Goal: Task Accomplishment & Management: Manage account settings

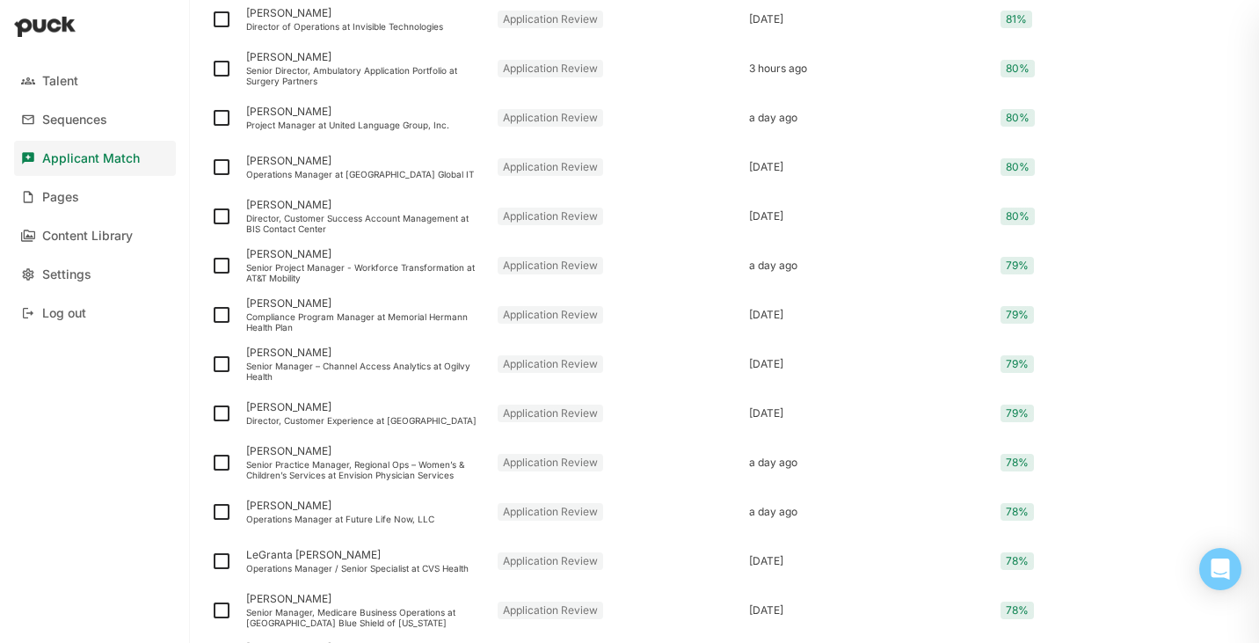
scroll to position [2259, 0]
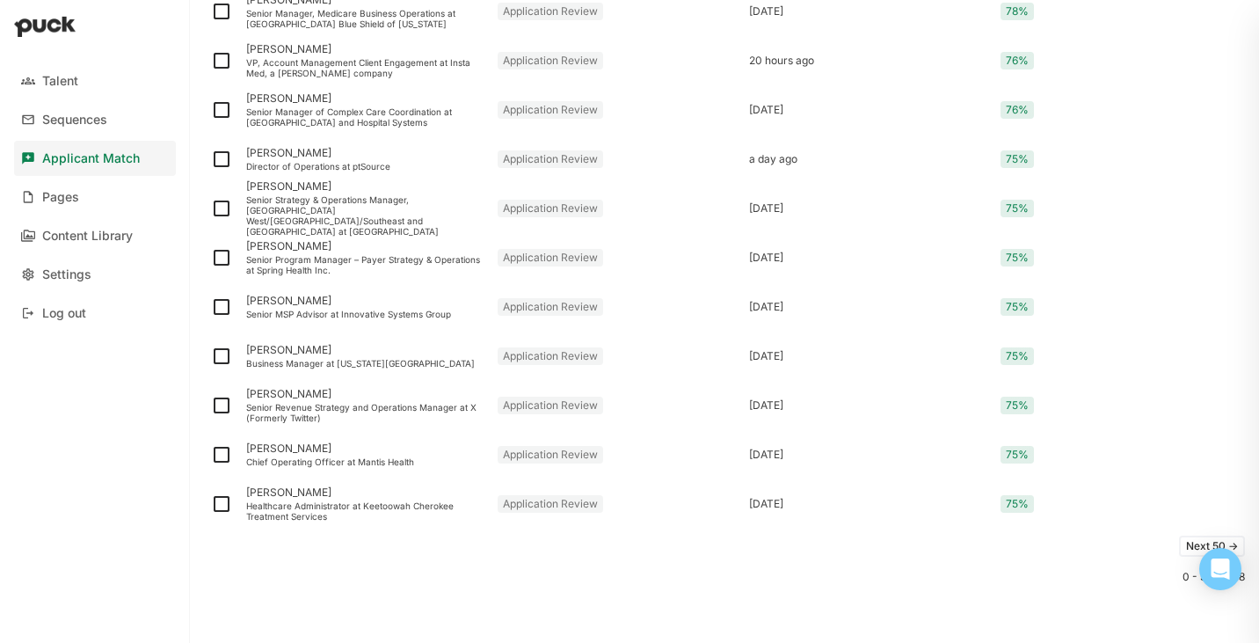
click at [1190, 546] on button "Next 50 ->" at bounding box center [1212, 546] width 66 height 21
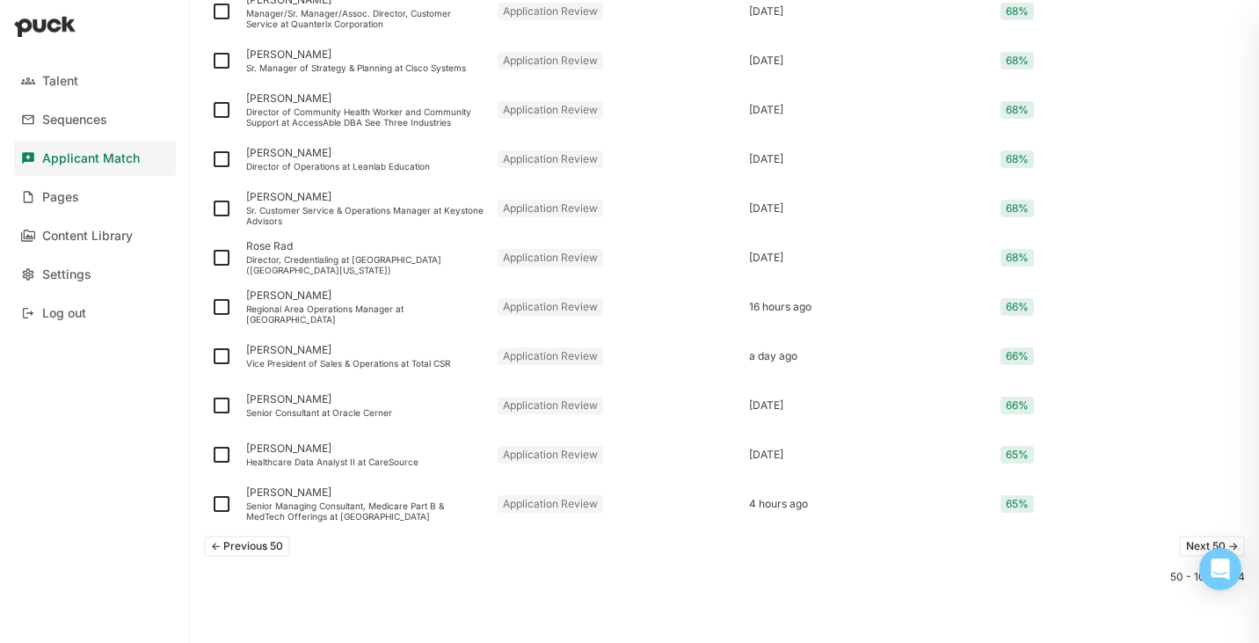
click at [1194, 549] on button "Next 50 ->" at bounding box center [1212, 546] width 66 height 21
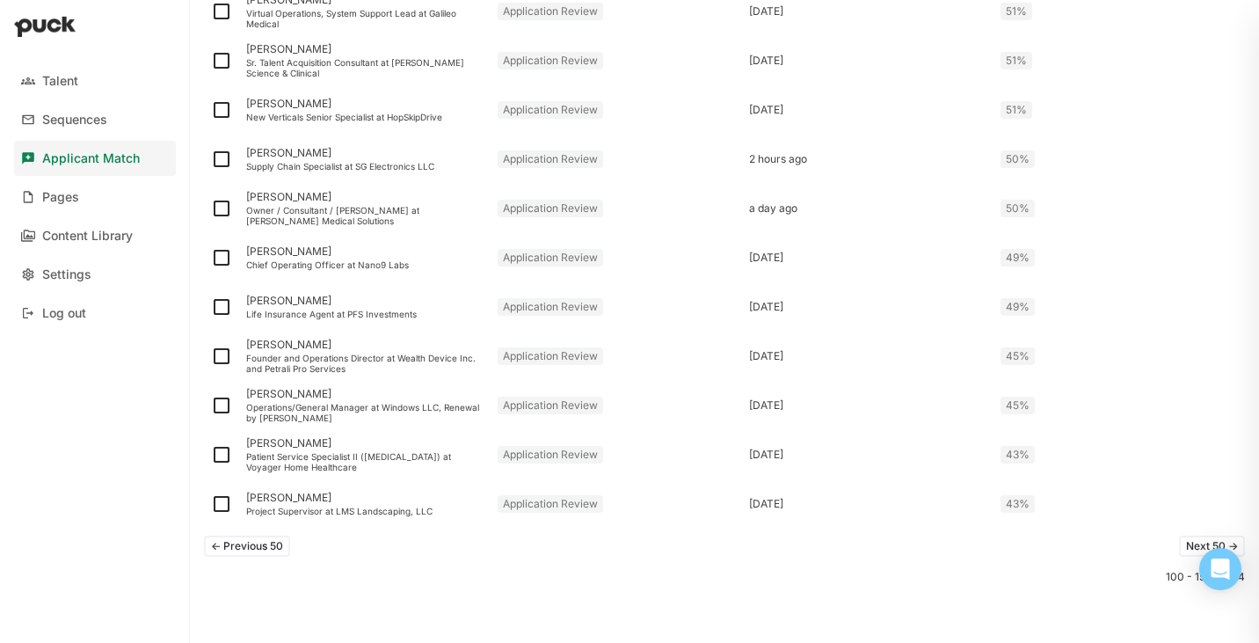
click at [1192, 542] on button "Next 50 ->" at bounding box center [1212, 546] width 66 height 21
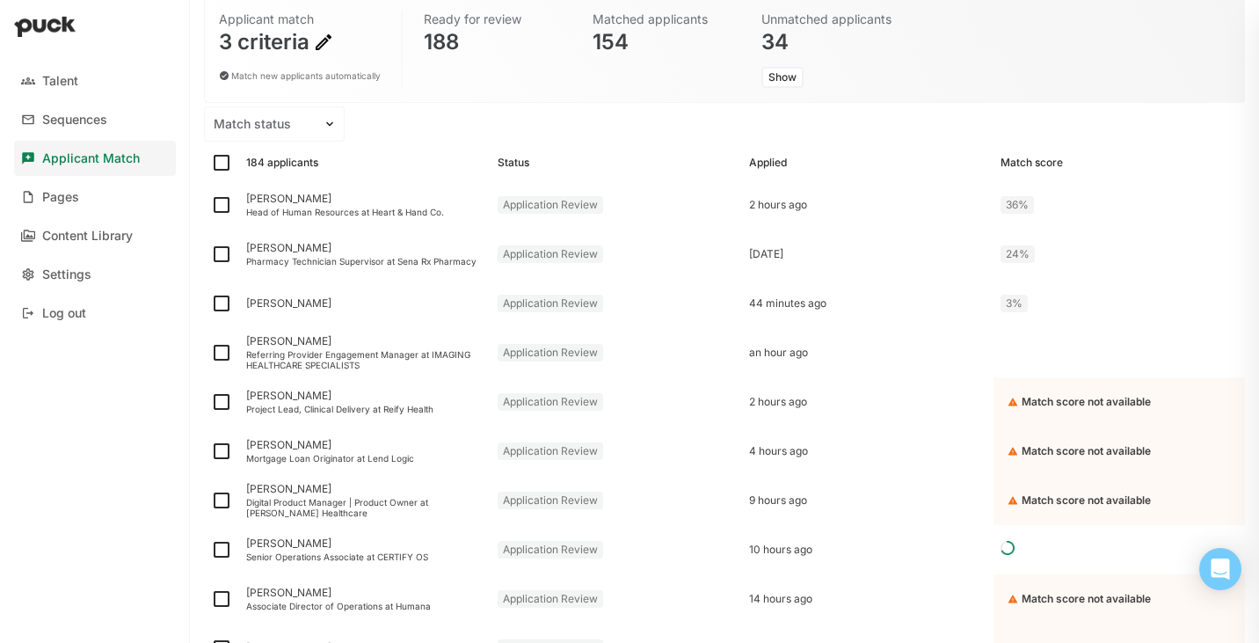
scroll to position [140, 0]
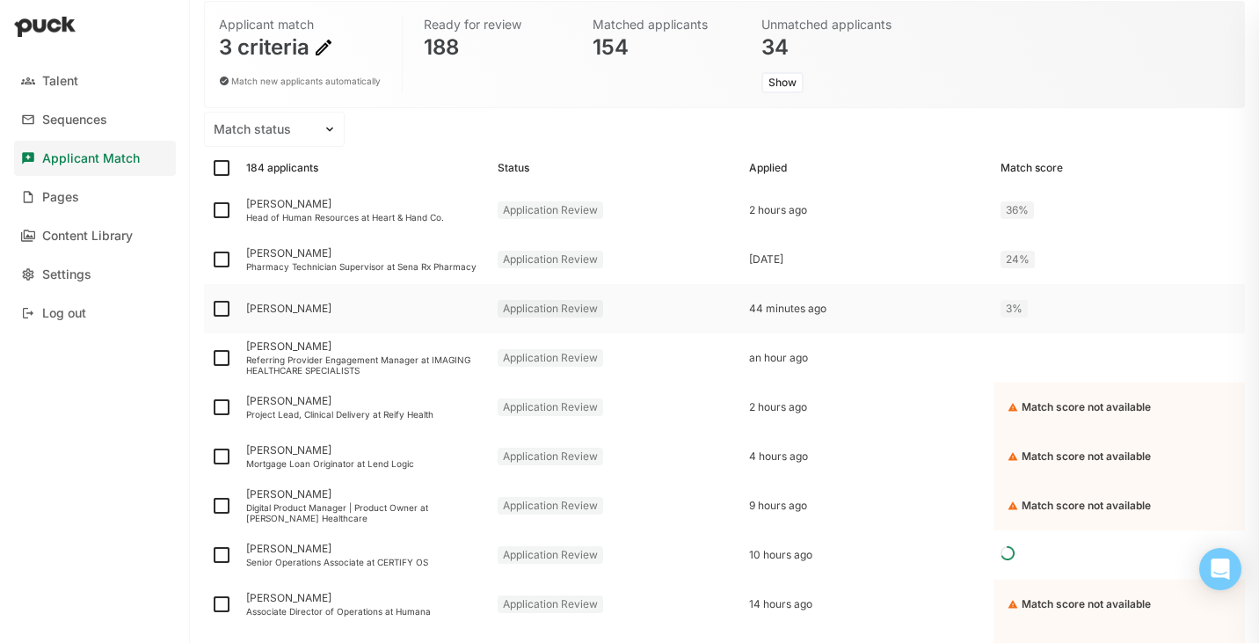
click at [288, 310] on div "[PERSON_NAME]" at bounding box center [364, 308] width 237 height 12
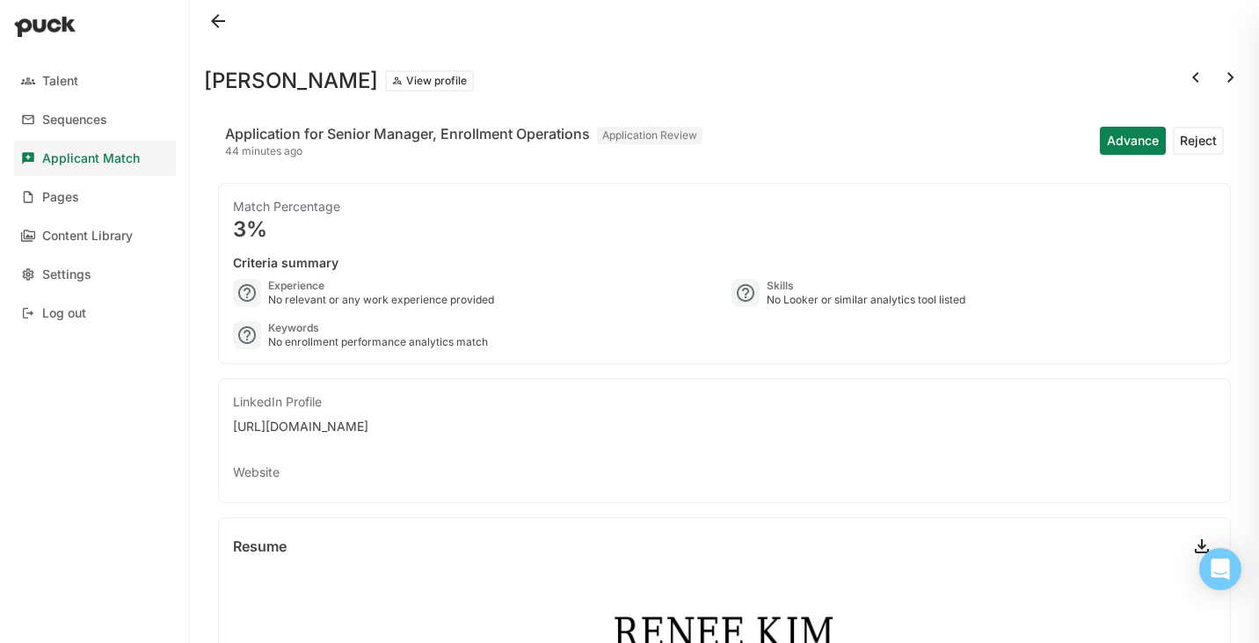
click at [220, 25] on button at bounding box center [218, 21] width 28 height 28
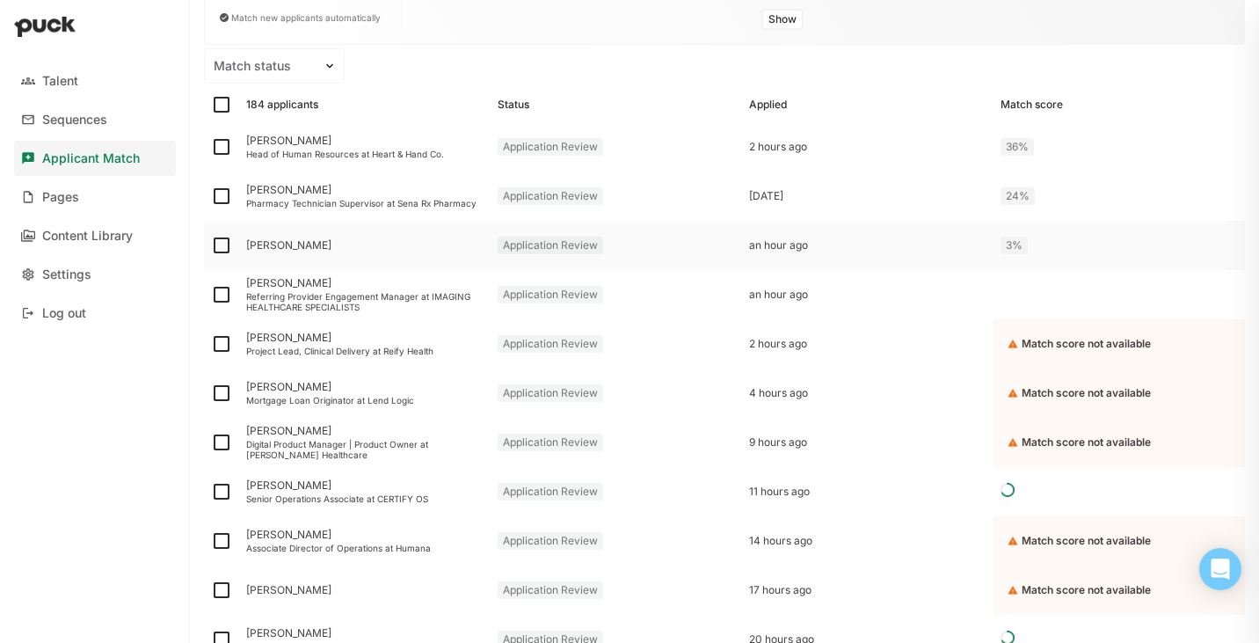
scroll to position [190, 0]
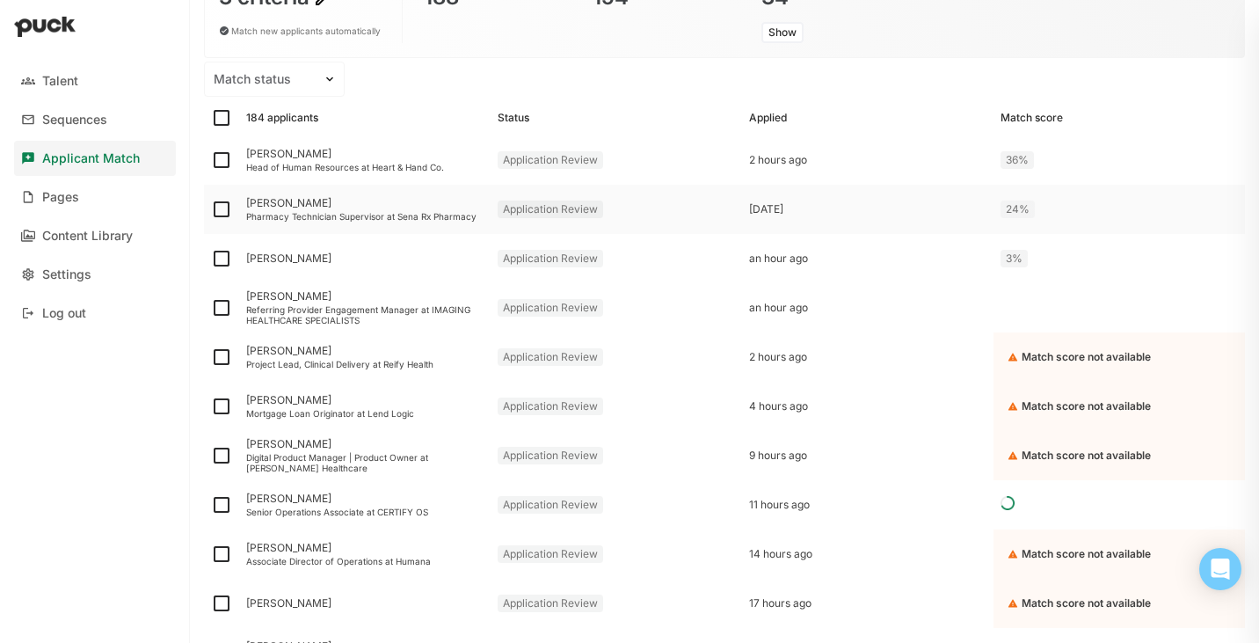
click at [226, 212] on img at bounding box center [221, 209] width 21 height 21
click at [211, 210] on input "checkbox" at bounding box center [210, 209] width 1 height 1
checkbox input "true"
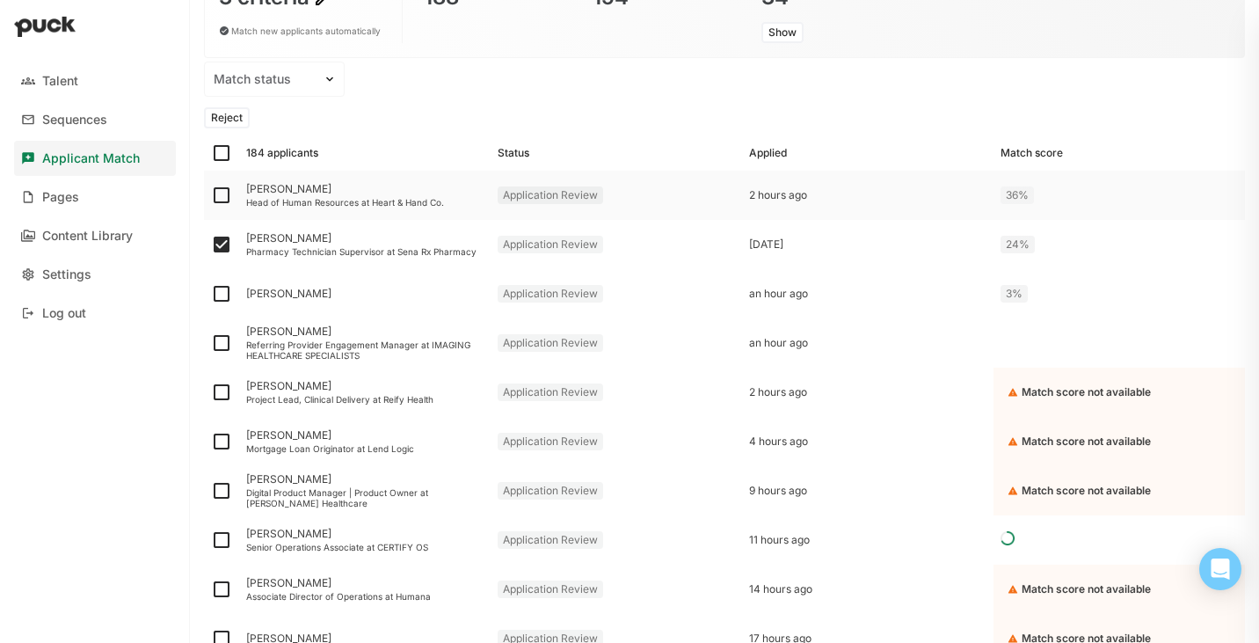
click at [225, 197] on img at bounding box center [221, 195] width 21 height 21
click at [211, 196] on input "checkbox" at bounding box center [210, 195] width 1 height 1
checkbox input "true"
click at [228, 299] on img at bounding box center [221, 293] width 21 height 21
click at [211, 295] on input "checkbox" at bounding box center [210, 294] width 1 height 1
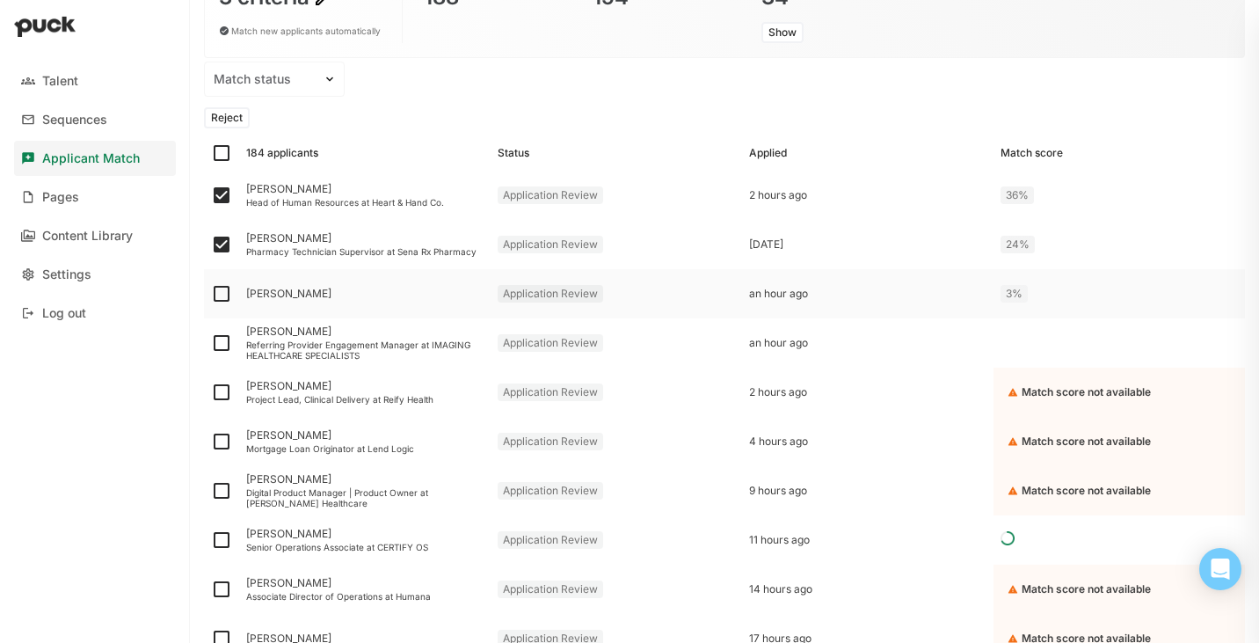
checkbox input "true"
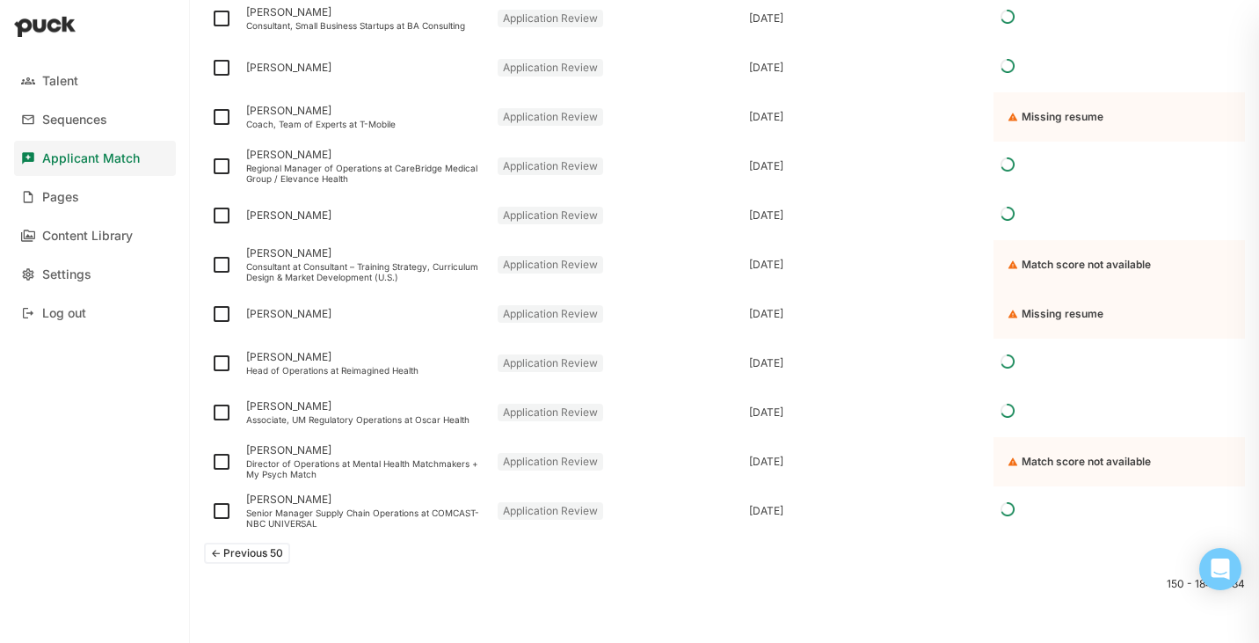
scroll to position [1605, 0]
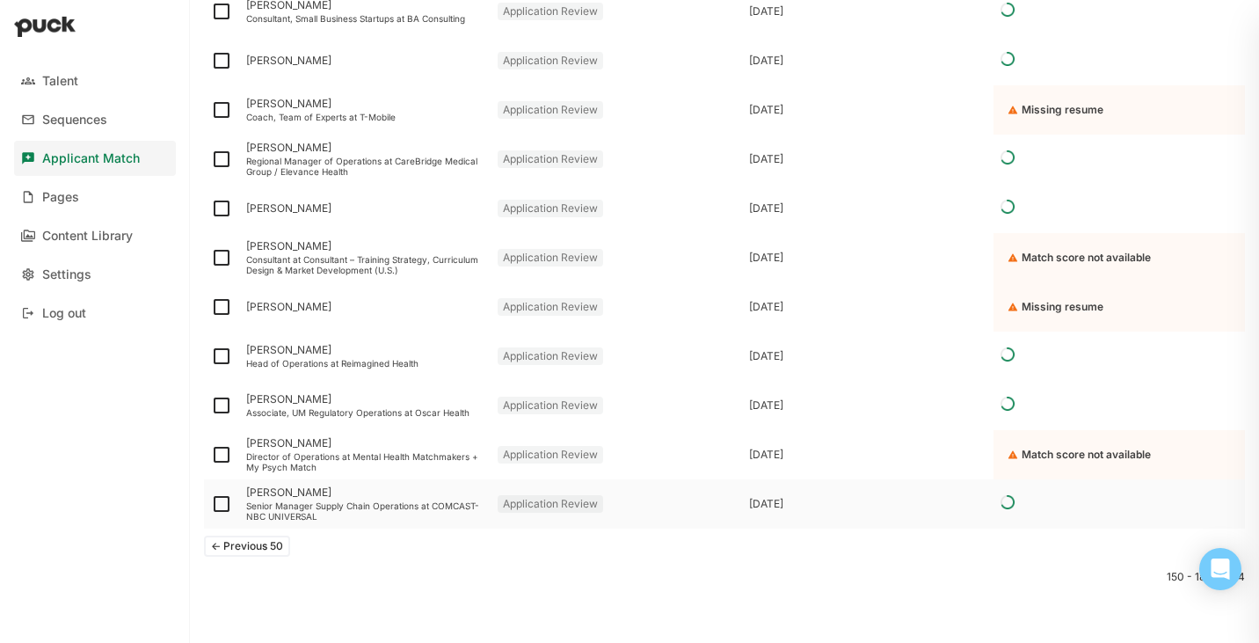
click at [221, 505] on img at bounding box center [221, 503] width 21 height 21
click at [211, 505] on input "checkbox" at bounding box center [210, 504] width 1 height 1
checkbox input "true"
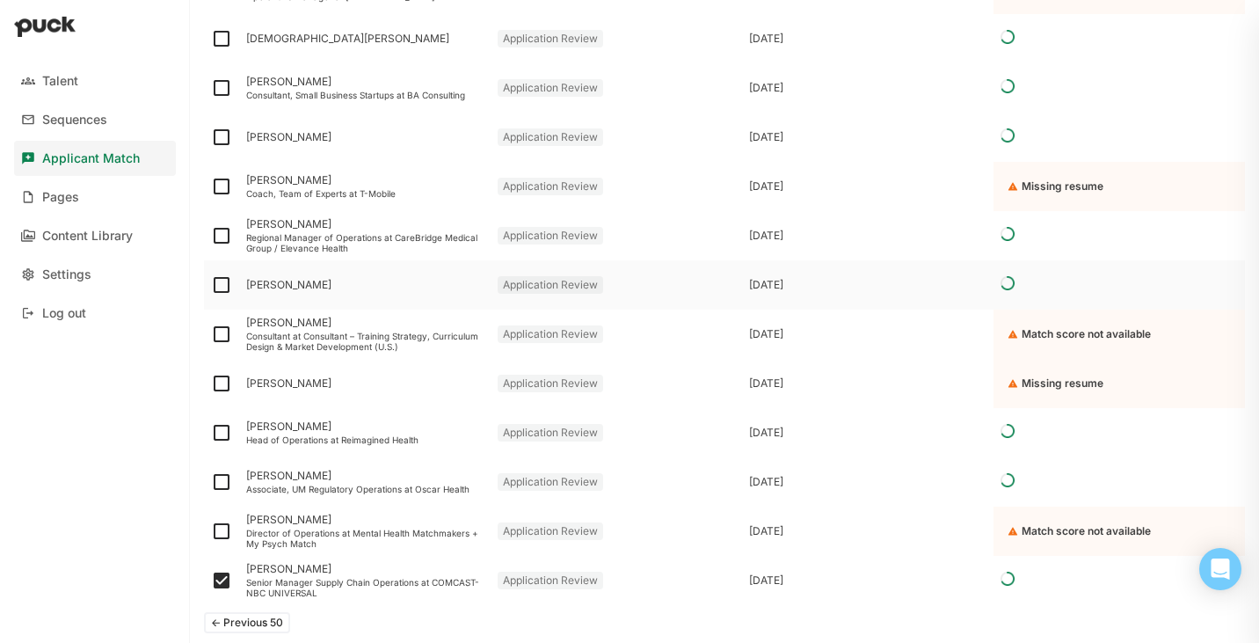
scroll to position [1520, 0]
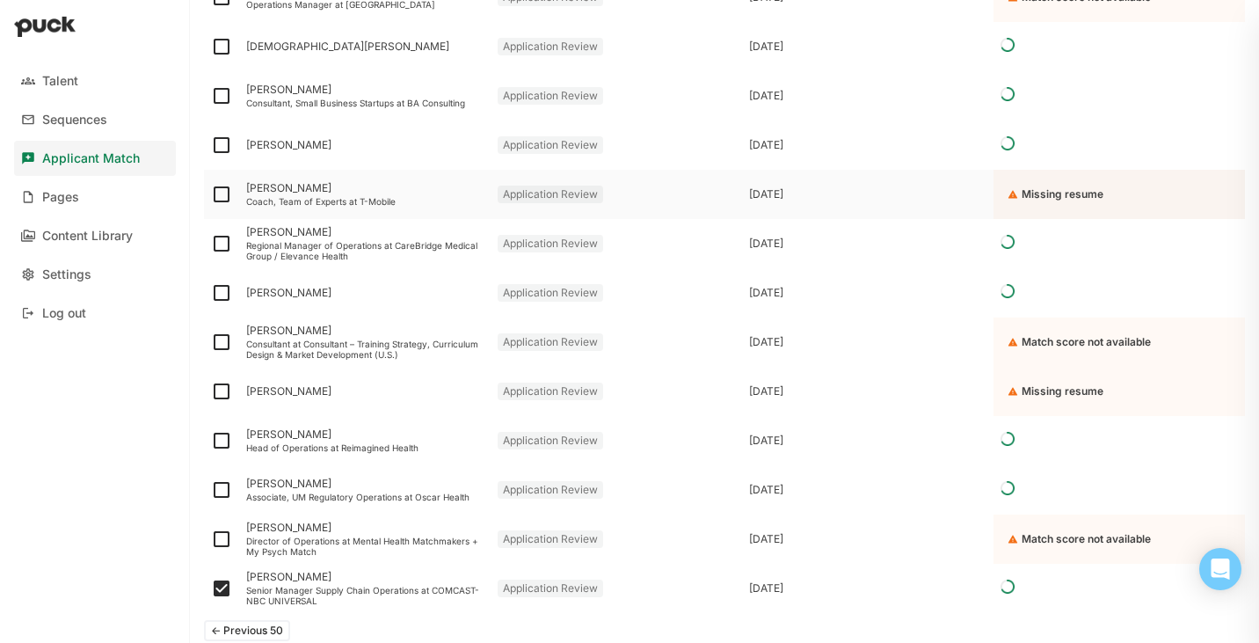
click at [220, 193] on img at bounding box center [221, 194] width 21 height 21
click at [211, 194] on input "checkbox" at bounding box center [210, 194] width 1 height 1
checkbox input "true"
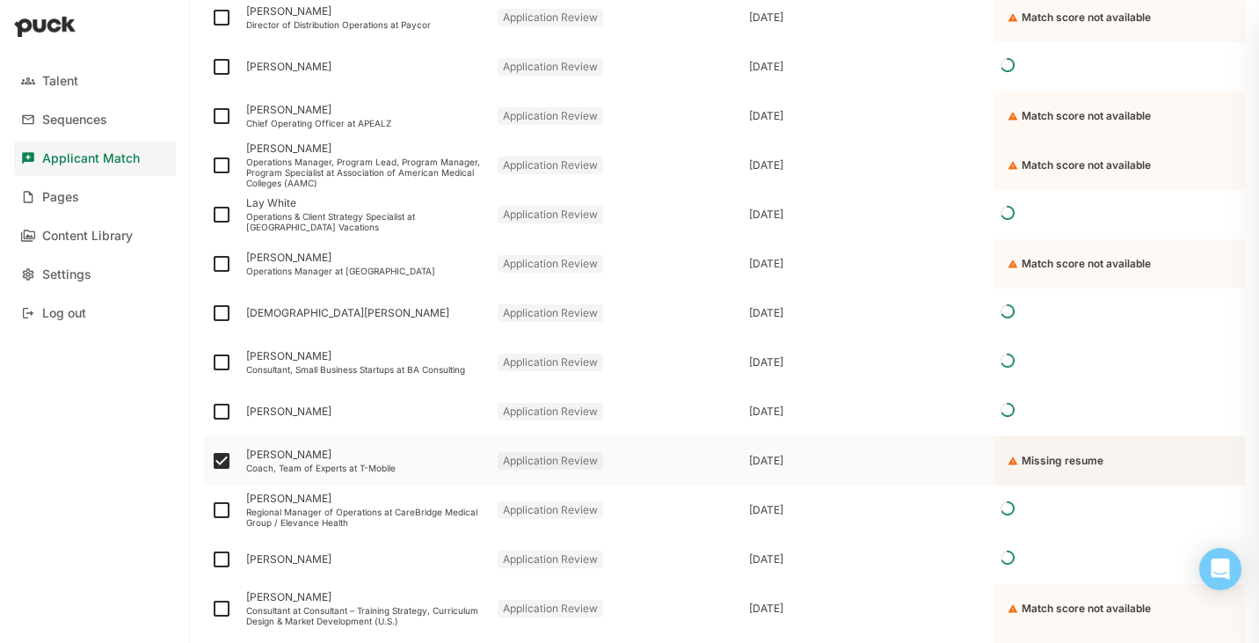
scroll to position [1251, 0]
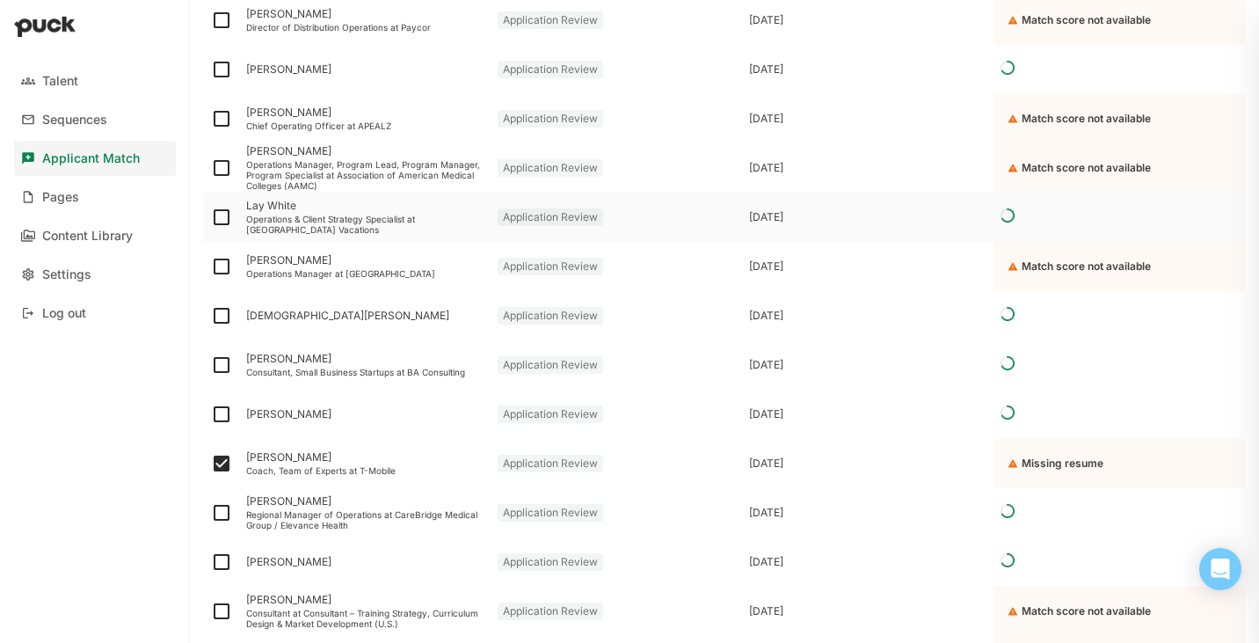
click at [221, 220] on img at bounding box center [221, 217] width 21 height 21
click at [211, 218] on input "checkbox" at bounding box center [210, 217] width 1 height 1
checkbox input "true"
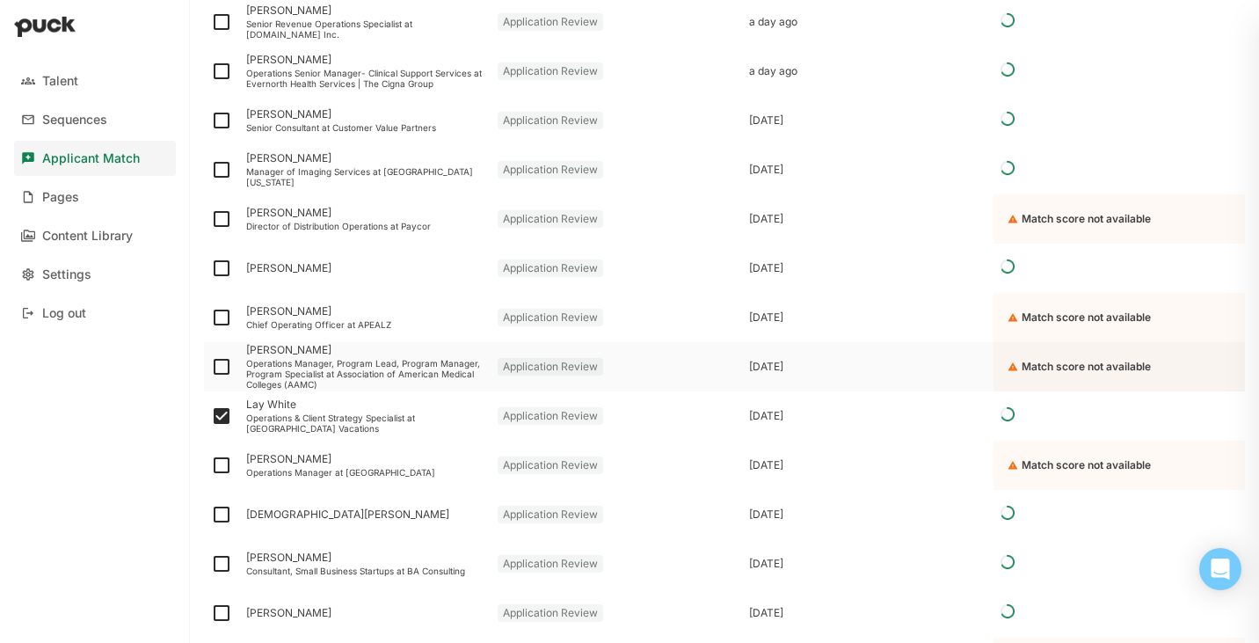
scroll to position [1052, 0]
click at [220, 224] on img at bounding box center [221, 219] width 21 height 21
click at [211, 221] on input "checkbox" at bounding box center [210, 220] width 1 height 1
checkbox input "true"
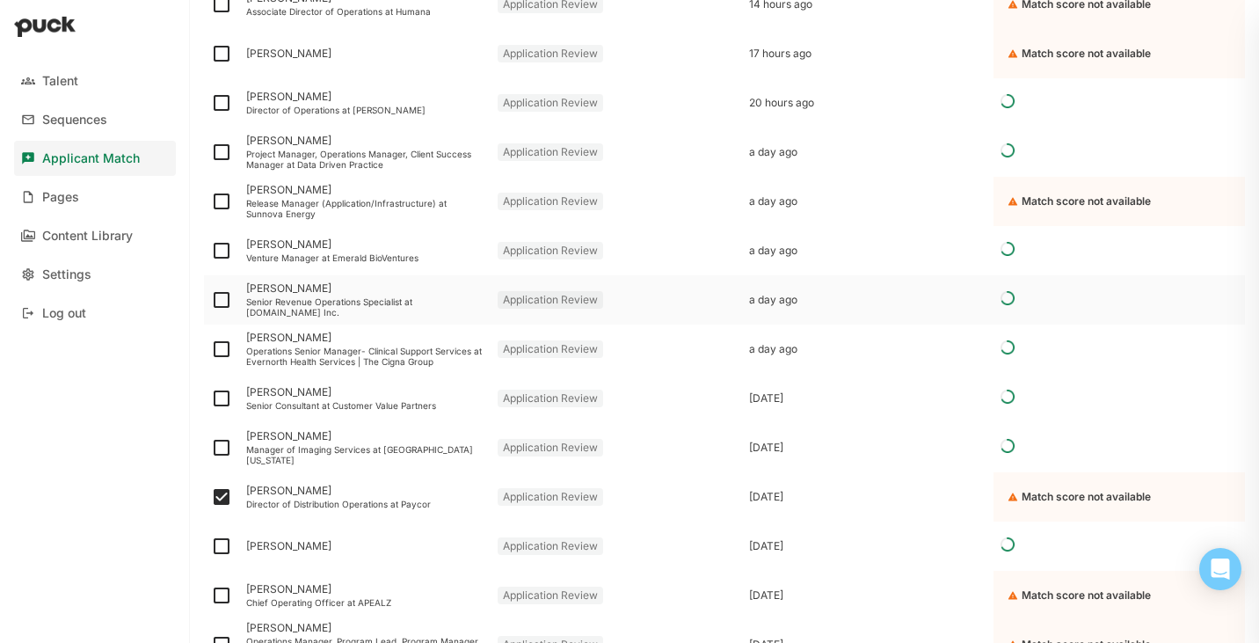
scroll to position [755, 0]
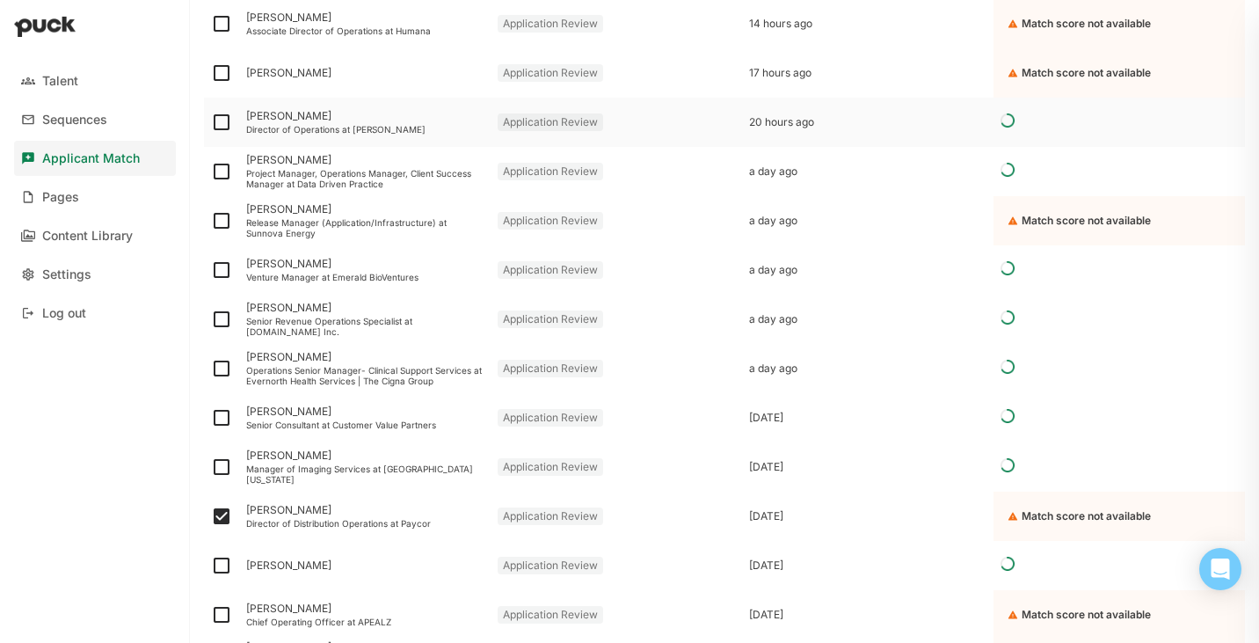
click at [220, 123] on img at bounding box center [221, 122] width 21 height 21
click at [211, 123] on input "checkbox" at bounding box center [210, 122] width 1 height 1
checkbox input "true"
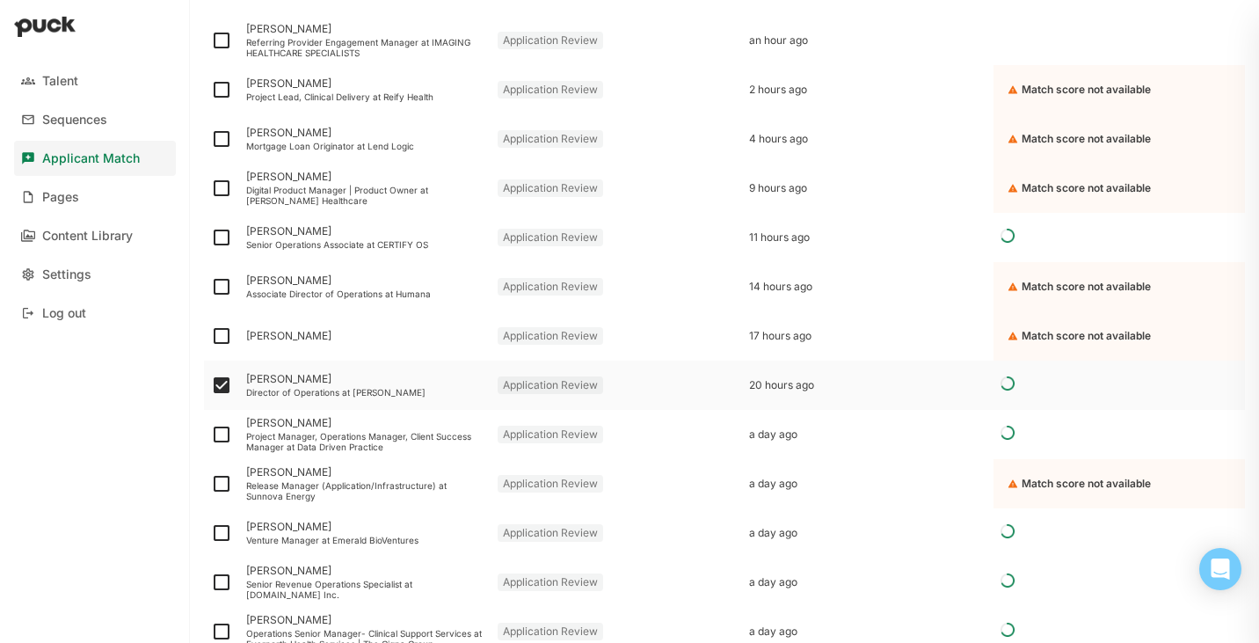
scroll to position [478, 0]
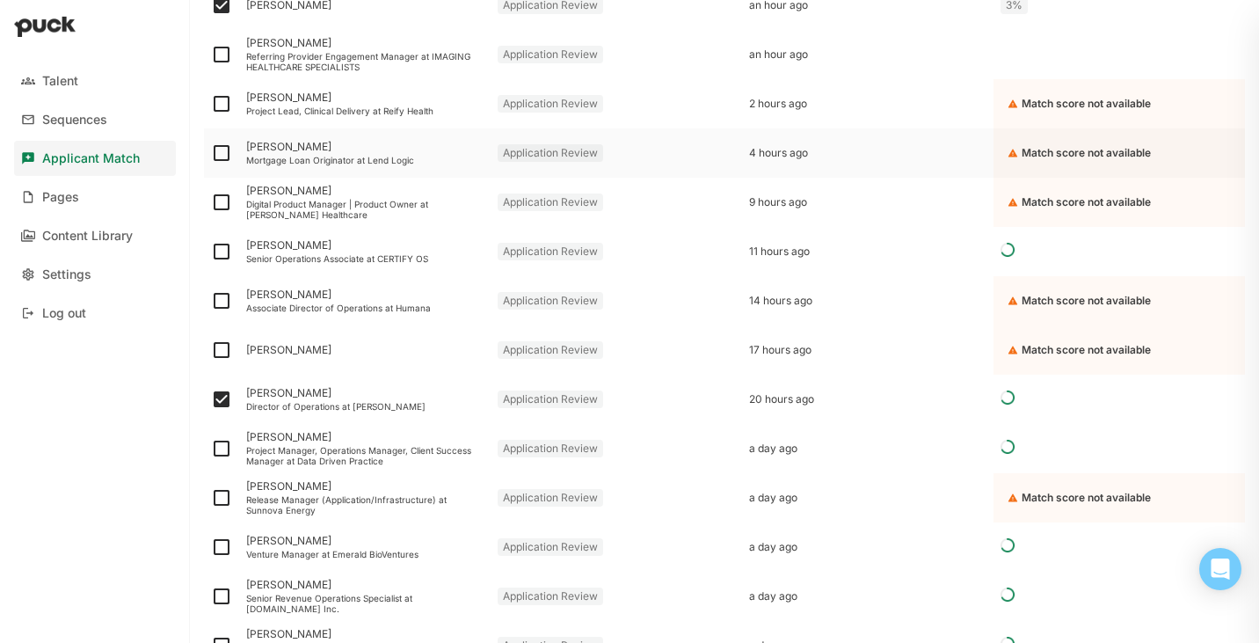
click at [222, 155] on img at bounding box center [221, 152] width 21 height 21
click at [211, 154] on input "checkbox" at bounding box center [210, 153] width 1 height 1
checkbox input "true"
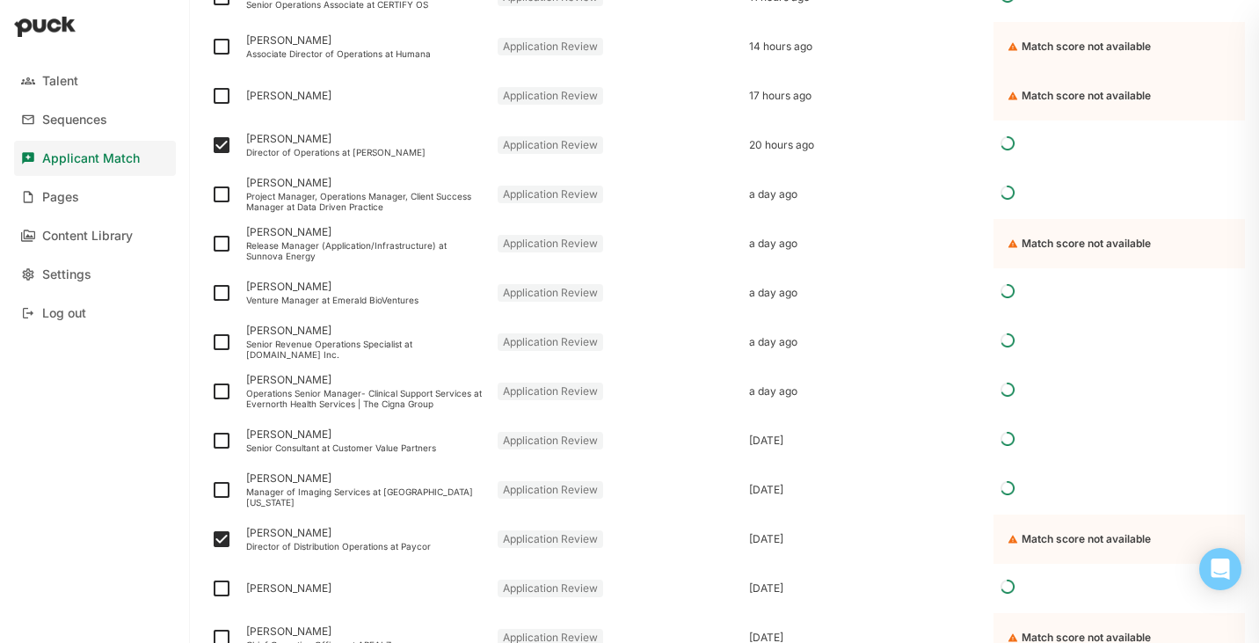
scroll to position [0, 0]
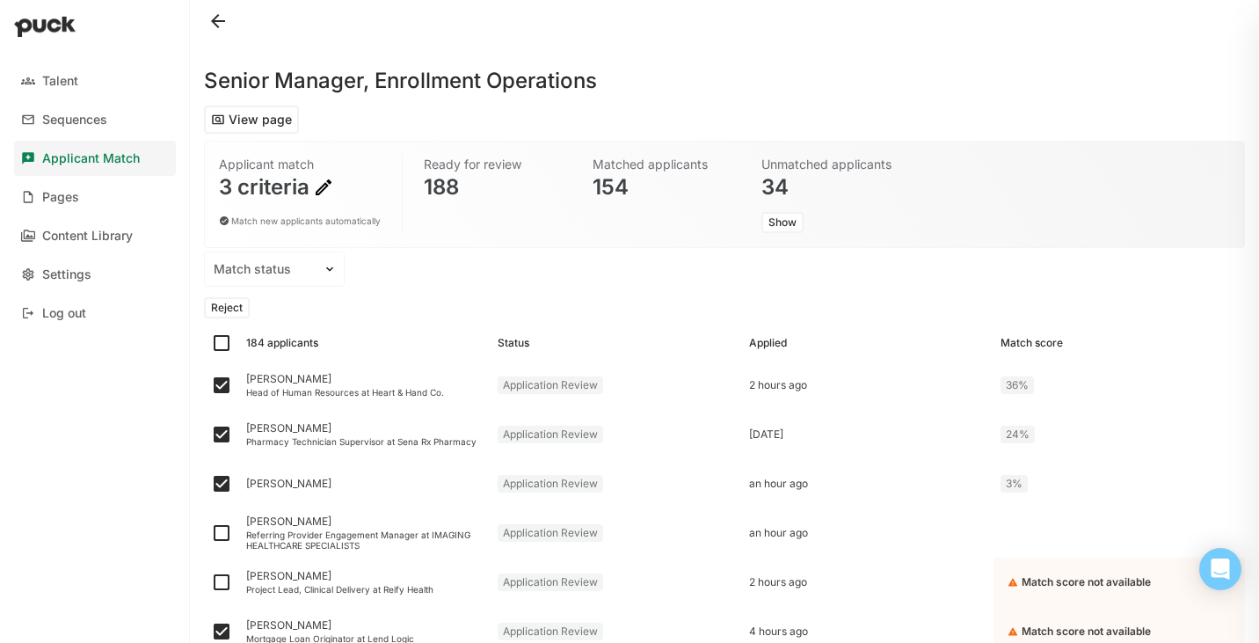
click at [235, 302] on button "Reject" at bounding box center [227, 307] width 46 height 21
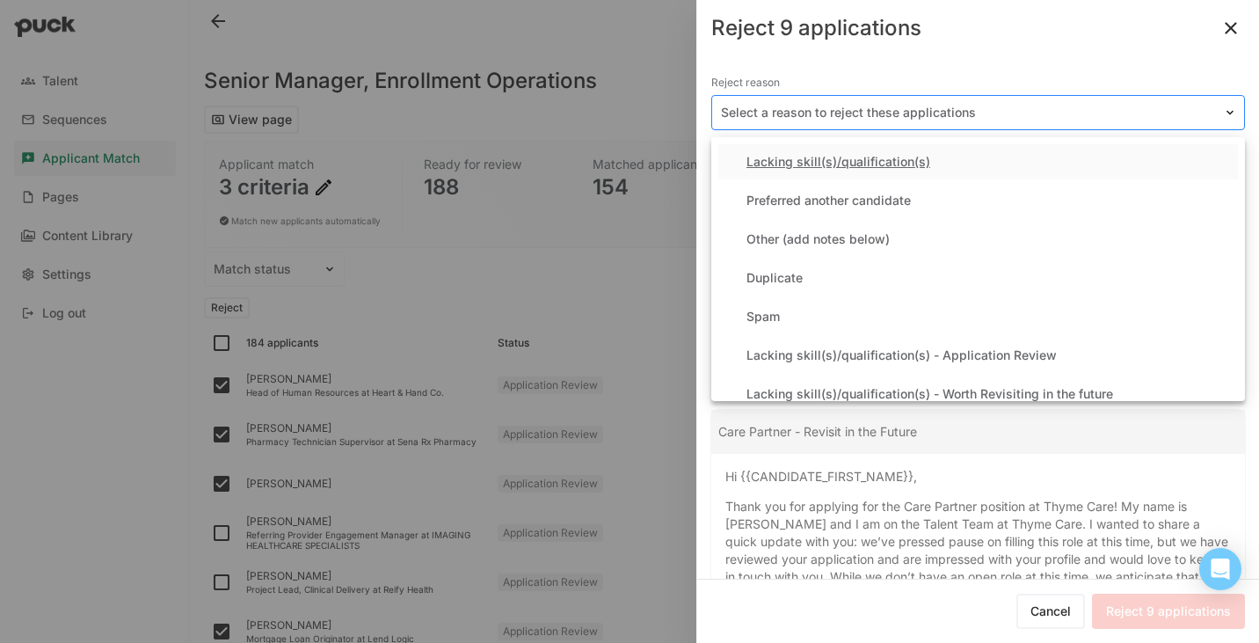
click at [824, 113] on div at bounding box center [967, 113] width 493 height 18
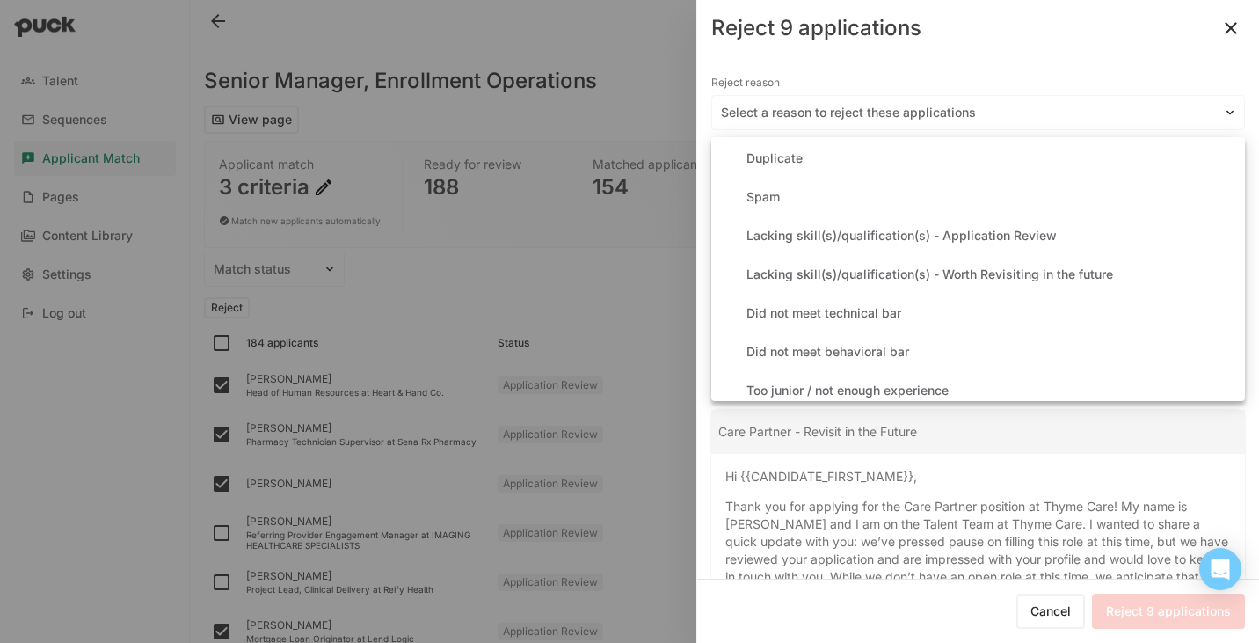
scroll to position [121, 0]
click at [839, 236] on div "Lacking skill(s)/qualification(s) - Application Review" at bounding box center [902, 234] width 310 height 15
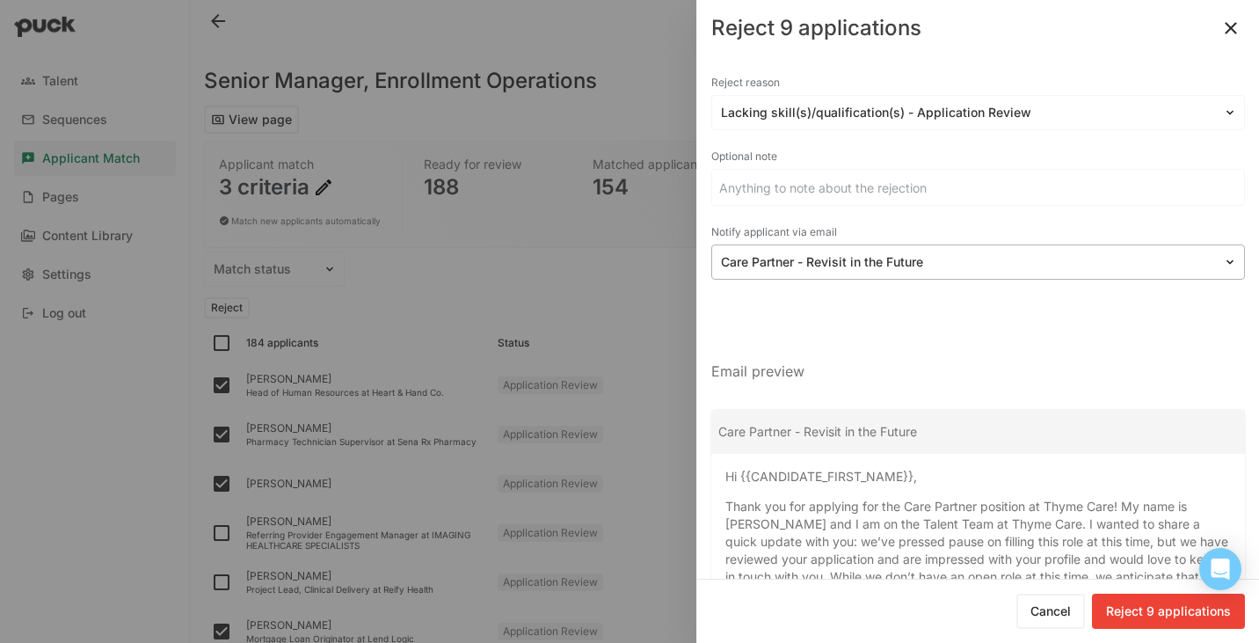
click at [834, 260] on div at bounding box center [967, 262] width 493 height 18
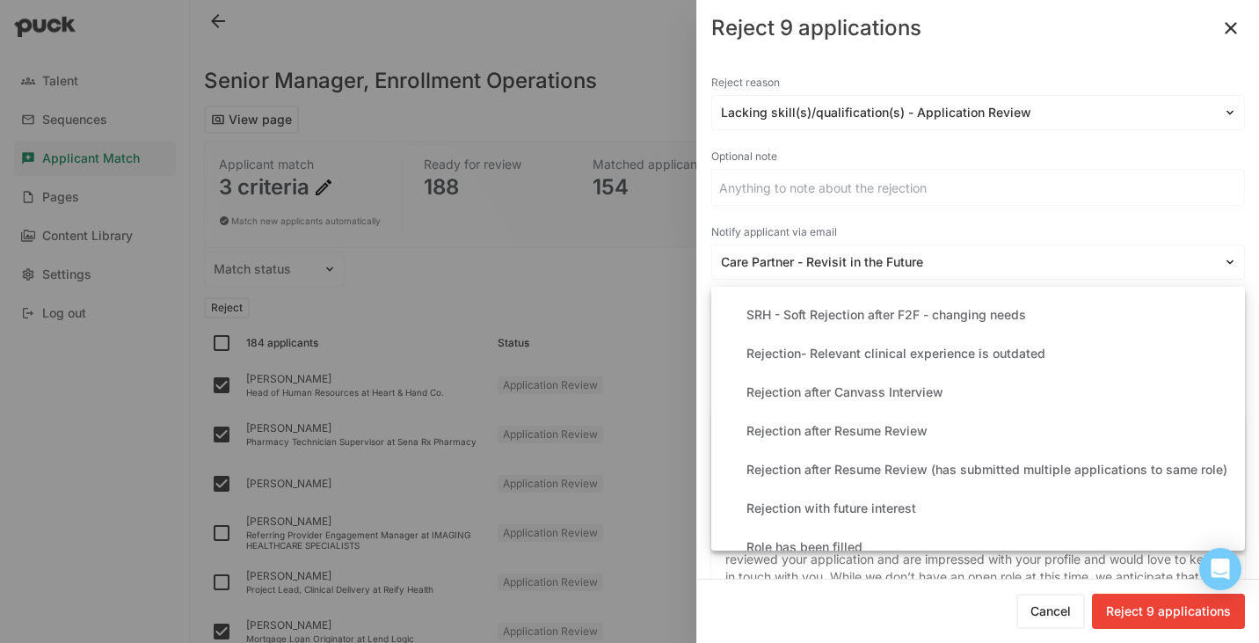
scroll to position [393, 0]
click at [856, 426] on div "Rejection after Resume Review" at bounding box center [837, 428] width 181 height 15
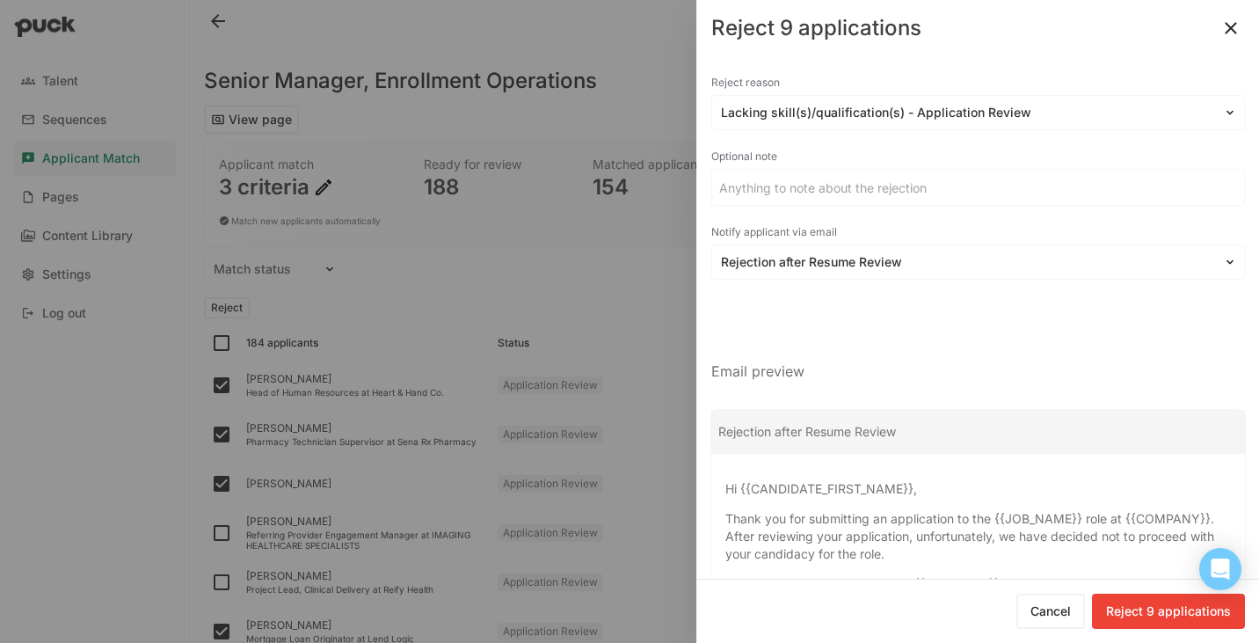
scroll to position [134, 0]
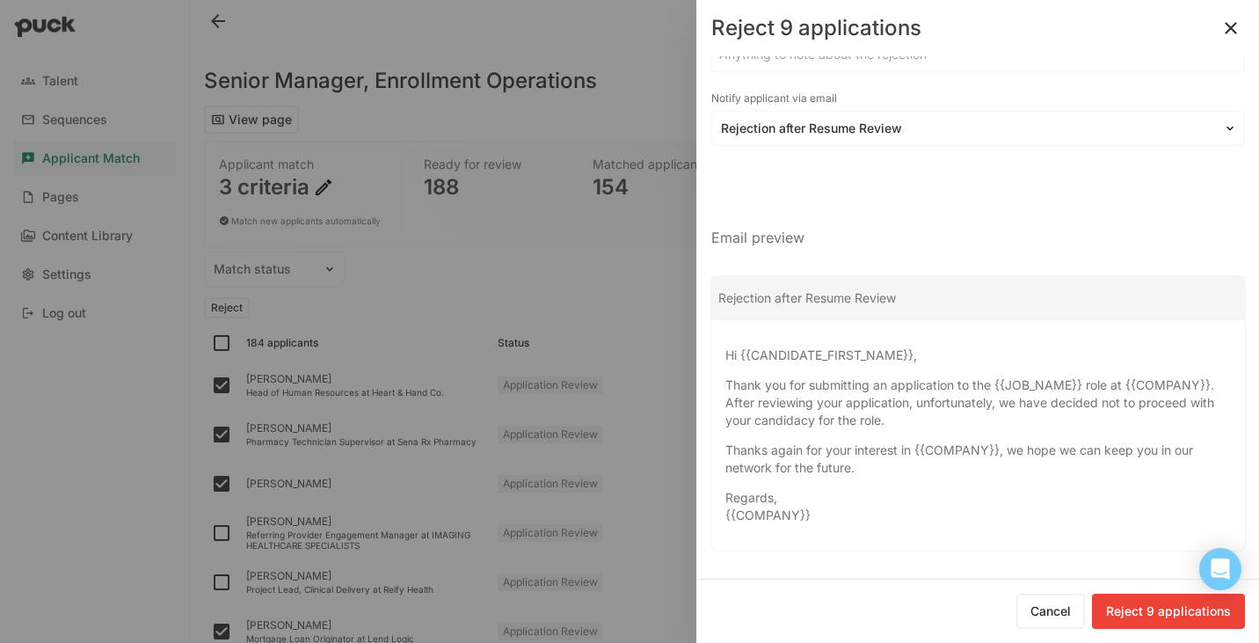
click at [1136, 616] on button "Reject 9 applications" at bounding box center [1168, 611] width 153 height 35
checkbox input "false"
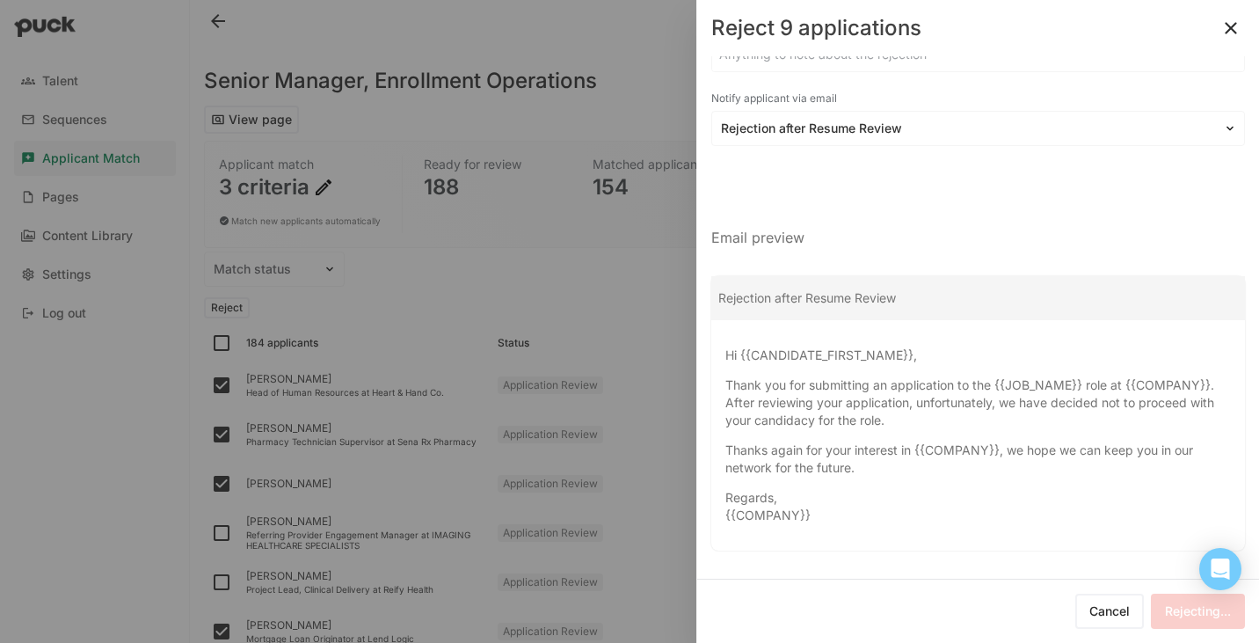
checkbox input "false"
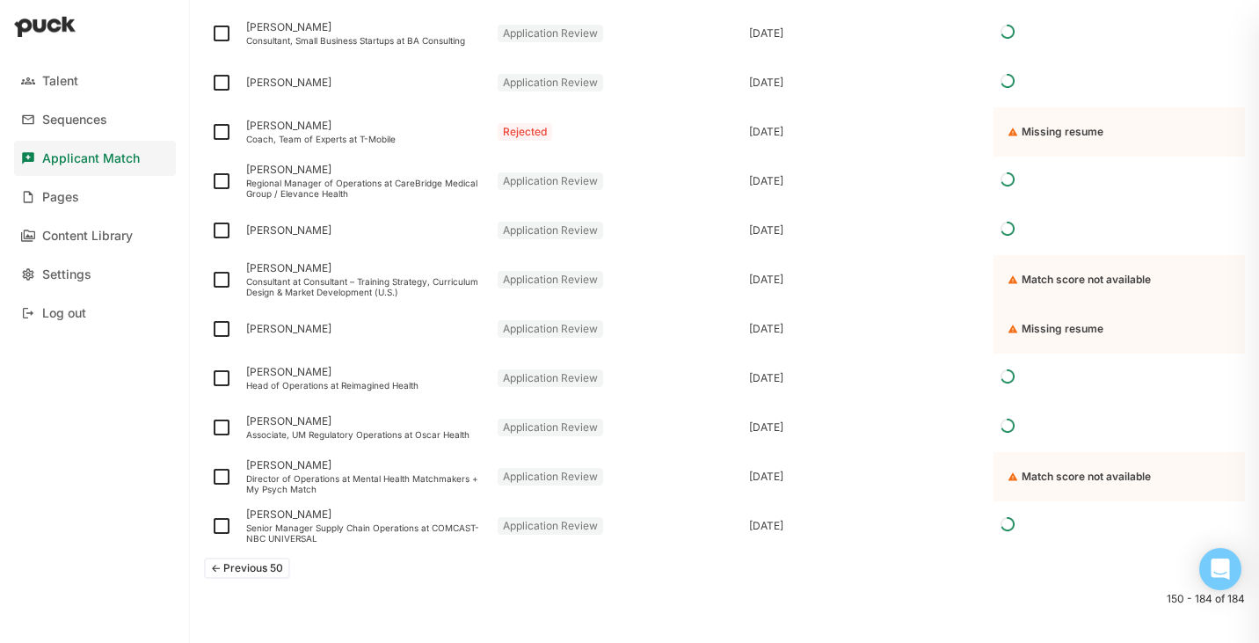
scroll to position [1665, 0]
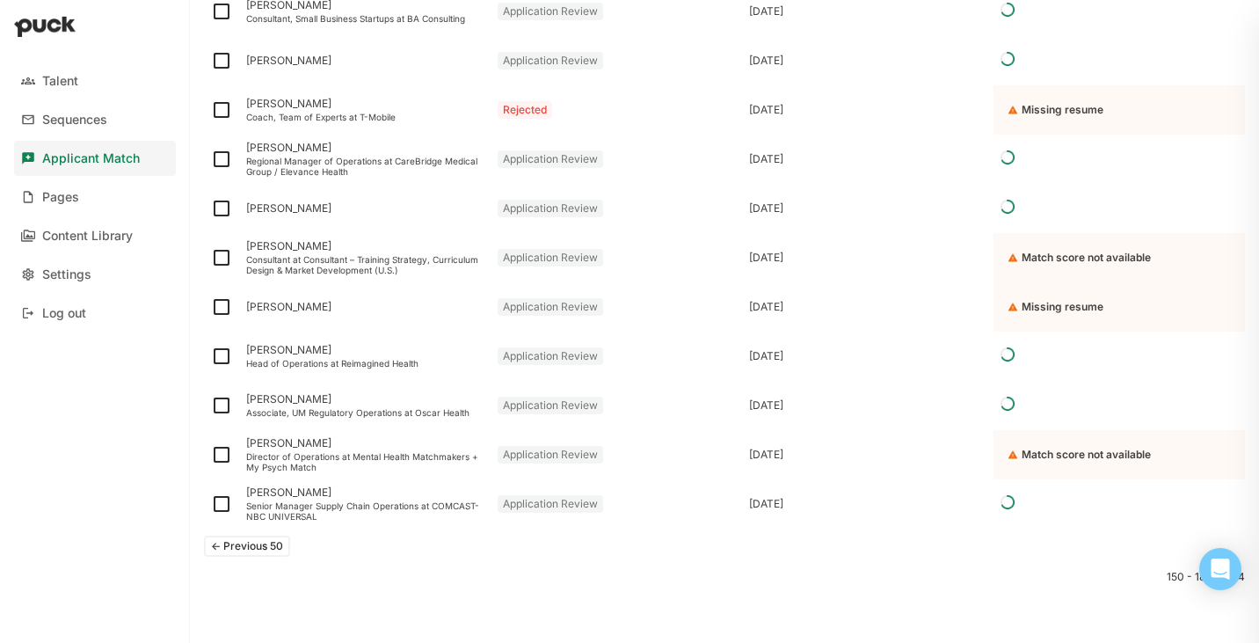
click at [276, 536] on button "<- Previous 50" at bounding box center [247, 546] width 86 height 21
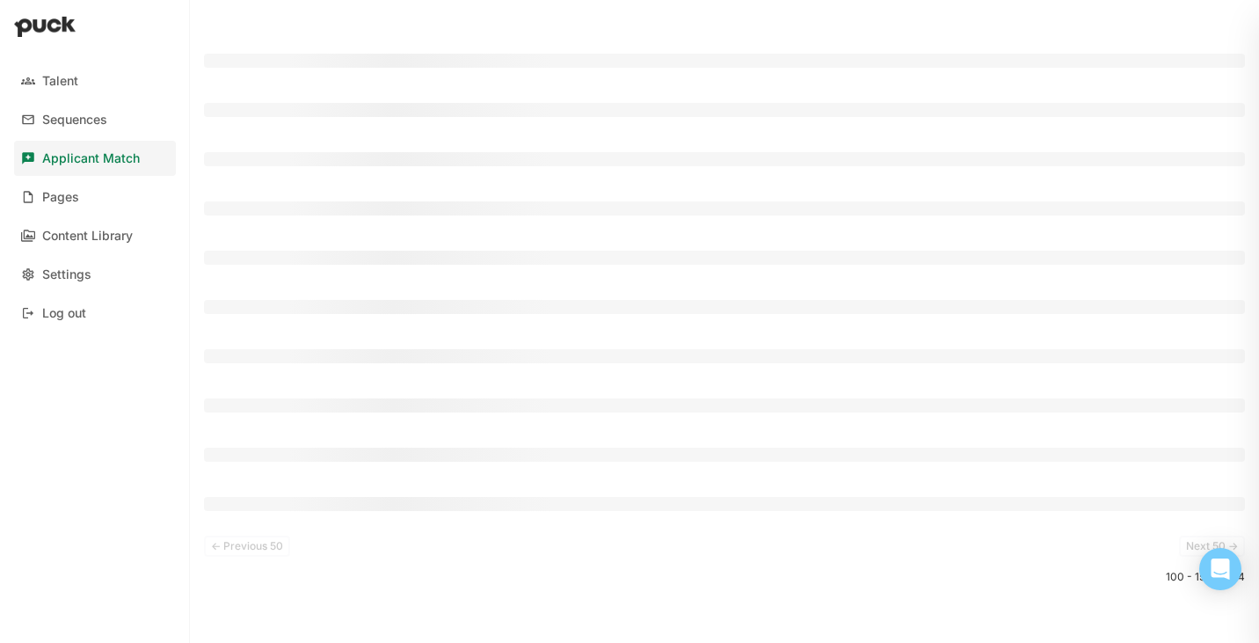
scroll to position [2354, 0]
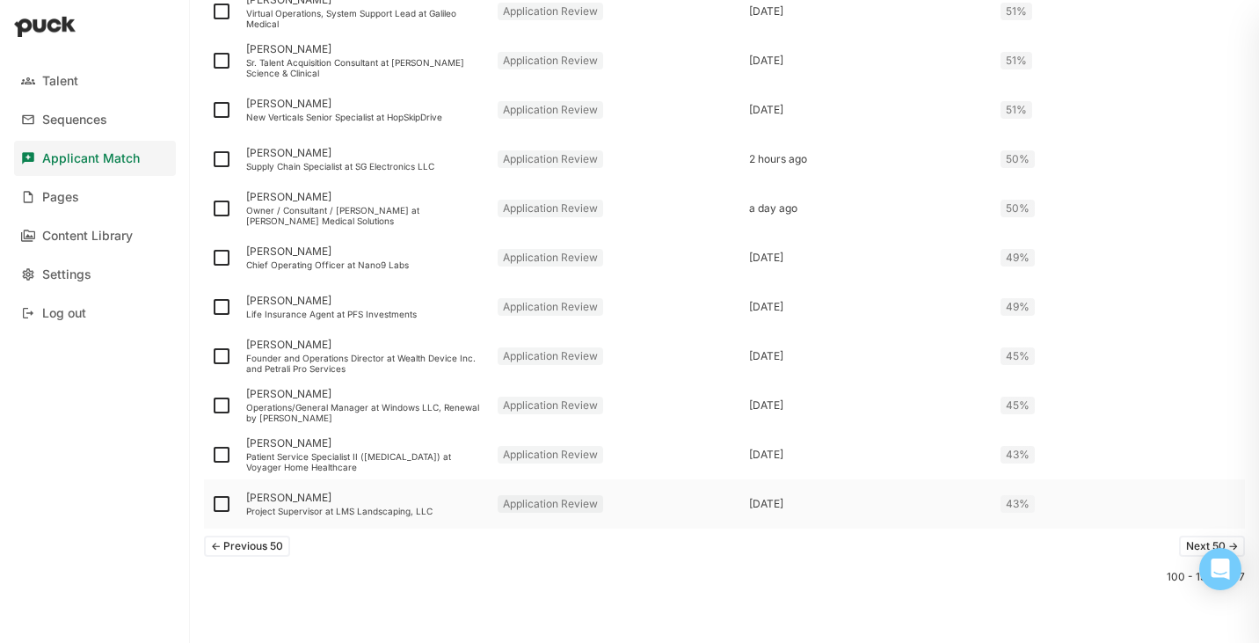
click at [225, 505] on img at bounding box center [221, 503] width 21 height 21
click at [211, 505] on input "checkbox" at bounding box center [210, 504] width 1 height 1
checkbox input "true"
click at [216, 450] on img at bounding box center [221, 454] width 21 height 21
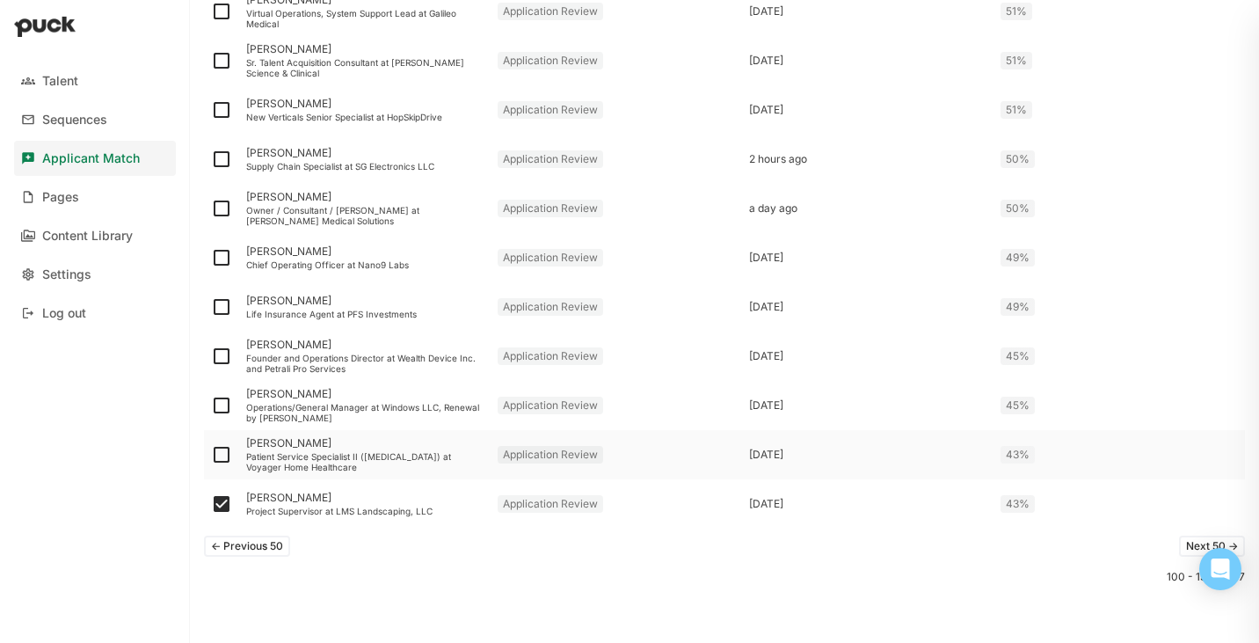
click at [211, 455] on input "checkbox" at bounding box center [210, 455] width 1 height 1
checkbox input "true"
click at [222, 404] on img at bounding box center [221, 405] width 21 height 21
click at [211, 405] on input "checkbox" at bounding box center [210, 405] width 1 height 1
checkbox input "true"
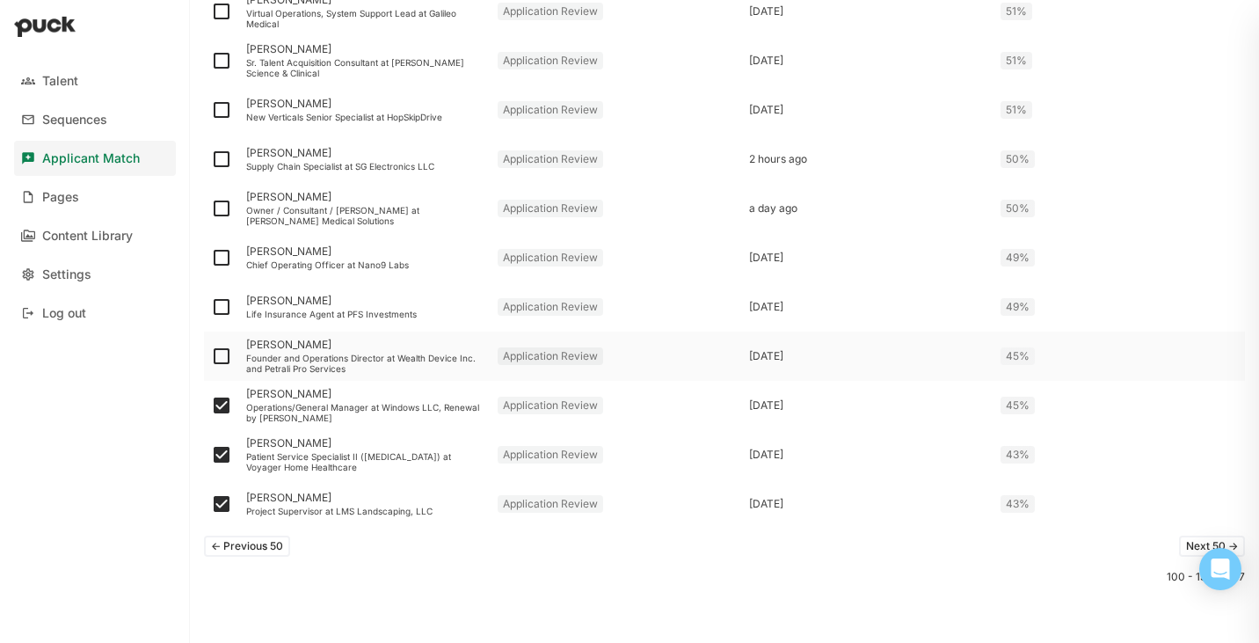
click at [222, 356] on img at bounding box center [221, 356] width 21 height 21
click at [211, 356] on input "checkbox" at bounding box center [210, 356] width 1 height 1
checkbox input "true"
click at [219, 304] on img at bounding box center [221, 306] width 21 height 21
click at [211, 307] on input "checkbox" at bounding box center [210, 307] width 1 height 1
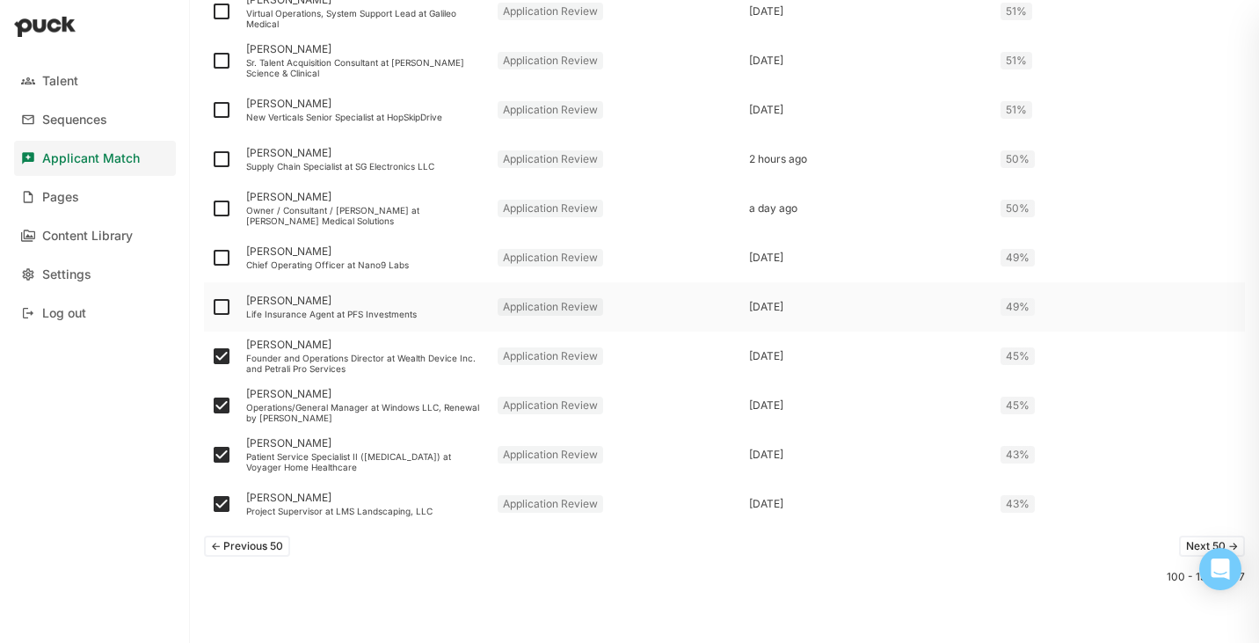
checkbox input "true"
click at [224, 208] on img at bounding box center [221, 208] width 21 height 21
click at [211, 208] on input "checkbox" at bounding box center [210, 208] width 1 height 1
checkbox input "true"
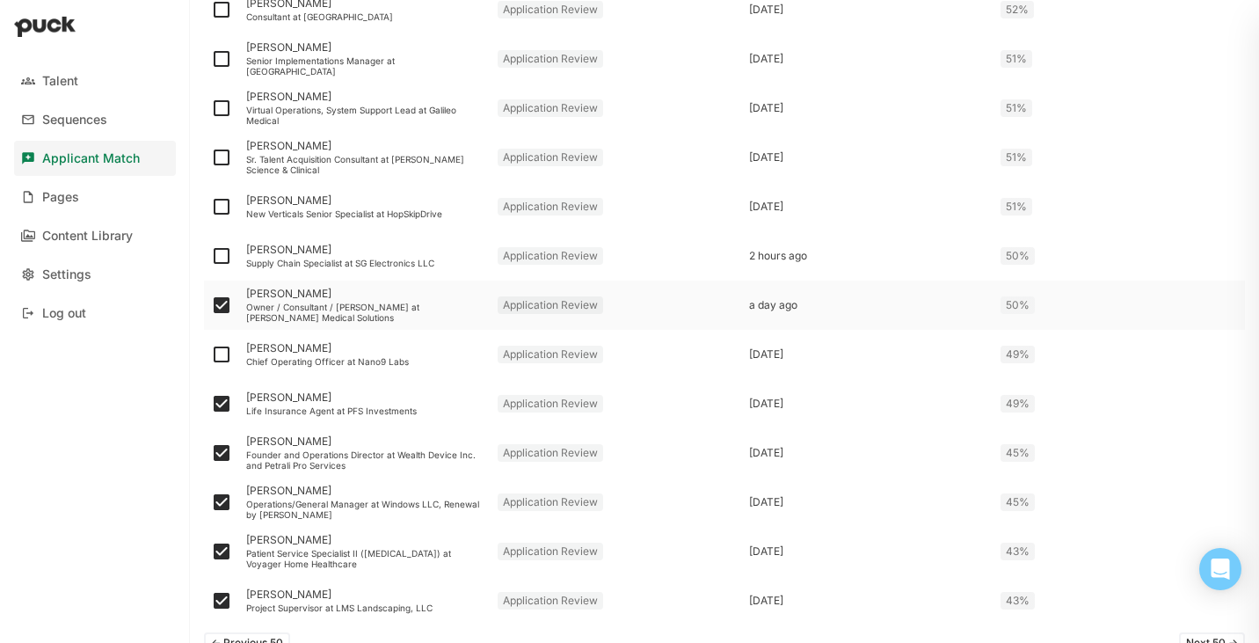
scroll to position [2285, 0]
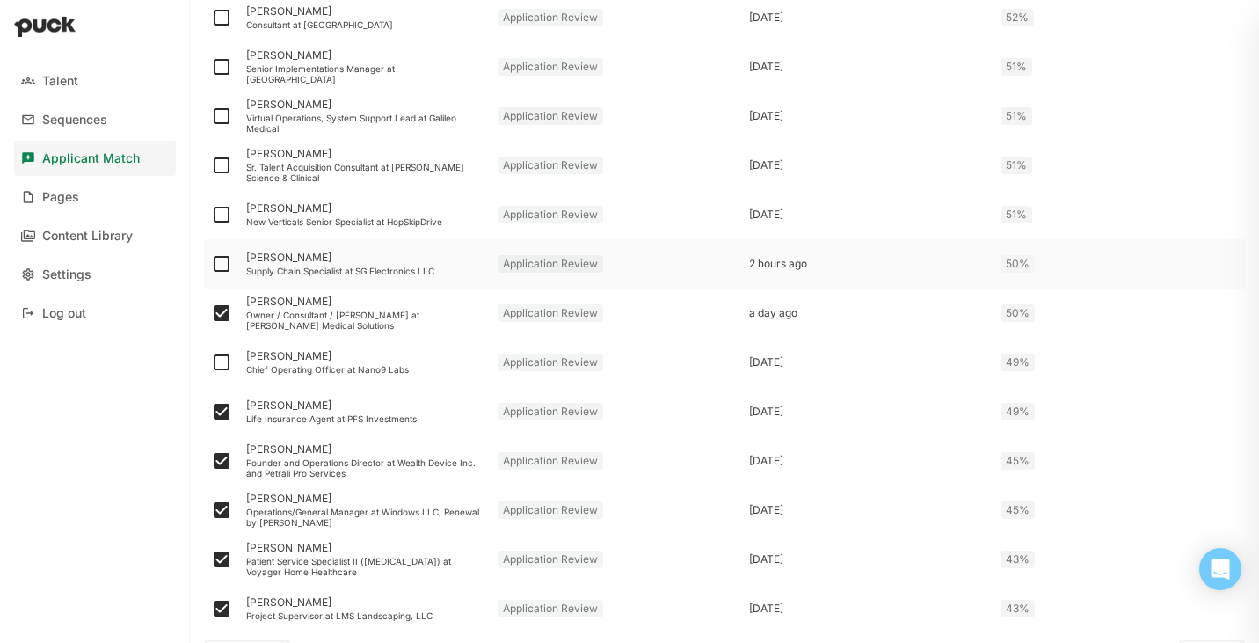
click at [222, 262] on img at bounding box center [221, 263] width 21 height 21
click at [211, 264] on input "checkbox" at bounding box center [210, 264] width 1 height 1
checkbox input "true"
click at [222, 210] on img at bounding box center [221, 214] width 21 height 21
click at [211, 215] on input "checkbox" at bounding box center [210, 215] width 1 height 1
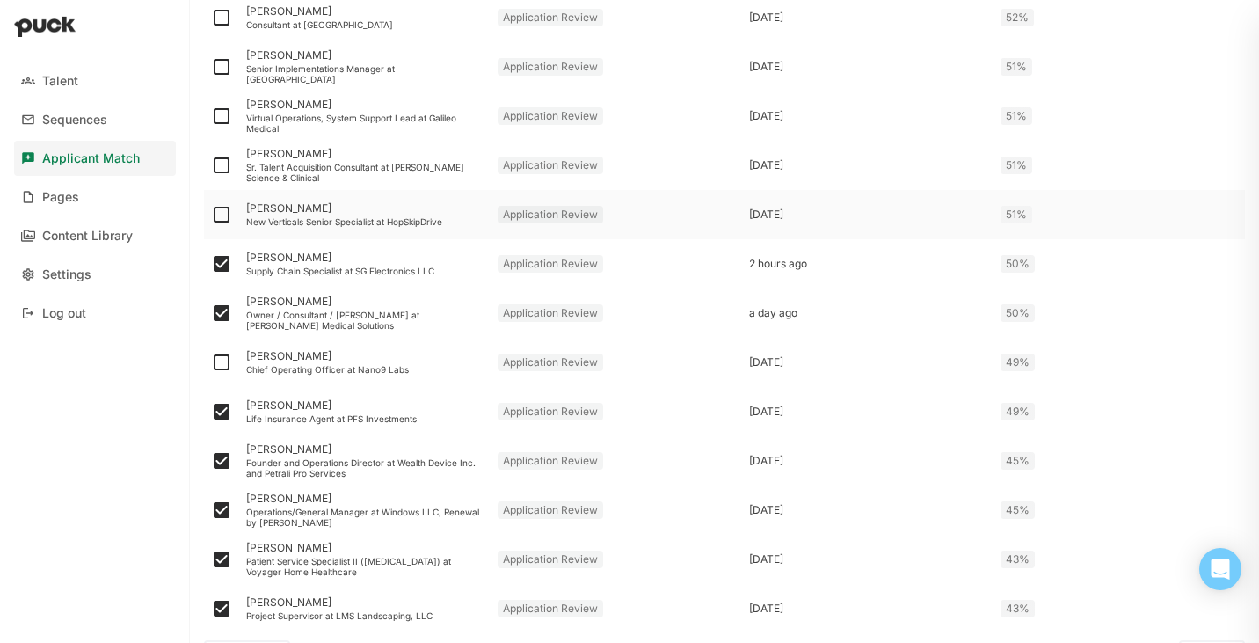
checkbox input "true"
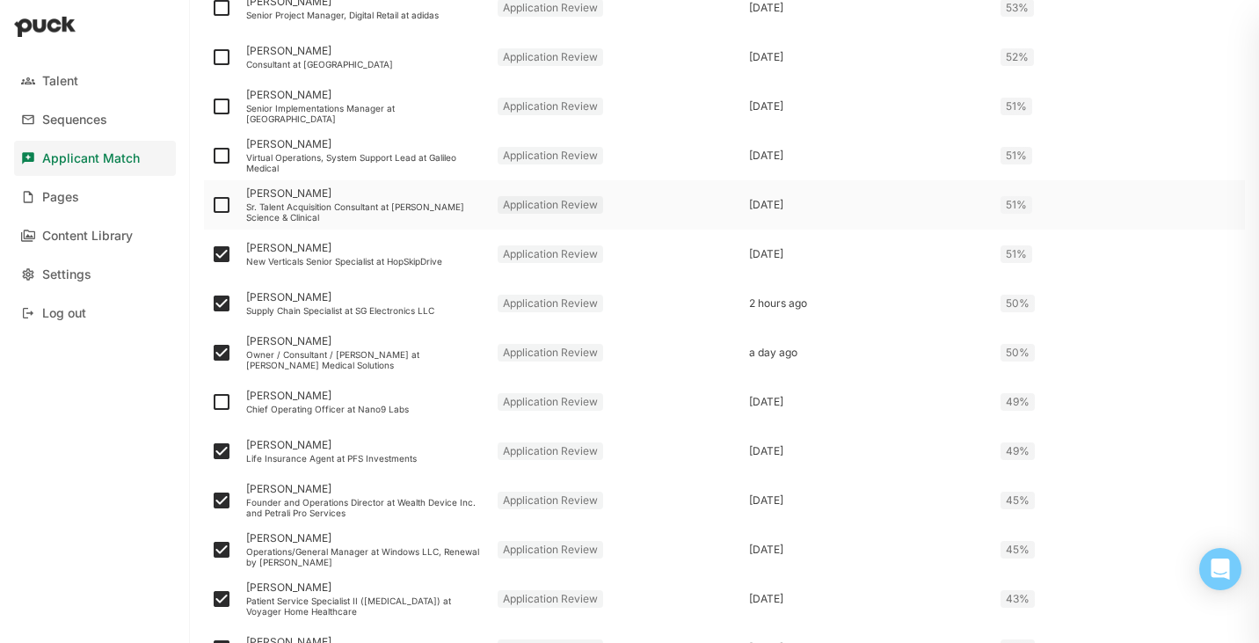
scroll to position [2243, 0]
click at [221, 208] on img at bounding box center [221, 206] width 21 height 21
click at [211, 208] on input "checkbox" at bounding box center [210, 207] width 1 height 1
checkbox input "true"
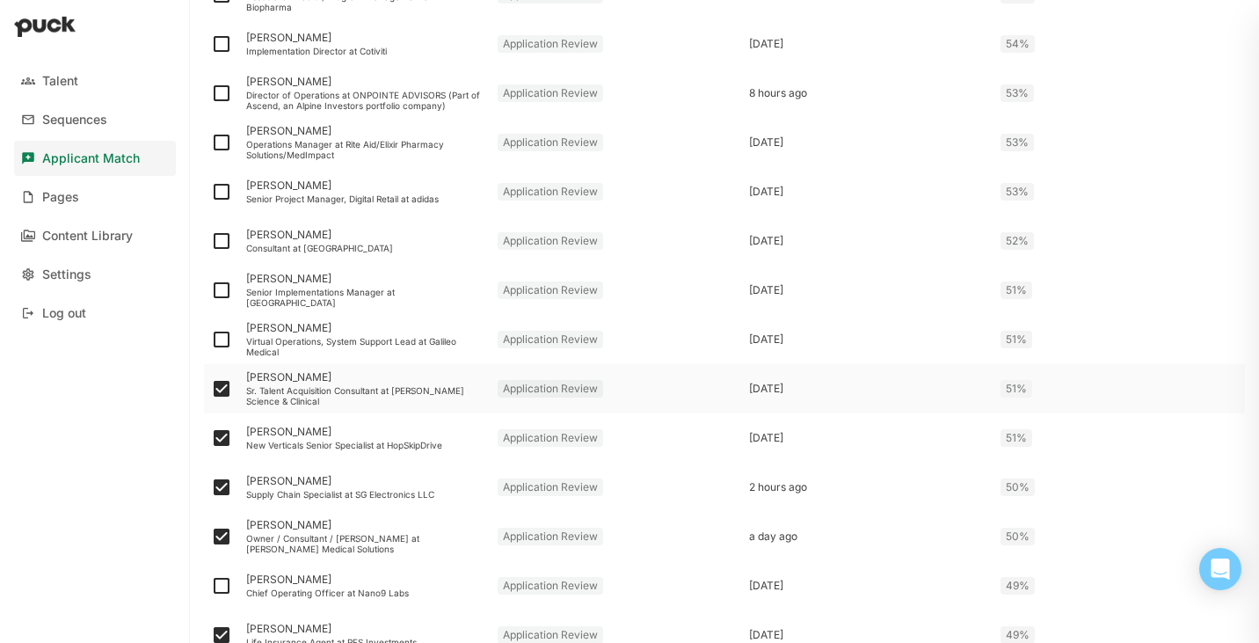
scroll to position [2049, 0]
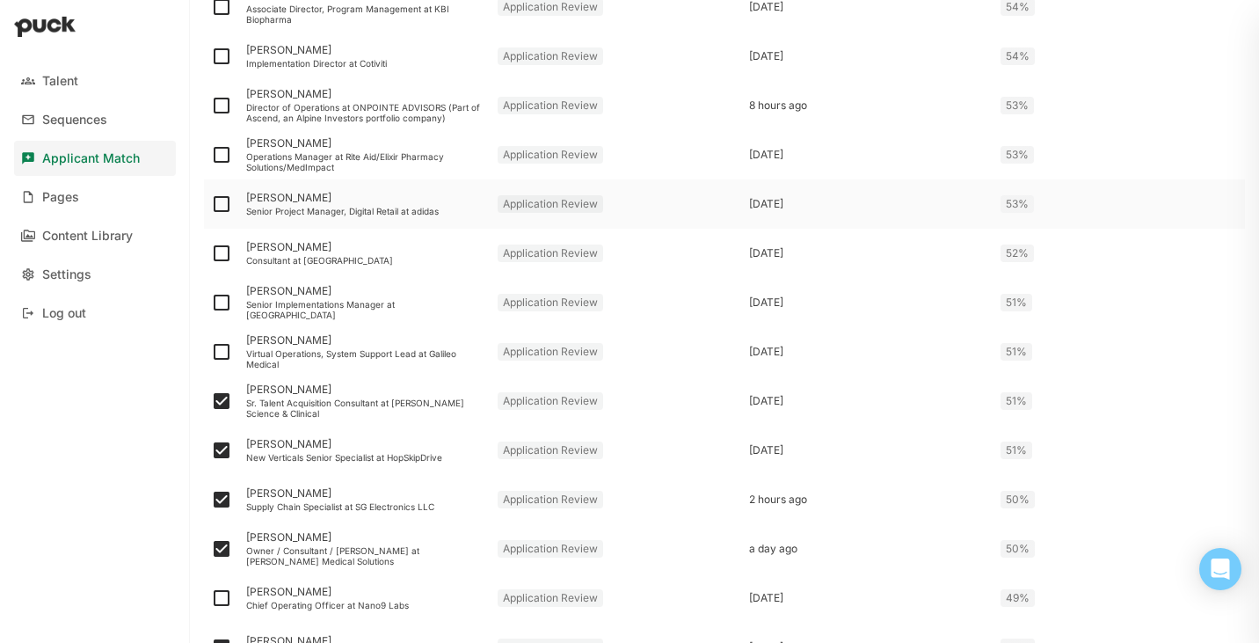
click at [221, 205] on img at bounding box center [221, 203] width 21 height 21
click at [211, 205] on input "checkbox" at bounding box center [210, 204] width 1 height 1
checkbox input "true"
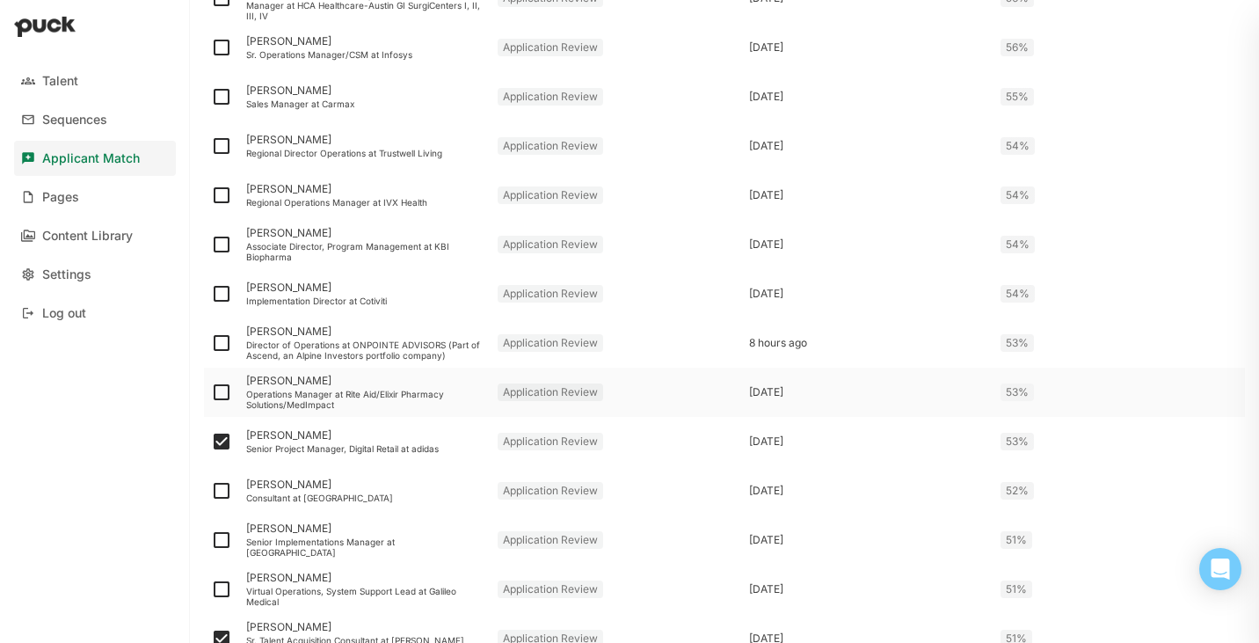
scroll to position [1810, 0]
click at [221, 149] on img at bounding box center [221, 147] width 21 height 21
click at [211, 149] on input "checkbox" at bounding box center [210, 148] width 1 height 1
checkbox input "true"
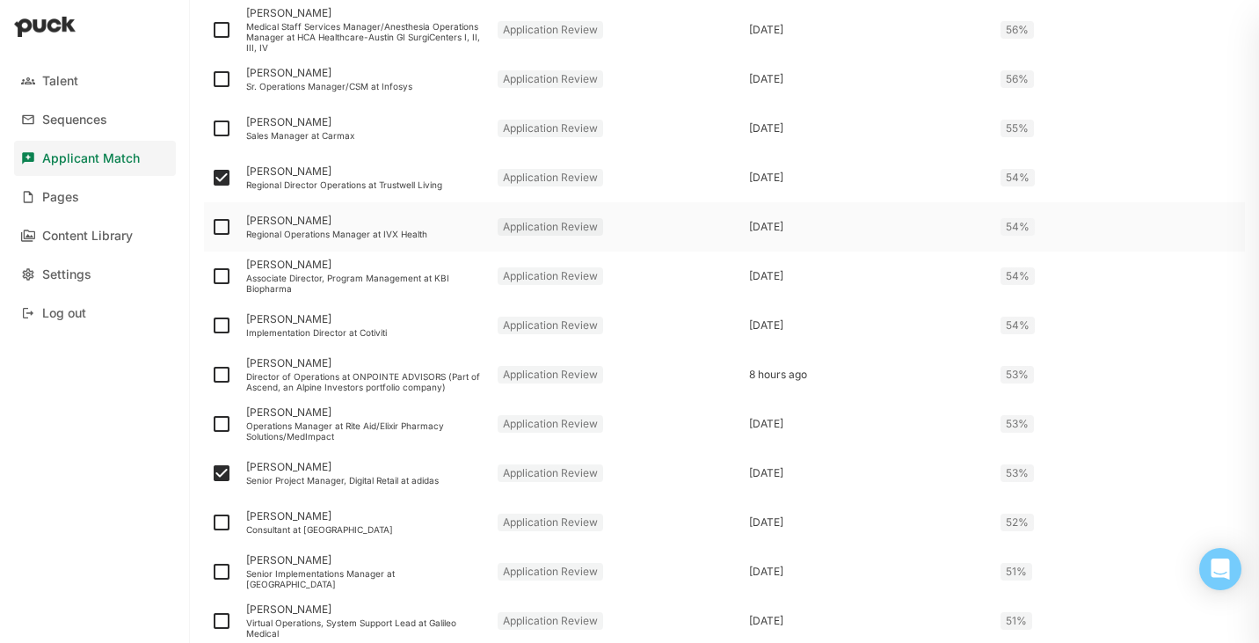
scroll to position [1775, 0]
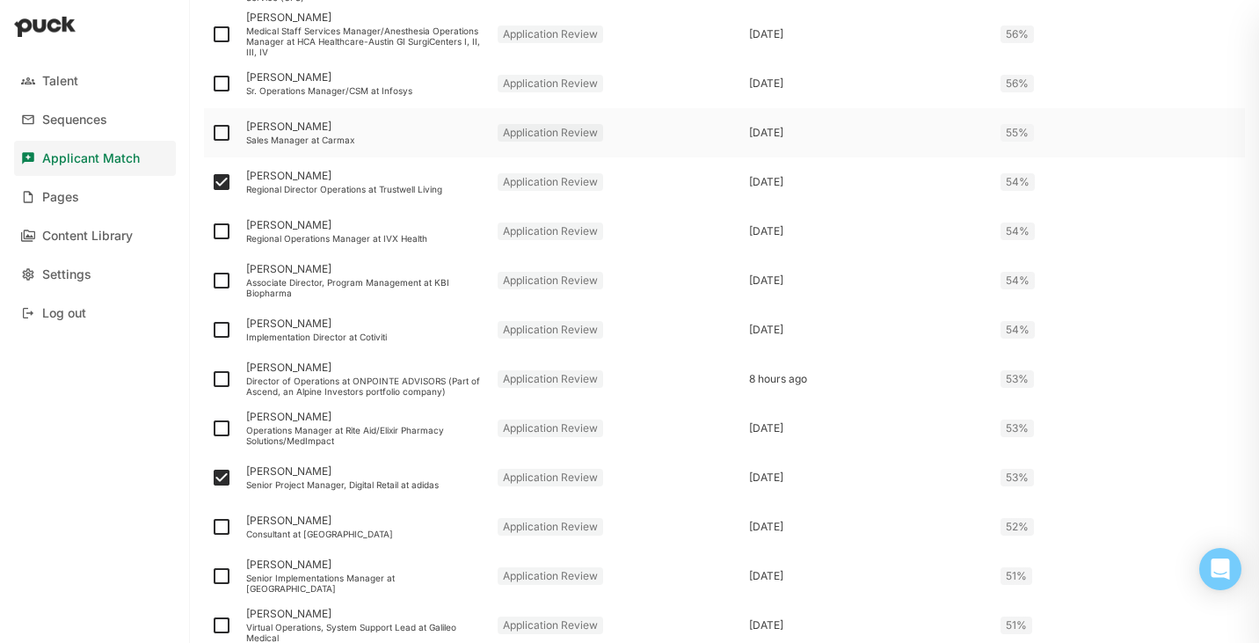
click at [223, 126] on img at bounding box center [221, 132] width 21 height 21
click at [211, 133] on input "checkbox" at bounding box center [210, 133] width 1 height 1
checkbox input "true"
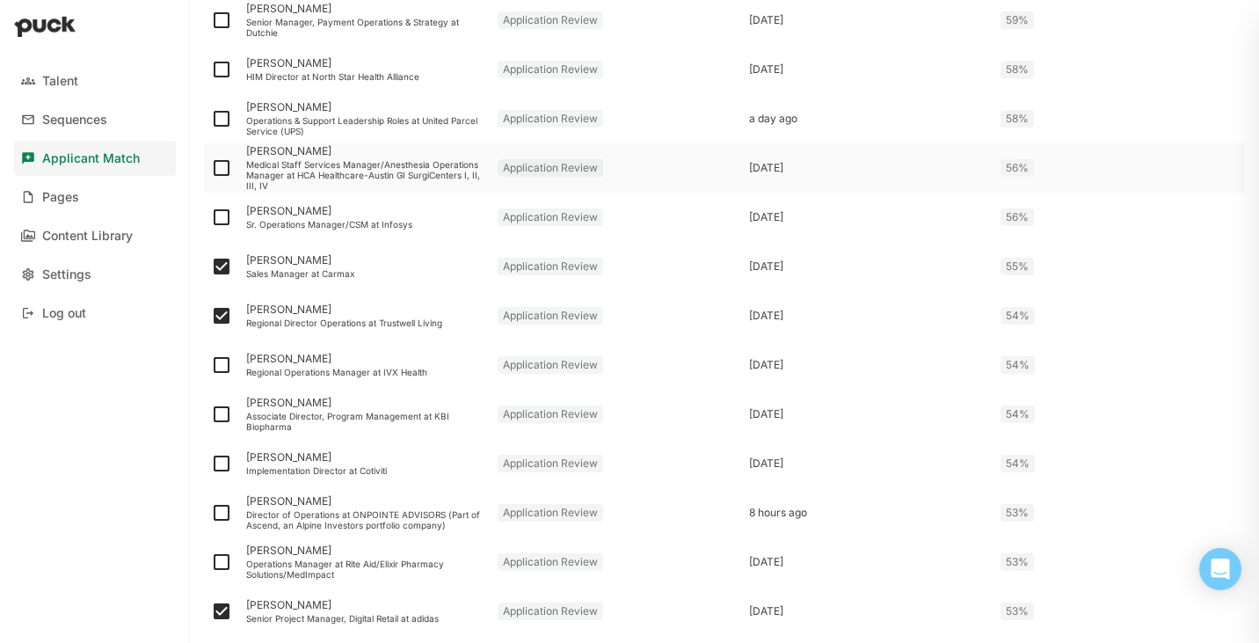
scroll to position [1643, 0]
click at [223, 116] on img at bounding box center [221, 117] width 21 height 21
click at [211, 118] on input "checkbox" at bounding box center [210, 118] width 1 height 1
checkbox input "true"
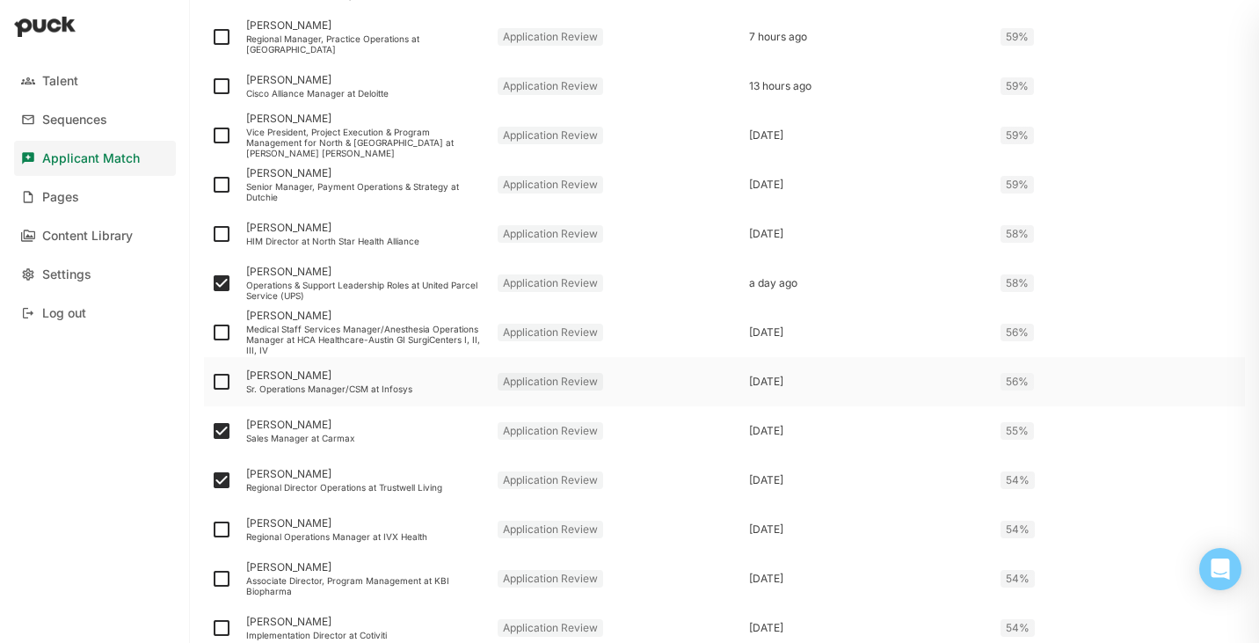
scroll to position [1474, 0]
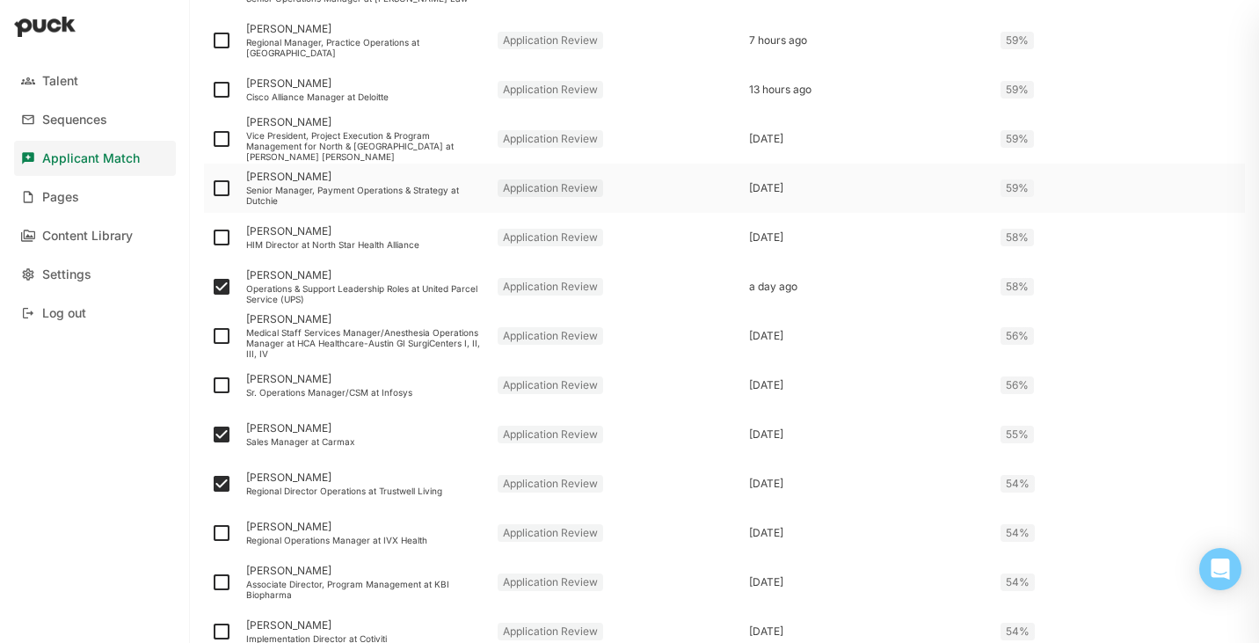
click at [223, 190] on img at bounding box center [221, 188] width 21 height 21
click at [211, 189] on input "checkbox" at bounding box center [210, 188] width 1 height 1
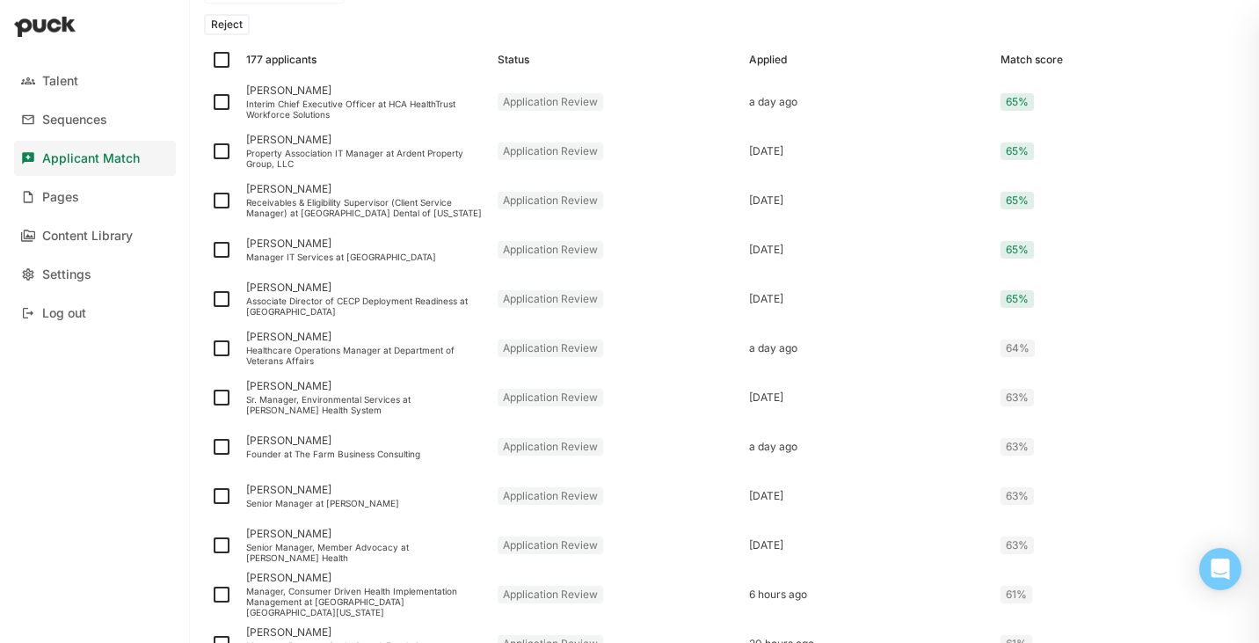
scroll to position [256, 0]
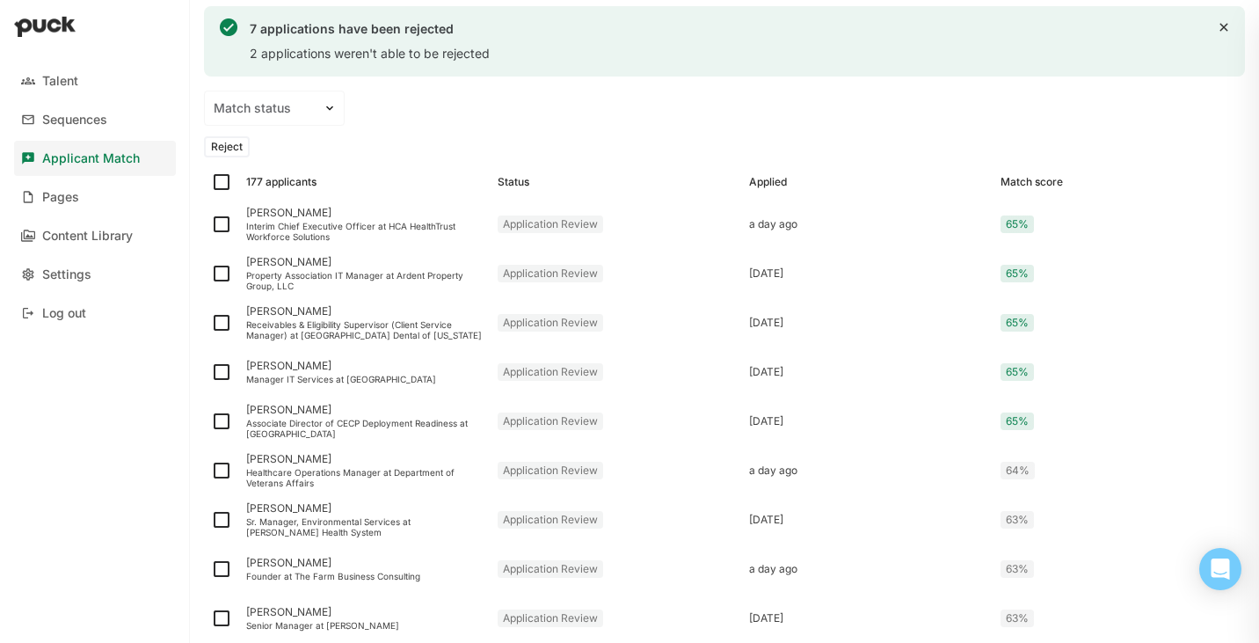
click at [226, 154] on button "Reject" at bounding box center [227, 146] width 46 height 21
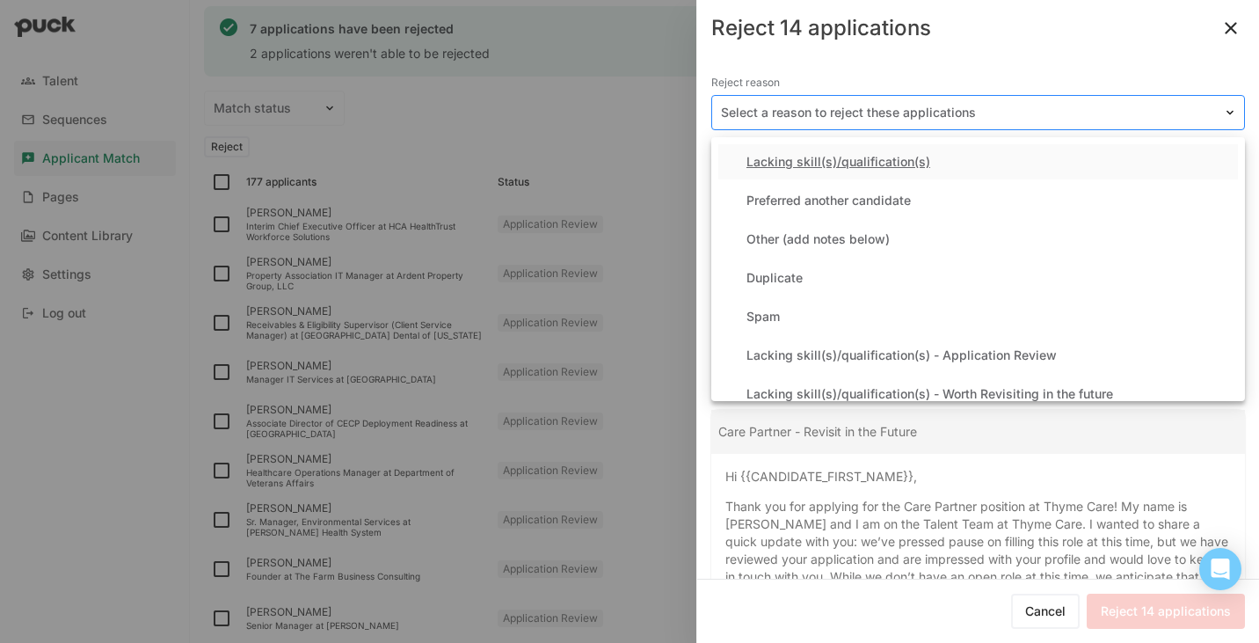
click at [944, 108] on div at bounding box center [967, 113] width 493 height 18
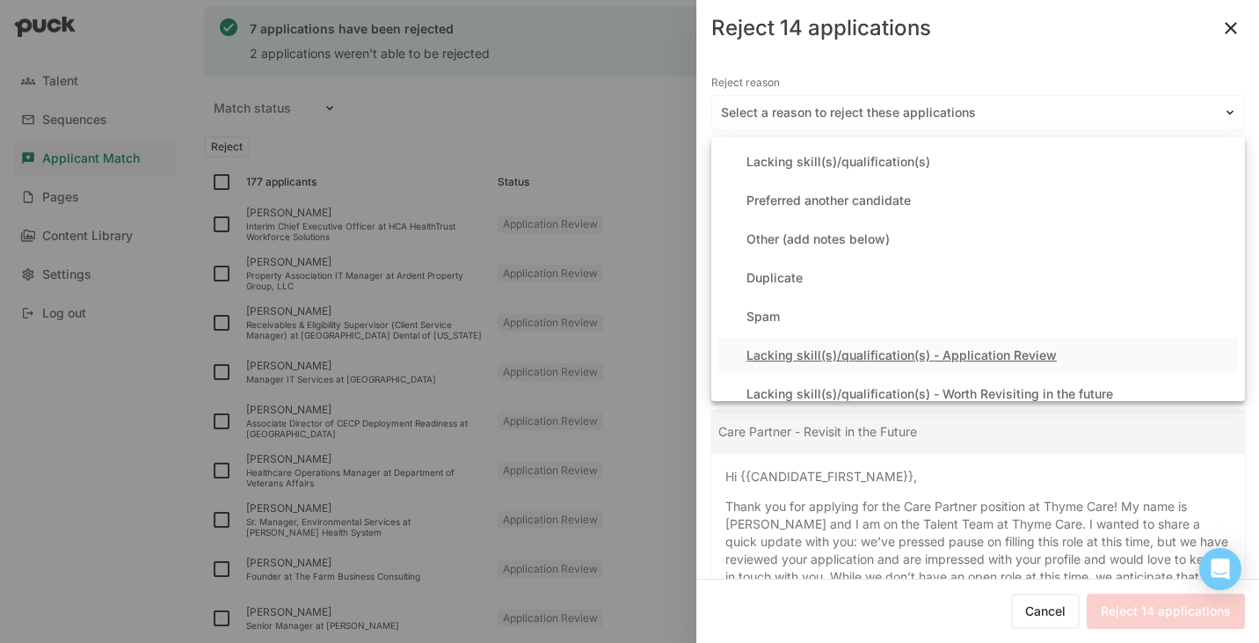
click at [928, 353] on div "Lacking skill(s)/qualification(s) - Application Review" at bounding box center [902, 355] width 310 height 15
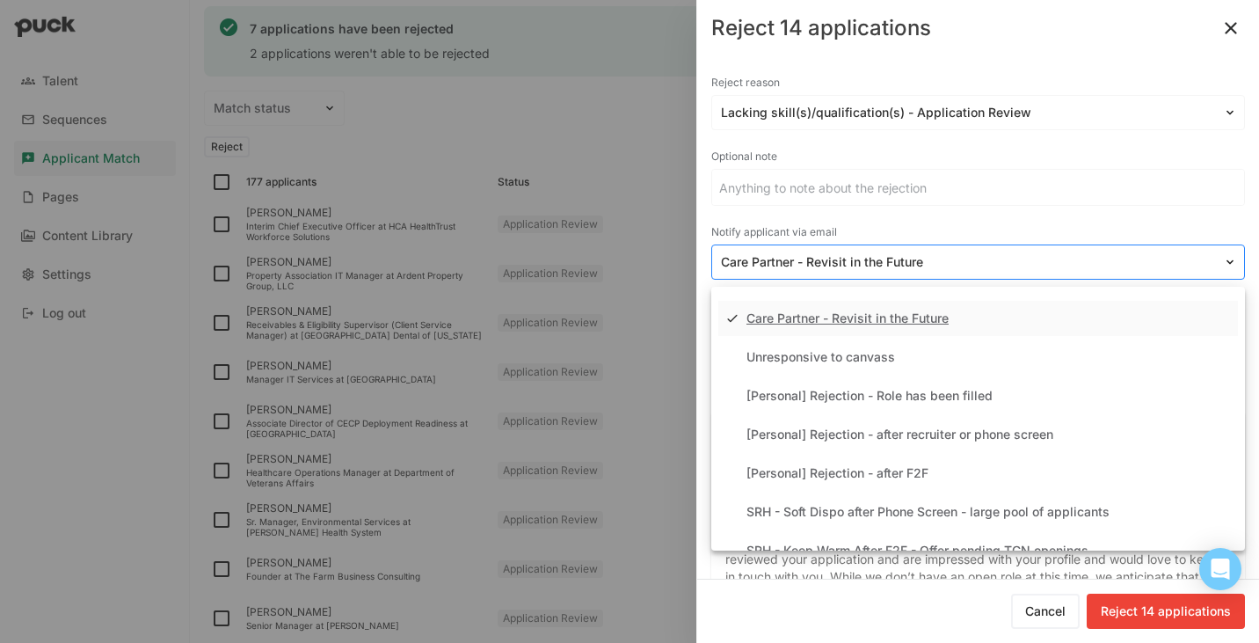
click at [856, 265] on div at bounding box center [967, 262] width 493 height 18
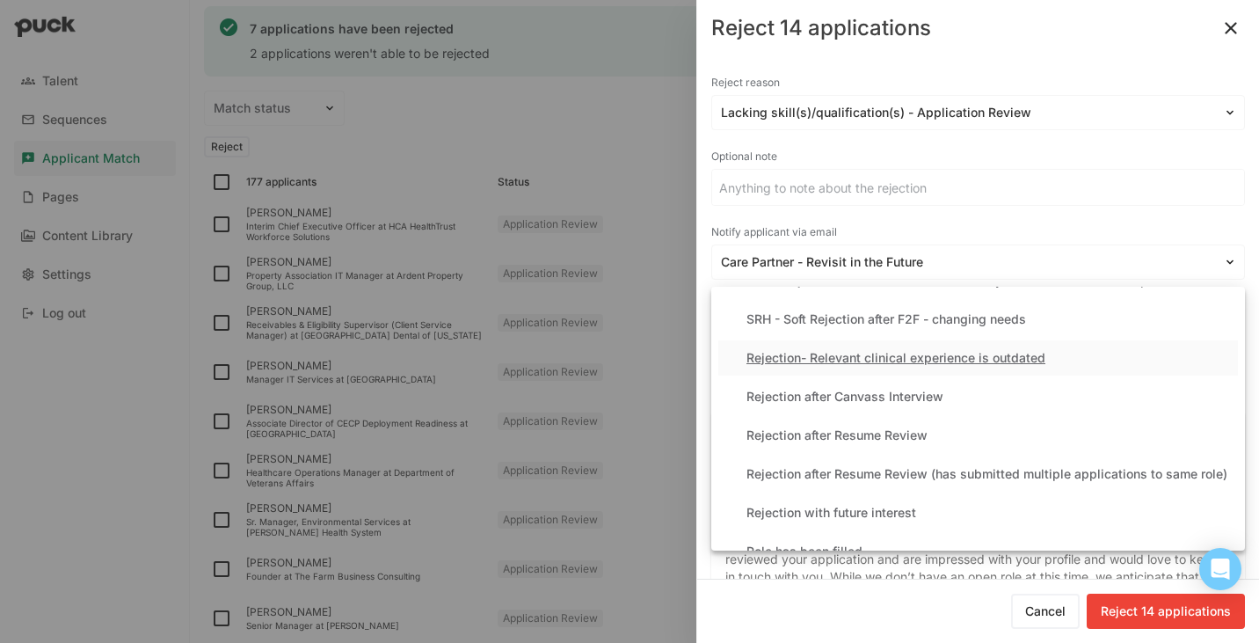
scroll to position [391, 0]
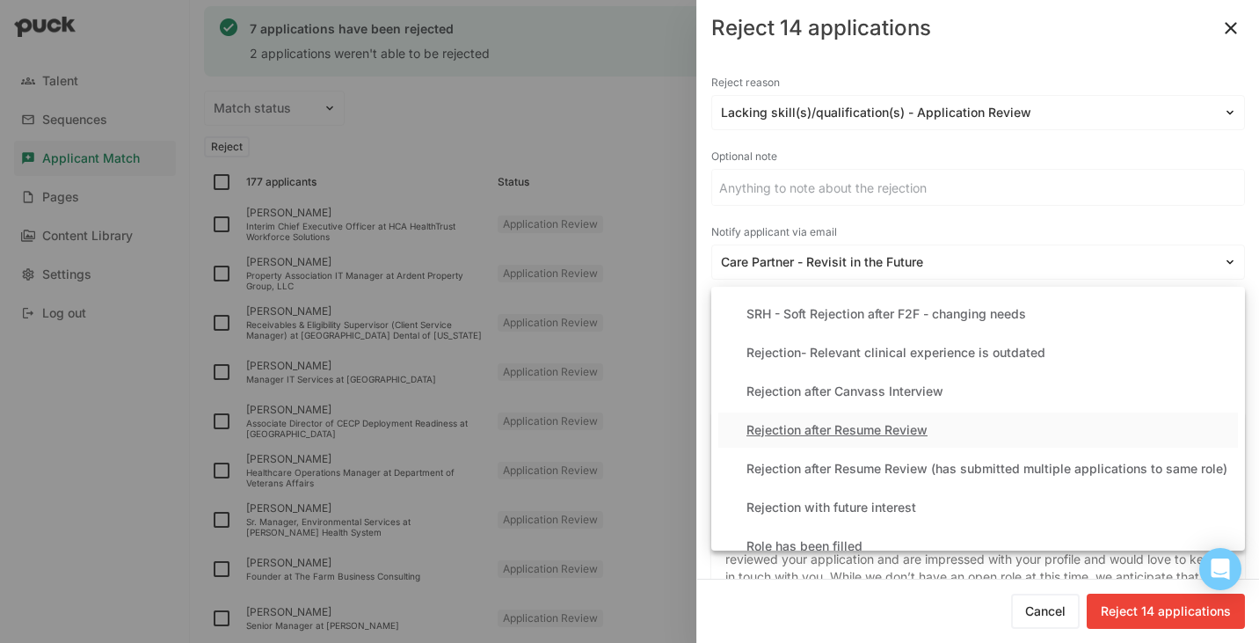
click at [848, 431] on div "Rejection after Resume Review" at bounding box center [837, 430] width 181 height 15
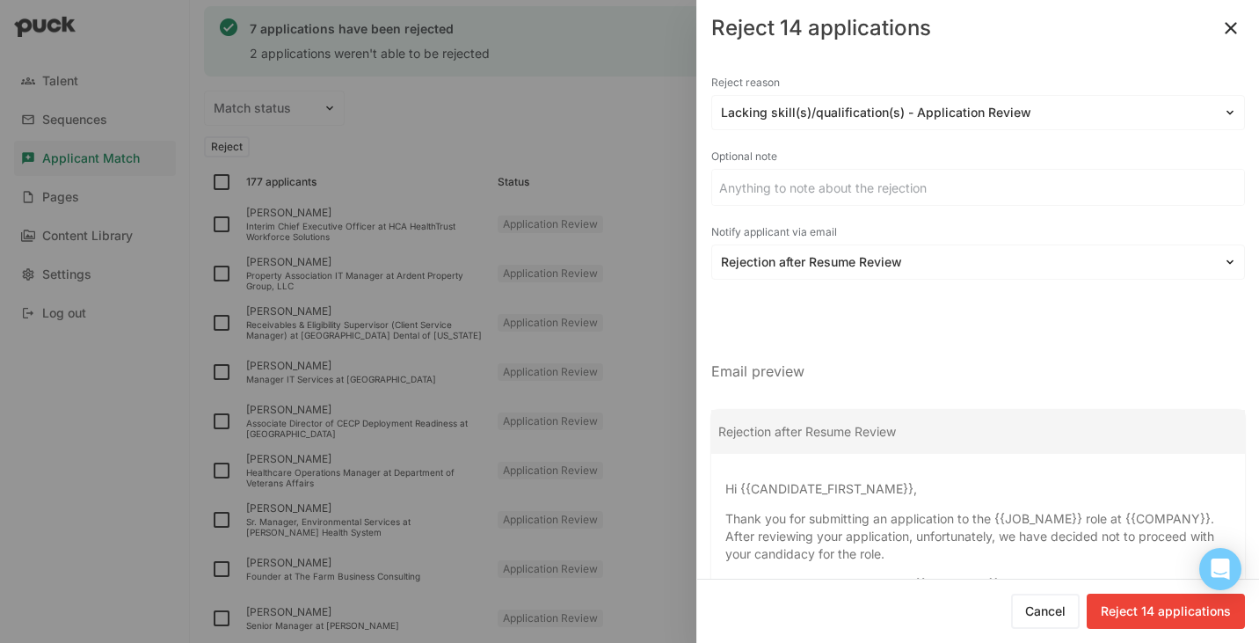
scroll to position [134, 0]
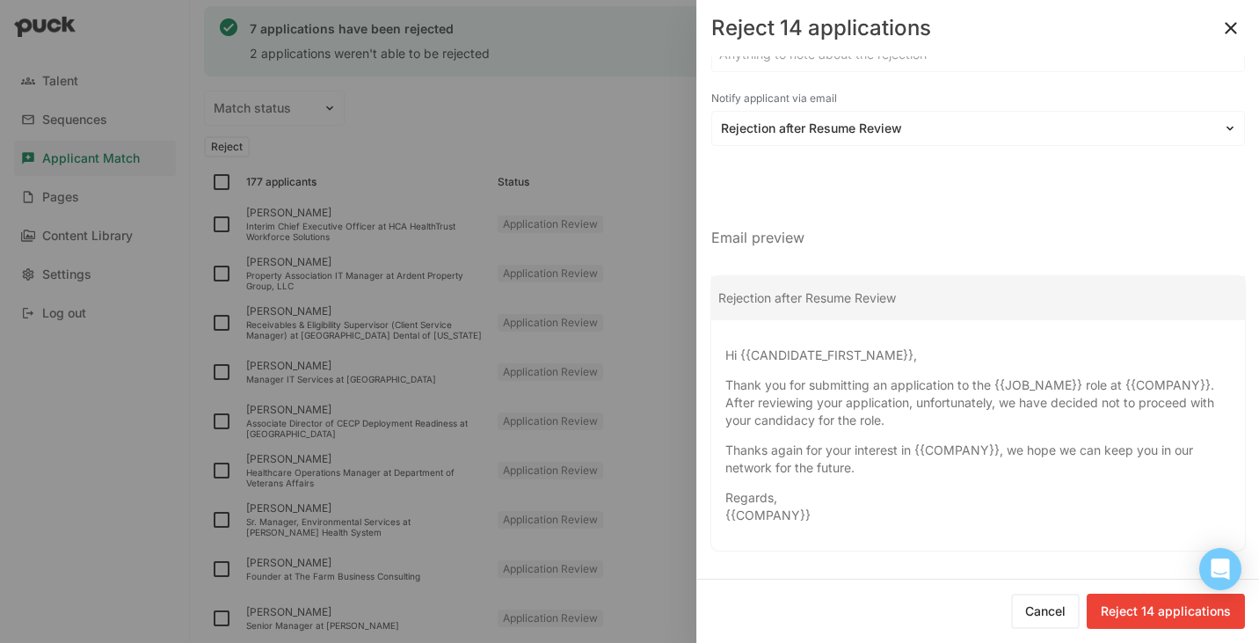
click at [1119, 605] on button "Reject 14 applications" at bounding box center [1166, 611] width 158 height 35
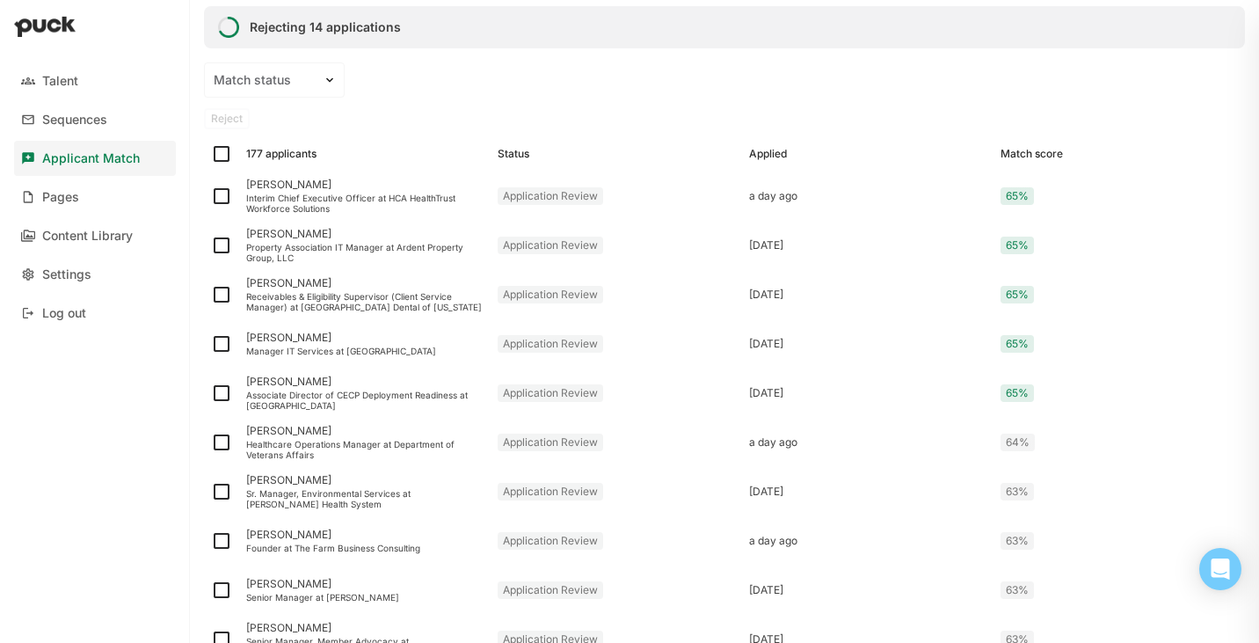
checkbox input "false"
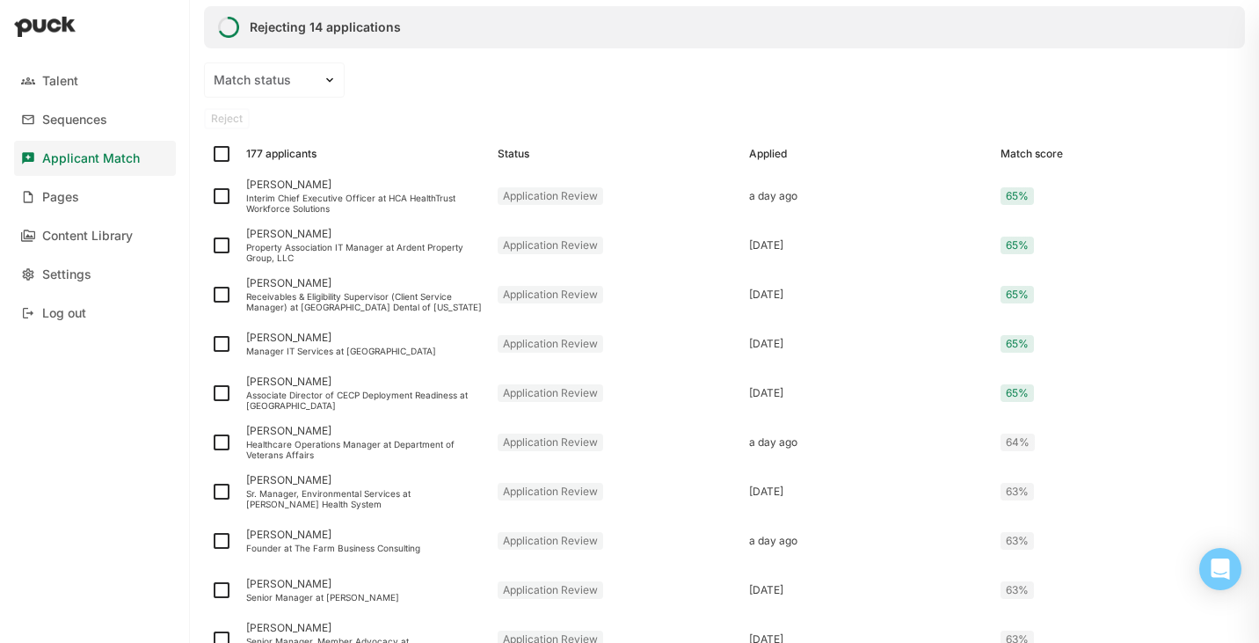
checkbox input "false"
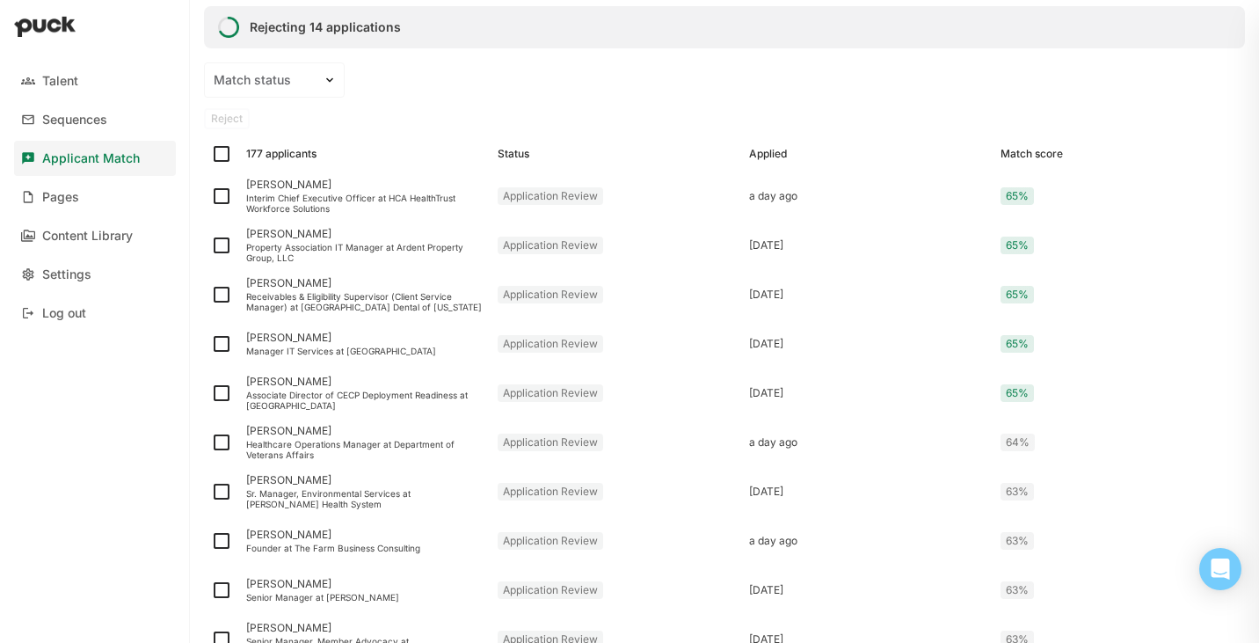
checkbox input "false"
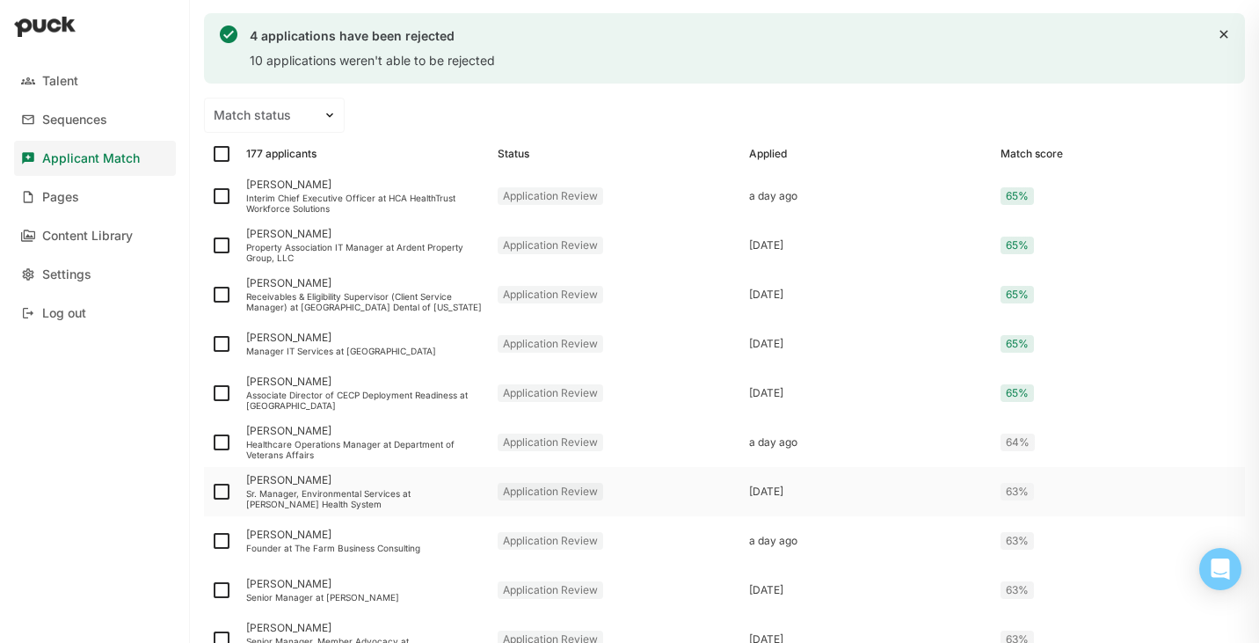
scroll to position [251, 0]
click at [223, 340] on img at bounding box center [221, 342] width 21 height 21
click at [211, 342] on input "checkbox" at bounding box center [210, 342] width 1 height 1
checkbox input "true"
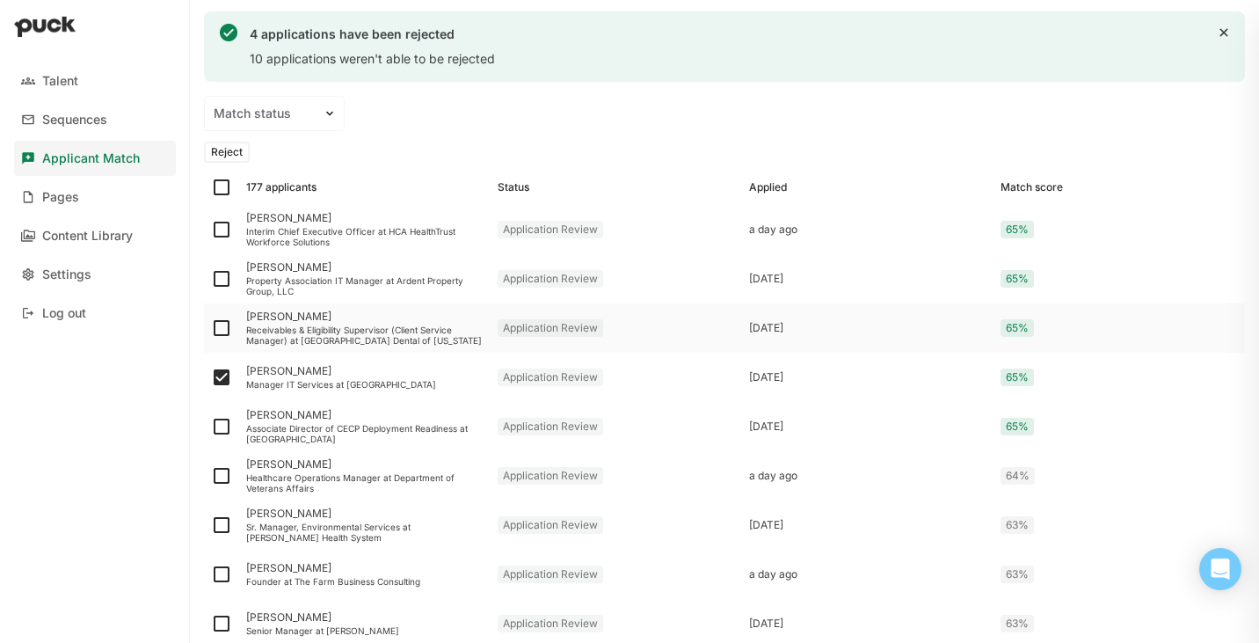
click at [220, 325] on img at bounding box center [221, 327] width 21 height 21
click at [211, 328] on input "checkbox" at bounding box center [210, 328] width 1 height 1
checkbox input "true"
click at [223, 275] on img at bounding box center [221, 278] width 21 height 21
click at [211, 279] on input "checkbox" at bounding box center [210, 279] width 1 height 1
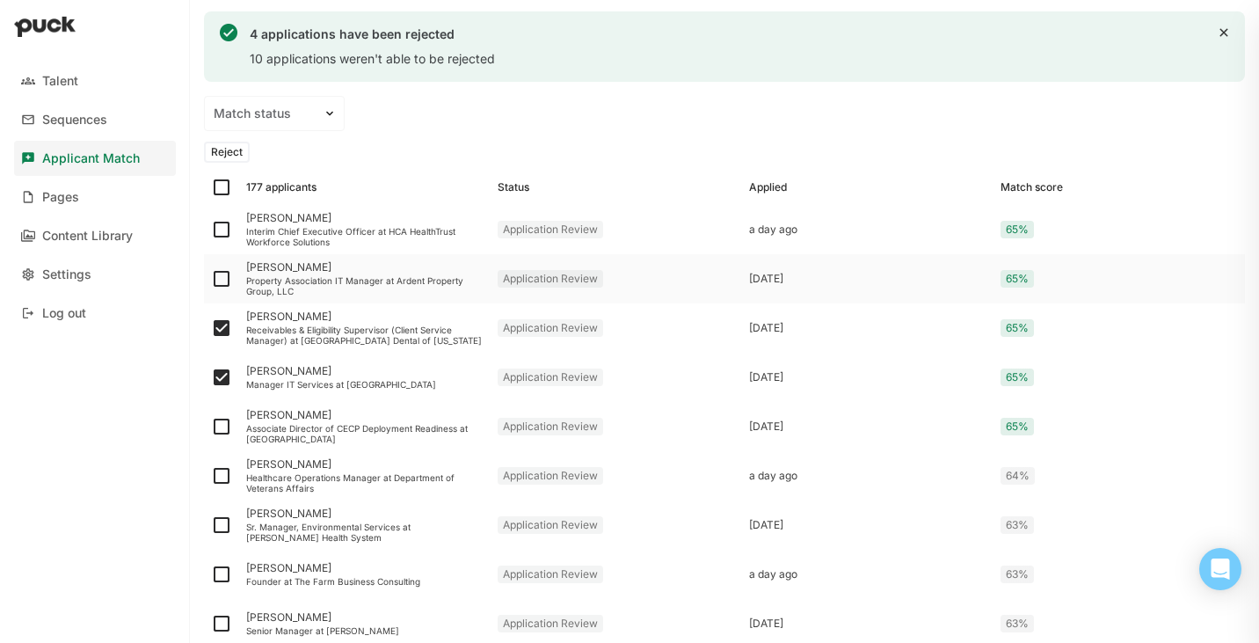
checkbox input "true"
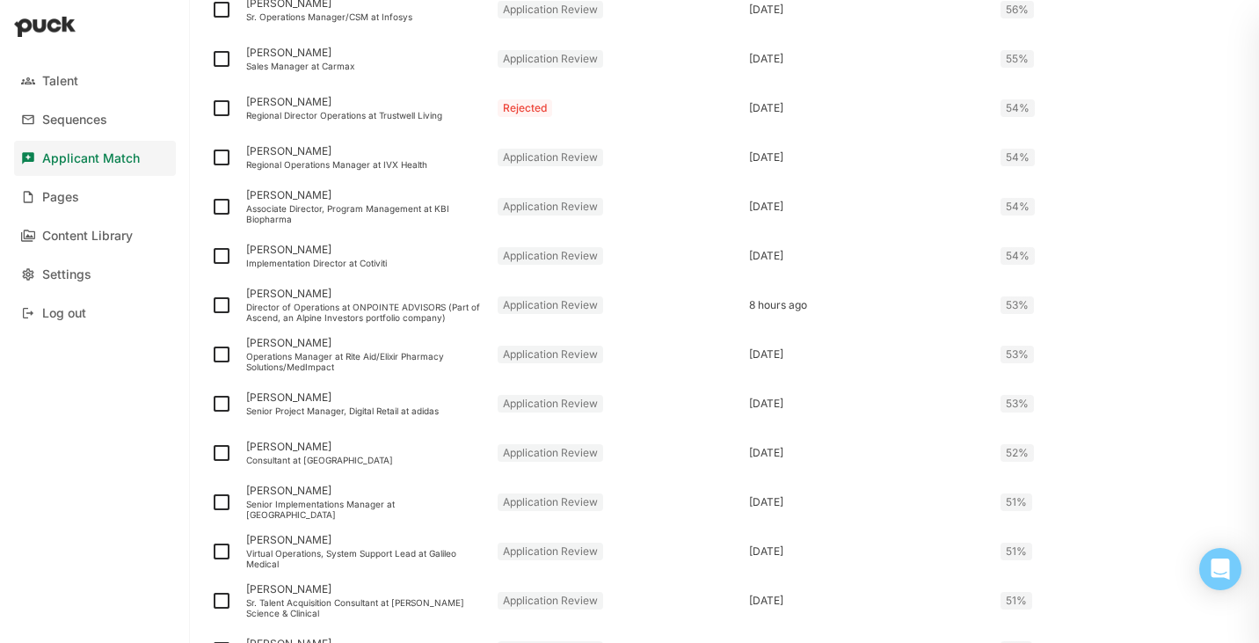
scroll to position [1853, 0]
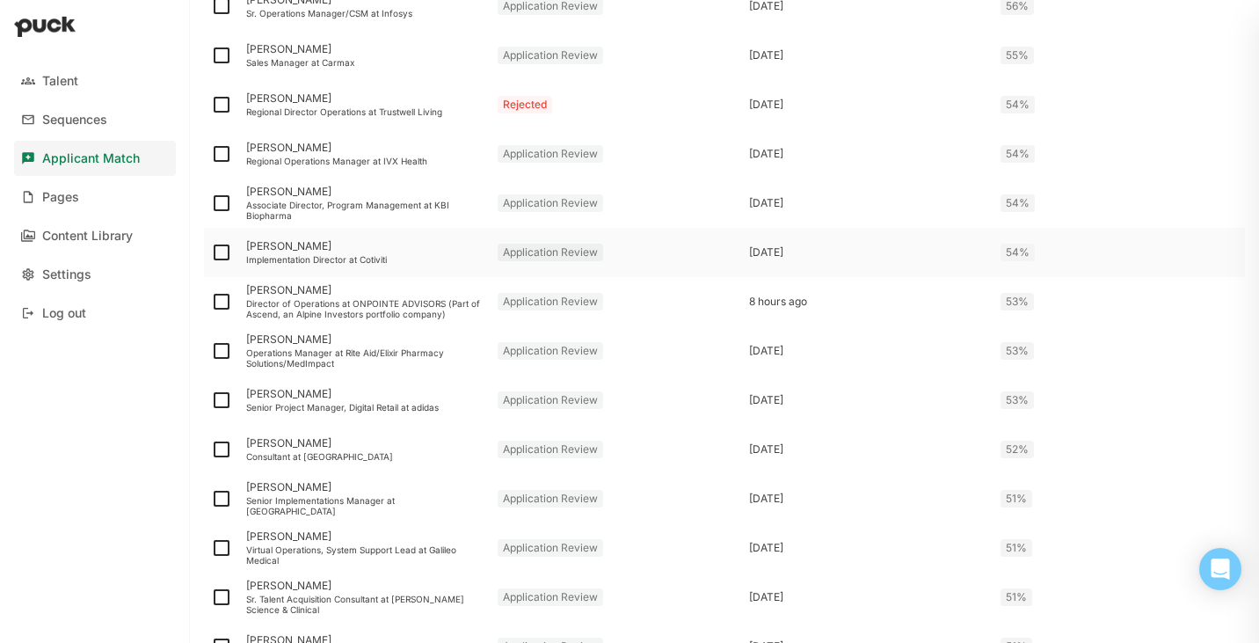
click at [220, 251] on img at bounding box center [221, 252] width 21 height 21
click at [211, 252] on input "checkbox" at bounding box center [210, 252] width 1 height 1
checkbox input "true"
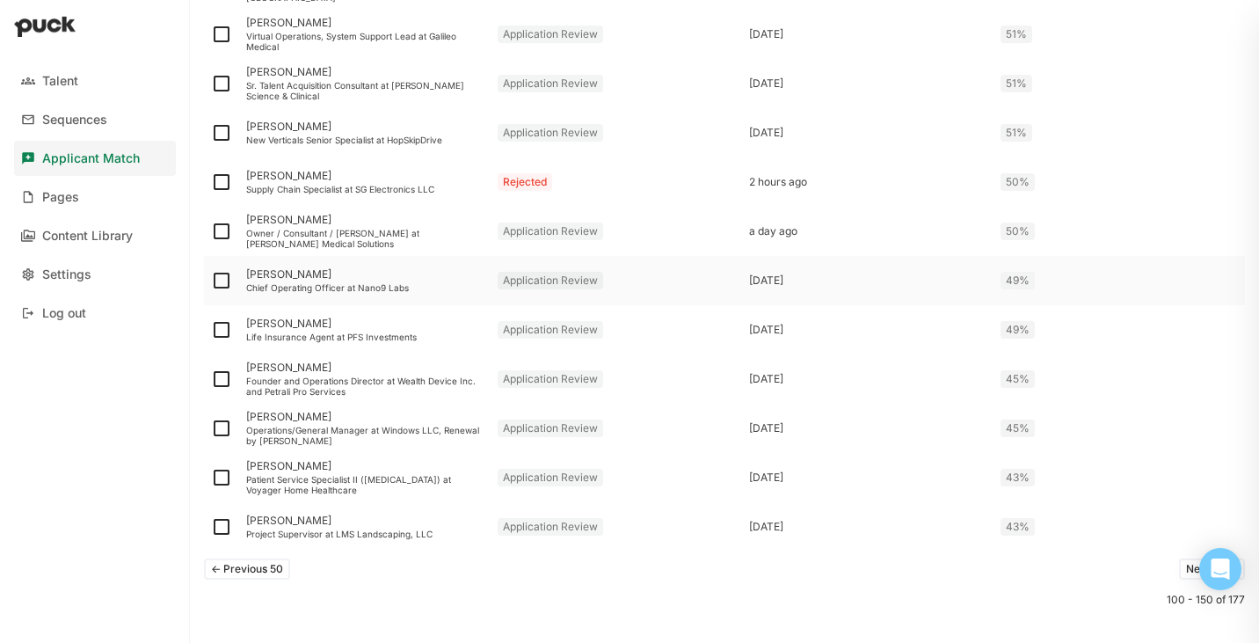
scroll to position [2389, 0]
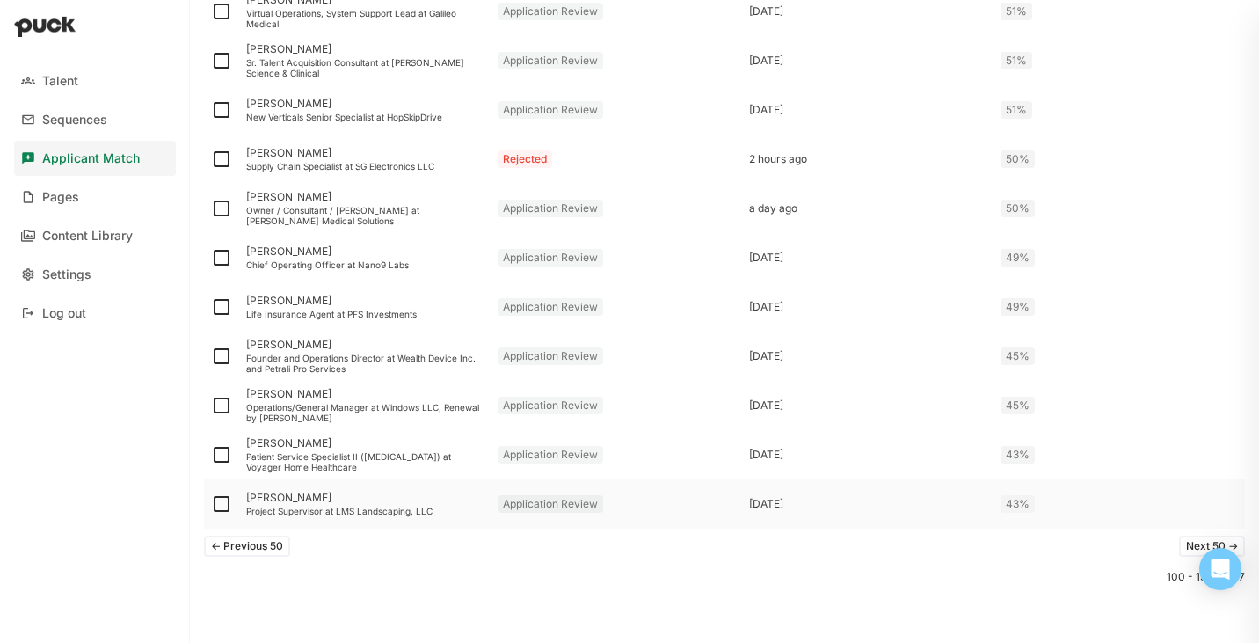
click at [222, 503] on img at bounding box center [221, 503] width 21 height 21
click at [211, 504] on input "checkbox" at bounding box center [210, 504] width 1 height 1
checkbox input "true"
click at [233, 454] on div at bounding box center [221, 454] width 35 height 49
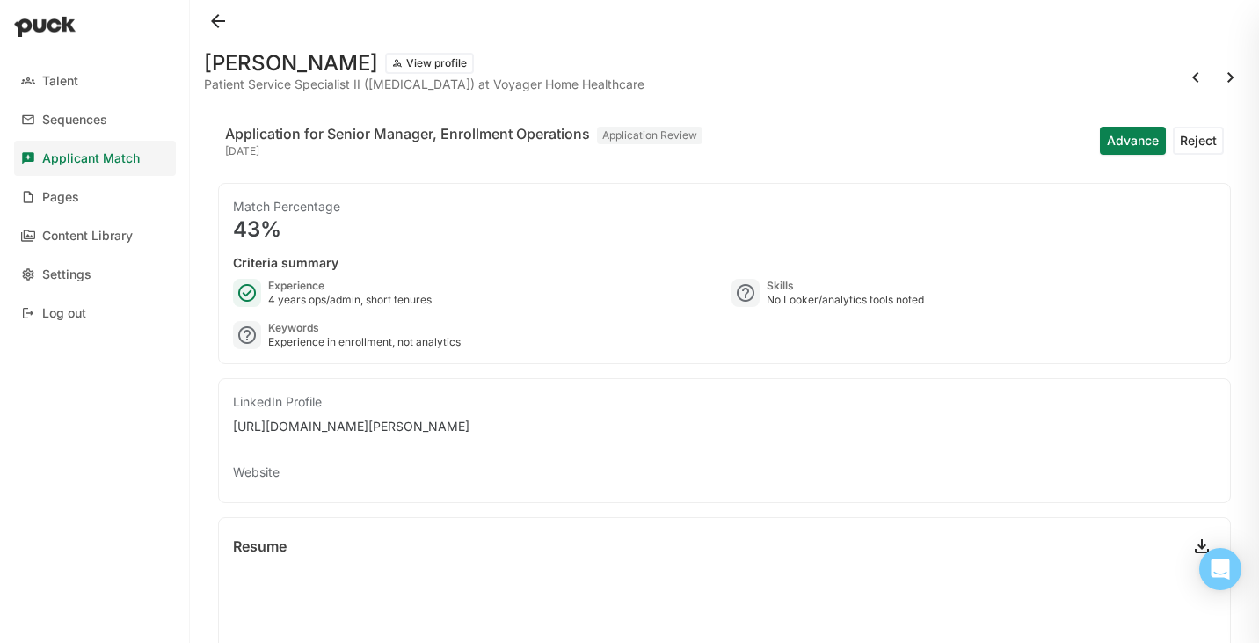
click at [1190, 139] on button "Reject" at bounding box center [1198, 141] width 51 height 28
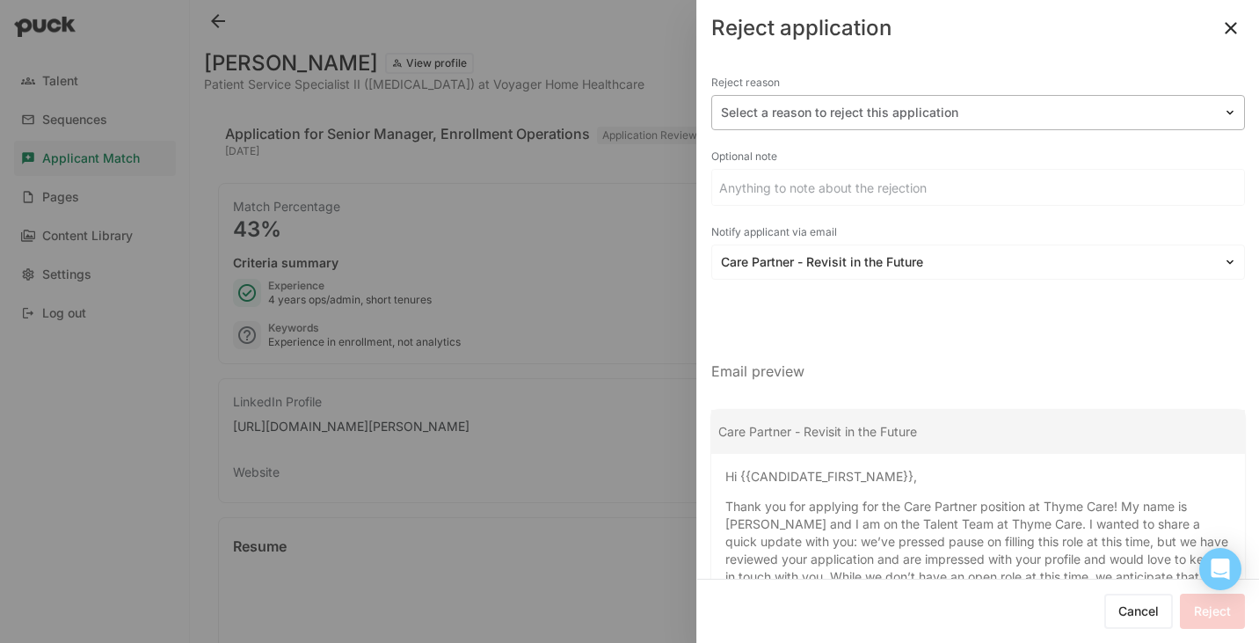
click at [805, 115] on div at bounding box center [967, 113] width 493 height 18
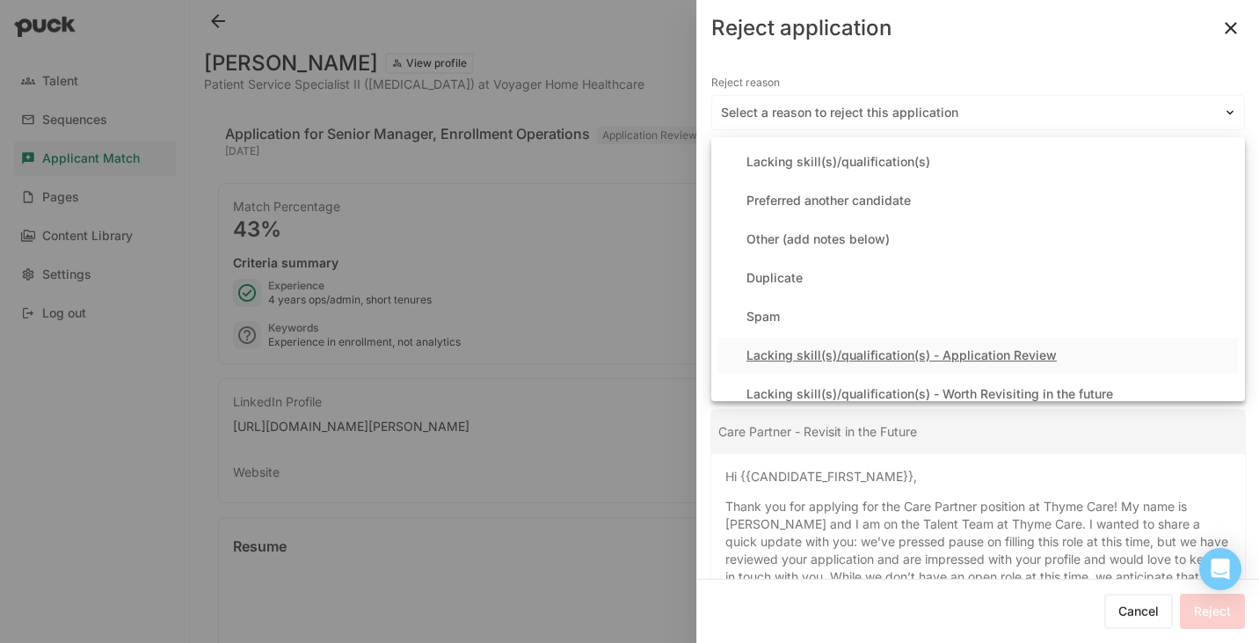
click at [835, 353] on div "Lacking skill(s)/qualification(s) - Application Review" at bounding box center [902, 355] width 310 height 15
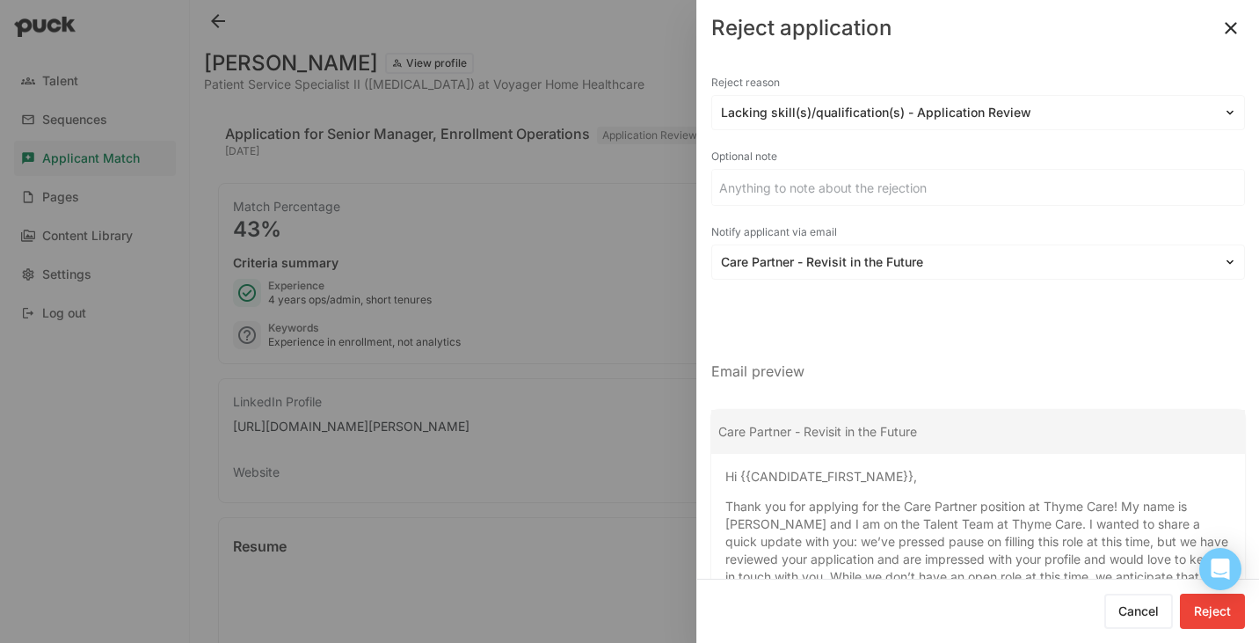
click at [796, 189] on input at bounding box center [978, 187] width 532 height 35
click at [808, 243] on div "Notify applicant via email" at bounding box center [978, 232] width 534 height 25
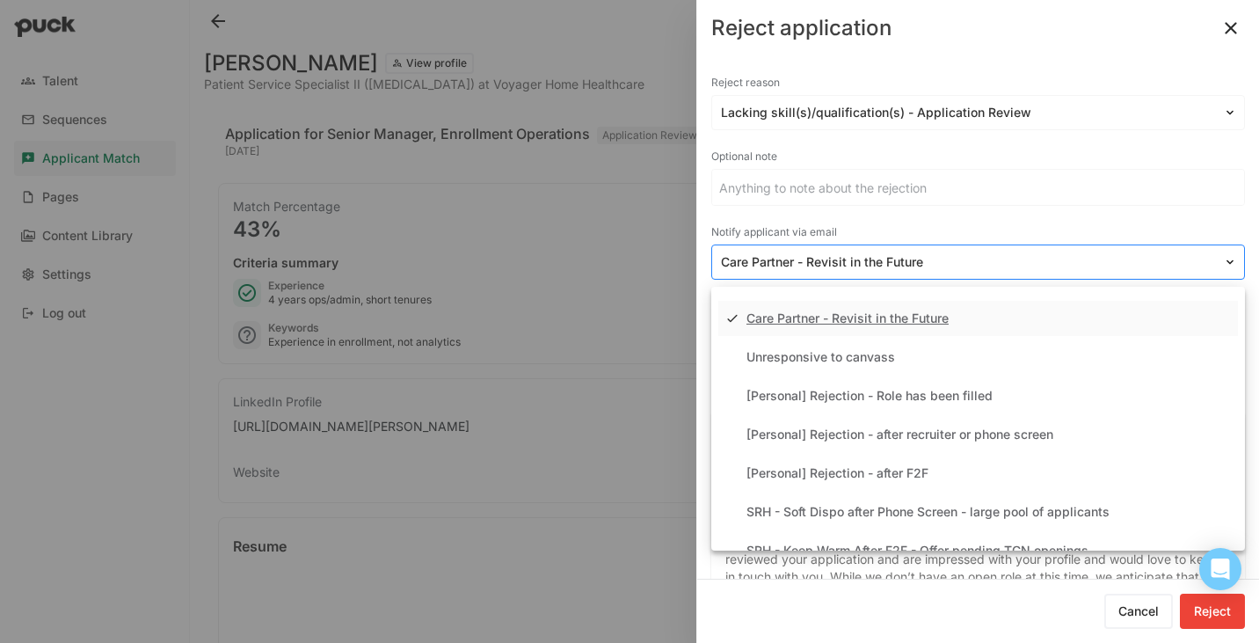
click at [808, 260] on div at bounding box center [967, 262] width 493 height 18
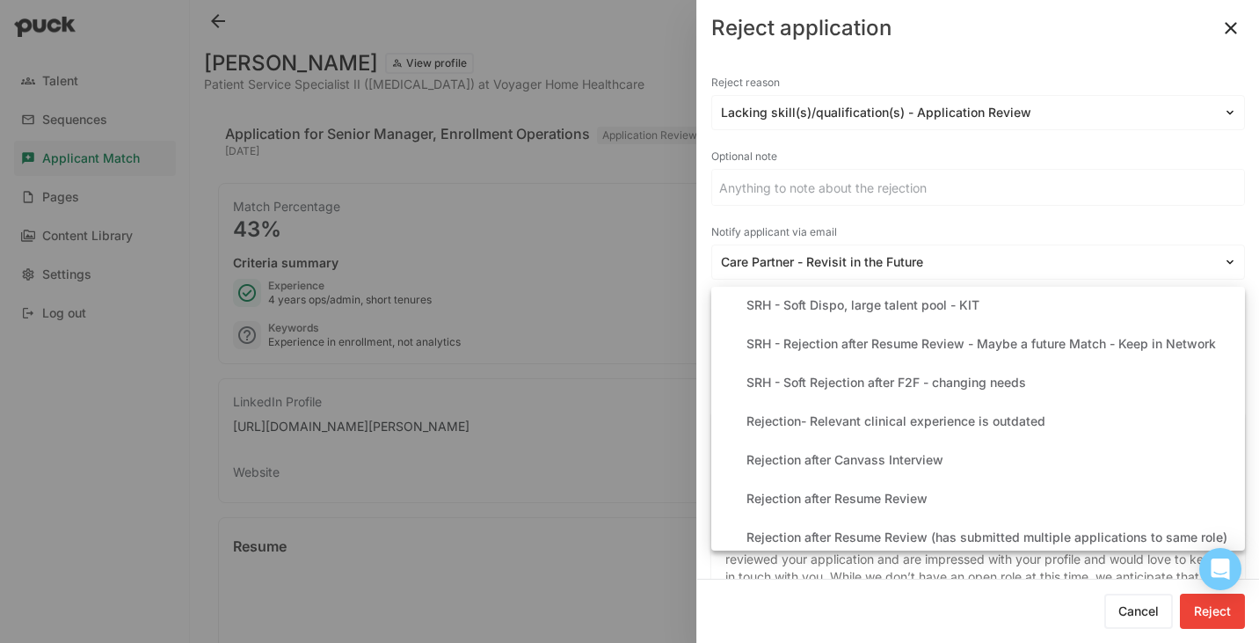
scroll to position [329, 0]
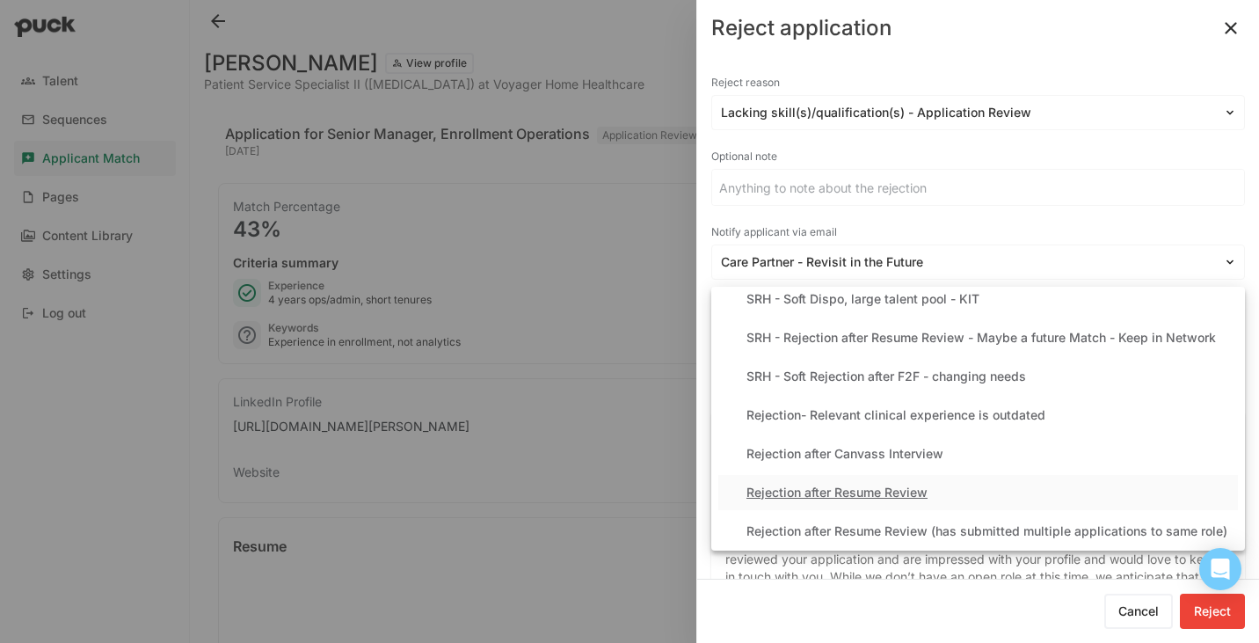
click at [873, 487] on div "Rejection after Resume Review" at bounding box center [837, 492] width 181 height 15
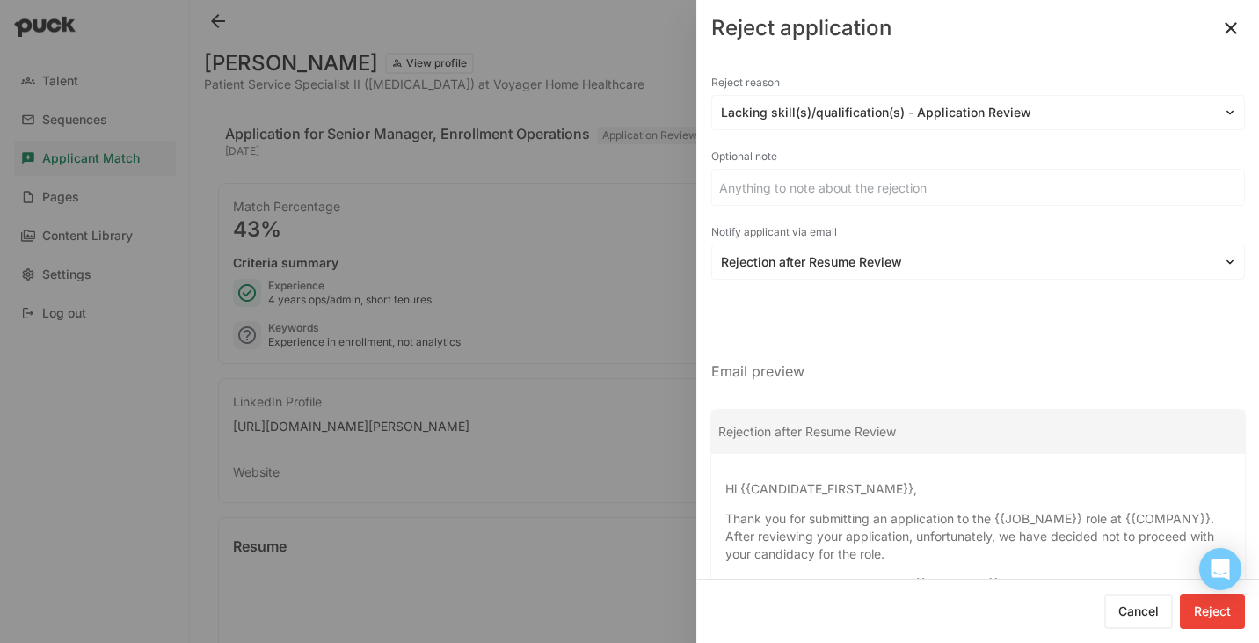
scroll to position [134, 0]
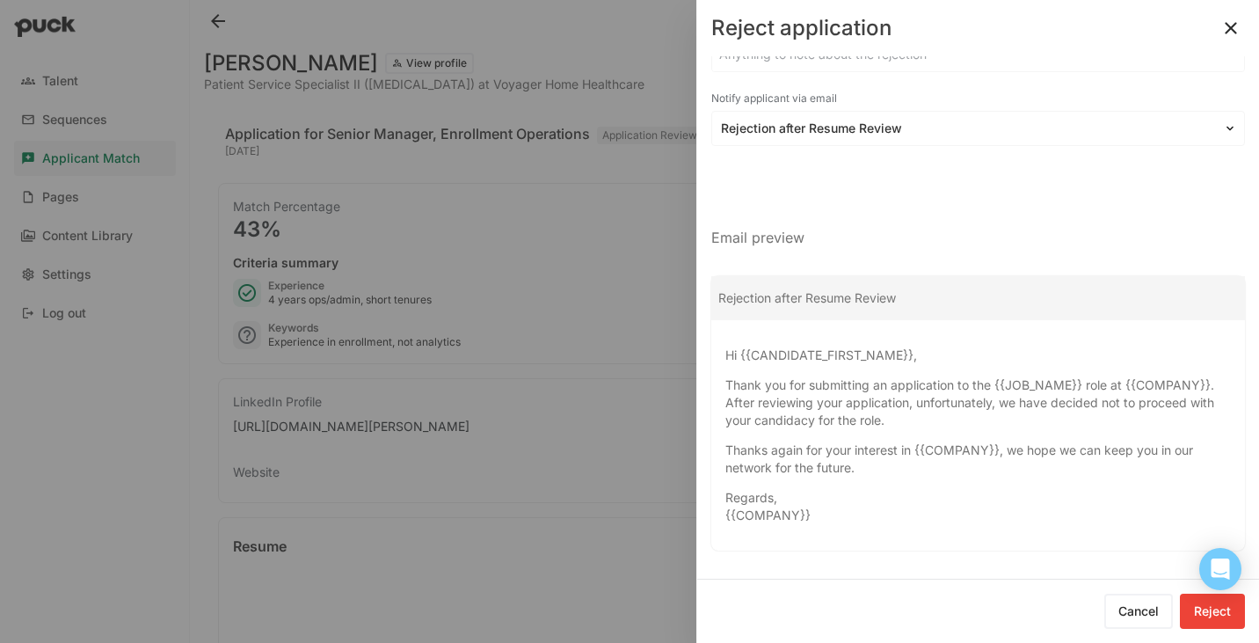
click at [1204, 607] on button "Reject" at bounding box center [1212, 611] width 65 height 35
click at [1113, 612] on button "Cancel" at bounding box center [1109, 611] width 69 height 35
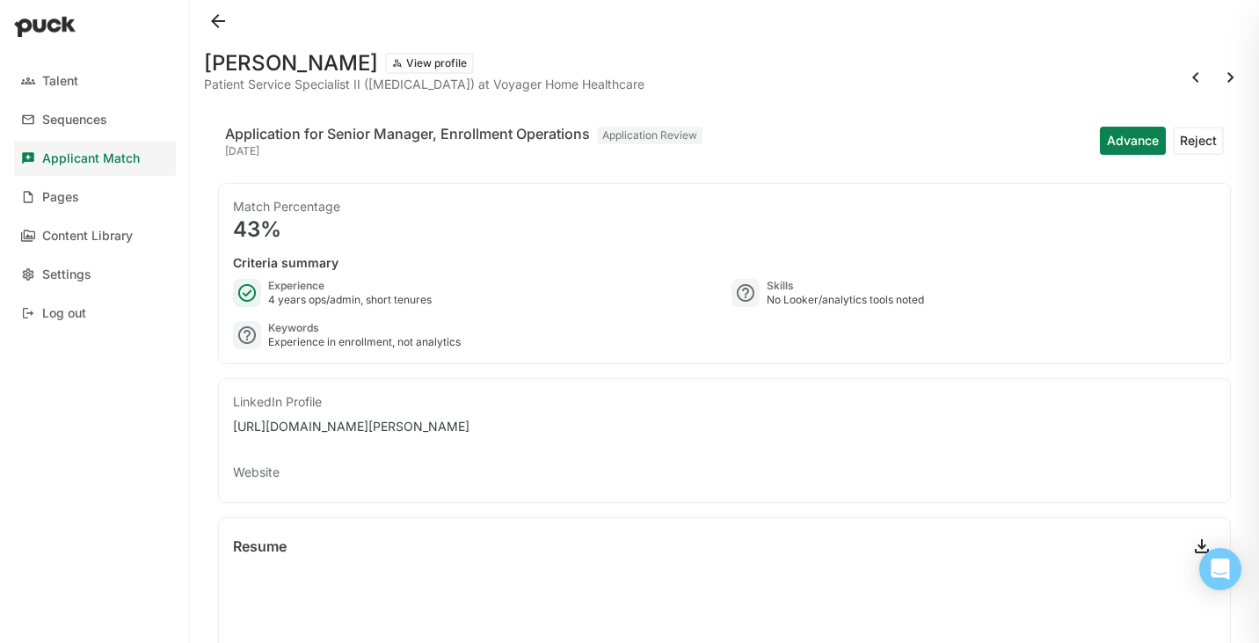
click at [216, 24] on button at bounding box center [218, 21] width 28 height 28
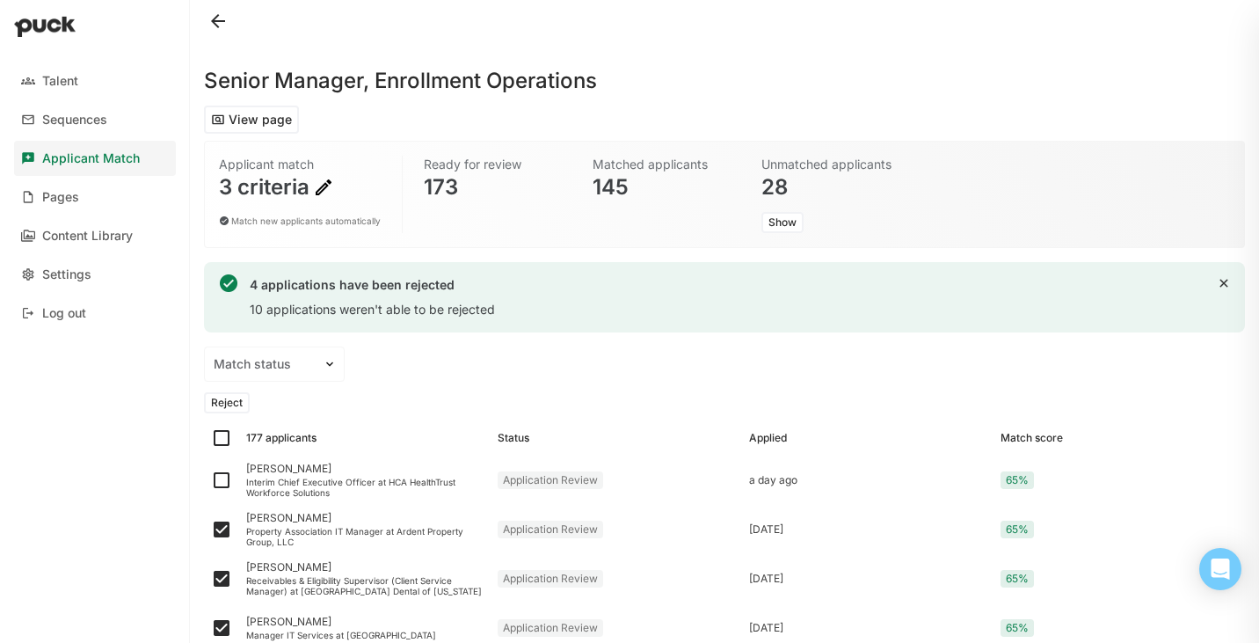
click at [230, 403] on button "Reject" at bounding box center [227, 402] width 46 height 21
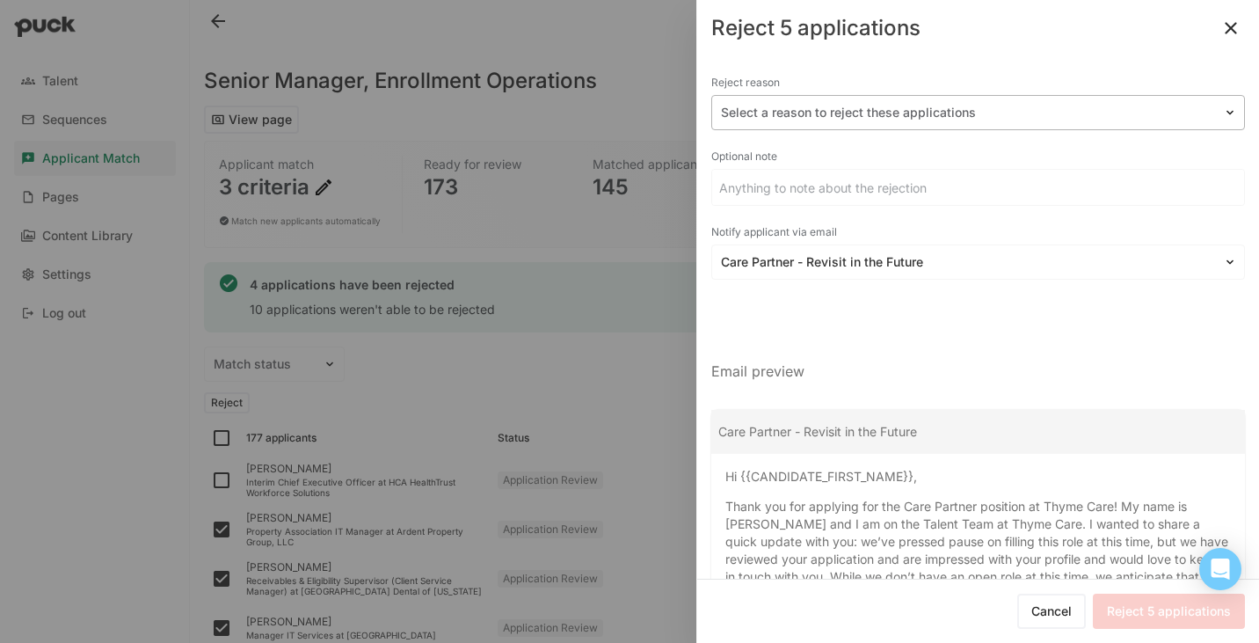
click at [954, 114] on div at bounding box center [967, 113] width 493 height 18
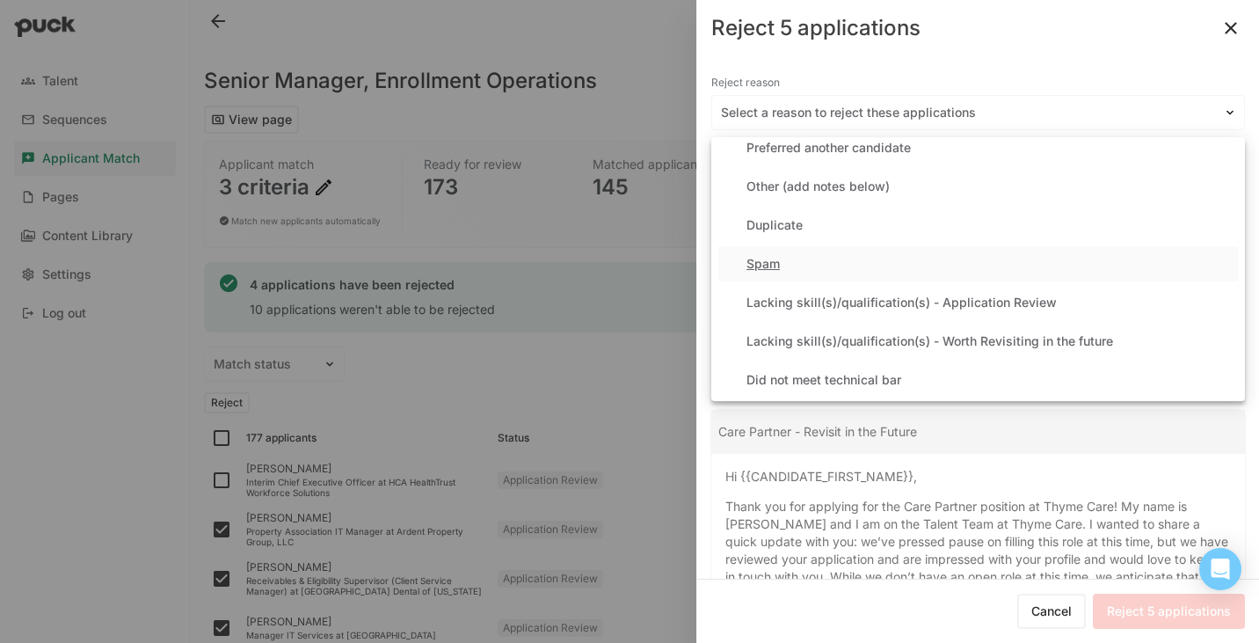
scroll to position [62, 0]
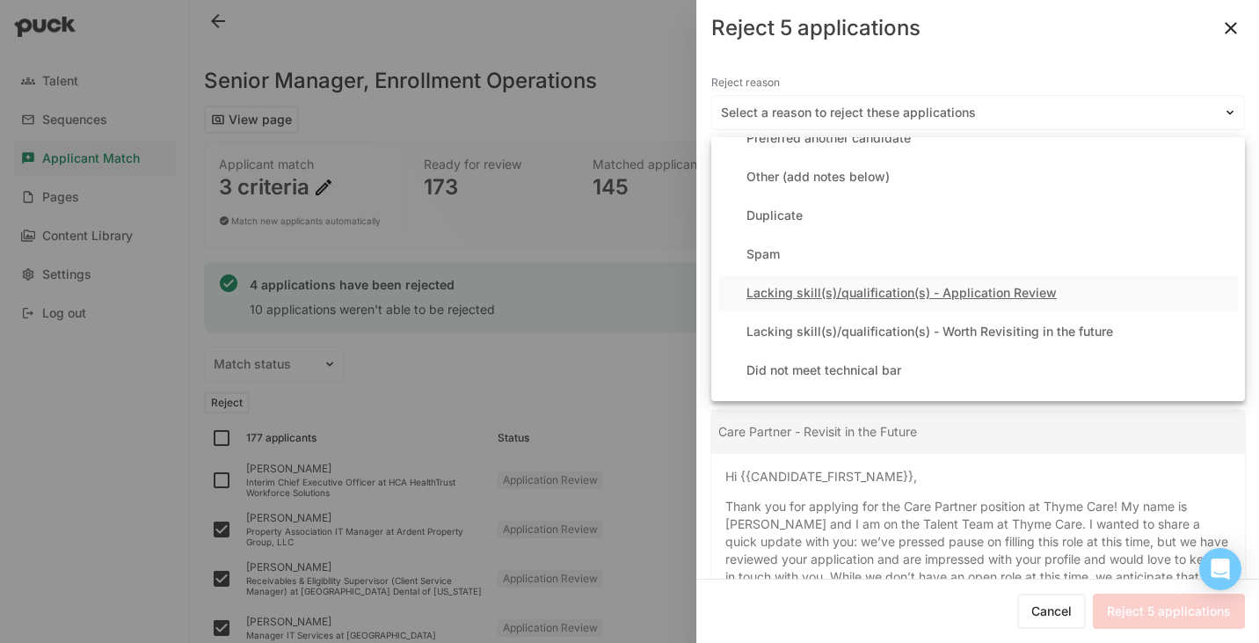
click at [880, 295] on div "Lacking skill(s)/qualification(s) - Application Review" at bounding box center [902, 293] width 310 height 15
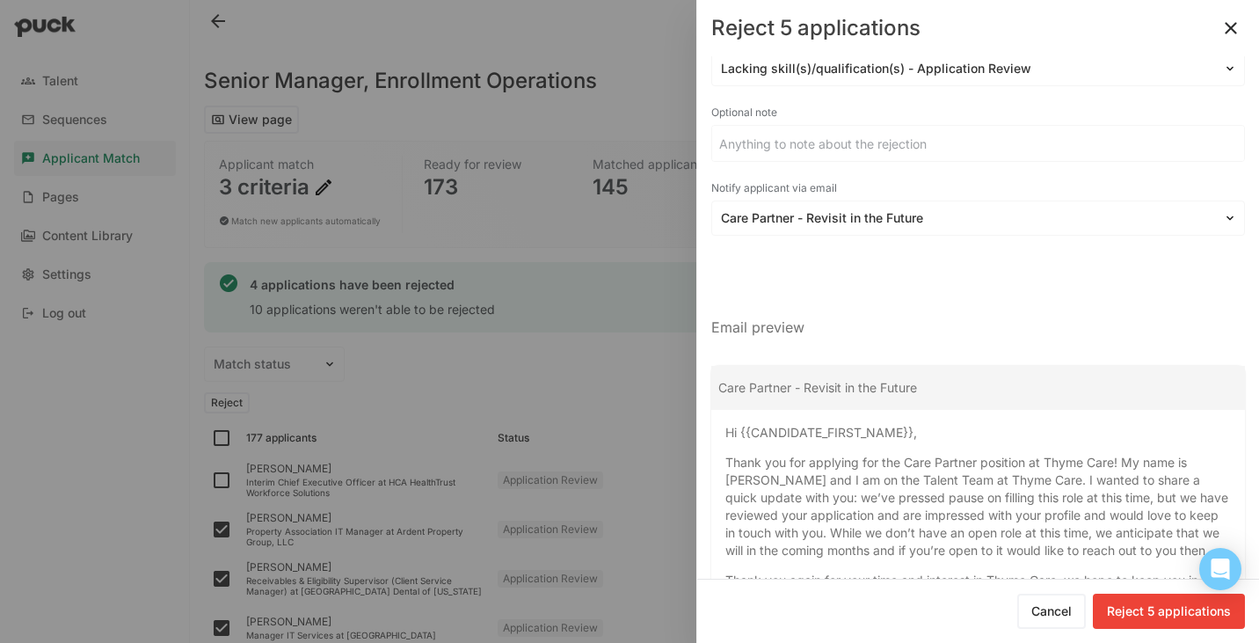
scroll to position [192, 0]
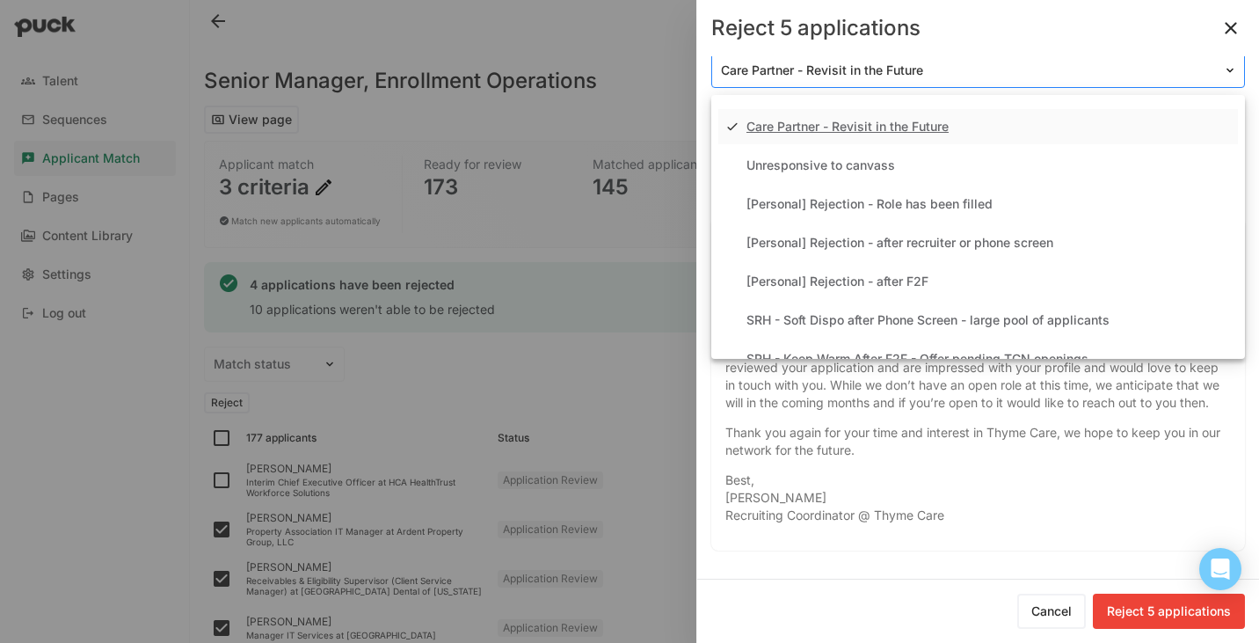
click at [904, 83] on div "Care Partner - Revisit in the Future" at bounding box center [978, 70] width 534 height 35
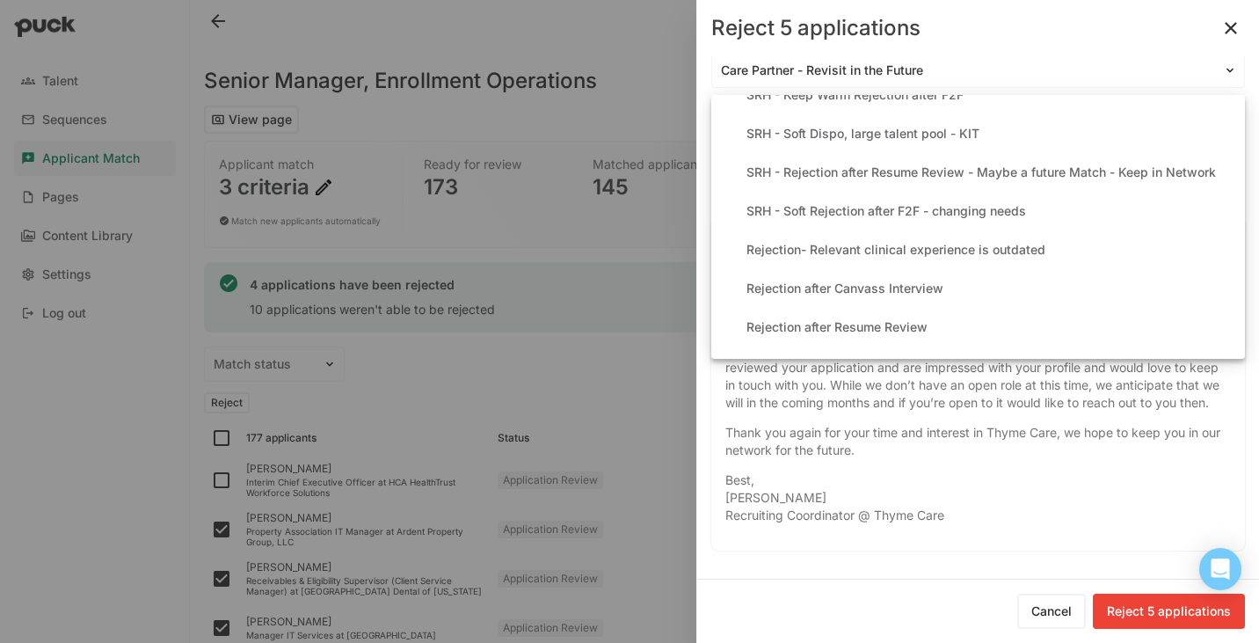
scroll to position [308, 0]
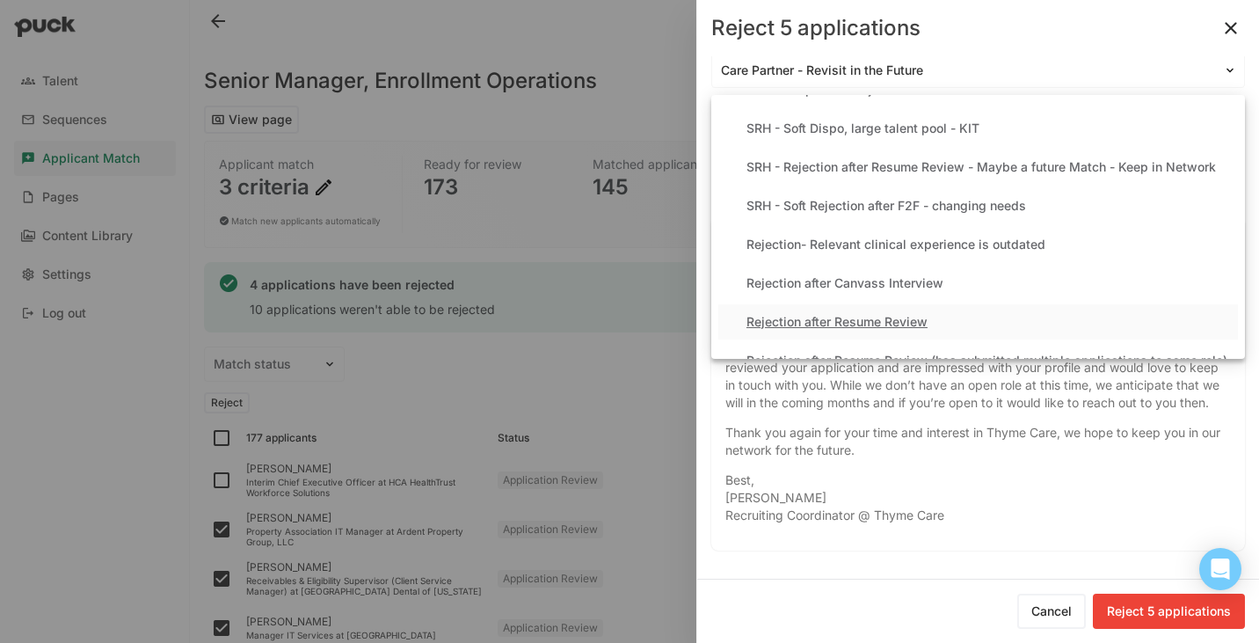
click at [887, 320] on div "Rejection after Resume Review" at bounding box center [837, 322] width 181 height 15
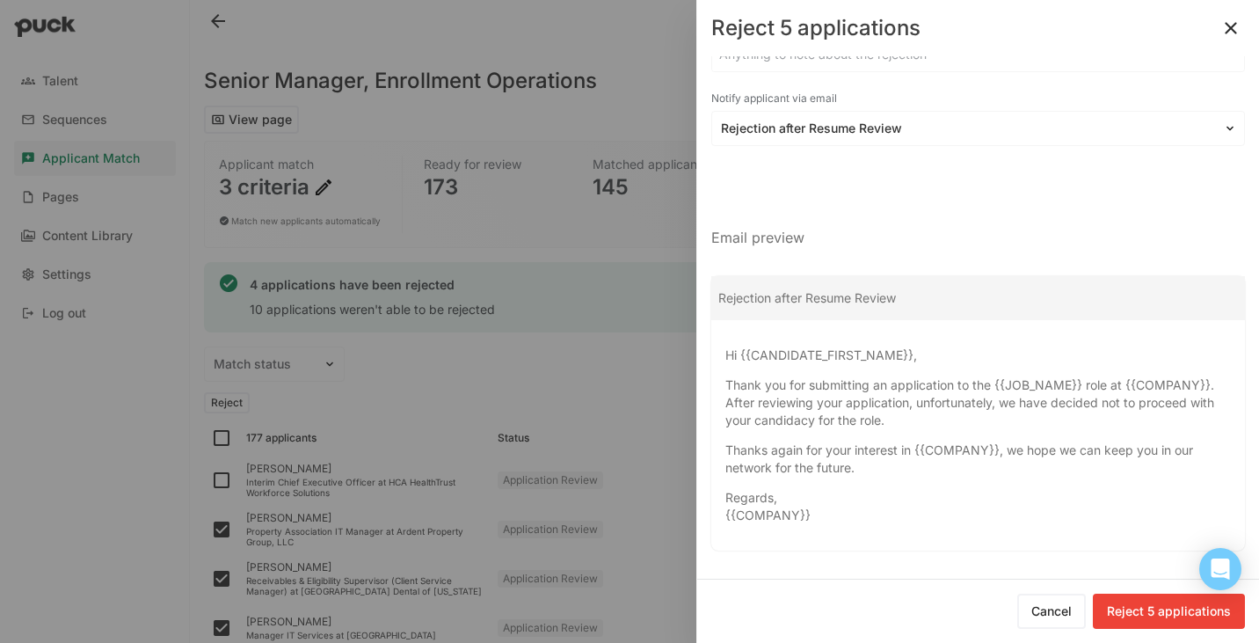
click at [1127, 607] on button "Reject 5 applications" at bounding box center [1169, 611] width 152 height 35
checkbox input "false"
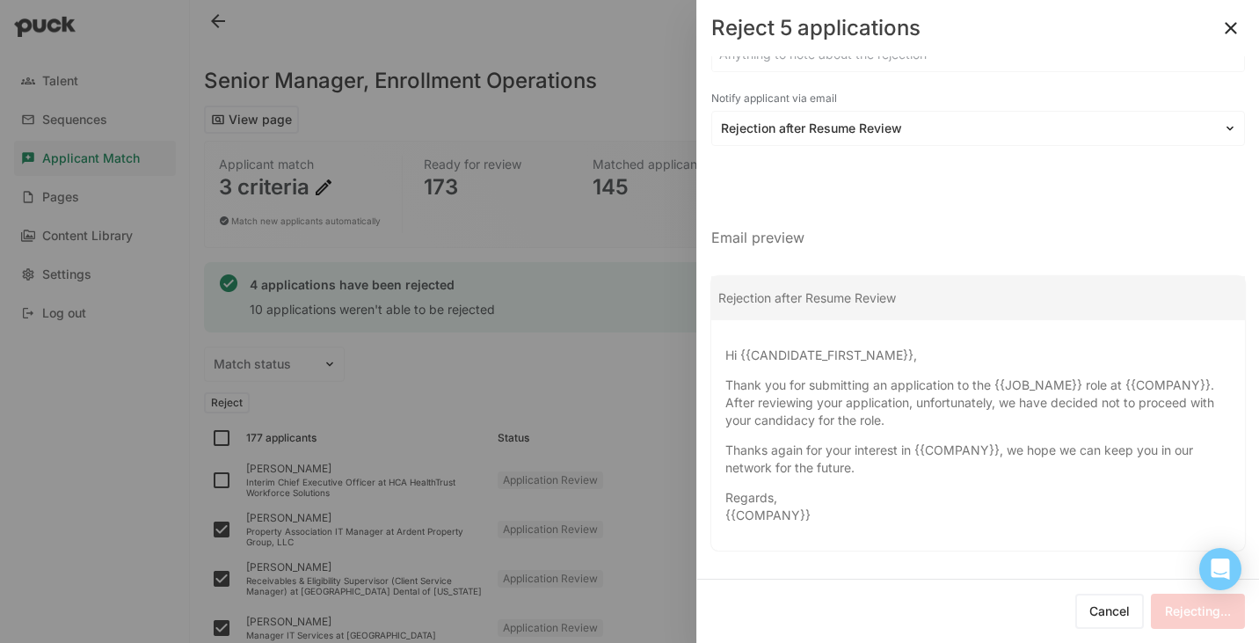
checkbox input "false"
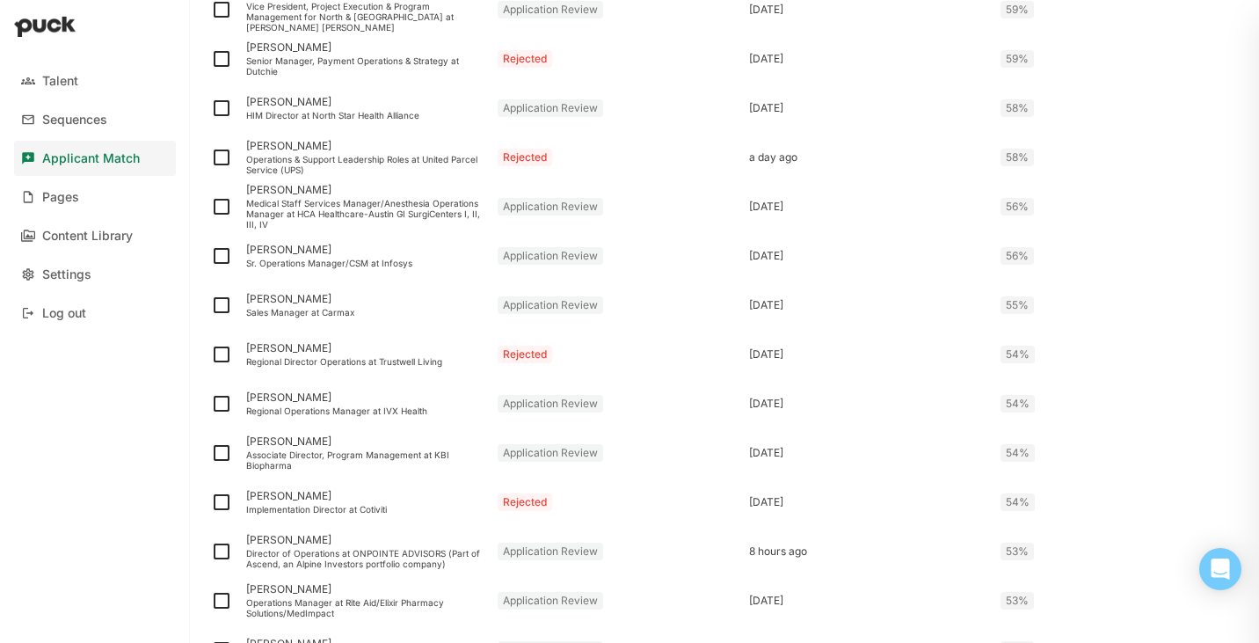
scroll to position [2354, 0]
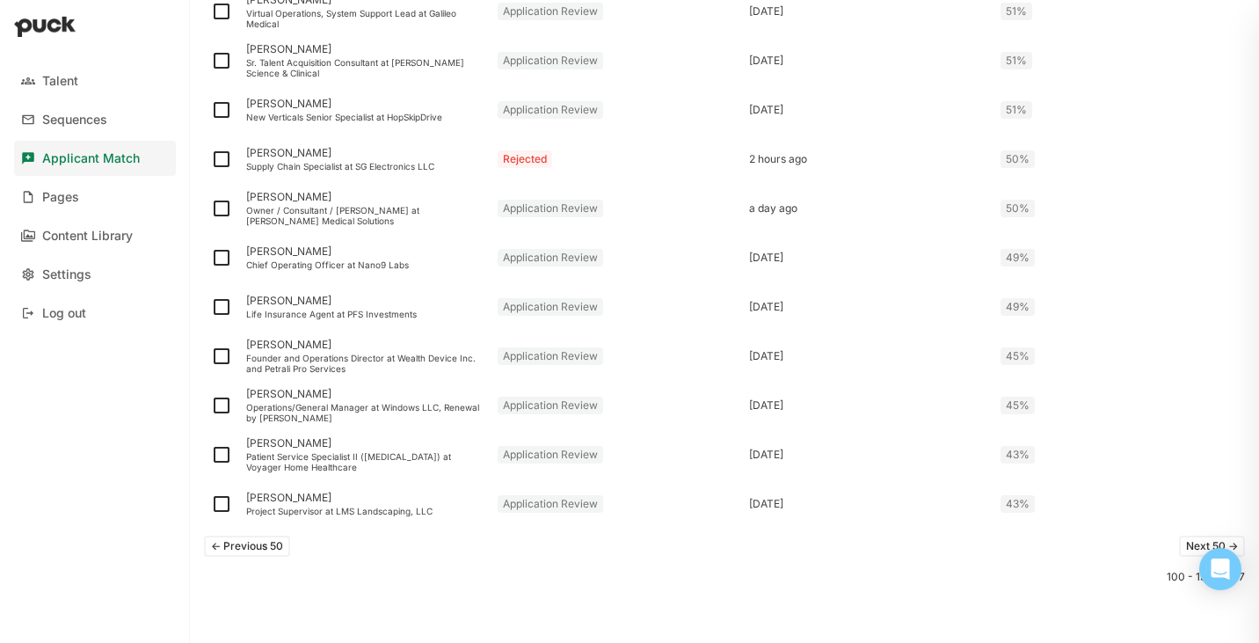
click at [1184, 543] on button "Next 50 ->" at bounding box center [1212, 546] width 66 height 21
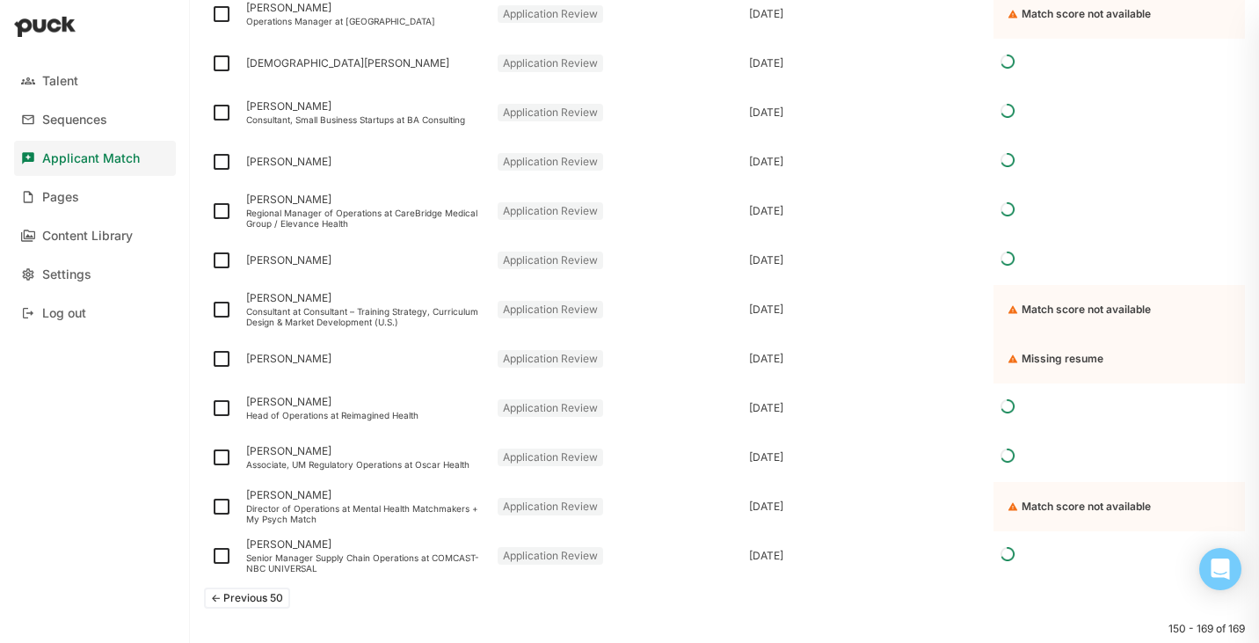
scroll to position [1267, 0]
click at [273, 593] on button "<- Previous 50" at bounding box center [247, 598] width 86 height 21
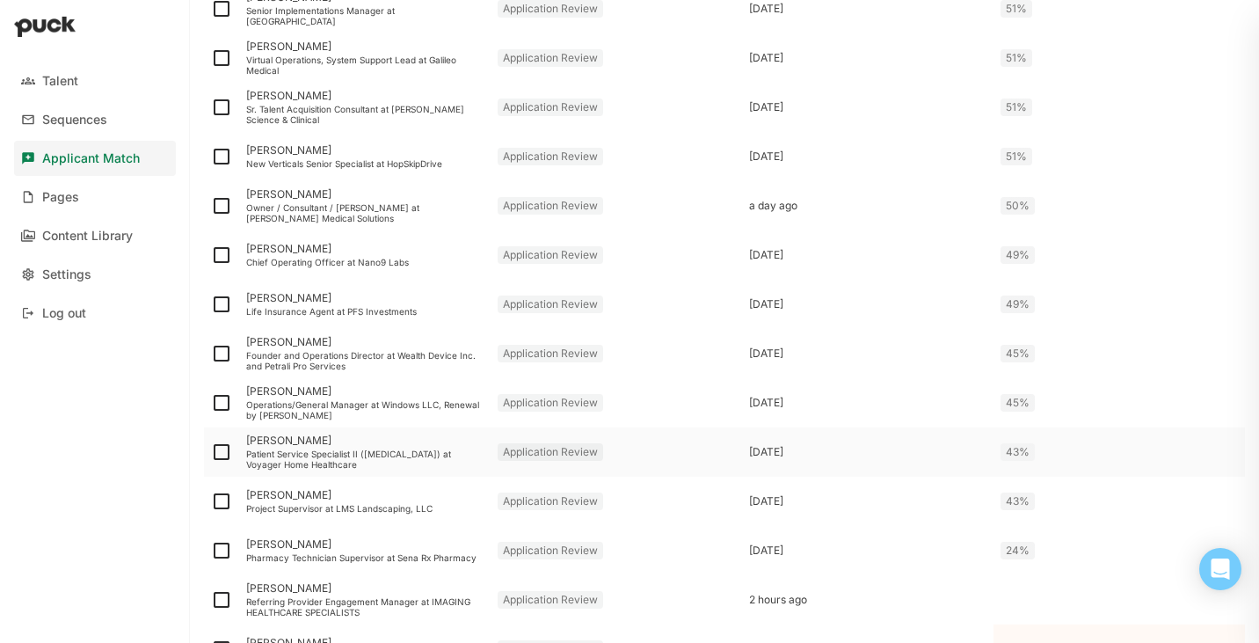
scroll to position [1954, 0]
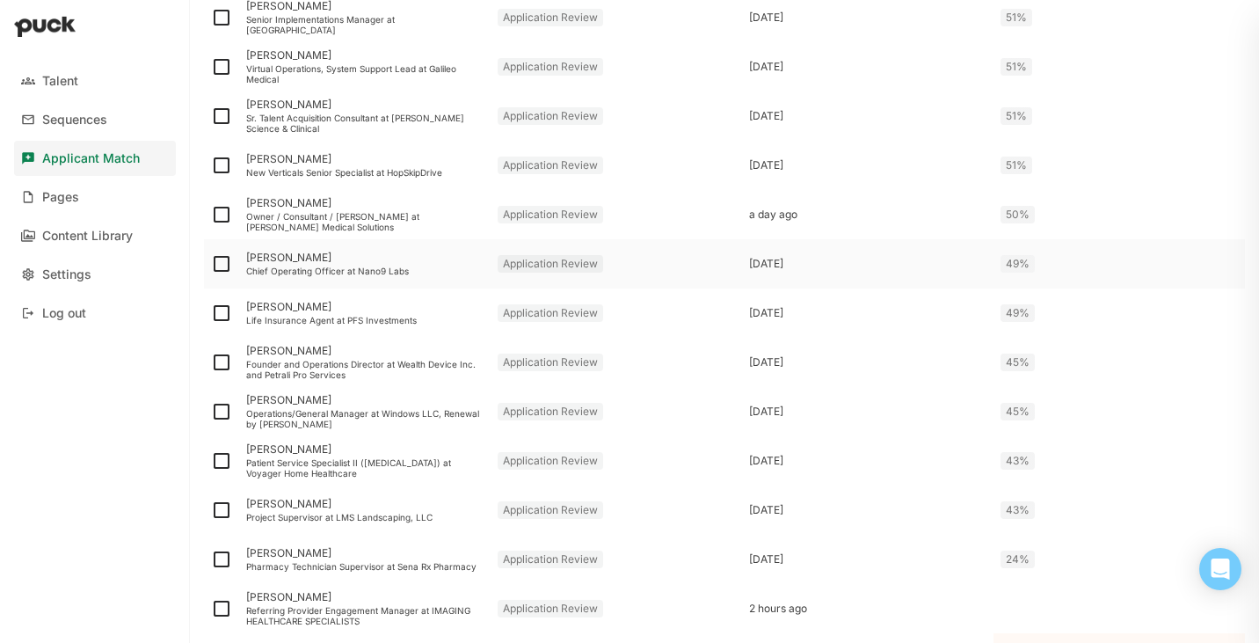
click at [289, 268] on div "Chief Operating Officer at Nano9 Labs" at bounding box center [364, 271] width 237 height 11
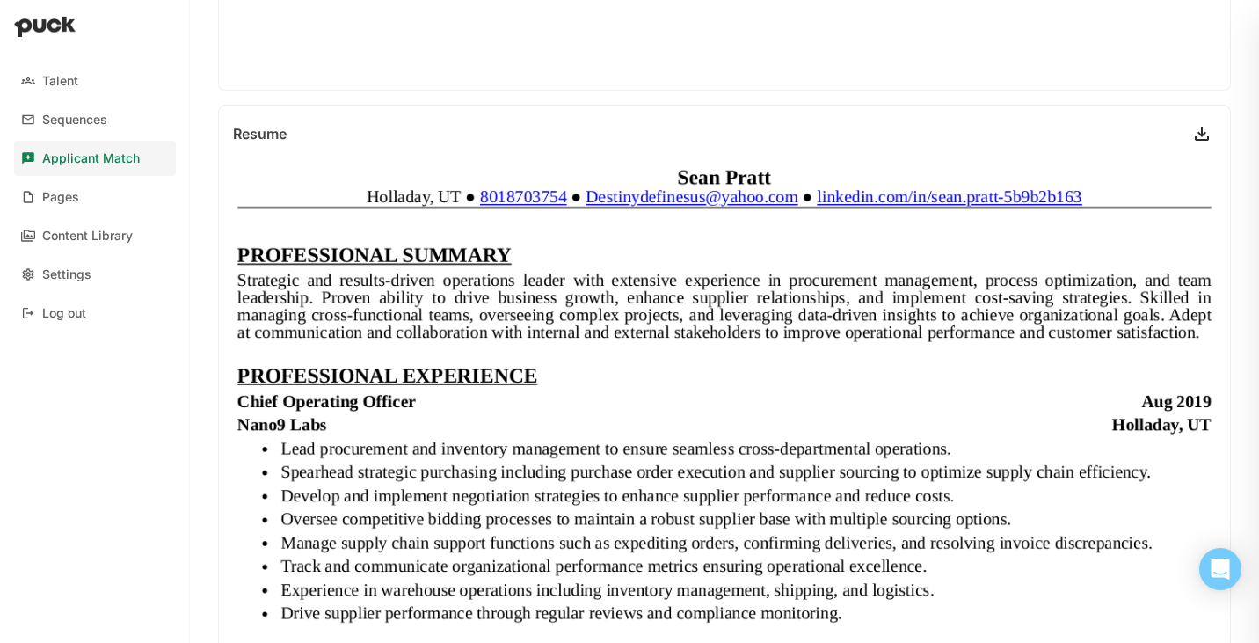
scroll to position [1682, 0]
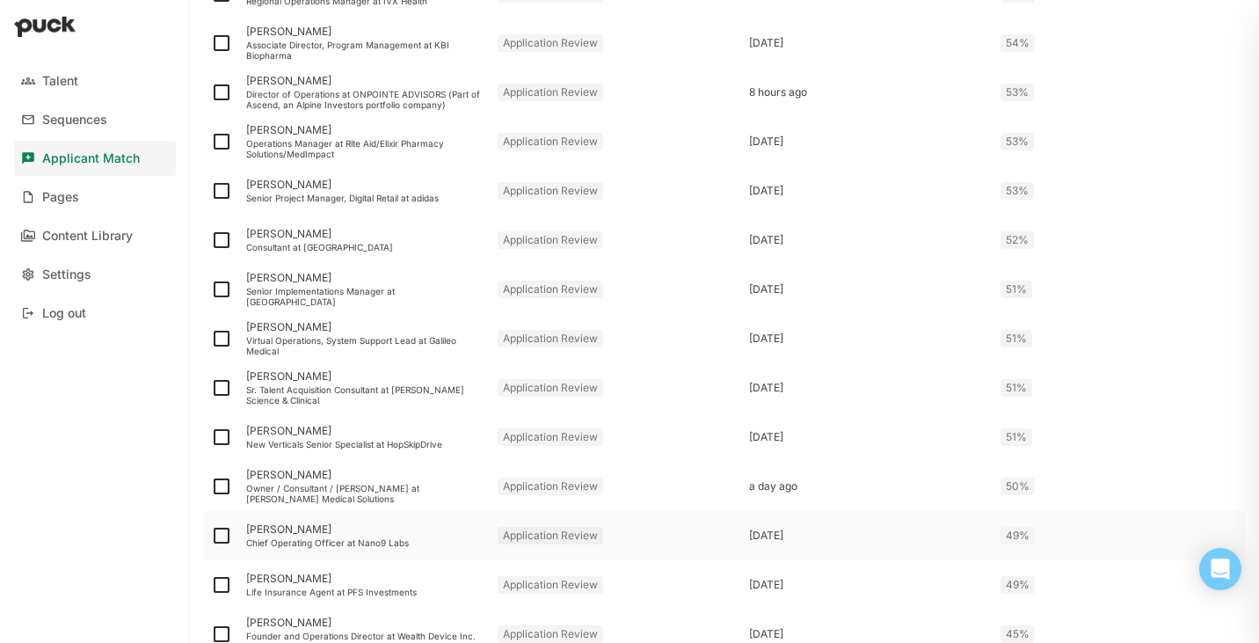
click at [215, 528] on img at bounding box center [221, 535] width 21 height 21
click at [211, 536] on input "checkbox" at bounding box center [210, 536] width 1 height 1
checkbox input "true"
click at [220, 489] on img at bounding box center [221, 486] width 21 height 21
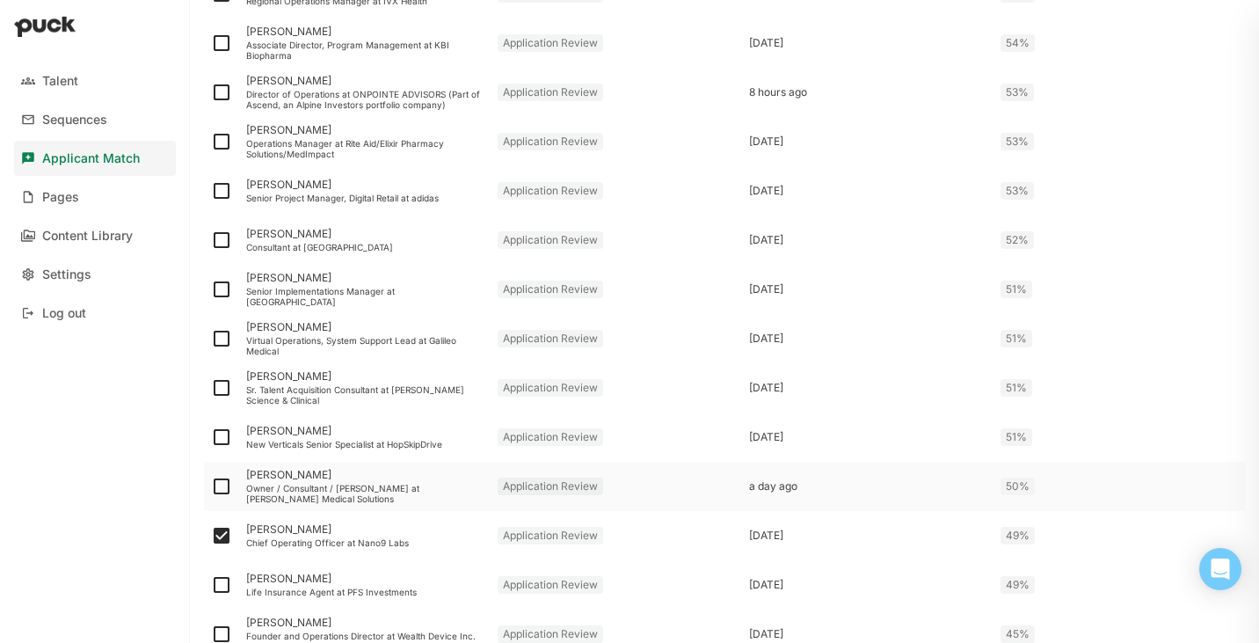
click at [211, 487] on input "checkbox" at bounding box center [210, 486] width 1 height 1
checkbox input "true"
click at [224, 438] on img at bounding box center [221, 436] width 21 height 21
click at [211, 438] on input "checkbox" at bounding box center [210, 437] width 1 height 1
checkbox input "true"
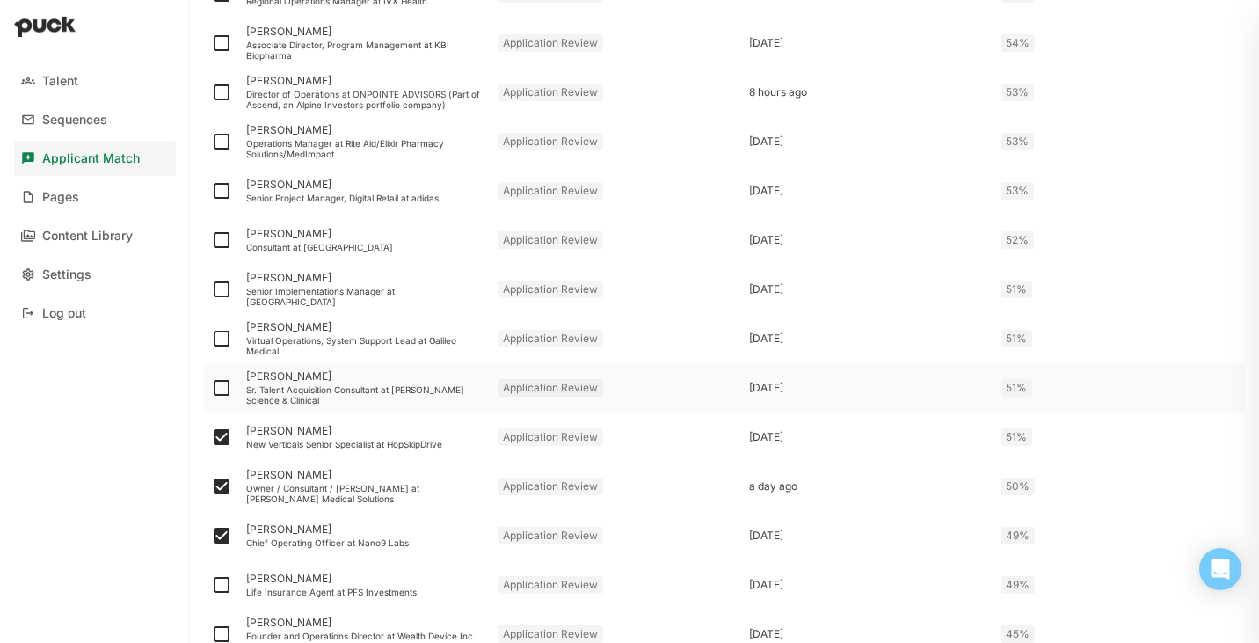
click at [221, 391] on img at bounding box center [221, 387] width 21 height 21
click at [211, 389] on input "checkbox" at bounding box center [210, 388] width 1 height 1
checkbox input "true"
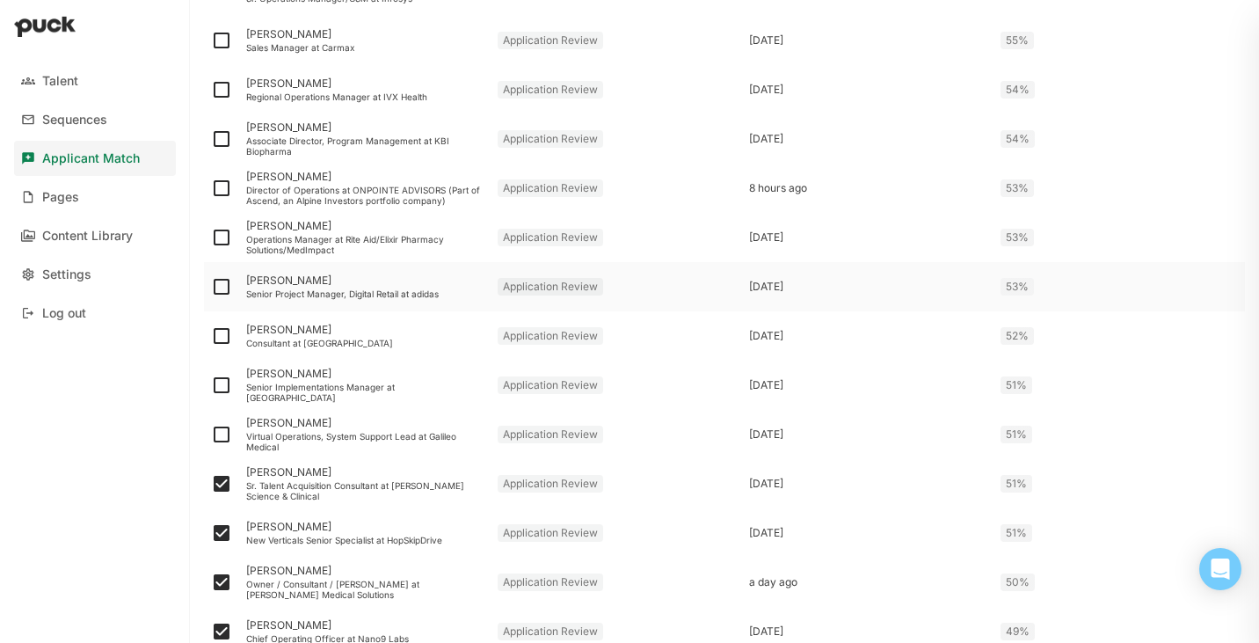
scroll to position [1621, 0]
click at [223, 97] on img at bounding box center [221, 90] width 21 height 21
click at [211, 91] on input "checkbox" at bounding box center [210, 91] width 1 height 1
checkbox input "true"
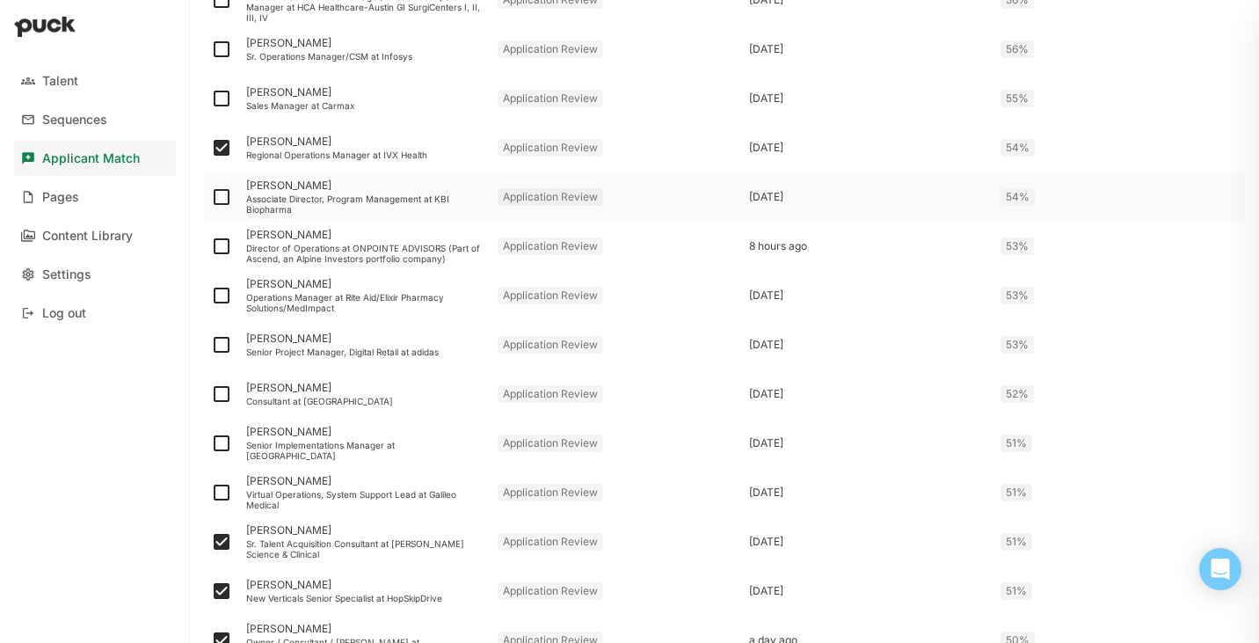
scroll to position [1549, 0]
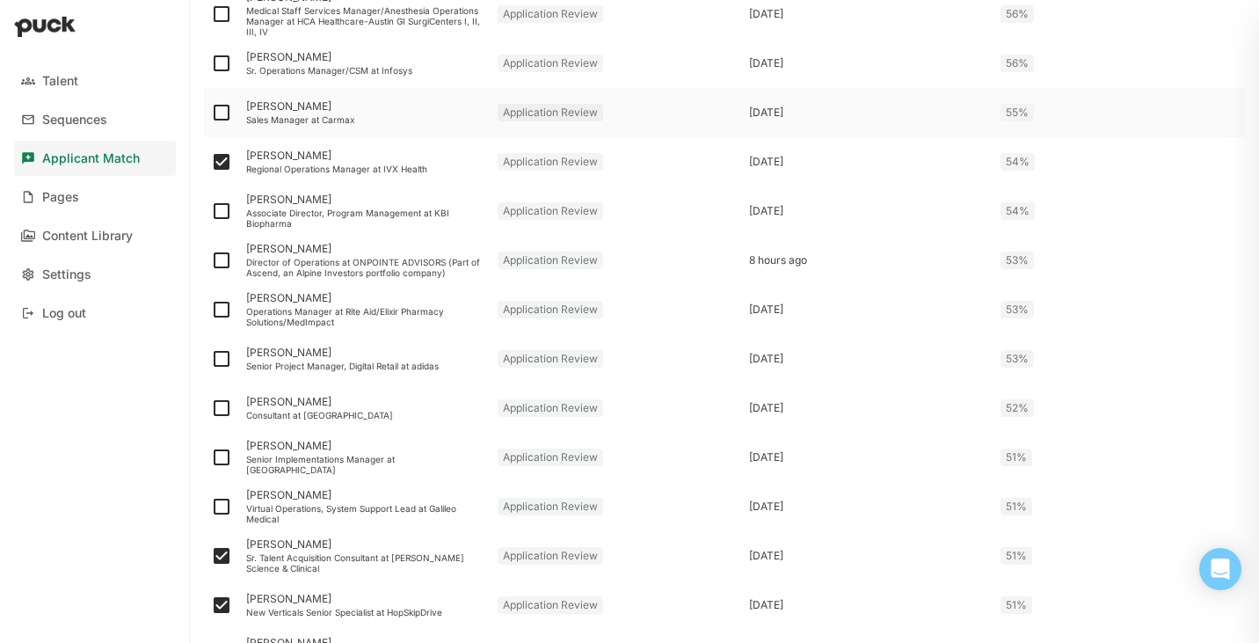
click at [218, 110] on img at bounding box center [221, 112] width 21 height 21
click at [211, 113] on input "checkbox" at bounding box center [210, 113] width 1 height 1
checkbox input "true"
click at [329, 217] on div "Associate Director, Program Management at KBI Biopharma" at bounding box center [364, 218] width 237 height 21
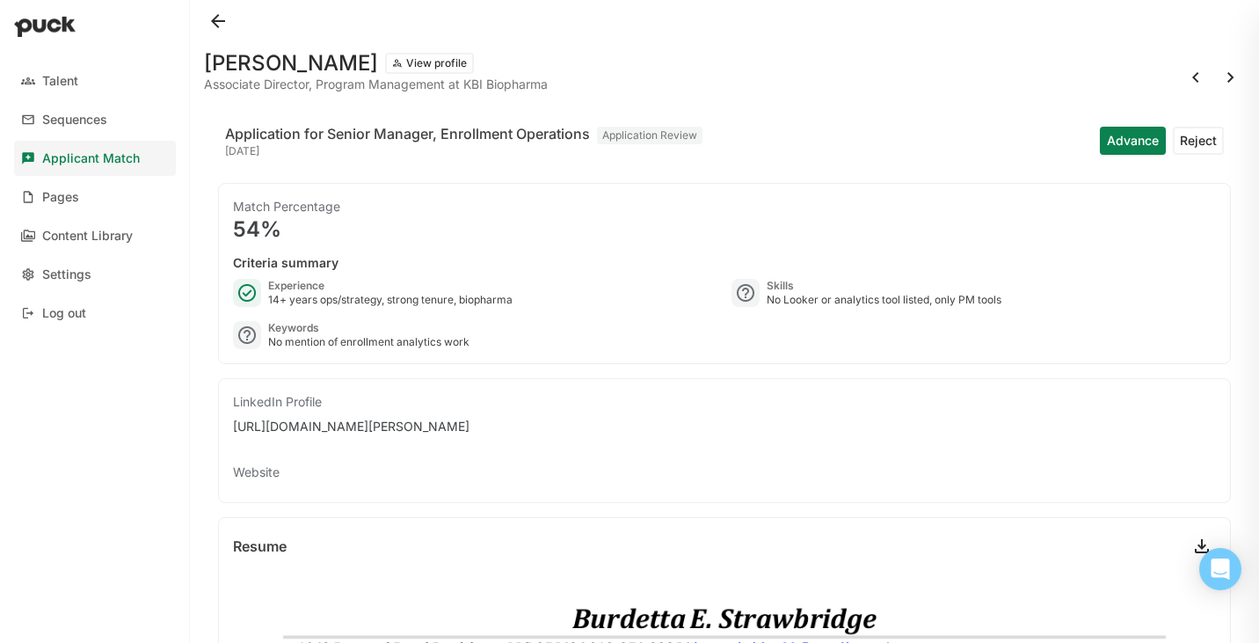
click at [219, 19] on button at bounding box center [218, 21] width 28 height 28
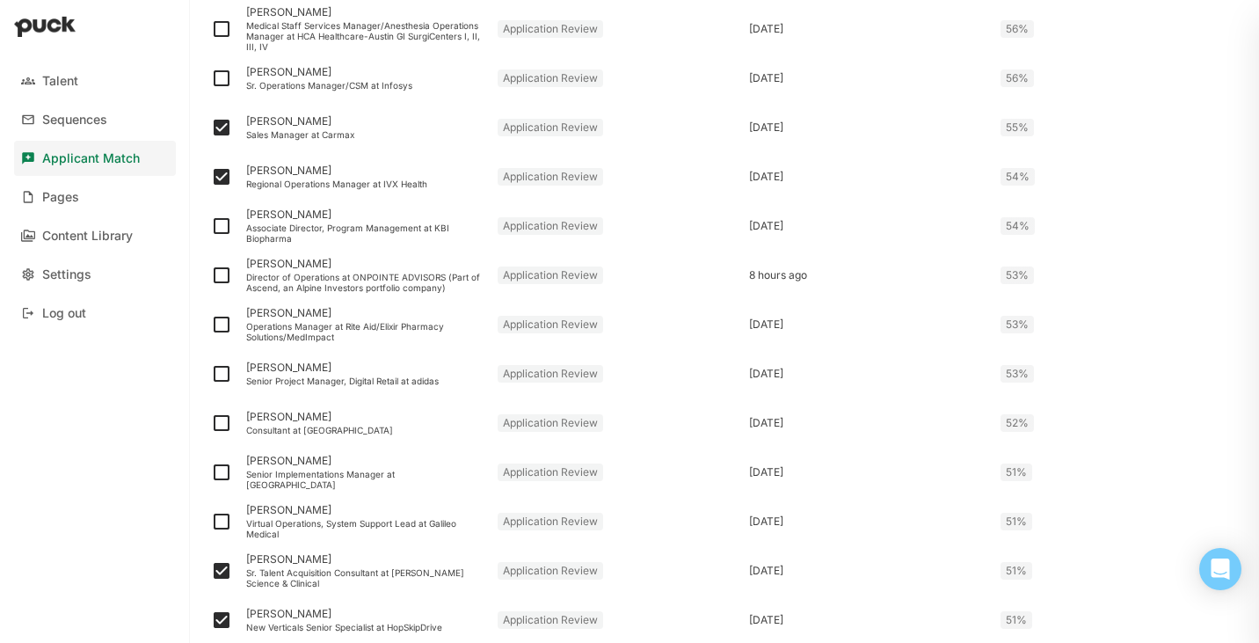
scroll to position [1536, 0]
click at [223, 223] on img at bounding box center [221, 224] width 21 height 21
click at [211, 224] on input "checkbox" at bounding box center [210, 224] width 1 height 1
checkbox input "true"
click at [343, 269] on div "Taylor Schmitt Director of Operations at ONPOINTE ADVISORS (Part of Ascend, an …" at bounding box center [364, 273] width 251 height 49
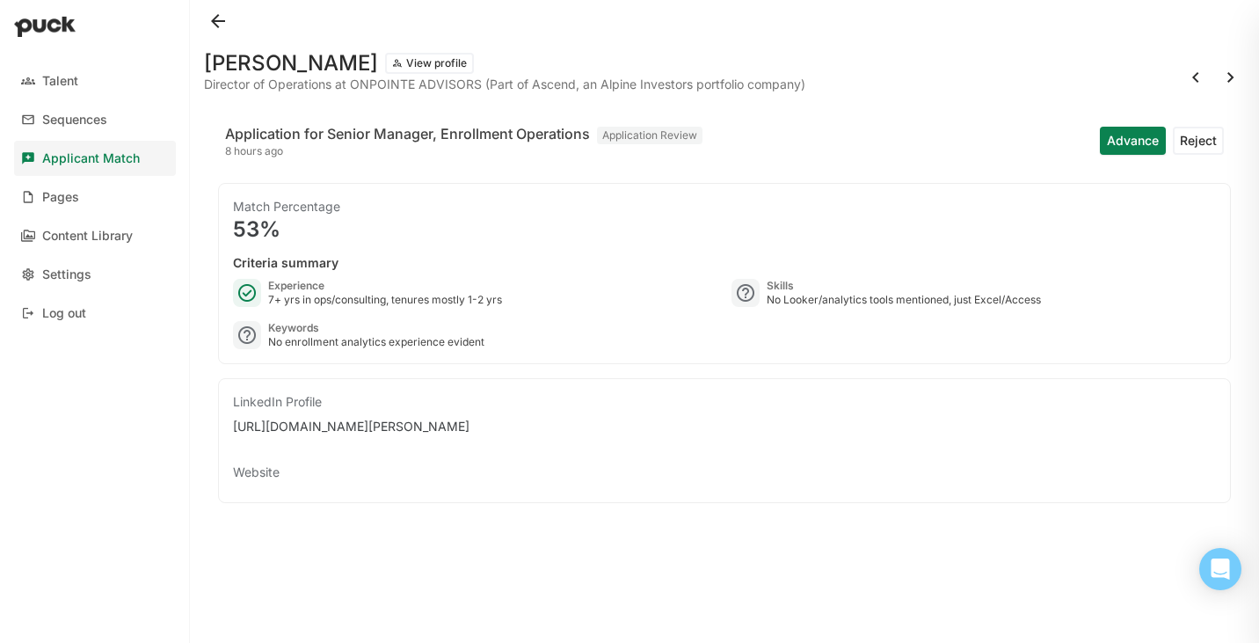
click at [403, 66] on button "View profile" at bounding box center [429, 63] width 89 height 21
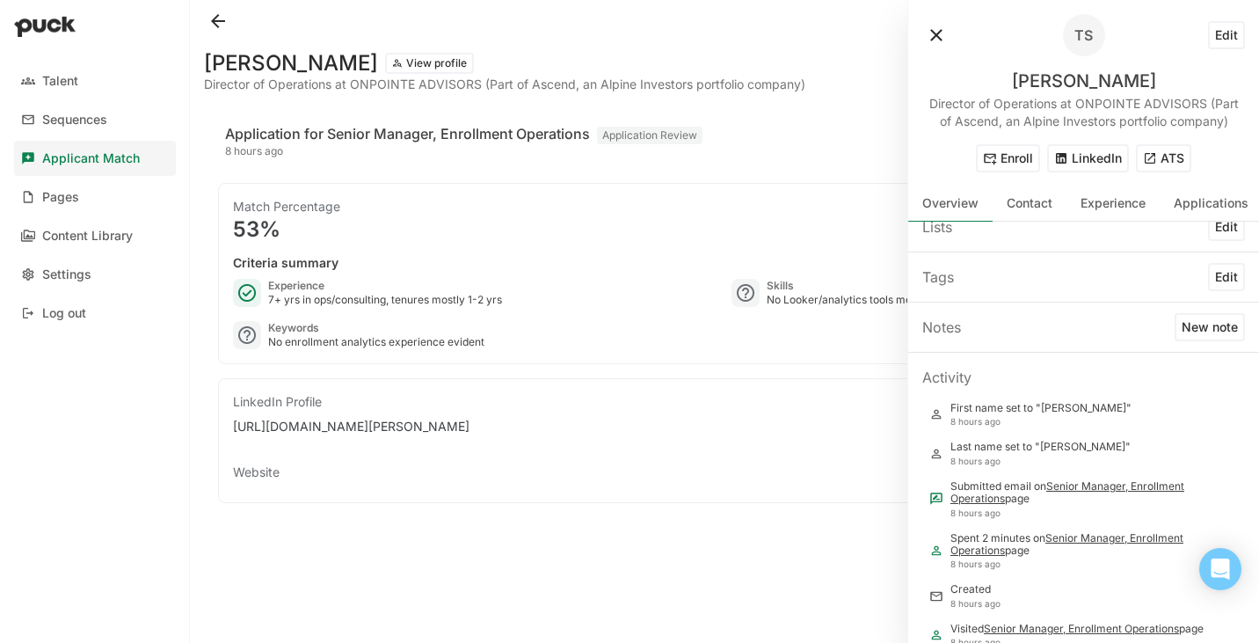
scroll to position [21, 0]
click at [1104, 211] on div "Experience" at bounding box center [1113, 203] width 93 height 35
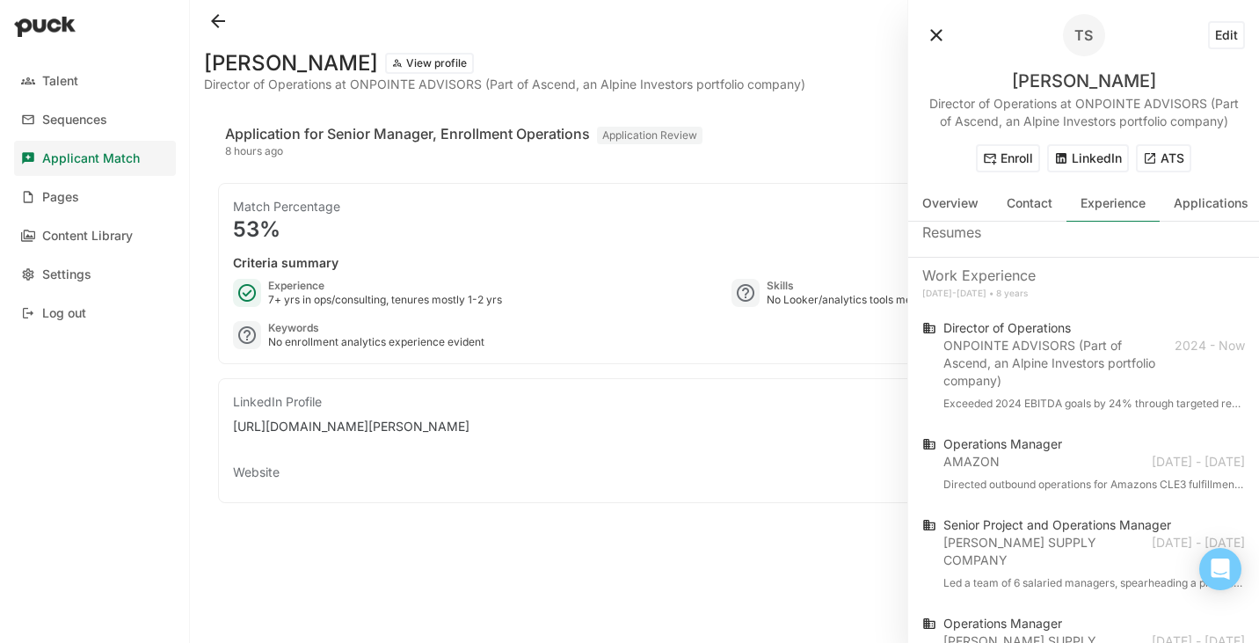
scroll to position [0, 0]
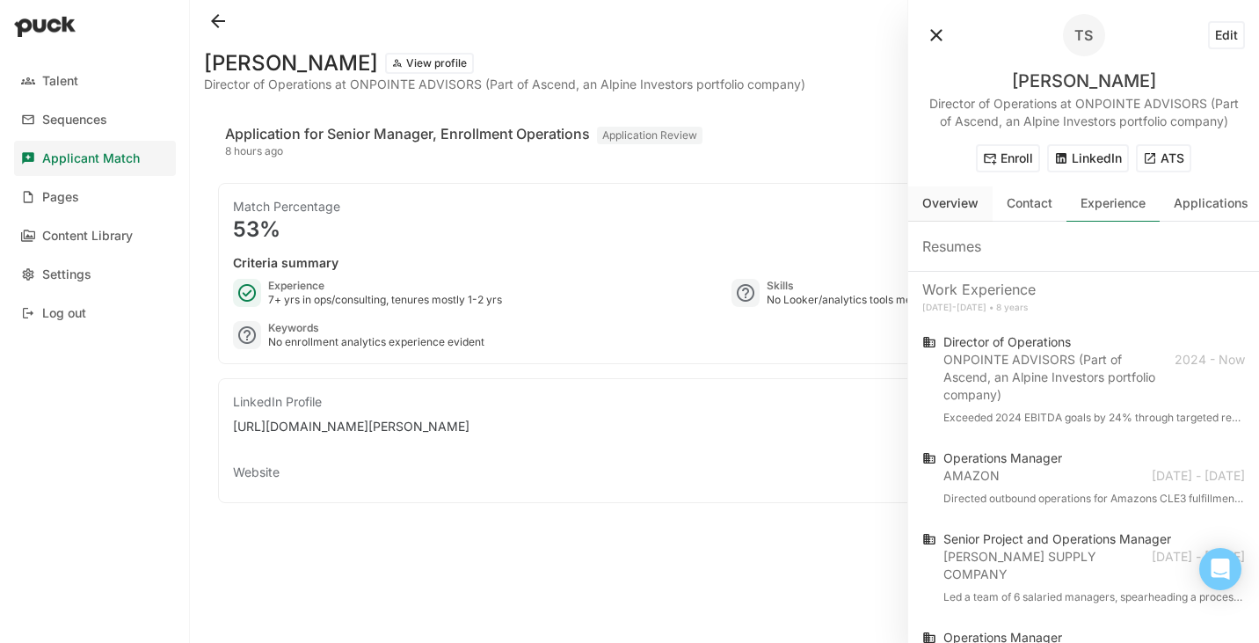
click at [949, 205] on div "Overview" at bounding box center [950, 203] width 56 height 15
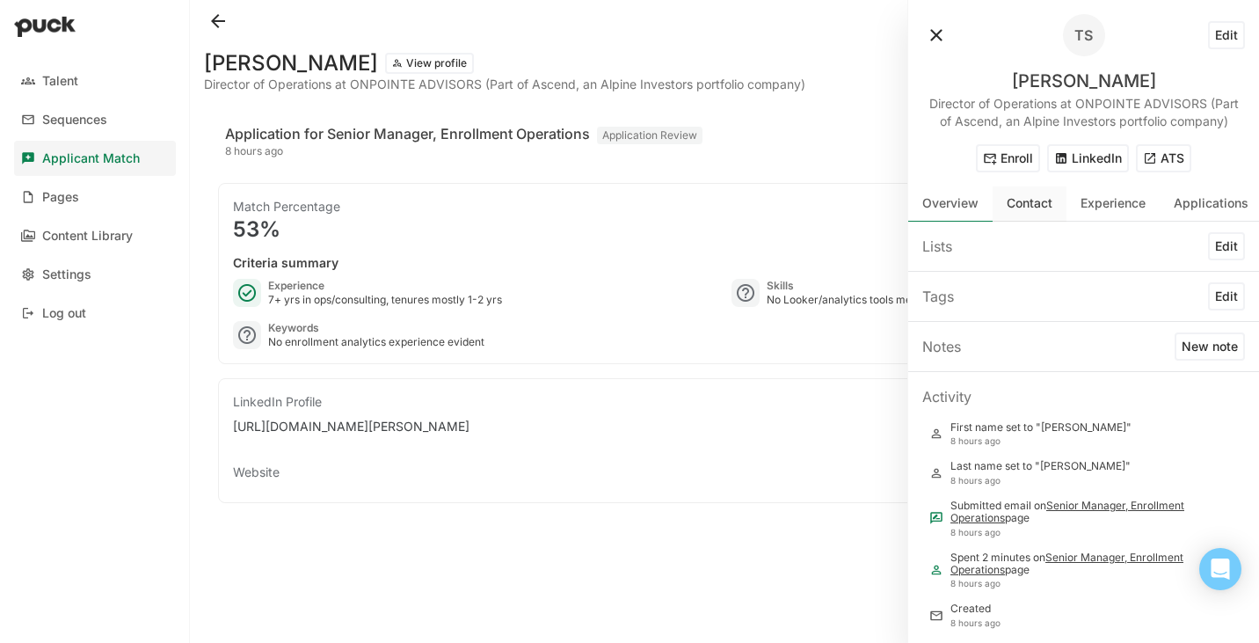
click at [1002, 207] on div "Contact" at bounding box center [1030, 203] width 74 height 35
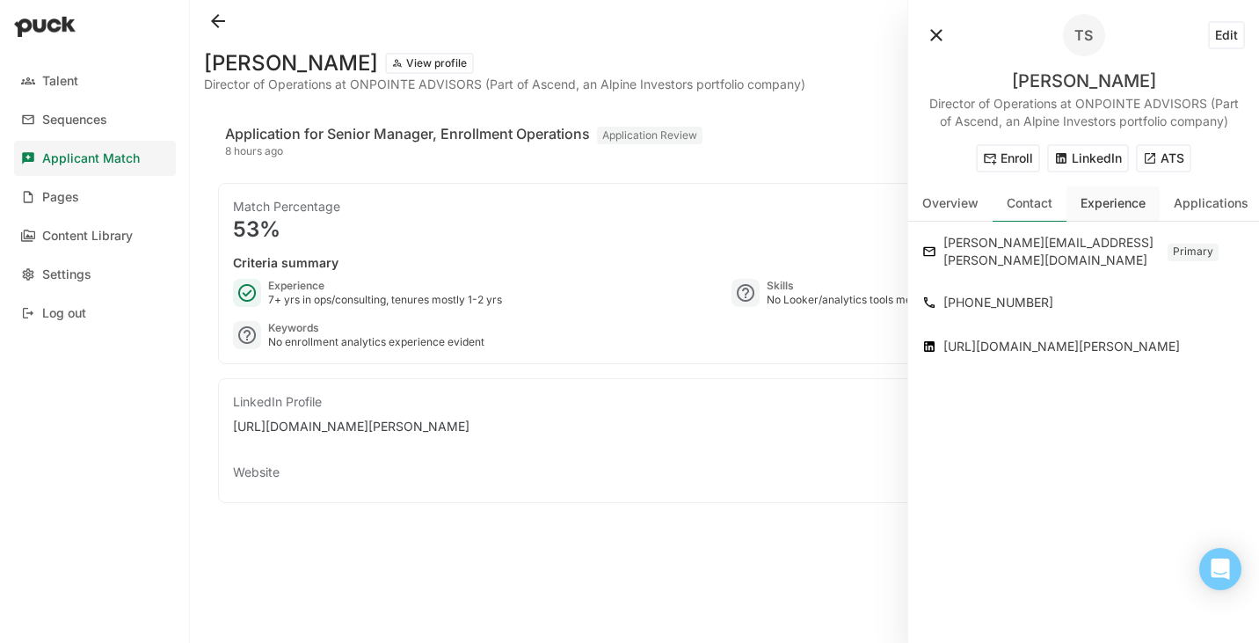
click at [1124, 200] on div "Experience" at bounding box center [1113, 203] width 65 height 15
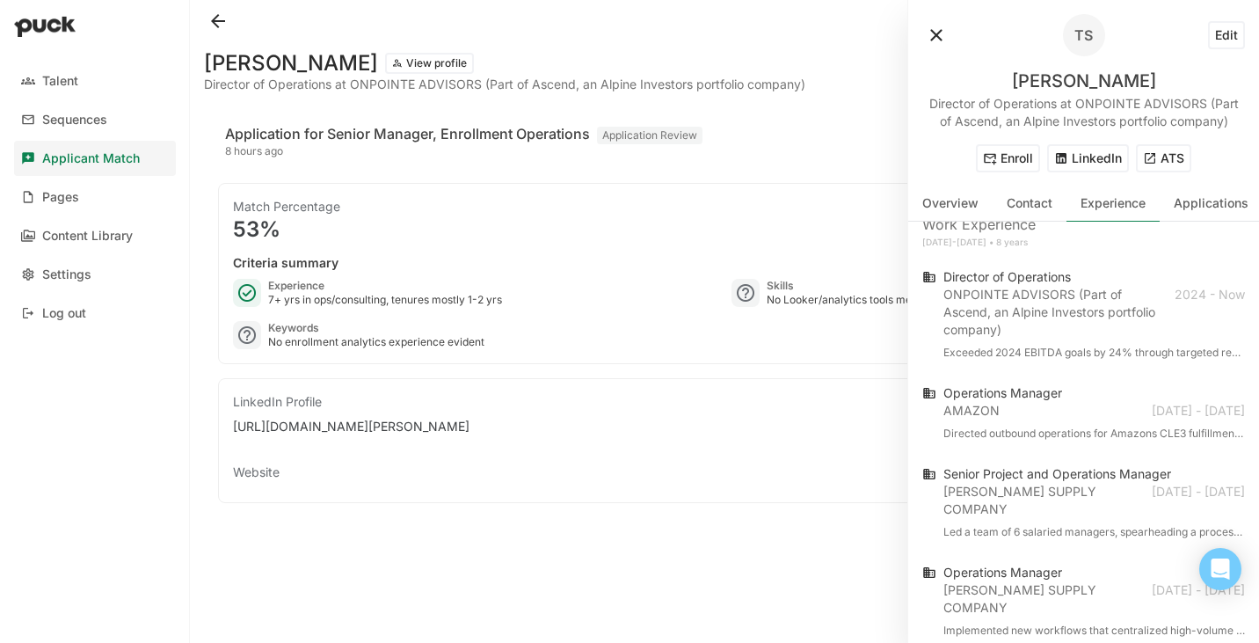
scroll to position [69, 0]
click at [1046, 398] on div "AMAZON 2023 - 2024" at bounding box center [1095, 407] width 302 height 18
click at [940, 373] on div "Operations Manager AMAZON 2023 - 2024 Directed outbound operations for Amazons …" at bounding box center [1083, 408] width 351 height 81
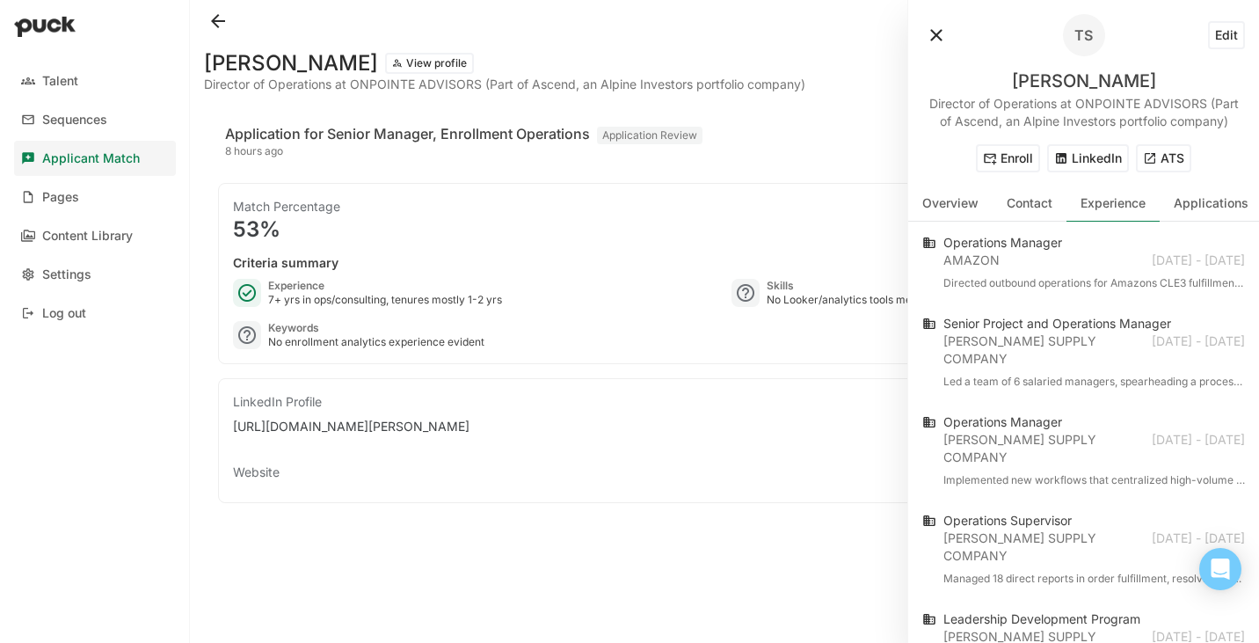
scroll to position [221, 0]
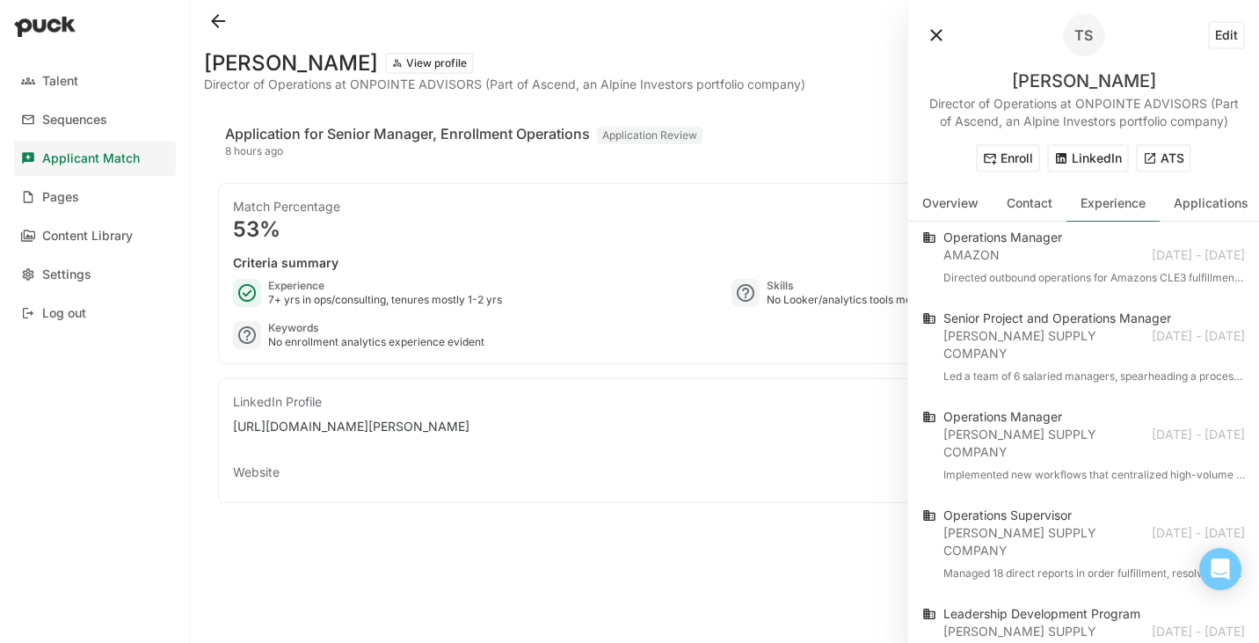
click at [935, 26] on button at bounding box center [936, 35] width 28 height 28
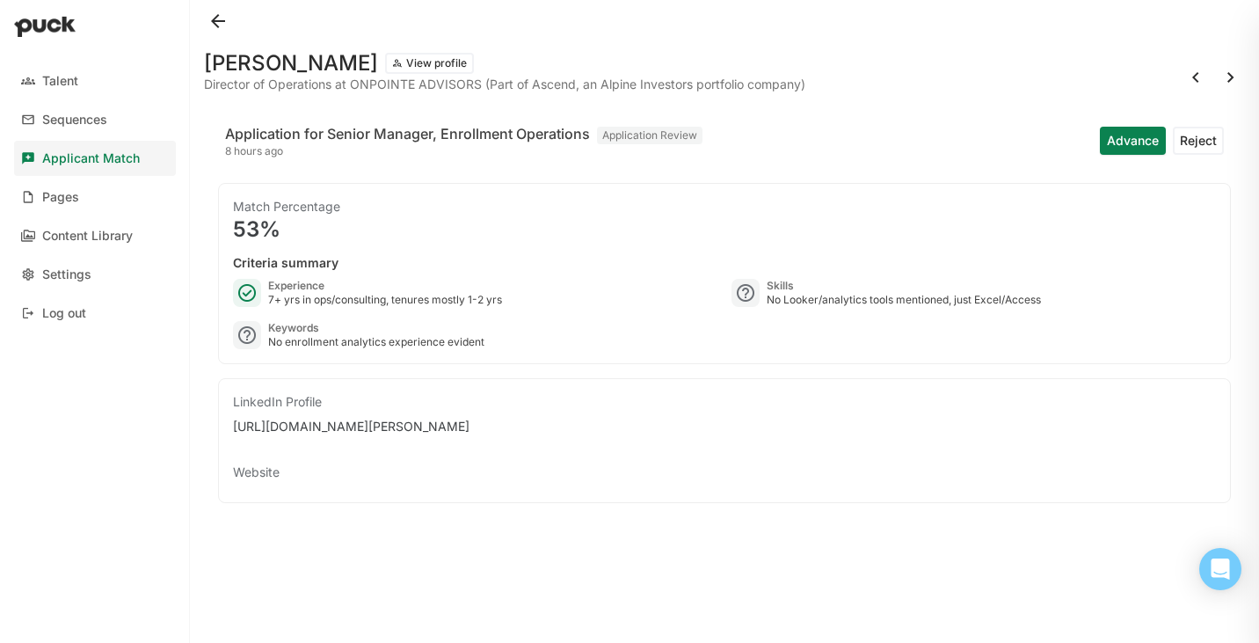
click at [215, 14] on button at bounding box center [218, 21] width 28 height 28
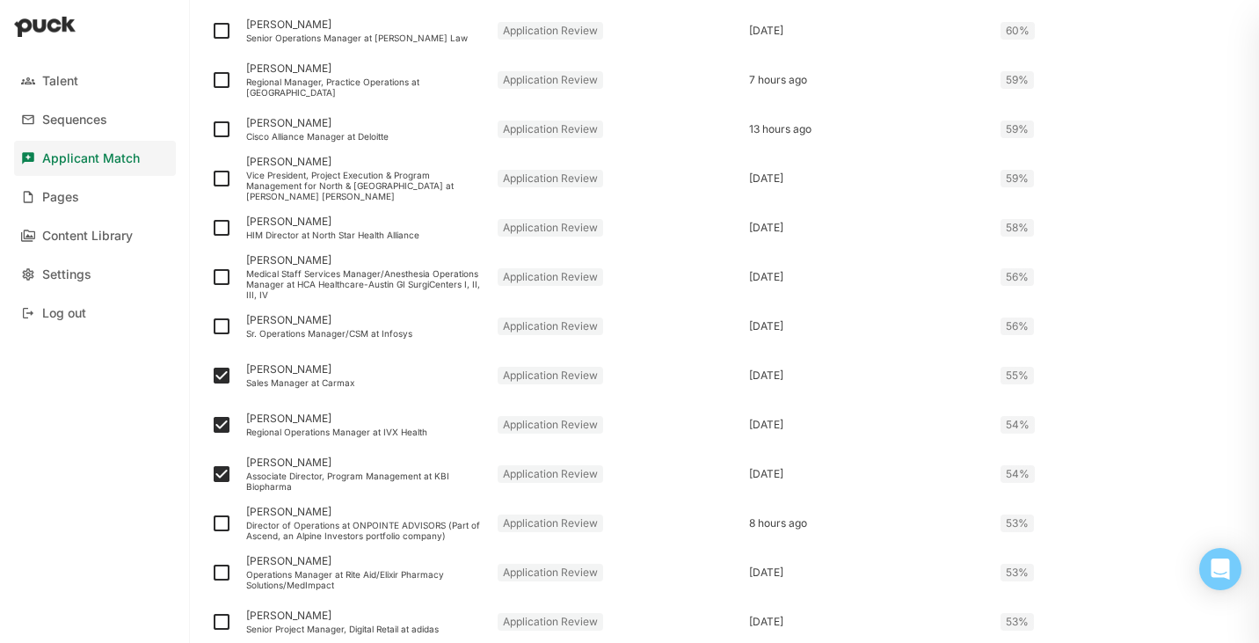
scroll to position [1297, 0]
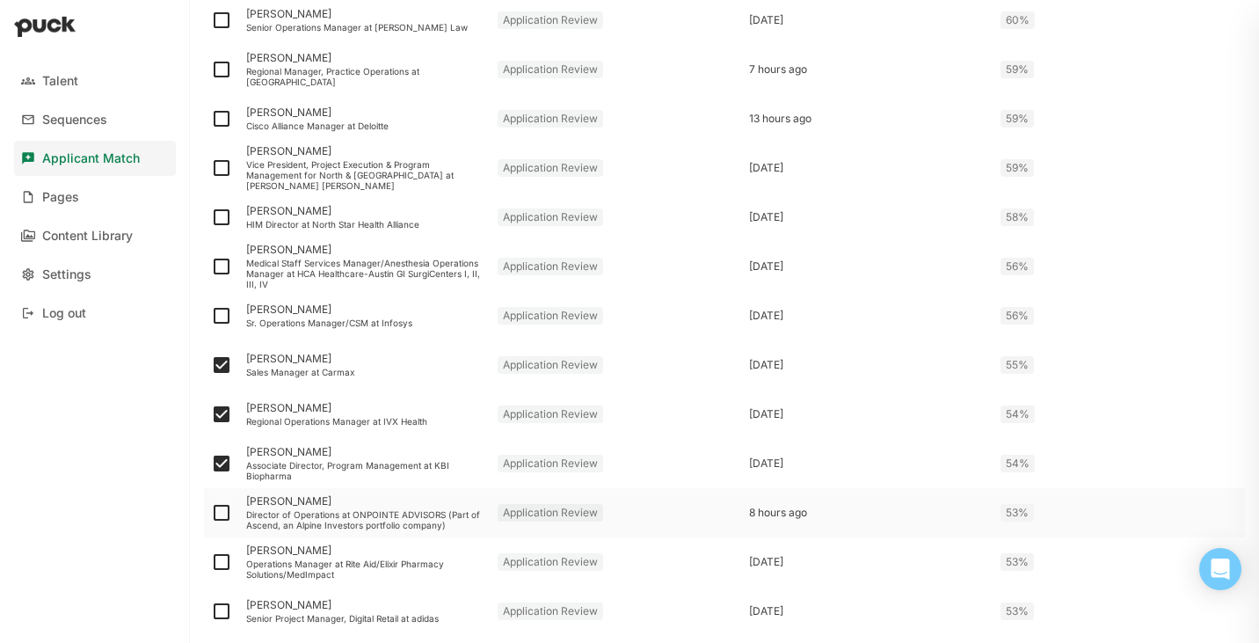
click at [227, 510] on img at bounding box center [221, 512] width 21 height 21
click at [211, 513] on input "checkbox" at bounding box center [210, 513] width 1 height 1
checkbox input "true"
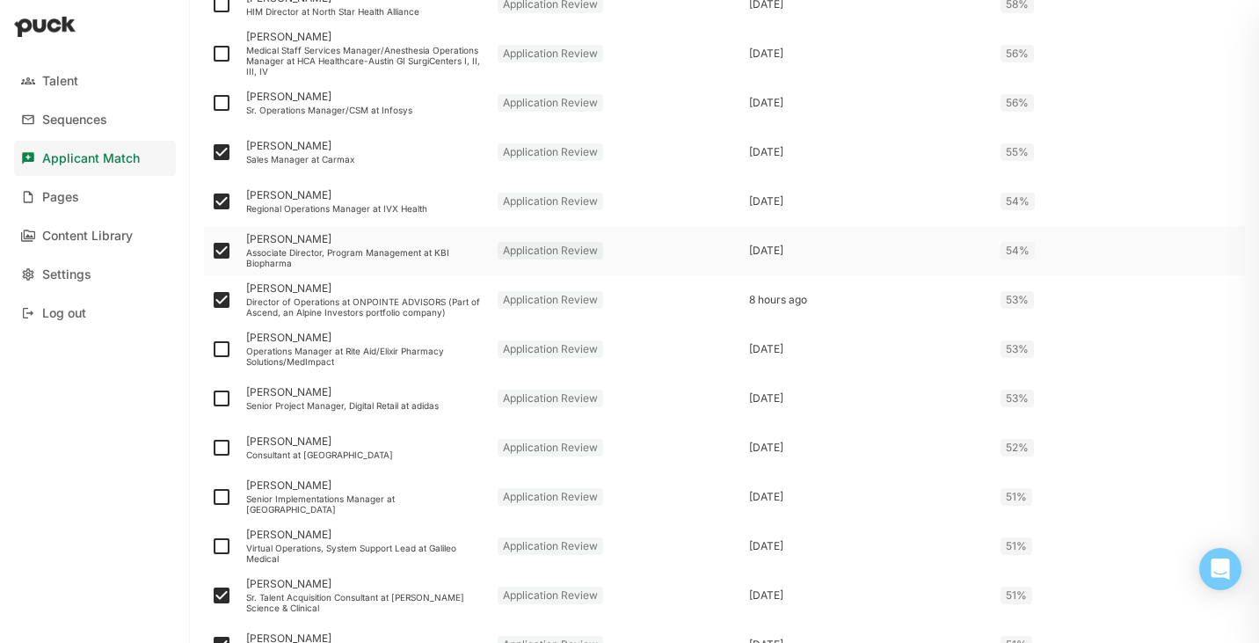
scroll to position [1530, 0]
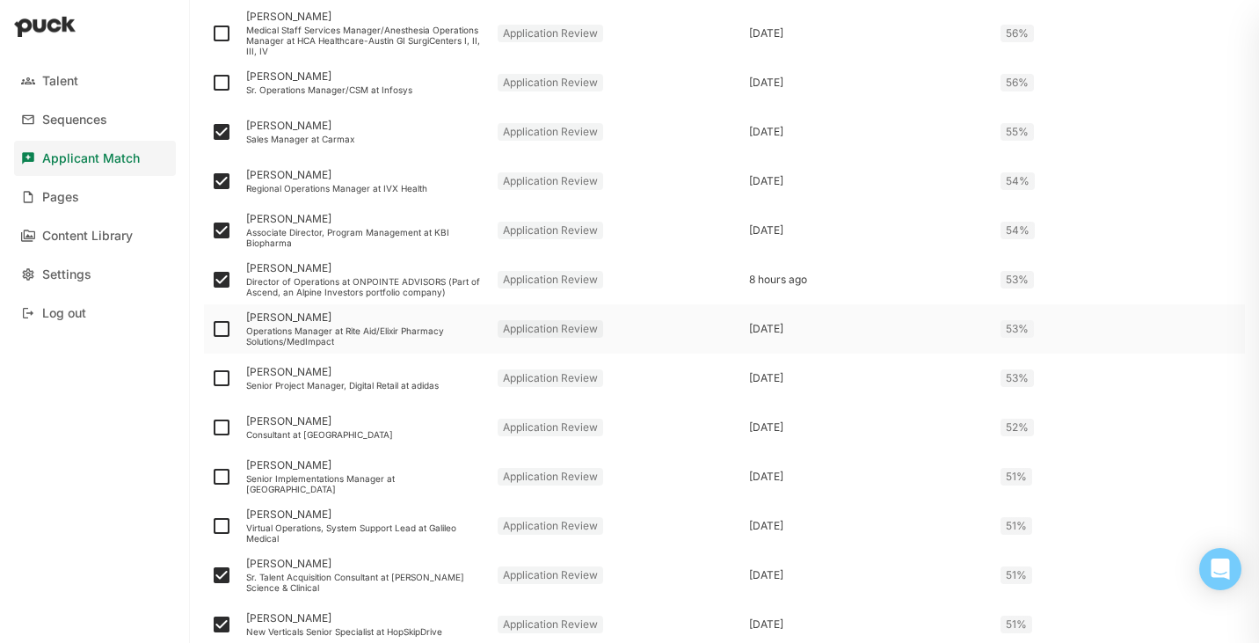
click at [221, 329] on img at bounding box center [221, 328] width 21 height 21
click at [211, 329] on input "checkbox" at bounding box center [210, 329] width 1 height 1
checkbox input "true"
click at [311, 380] on div "Senior Project Manager, Digital Retail at adidas" at bounding box center [364, 385] width 237 height 11
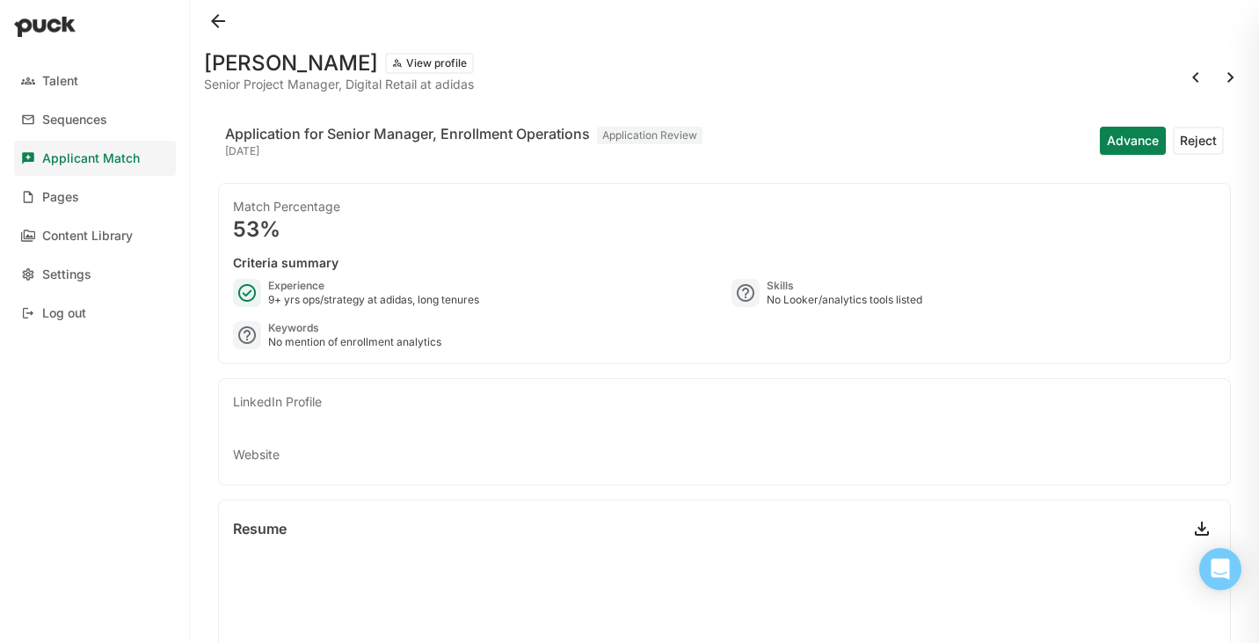
click at [227, 15] on button at bounding box center [218, 21] width 28 height 28
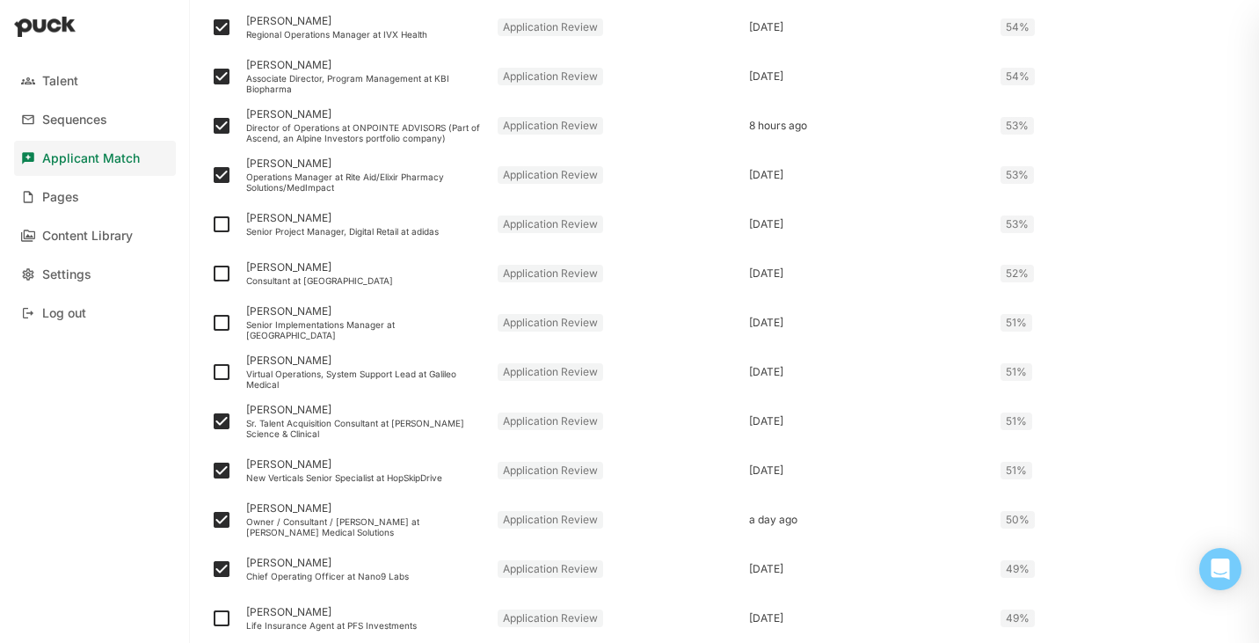
scroll to position [1677, 0]
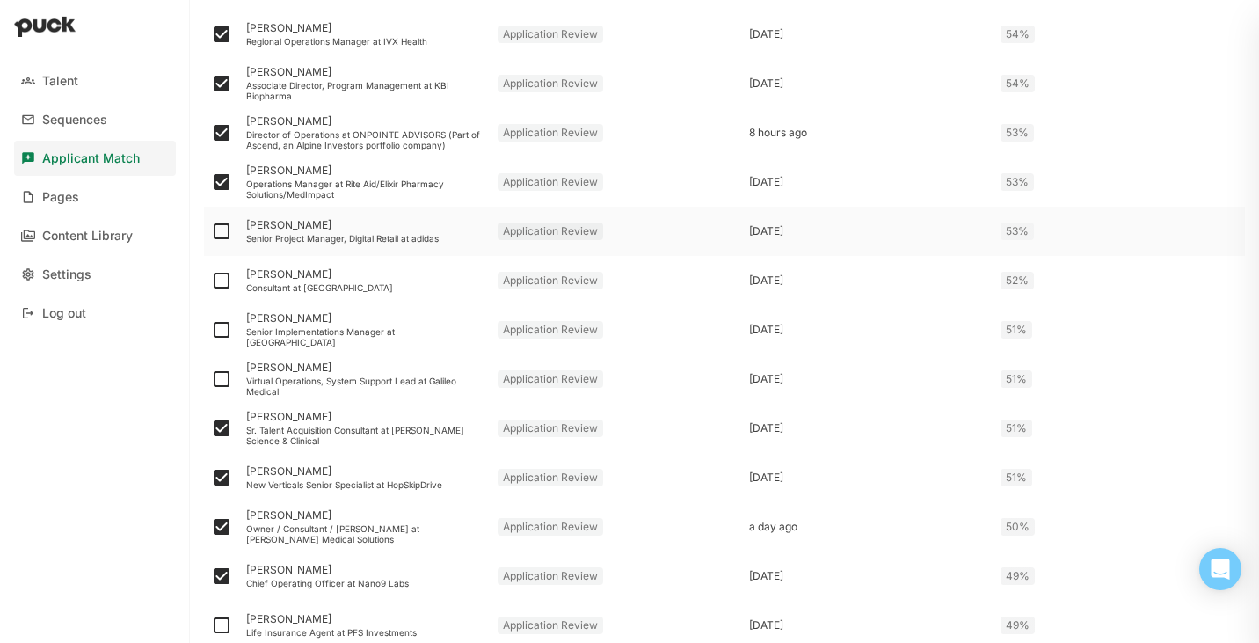
click at [220, 230] on img at bounding box center [221, 231] width 21 height 21
click at [211, 231] on input "checkbox" at bounding box center [210, 231] width 1 height 1
checkbox input "true"
click at [298, 288] on div "Consultant at Manatt Health" at bounding box center [364, 287] width 237 height 11
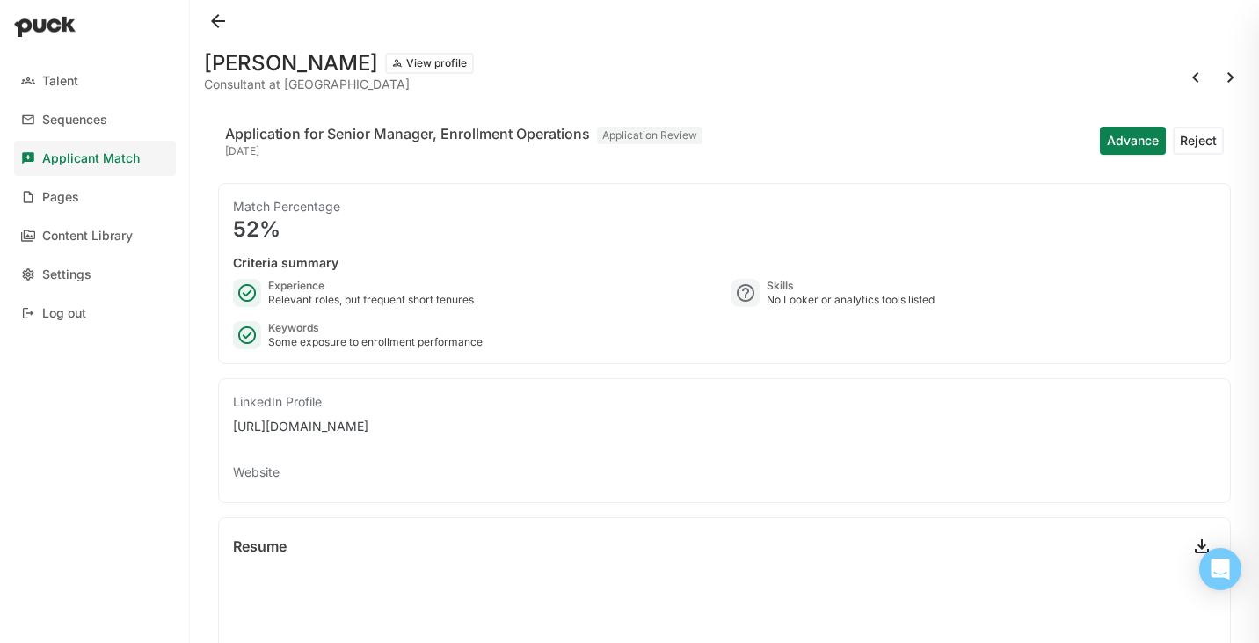
click at [218, 27] on button at bounding box center [218, 21] width 28 height 28
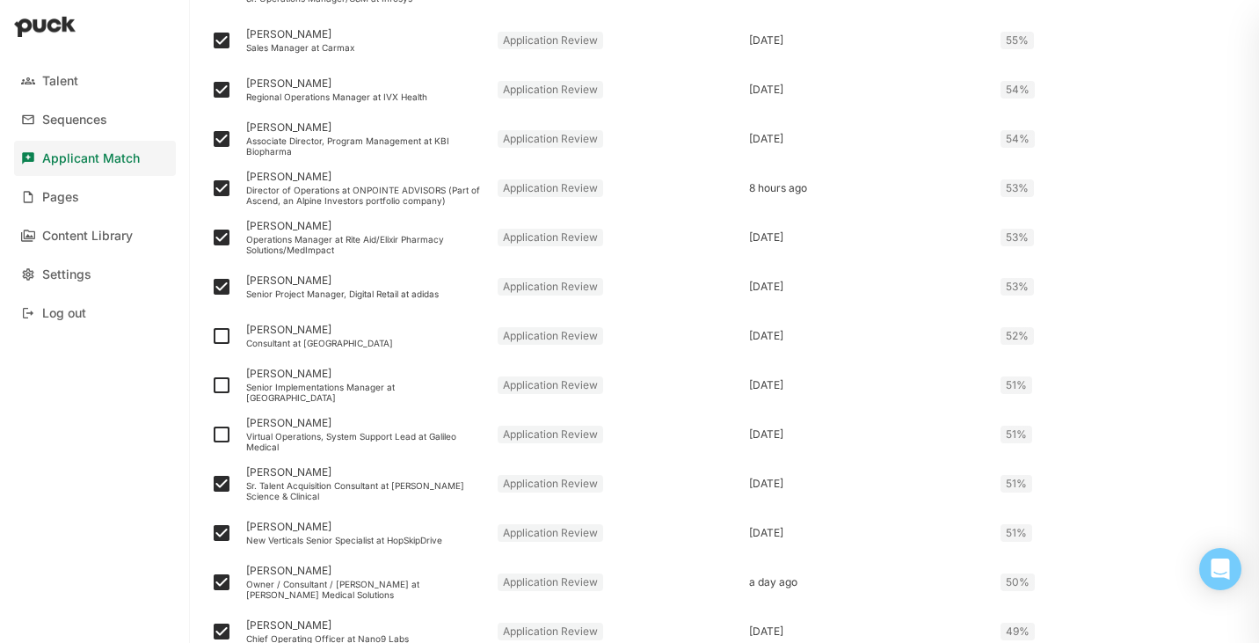
scroll to position [1638, 0]
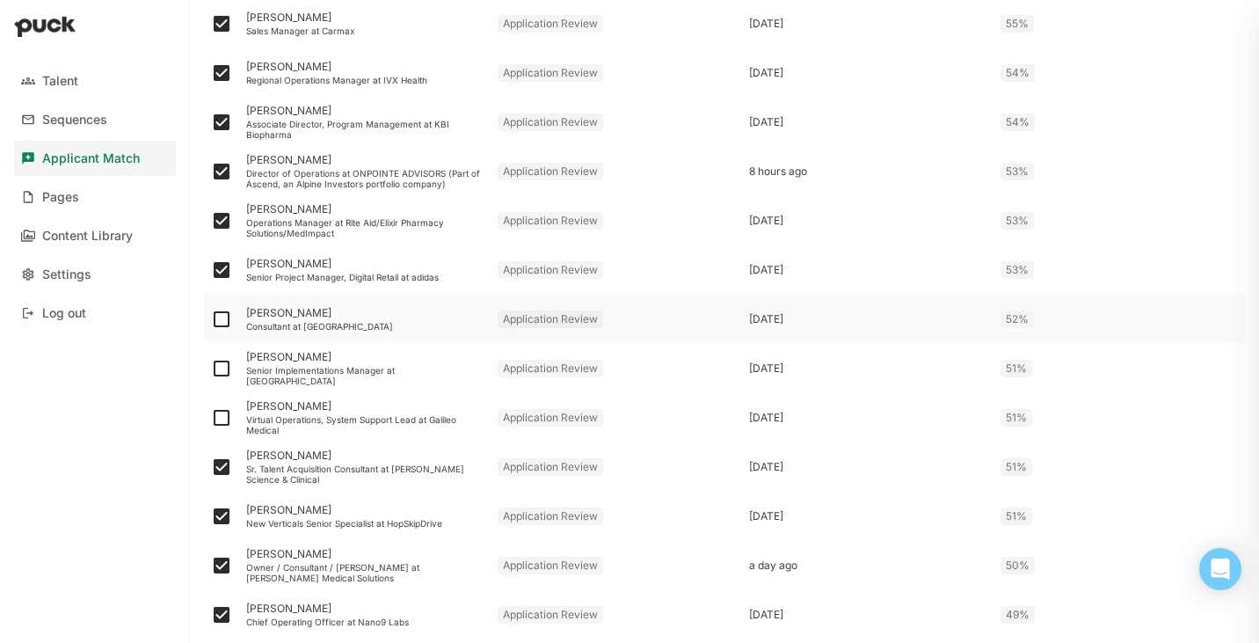
click at [216, 321] on img at bounding box center [221, 319] width 21 height 21
click at [211, 320] on input "checkbox" at bounding box center [210, 319] width 1 height 1
checkbox input "true"
click at [333, 375] on div "Senior Implementations Manager at Opala Health" at bounding box center [364, 375] width 237 height 21
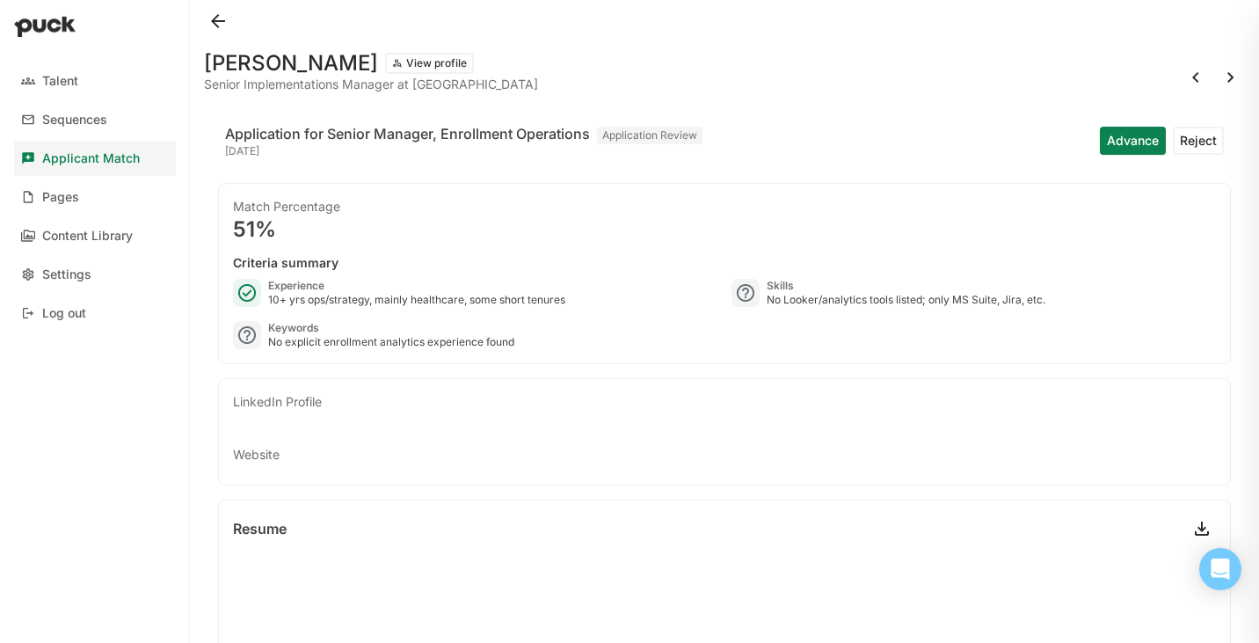
click at [219, 22] on button at bounding box center [218, 21] width 28 height 28
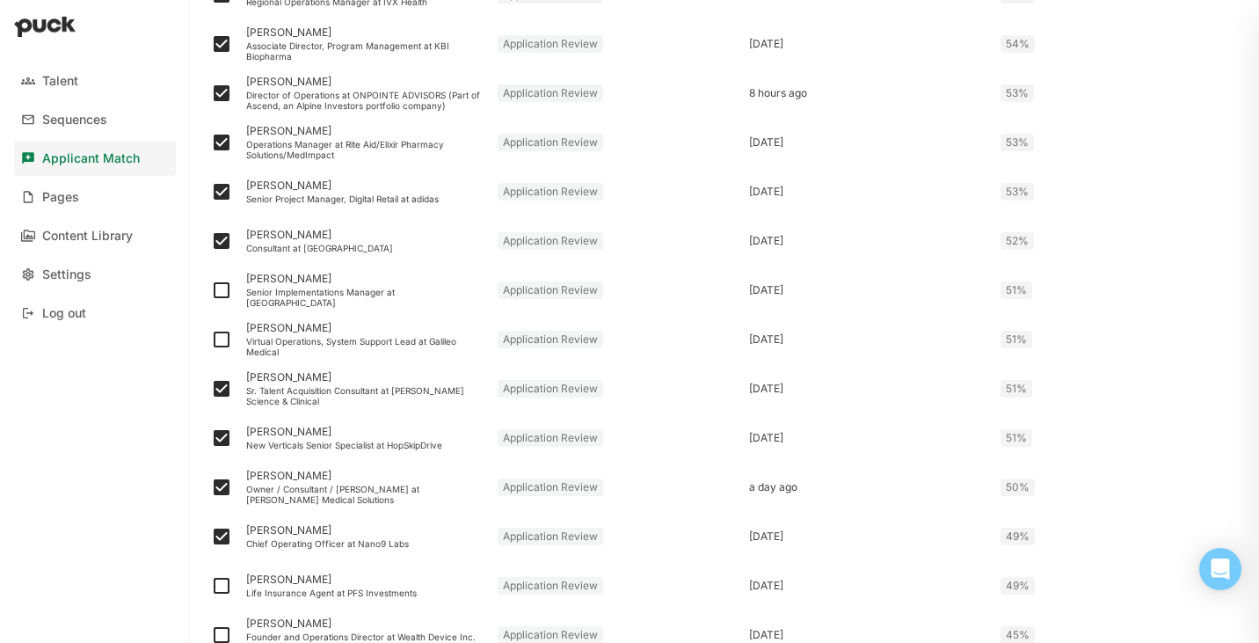
scroll to position [1717, 0]
click at [219, 290] on img at bounding box center [221, 289] width 21 height 21
click at [211, 290] on input "checkbox" at bounding box center [210, 289] width 1 height 1
checkbox input "true"
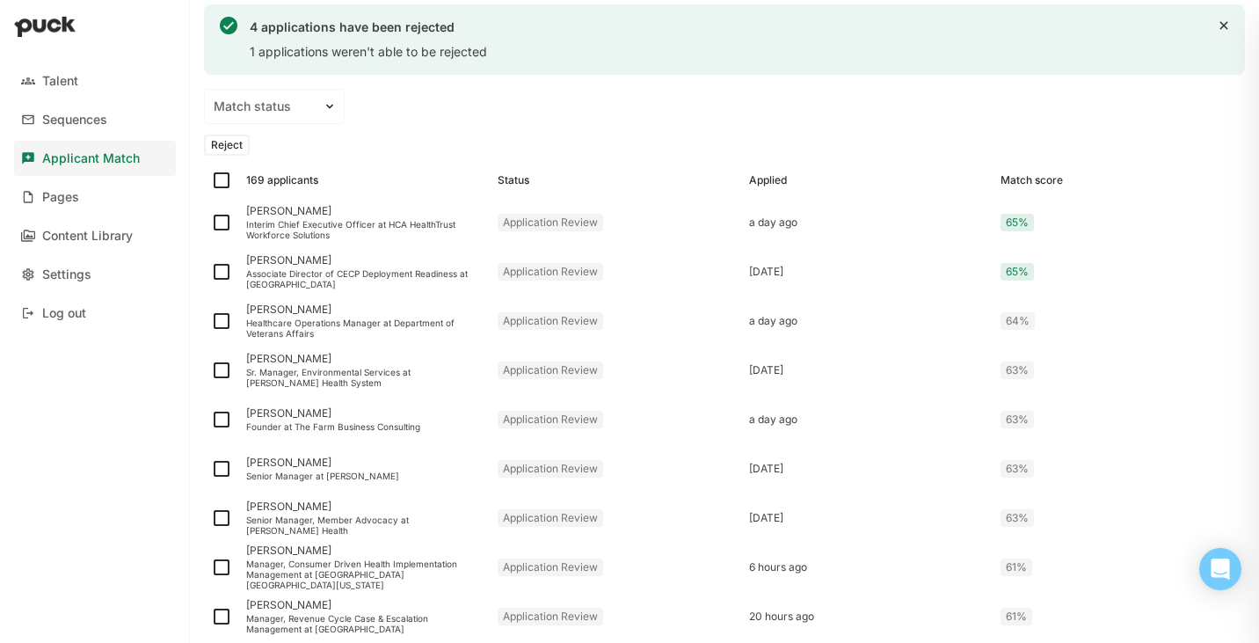
scroll to position [0, 0]
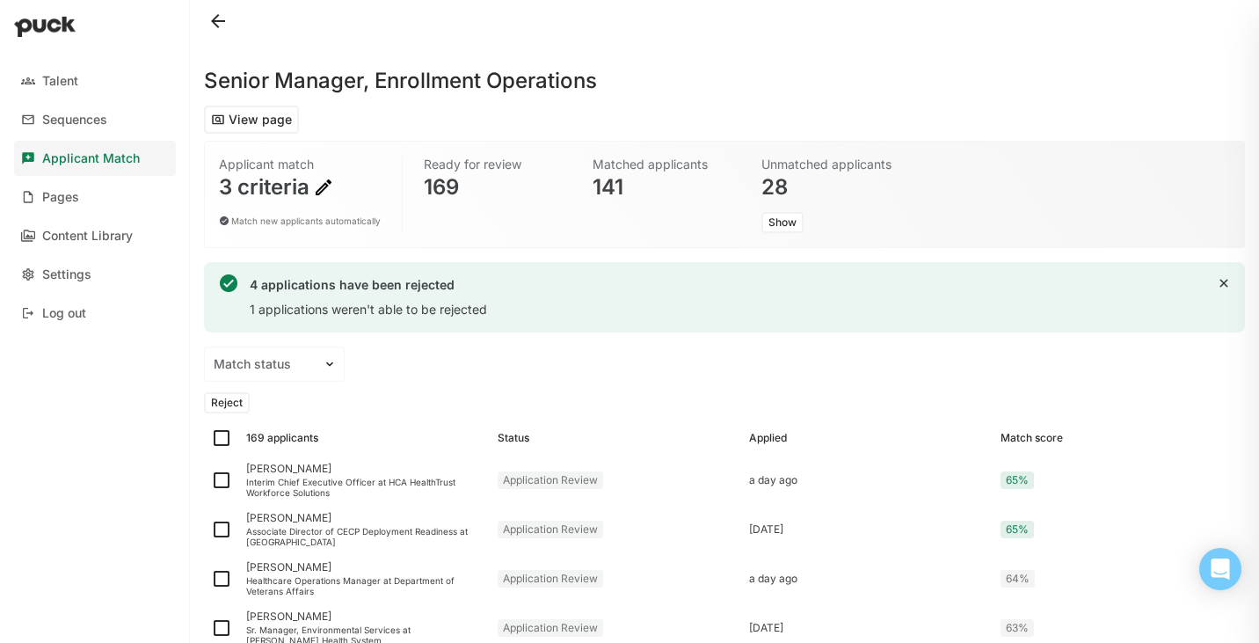
click at [237, 405] on button "Reject" at bounding box center [227, 402] width 46 height 21
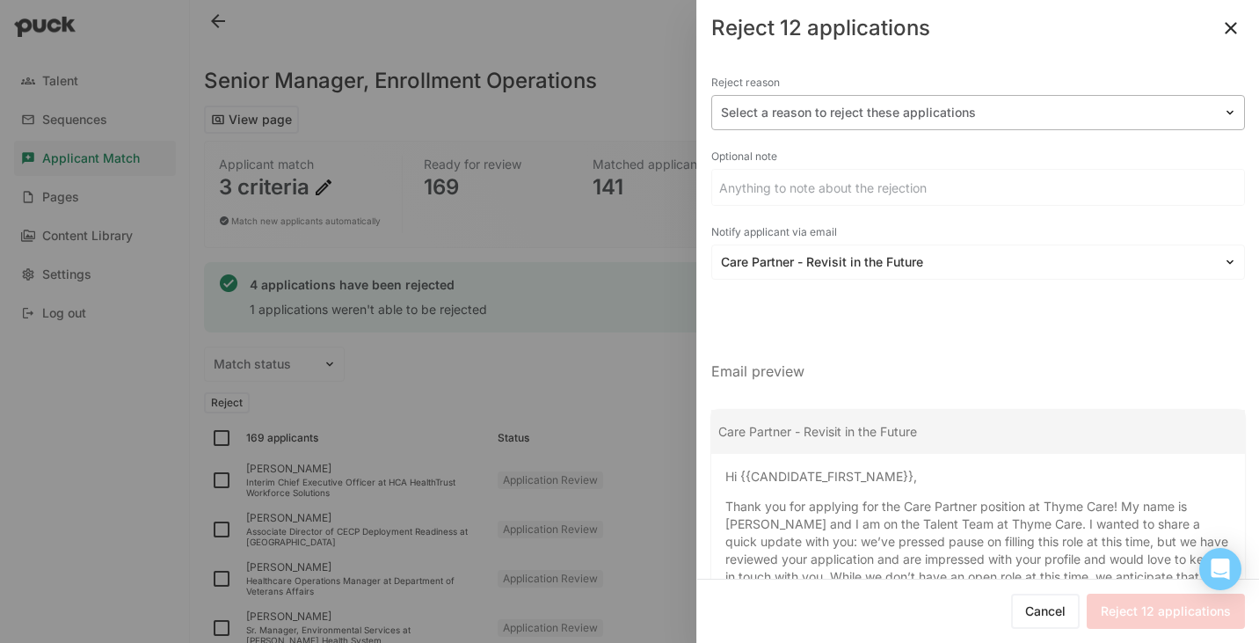
click at [858, 100] on div "Select a reason to reject these applications" at bounding box center [967, 113] width 511 height 26
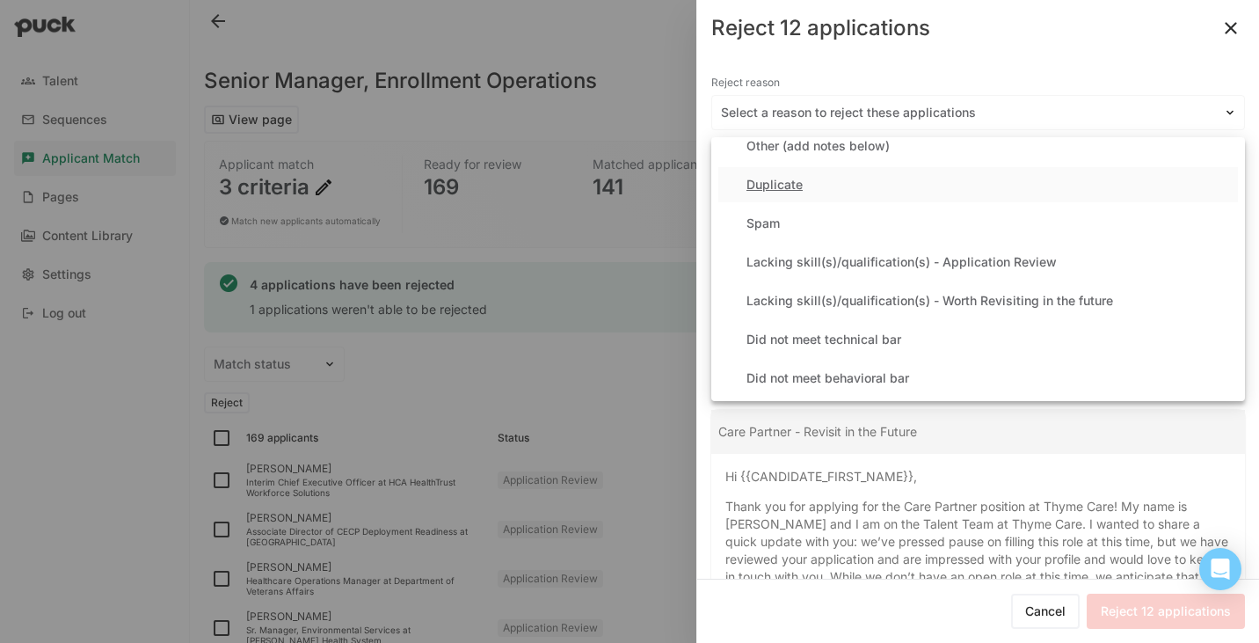
scroll to position [99, 0]
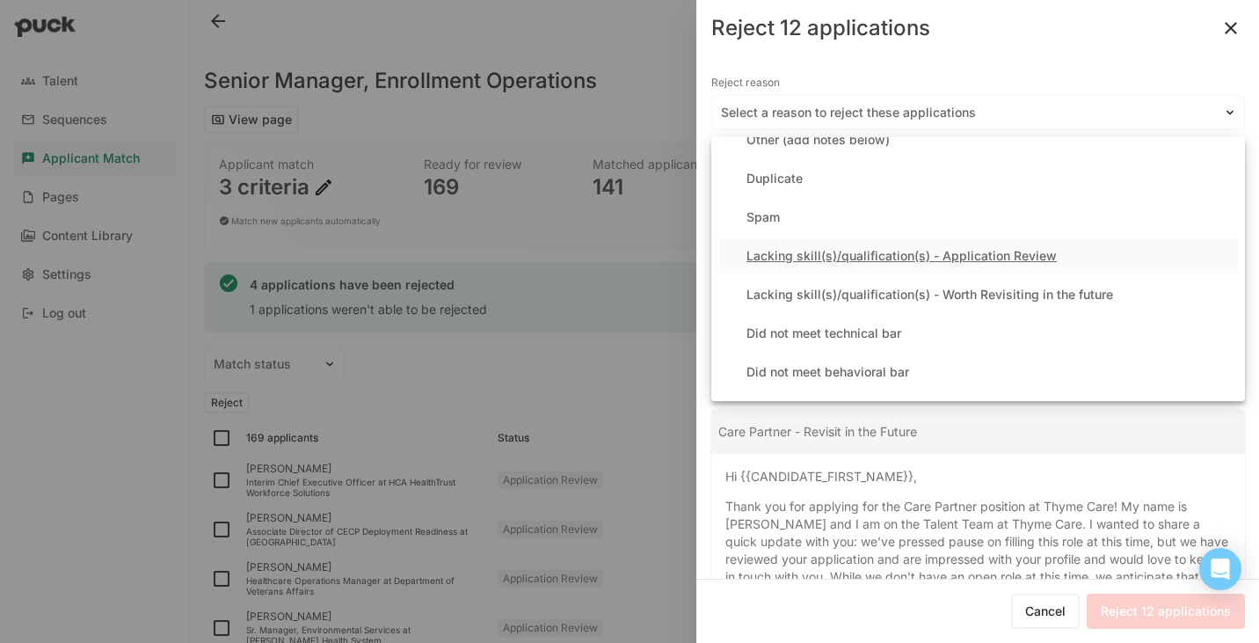
click at [842, 259] on div "Lacking skill(s)/qualification(s) - Application Review" at bounding box center [902, 256] width 310 height 15
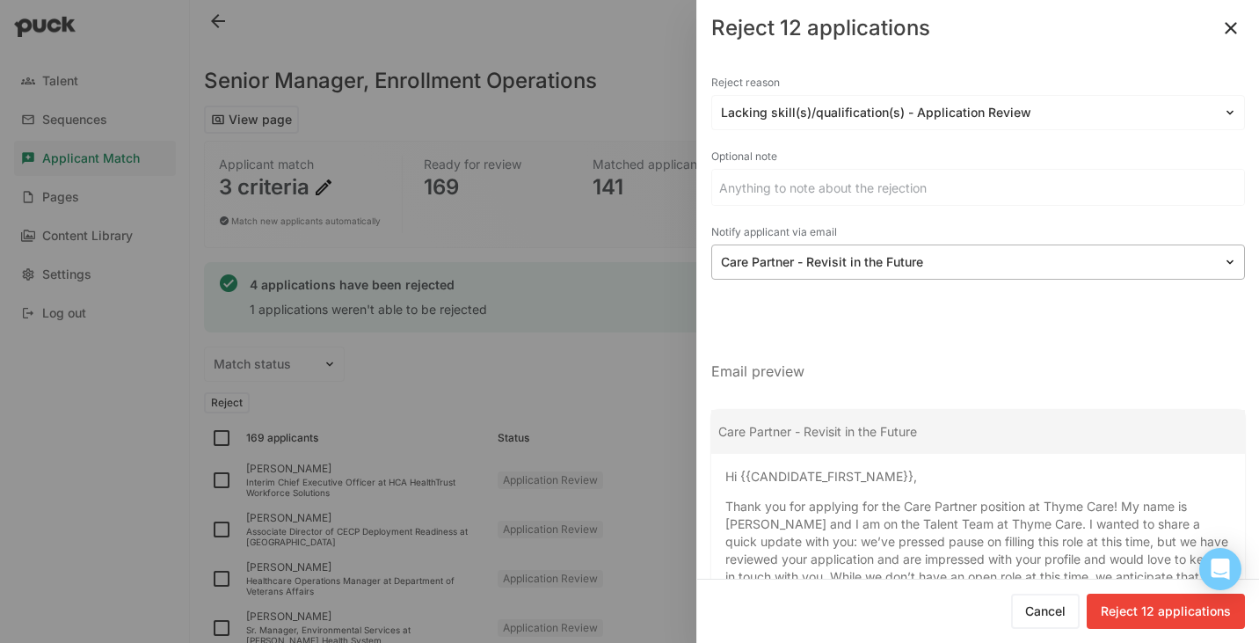
click at [836, 266] on div at bounding box center [967, 262] width 493 height 18
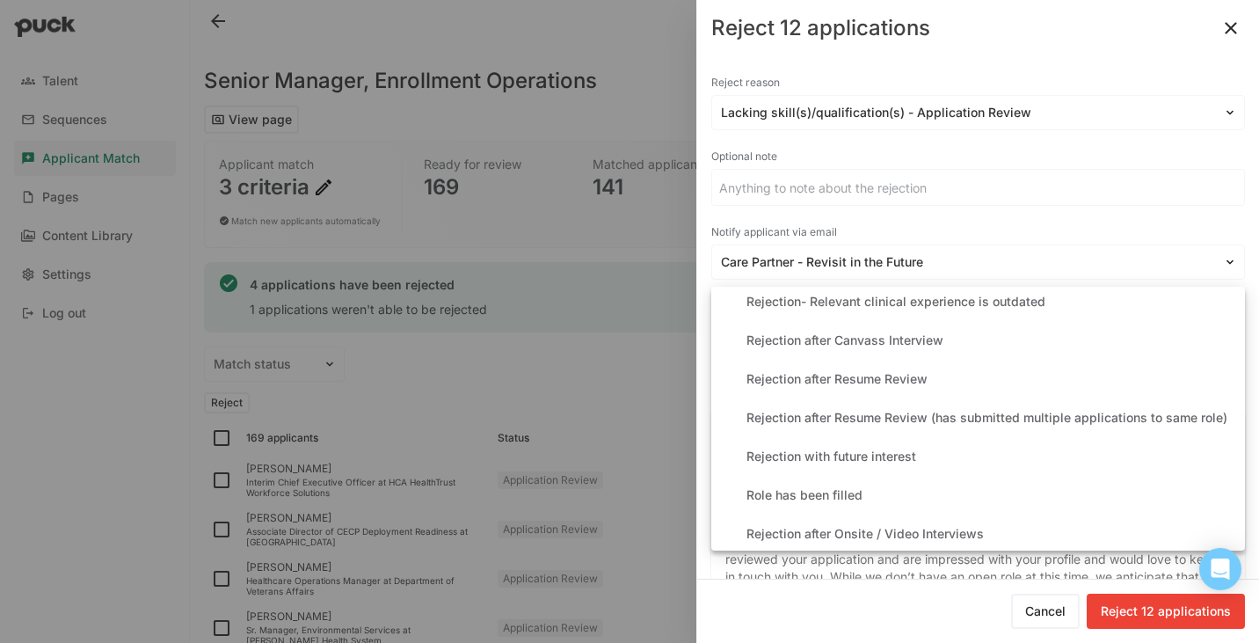
scroll to position [452, 0]
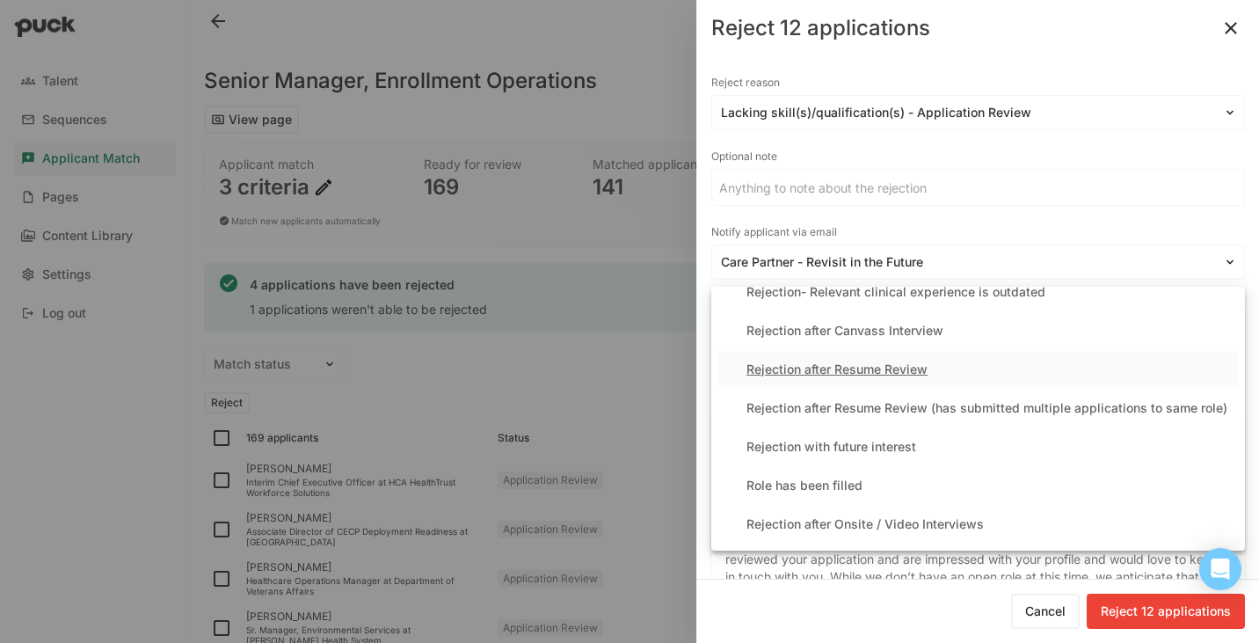
click at [871, 371] on div "Rejection after Resume Review" at bounding box center [837, 369] width 181 height 15
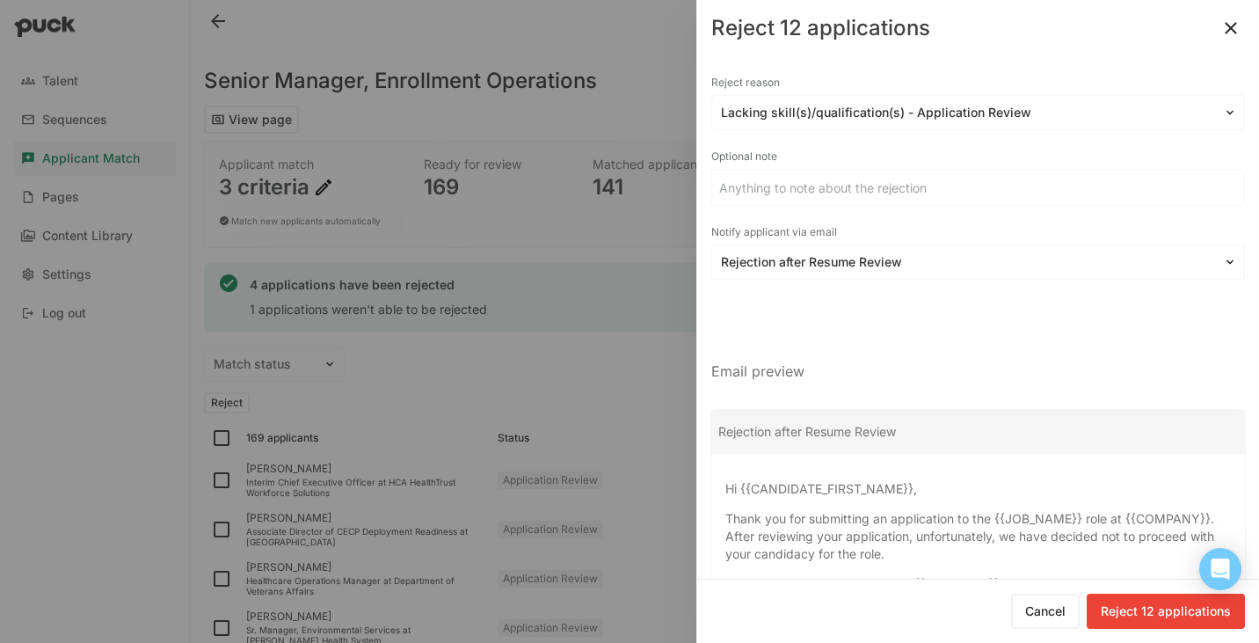
scroll to position [134, 0]
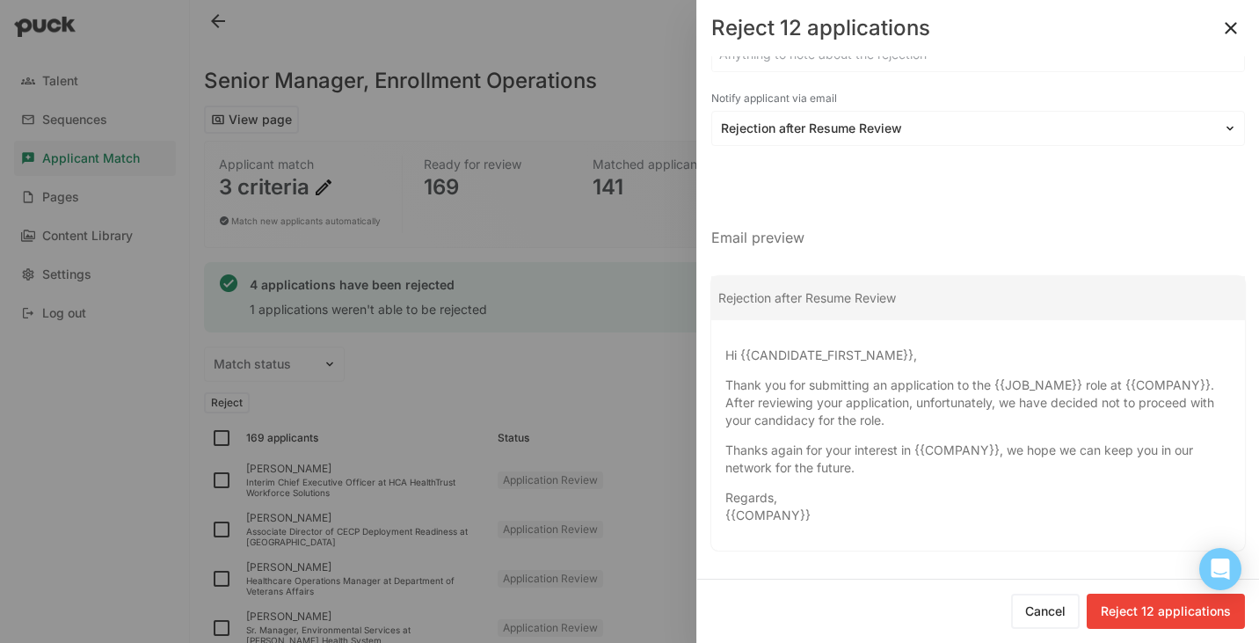
click at [1160, 622] on button "Reject 12 applications" at bounding box center [1166, 611] width 158 height 35
checkbox input "false"
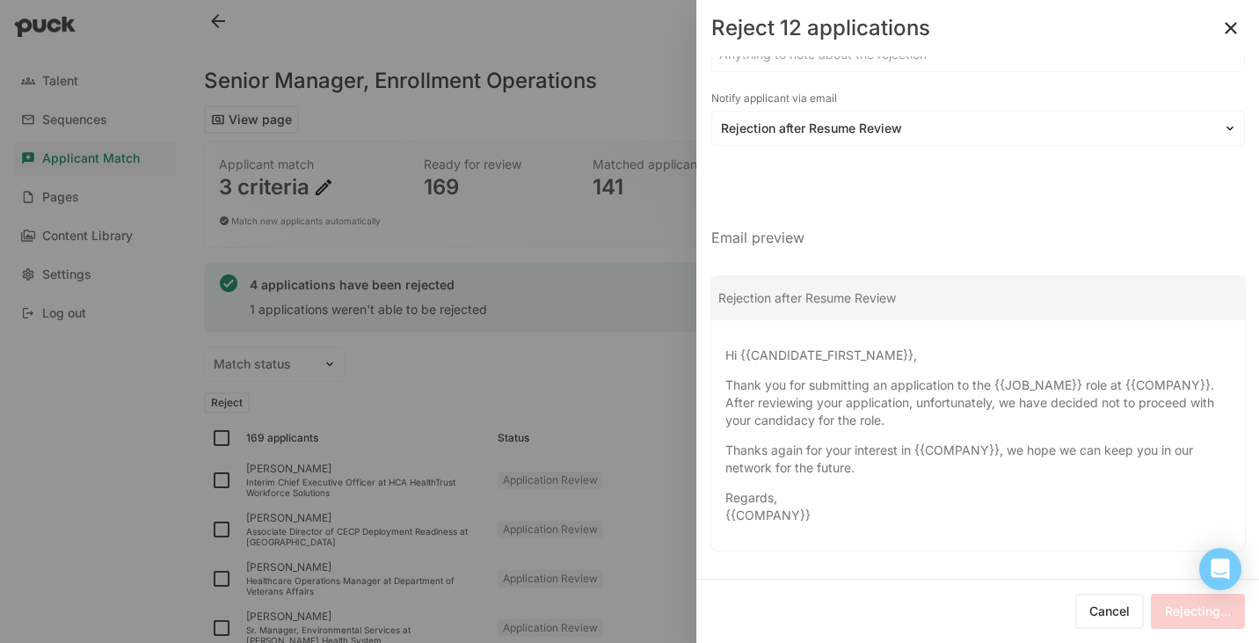
checkbox input "false"
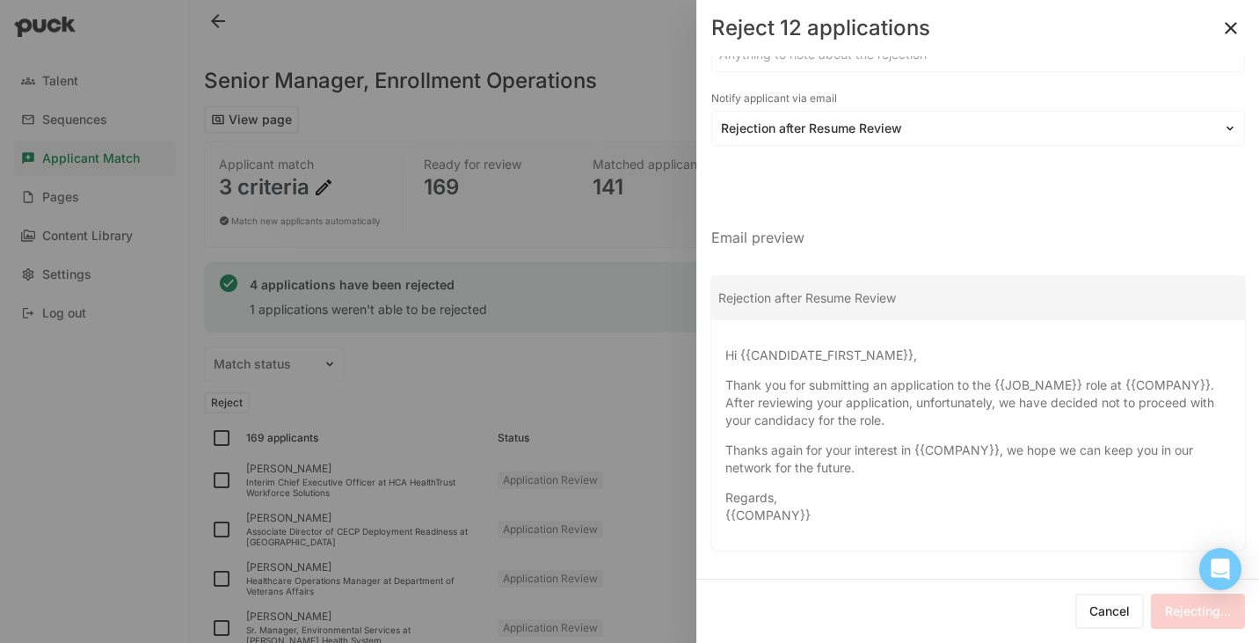
checkbox input "false"
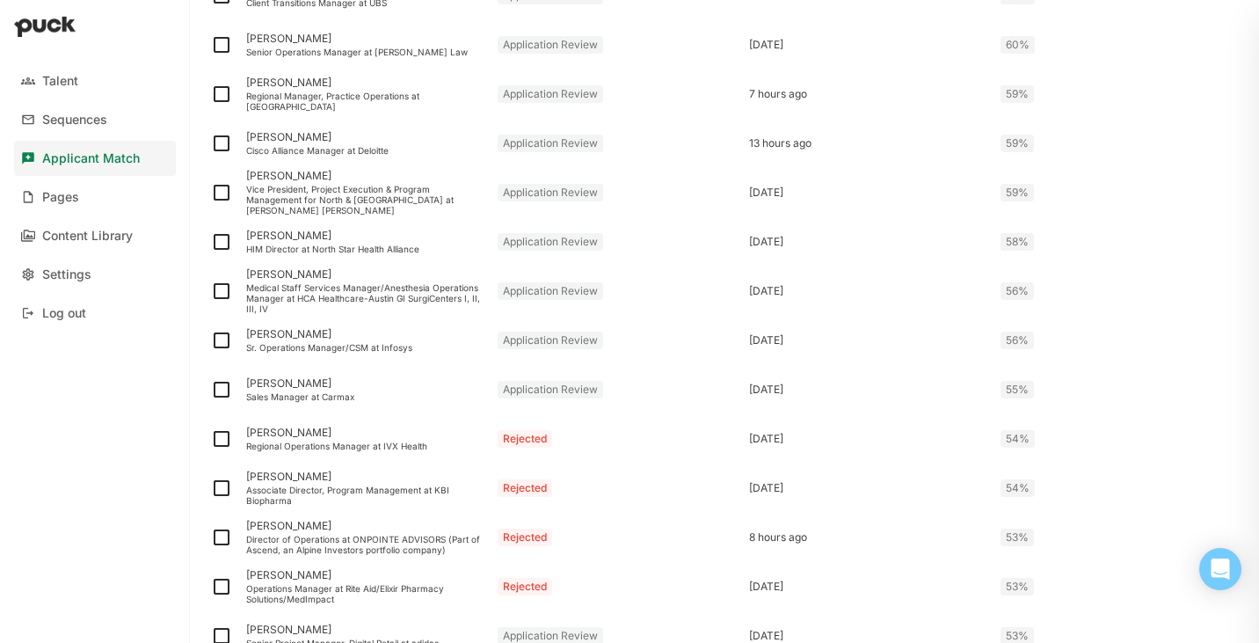
scroll to position [1243, 0]
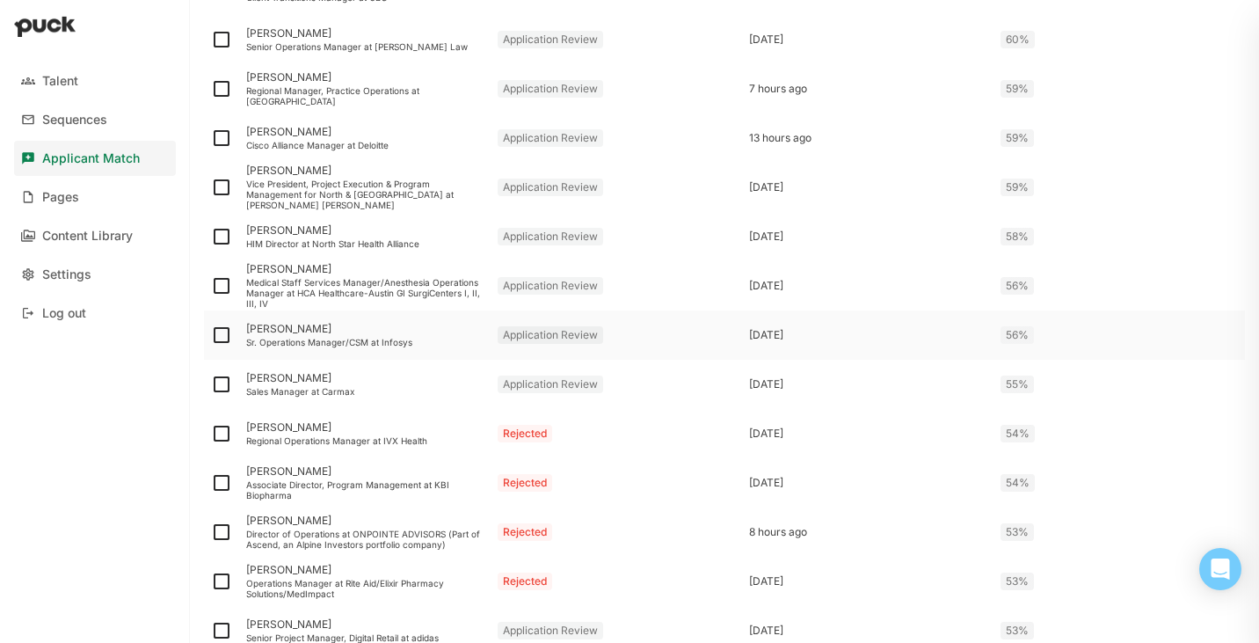
click at [360, 340] on div "Sr. Operations Manager/CSM at Infosys" at bounding box center [364, 342] width 237 height 11
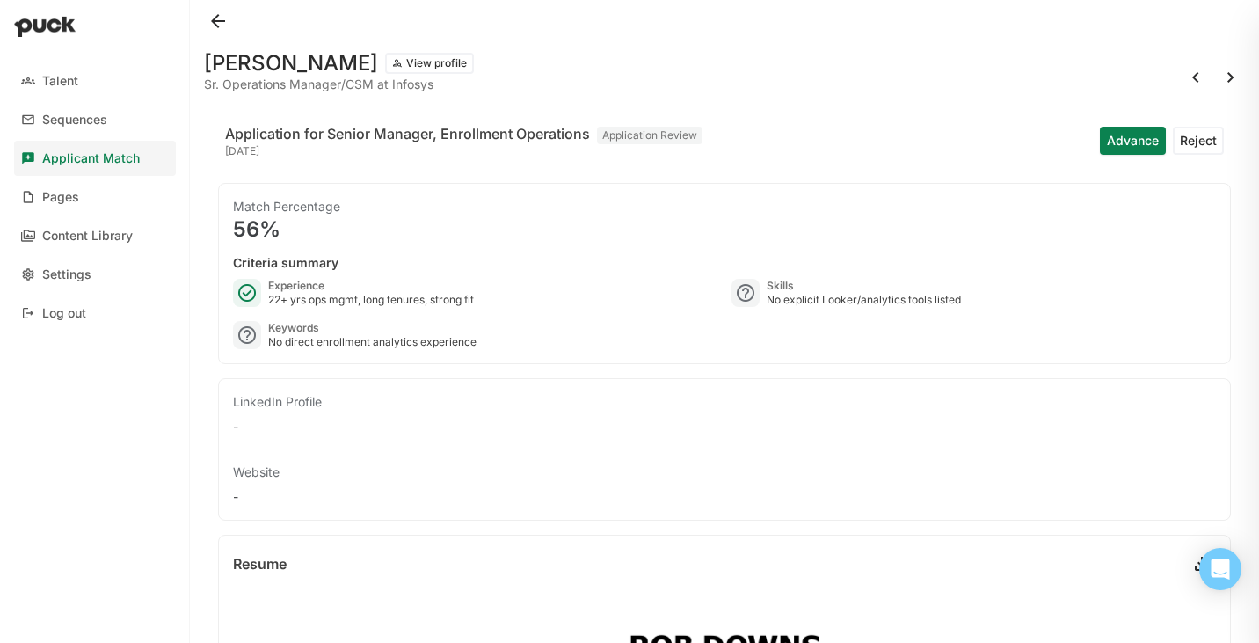
click at [221, 18] on button at bounding box center [218, 21] width 28 height 28
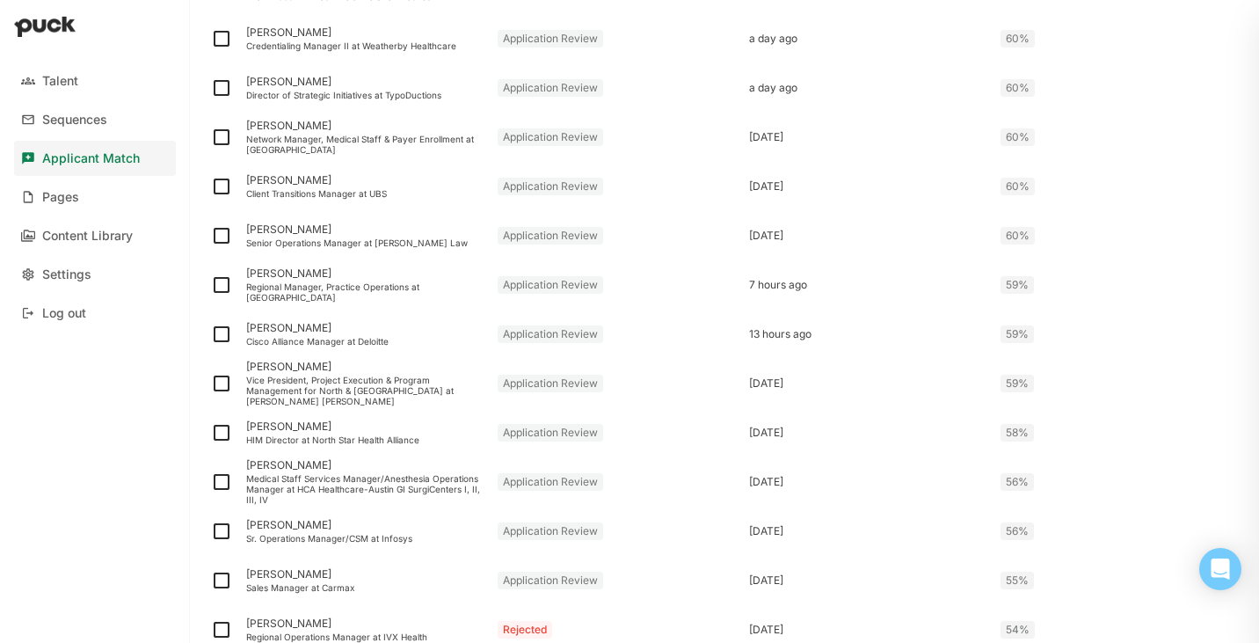
scroll to position [1067, 0]
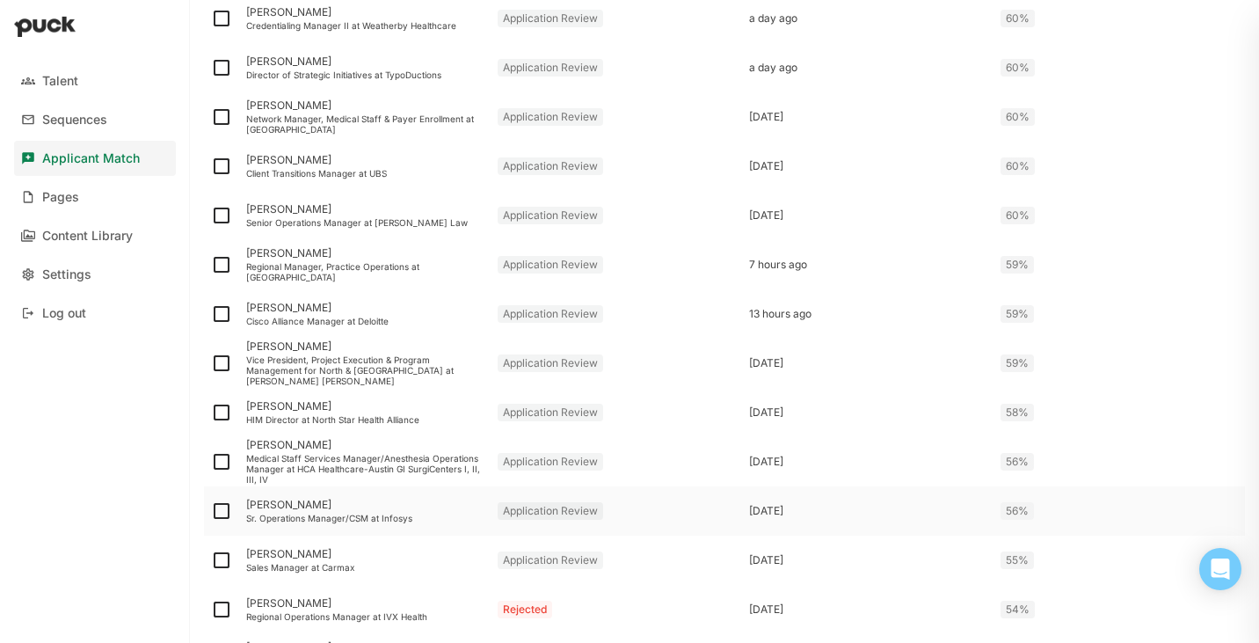
click at [221, 512] on img at bounding box center [221, 510] width 21 height 21
click at [211, 512] on input "checkbox" at bounding box center [210, 511] width 1 height 1
checkbox input "true"
click at [225, 413] on img at bounding box center [221, 412] width 21 height 21
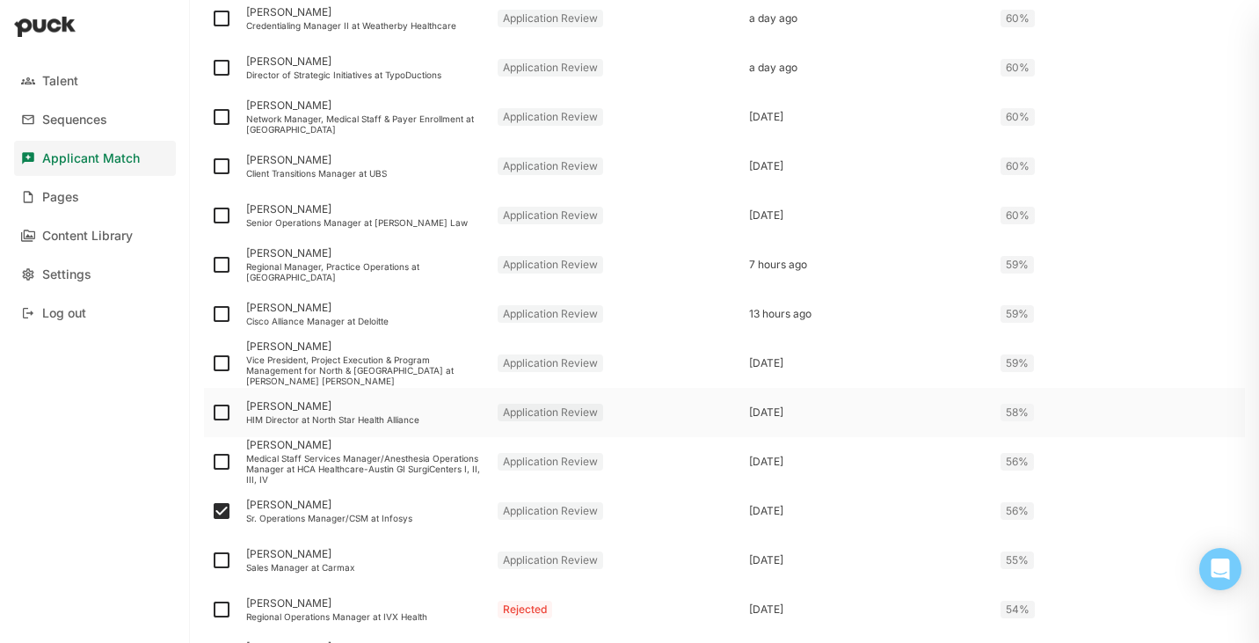
click at [211, 413] on input "checkbox" at bounding box center [210, 412] width 1 height 1
checkbox input "true"
click at [225, 370] on img at bounding box center [221, 363] width 21 height 21
click at [211, 364] on input "checkbox" at bounding box center [210, 363] width 1 height 1
checkbox input "true"
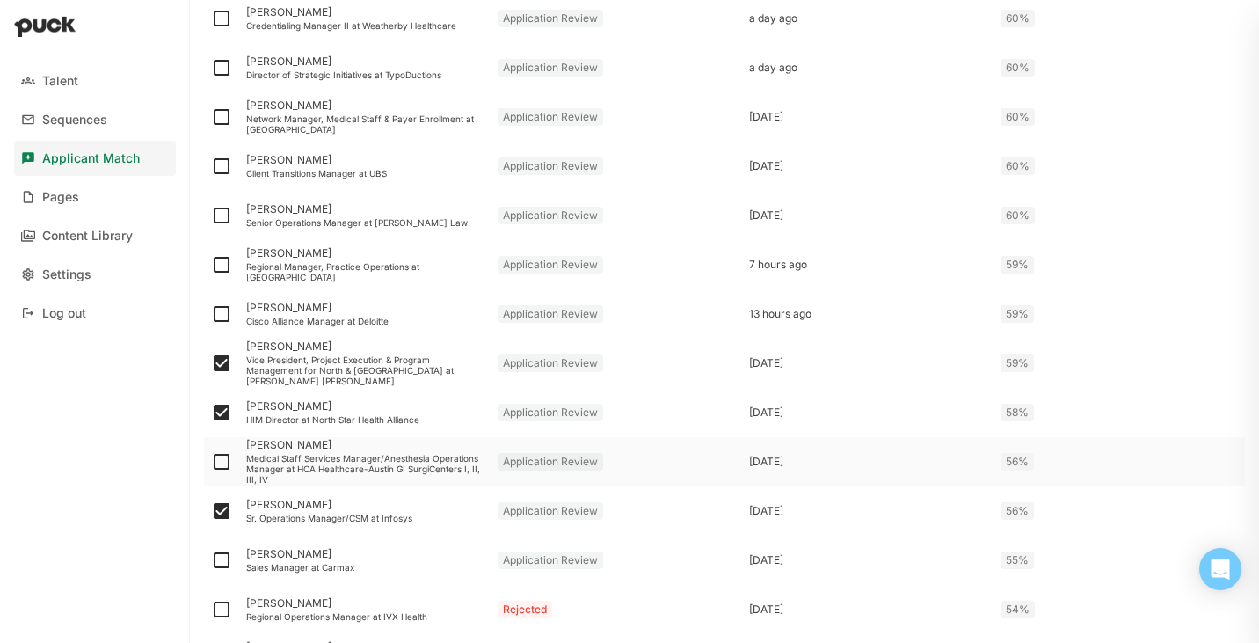
click at [224, 463] on img at bounding box center [221, 461] width 21 height 21
click at [211, 463] on input "checkbox" at bounding box center [210, 462] width 1 height 1
checkbox input "true"
click at [299, 219] on div "Senior Operations Manager at Lisinski Law" at bounding box center [364, 222] width 237 height 11
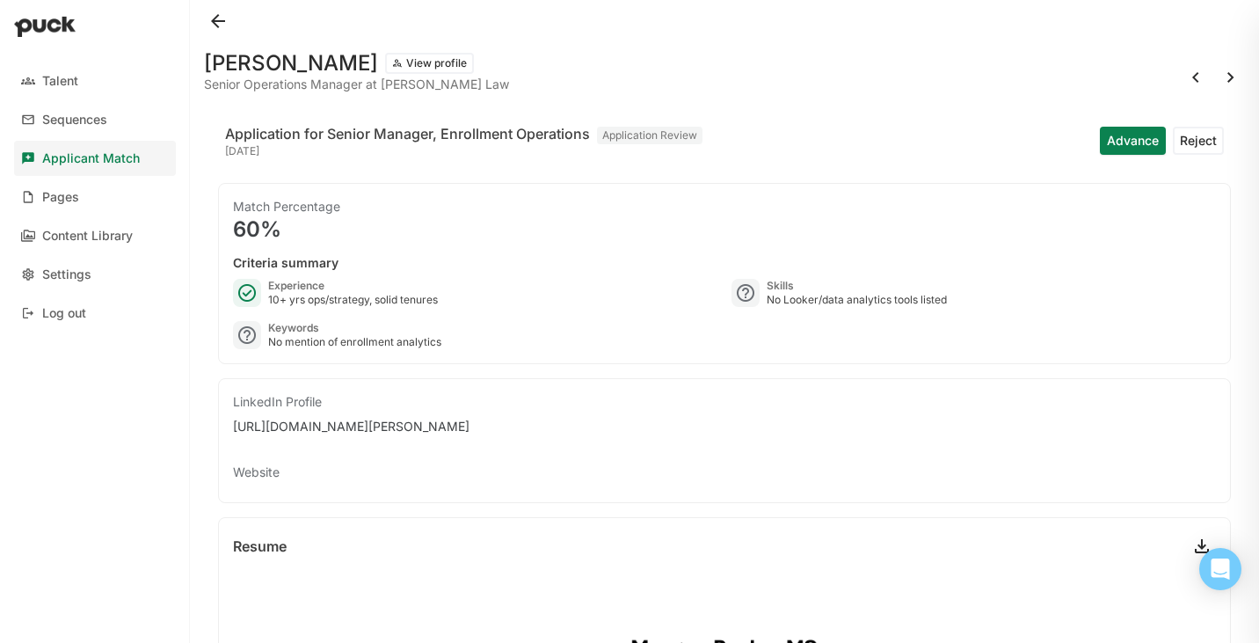
click at [214, 22] on button at bounding box center [218, 21] width 28 height 28
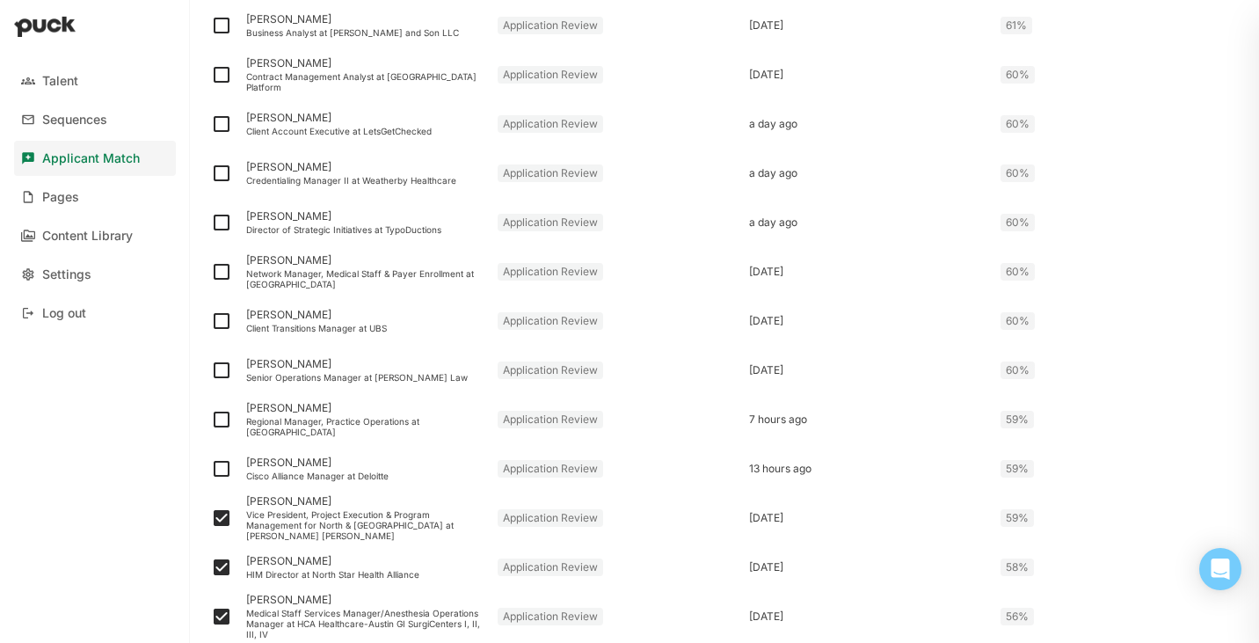
scroll to position [950, 0]
click at [223, 365] on img at bounding box center [221, 367] width 21 height 21
click at [211, 368] on input "checkbox" at bounding box center [210, 368] width 1 height 1
checkbox input "true"
click at [226, 317] on img at bounding box center [221, 318] width 21 height 21
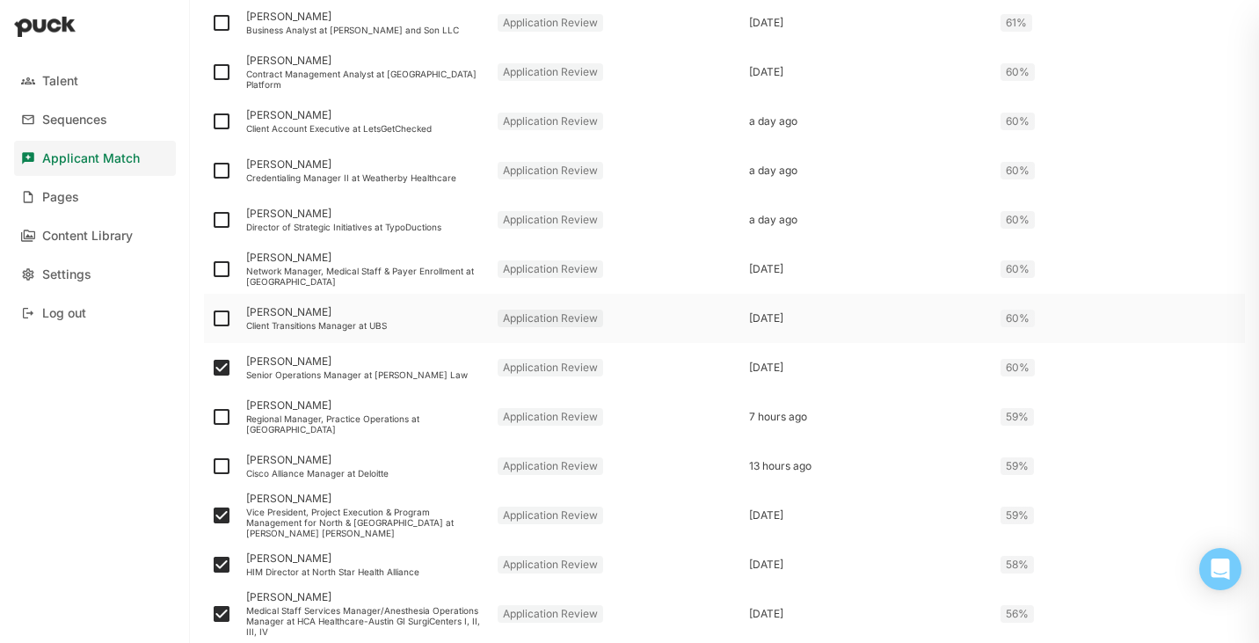
click at [211, 318] on input "checkbox" at bounding box center [210, 318] width 1 height 1
checkbox input "true"
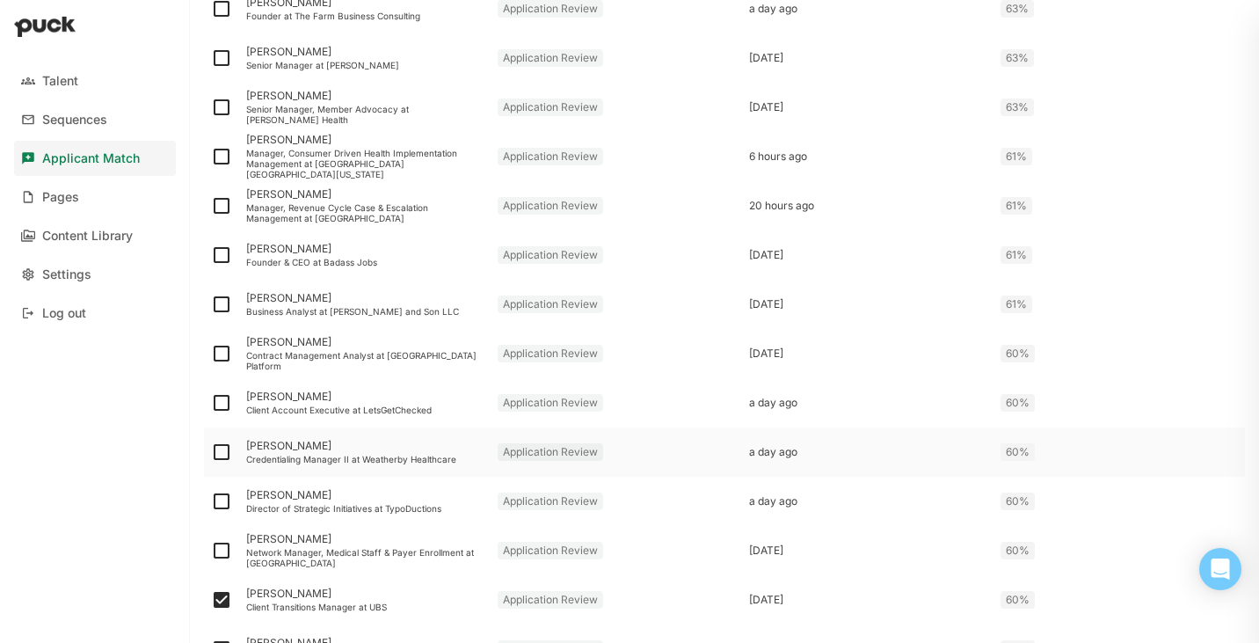
scroll to position [652, 0]
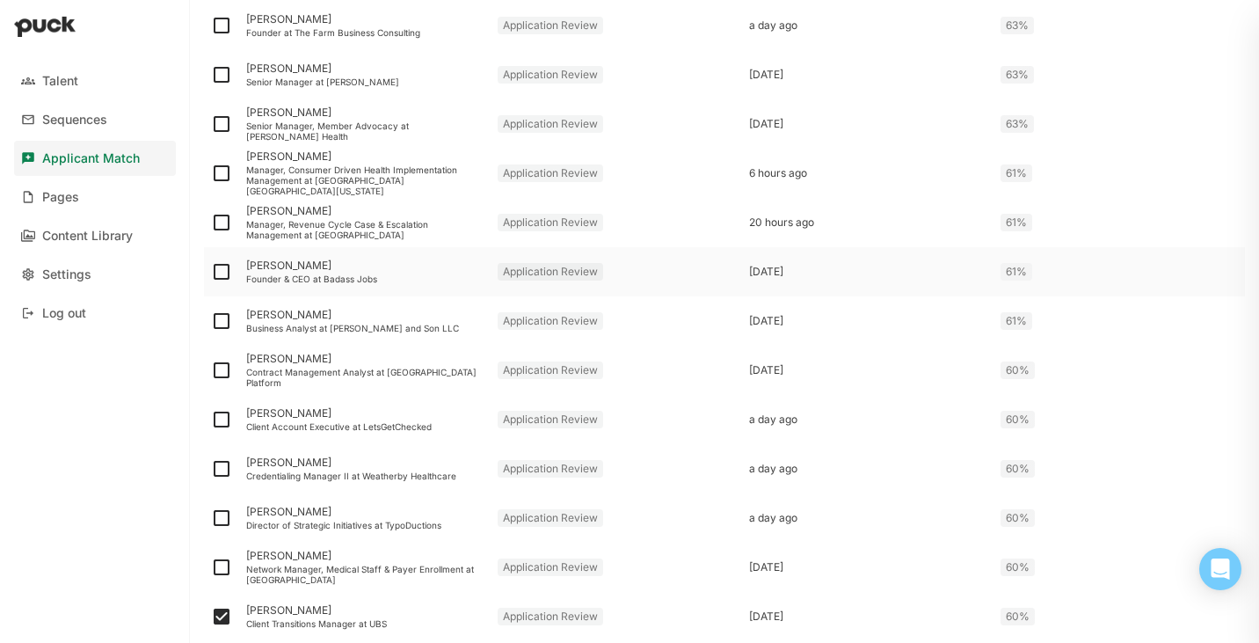
click at [221, 271] on img at bounding box center [221, 271] width 21 height 21
click at [211, 272] on input "checkbox" at bounding box center [210, 272] width 1 height 1
checkbox input "true"
click at [224, 323] on img at bounding box center [221, 320] width 21 height 21
click at [211, 322] on input "checkbox" at bounding box center [210, 321] width 1 height 1
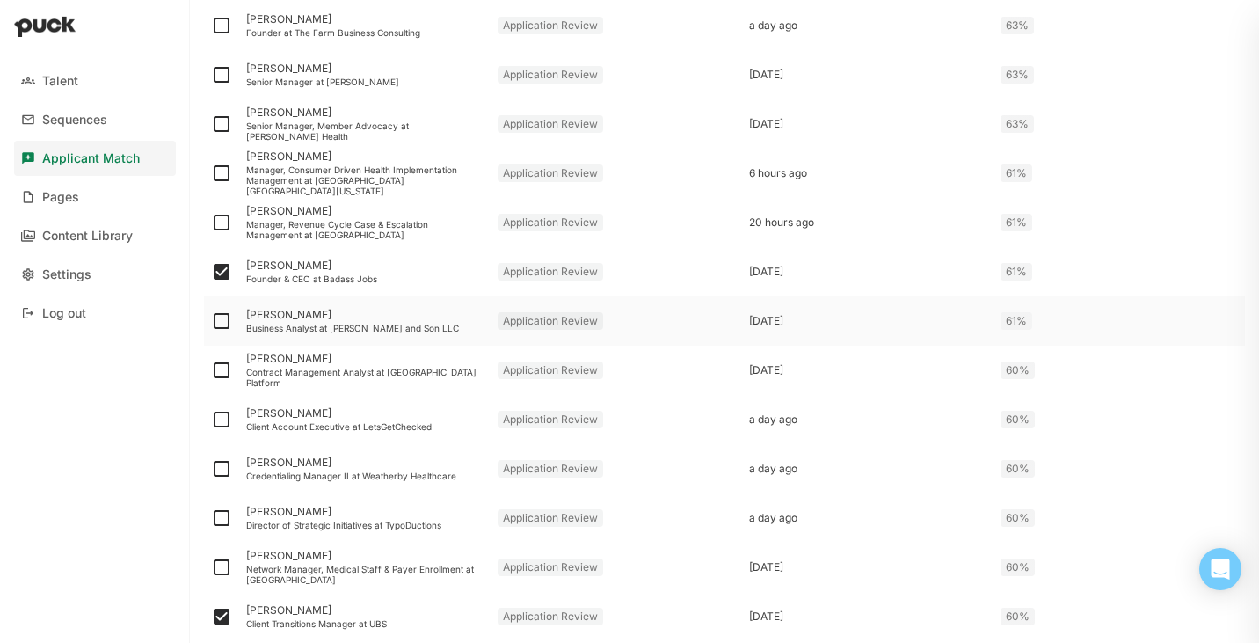
checkbox input "true"
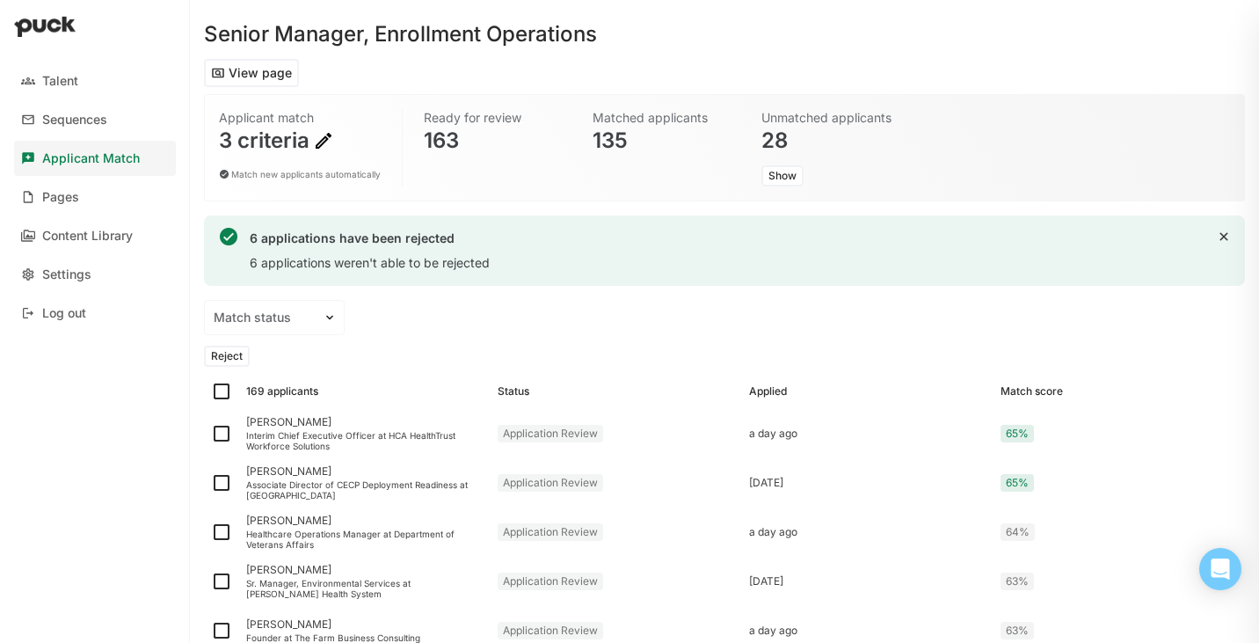
scroll to position [46, 0]
click at [236, 355] on button "Reject" at bounding box center [227, 356] width 46 height 21
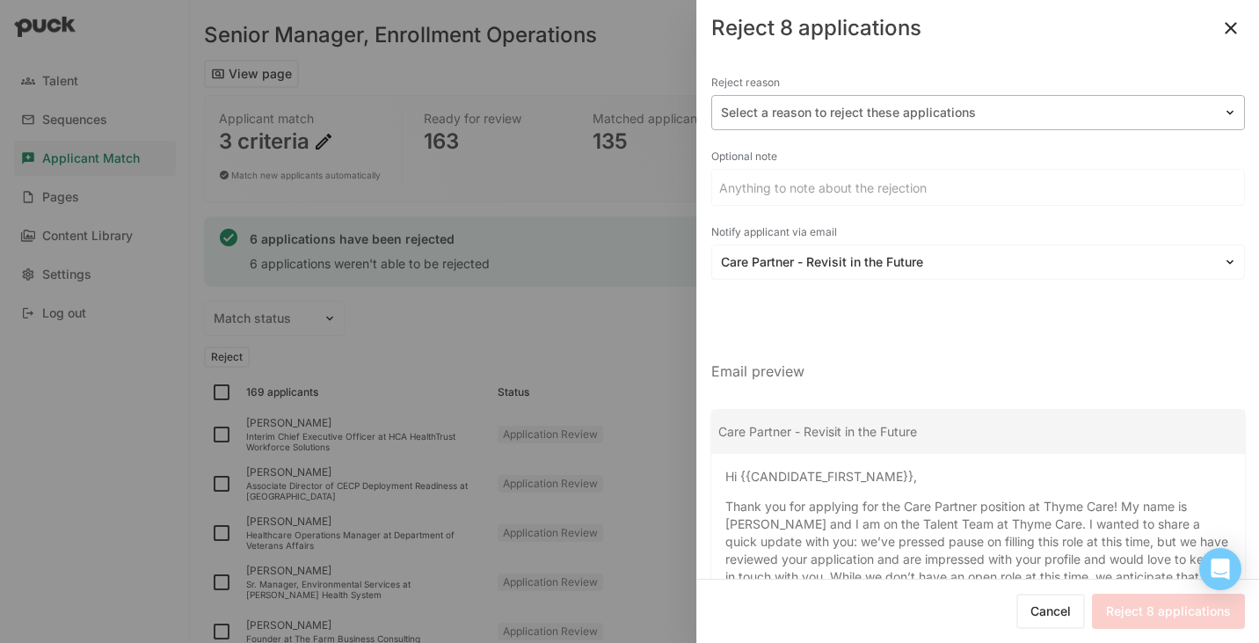
click at [859, 115] on div at bounding box center [967, 113] width 493 height 18
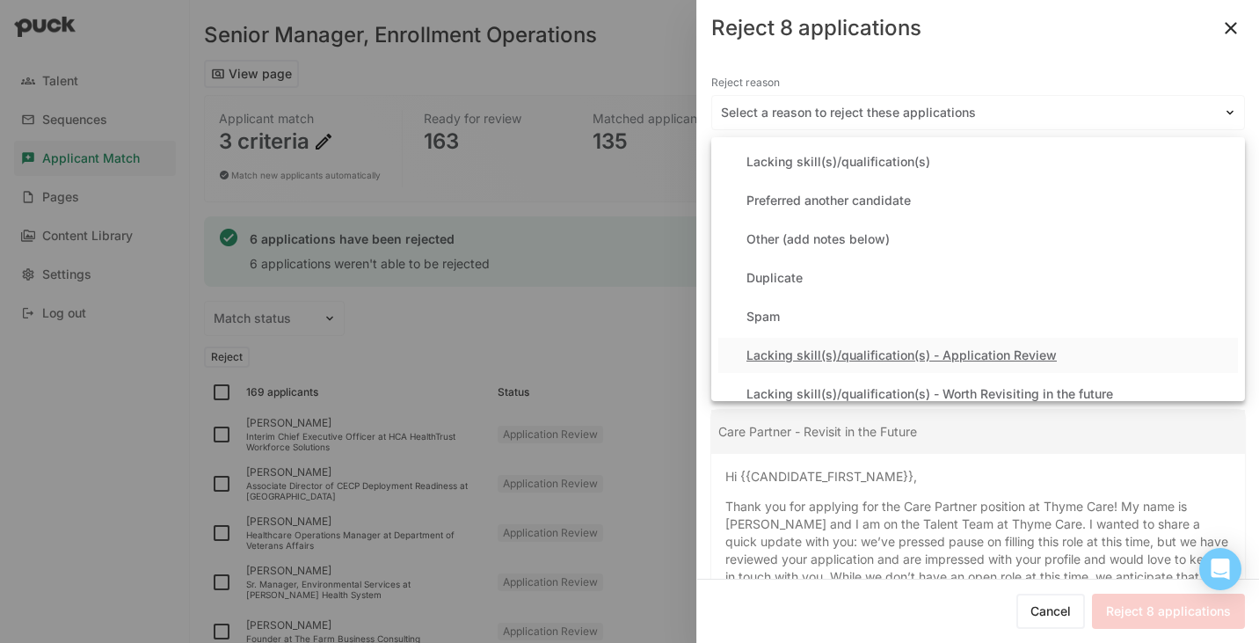
click at [829, 352] on div "Lacking skill(s)/qualification(s) - Application Review" at bounding box center [902, 355] width 310 height 15
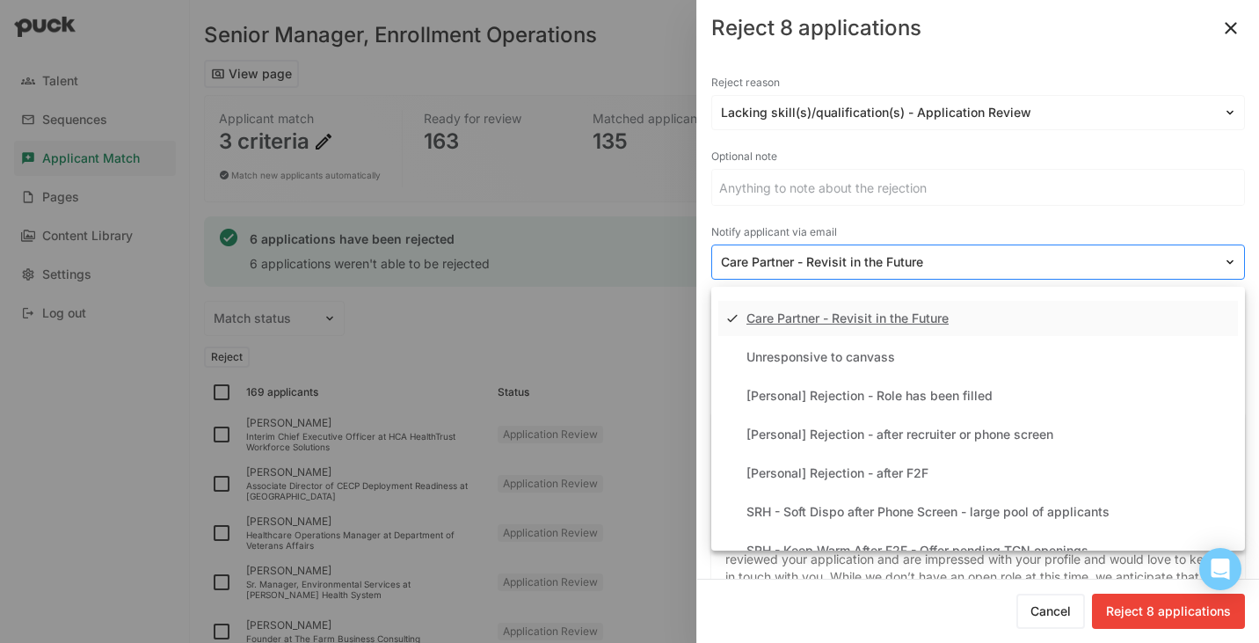
click at [802, 251] on div "Care Partner - Revisit in the Future" at bounding box center [967, 263] width 511 height 26
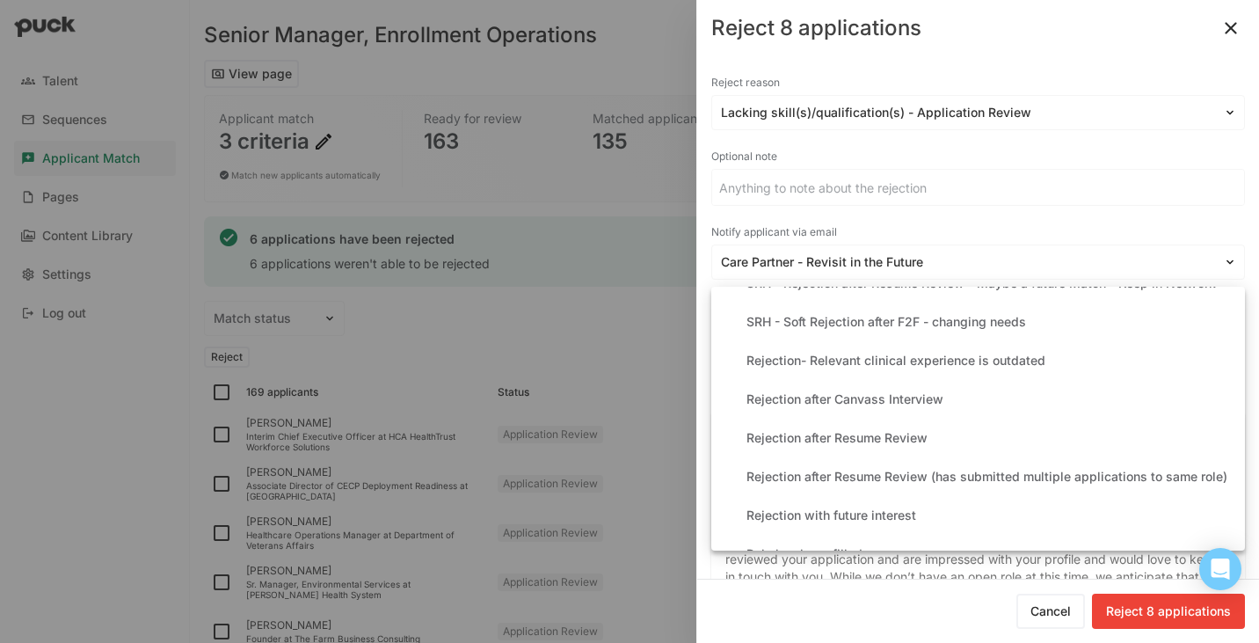
scroll to position [384, 0]
click at [866, 441] on div "Rejection after Resume Review" at bounding box center [837, 437] width 181 height 15
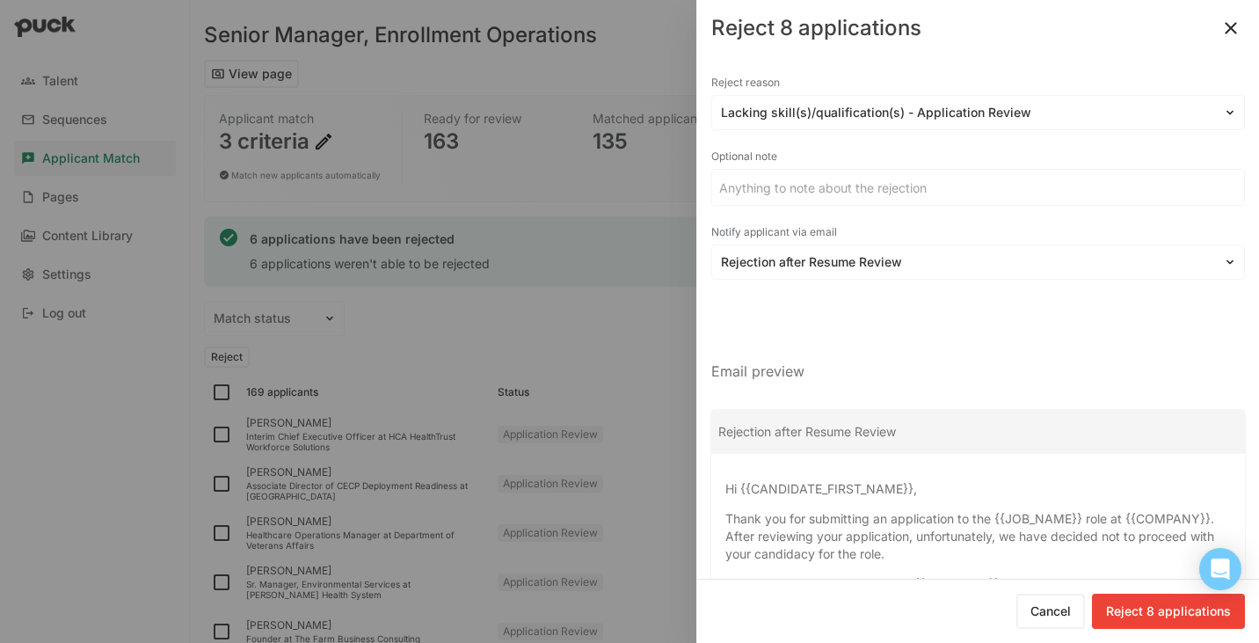
click at [1165, 607] on button "Reject 8 applications" at bounding box center [1168, 611] width 153 height 35
checkbox input "false"
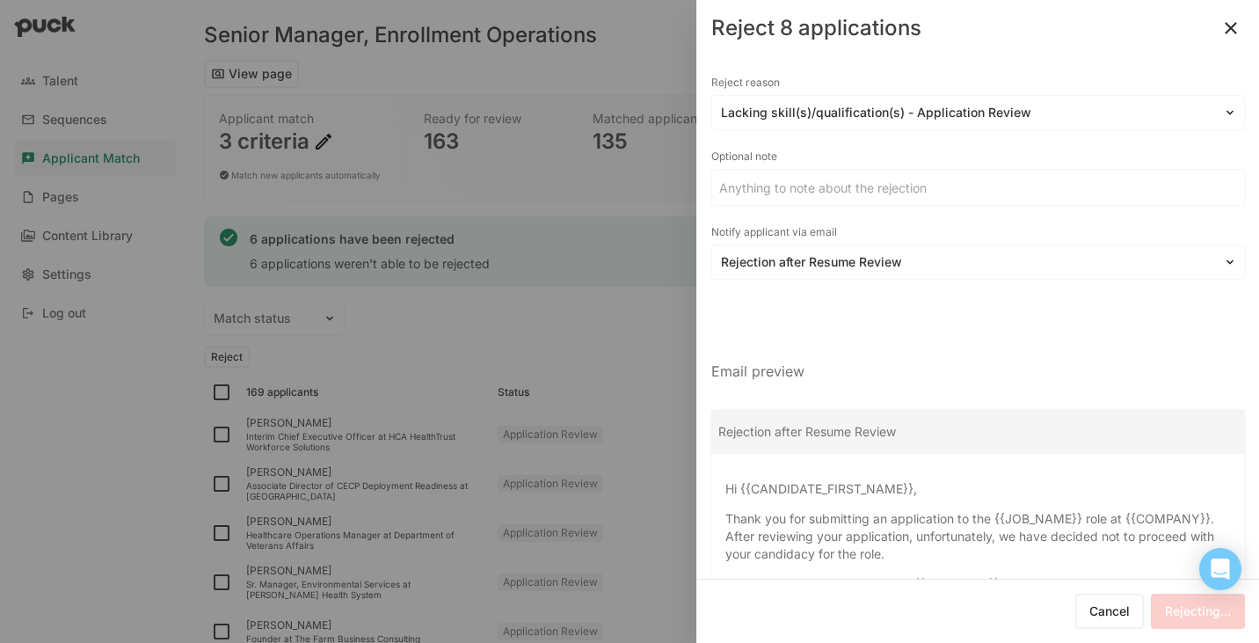
checkbox input "false"
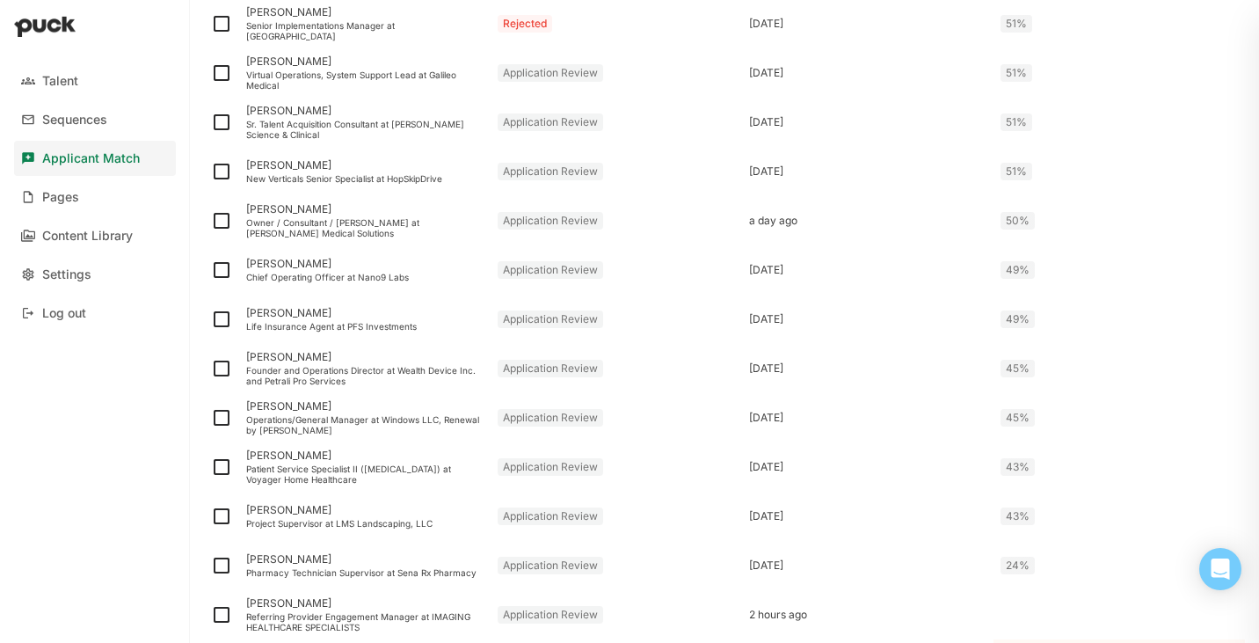
scroll to position [2354, 0]
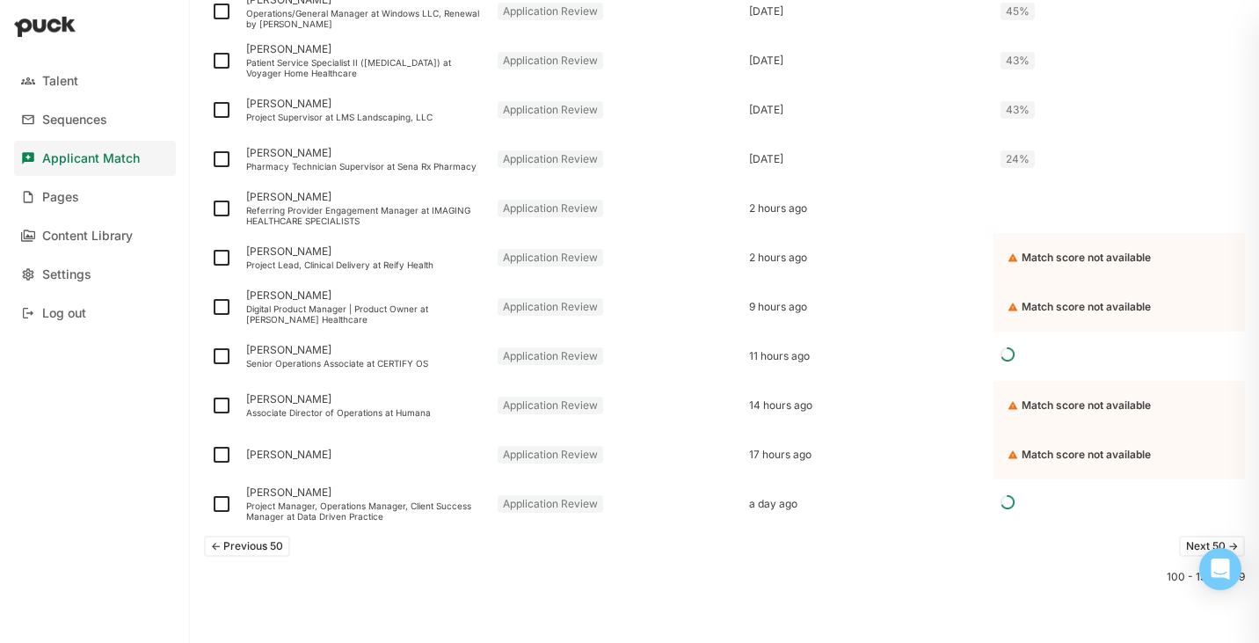
click at [222, 553] on button "<- Previous 50" at bounding box center [247, 546] width 86 height 21
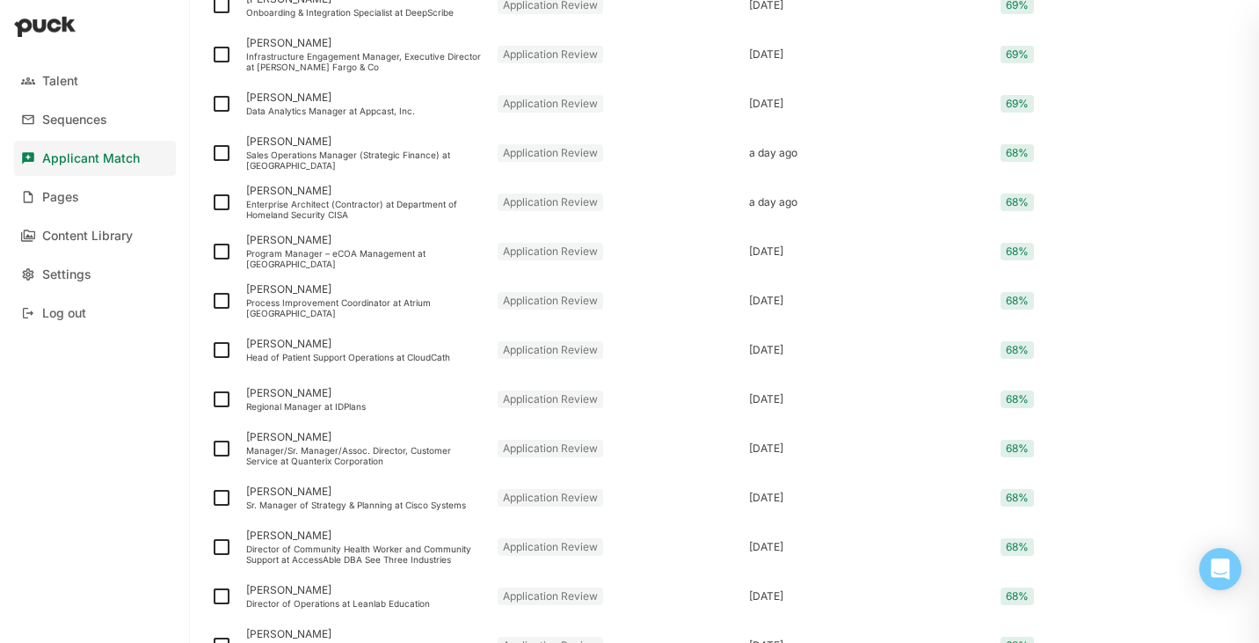
scroll to position [1915, 0]
click at [294, 208] on div "Enterprise Architect (Contractor) at Department of Homeland Security CISA" at bounding box center [364, 210] width 237 height 21
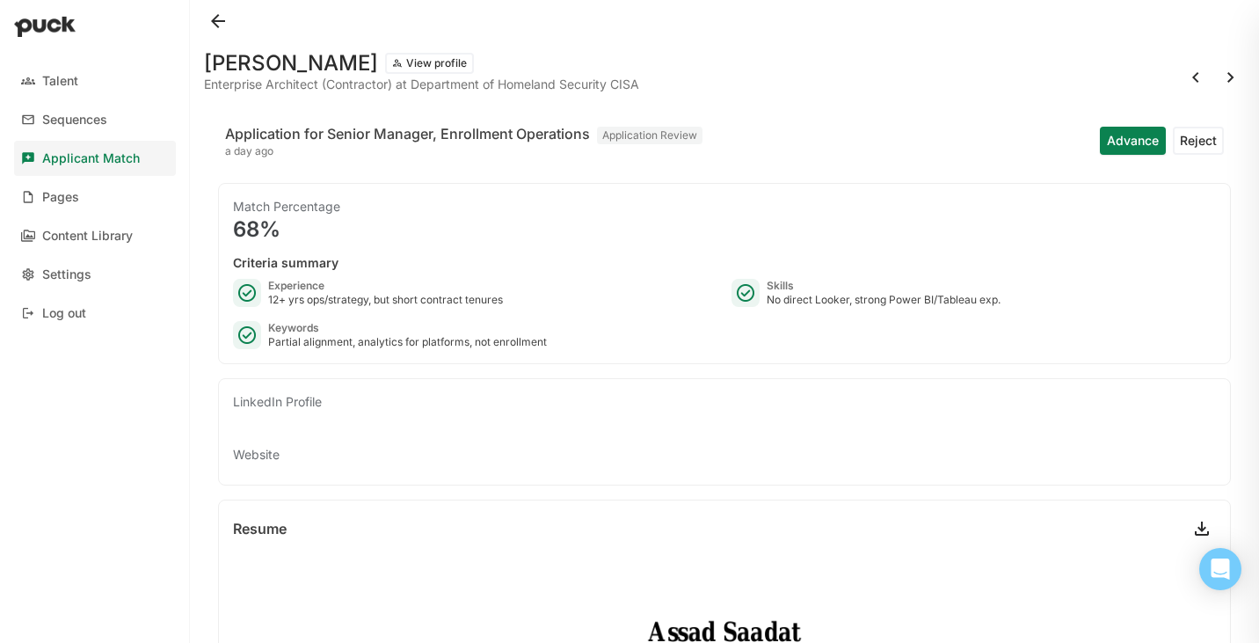
click at [1187, 137] on button "Reject" at bounding box center [1198, 141] width 51 height 28
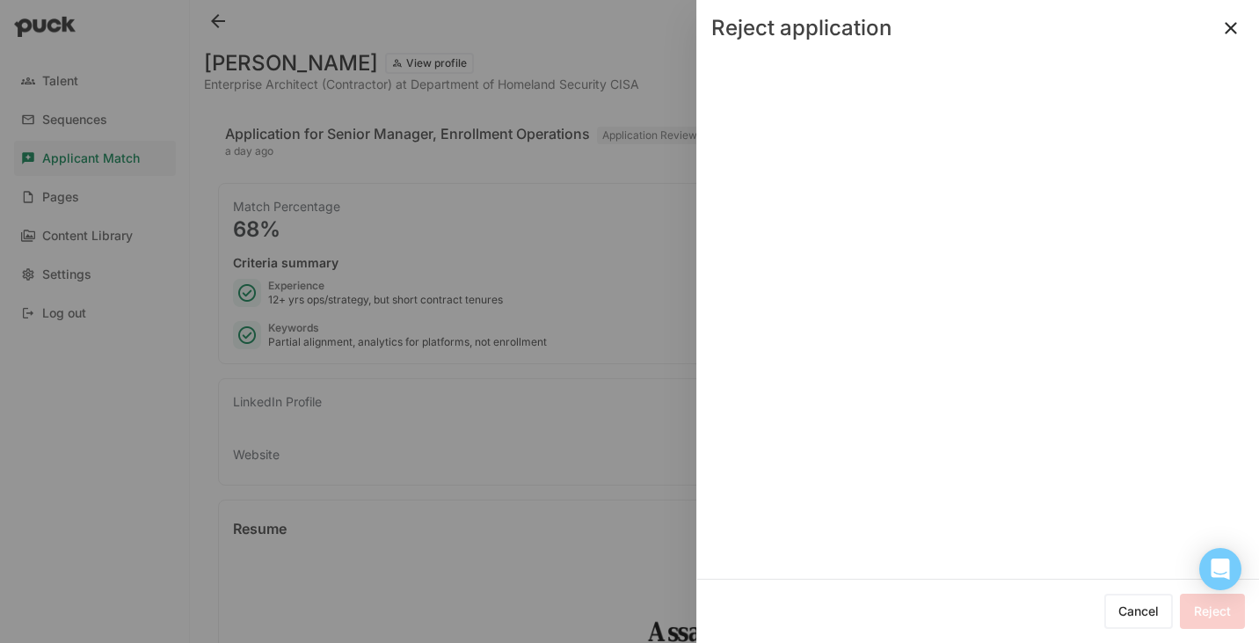
click at [1235, 29] on button at bounding box center [1231, 28] width 28 height 28
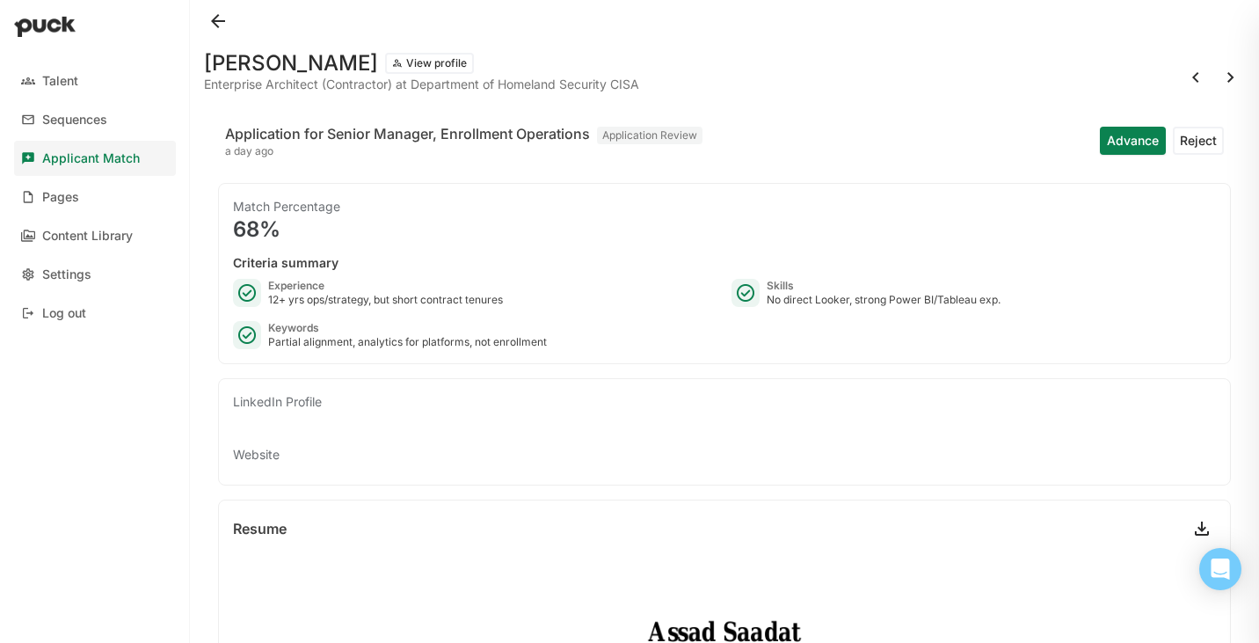
click at [222, 17] on button at bounding box center [218, 21] width 28 height 28
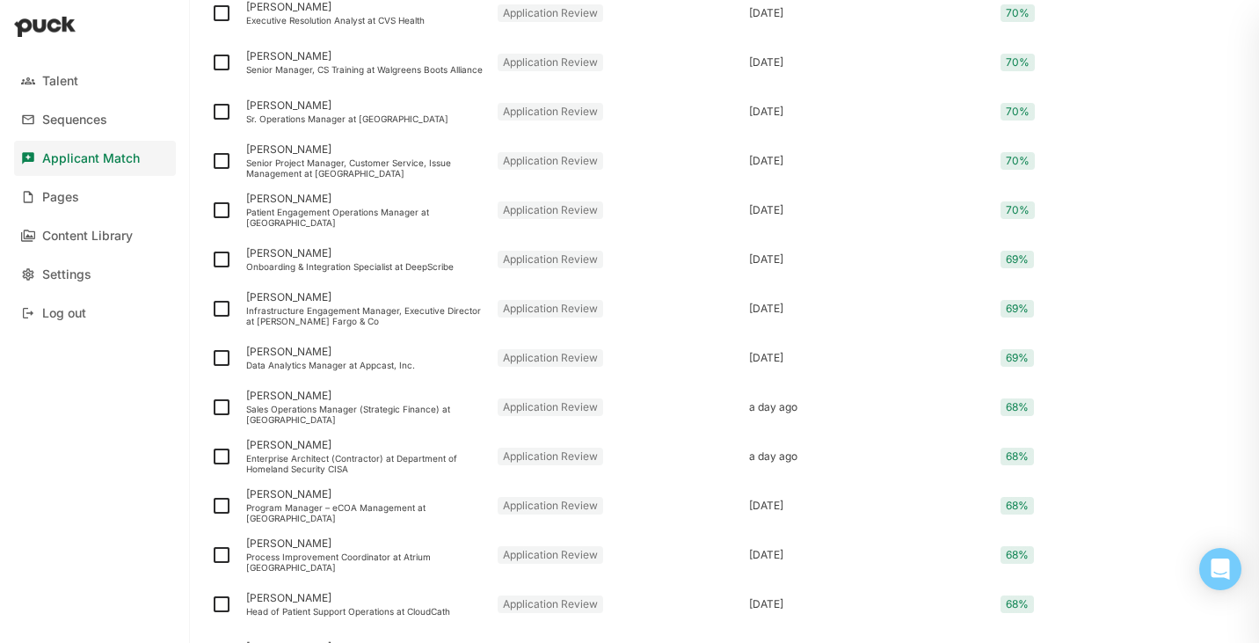
scroll to position [1702, 0]
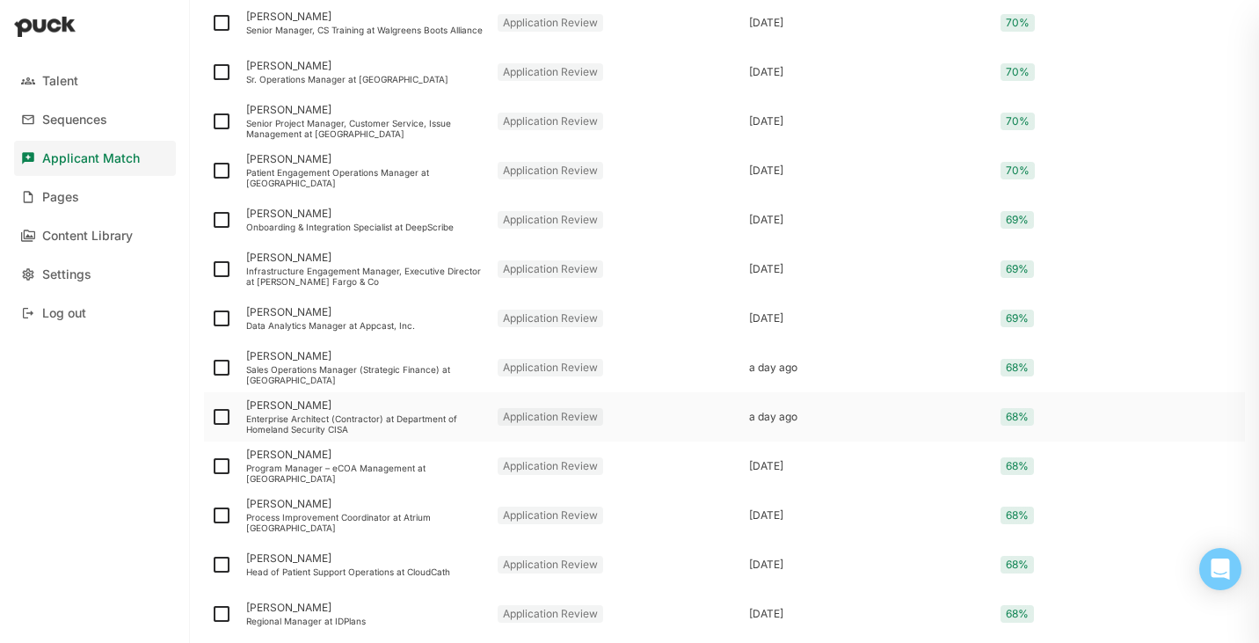
click at [220, 412] on img at bounding box center [221, 416] width 21 height 21
click at [211, 417] on input "checkbox" at bounding box center [210, 417] width 1 height 1
checkbox input "true"
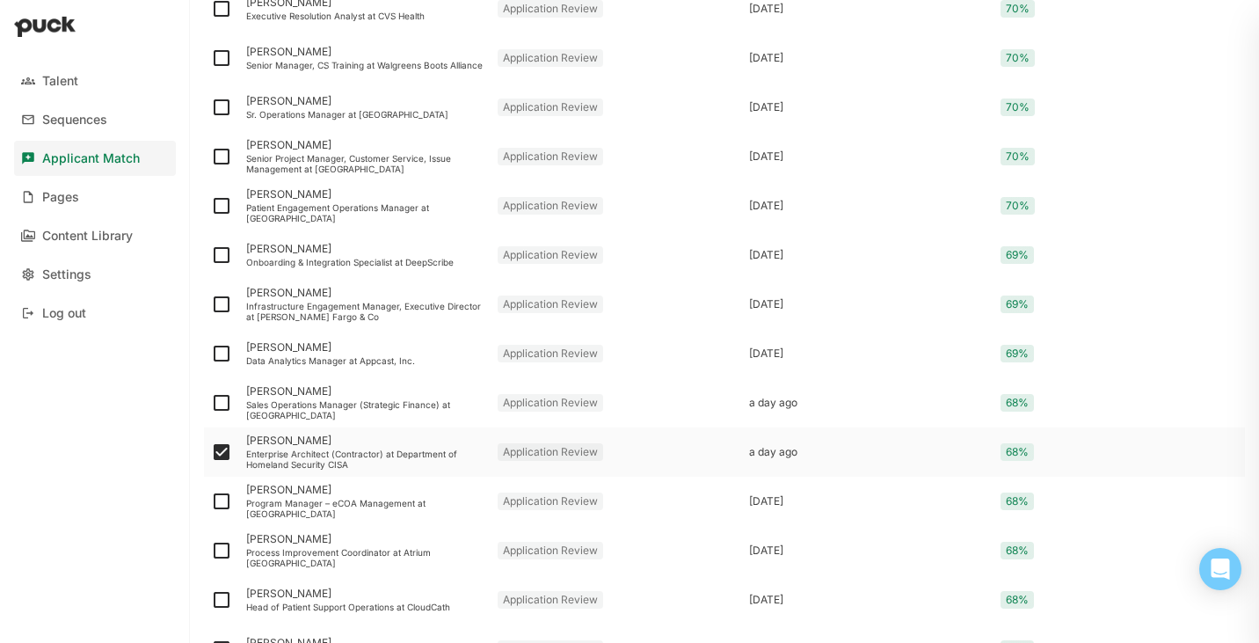
scroll to position [1738, 0]
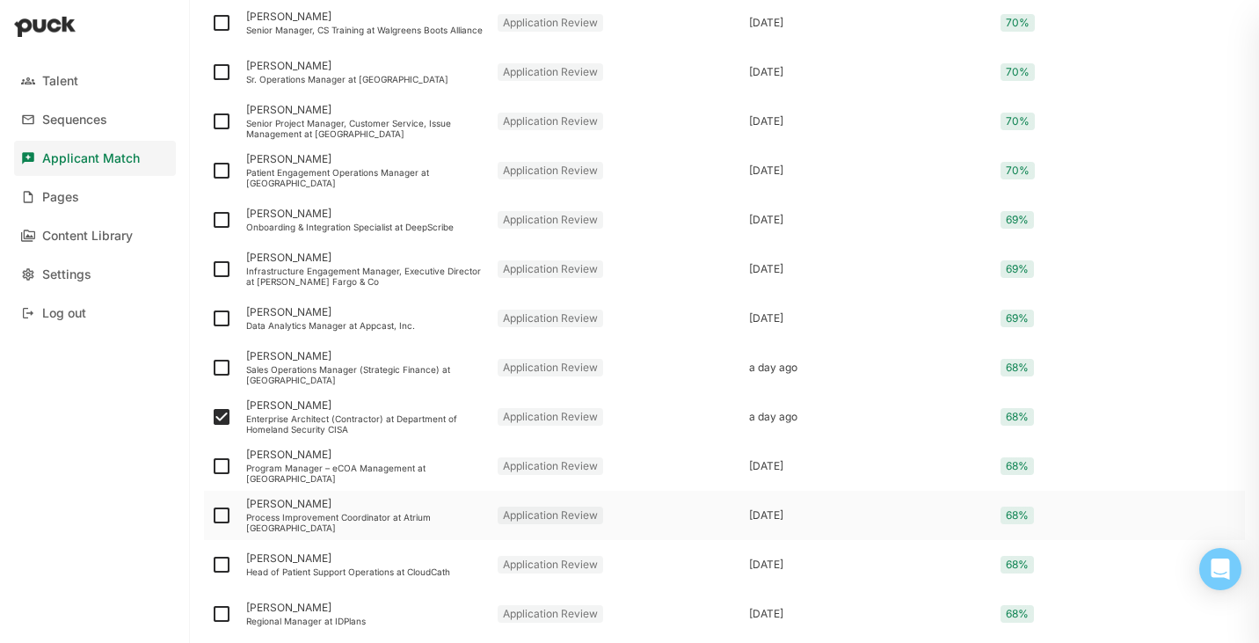
click at [222, 519] on img at bounding box center [221, 515] width 21 height 21
click at [211, 516] on input "checkbox" at bounding box center [210, 515] width 1 height 1
checkbox input "true"
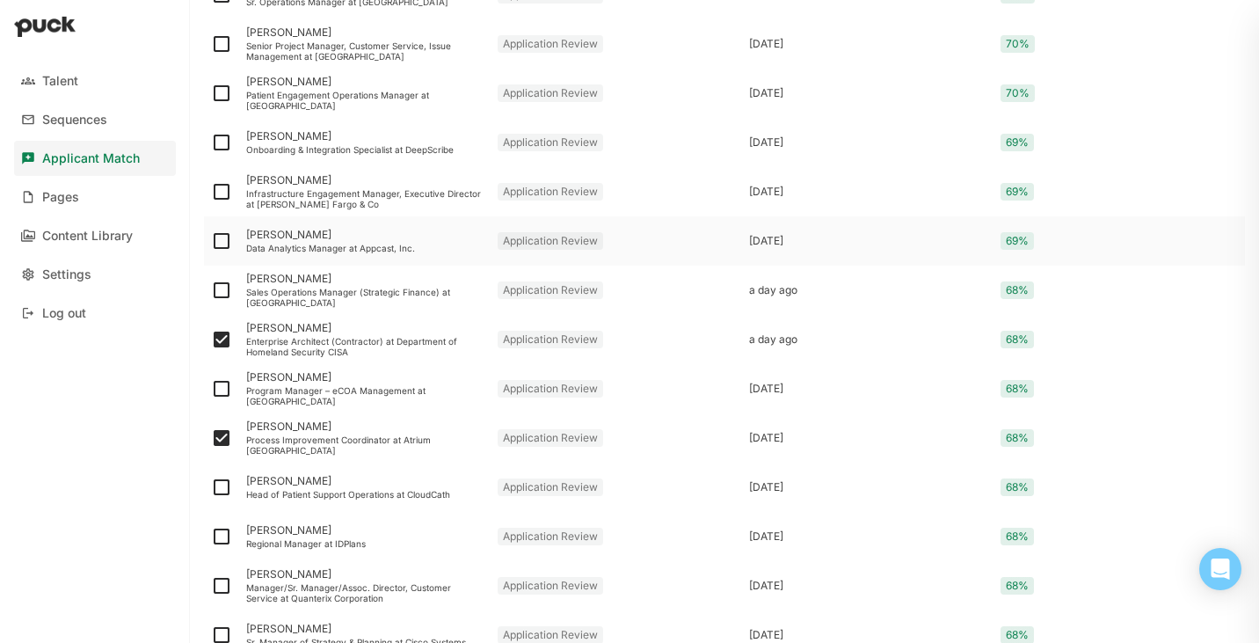
scroll to position [1805, 0]
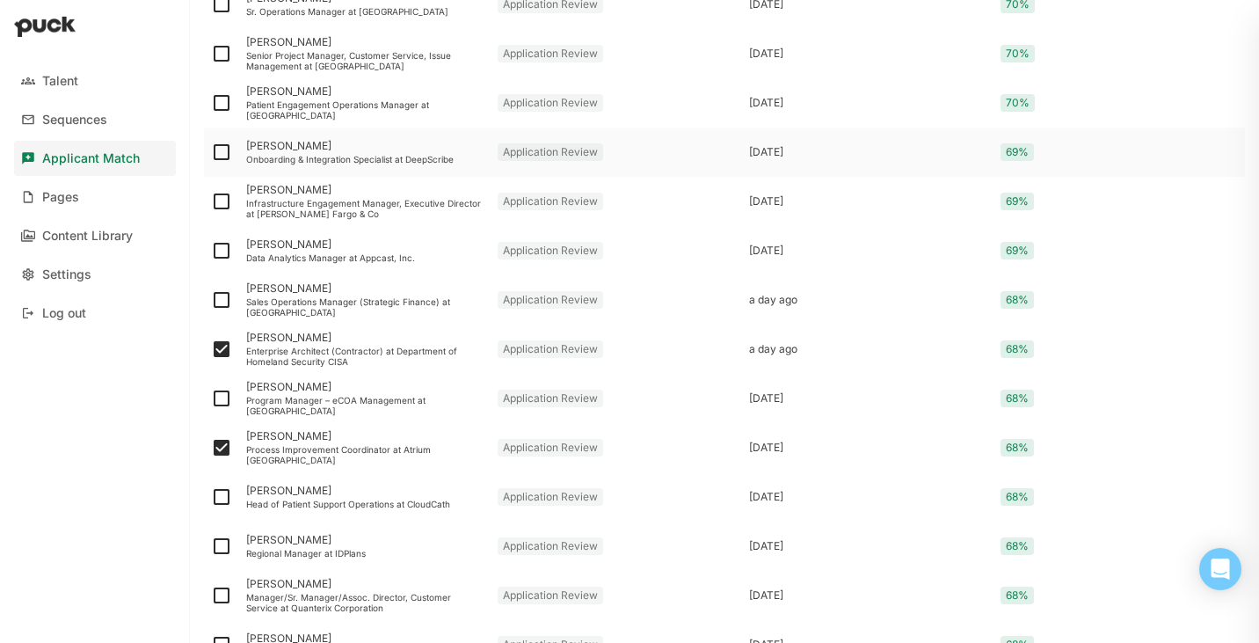
click at [291, 150] on div "Waylan Khuu" at bounding box center [364, 146] width 237 height 12
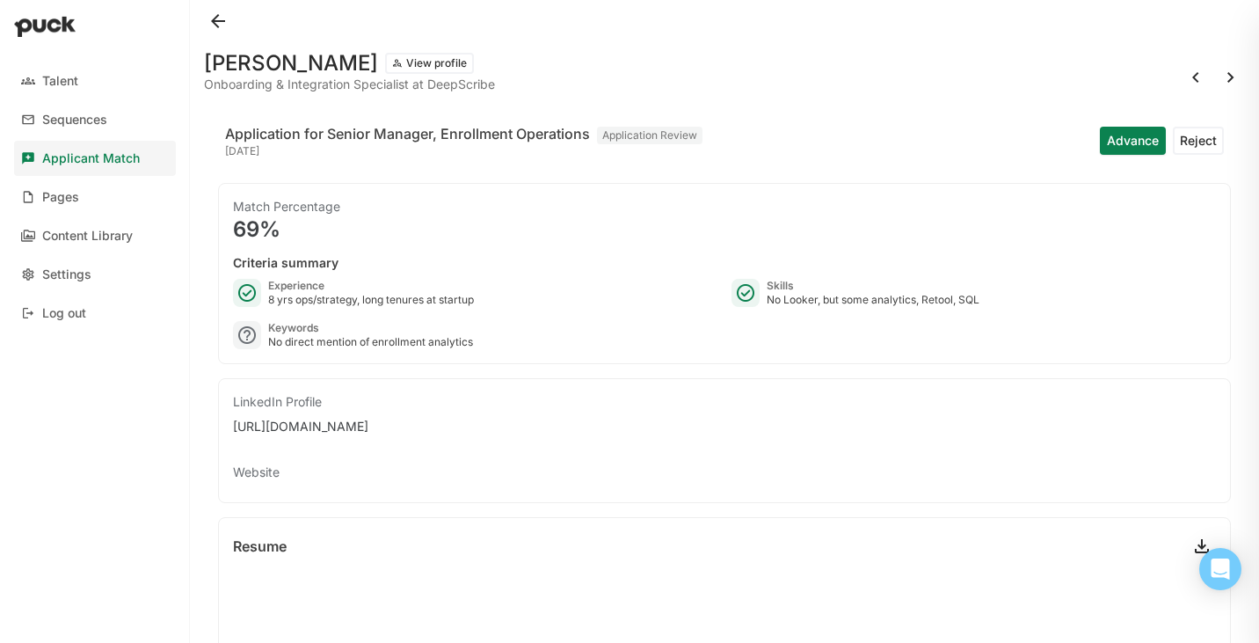
click at [221, 26] on button at bounding box center [218, 21] width 28 height 28
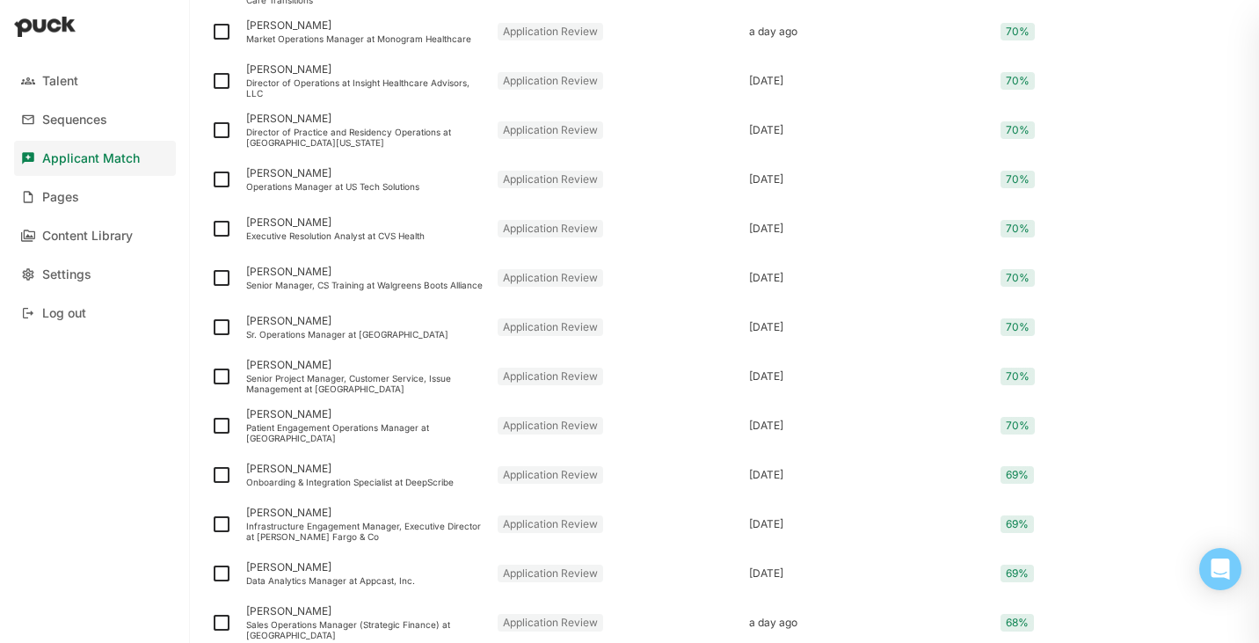
scroll to position [1483, 0]
click at [224, 470] on img at bounding box center [221, 473] width 21 height 21
click at [211, 474] on input "checkbox" at bounding box center [210, 474] width 1 height 1
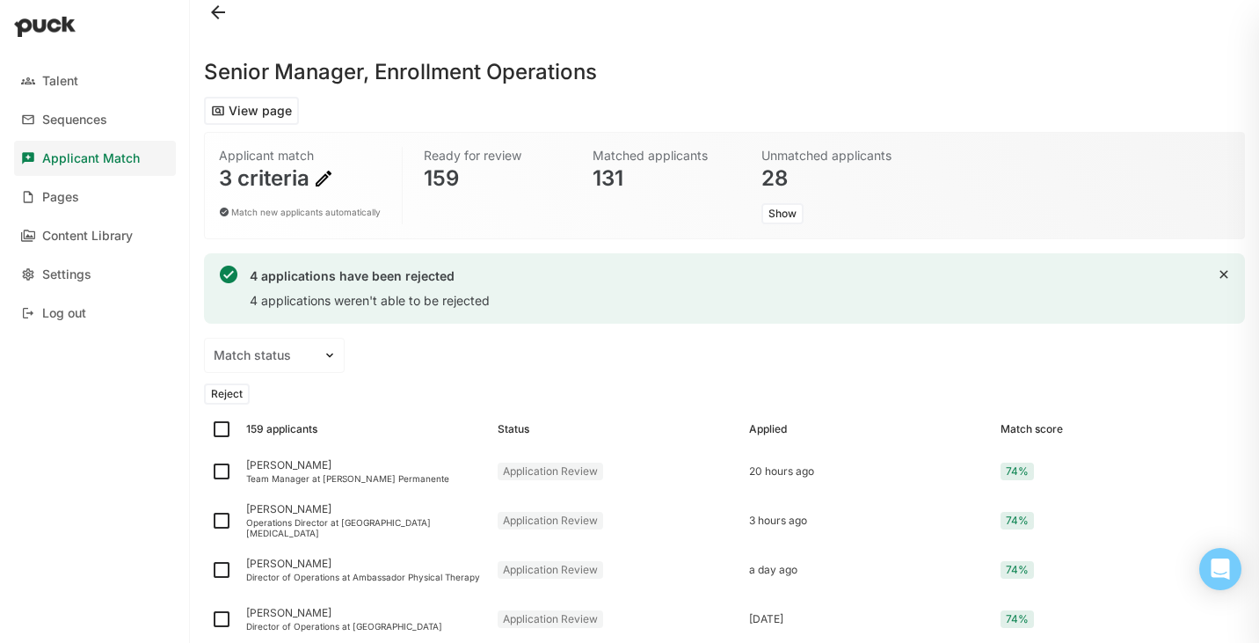
scroll to position [0, 0]
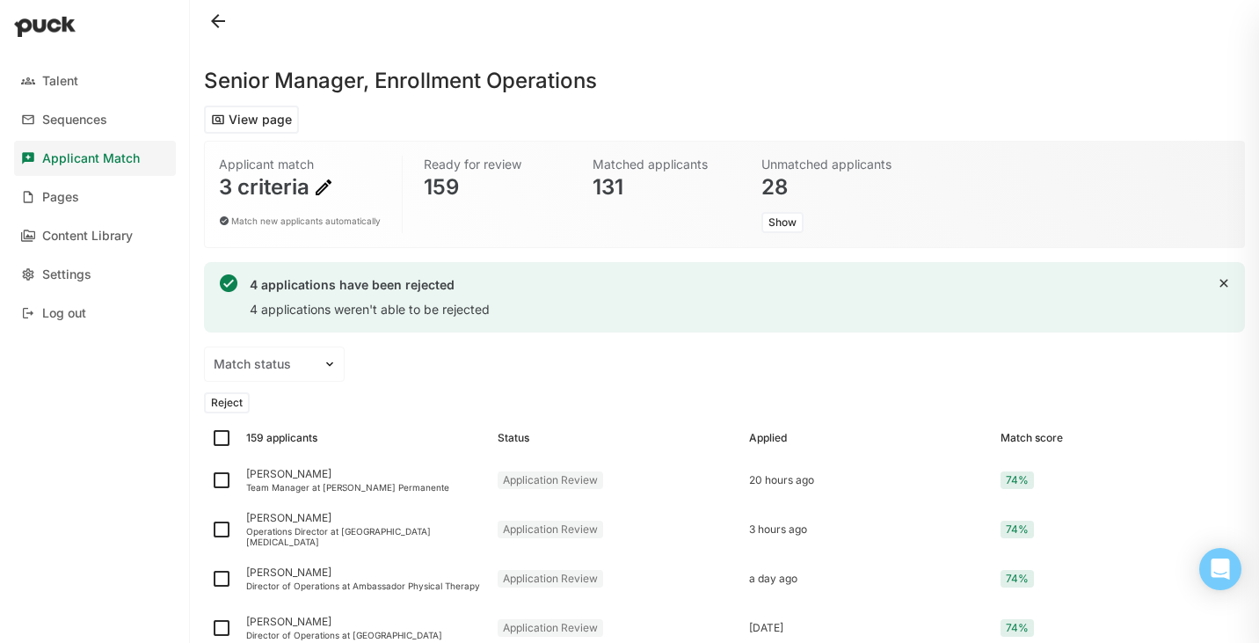
click at [238, 403] on button "Reject" at bounding box center [227, 402] width 46 height 21
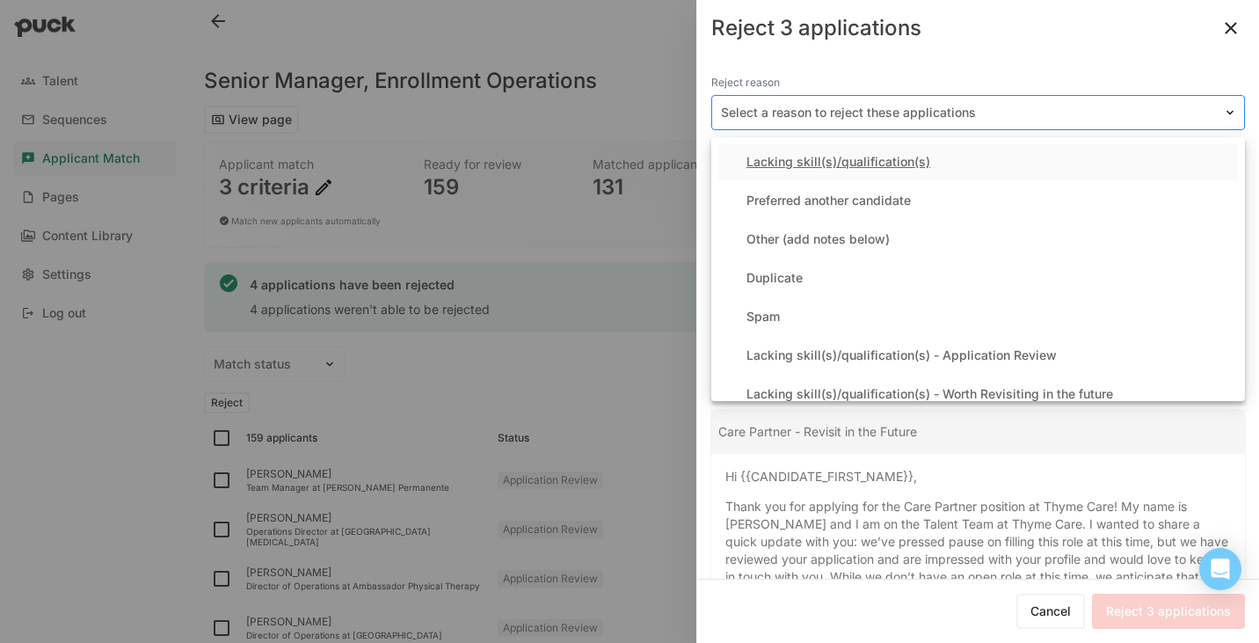
click at [849, 107] on div at bounding box center [967, 113] width 493 height 18
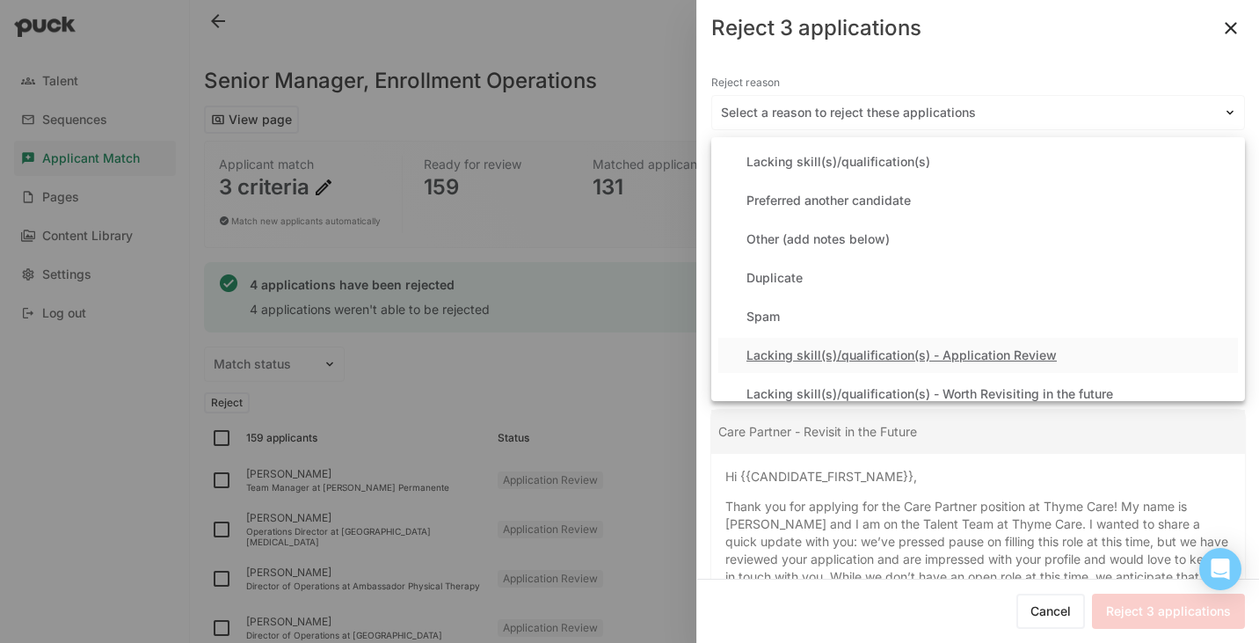
click at [846, 348] on div "Lacking skill(s)/qualification(s) - Application Review" at bounding box center [902, 355] width 310 height 15
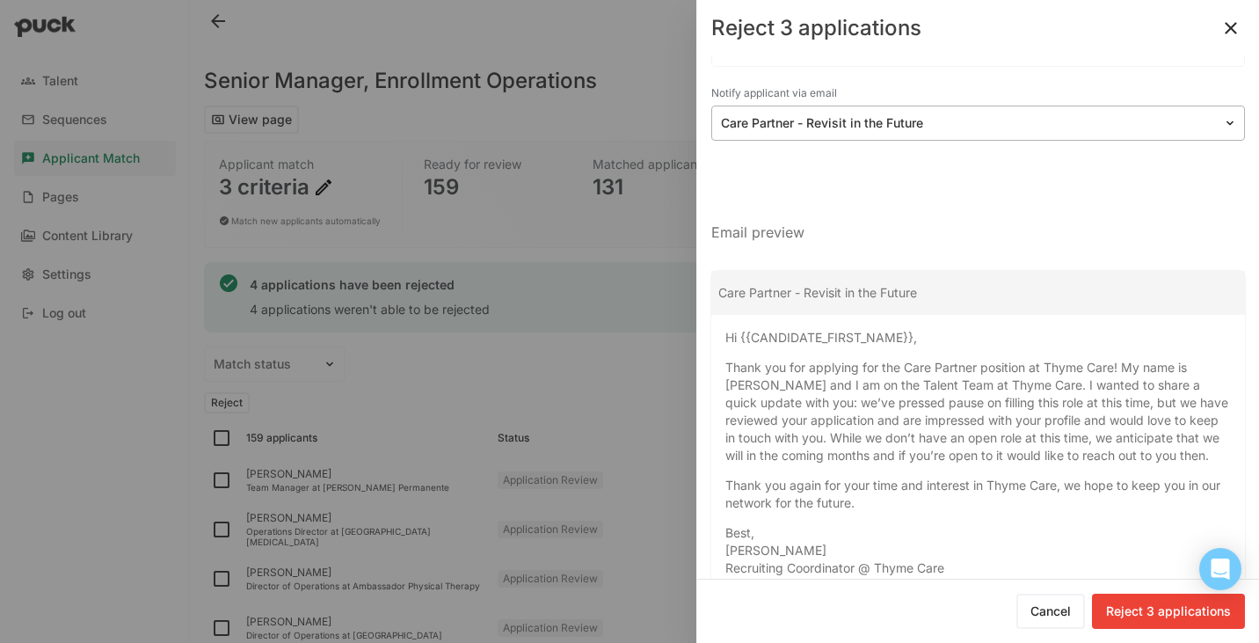
scroll to position [141, 0]
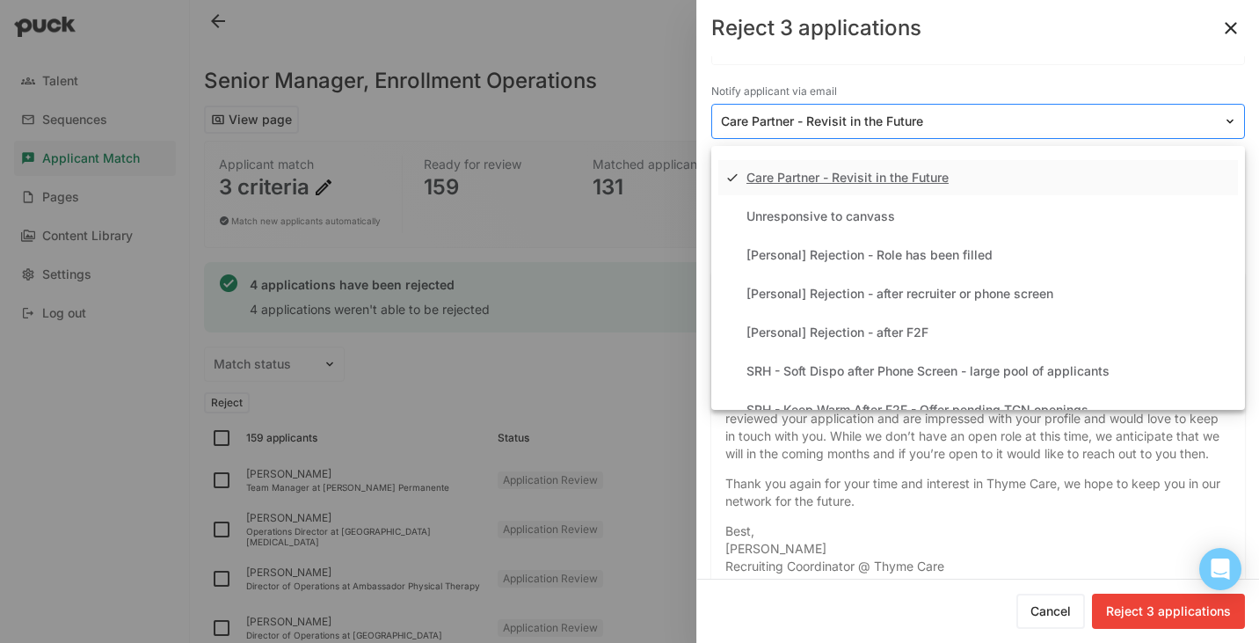
click at [888, 127] on div at bounding box center [967, 122] width 493 height 18
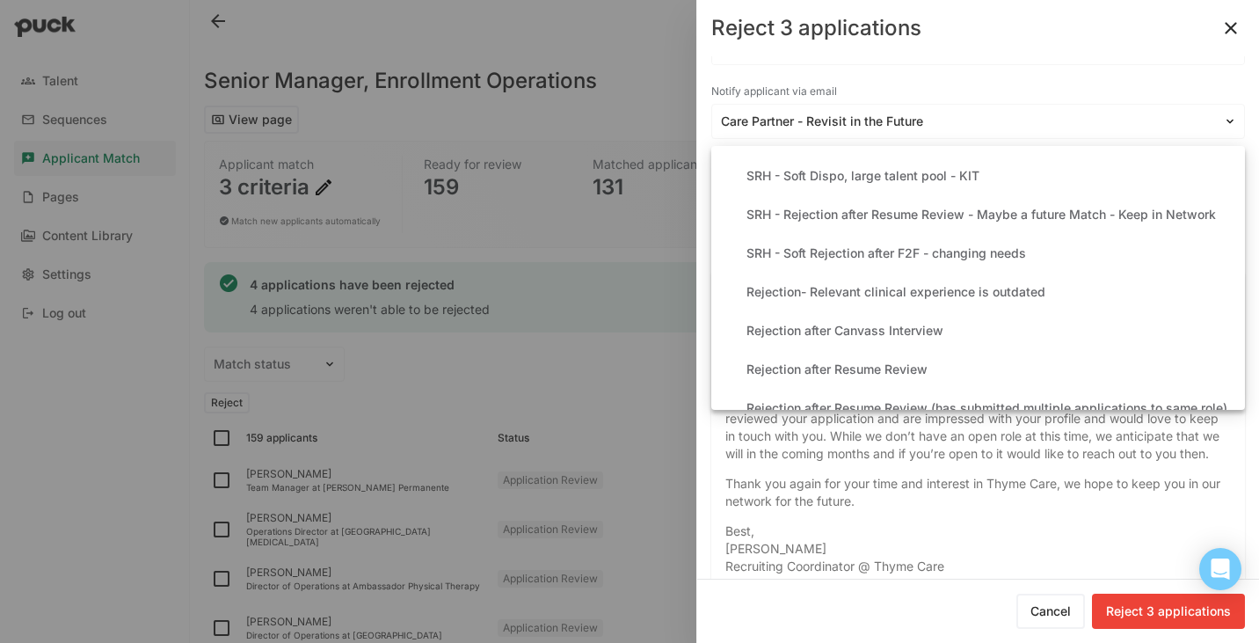
scroll to position [324, 0]
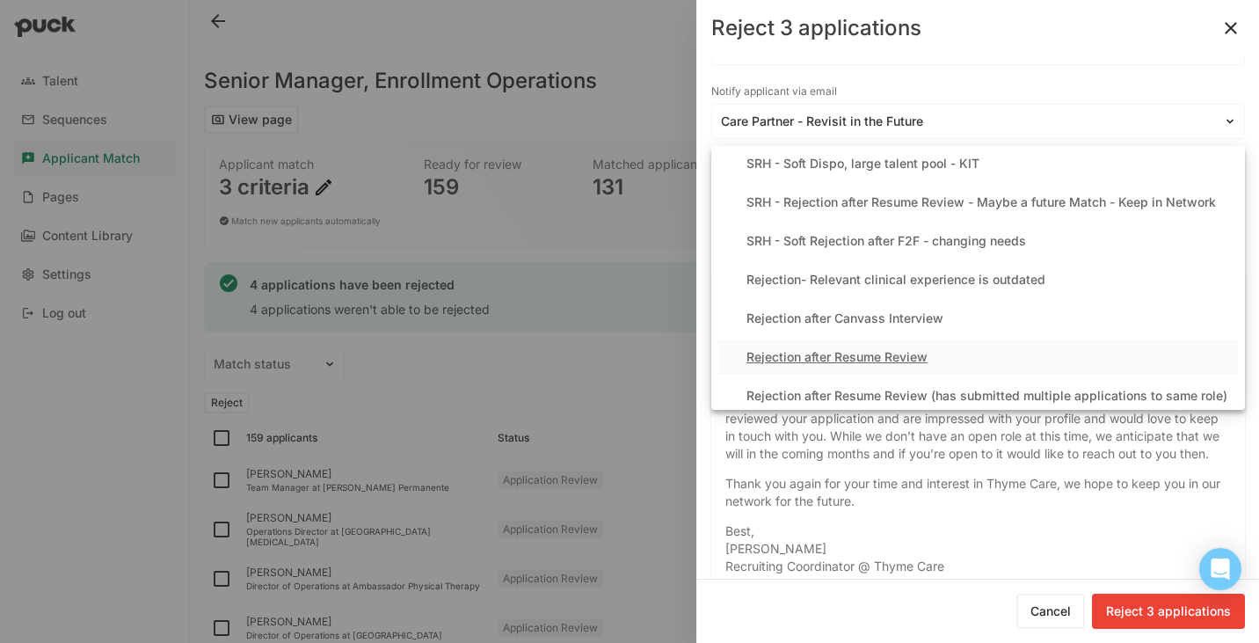
click at [918, 357] on div "Rejection after Resume Review" at bounding box center [837, 357] width 181 height 15
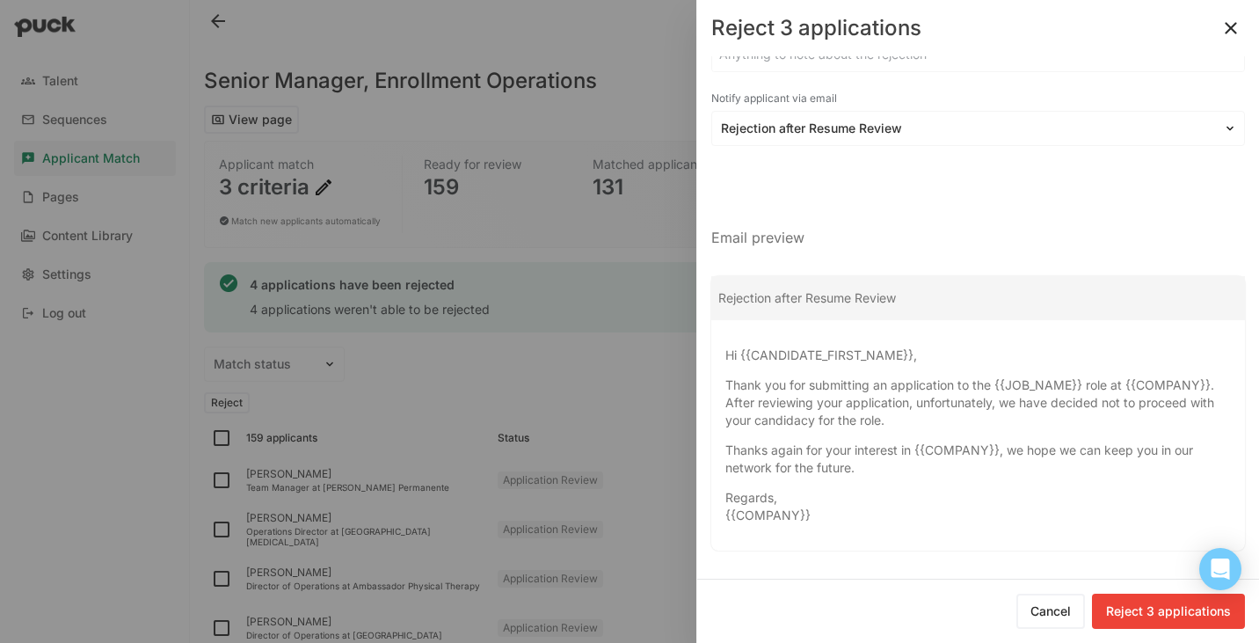
scroll to position [134, 0]
click at [1151, 604] on button "Reject 3 applications" at bounding box center [1168, 611] width 153 height 35
checkbox input "false"
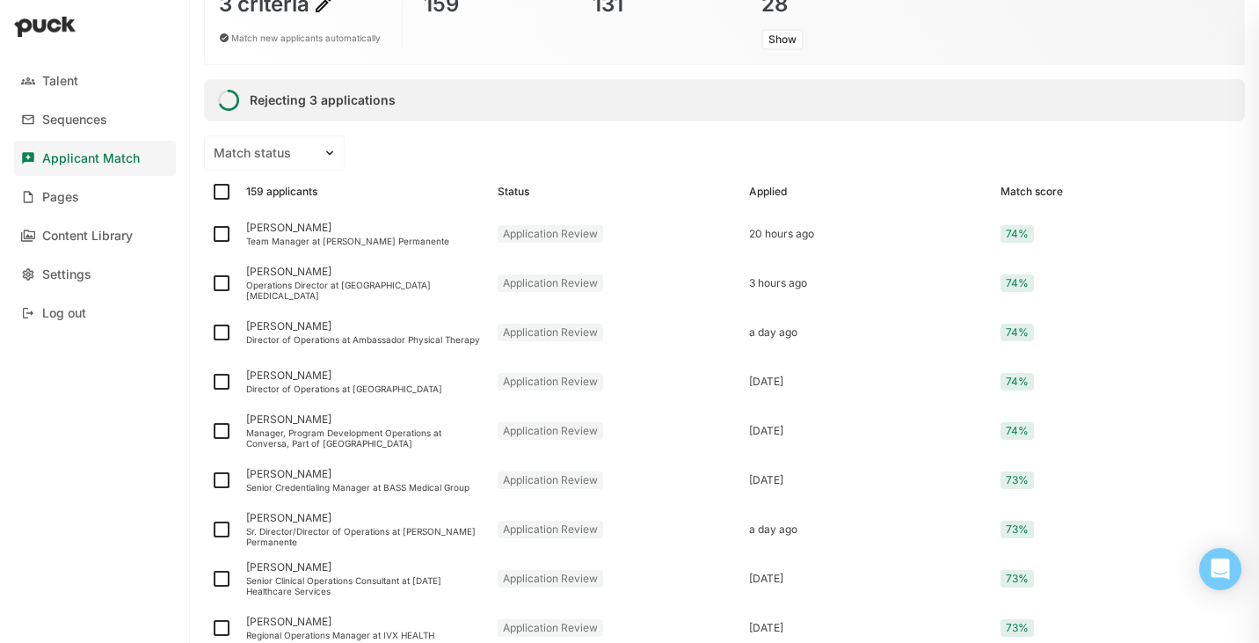
scroll to position [179, 0]
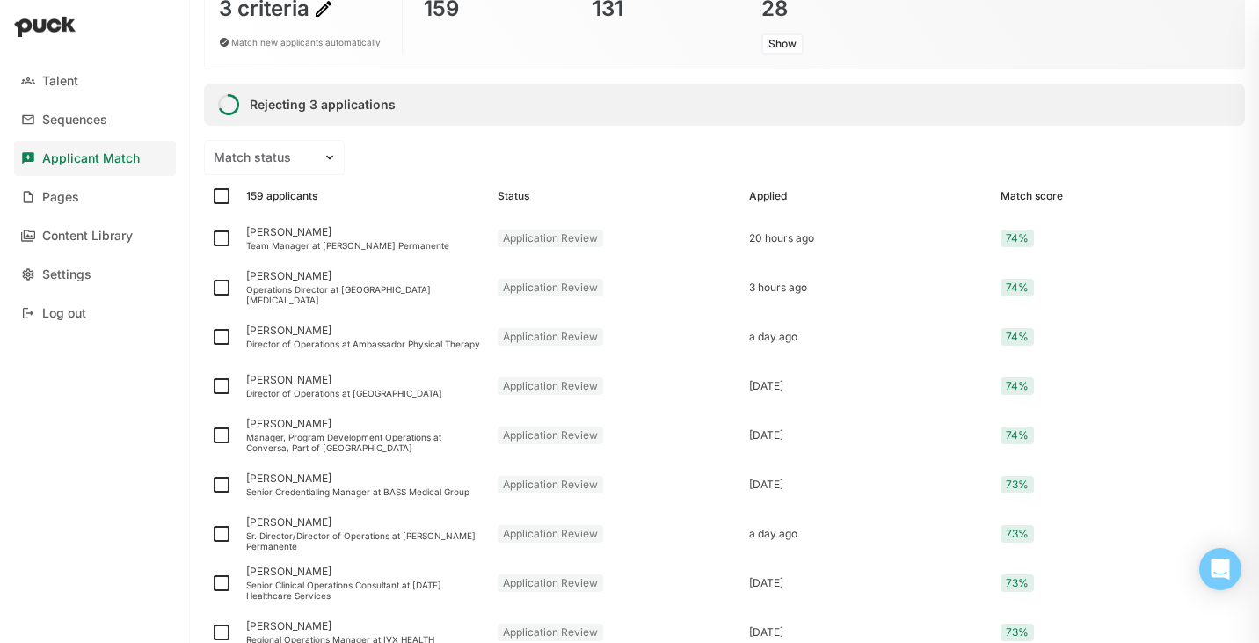
click at [764, 200] on div "Applied" at bounding box center [768, 196] width 38 height 12
click at [770, 188] on div "159 applicants Status Applied Match score" at bounding box center [724, 196] width 1041 height 35
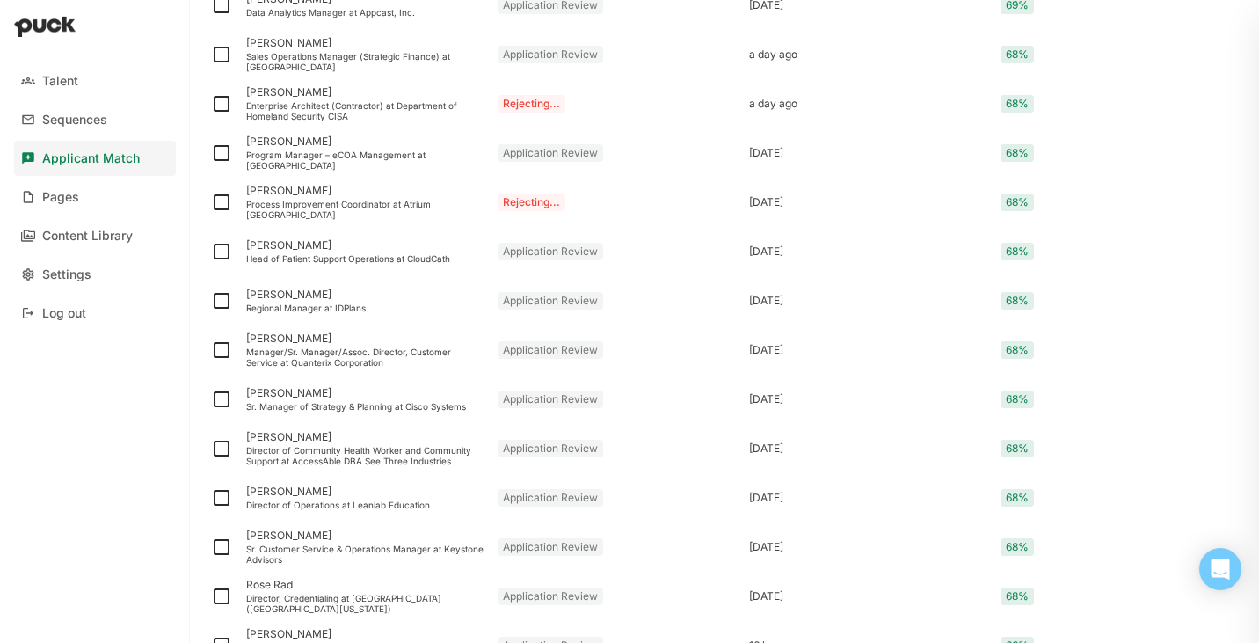
scroll to position [1993, 0]
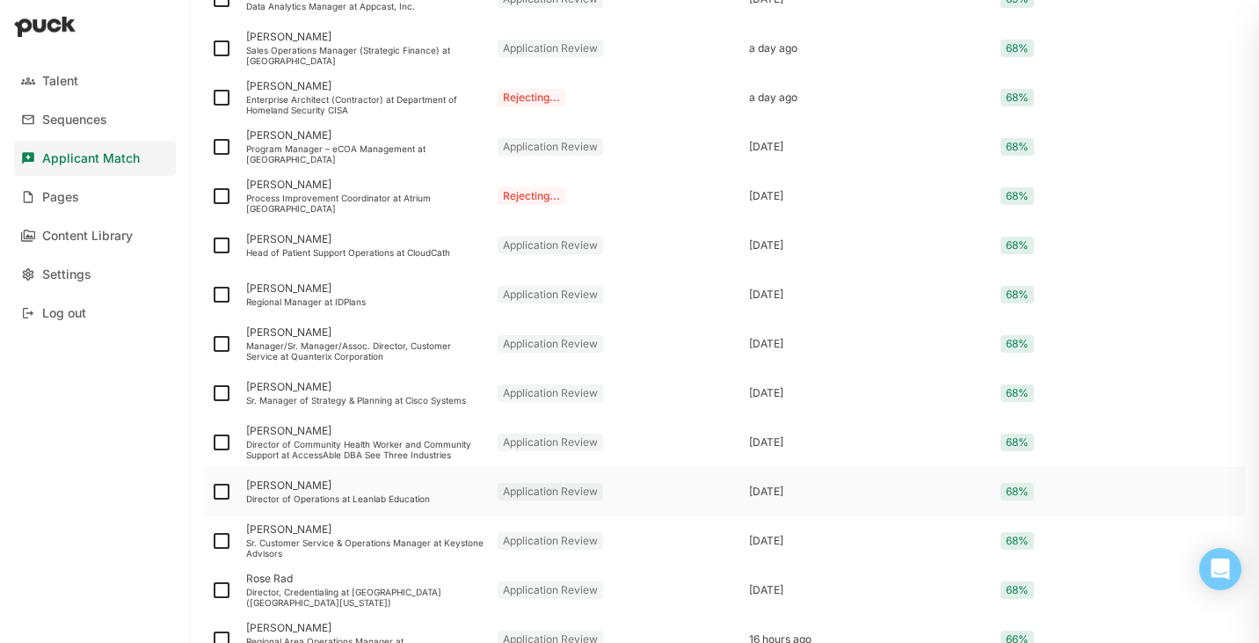
click at [320, 492] on div "Anna Treesara Director of Operations at Leanlab Education" at bounding box center [364, 491] width 251 height 49
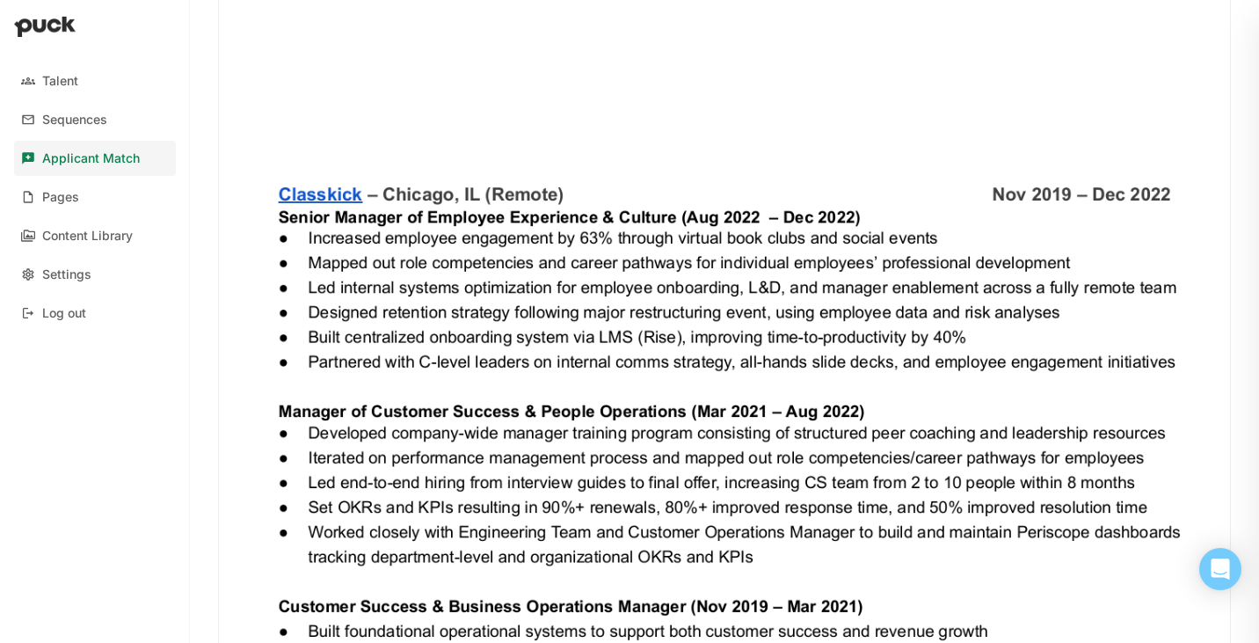
scroll to position [1835, 0]
click at [332, 191] on img at bounding box center [724, 65] width 1011 height 2617
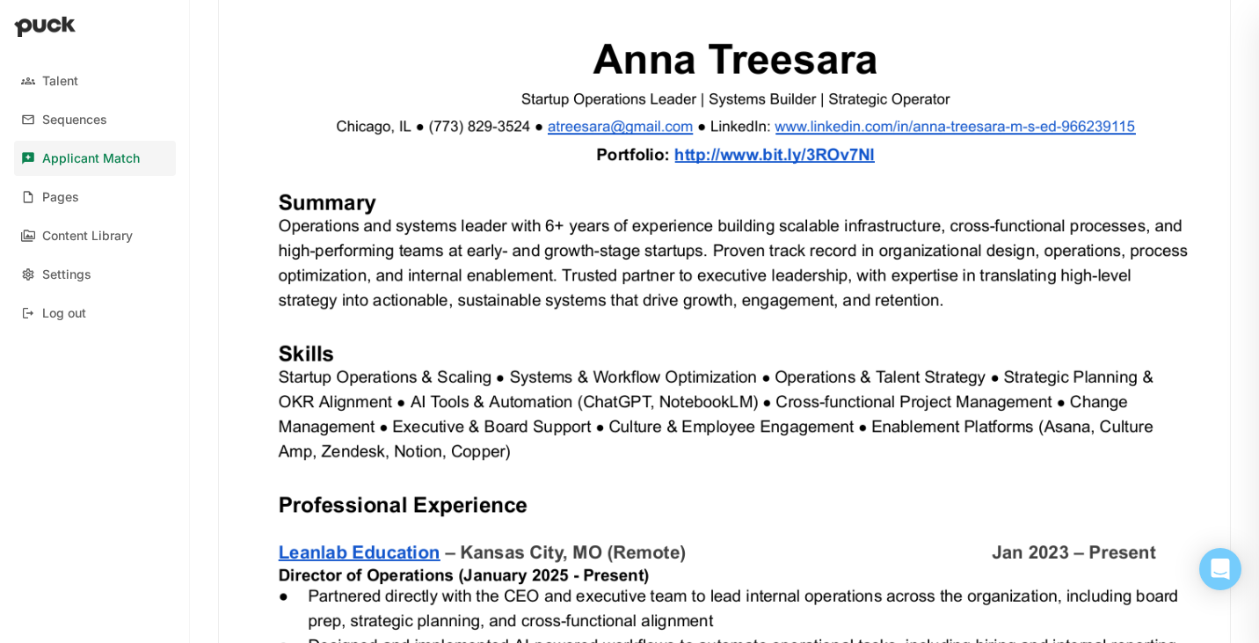
scroll to position [0, 0]
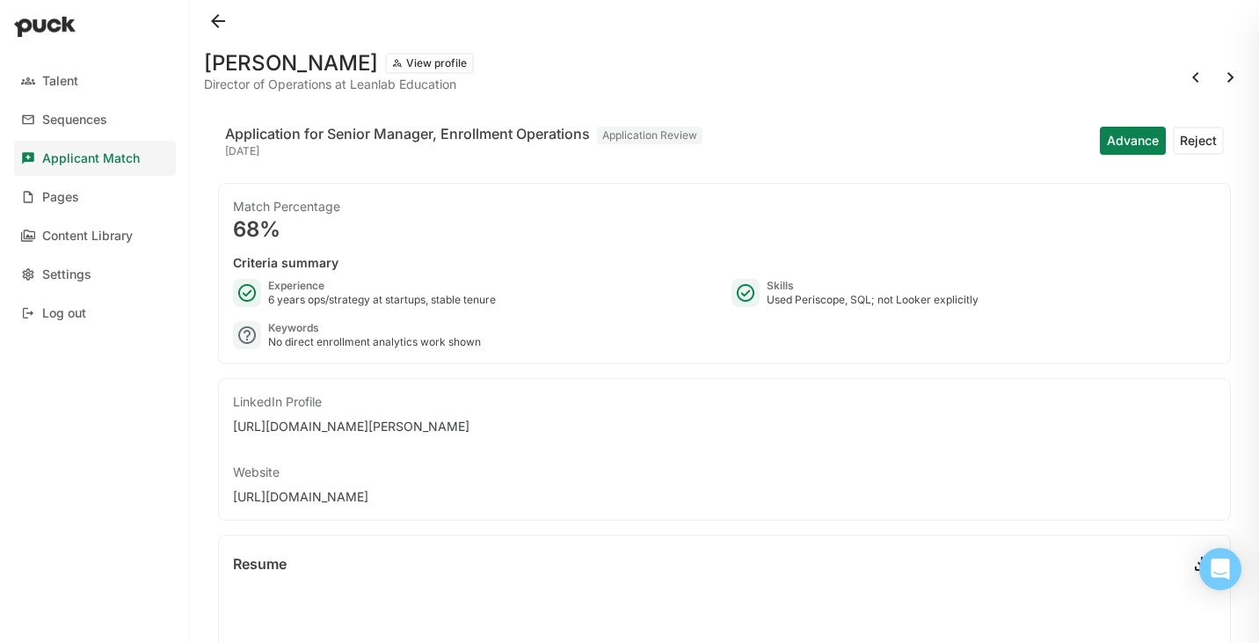
click at [216, 15] on button at bounding box center [218, 21] width 28 height 28
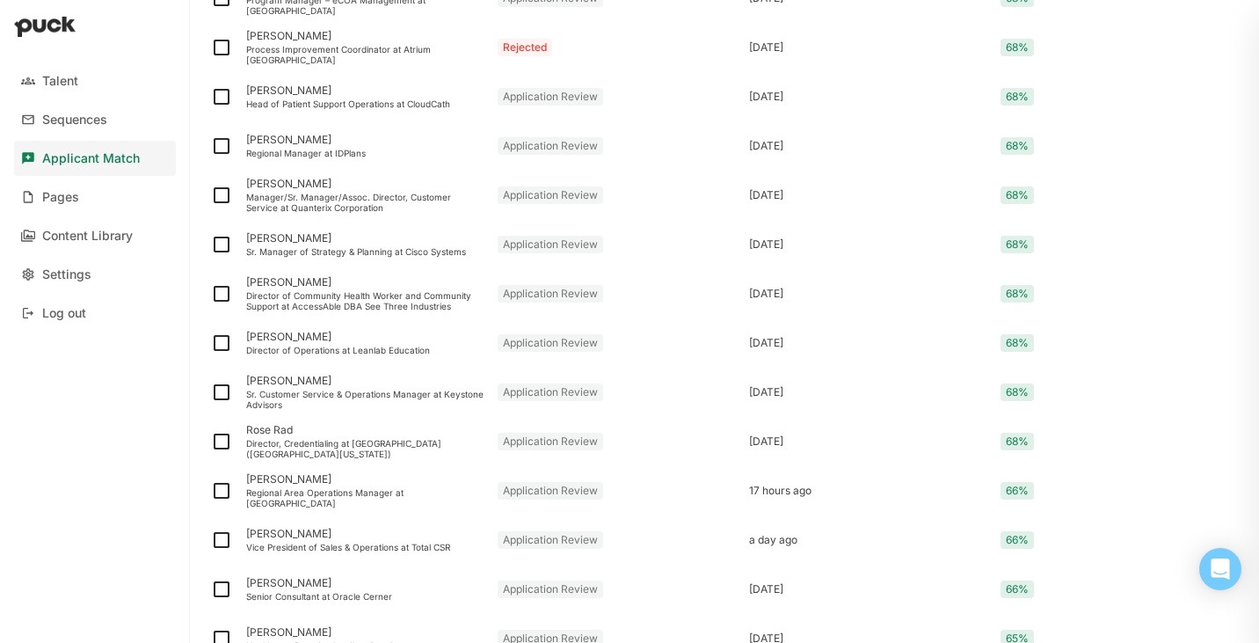
scroll to position [2147, 0]
click at [223, 343] on img at bounding box center [221, 341] width 21 height 21
click at [211, 342] on input "checkbox" at bounding box center [210, 341] width 1 height 1
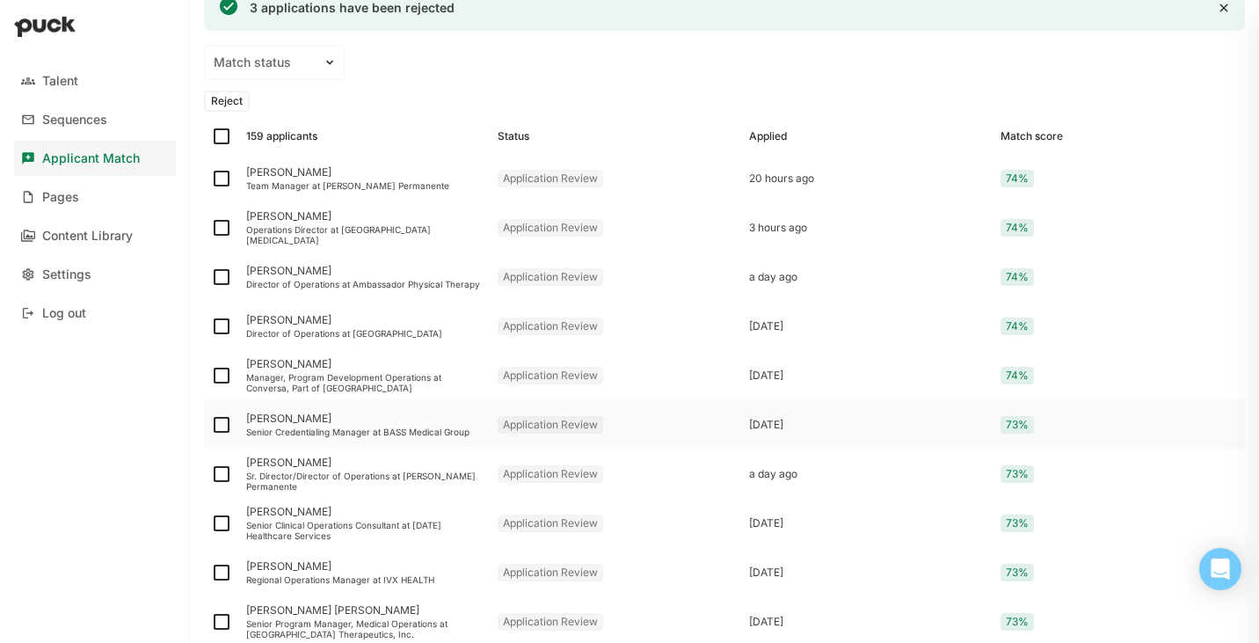
scroll to position [0, 0]
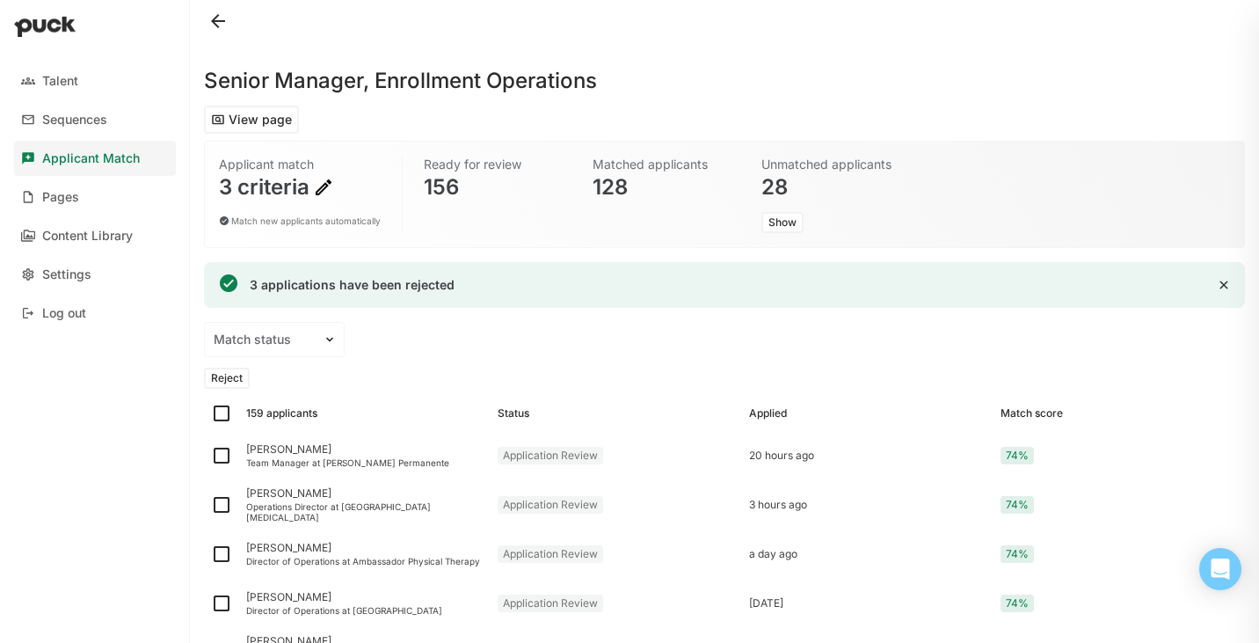
click at [232, 378] on button "Reject" at bounding box center [227, 378] width 46 height 21
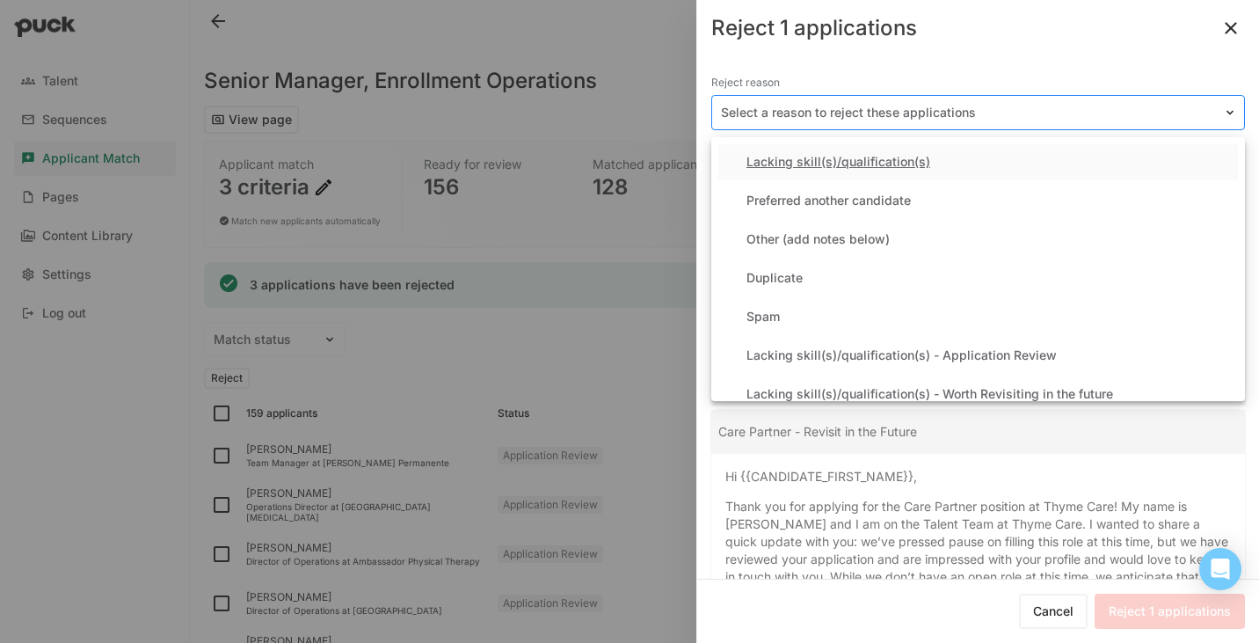
click at [839, 101] on div "Select a reason to reject these applications" at bounding box center [967, 113] width 511 height 26
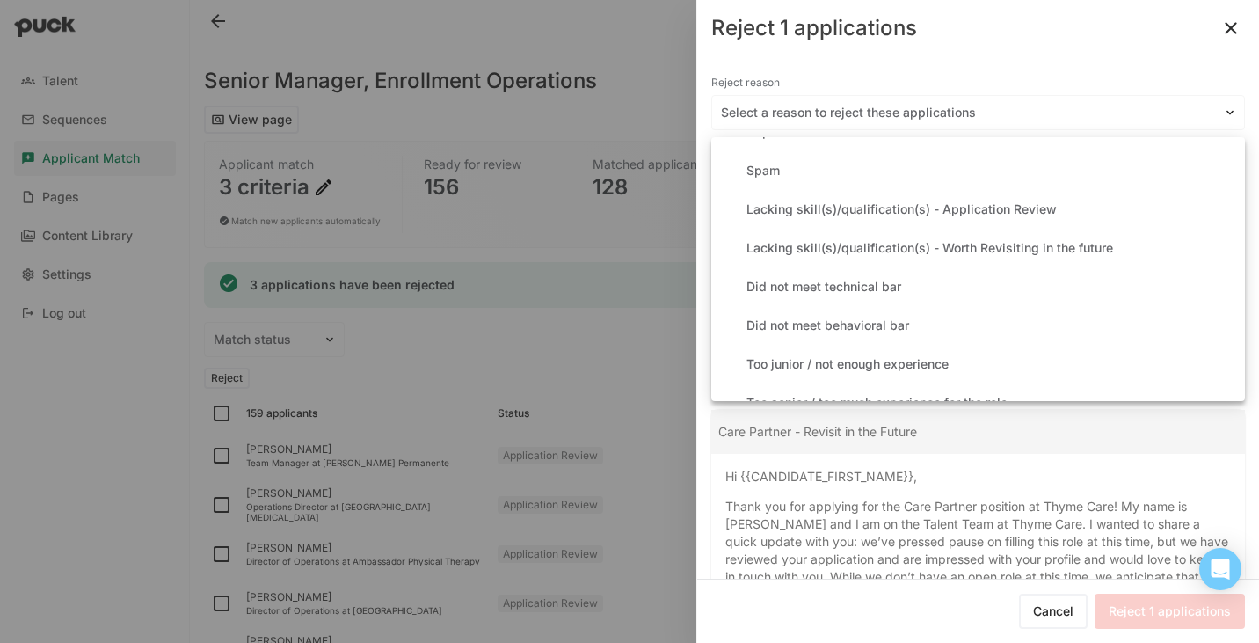
scroll to position [148, 0]
click at [872, 217] on div "Lacking skill(s)/qualification(s) - Application Review" at bounding box center [978, 207] width 520 height 35
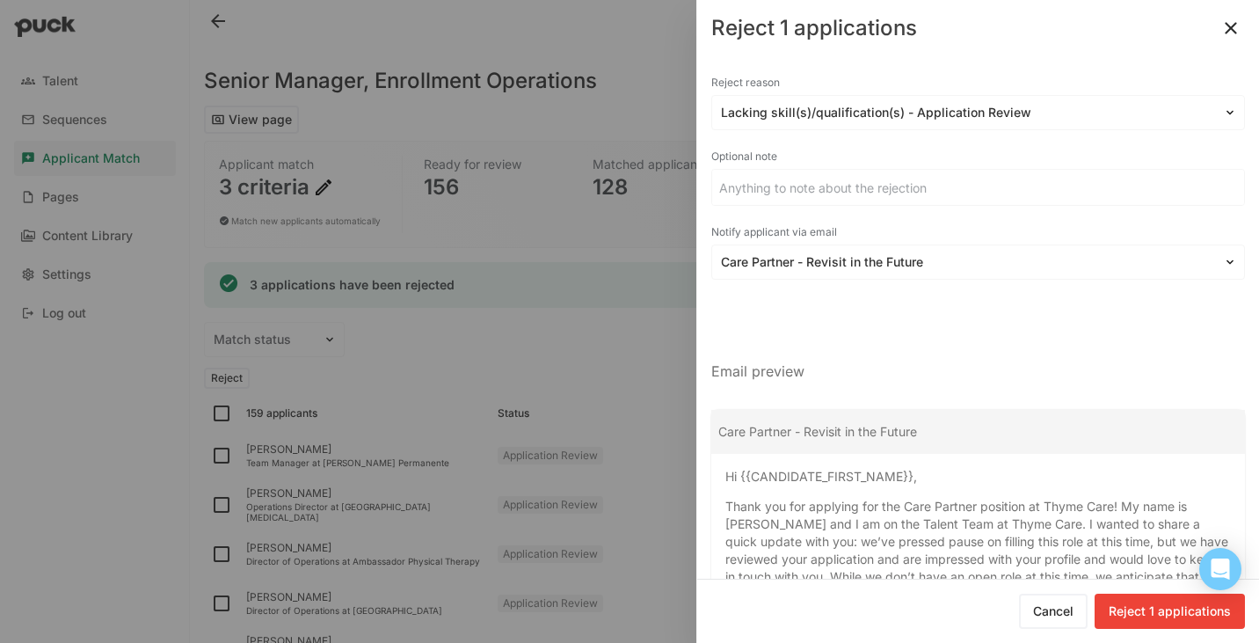
scroll to position [79, 0]
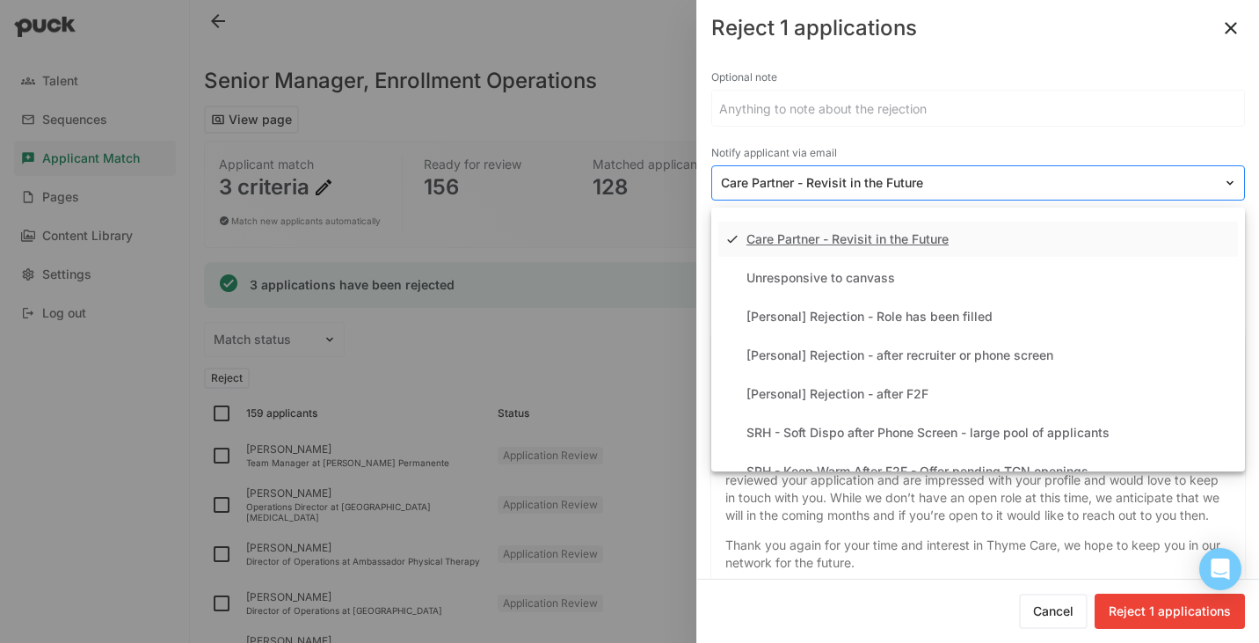
click at [866, 174] on div at bounding box center [967, 183] width 493 height 18
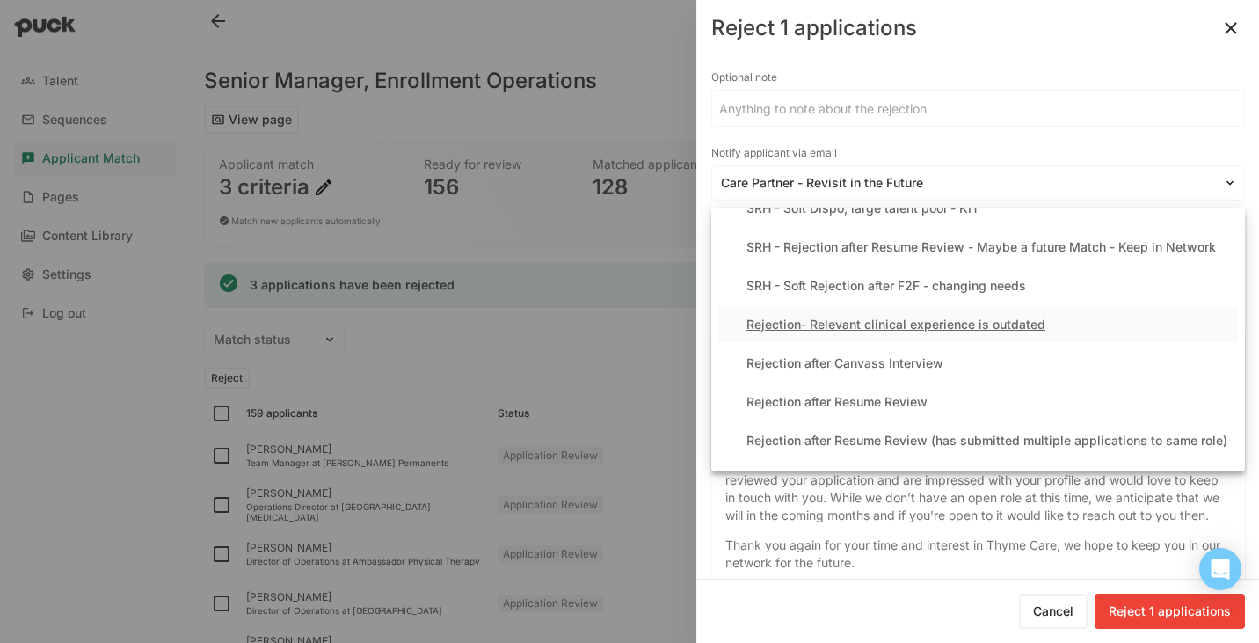
scroll to position [343, 0]
click at [871, 397] on div "Rejection after Resume Review" at bounding box center [837, 399] width 181 height 15
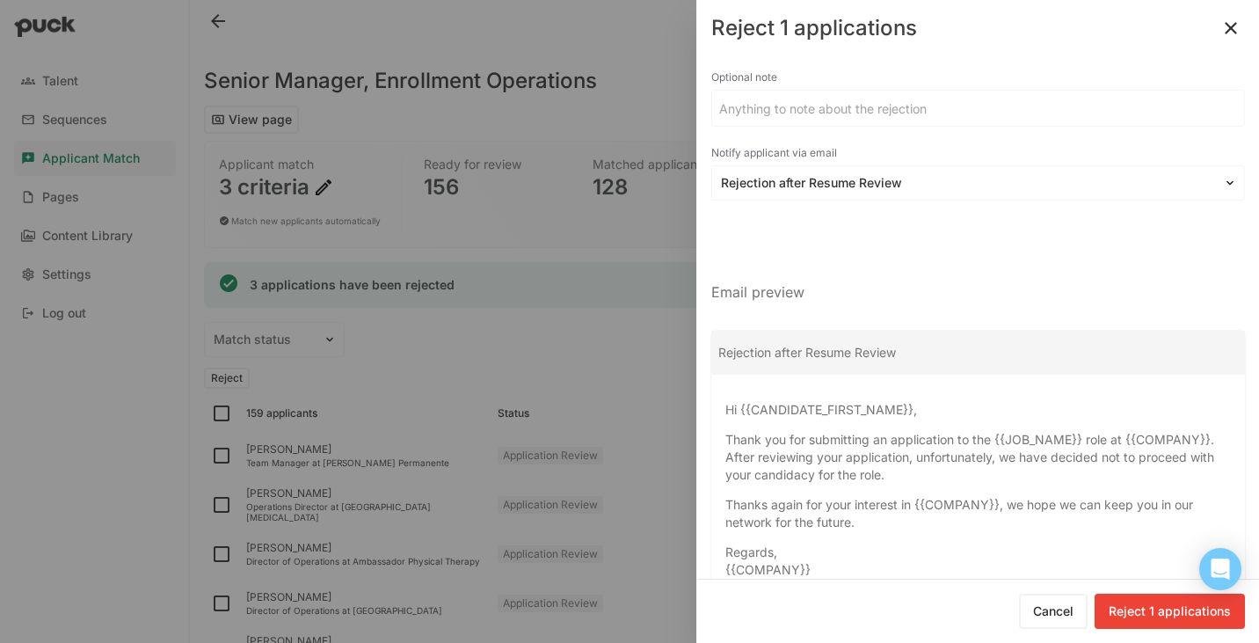
click at [1133, 616] on button "Reject 1 applications" at bounding box center [1170, 611] width 150 height 35
checkbox input "false"
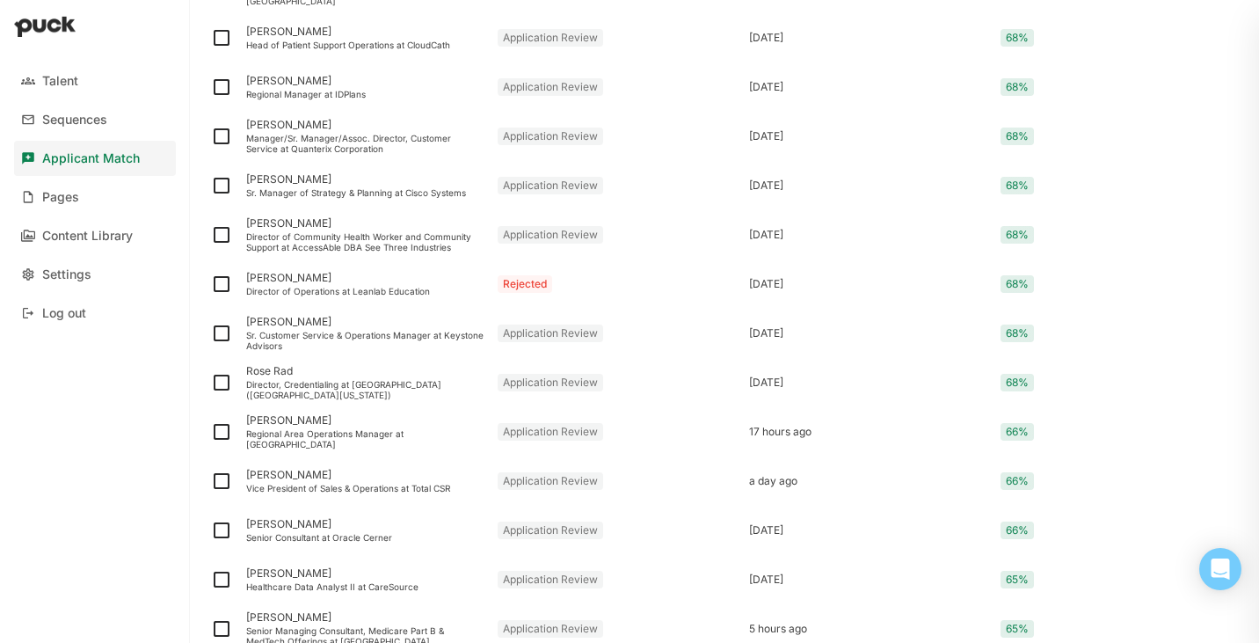
scroll to position [2329, 0]
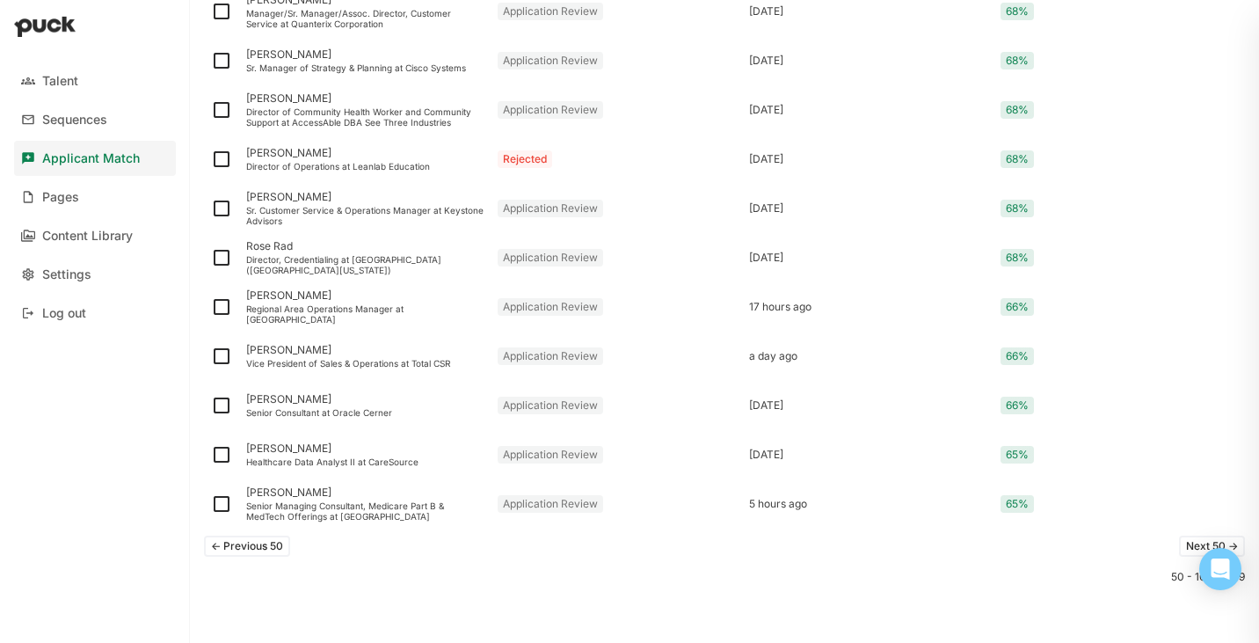
click at [249, 545] on button "<- Previous 50" at bounding box center [247, 546] width 86 height 21
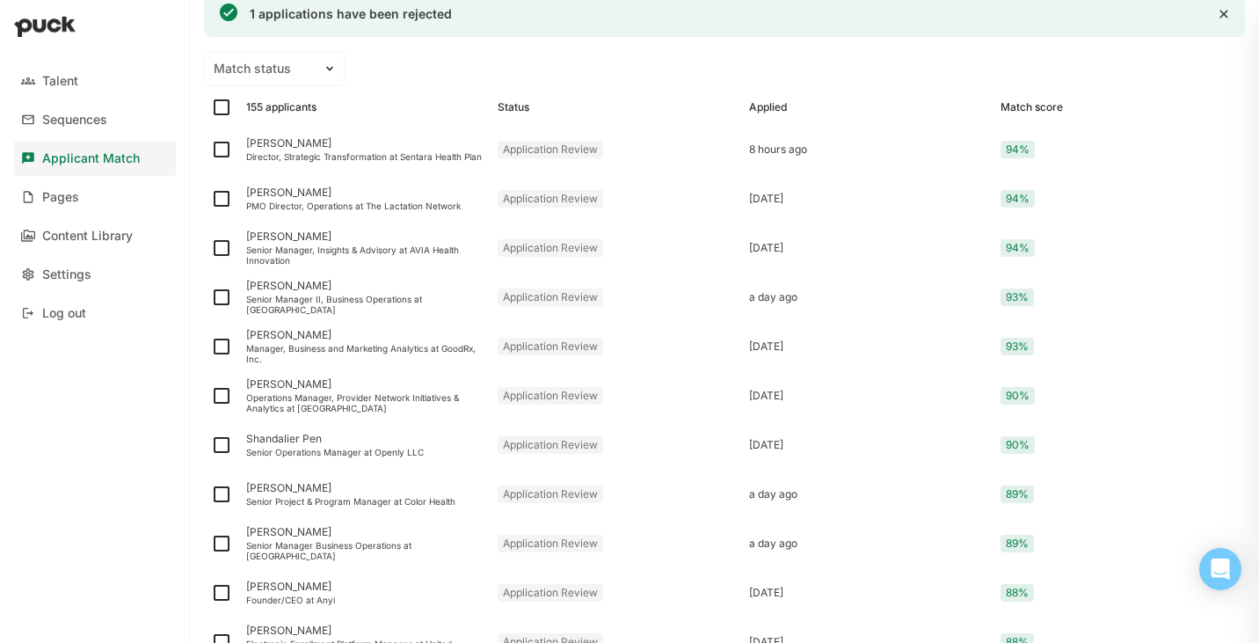
scroll to position [257, 0]
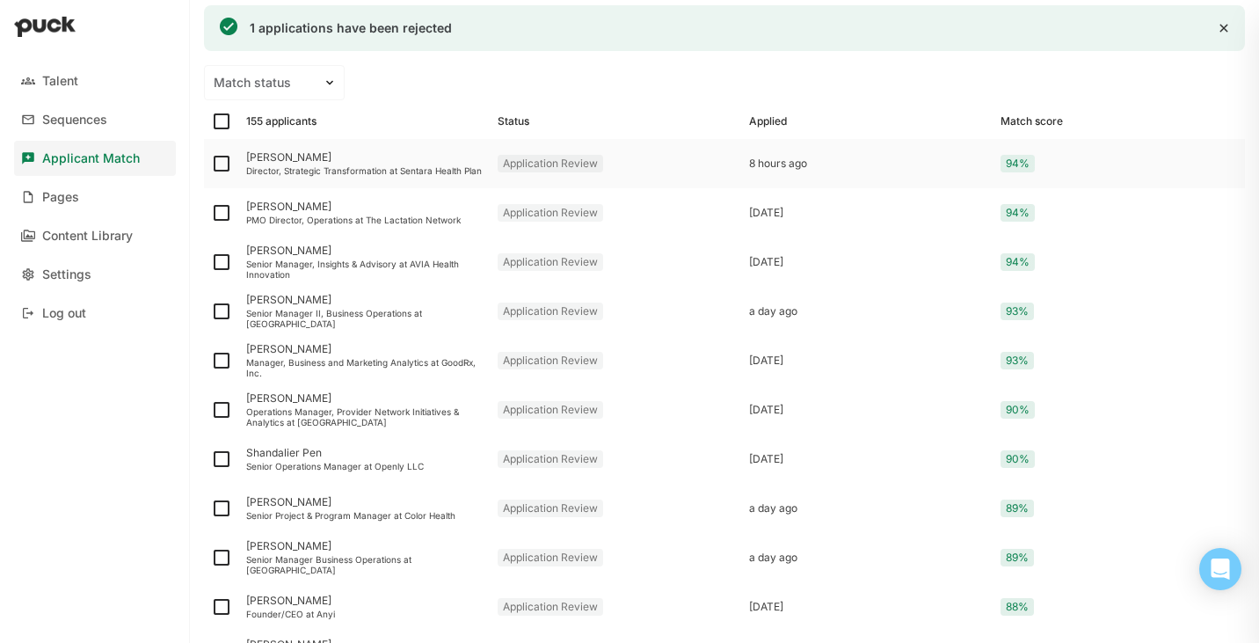
click at [379, 175] on div "Director, Strategic Transformation at Sentara Health Plan" at bounding box center [364, 170] width 237 height 11
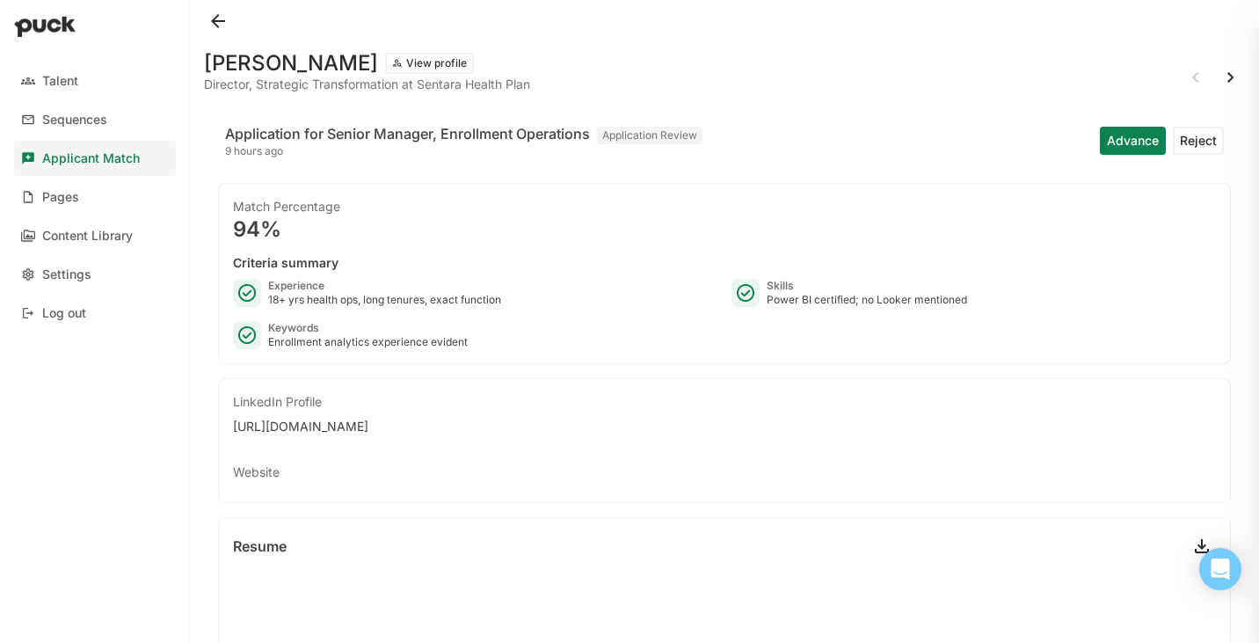
click at [216, 18] on button at bounding box center [218, 21] width 28 height 28
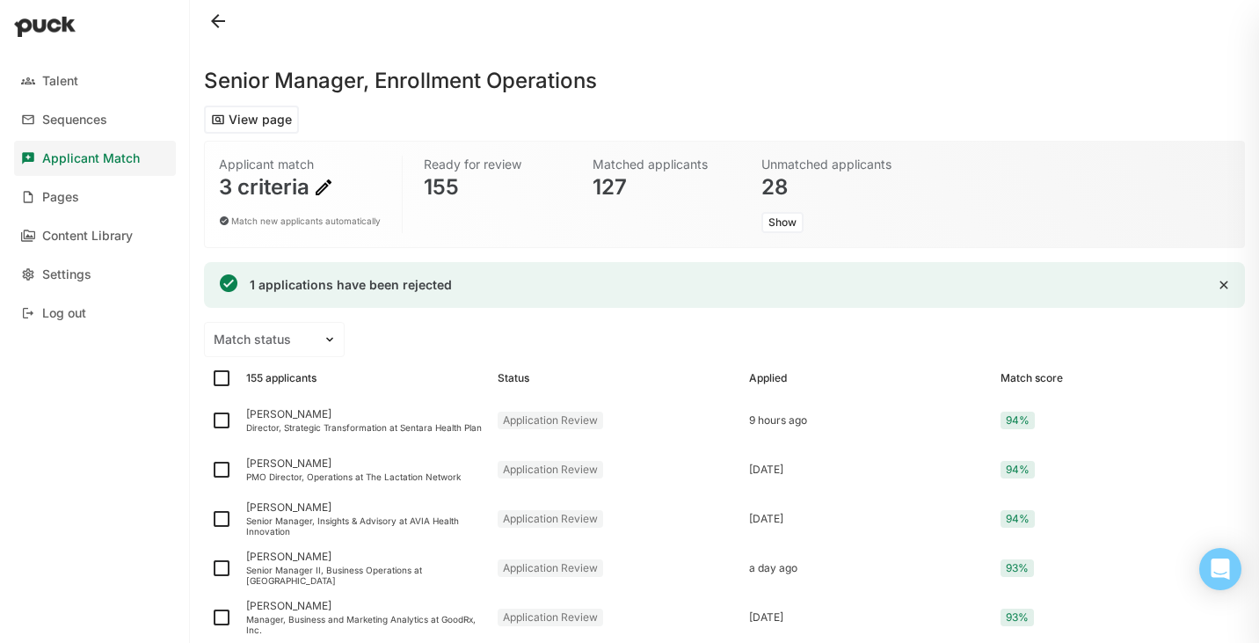
click at [315, 182] on img at bounding box center [323, 187] width 21 height 21
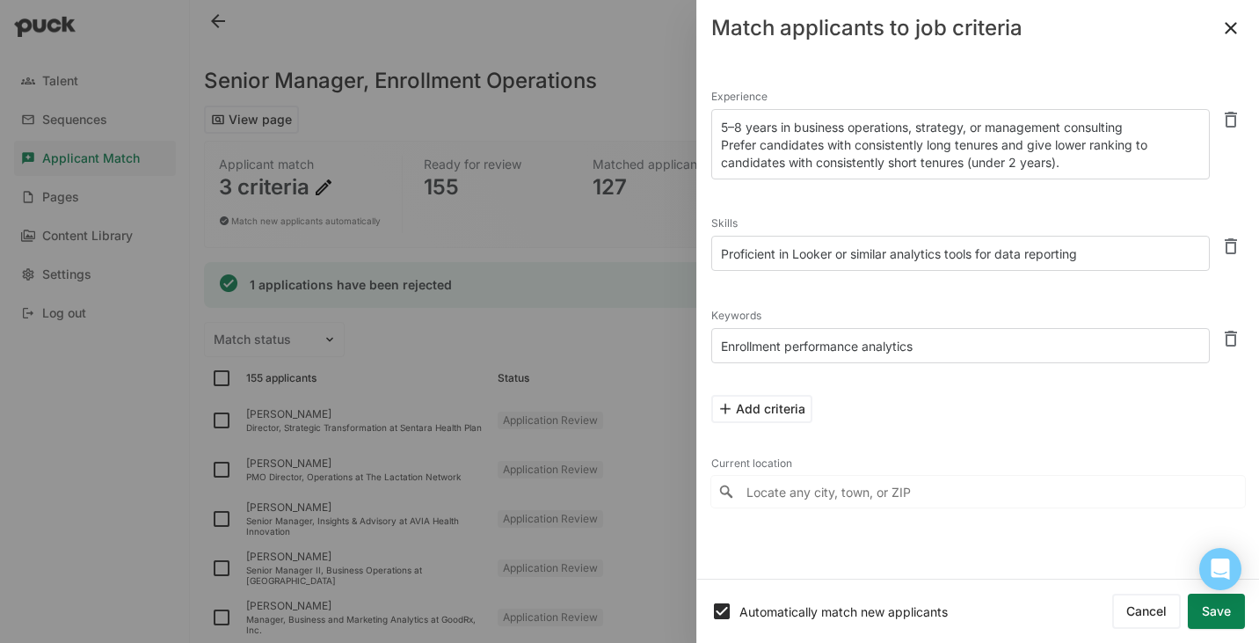
click at [768, 407] on button "Add criteria" at bounding box center [761, 409] width 101 height 28
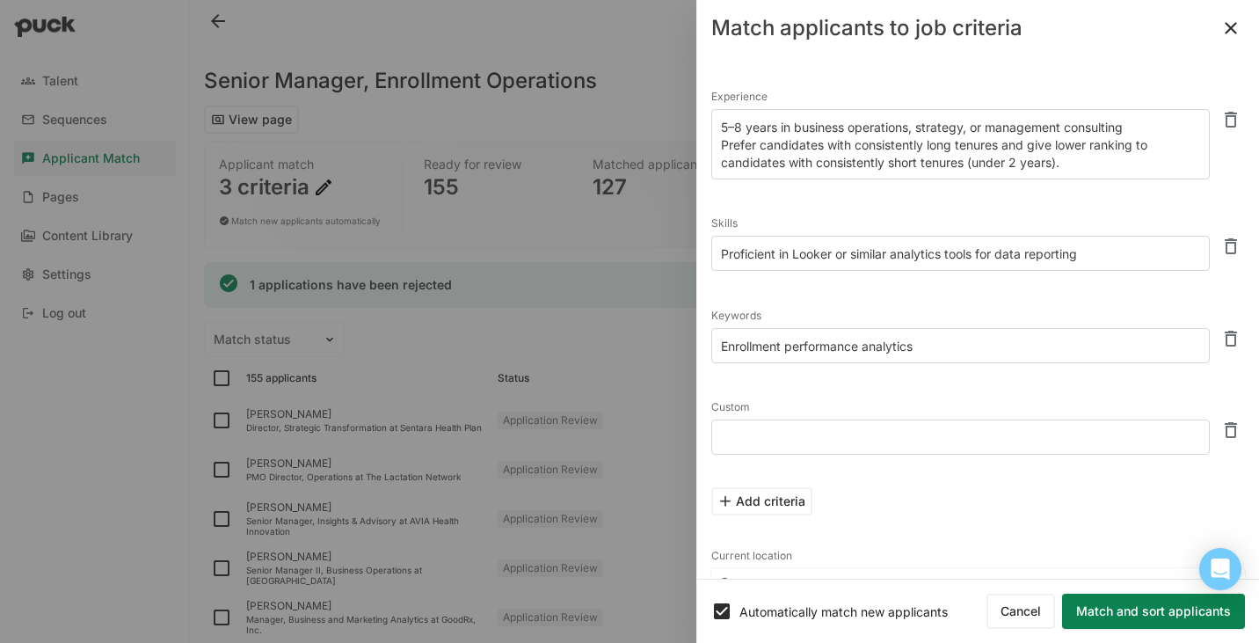
click at [776, 430] on textarea at bounding box center [960, 436] width 499 height 35
type textarea "start up"
click at [898, 490] on div "Add criteria" at bounding box center [978, 501] width 534 height 56
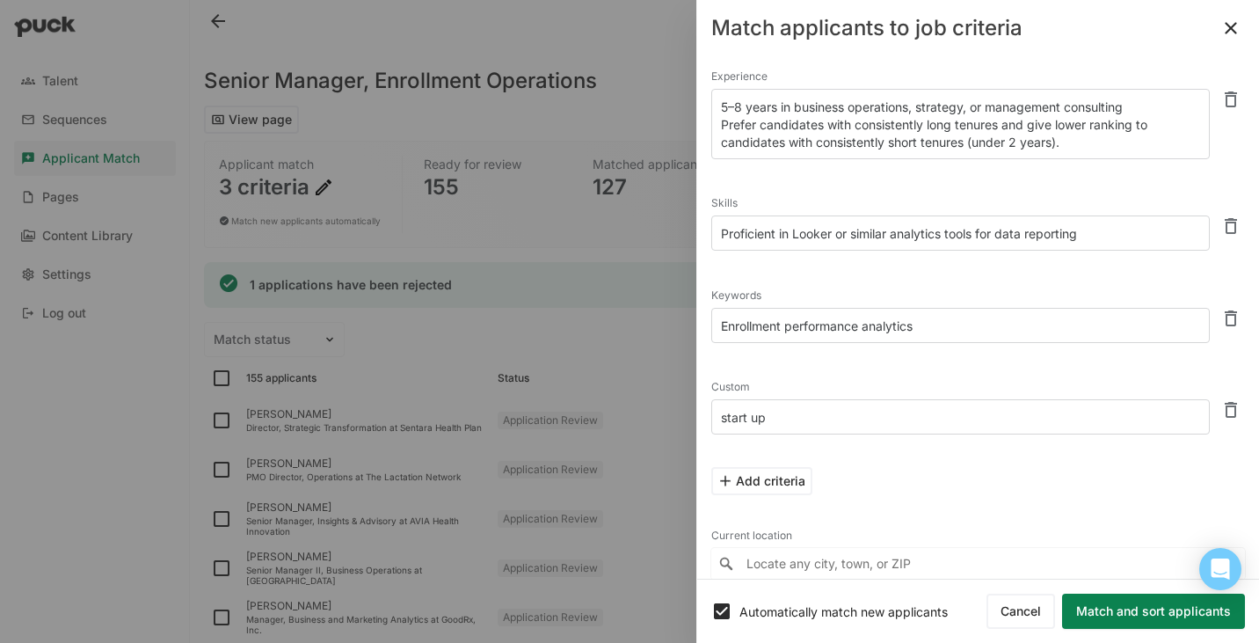
scroll to position [25, 0]
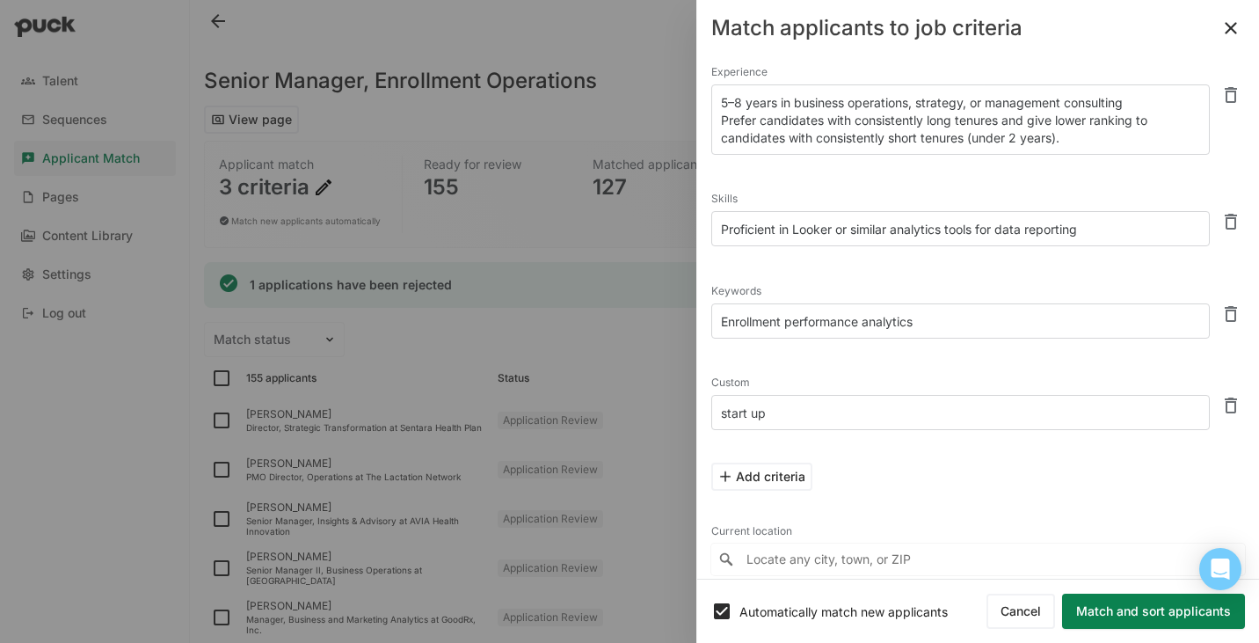
click at [1143, 608] on button "Match and sort applicants" at bounding box center [1153, 611] width 183 height 35
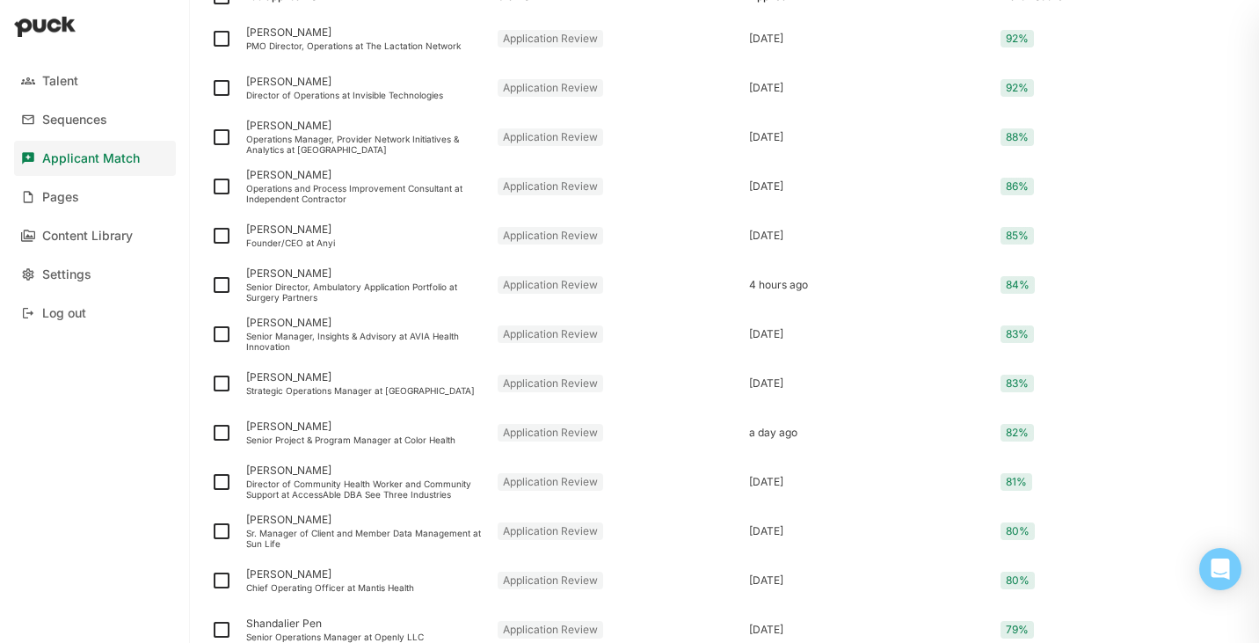
scroll to position [371, 0]
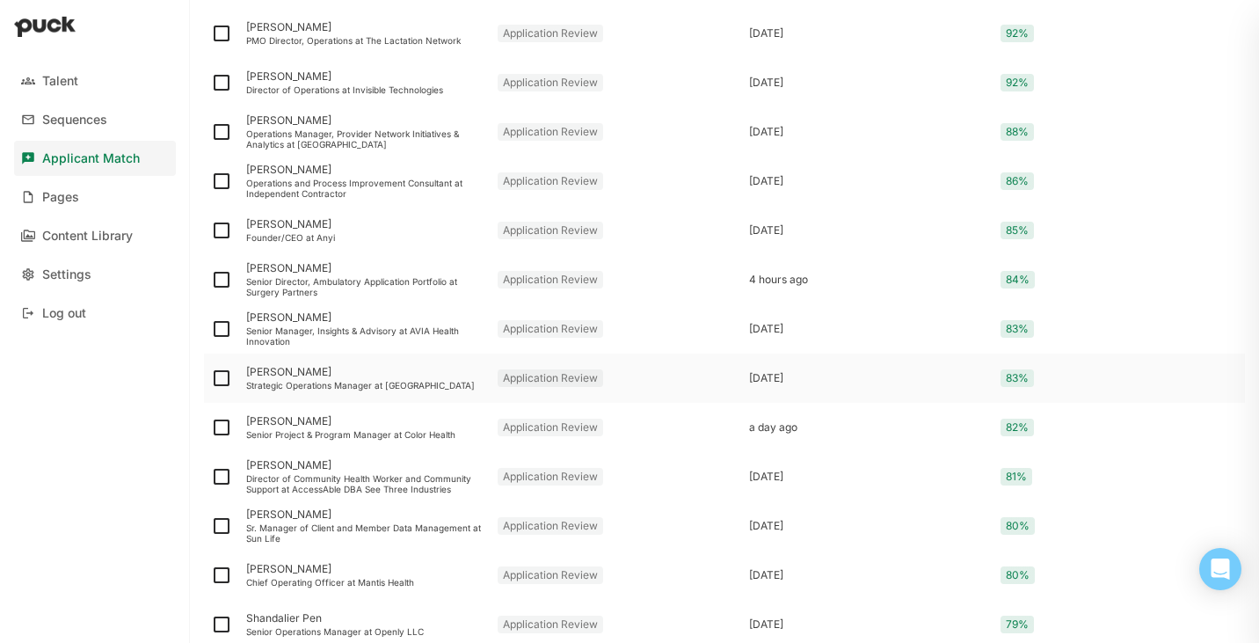
click at [322, 389] on div "Strategic Operations Manager at Invitae" at bounding box center [364, 385] width 237 height 11
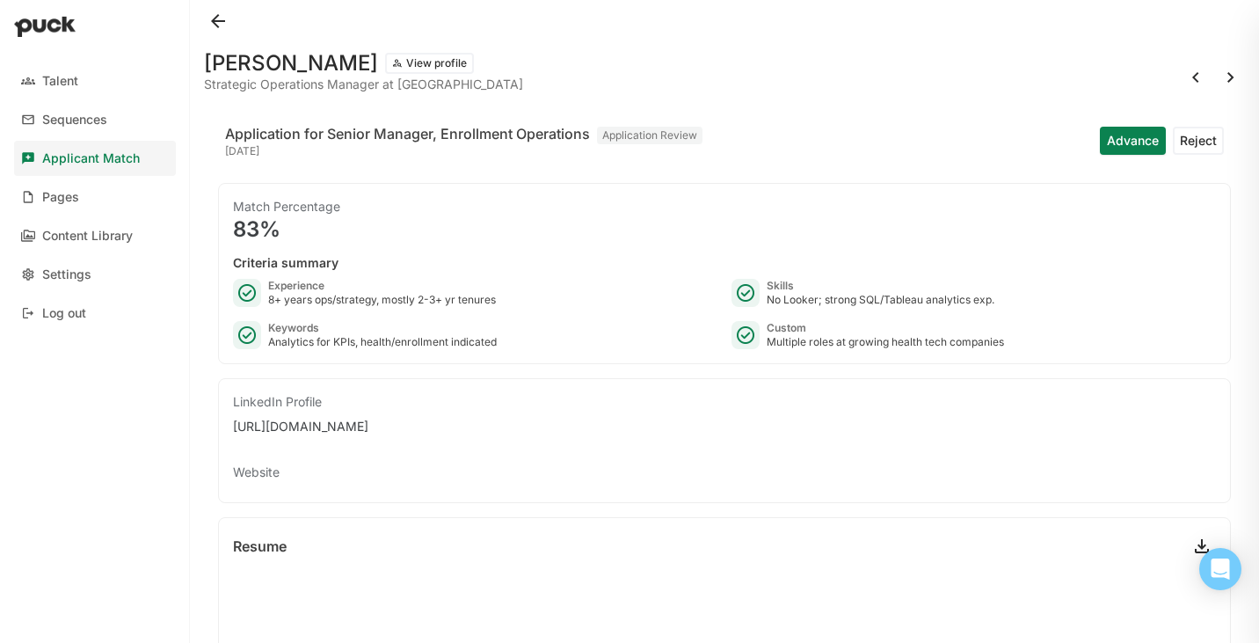
click at [221, 18] on button at bounding box center [218, 21] width 28 height 28
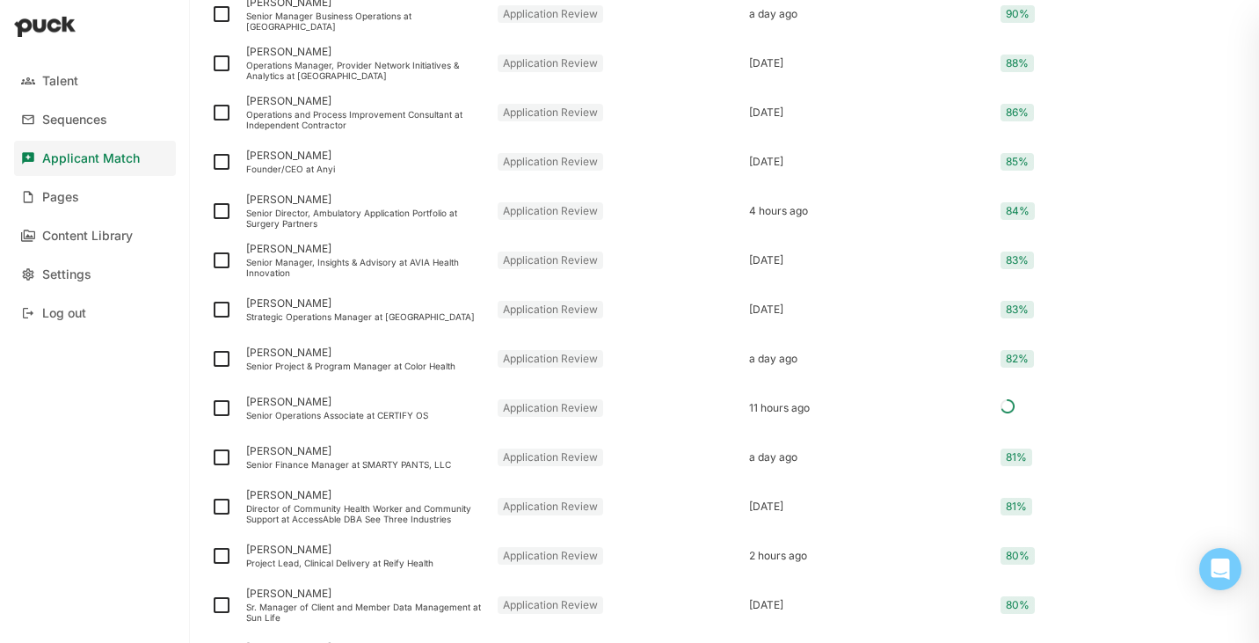
scroll to position [549, 0]
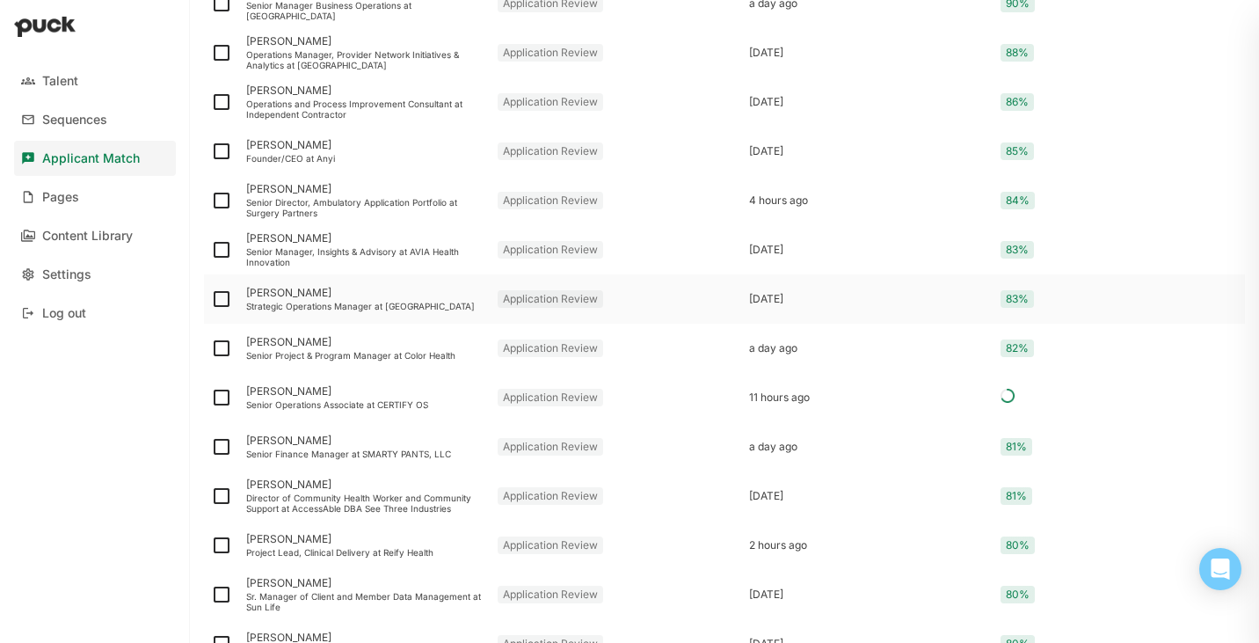
click at [222, 298] on img at bounding box center [221, 298] width 21 height 21
click at [211, 299] on input "checkbox" at bounding box center [210, 299] width 1 height 1
checkbox input "true"
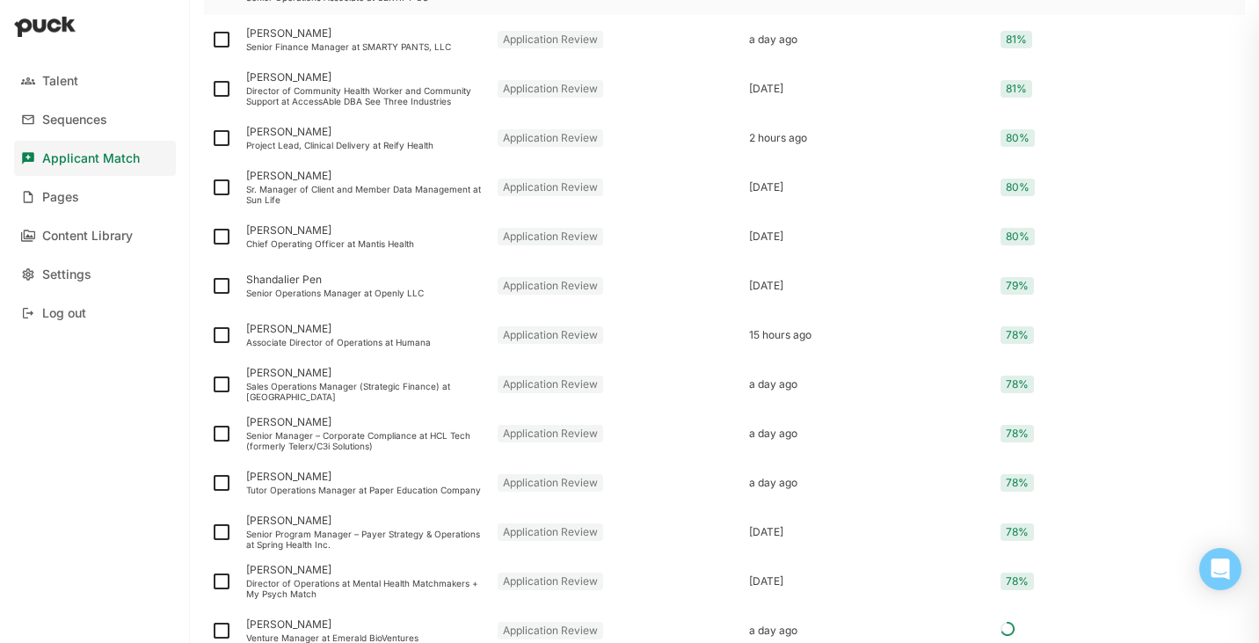
scroll to position [993, 0]
click at [222, 480] on img at bounding box center [221, 480] width 21 height 21
click at [211, 481] on input "checkbox" at bounding box center [210, 481] width 1 height 1
checkbox input "true"
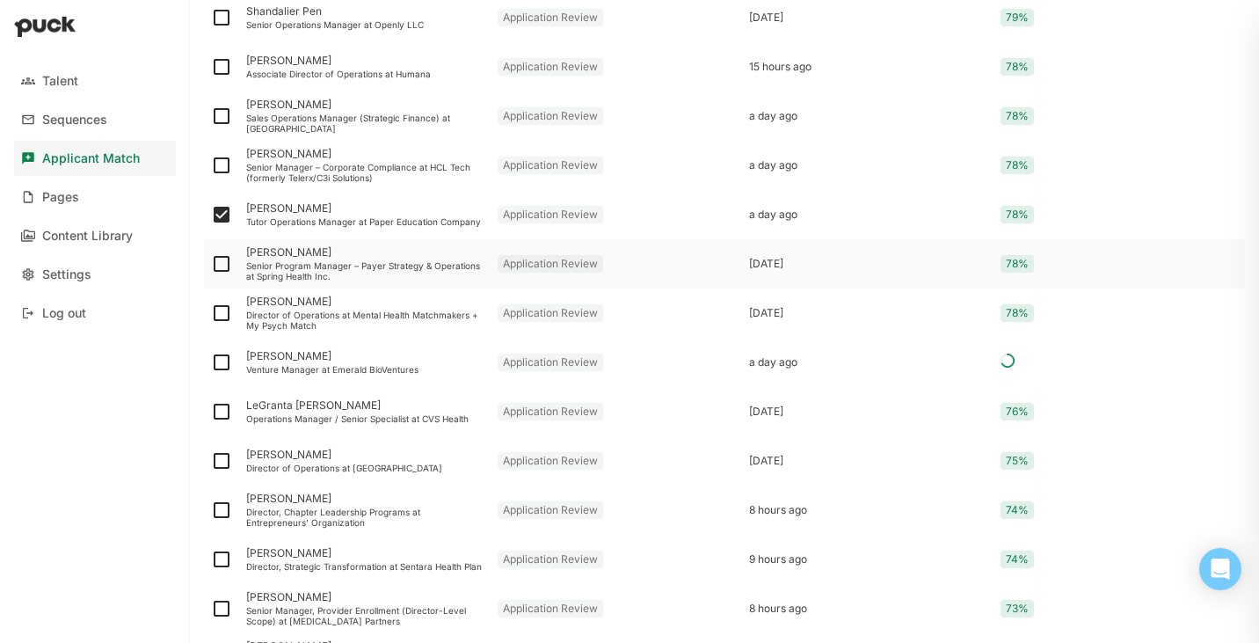
scroll to position [1264, 0]
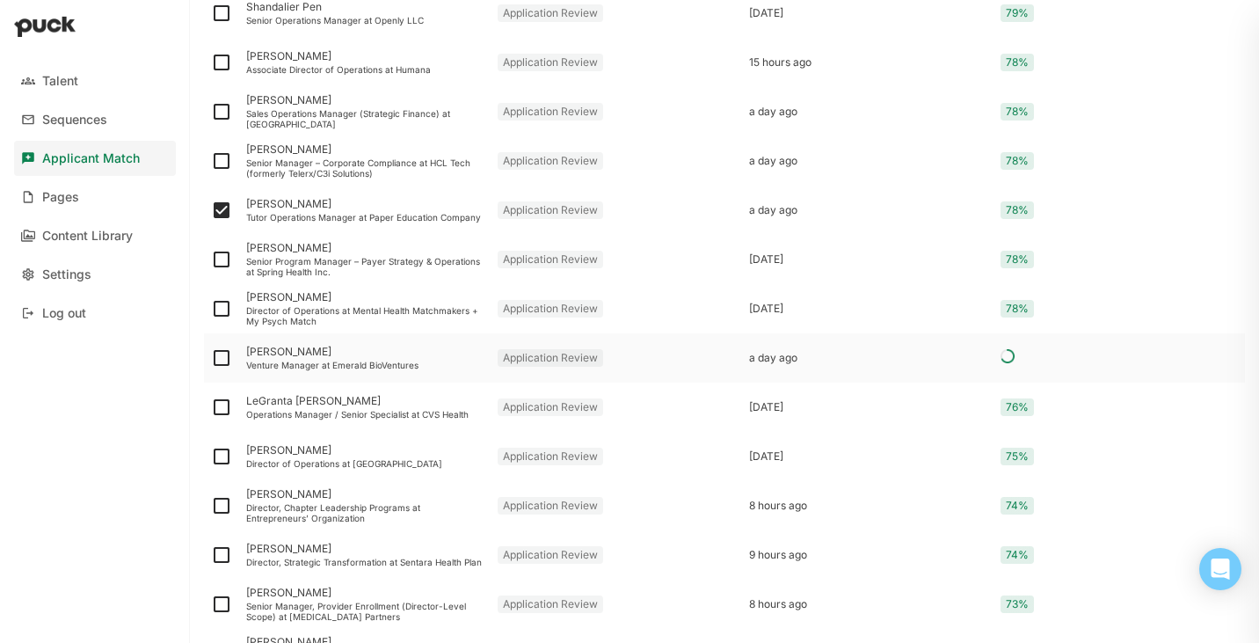
click at [222, 360] on img at bounding box center [221, 357] width 21 height 21
click at [211, 359] on input "checkbox" at bounding box center [210, 358] width 1 height 1
checkbox input "true"
click at [338, 362] on div "Venture Manager at Emerald BioVentures" at bounding box center [364, 365] width 237 height 11
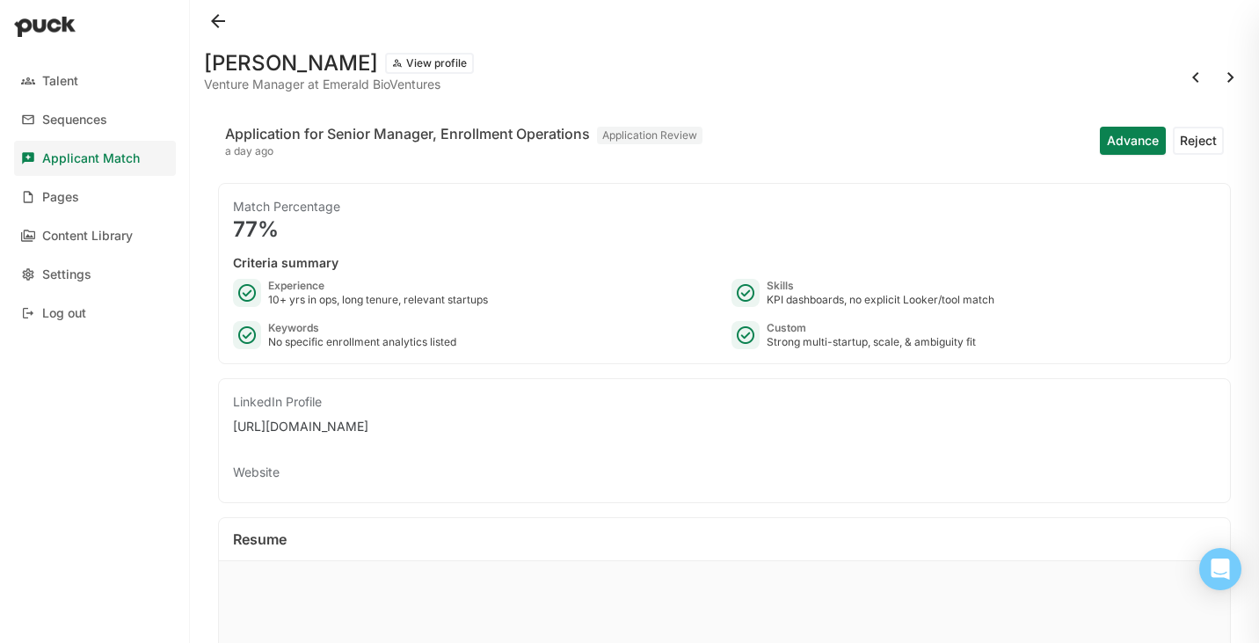
click at [218, 26] on button at bounding box center [218, 21] width 28 height 28
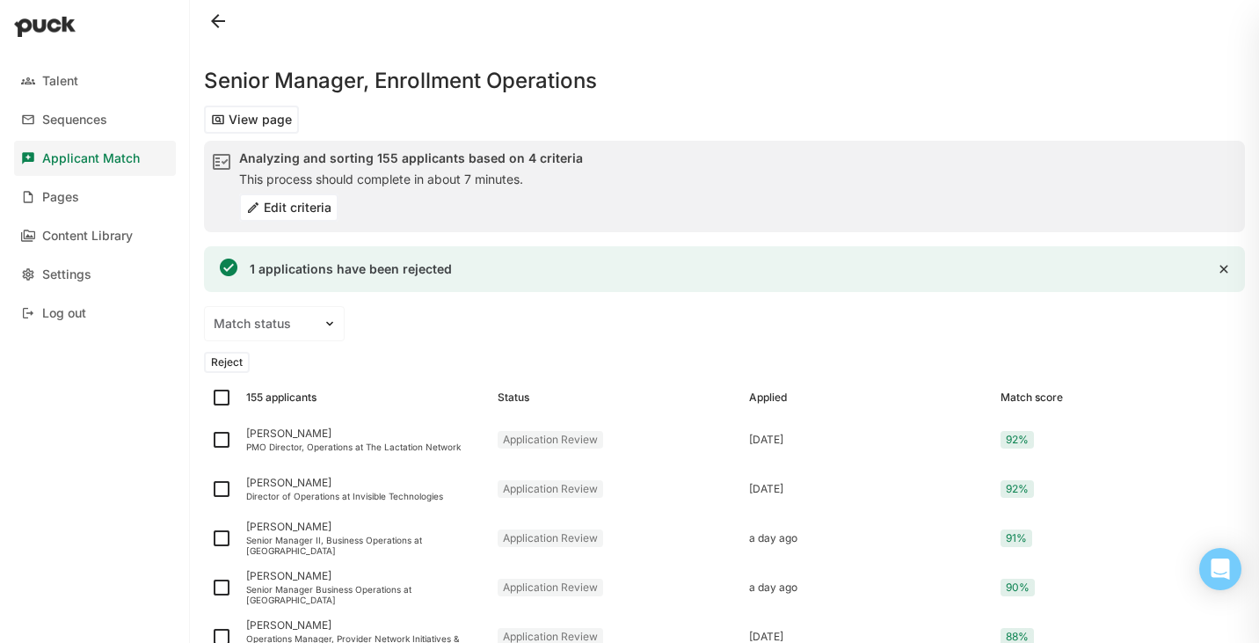
click at [234, 359] on button "Reject" at bounding box center [227, 362] width 46 height 21
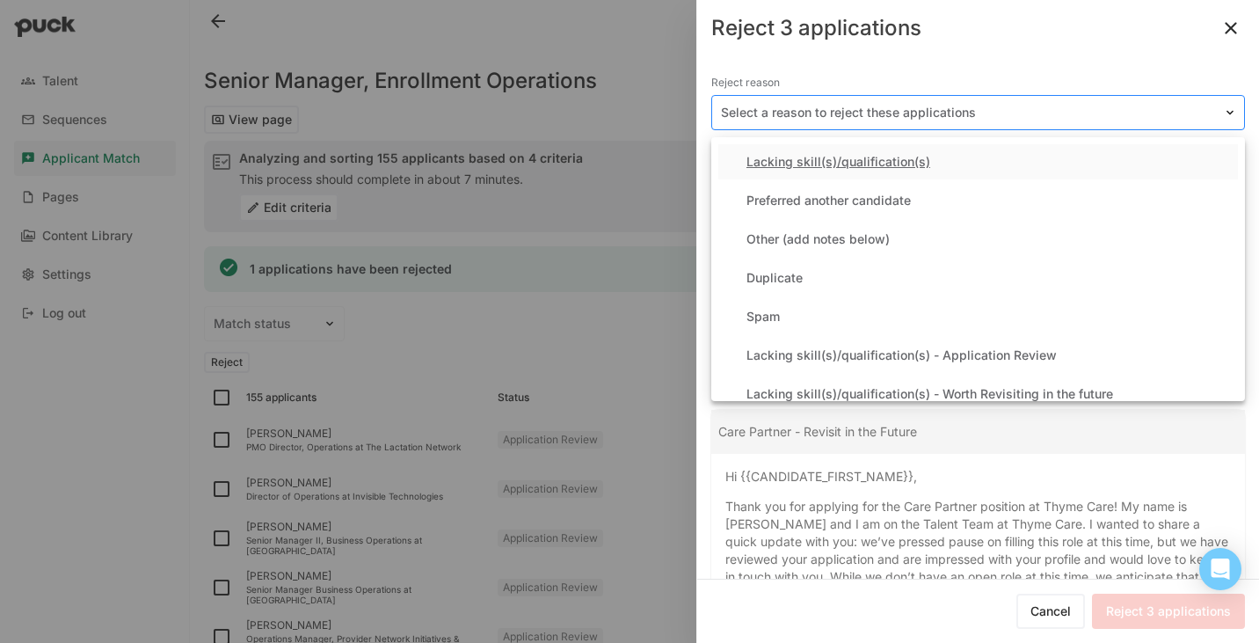
click at [856, 116] on div at bounding box center [967, 113] width 493 height 18
click at [859, 360] on div "Lacking skill(s)/qualification(s) - Application Review" at bounding box center [902, 355] width 310 height 15
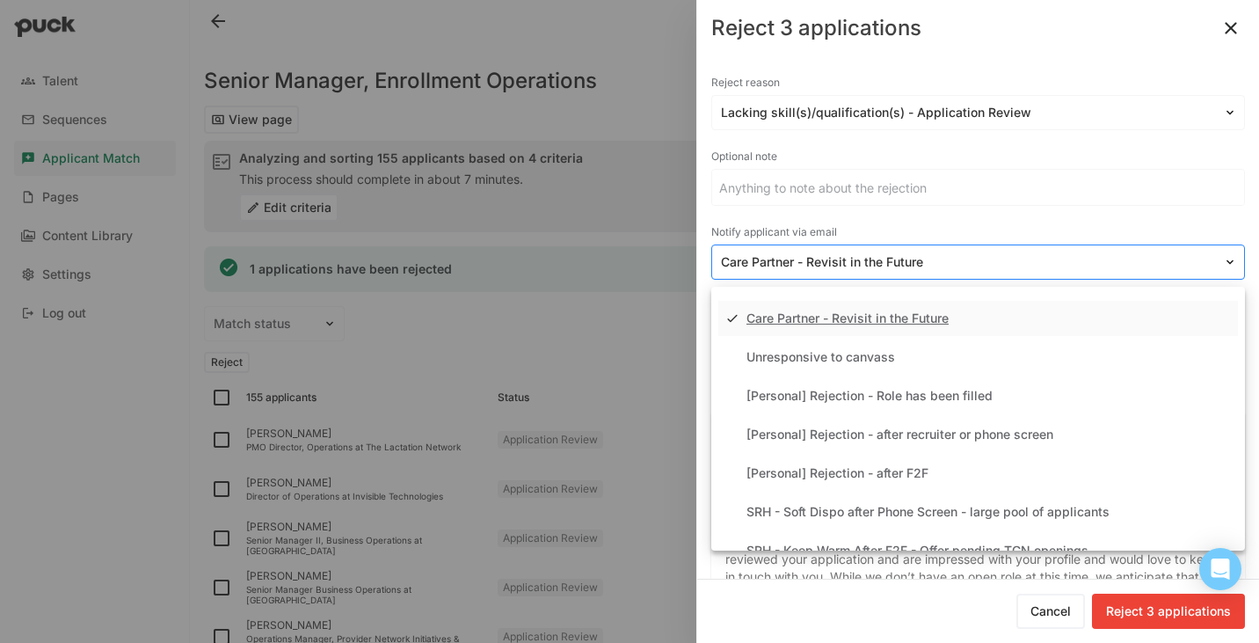
click at [855, 260] on div at bounding box center [967, 262] width 493 height 18
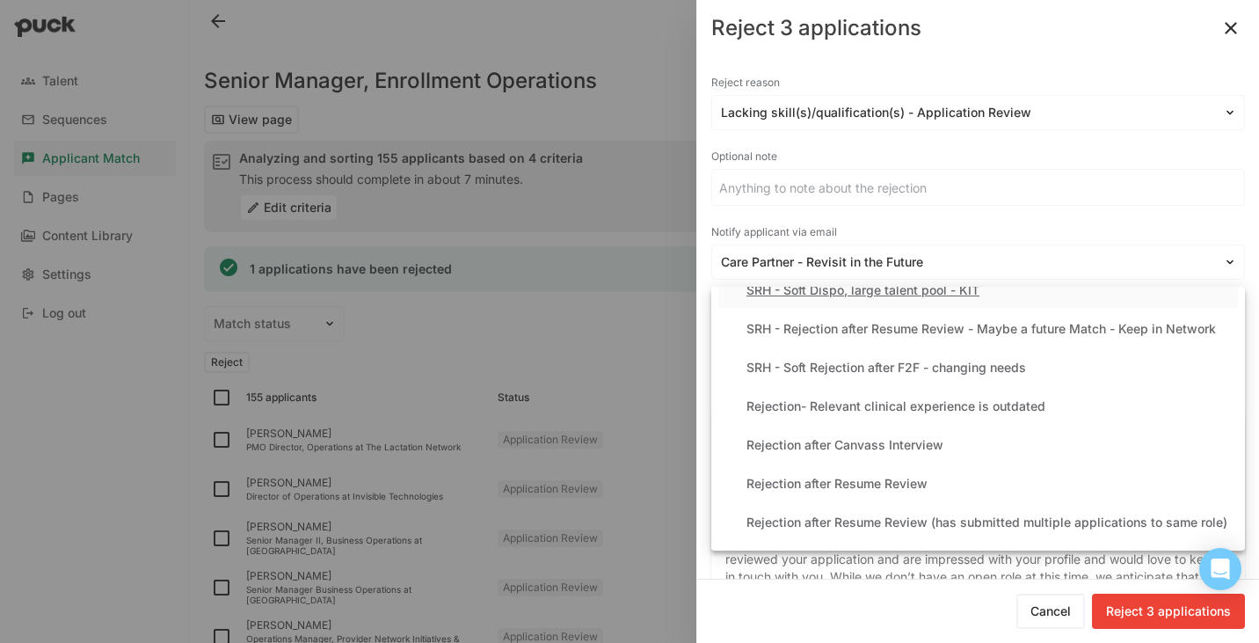
scroll to position [353, 0]
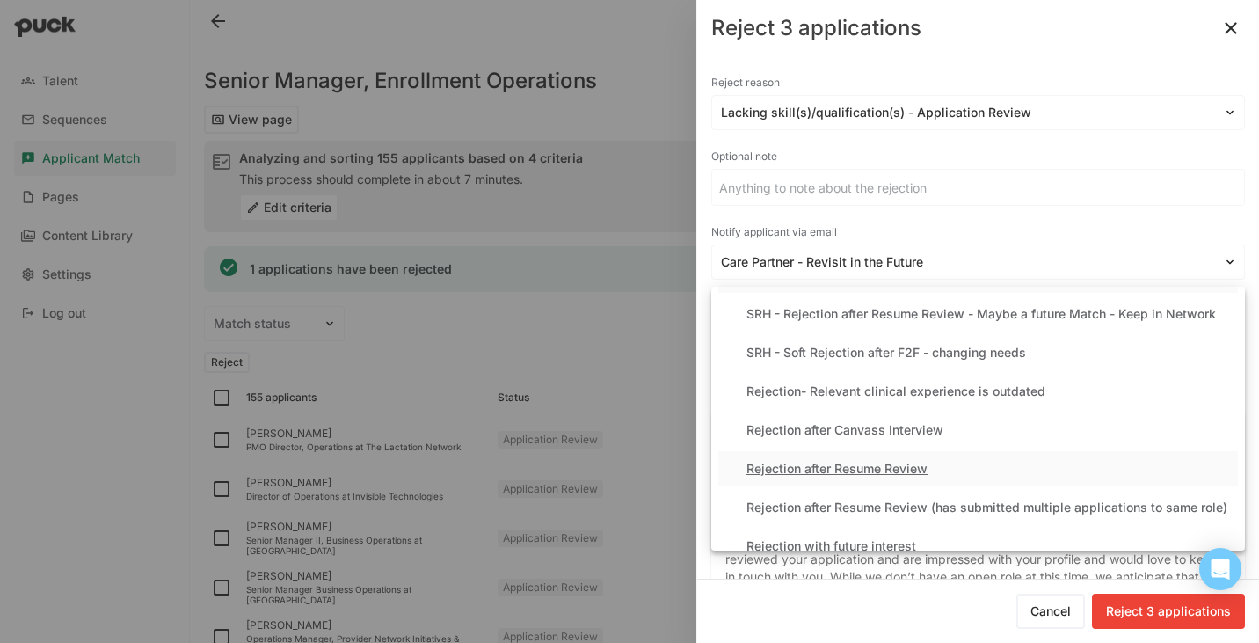
click at [872, 464] on div "Rejection after Resume Review" at bounding box center [837, 469] width 181 height 15
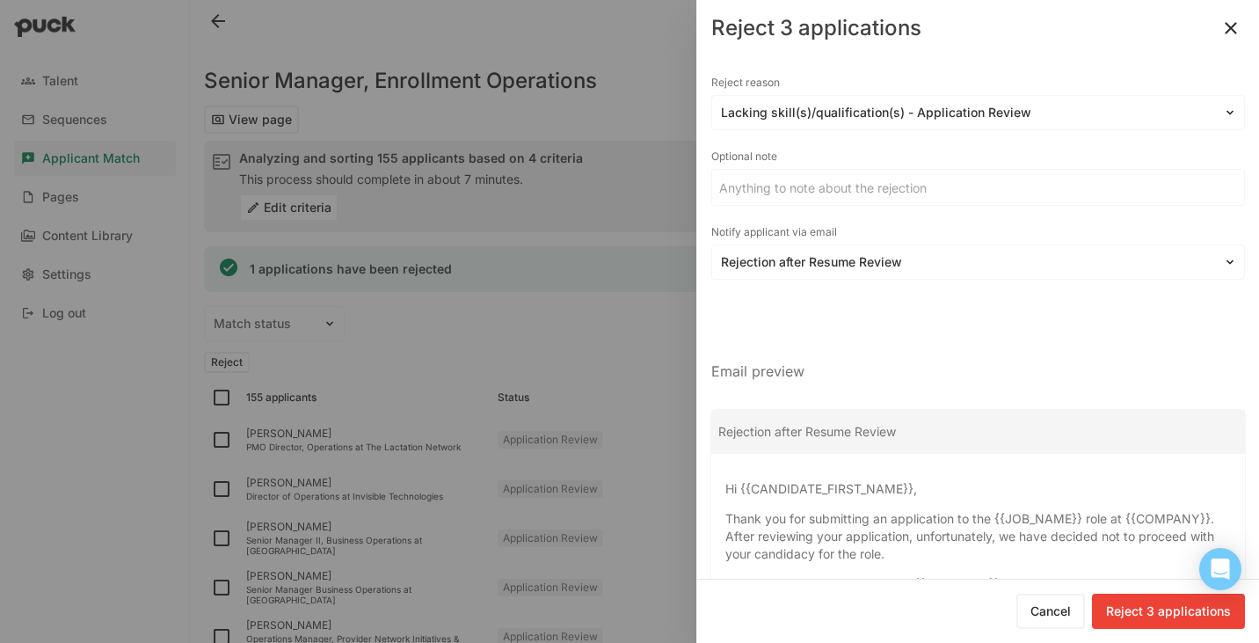
click at [1140, 621] on button "Reject 3 applications" at bounding box center [1168, 611] width 153 height 35
checkbox input "false"
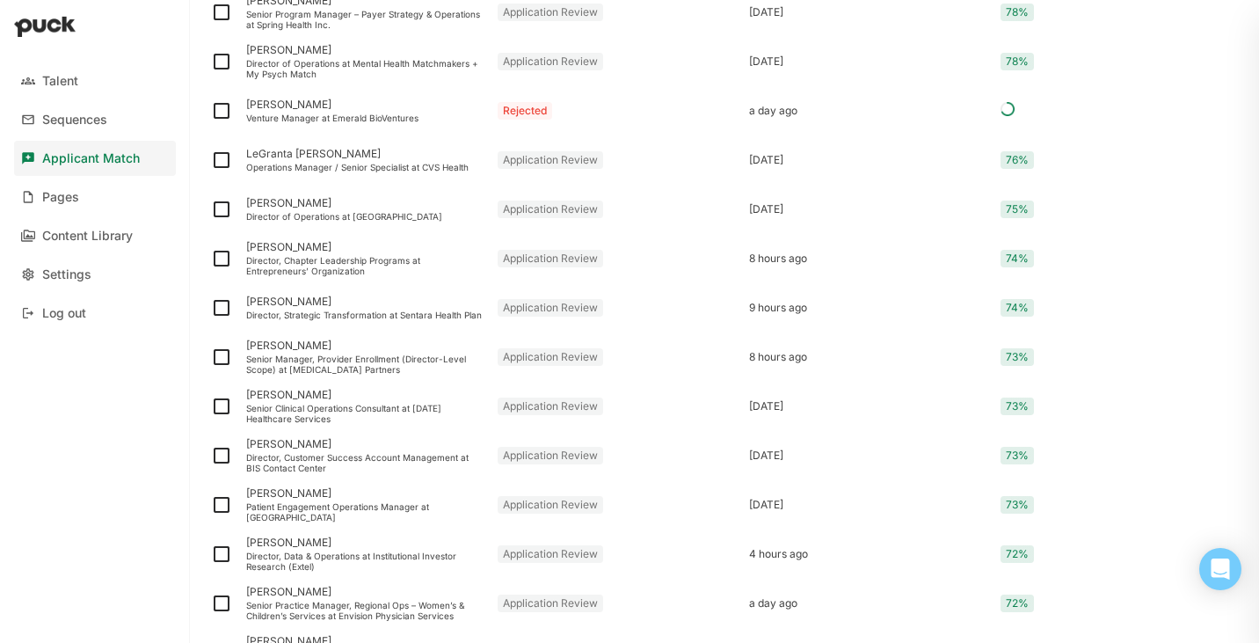
scroll to position [2329, 0]
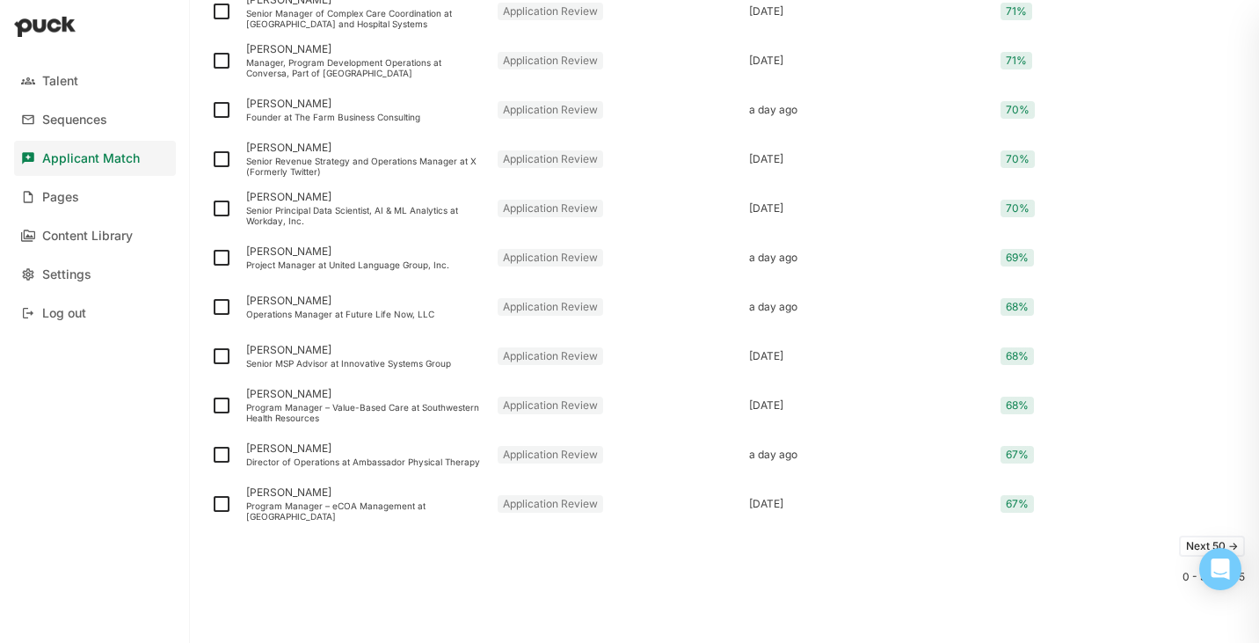
click at [1181, 544] on button "Next 50 ->" at bounding box center [1212, 546] width 66 height 21
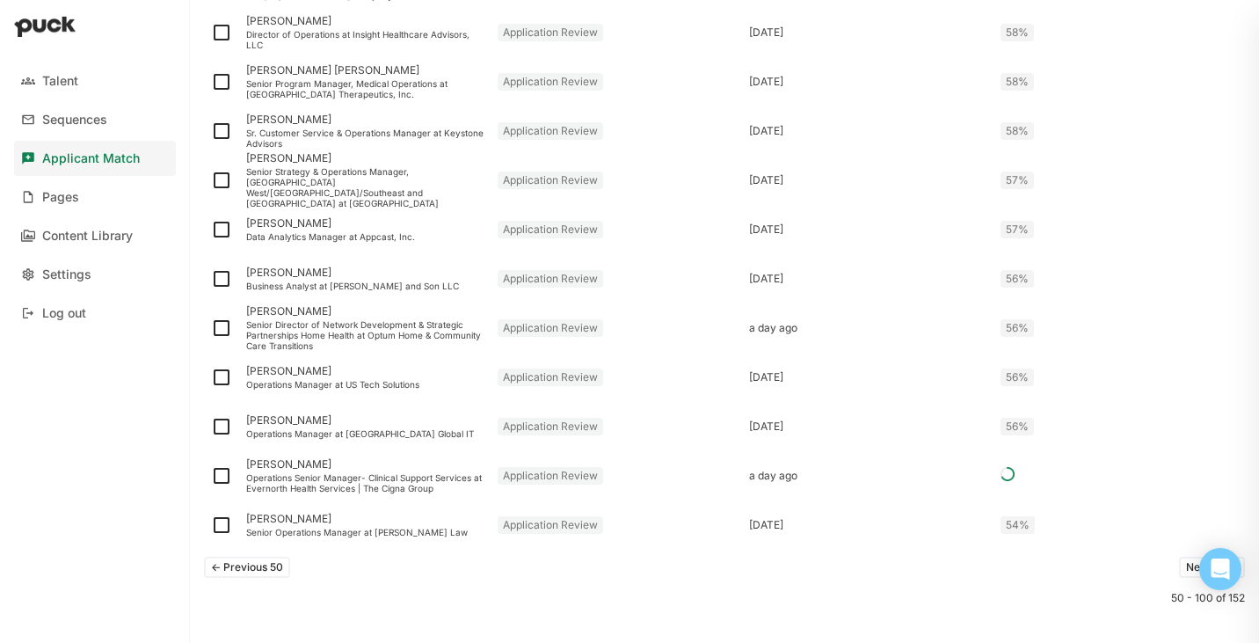
scroll to position [2310, 0]
click at [261, 565] on button "<- Previous 50" at bounding box center [247, 565] width 86 height 21
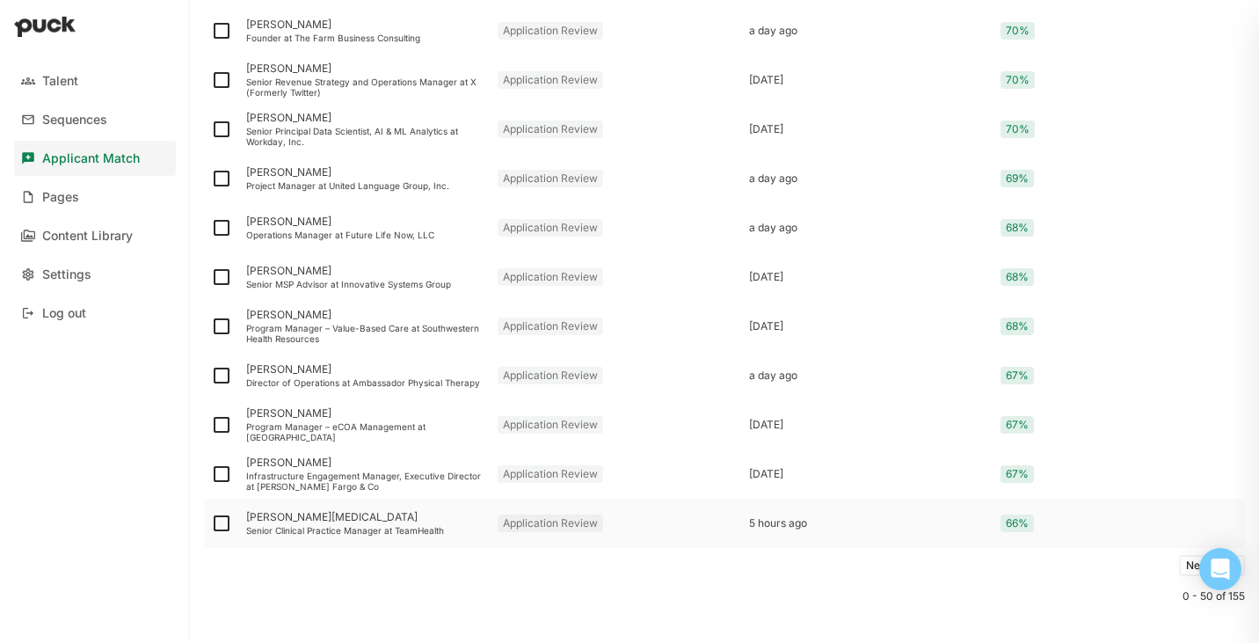
scroll to position [2329, 0]
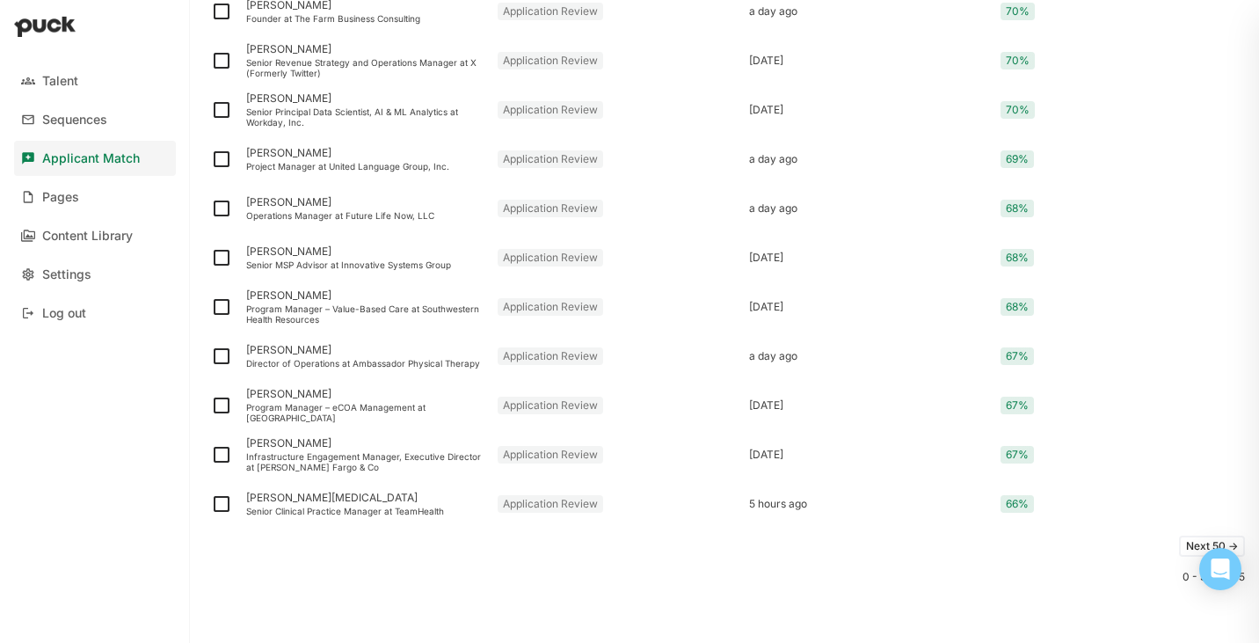
click at [1189, 545] on button "Next 50 ->" at bounding box center [1212, 546] width 66 height 21
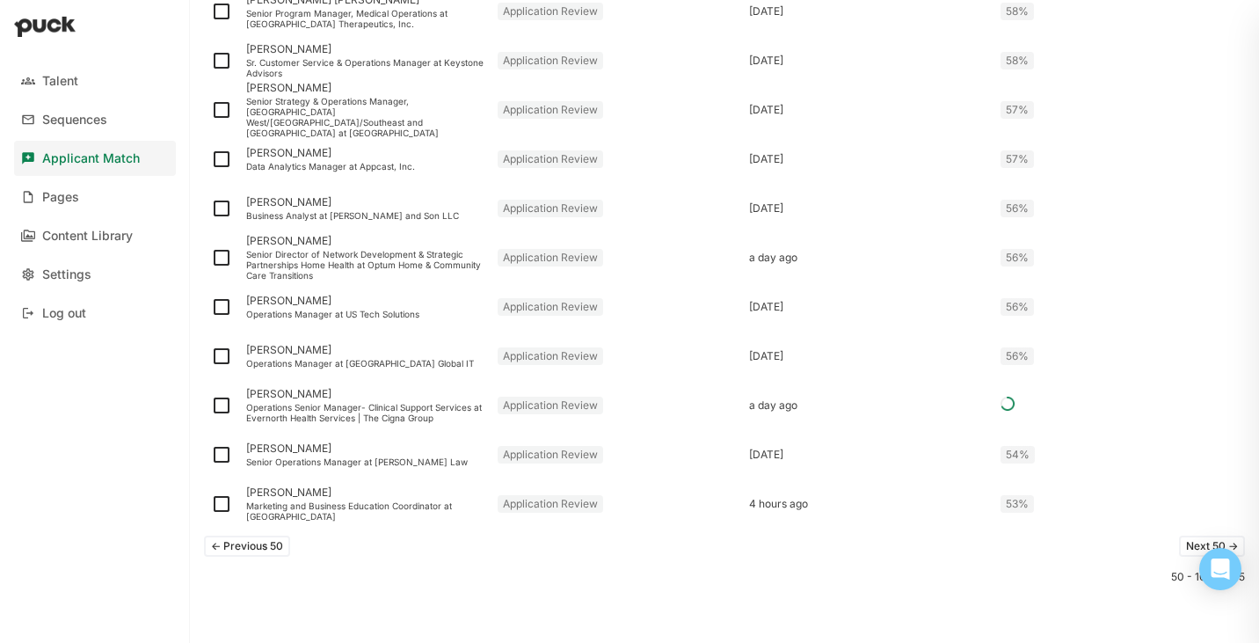
click at [1189, 544] on button "Next 50 ->" at bounding box center [1212, 546] width 66 height 21
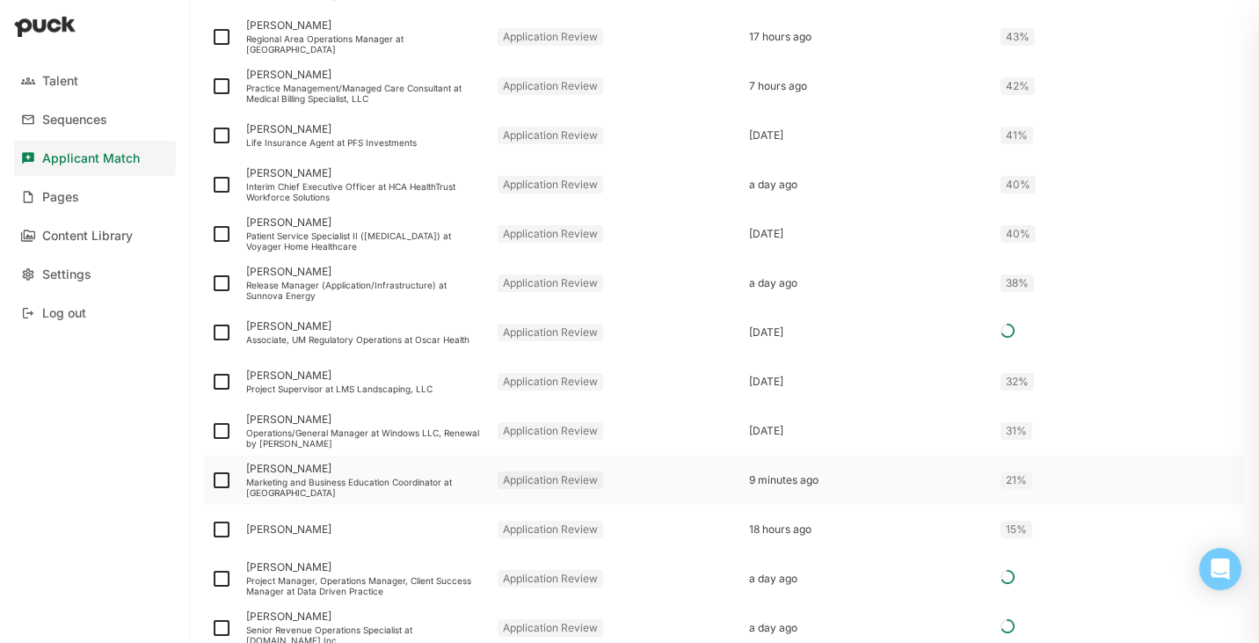
scroll to position [1907, 0]
click at [223, 527] on img at bounding box center [221, 531] width 21 height 21
click at [211, 532] on input "checkbox" at bounding box center [210, 532] width 1 height 1
checkbox input "true"
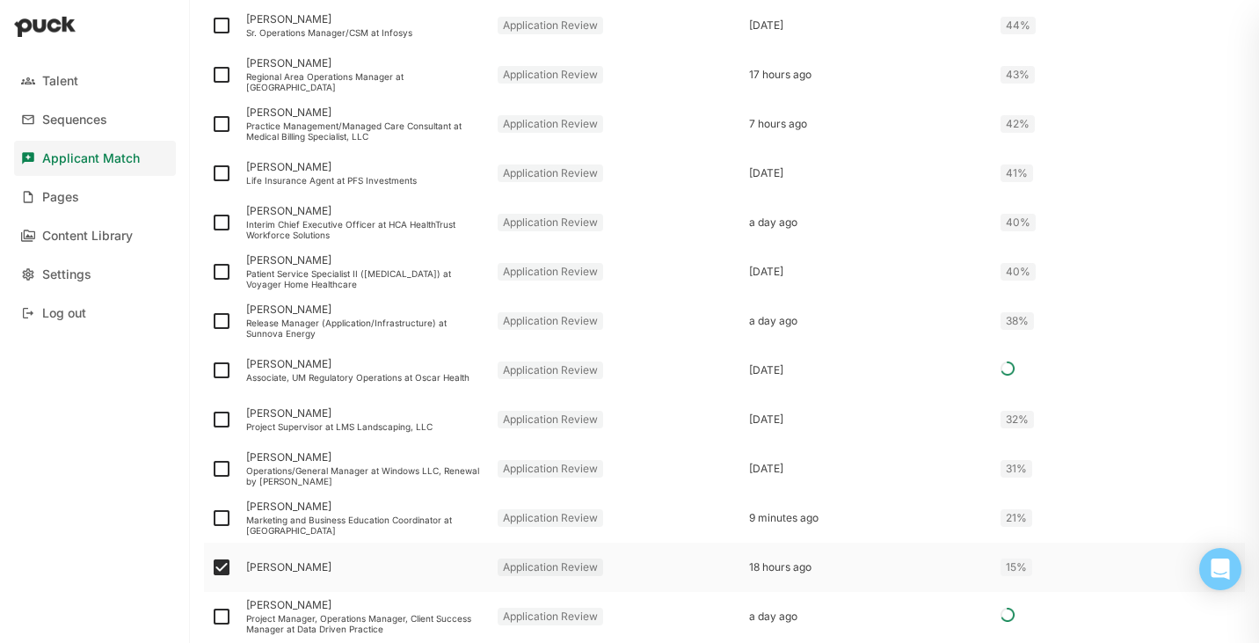
scroll to position [1942, 0]
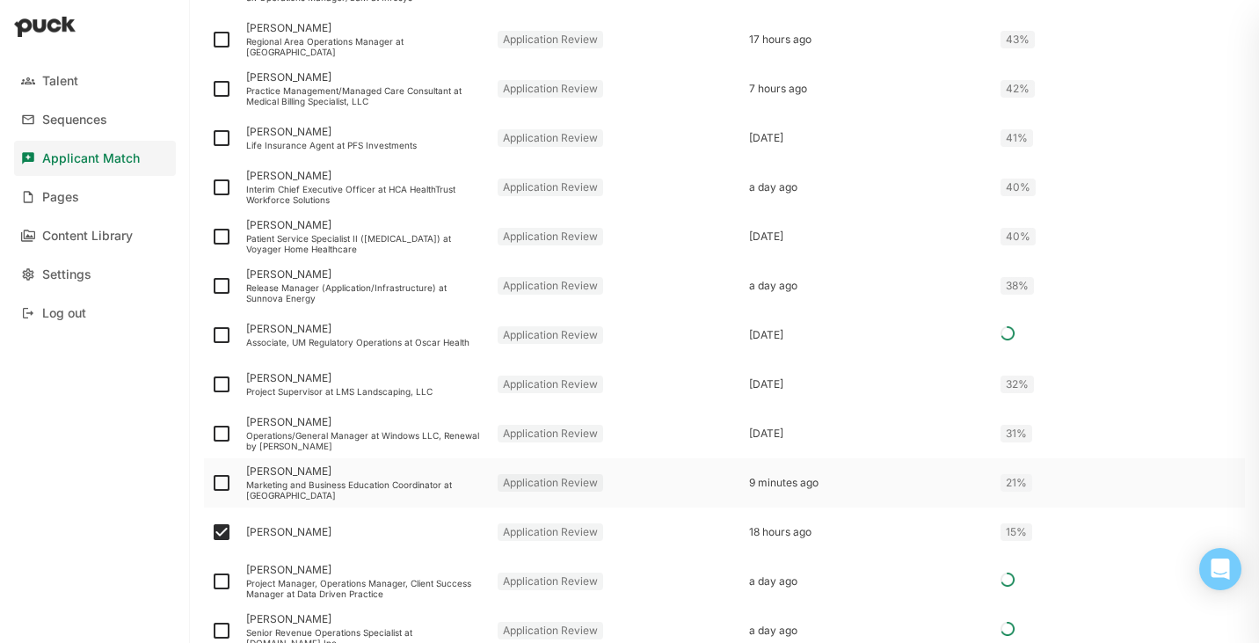
click at [225, 478] on img at bounding box center [221, 482] width 21 height 21
click at [211, 483] on input "checkbox" at bounding box center [210, 483] width 1 height 1
checkbox input "true"
click at [220, 434] on img at bounding box center [221, 433] width 21 height 21
click at [211, 434] on input "checkbox" at bounding box center [210, 434] width 1 height 1
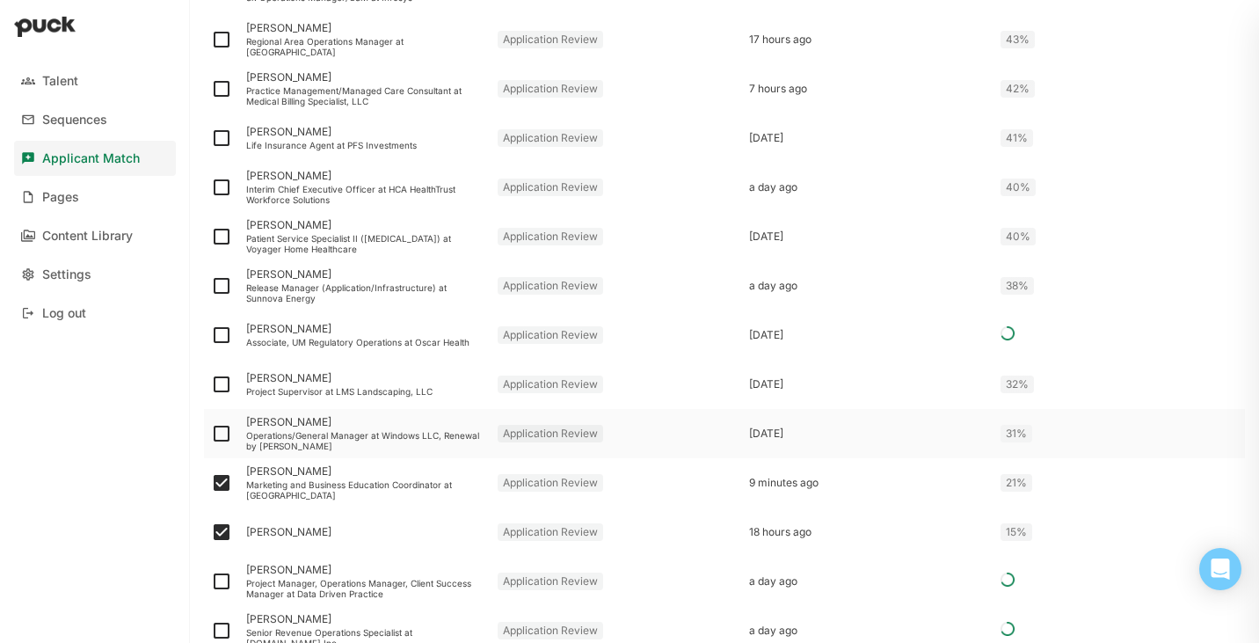
checkbox input "true"
click at [222, 383] on img at bounding box center [221, 384] width 21 height 21
click at [211, 384] on input "checkbox" at bounding box center [210, 384] width 1 height 1
checkbox input "true"
click at [227, 331] on img at bounding box center [221, 334] width 21 height 21
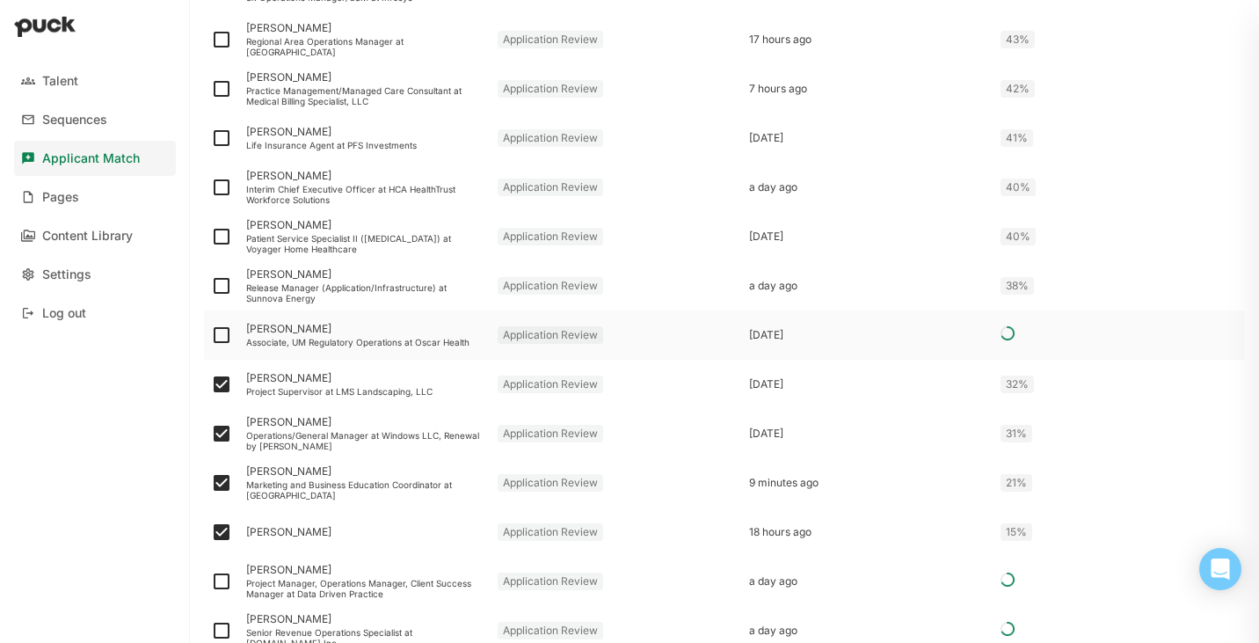
click at [211, 335] on input "checkbox" at bounding box center [210, 335] width 1 height 1
checkbox input "true"
click at [222, 281] on img at bounding box center [221, 285] width 21 height 21
click at [211, 286] on input "checkbox" at bounding box center [210, 286] width 1 height 1
checkbox input "true"
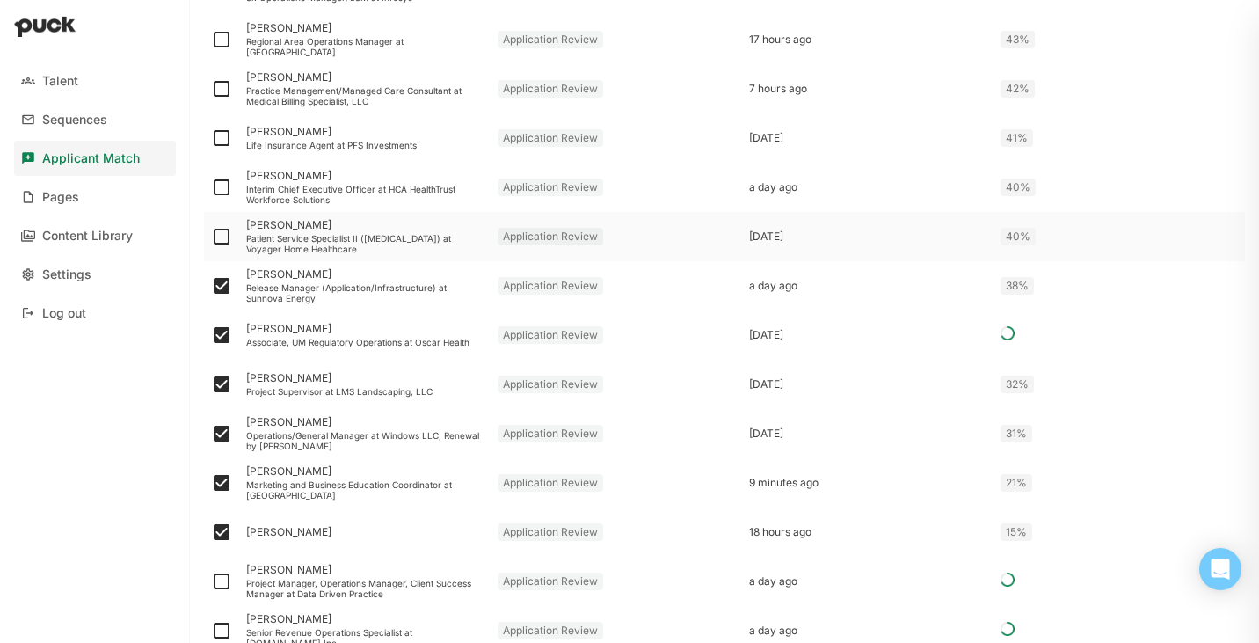
click at [219, 236] on img at bounding box center [221, 236] width 21 height 21
click at [211, 237] on input "checkbox" at bounding box center [210, 237] width 1 height 1
checkbox input "true"
click at [226, 185] on img at bounding box center [221, 187] width 21 height 21
click at [211, 187] on input "checkbox" at bounding box center [210, 187] width 1 height 1
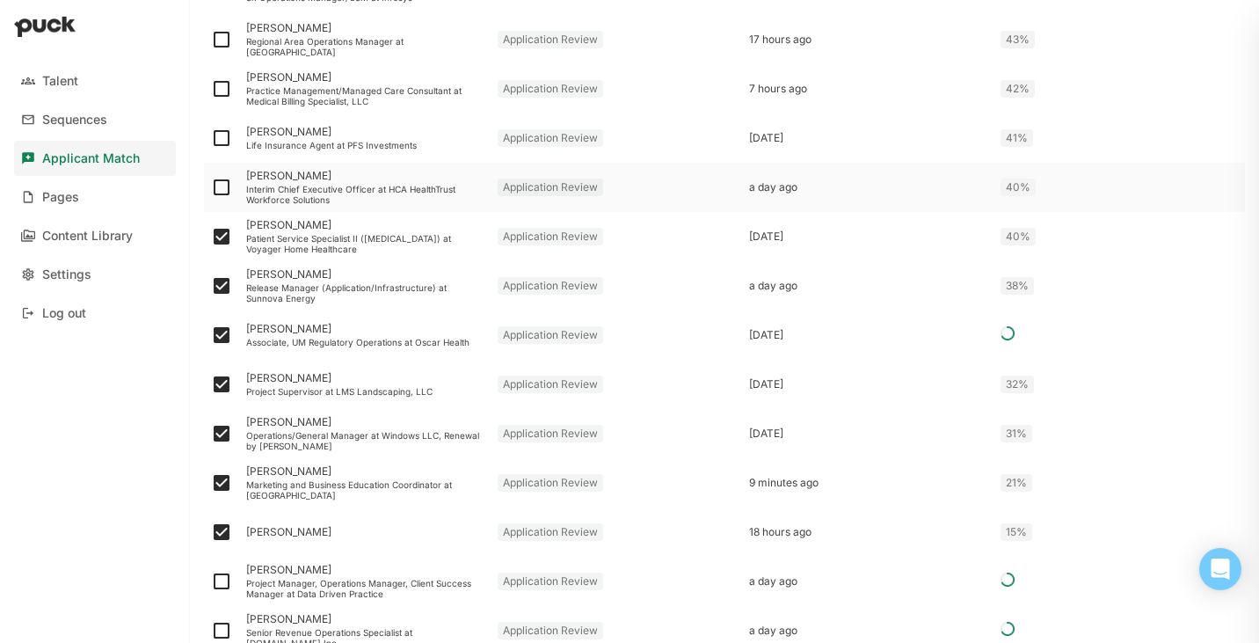
checkbox input "true"
click at [229, 139] on img at bounding box center [221, 138] width 21 height 21
click at [211, 139] on input "checkbox" at bounding box center [210, 138] width 1 height 1
checkbox input "true"
click at [224, 90] on img at bounding box center [221, 88] width 21 height 21
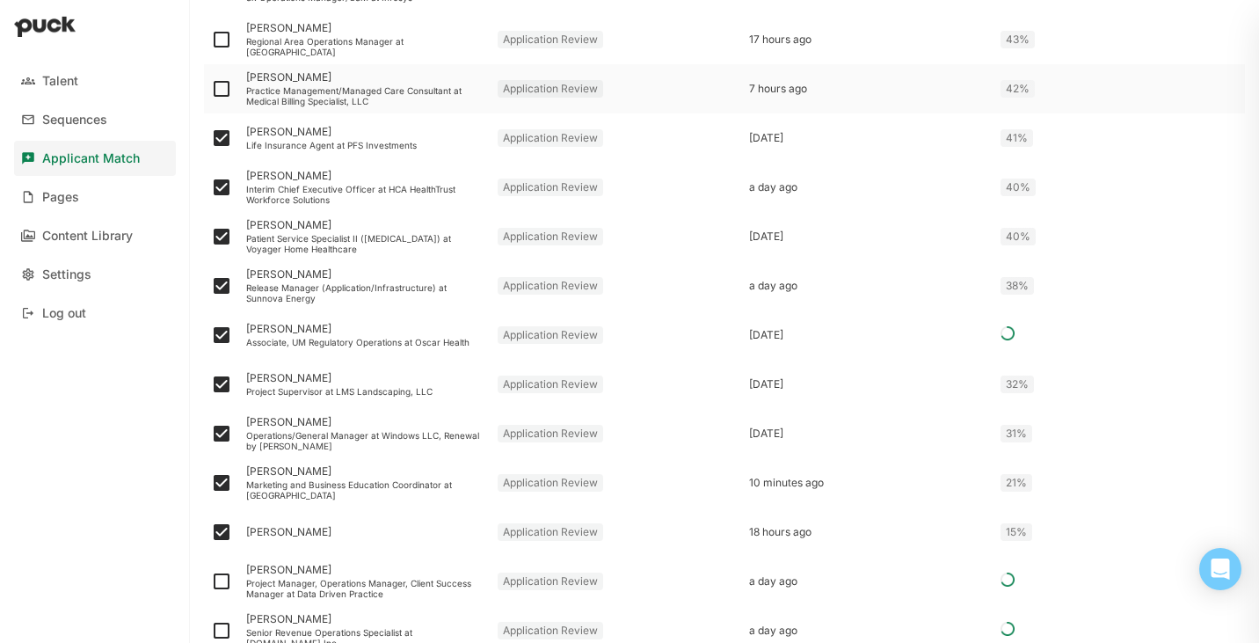
click at [211, 90] on input "checkbox" at bounding box center [210, 89] width 1 height 1
checkbox input "true"
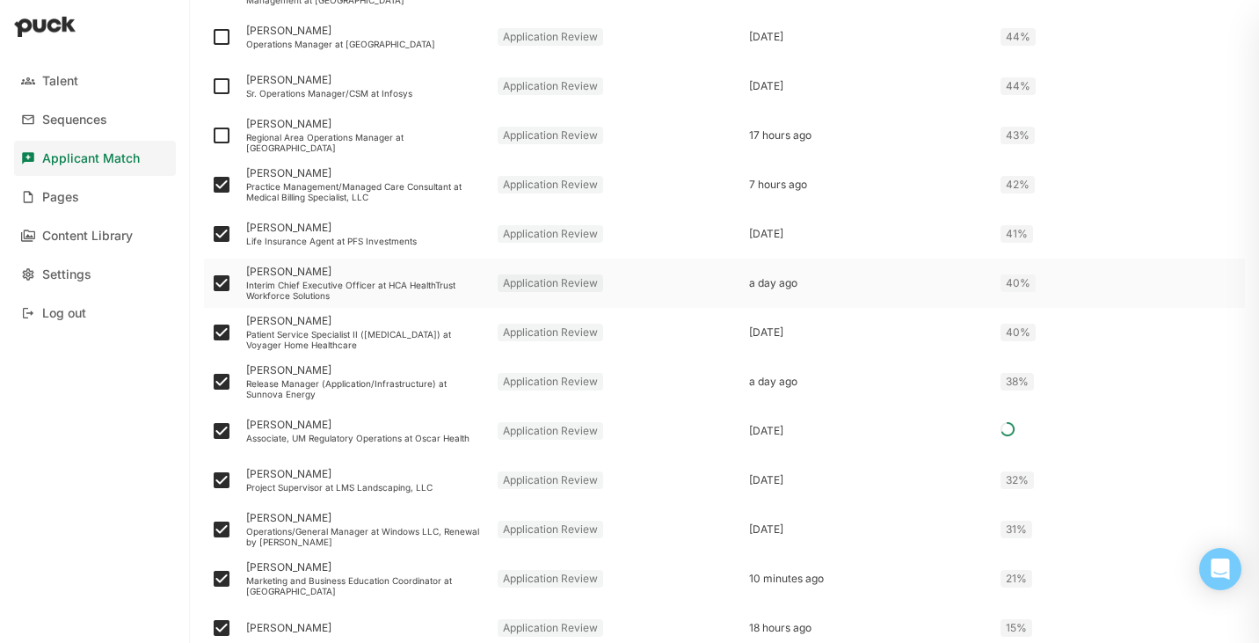
scroll to position [1817, 0]
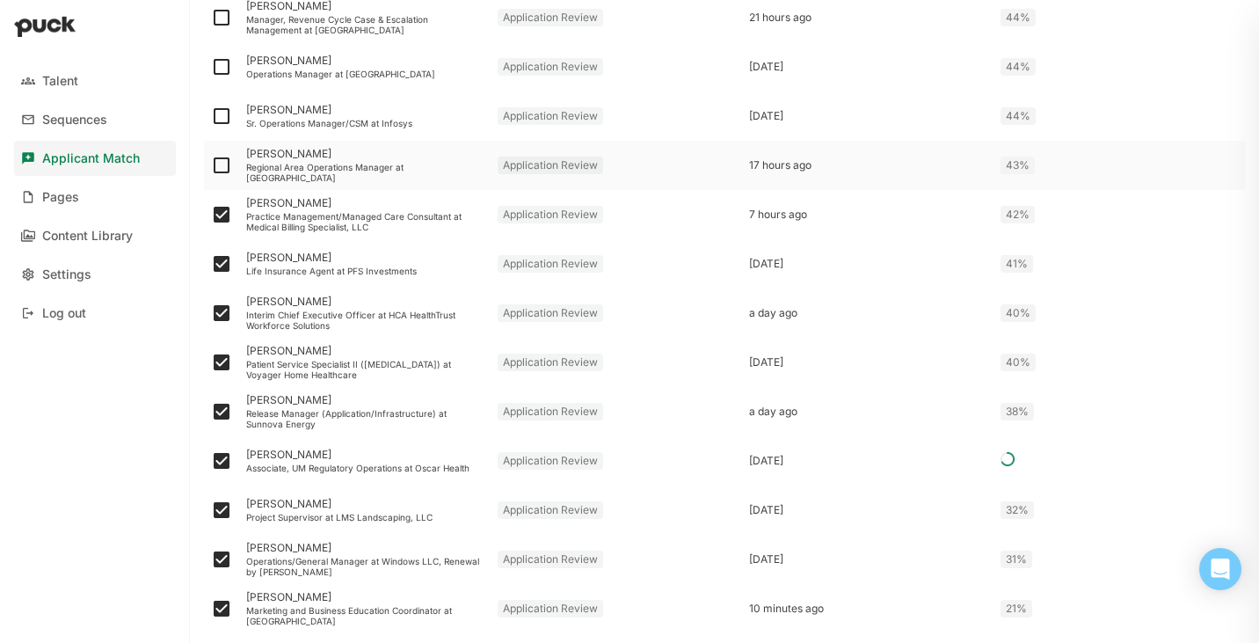
click at [216, 162] on img at bounding box center [221, 165] width 21 height 21
click at [211, 165] on input "checkbox" at bounding box center [210, 165] width 1 height 1
checkbox input "true"
click at [224, 119] on img at bounding box center [221, 116] width 21 height 21
click at [211, 117] on input "checkbox" at bounding box center [210, 116] width 1 height 1
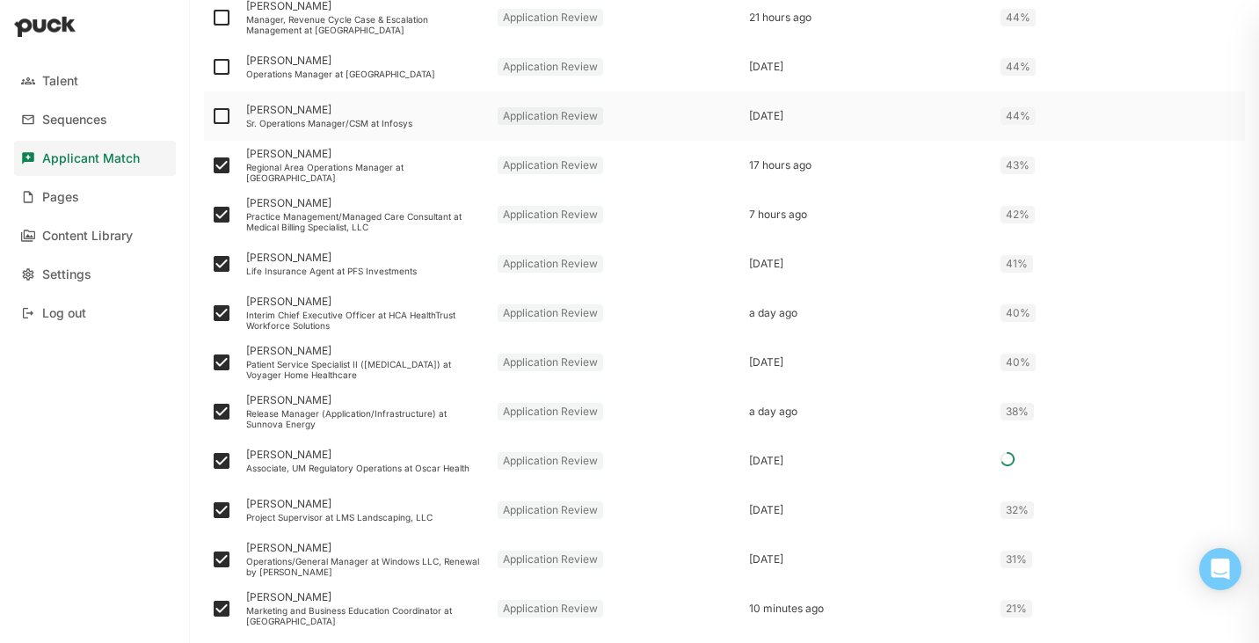
checkbox input "true"
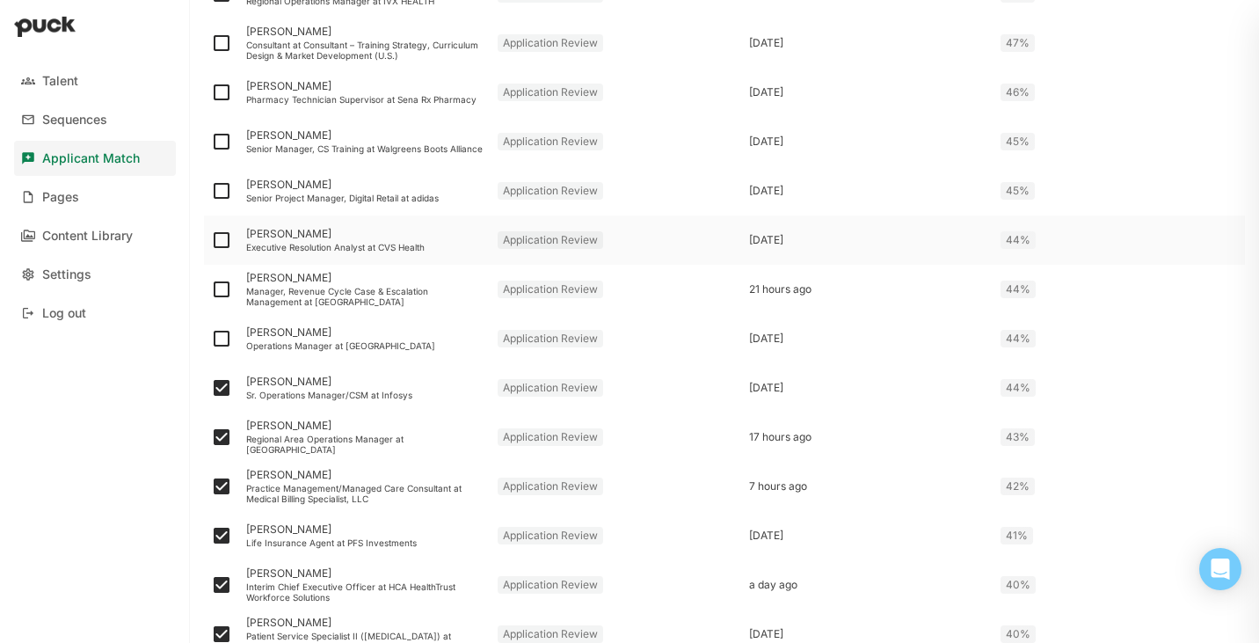
scroll to position [1541, 0]
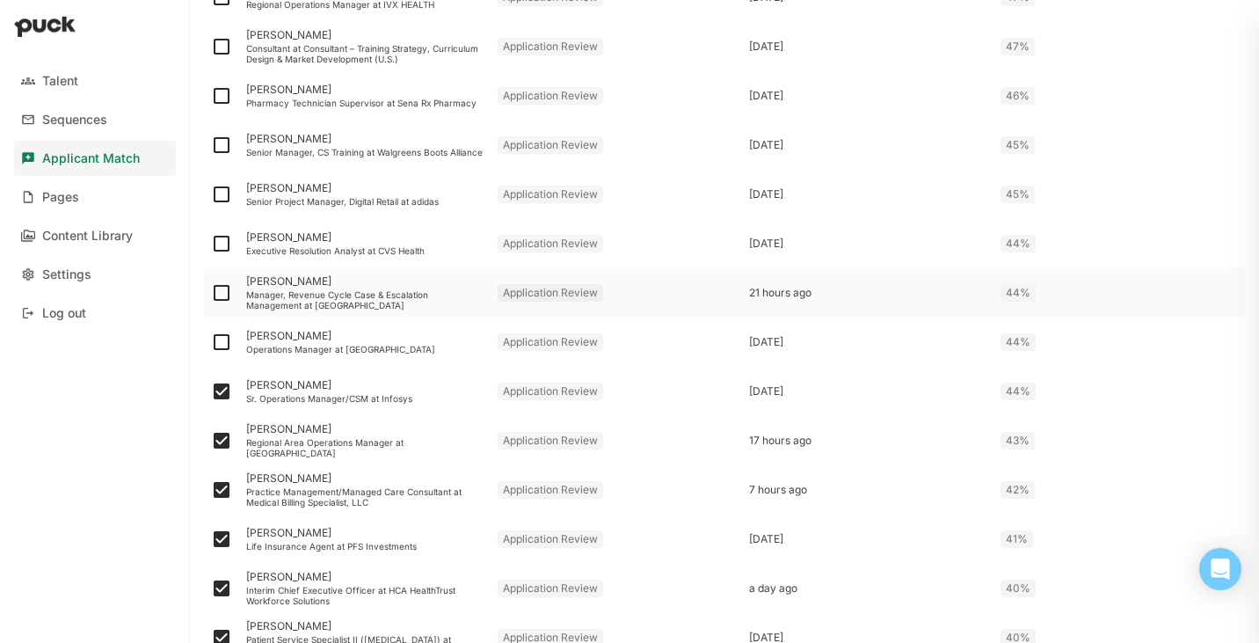
click at [222, 286] on img at bounding box center [221, 292] width 21 height 21
click at [211, 293] on input "checkbox" at bounding box center [210, 293] width 1 height 1
checkbox input "true"
click at [221, 240] on img at bounding box center [221, 243] width 21 height 21
click at [211, 244] on input "checkbox" at bounding box center [210, 244] width 1 height 1
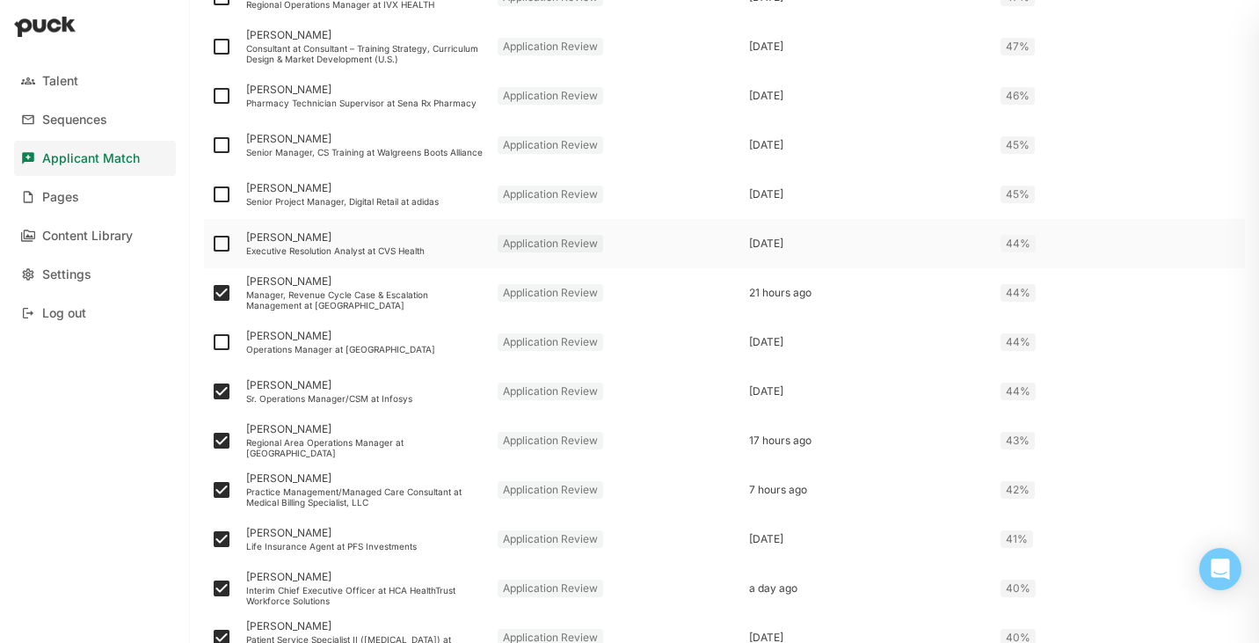
checkbox input "true"
click at [224, 193] on img at bounding box center [221, 194] width 21 height 21
click at [211, 194] on input "checkbox" at bounding box center [210, 194] width 1 height 1
checkbox input "true"
click at [222, 141] on img at bounding box center [221, 145] width 21 height 21
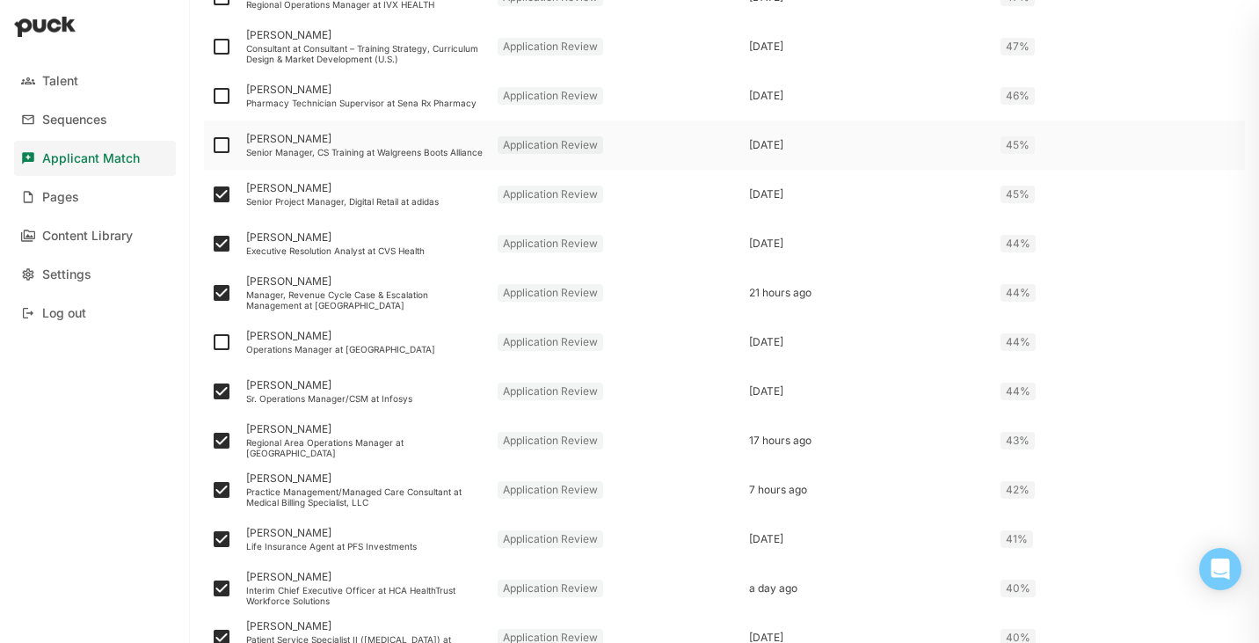
click at [211, 145] on input "checkbox" at bounding box center [210, 145] width 1 height 1
checkbox input "true"
click at [222, 339] on img at bounding box center [221, 342] width 21 height 21
click at [211, 342] on input "checkbox" at bounding box center [210, 342] width 1 height 1
checkbox input "true"
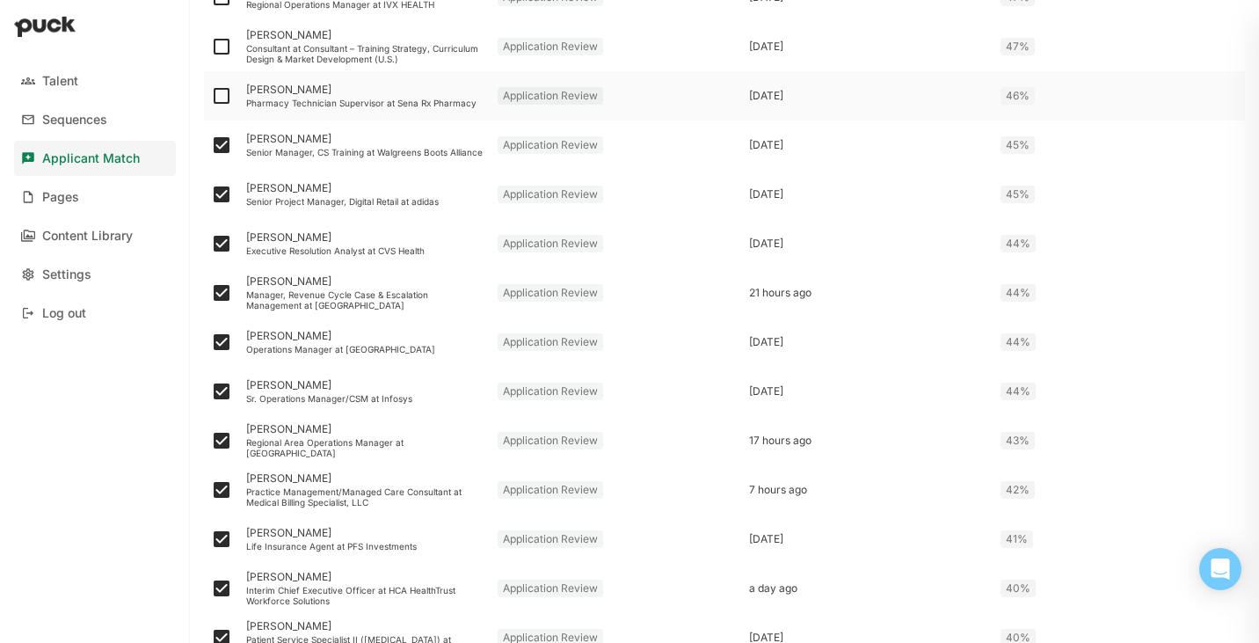
click at [222, 95] on img at bounding box center [221, 95] width 21 height 21
click at [211, 96] on input "checkbox" at bounding box center [210, 96] width 1 height 1
checkbox input "true"
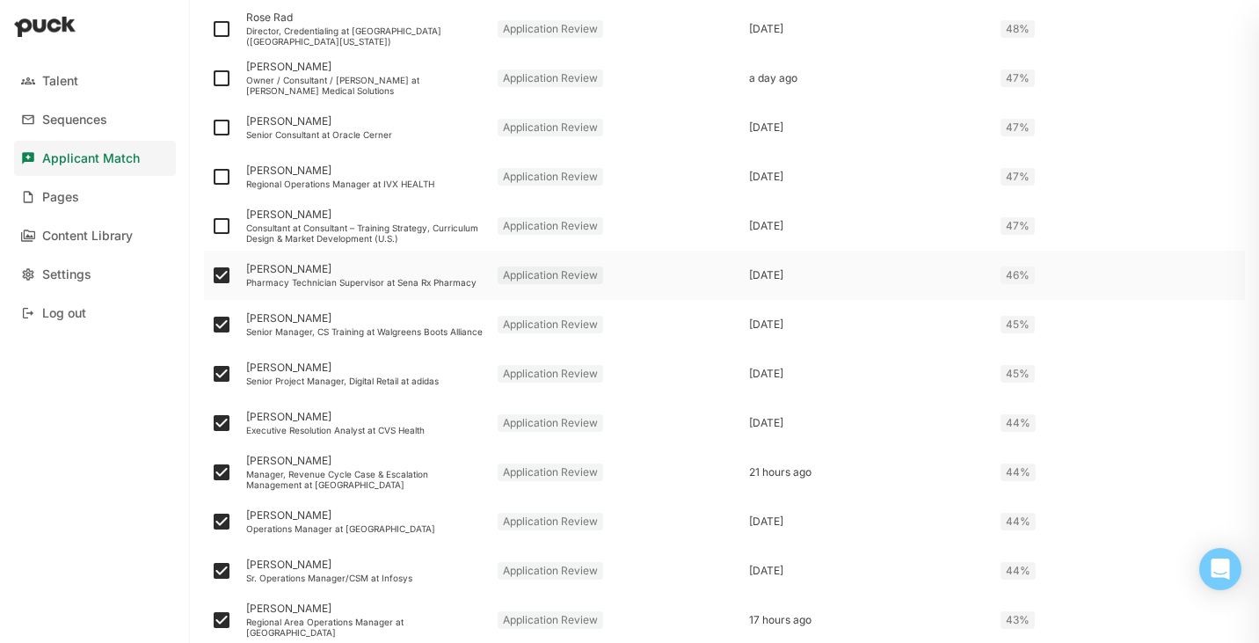
scroll to position [1359, 0]
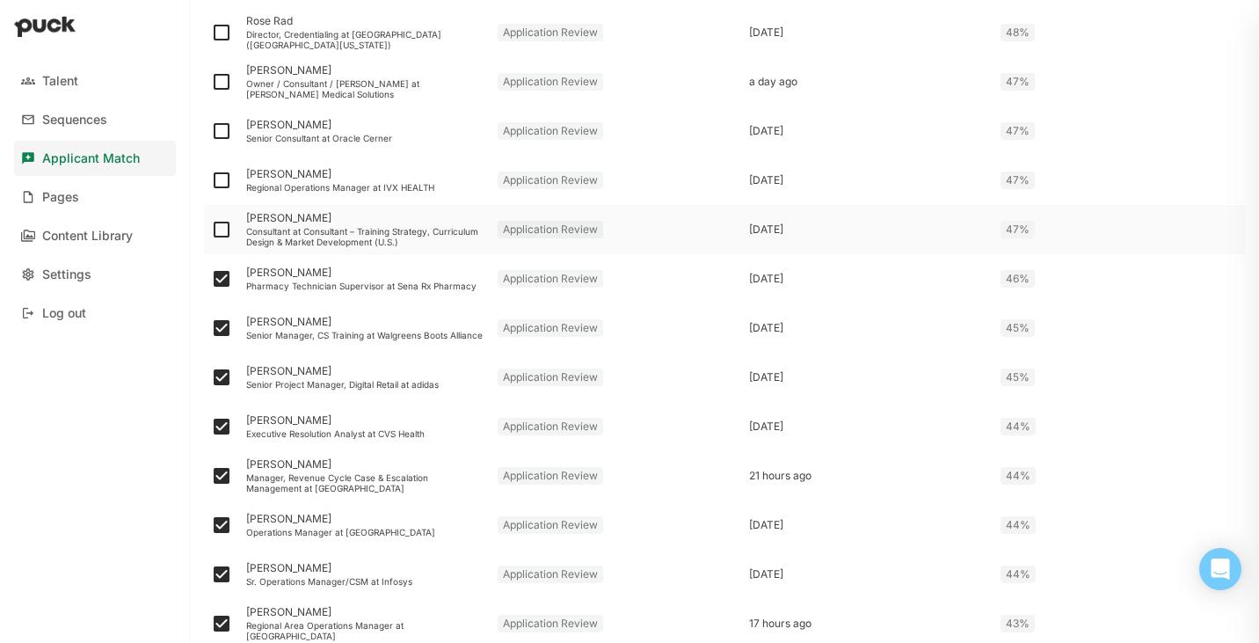
click at [220, 229] on img at bounding box center [221, 229] width 21 height 21
click at [211, 230] on input "checkbox" at bounding box center [210, 230] width 1 height 1
checkbox input "true"
click at [222, 178] on img at bounding box center [221, 180] width 21 height 21
click at [211, 180] on input "checkbox" at bounding box center [210, 180] width 1 height 1
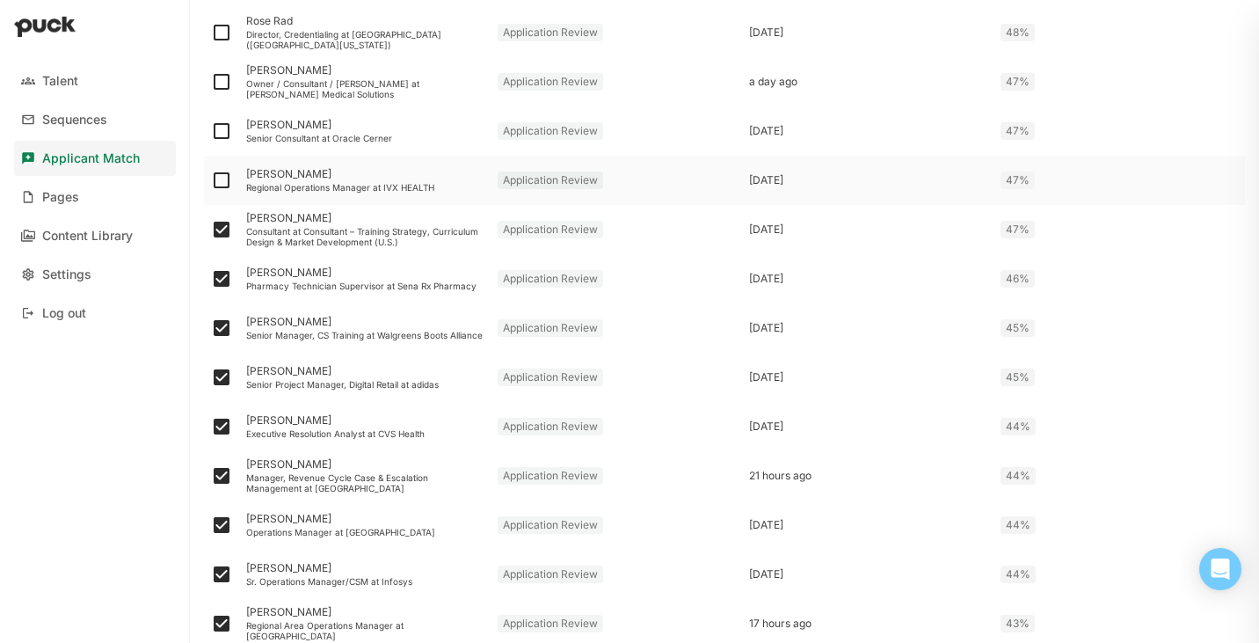
checkbox input "true"
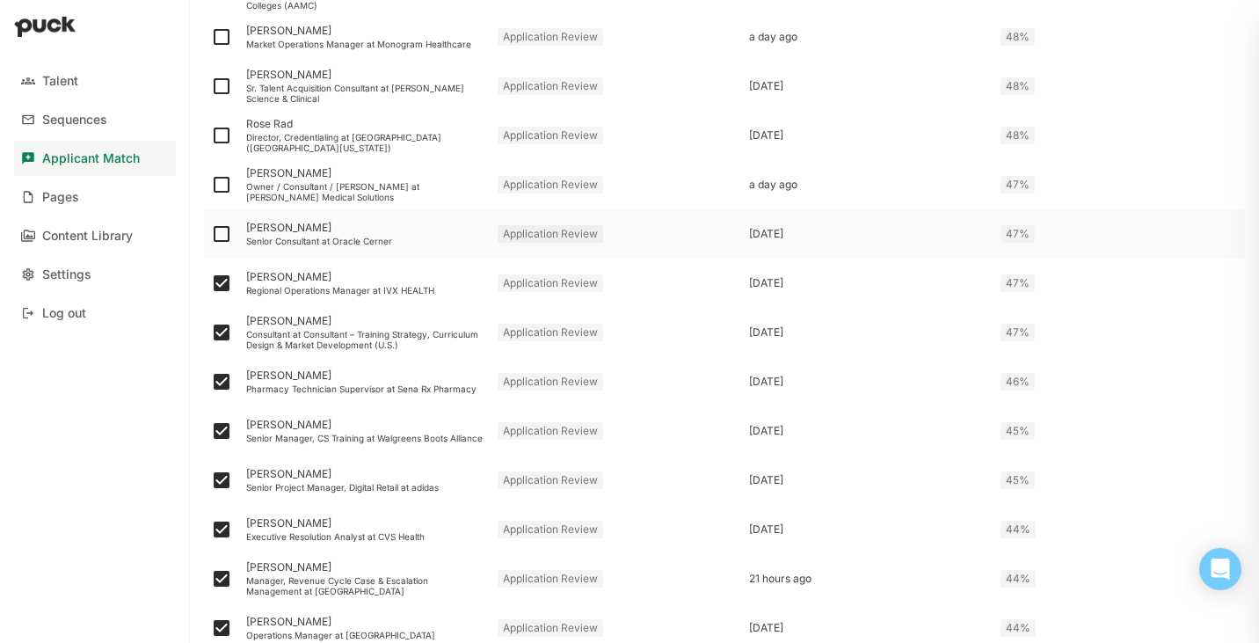
scroll to position [1256, 0]
click at [223, 183] on img at bounding box center [221, 184] width 21 height 21
click at [211, 185] on input "checkbox" at bounding box center [210, 185] width 1 height 1
checkbox input "true"
click at [222, 131] on img at bounding box center [221, 135] width 21 height 21
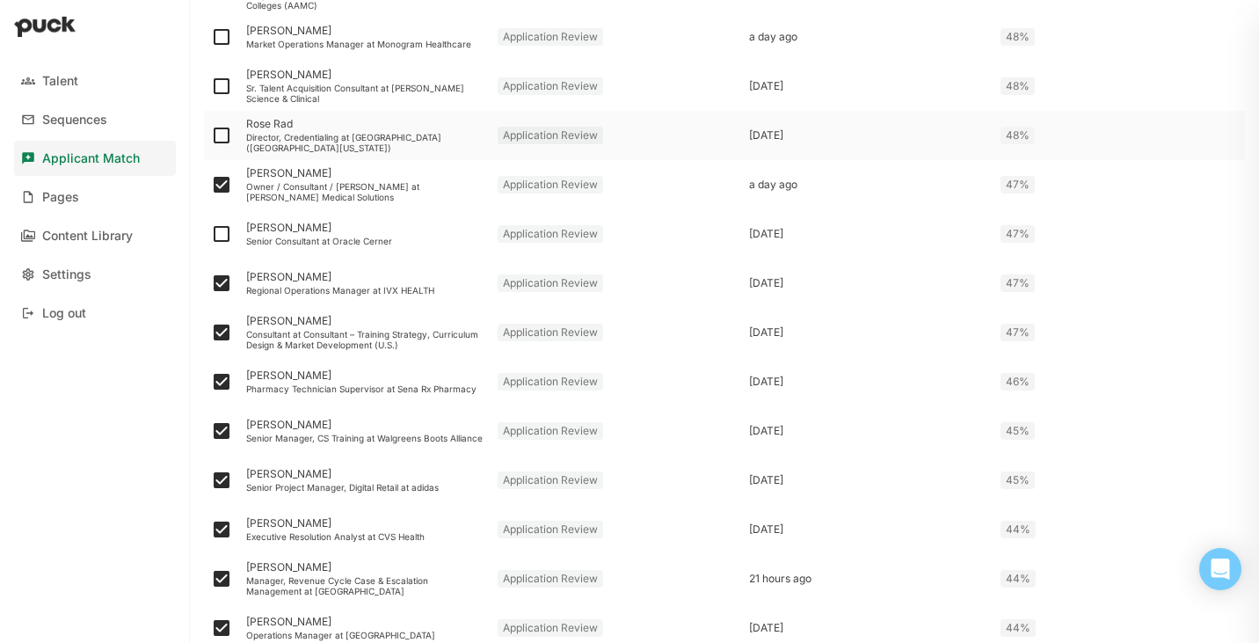
click at [211, 135] on input "checkbox" at bounding box center [210, 135] width 1 height 1
checkbox input "true"
click at [222, 78] on img at bounding box center [221, 86] width 21 height 21
click at [211, 86] on input "checkbox" at bounding box center [210, 86] width 1 height 1
checkbox input "true"
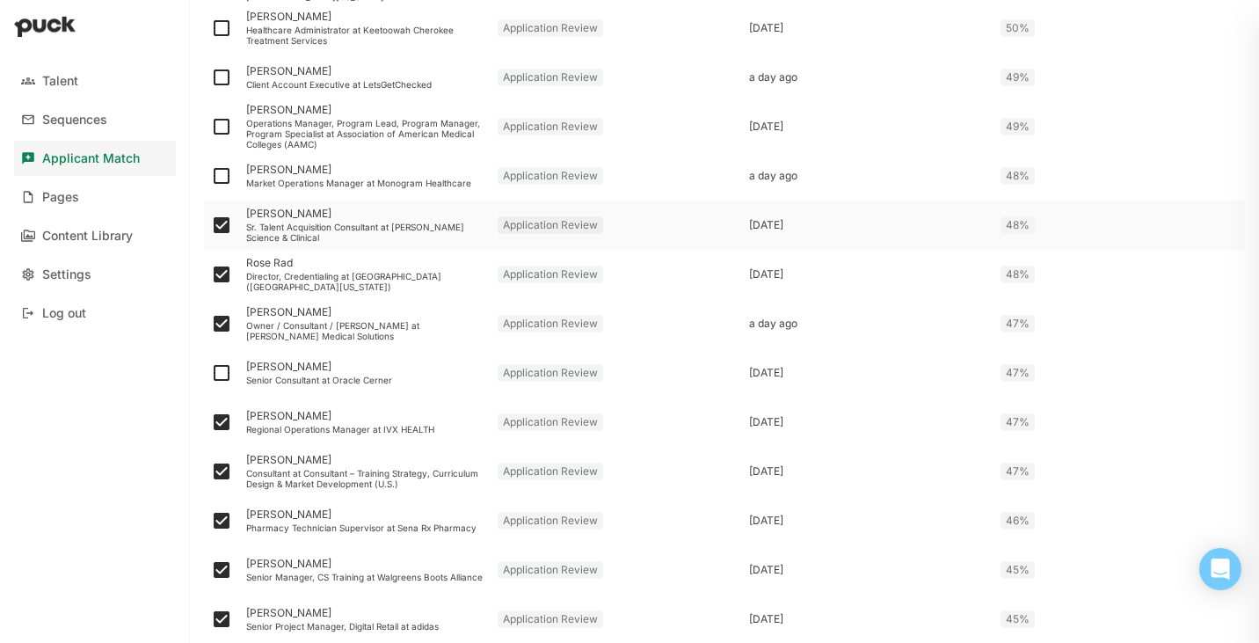
scroll to position [1110, 0]
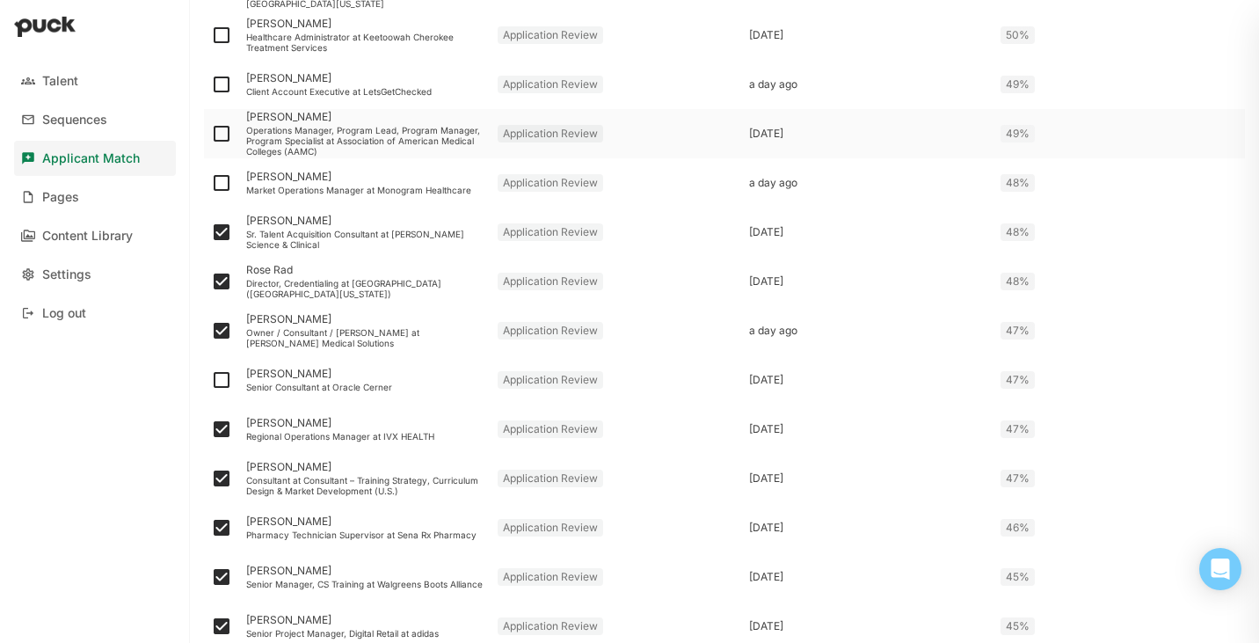
click at [221, 131] on img at bounding box center [221, 133] width 21 height 21
click at [211, 134] on input "checkbox" at bounding box center [210, 134] width 1 height 1
checkbox input "true"
click at [229, 77] on img at bounding box center [221, 84] width 21 height 21
click at [211, 84] on input "checkbox" at bounding box center [210, 84] width 1 height 1
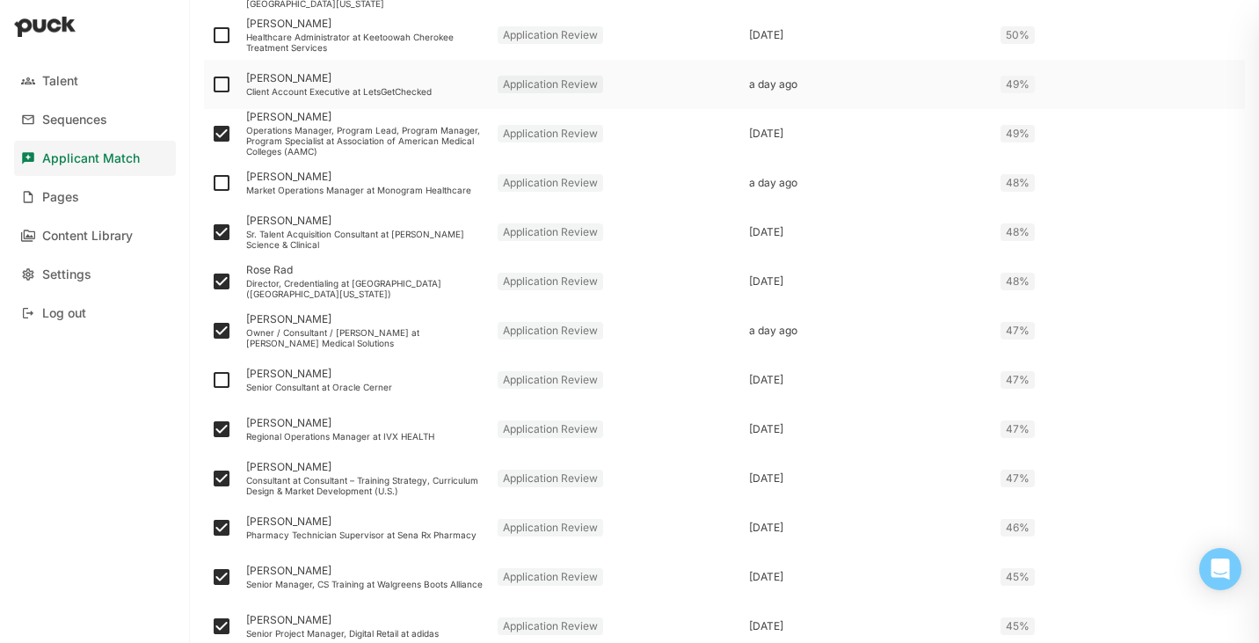
checkbox input "true"
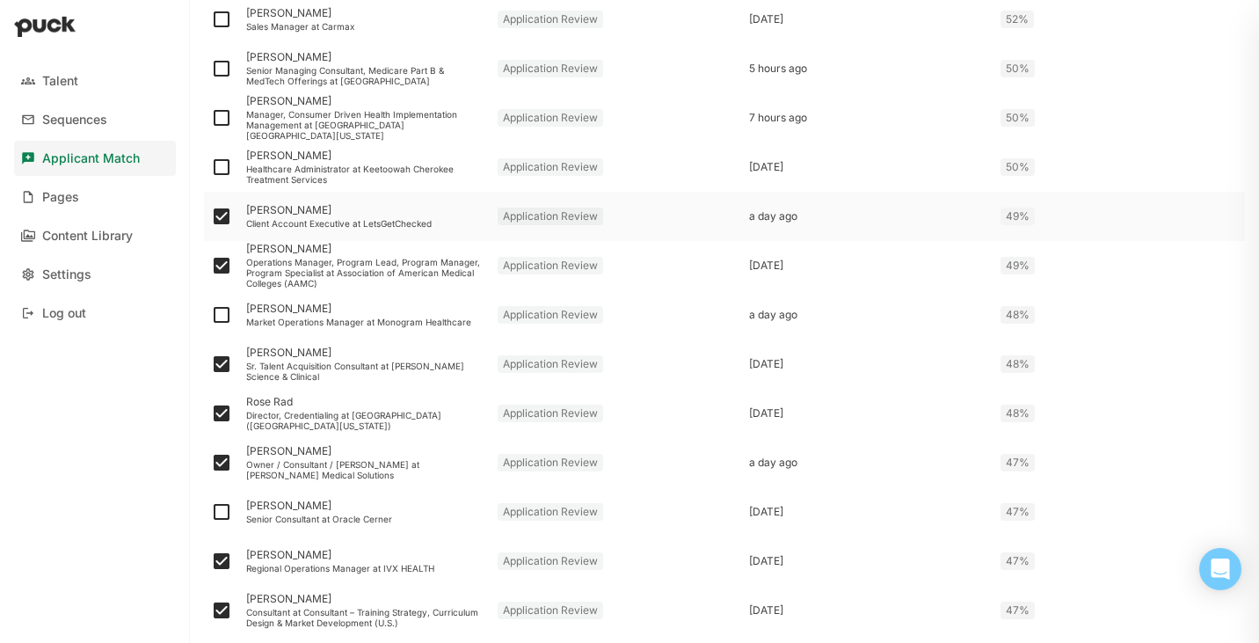
scroll to position [978, 0]
click at [224, 164] on img at bounding box center [221, 167] width 21 height 21
click at [211, 167] on input "checkbox" at bounding box center [210, 167] width 1 height 1
checkbox input "true"
click at [223, 113] on img at bounding box center [221, 117] width 21 height 21
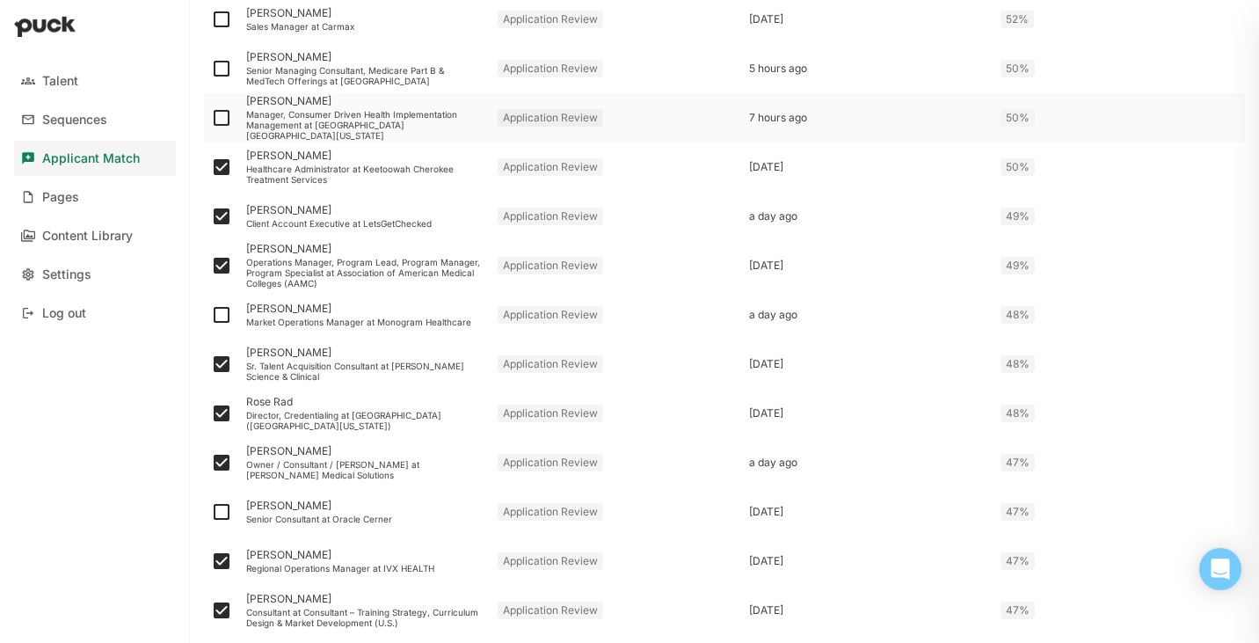
click at [211, 118] on input "checkbox" at bounding box center [210, 118] width 1 height 1
checkbox input "true"
click at [222, 59] on img at bounding box center [221, 68] width 21 height 21
click at [211, 69] on input "checkbox" at bounding box center [210, 69] width 1 height 1
checkbox input "true"
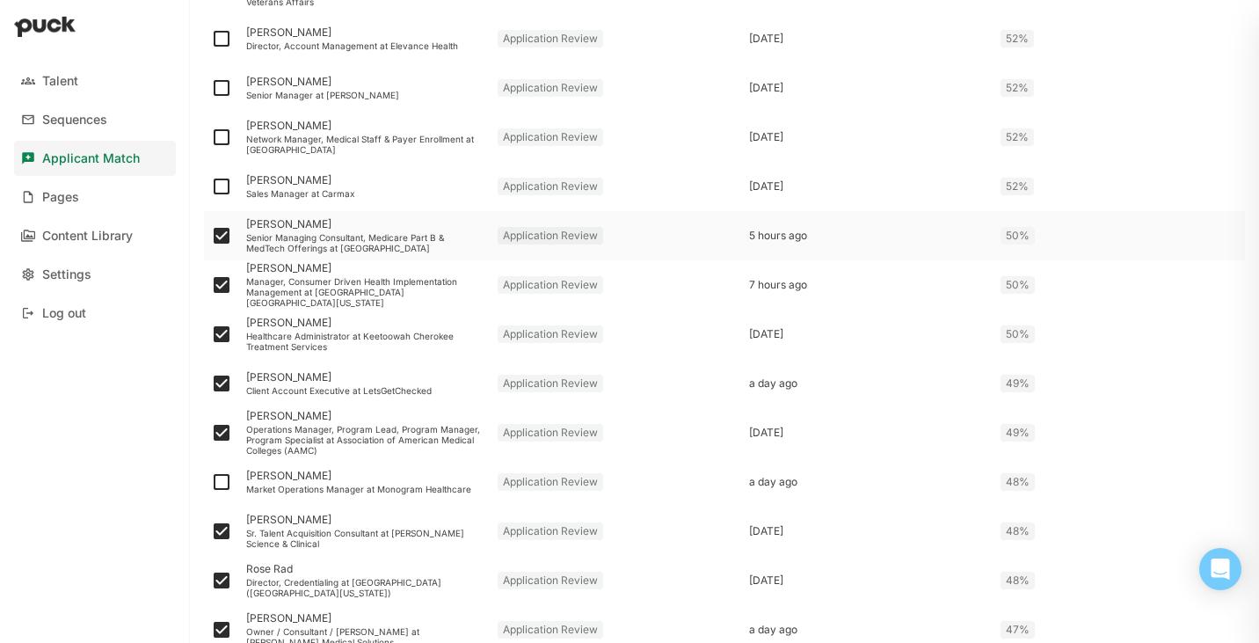
scroll to position [805, 0]
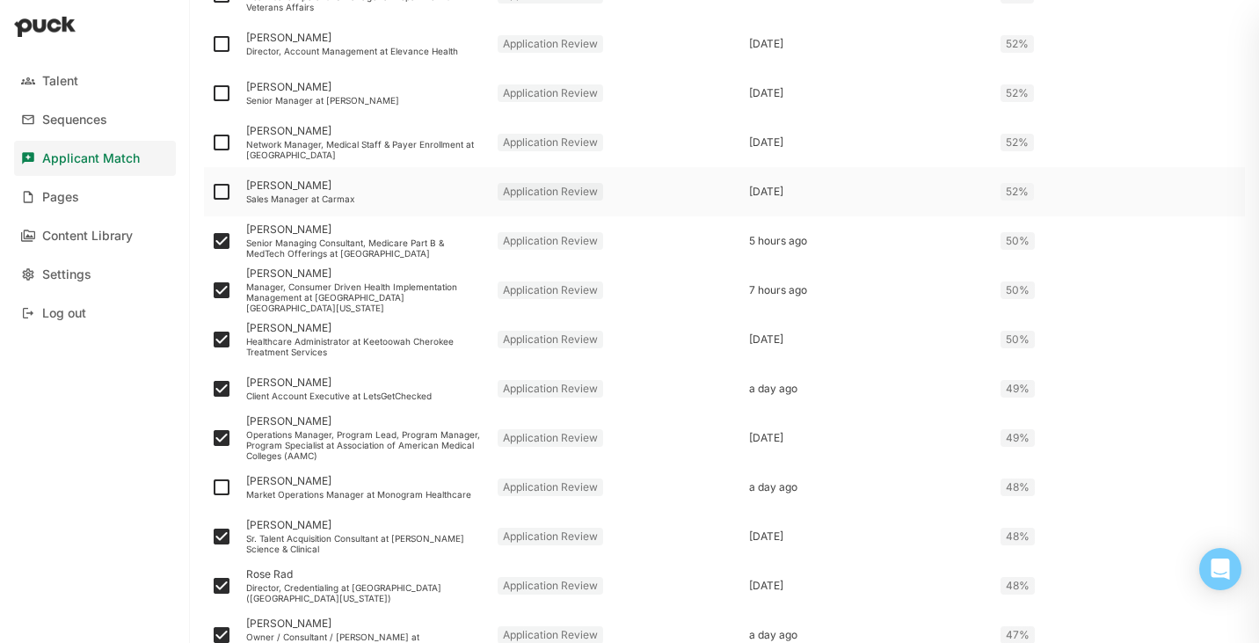
click at [224, 187] on img at bounding box center [221, 191] width 21 height 21
click at [211, 192] on input "checkbox" at bounding box center [210, 192] width 1 height 1
checkbox input "true"
click at [224, 135] on img at bounding box center [221, 142] width 21 height 21
click at [211, 142] on input "checkbox" at bounding box center [210, 142] width 1 height 1
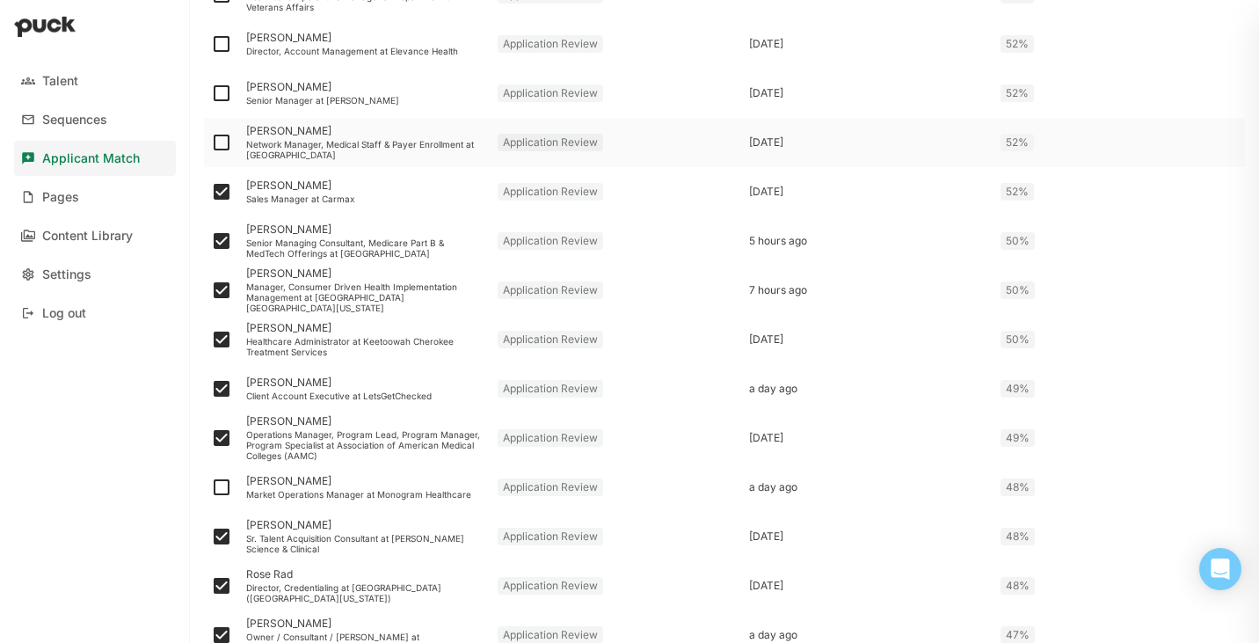
checkbox input "true"
click at [234, 79] on div at bounding box center [221, 93] width 35 height 49
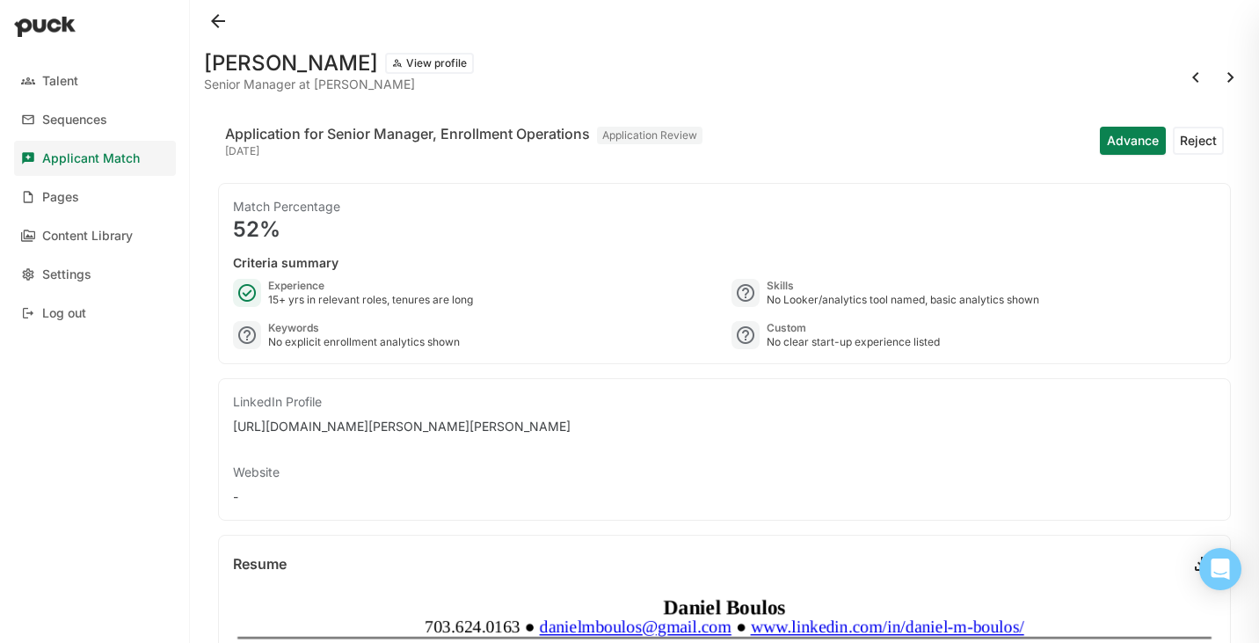
click at [212, 30] on button at bounding box center [218, 21] width 28 height 28
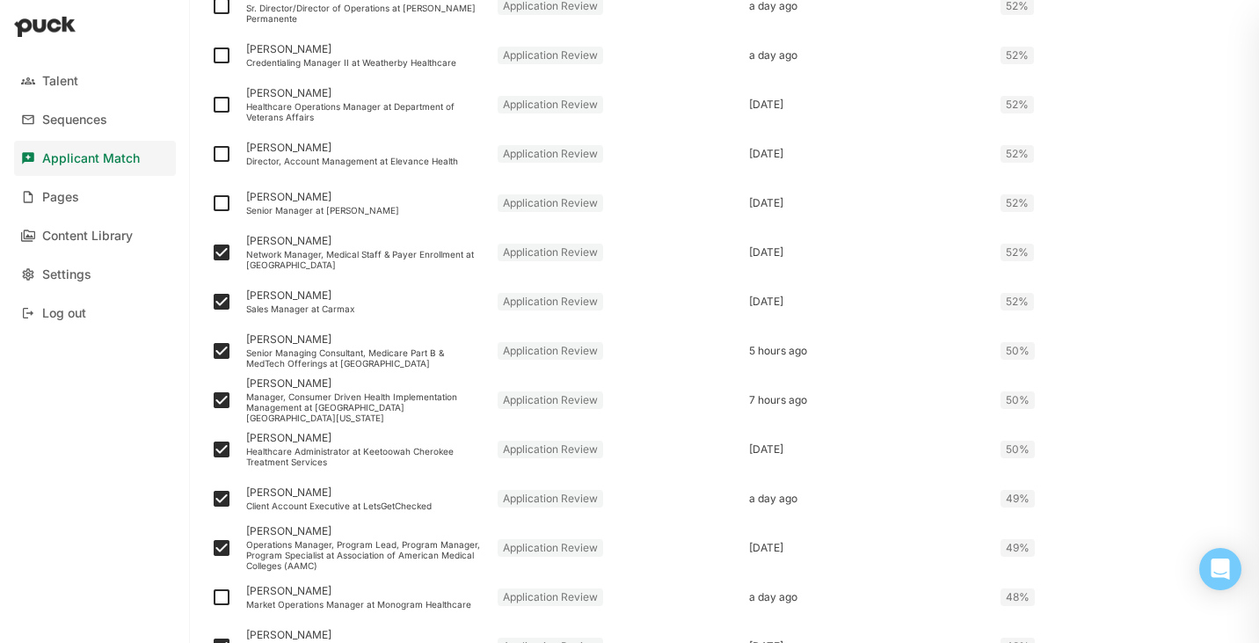
scroll to position [675, 0]
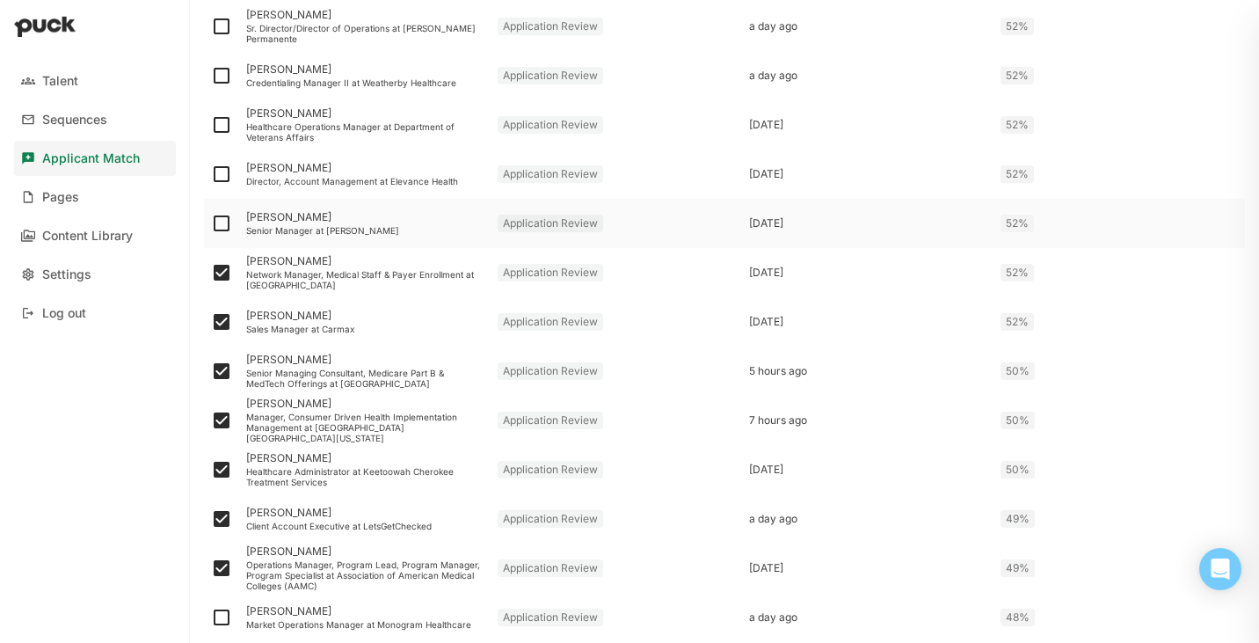
click at [221, 222] on img at bounding box center [221, 223] width 21 height 21
click at [211, 223] on input "checkbox" at bounding box center [210, 223] width 1 height 1
checkbox input "true"
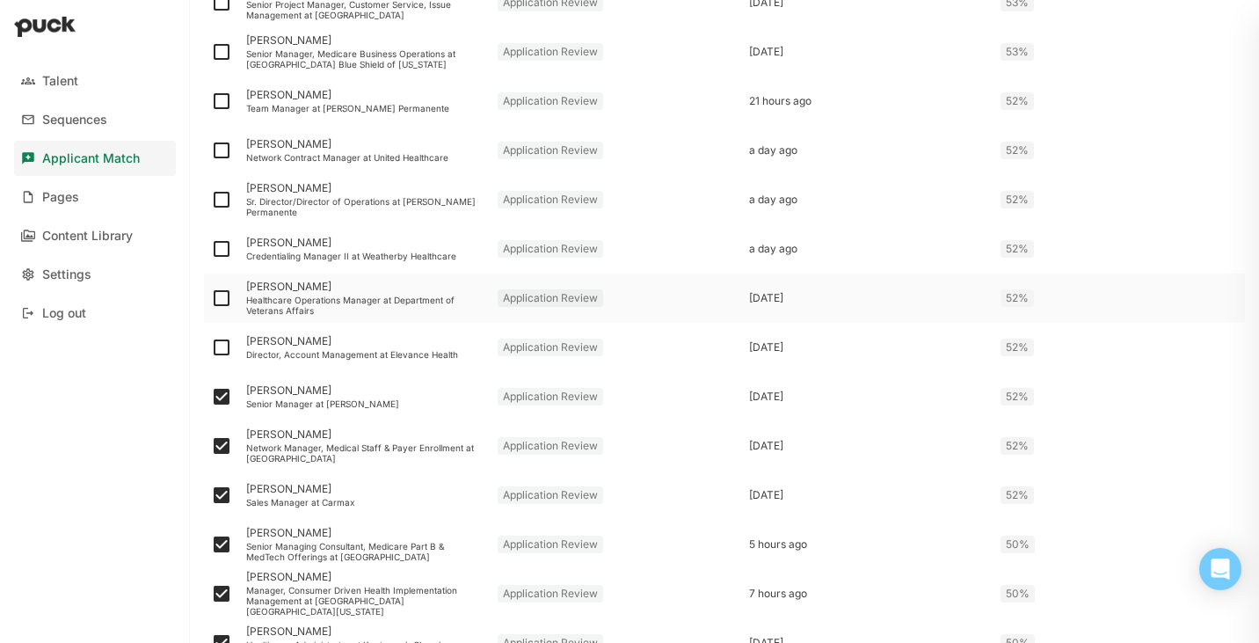
scroll to position [500, 0]
click at [224, 196] on img at bounding box center [221, 201] width 21 height 21
click at [211, 201] on input "checkbox" at bounding box center [210, 201] width 1 height 1
checkbox input "true"
click at [221, 148] on img at bounding box center [221, 152] width 21 height 21
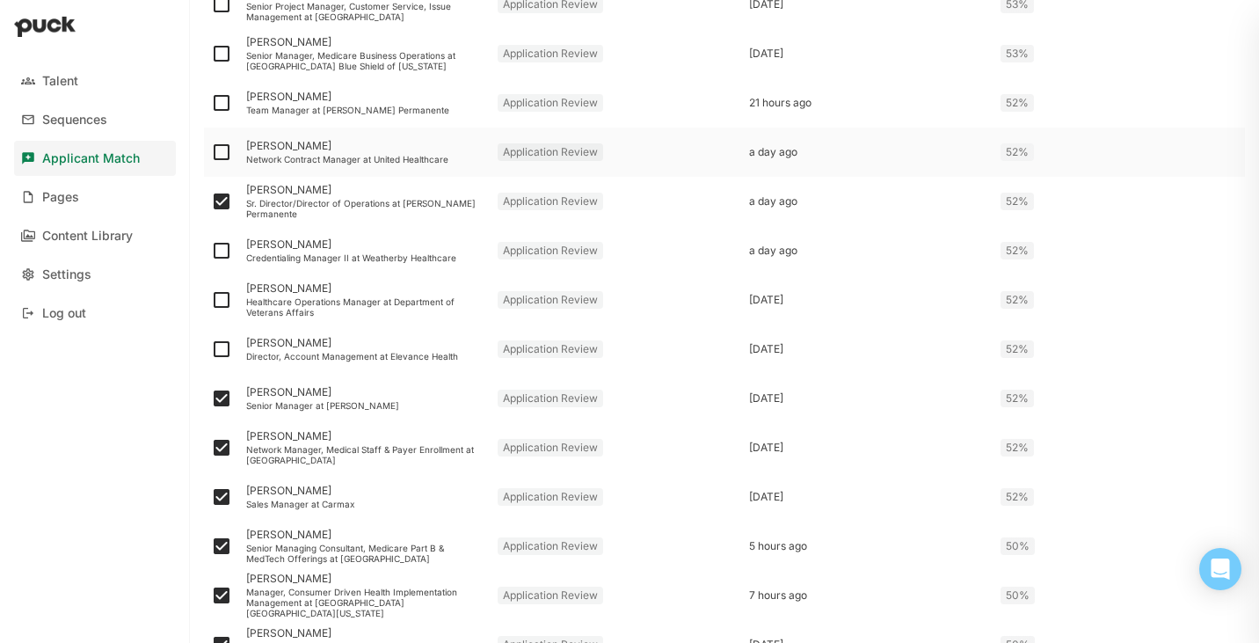
click at [211, 152] on input "checkbox" at bounding box center [210, 152] width 1 height 1
checkbox input "true"
click at [223, 102] on img at bounding box center [221, 102] width 21 height 21
click at [211, 103] on input "checkbox" at bounding box center [210, 103] width 1 height 1
checkbox input "true"
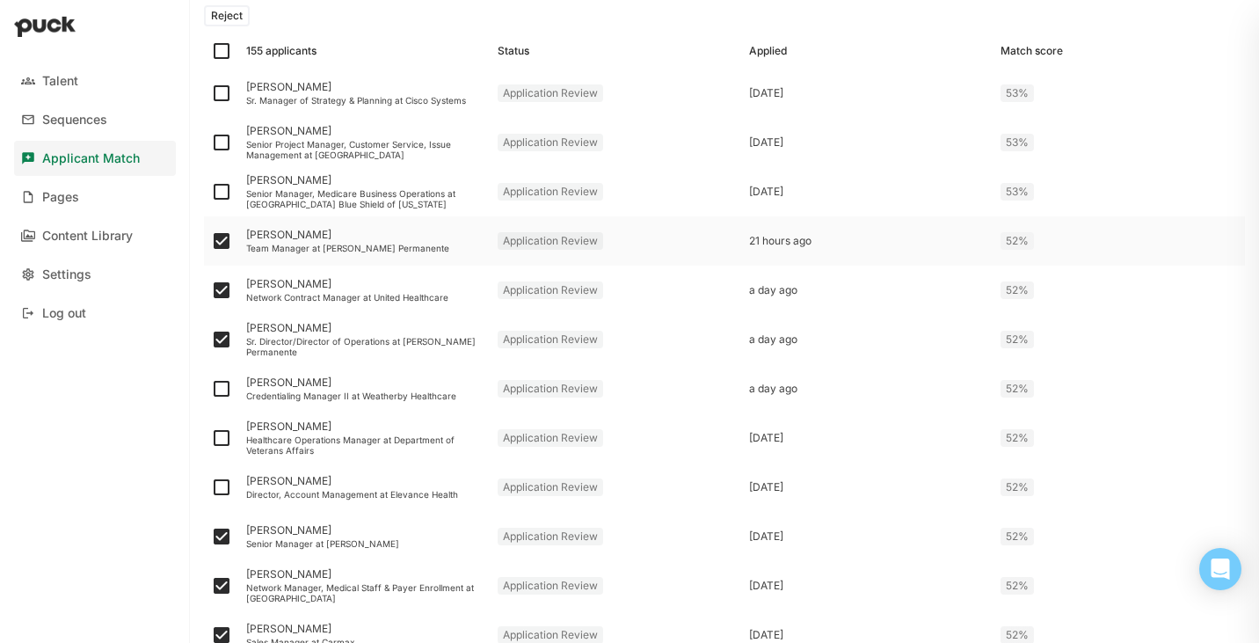
scroll to position [354, 0]
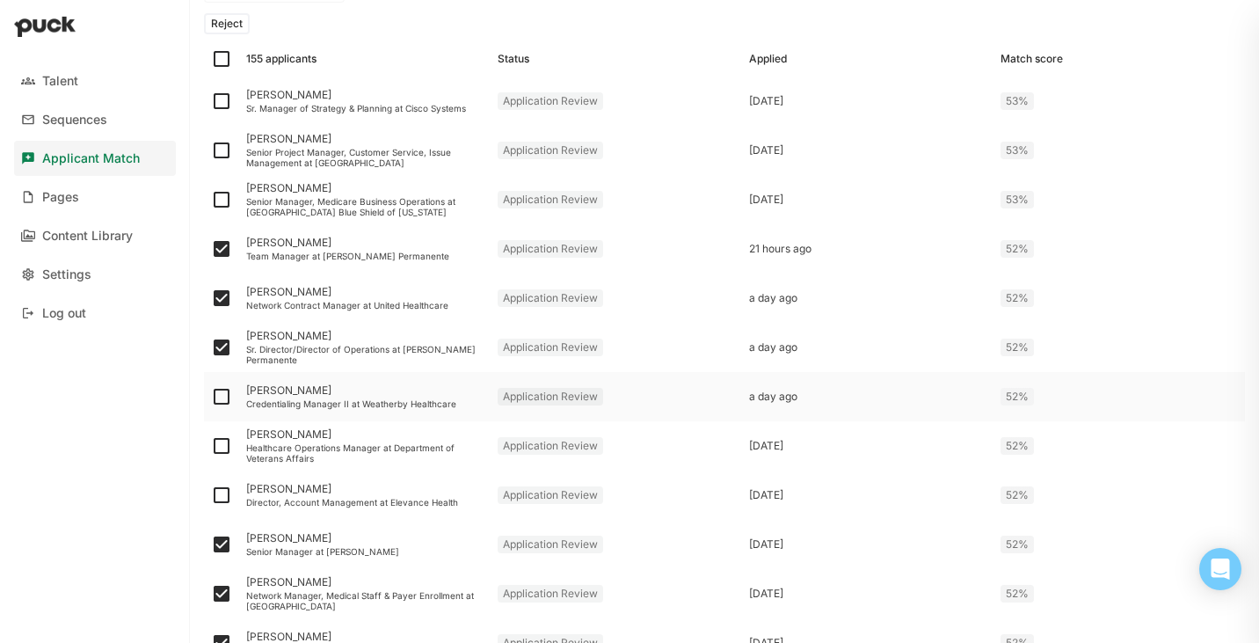
click at [222, 397] on img at bounding box center [221, 396] width 21 height 21
click at [211, 397] on input "checkbox" at bounding box center [210, 397] width 1 height 1
checkbox input "true"
click at [222, 440] on img at bounding box center [221, 445] width 21 height 21
click at [211, 446] on input "checkbox" at bounding box center [210, 446] width 1 height 1
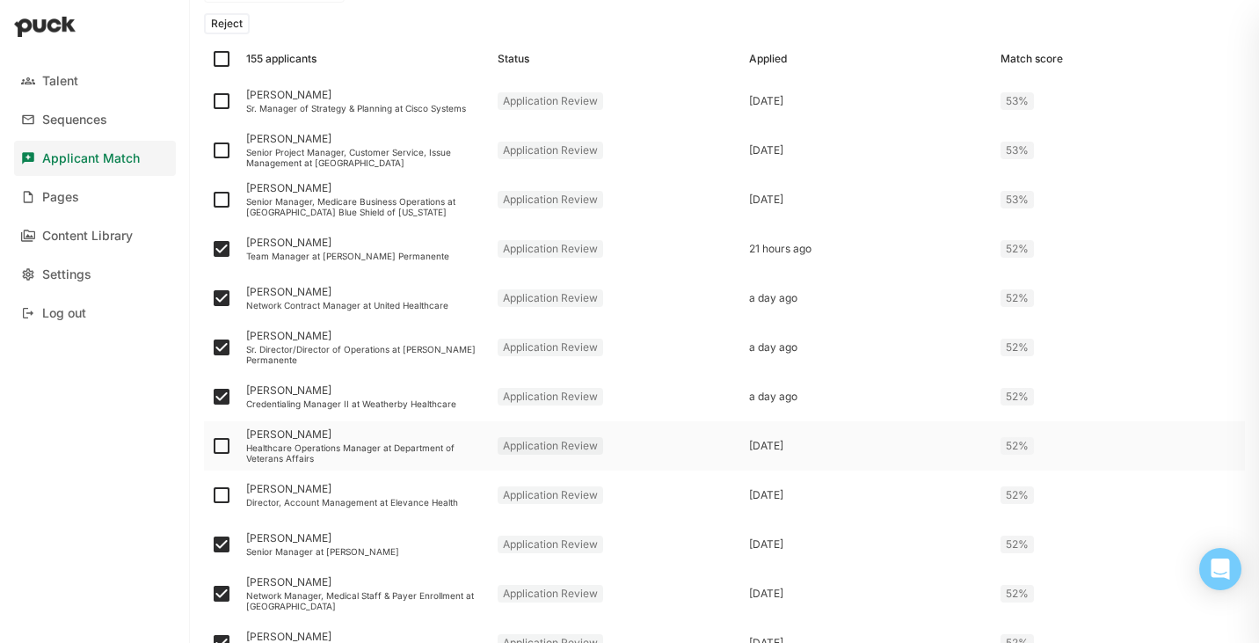
checkbox input "true"
click at [222, 193] on img at bounding box center [221, 199] width 21 height 21
click at [211, 200] on input "checkbox" at bounding box center [210, 200] width 1 height 1
checkbox input "true"
click at [221, 143] on img at bounding box center [221, 150] width 21 height 21
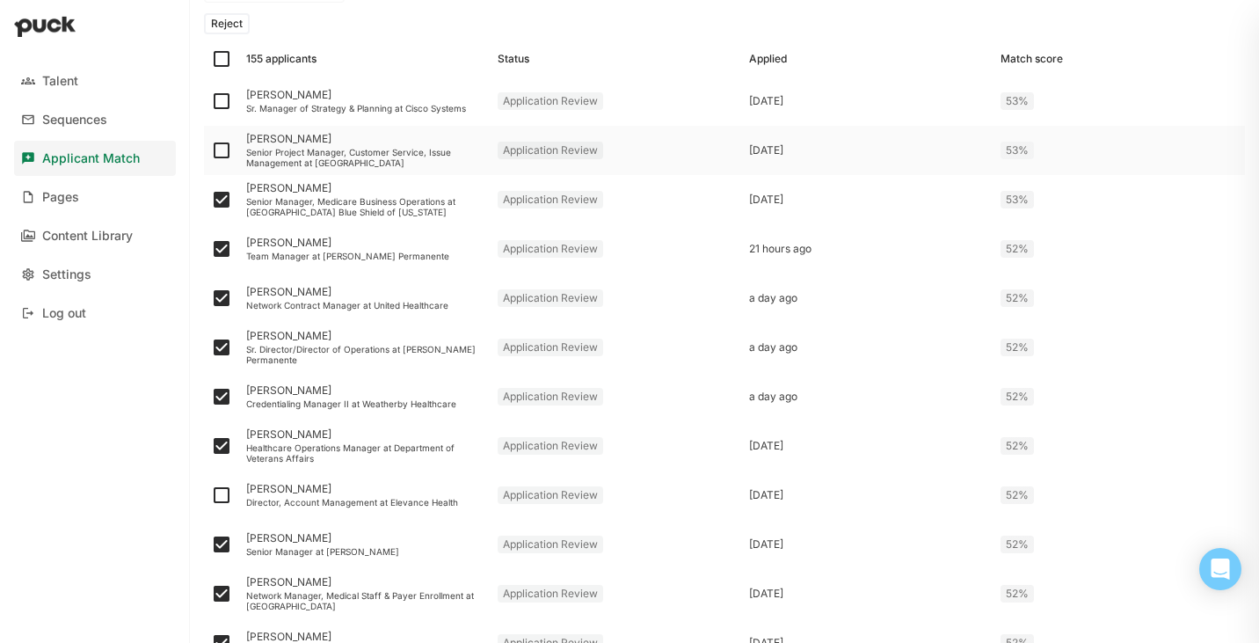
click at [211, 150] on input "checkbox" at bounding box center [210, 150] width 1 height 1
checkbox input "true"
click at [225, 93] on img at bounding box center [221, 101] width 21 height 21
click at [211, 101] on input "checkbox" at bounding box center [210, 101] width 1 height 1
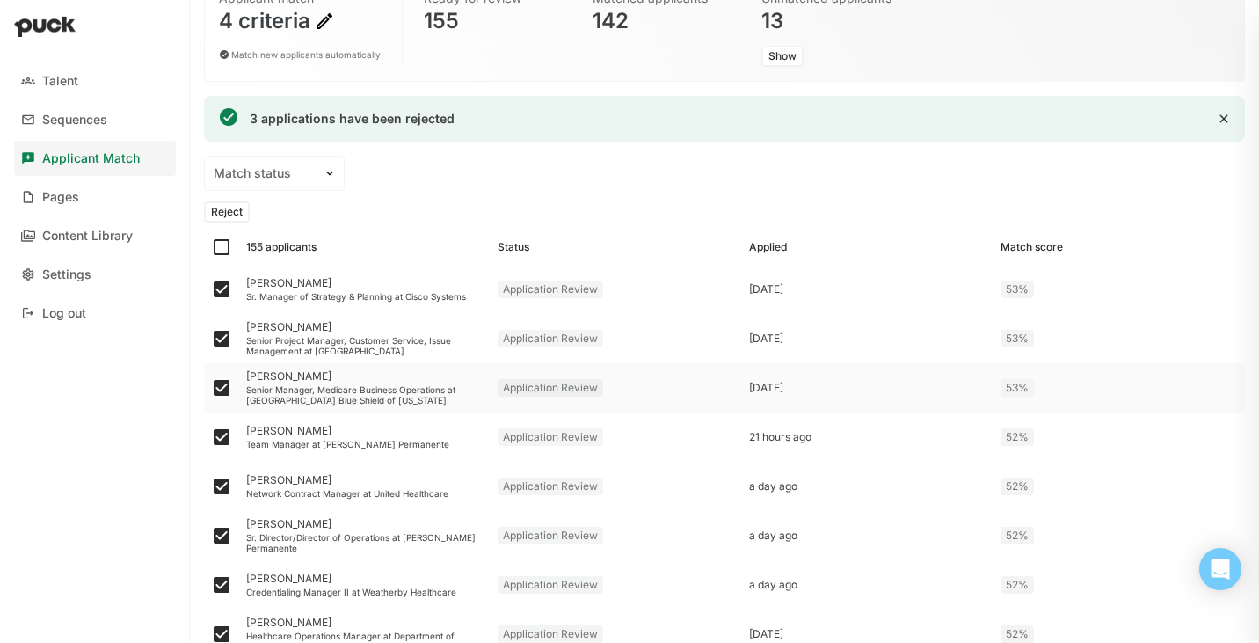
scroll to position [152, 0]
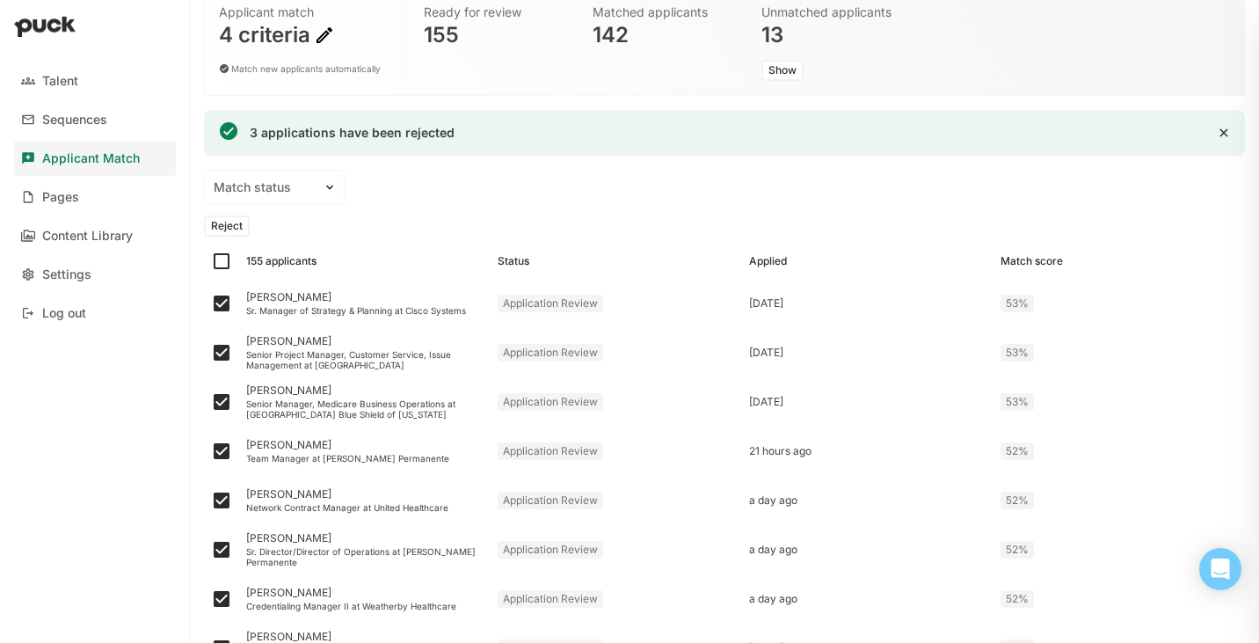
click at [226, 222] on button "Reject" at bounding box center [227, 225] width 46 height 21
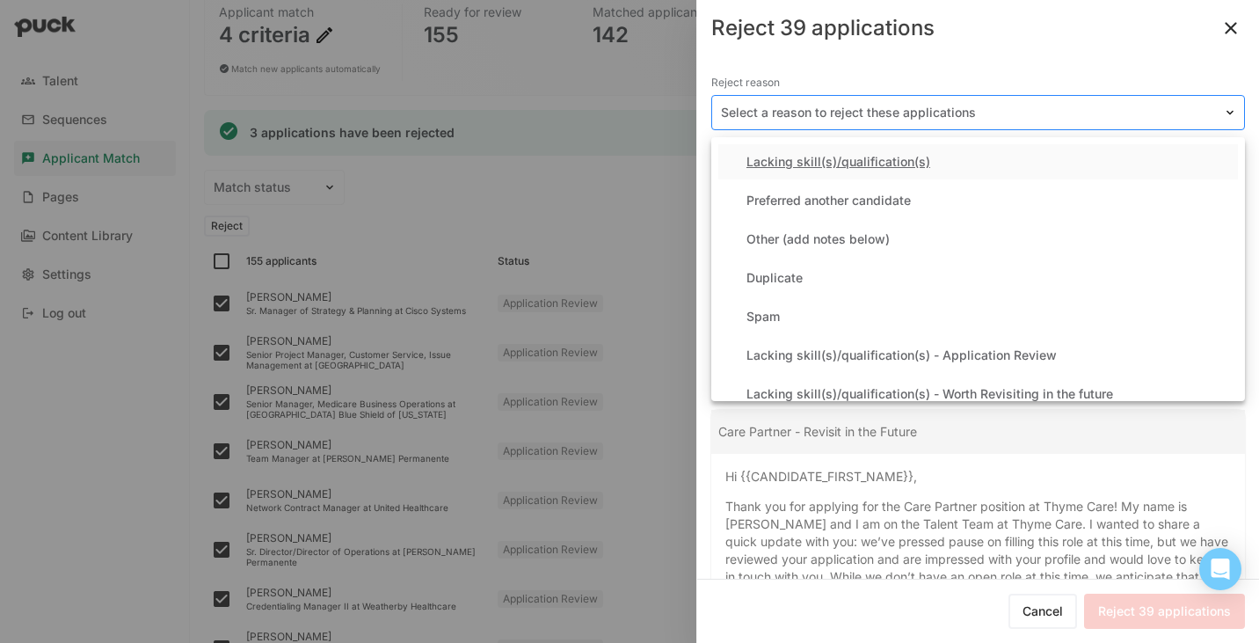
click at [878, 115] on div at bounding box center [967, 113] width 493 height 18
click at [845, 352] on div "Lacking skill(s)/qualification(s) - Application Review" at bounding box center [902, 355] width 310 height 15
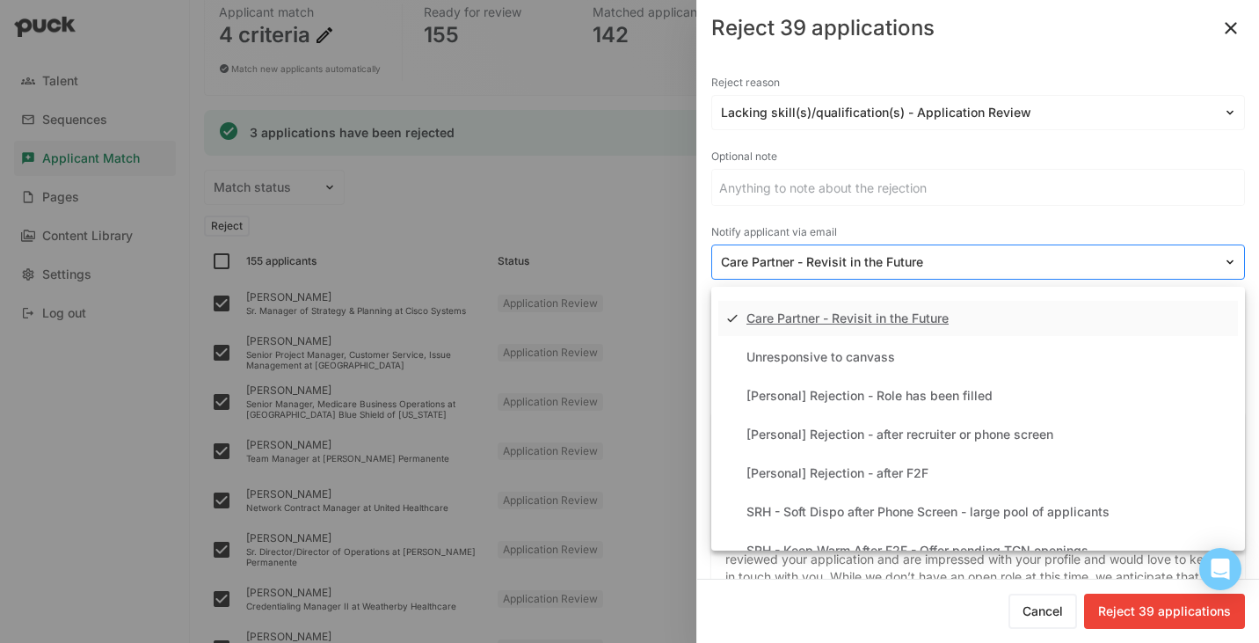
click at [871, 264] on div at bounding box center [967, 262] width 493 height 18
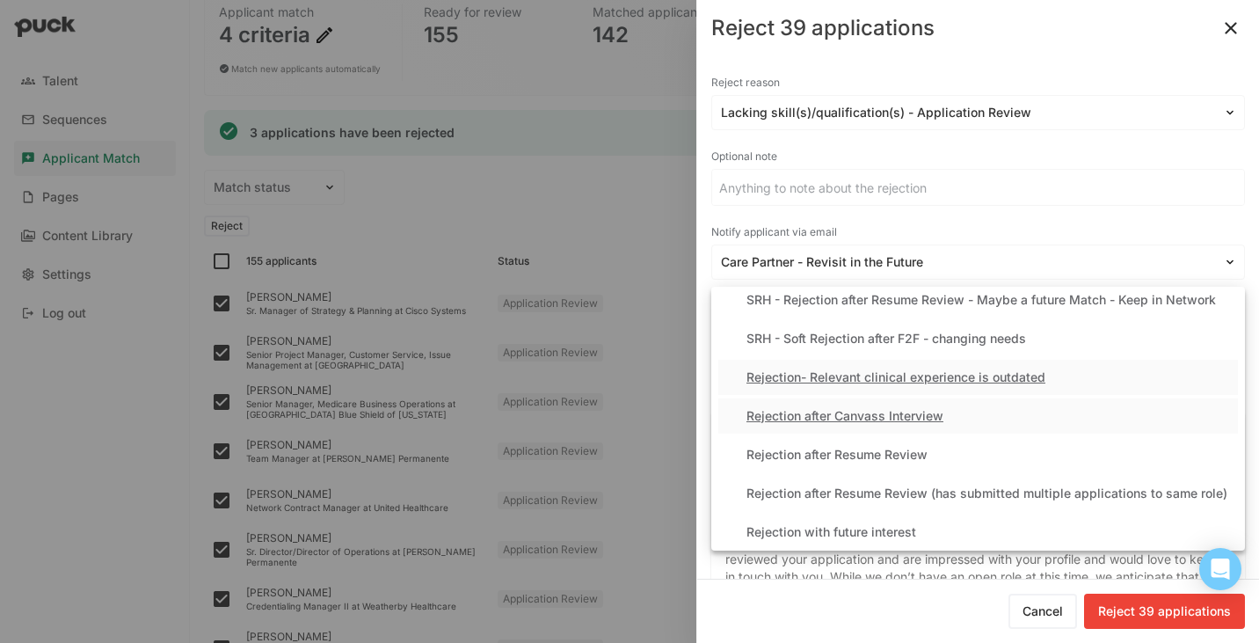
scroll to position [374, 0]
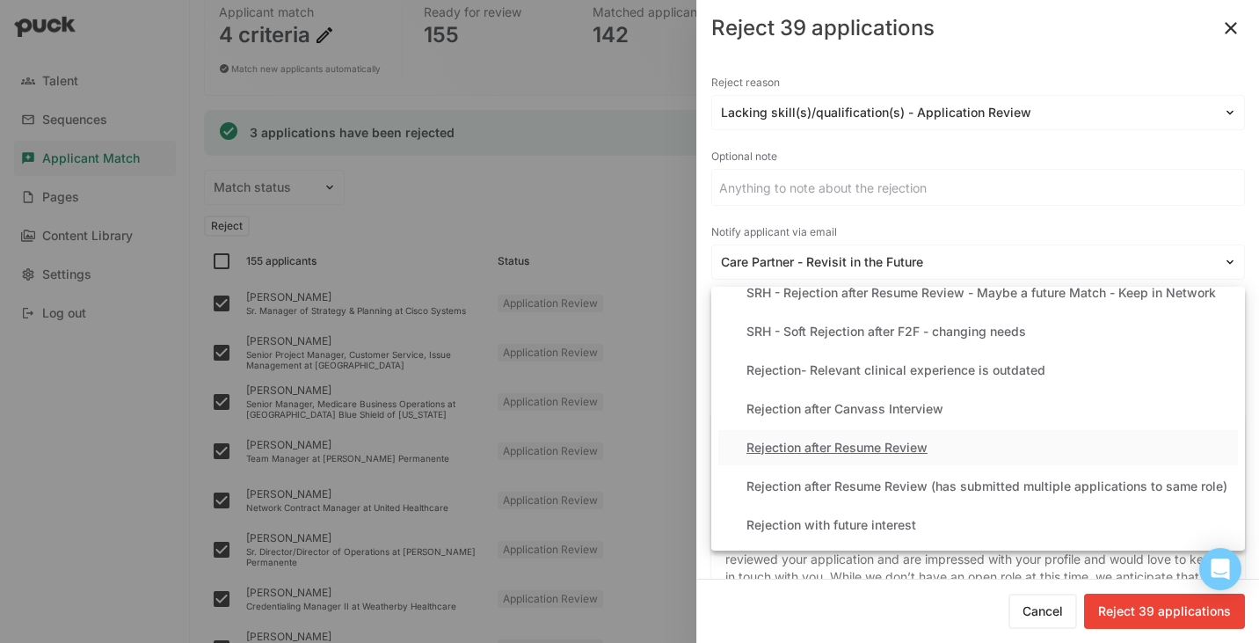
click at [833, 444] on div "Rejection after Resume Review" at bounding box center [837, 448] width 181 height 15
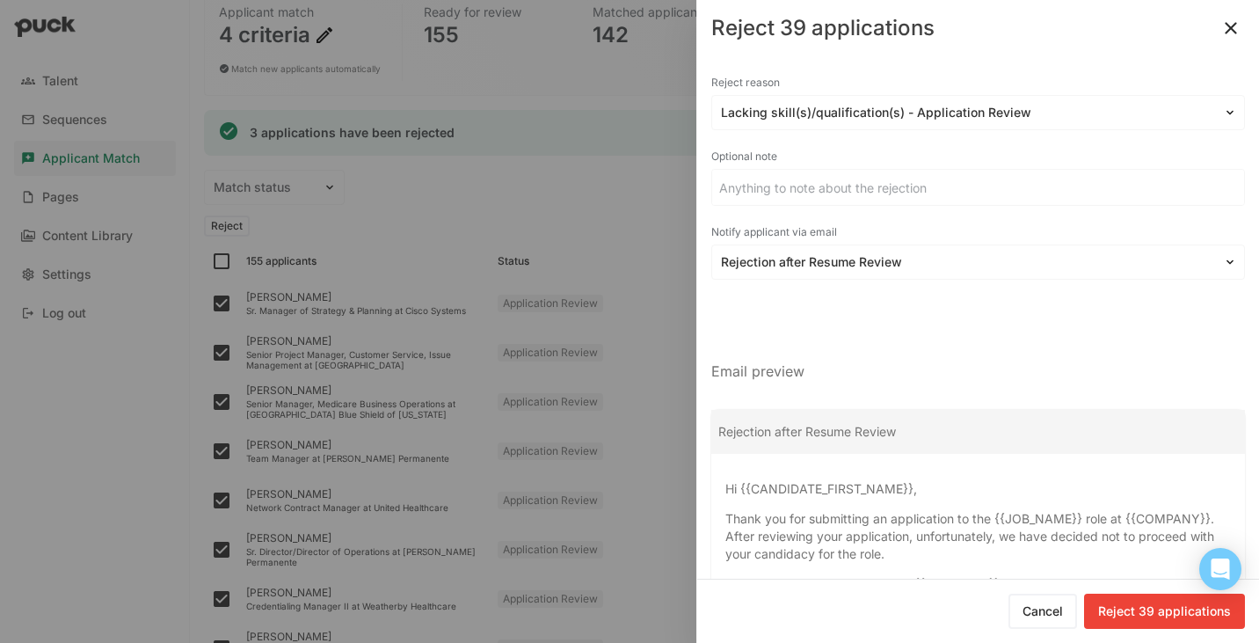
scroll to position [134, 0]
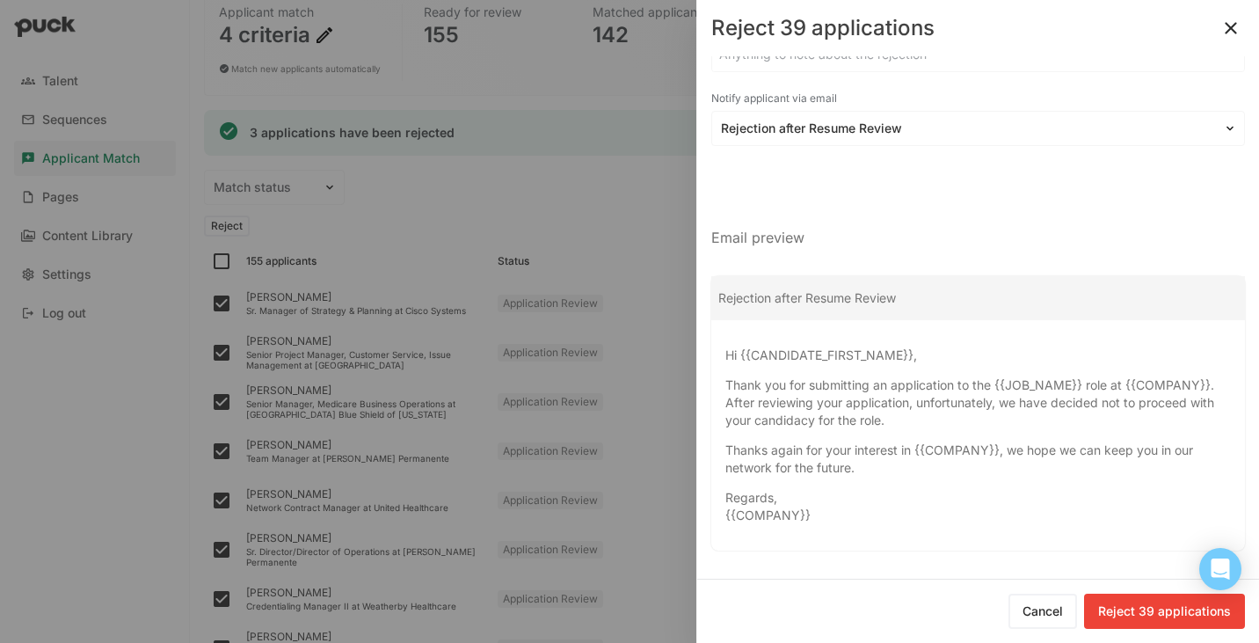
click at [1118, 601] on button "Reject 39 applications" at bounding box center [1164, 611] width 161 height 35
checkbox input "false"
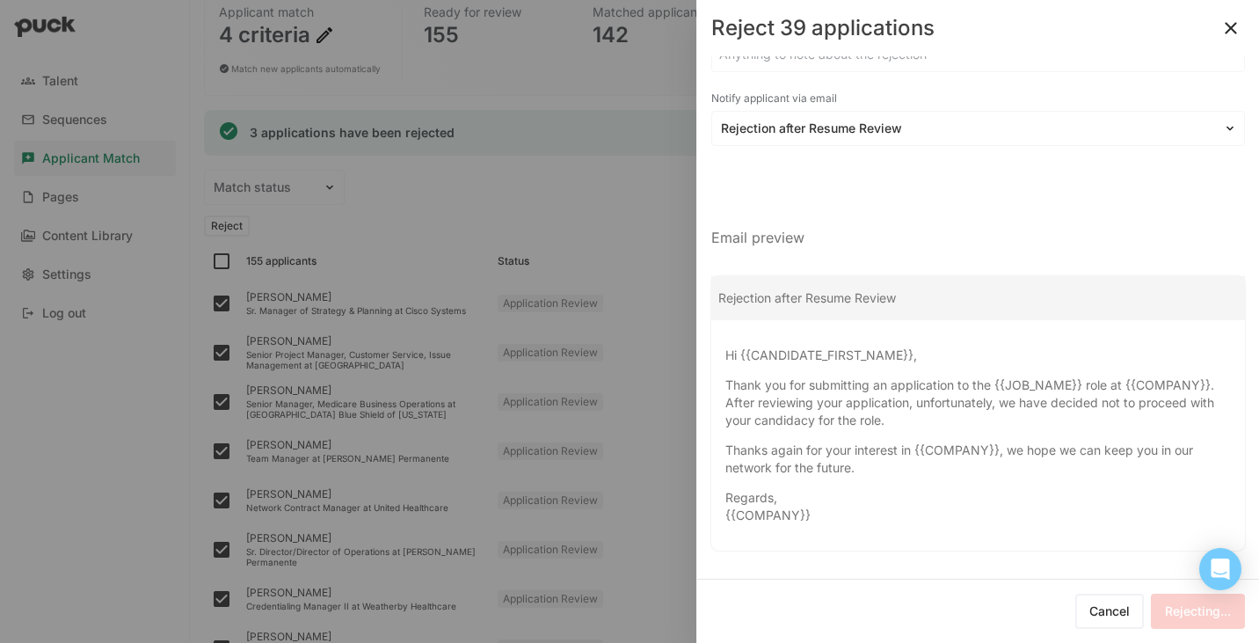
checkbox input "false"
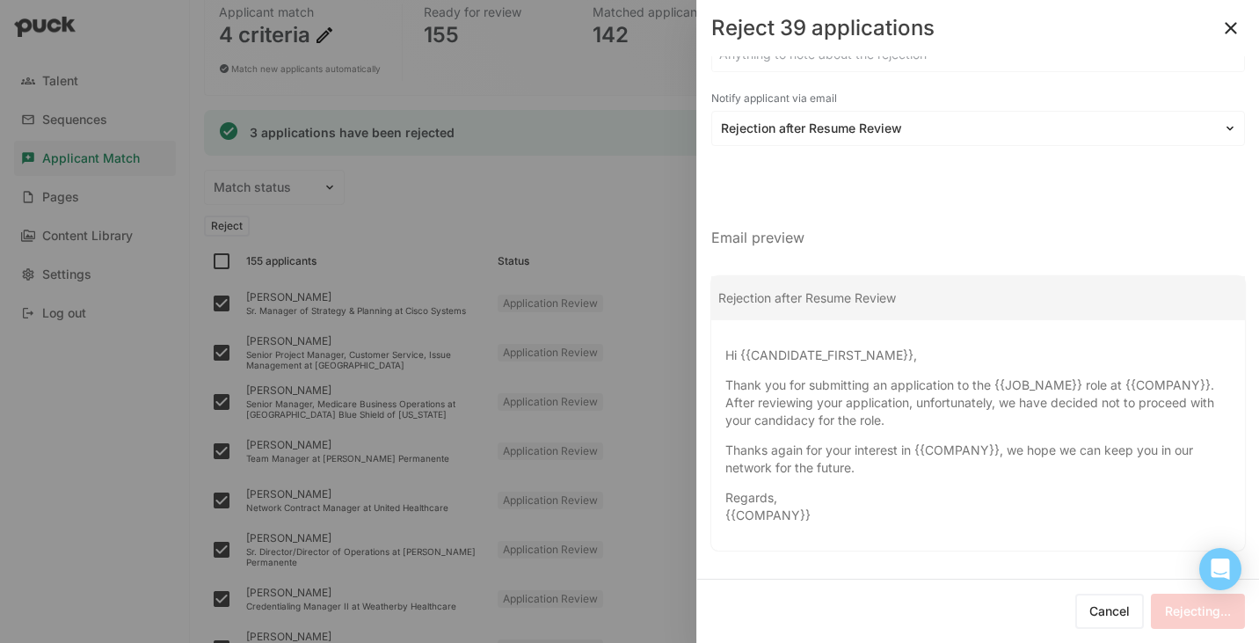
checkbox input "false"
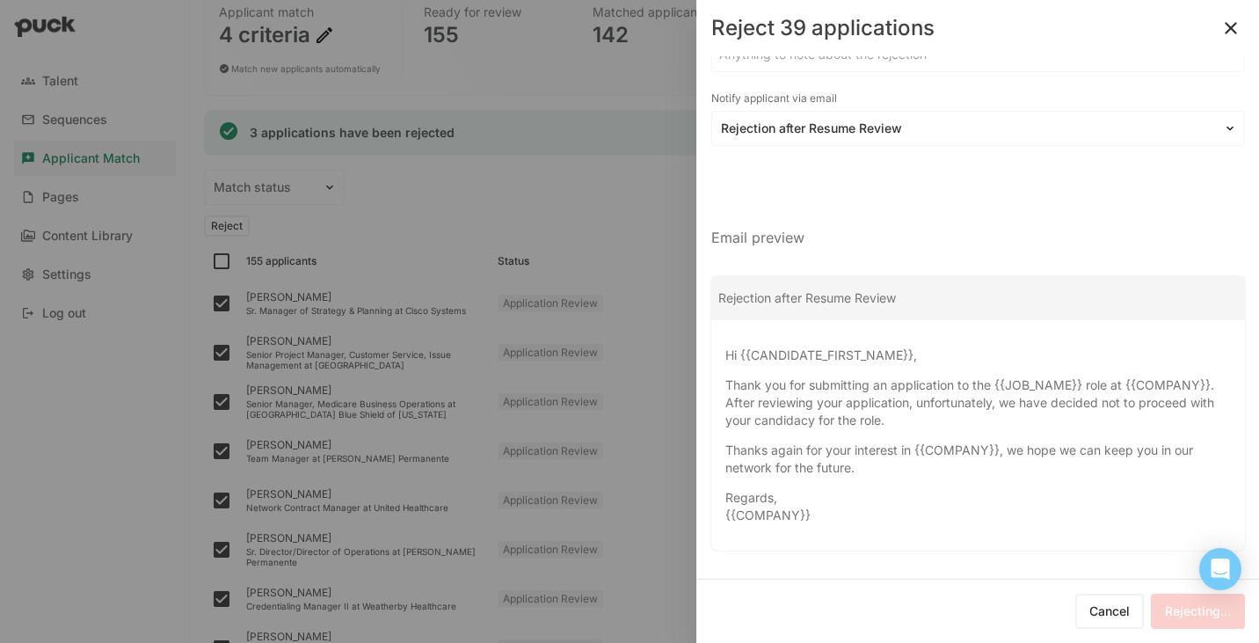
checkbox input "false"
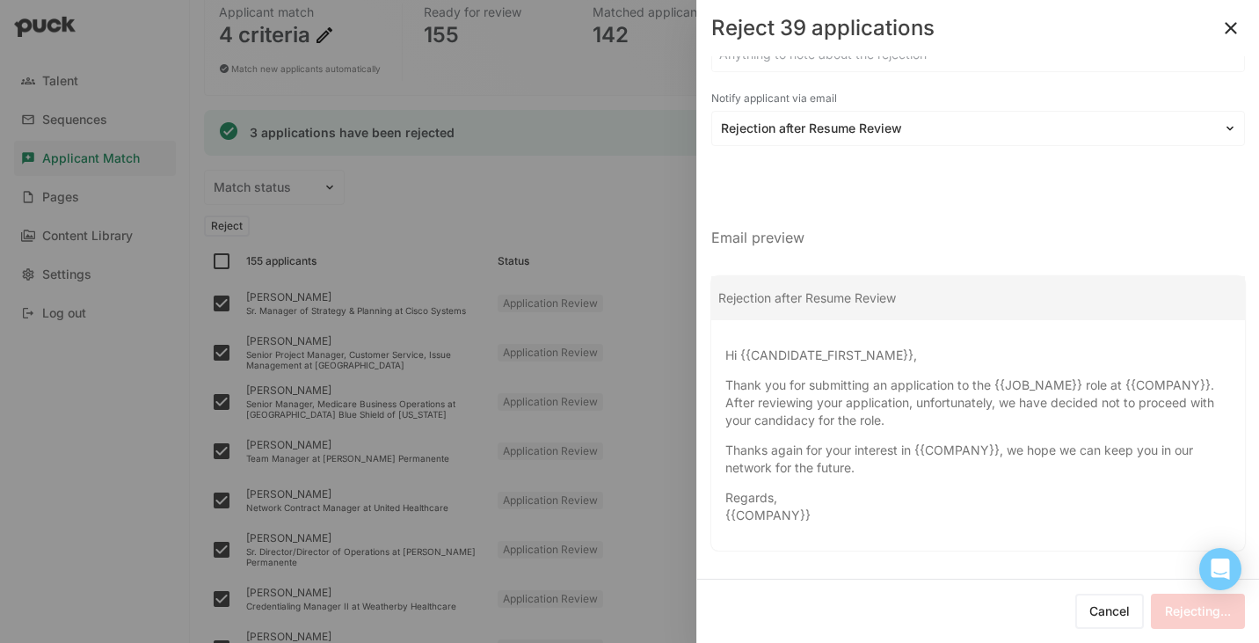
checkbox input "false"
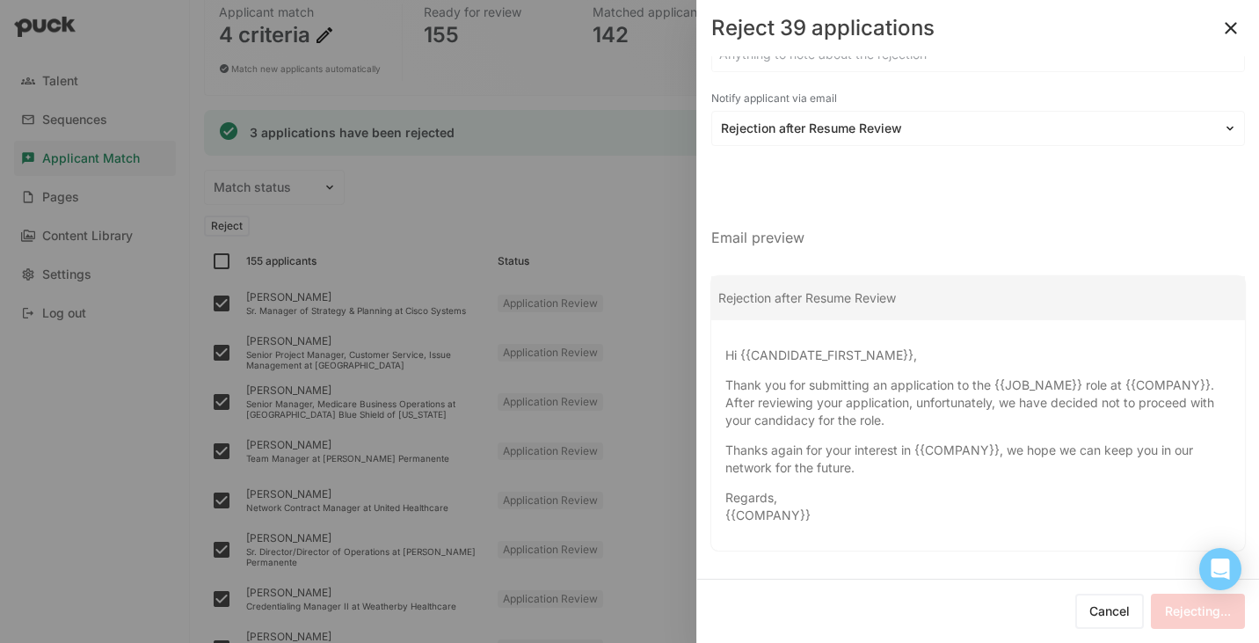
checkbox input "false"
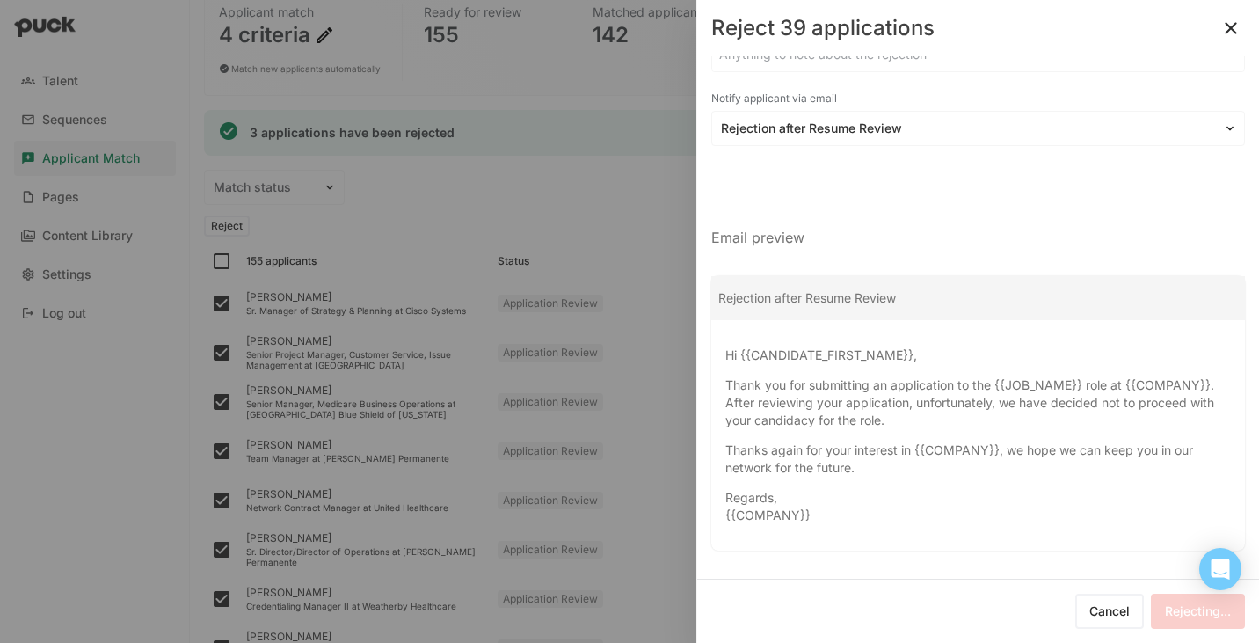
checkbox input "false"
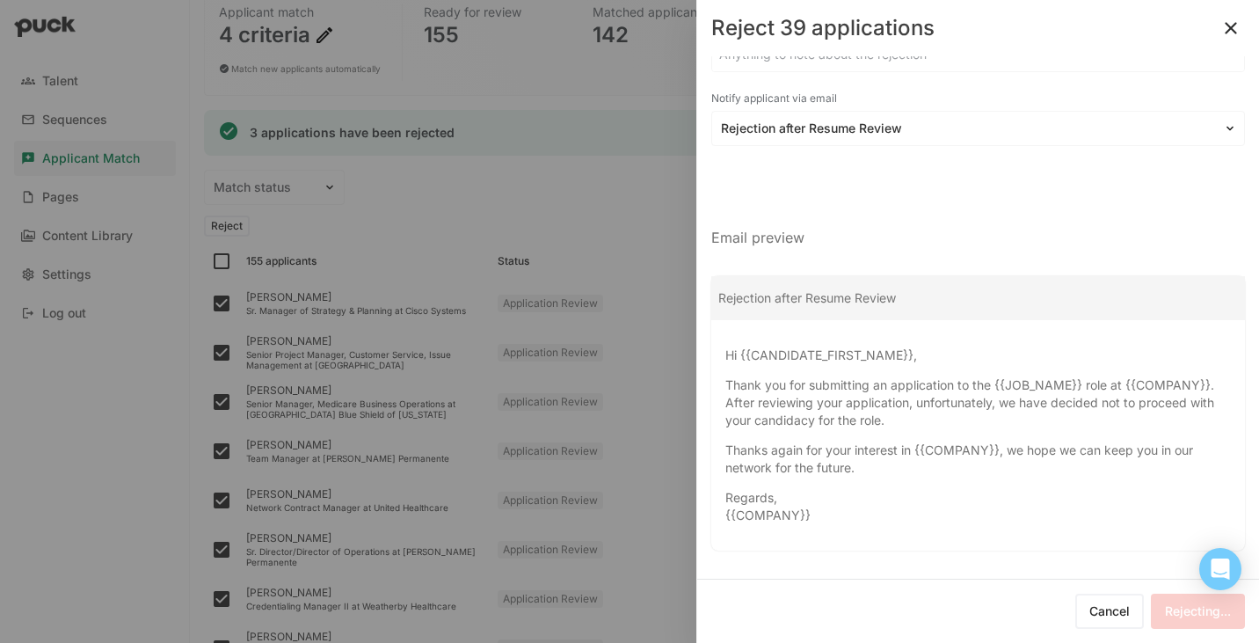
checkbox input "false"
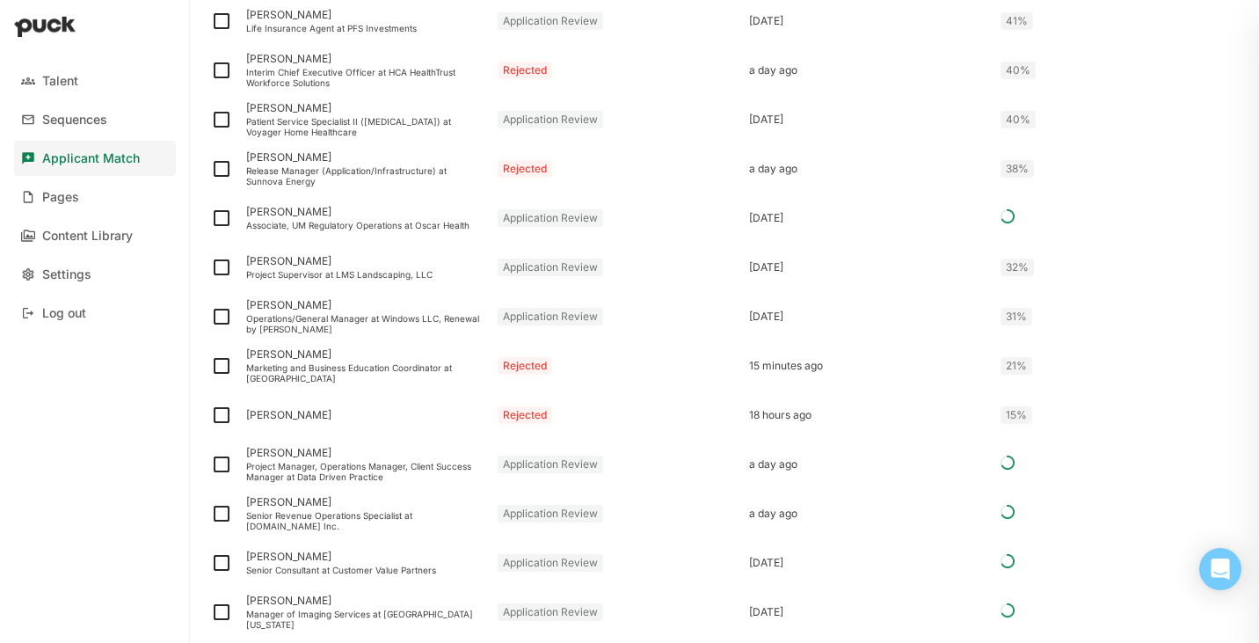
scroll to position [2354, 0]
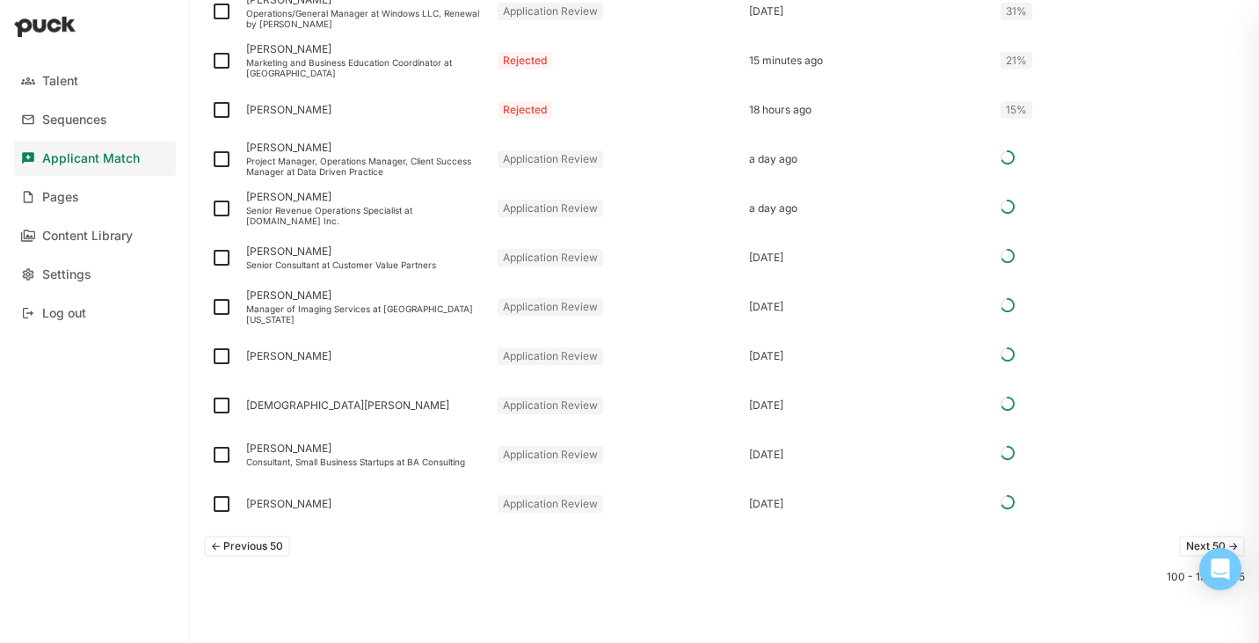
click at [1188, 539] on button "Next 50 ->" at bounding box center [1212, 546] width 66 height 21
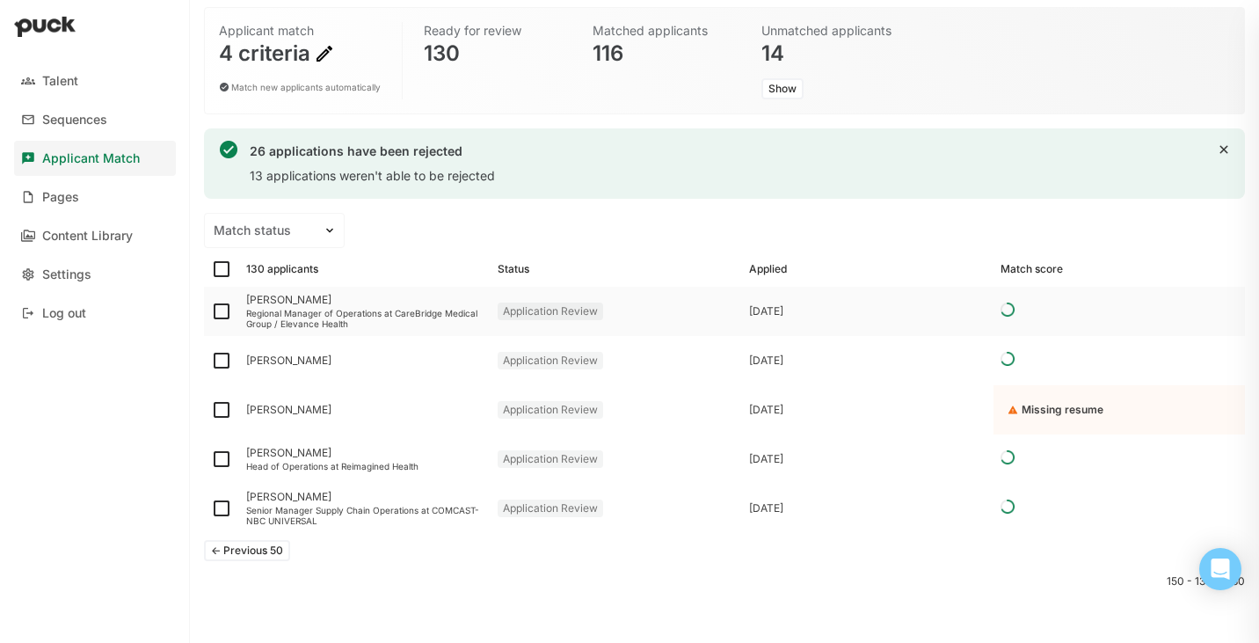
scroll to position [138, 0]
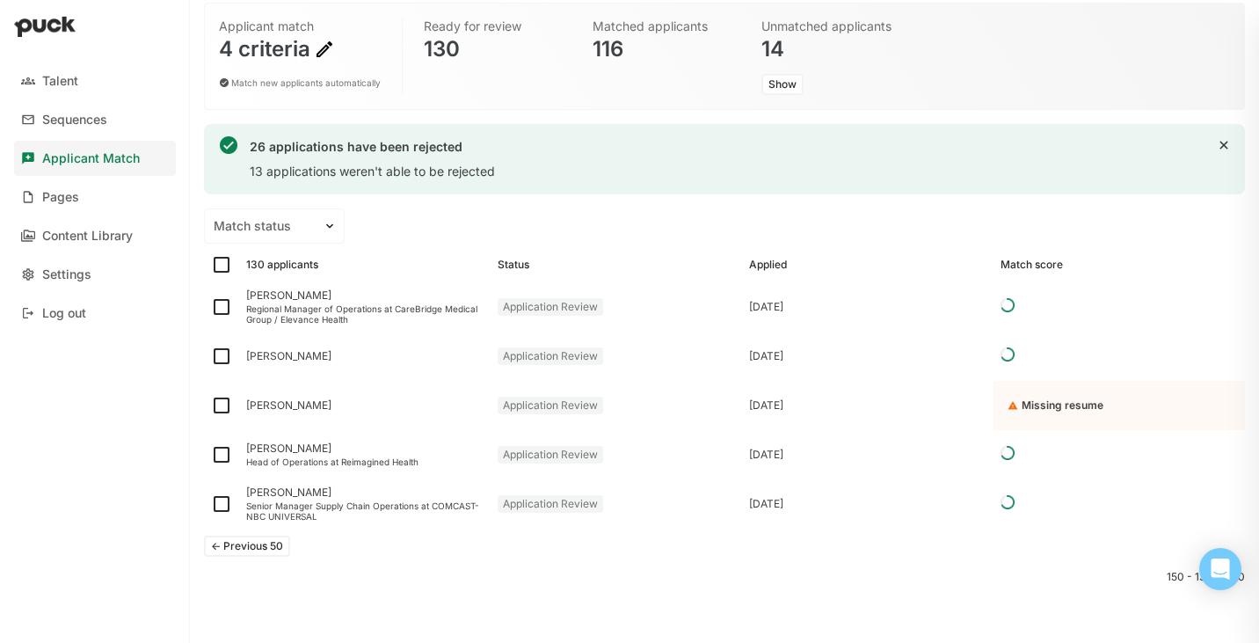
click at [271, 544] on button "<- Previous 50" at bounding box center [247, 546] width 86 height 21
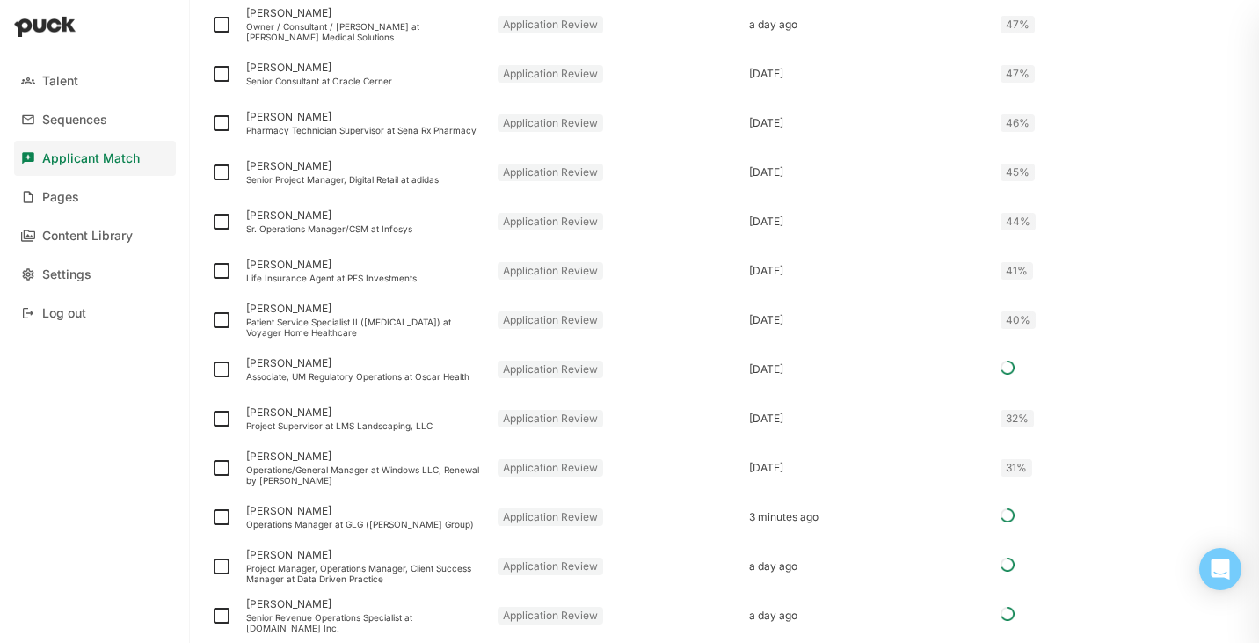
scroll to position [1369, 0]
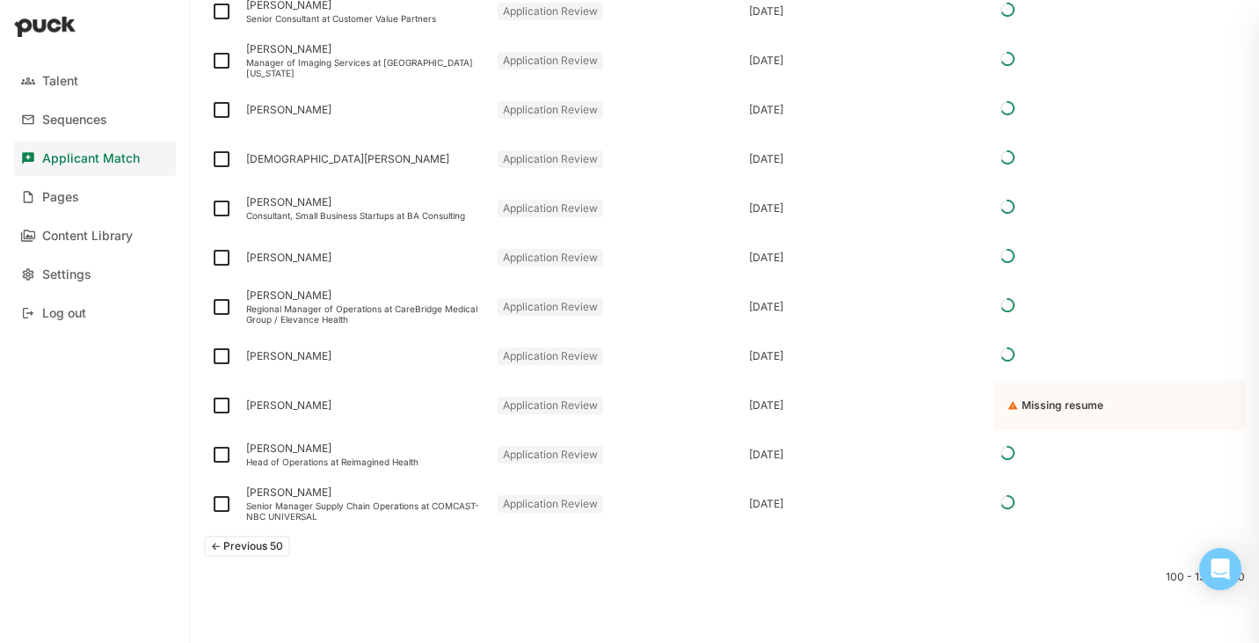
click at [267, 549] on button "<- Previous 50" at bounding box center [247, 546] width 86 height 21
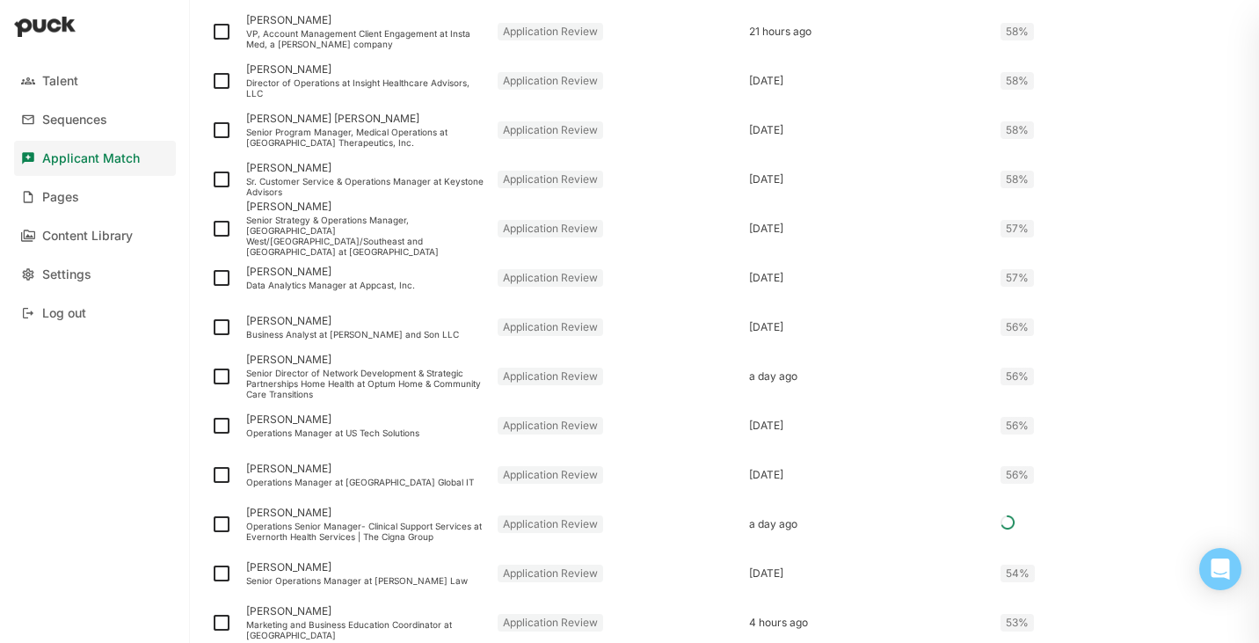
scroll to position [2354, 0]
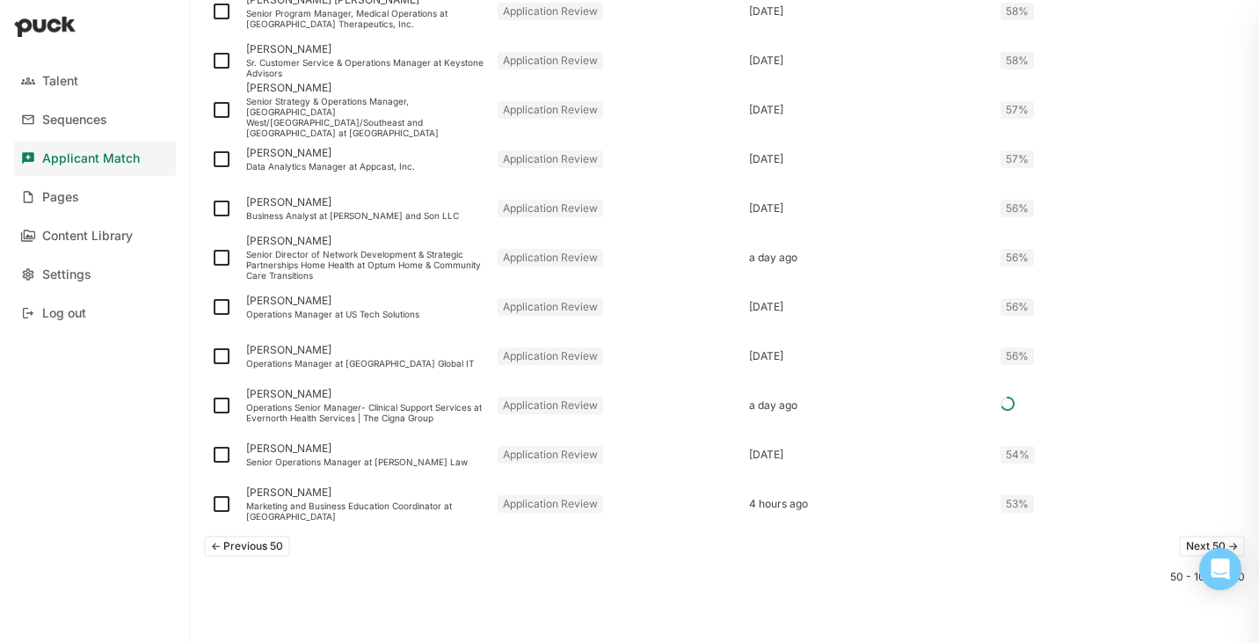
click at [250, 544] on button "<- Previous 50" at bounding box center [247, 546] width 86 height 21
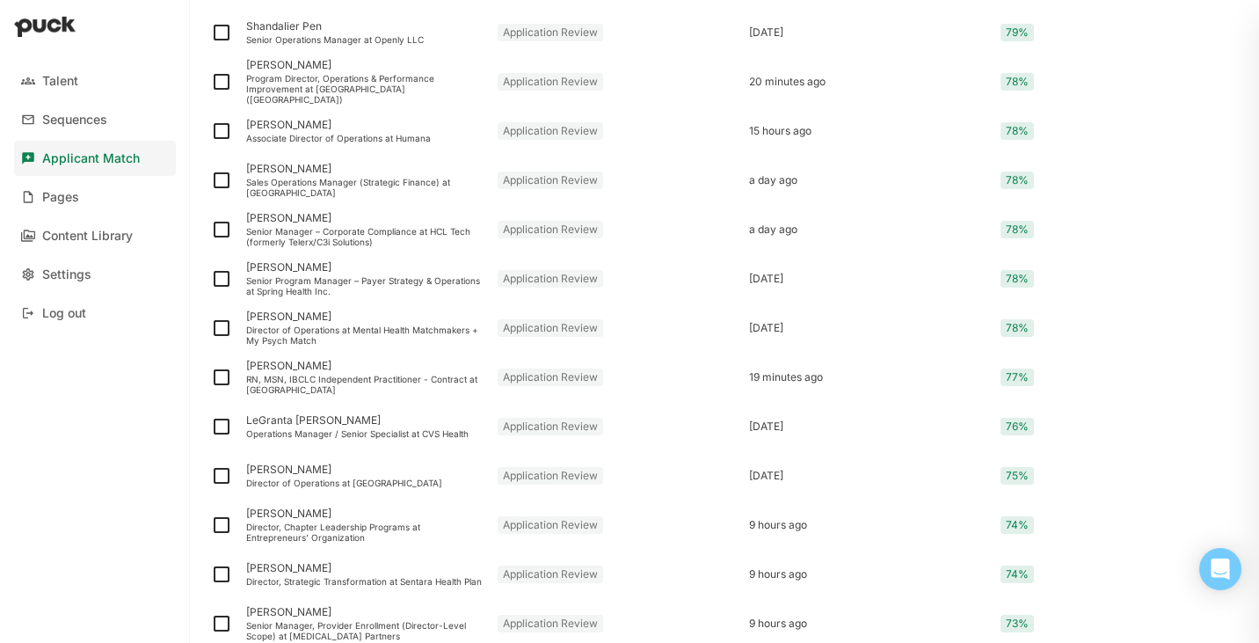
scroll to position [1148, 0]
click at [289, 383] on div "RN, MSN, IBCLC Independent Practitioner - Contract at [GEOGRAPHIC_DATA]" at bounding box center [364, 386] width 237 height 21
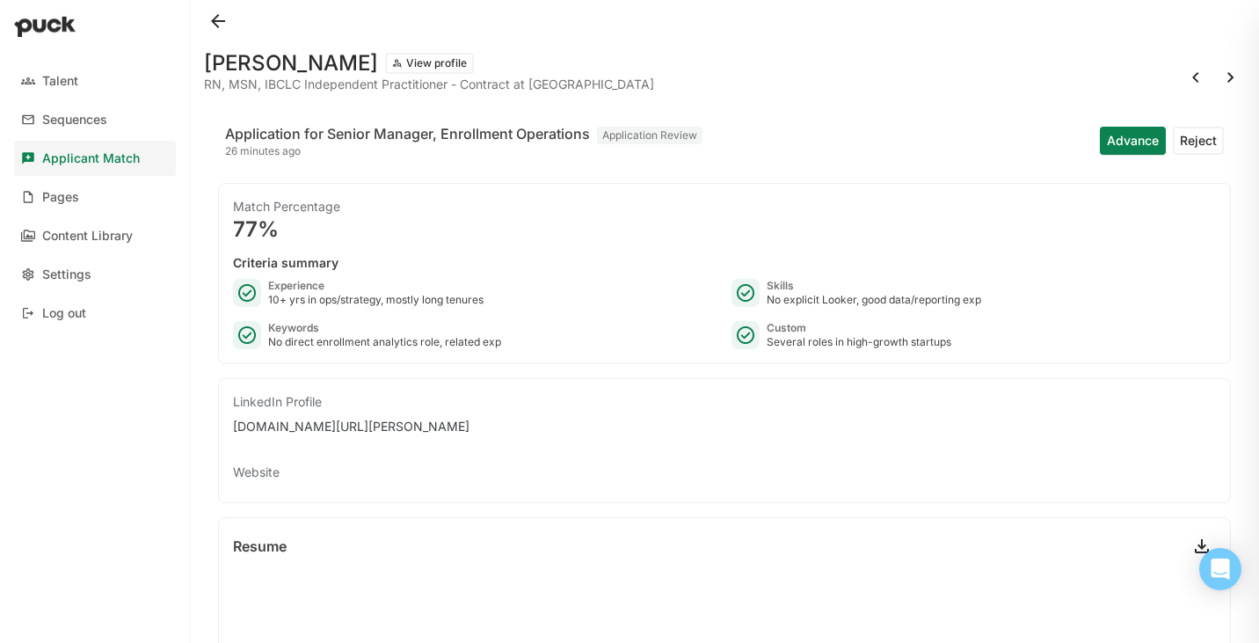
click at [212, 15] on button at bounding box center [218, 21] width 28 height 28
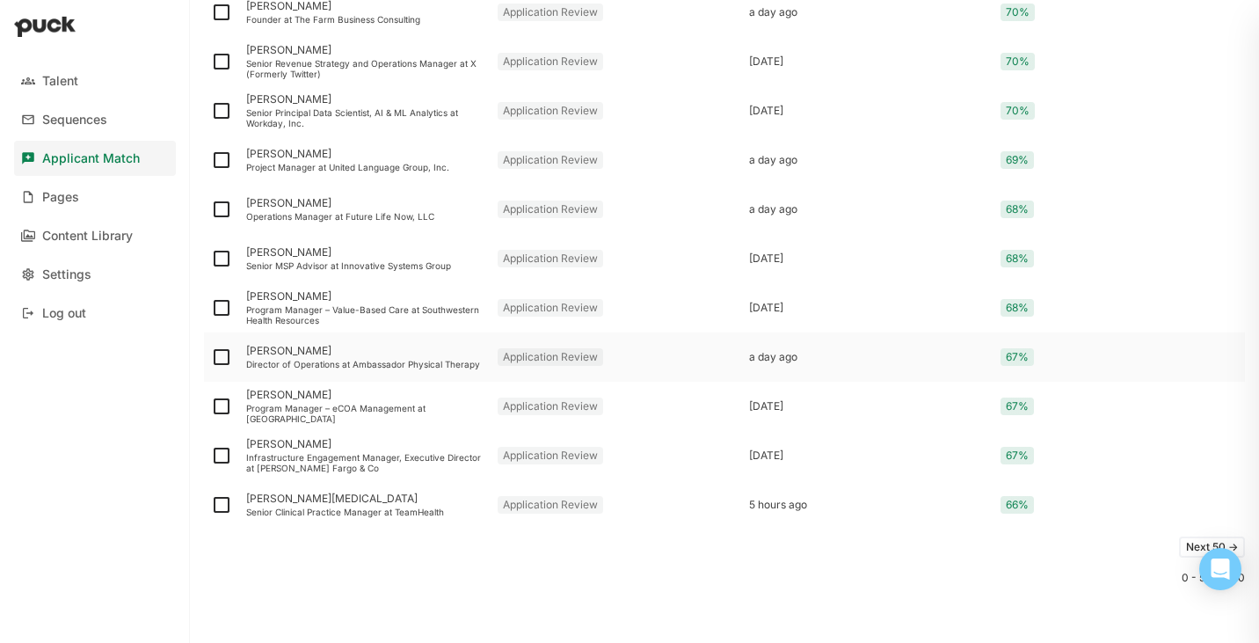
scroll to position [2354, 0]
click at [1189, 546] on button "Next 50 ->" at bounding box center [1212, 546] width 66 height 21
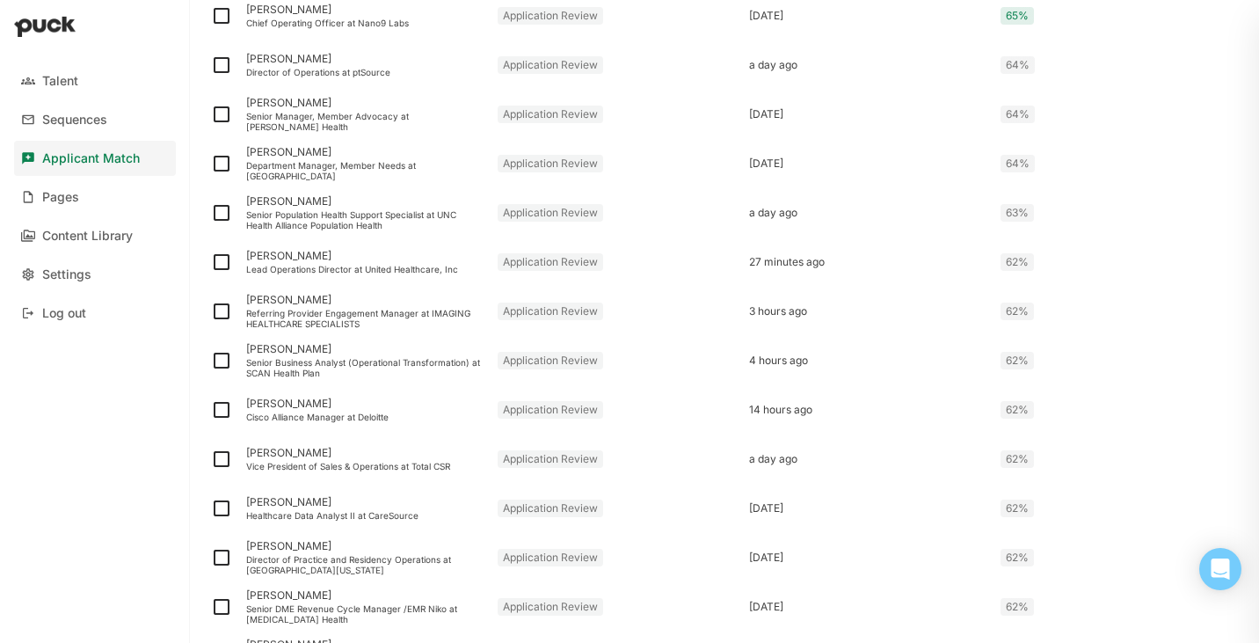
scroll to position [773, 0]
click at [386, 166] on div "Department Manager, Member Needs at Zion HealthShare" at bounding box center [364, 171] width 237 height 21
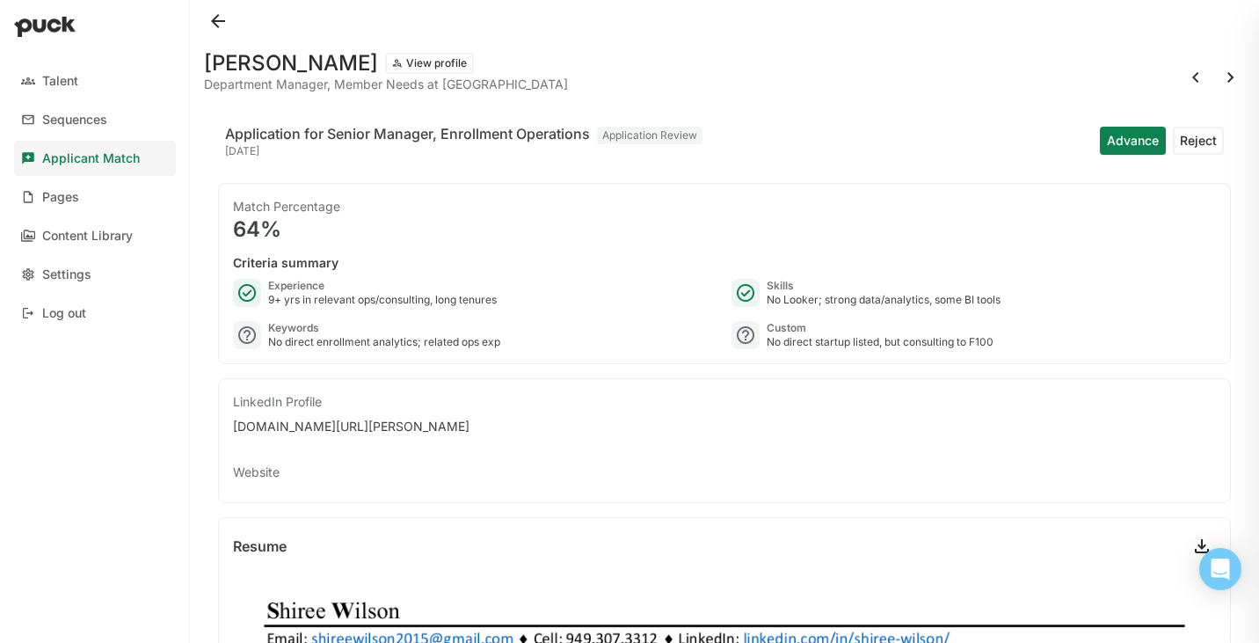
click at [213, 12] on button at bounding box center [218, 21] width 28 height 28
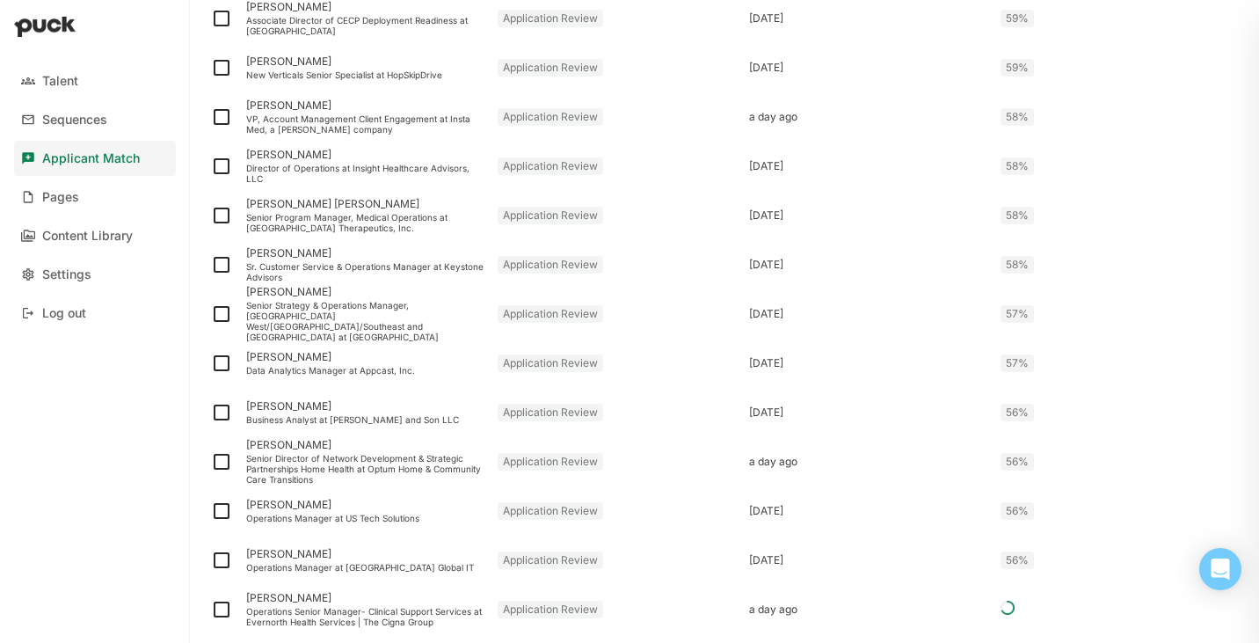
scroll to position [2354, 0]
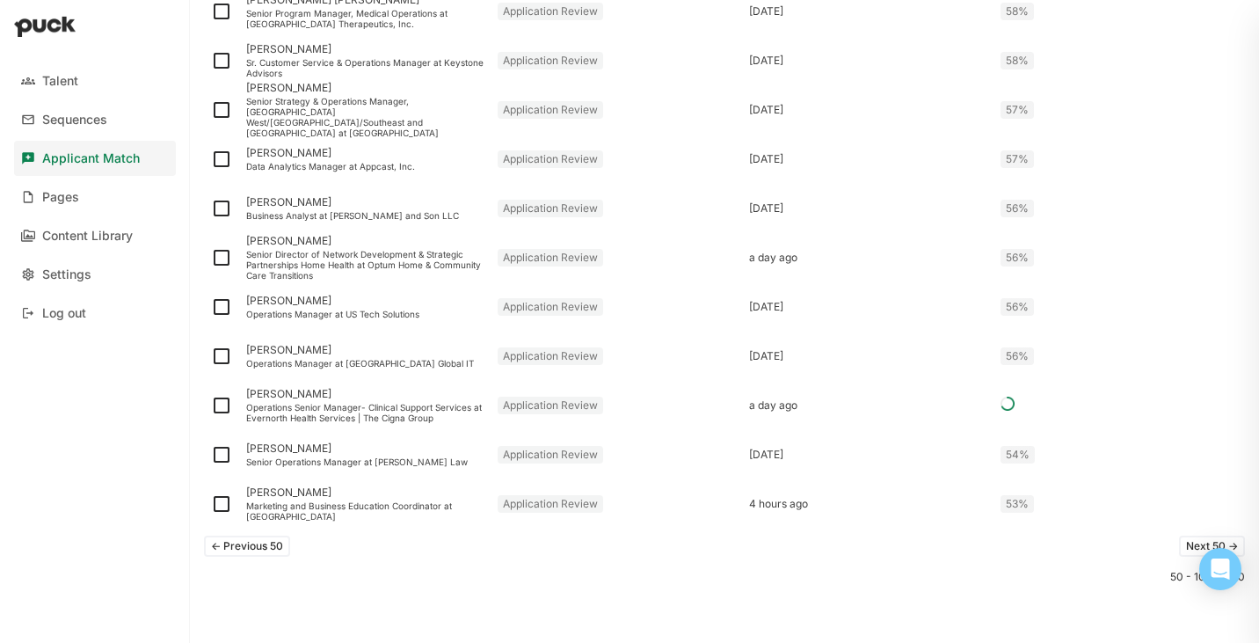
click at [249, 547] on button "<- Previous 50" at bounding box center [247, 546] width 86 height 21
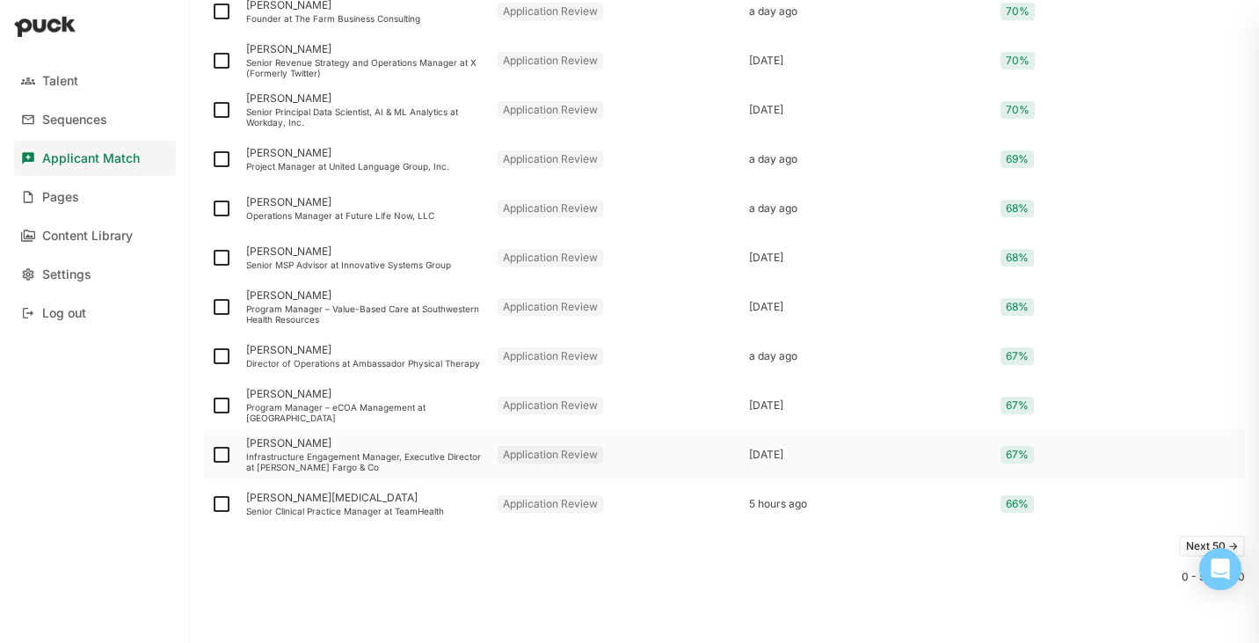
click at [334, 455] on div "Infrastructure Engagement Manager, Executive Director at Wells Fargo & Co" at bounding box center [364, 461] width 237 height 21
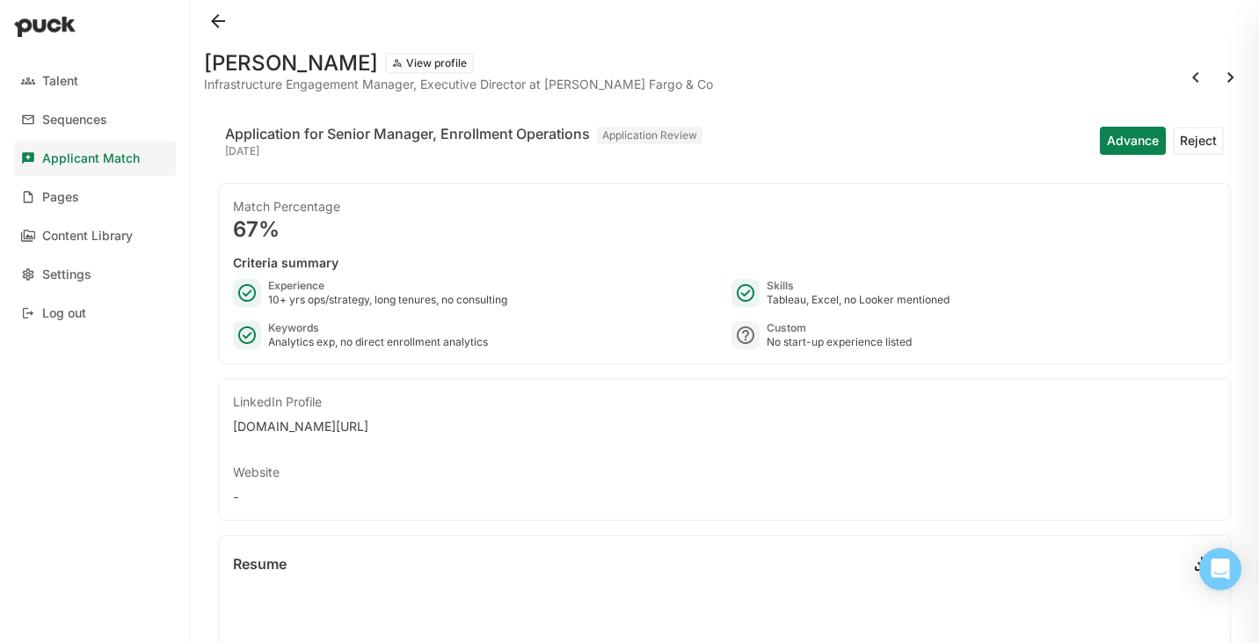
click at [222, 23] on button at bounding box center [218, 21] width 28 height 28
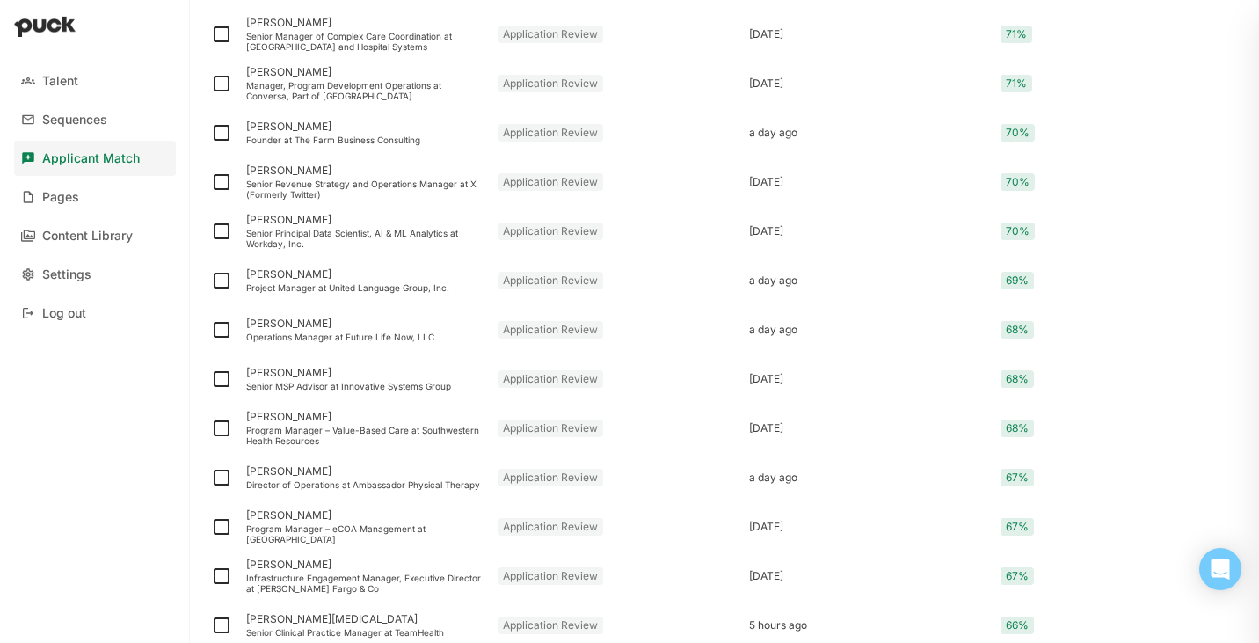
scroll to position [2259, 0]
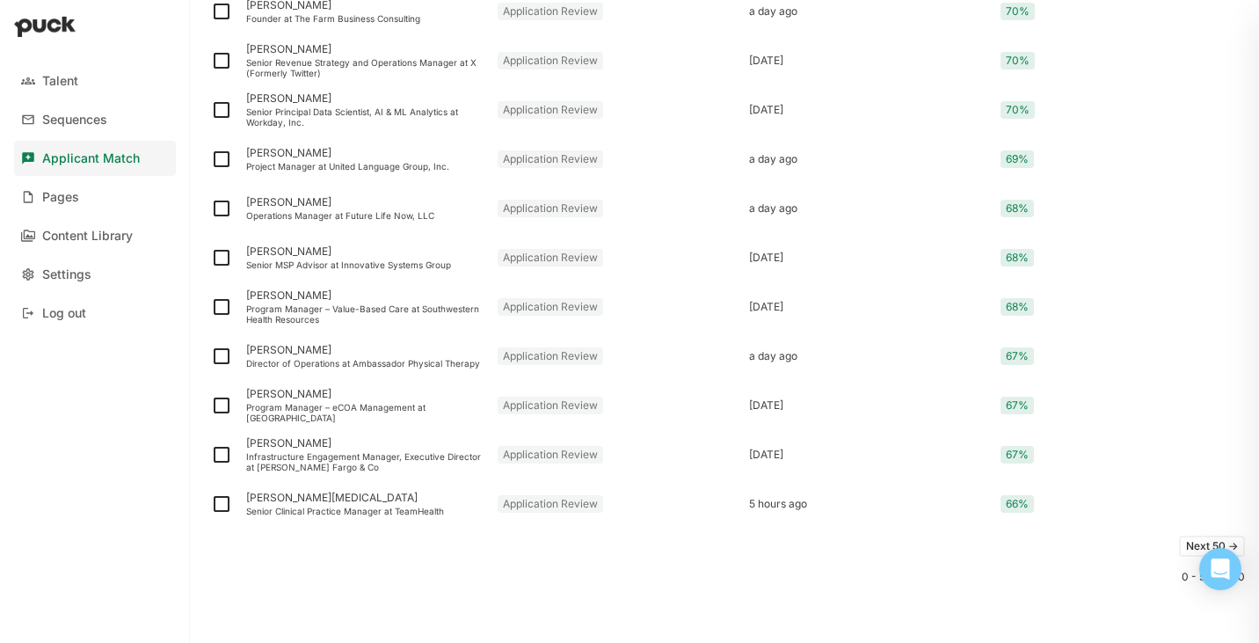
click at [1188, 545] on button "Next 50 ->" at bounding box center [1212, 546] width 66 height 21
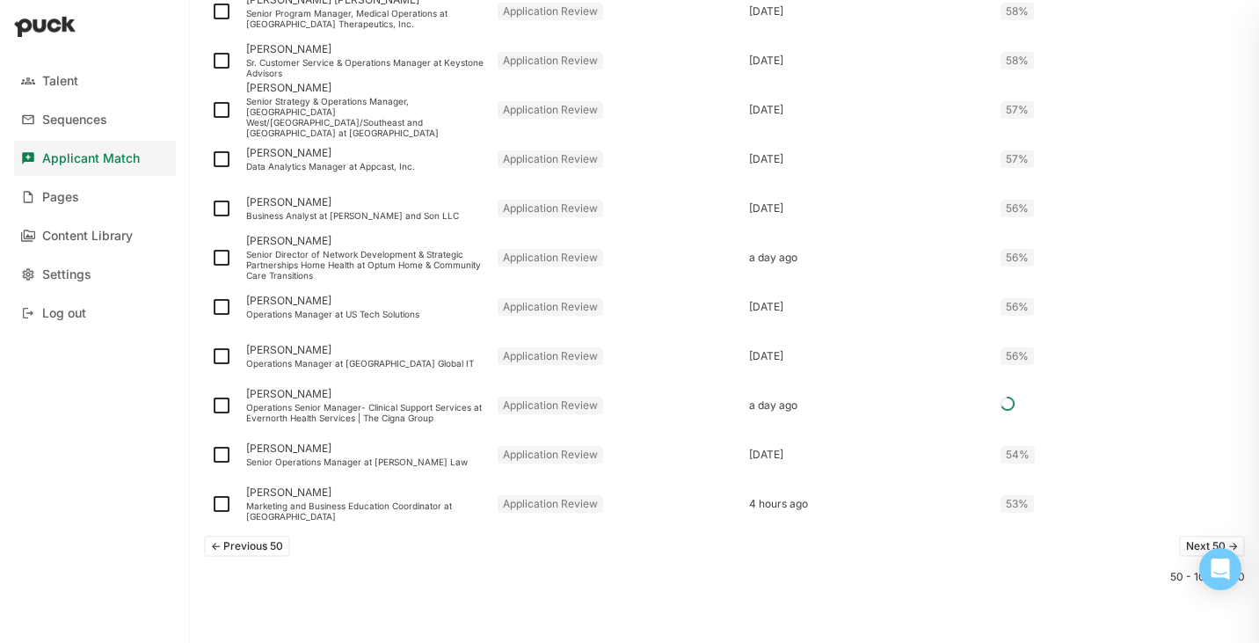
click at [1188, 552] on button "Next 50 ->" at bounding box center [1212, 546] width 66 height 21
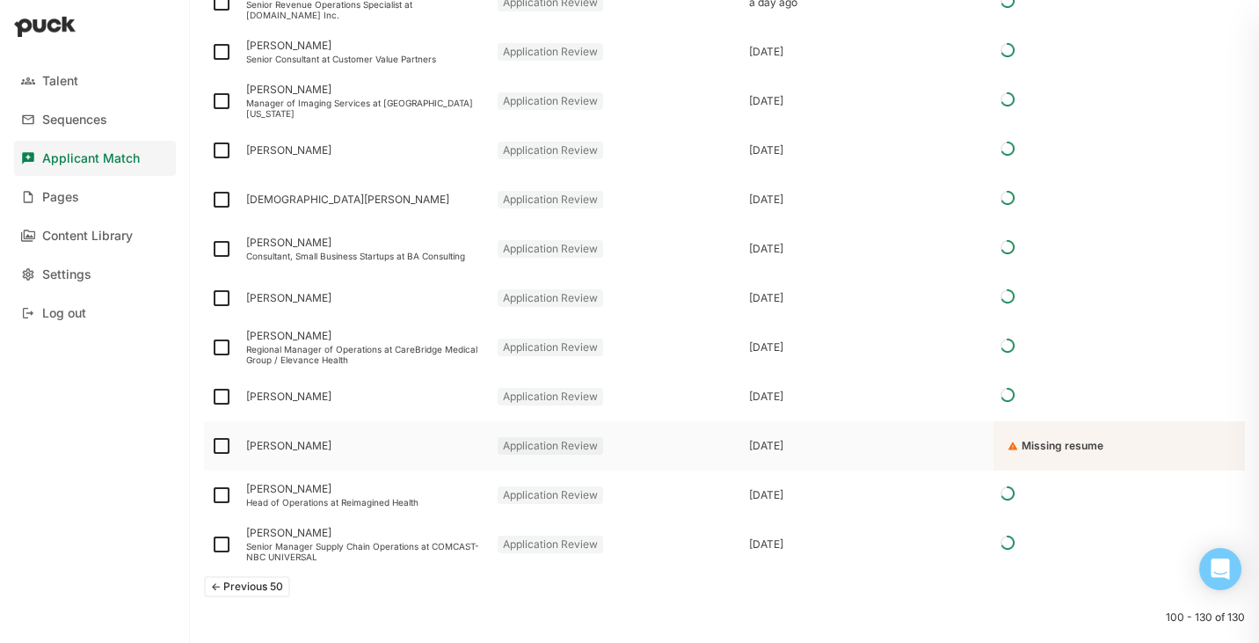
scroll to position [1241, 0]
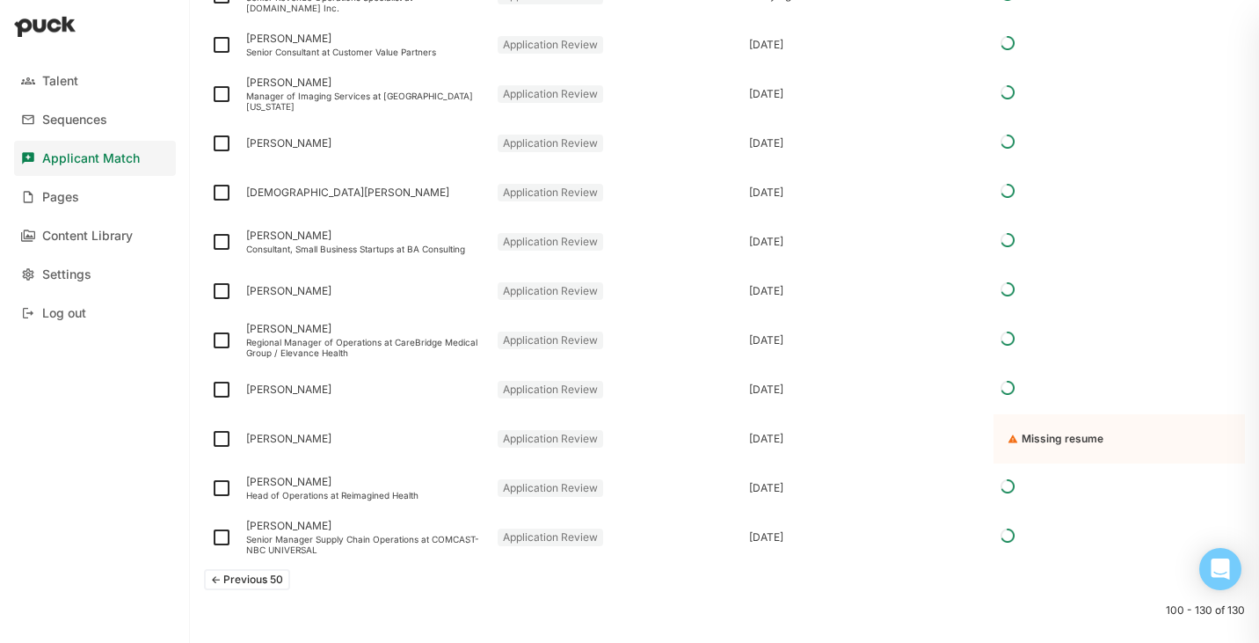
click at [278, 572] on button "<- Previous 50" at bounding box center [247, 579] width 86 height 21
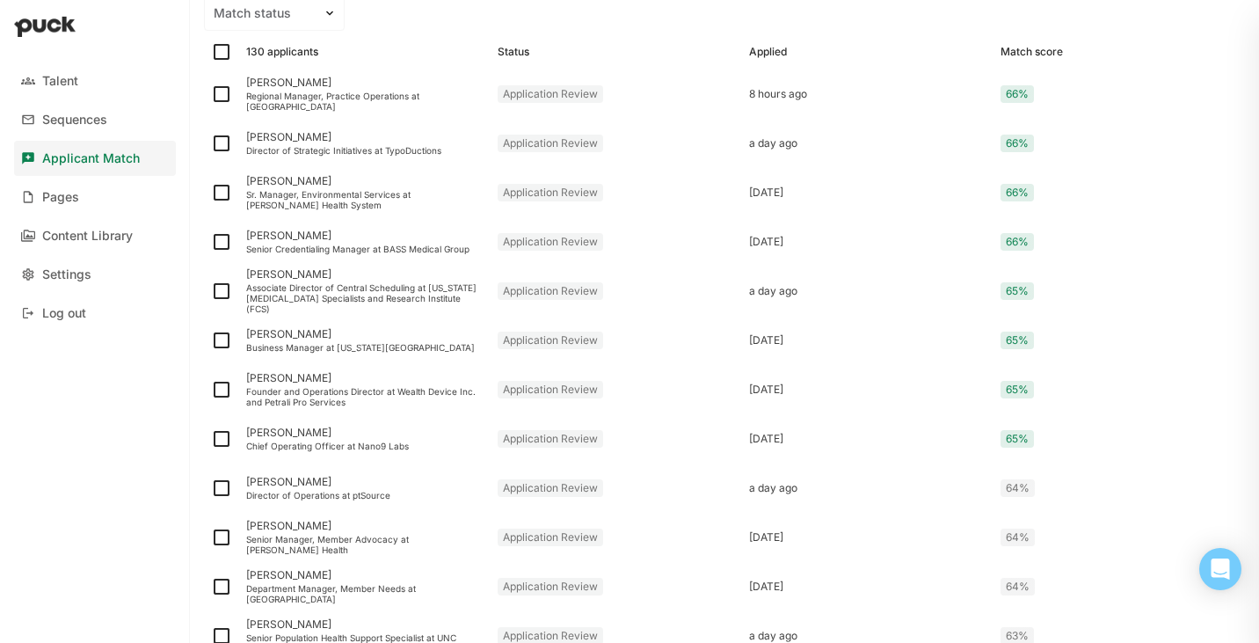
scroll to position [2226, 0]
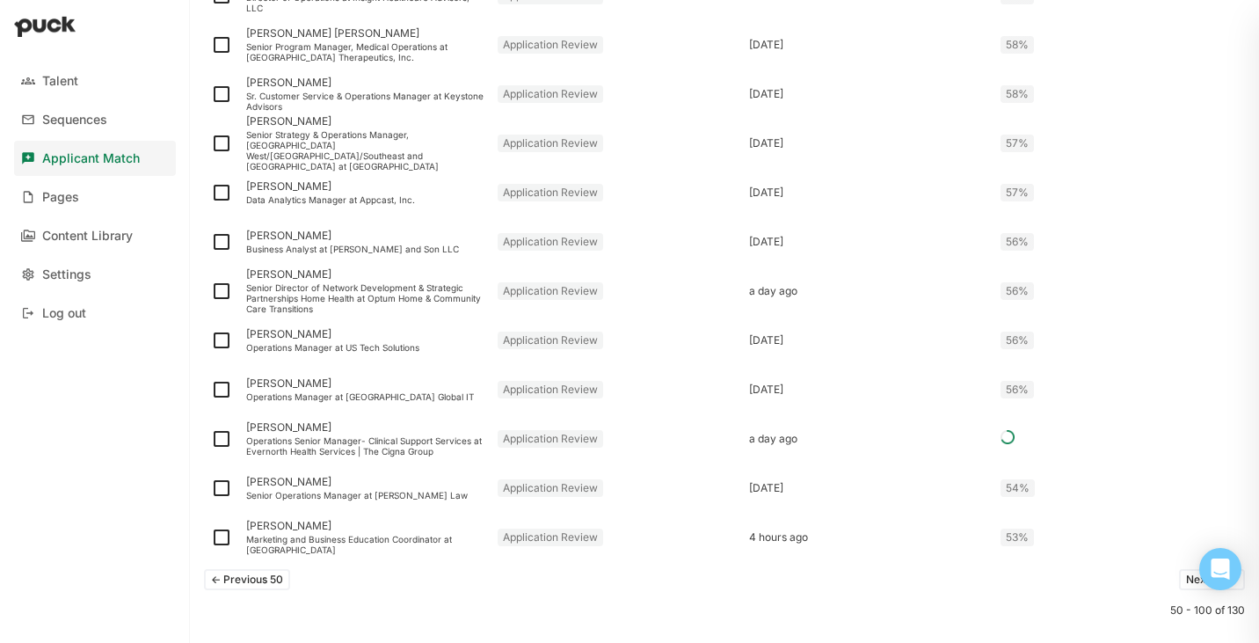
click at [1186, 582] on button "Next 50 ->" at bounding box center [1212, 579] width 66 height 21
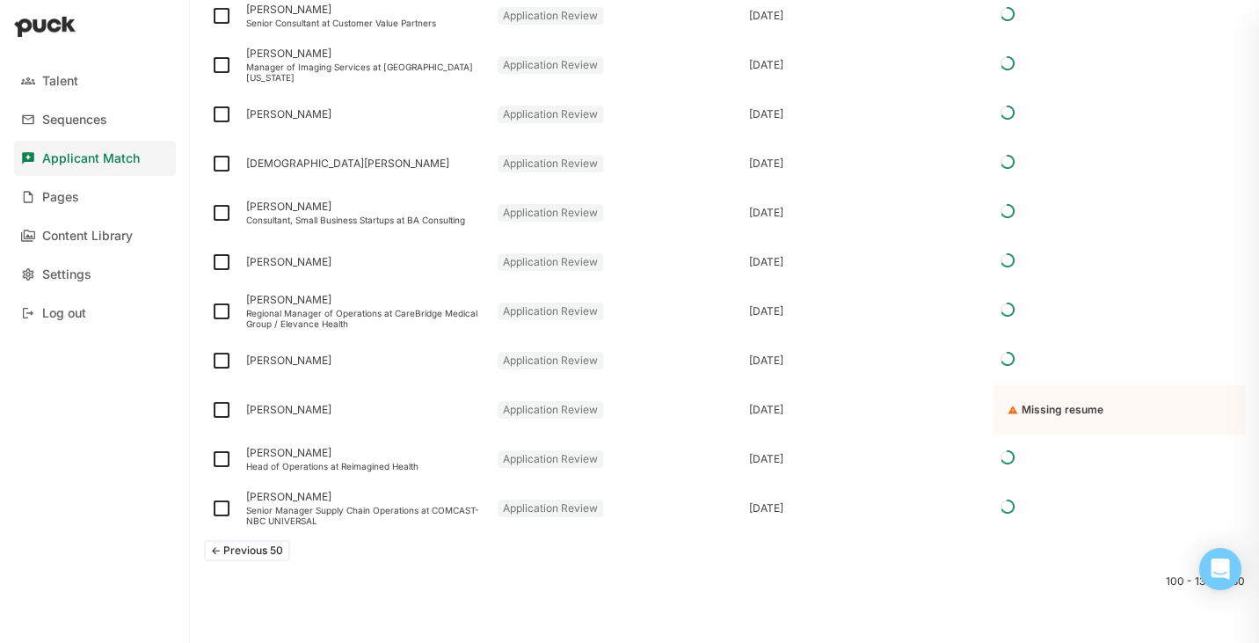
scroll to position [1274, 0]
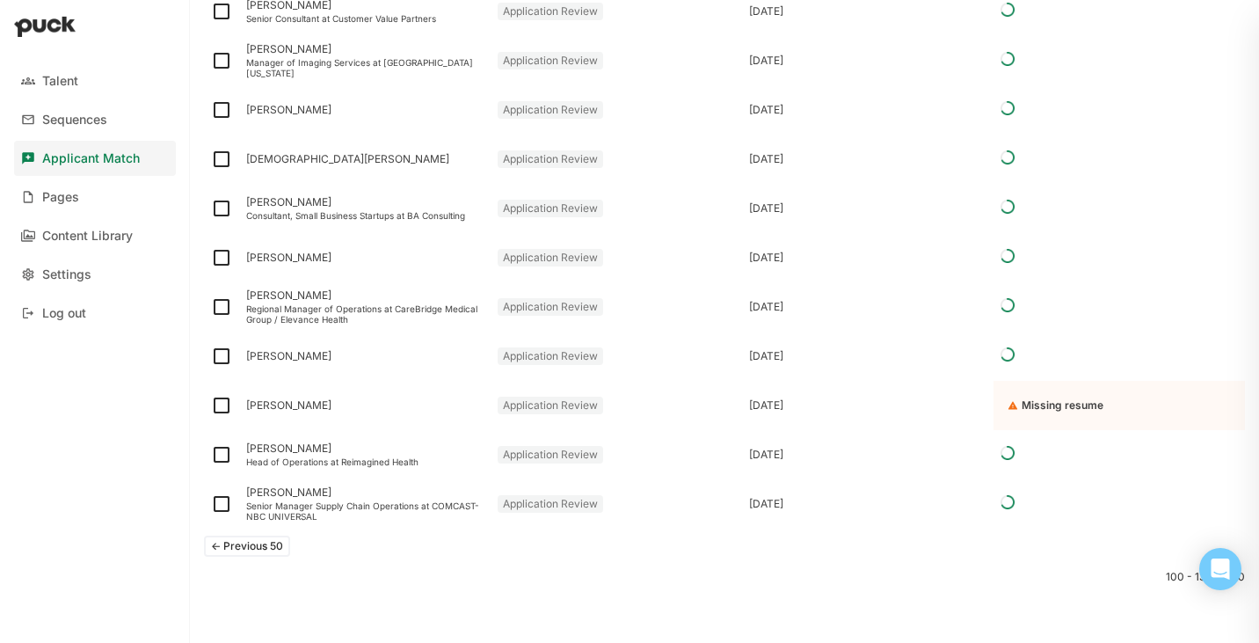
click at [229, 544] on button "<- Previous 50" at bounding box center [247, 546] width 86 height 21
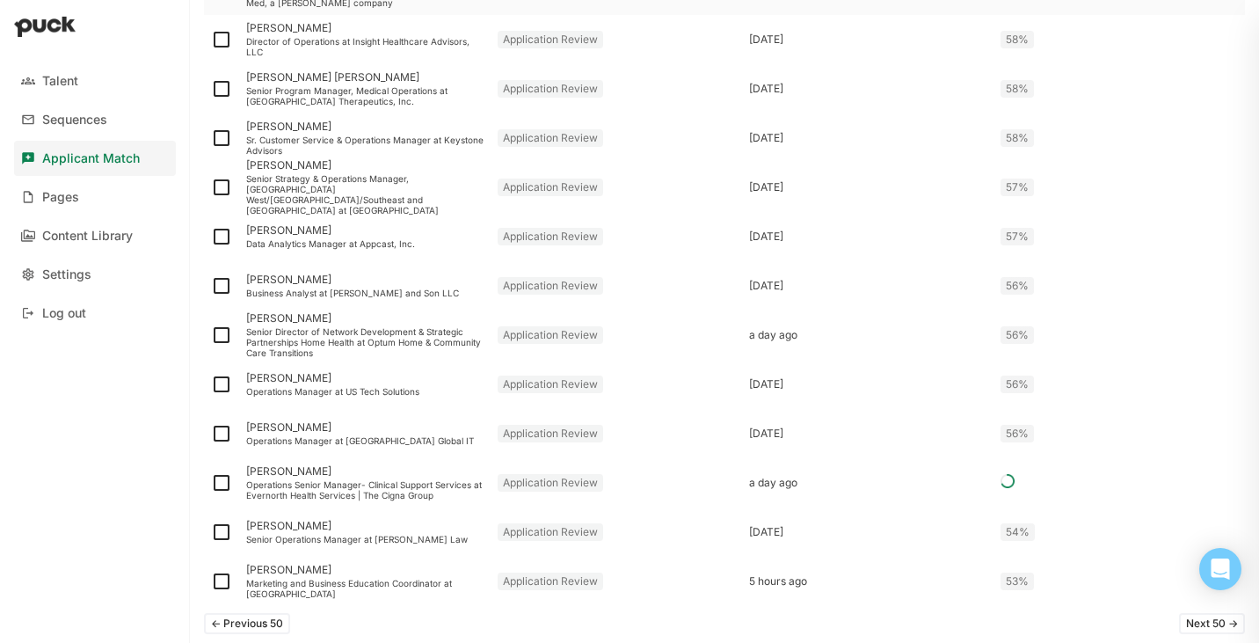
scroll to position [2259, 0]
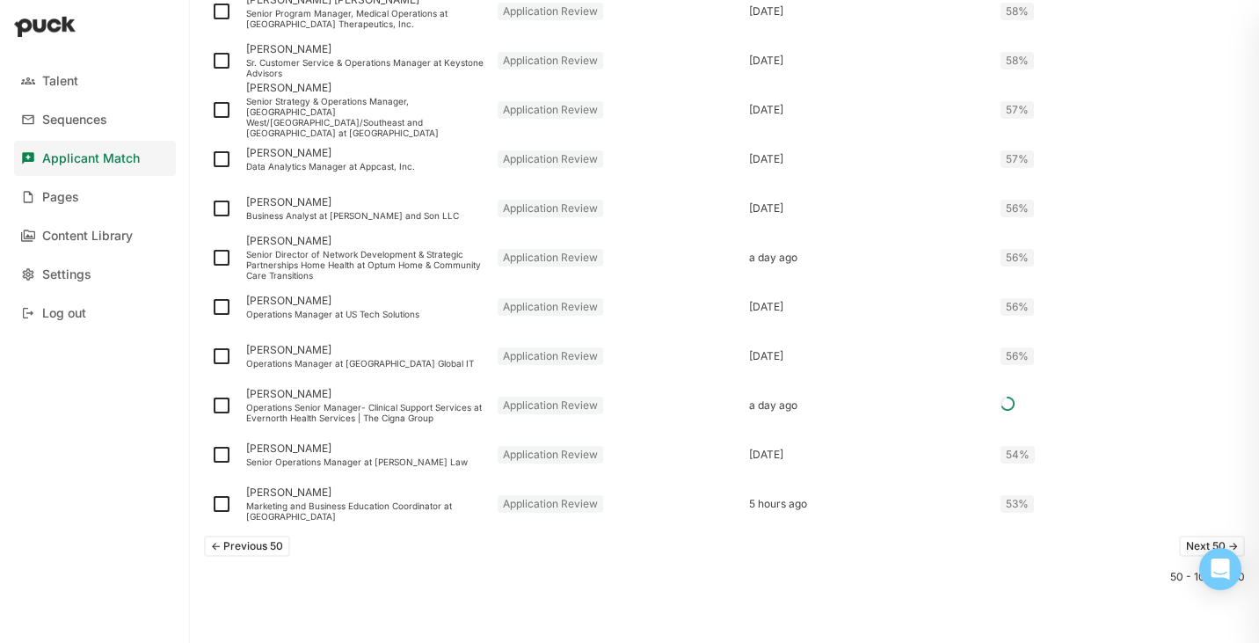
click at [219, 554] on button "<- Previous 50" at bounding box center [247, 546] width 86 height 21
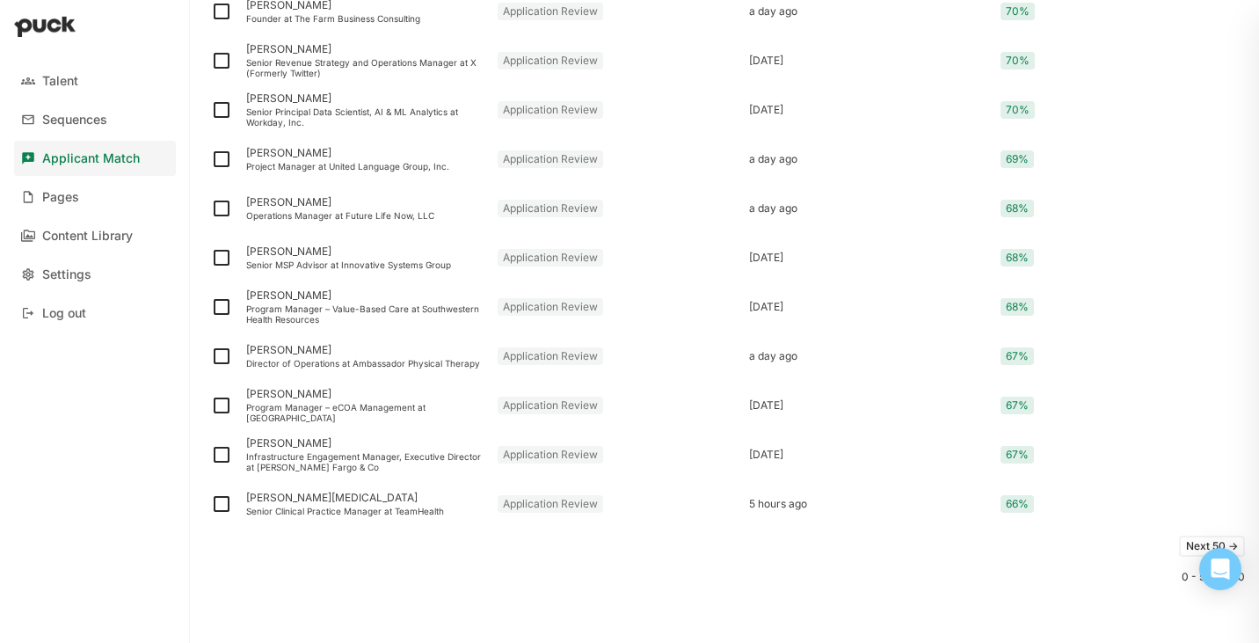
click at [1183, 543] on button "Next 50 ->" at bounding box center [1212, 546] width 66 height 21
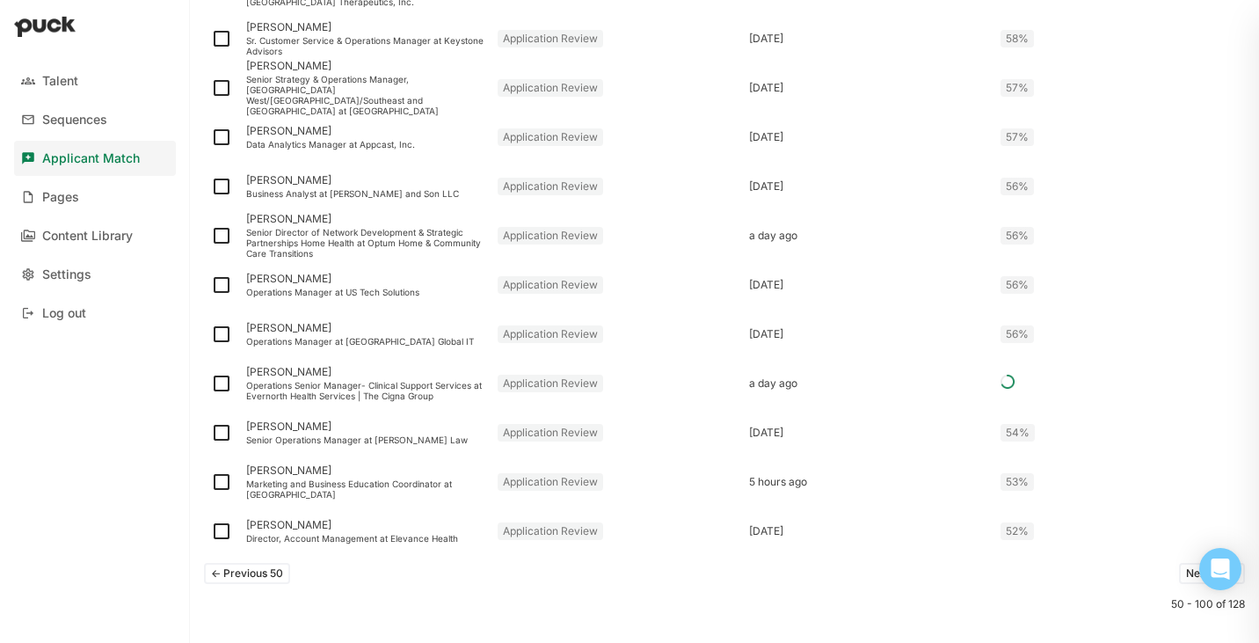
scroll to position [2241, 0]
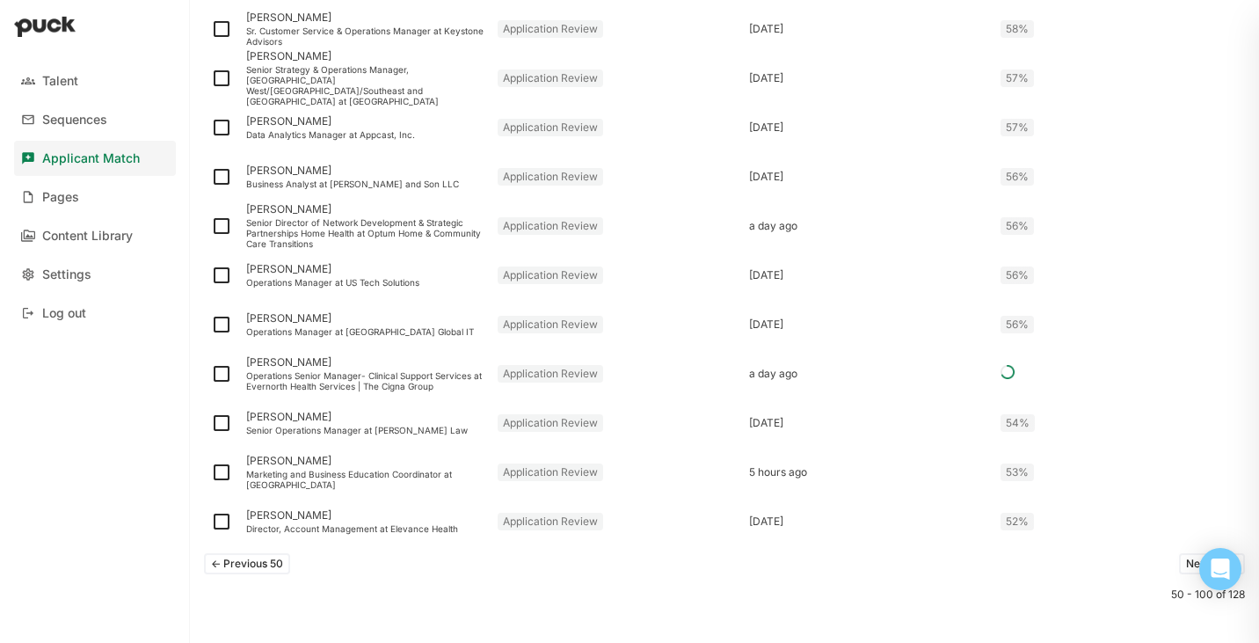
click at [1184, 563] on button "Next 50 ->" at bounding box center [1212, 563] width 66 height 21
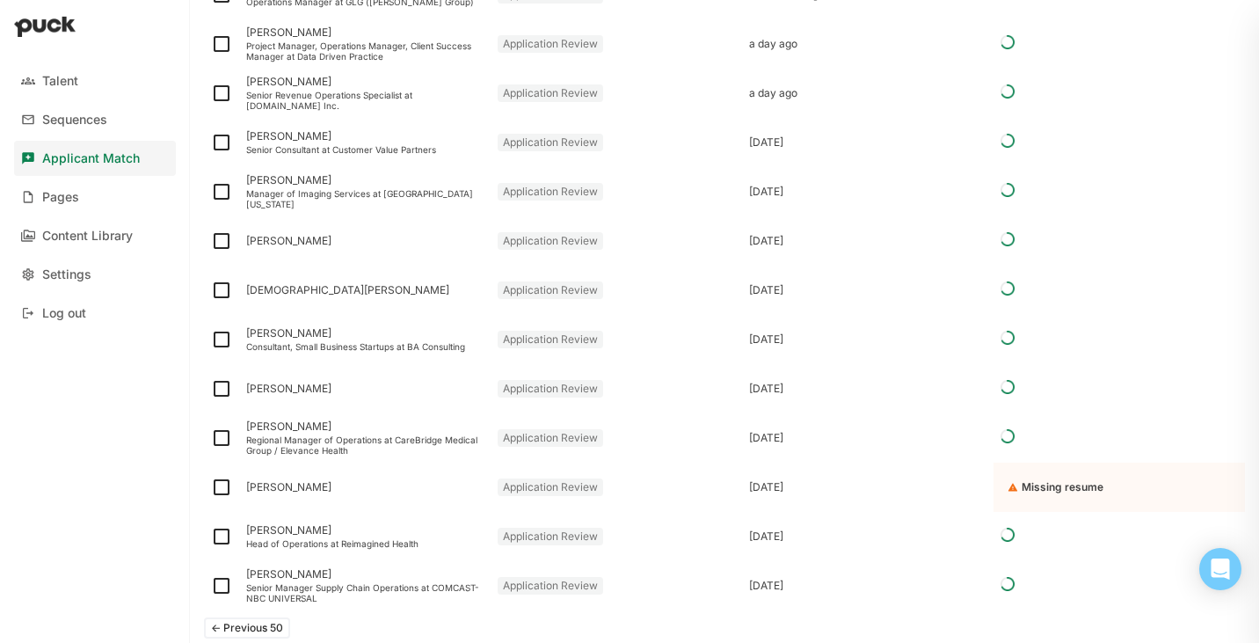
scroll to position [1176, 0]
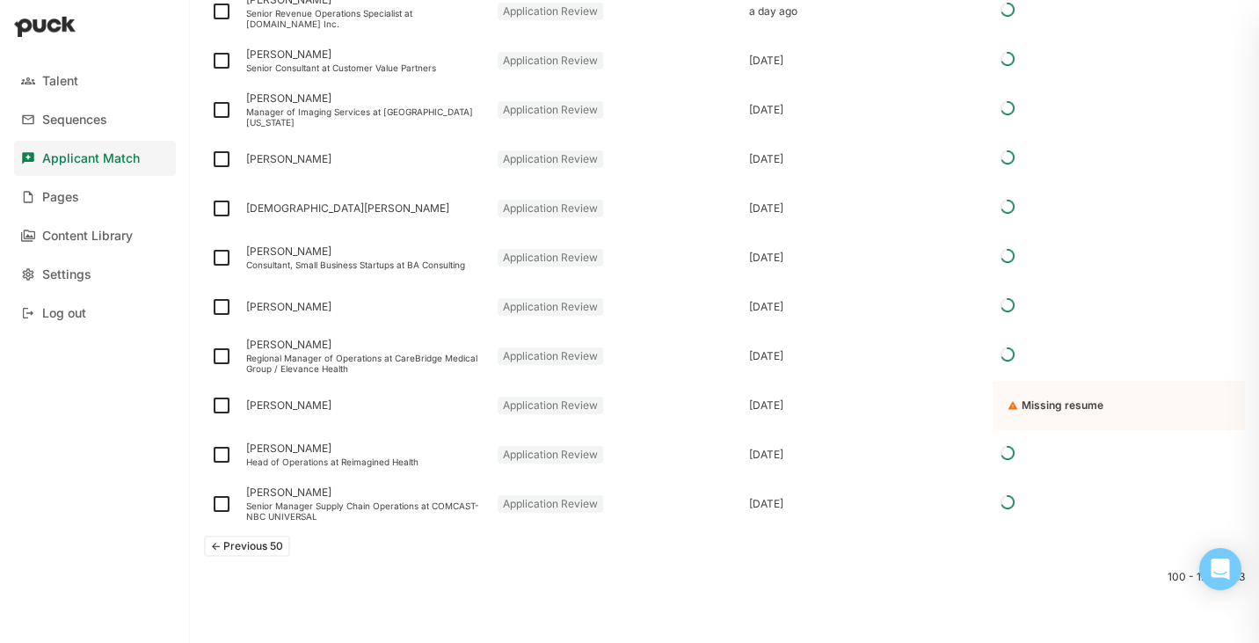
click at [265, 550] on button "<- Previous 50" at bounding box center [247, 546] width 86 height 21
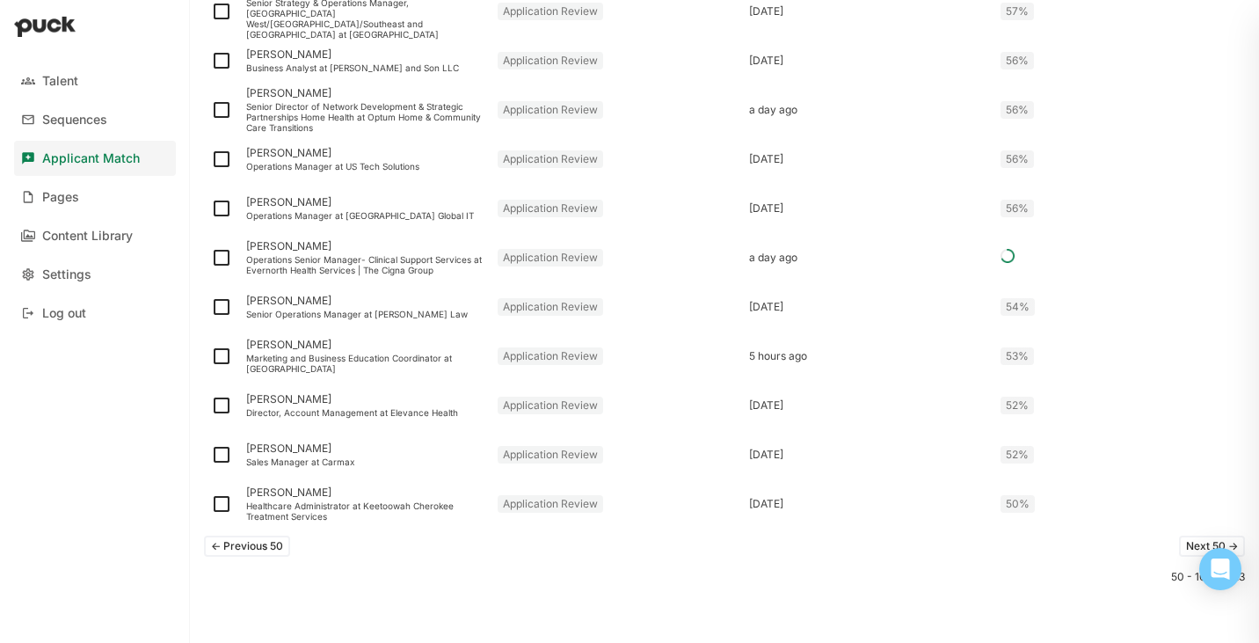
click at [265, 550] on button "<- Previous 50" at bounding box center [247, 546] width 86 height 21
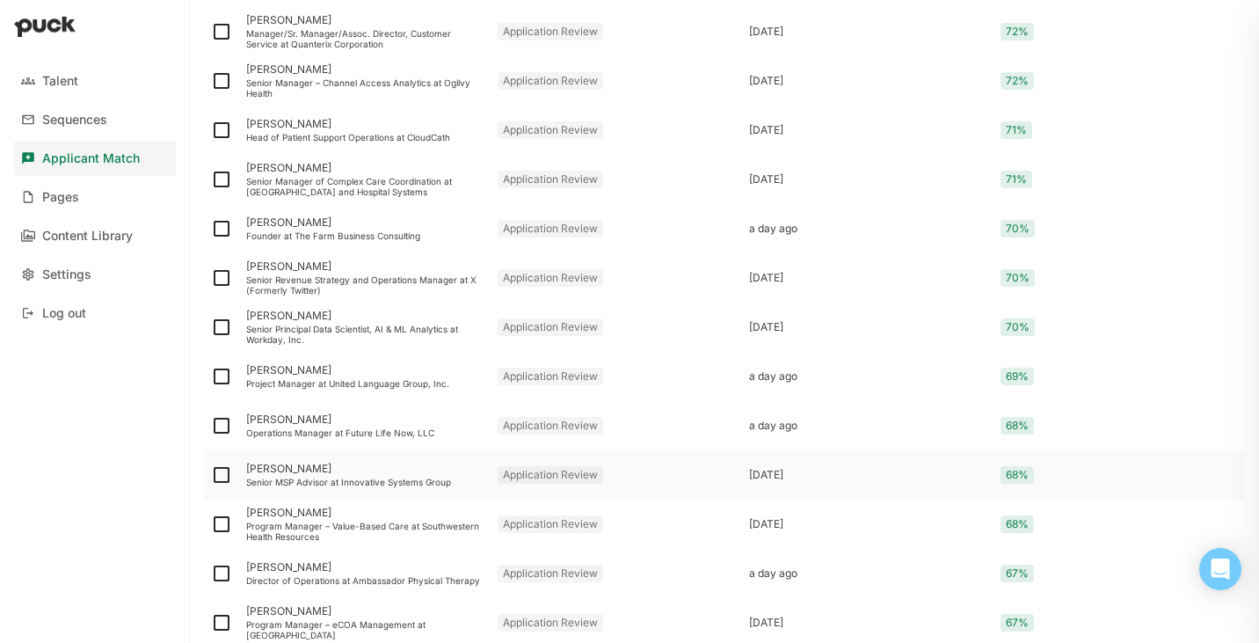
scroll to position [1942, 0]
click at [336, 282] on div "Senior Revenue Strategy and Operations Manager at X (Formerly Twitter)" at bounding box center [364, 286] width 237 height 21
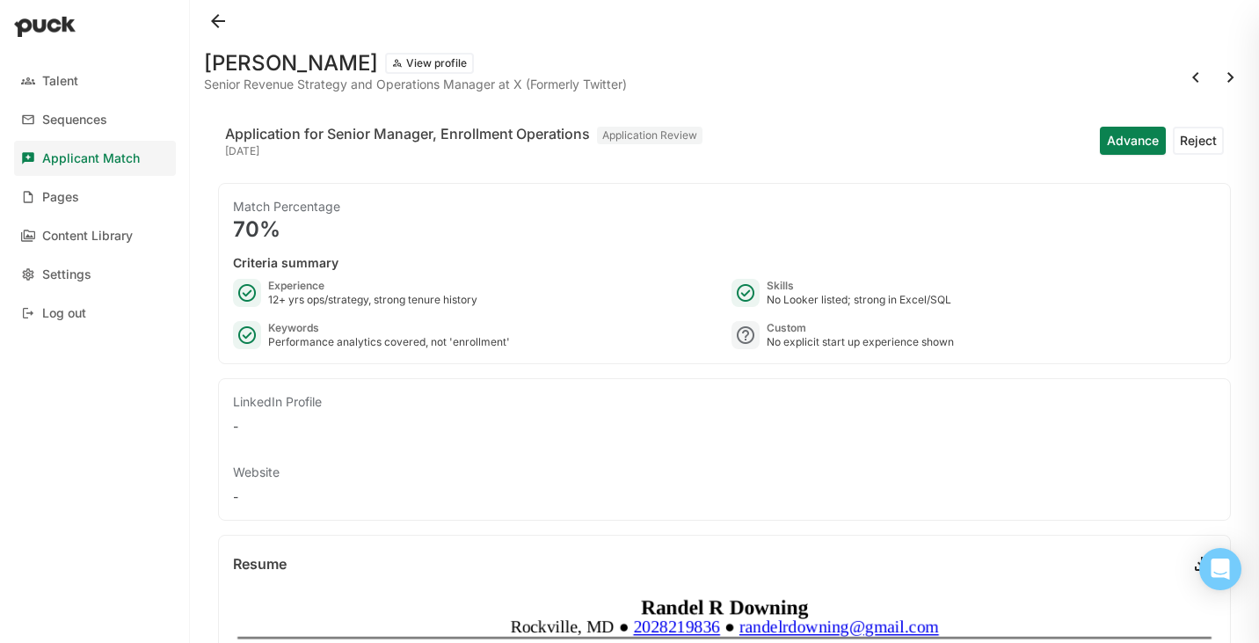
click at [221, 18] on button at bounding box center [218, 21] width 28 height 28
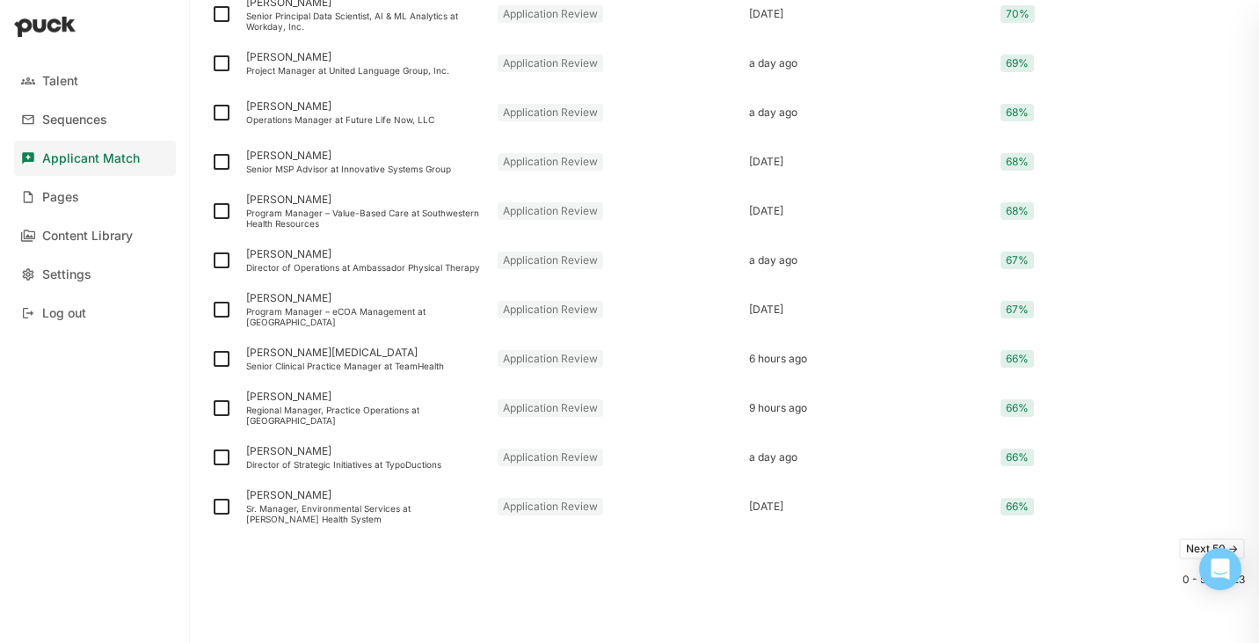
scroll to position [2259, 0]
click at [1184, 542] on button "Next 50 ->" at bounding box center [1212, 546] width 66 height 21
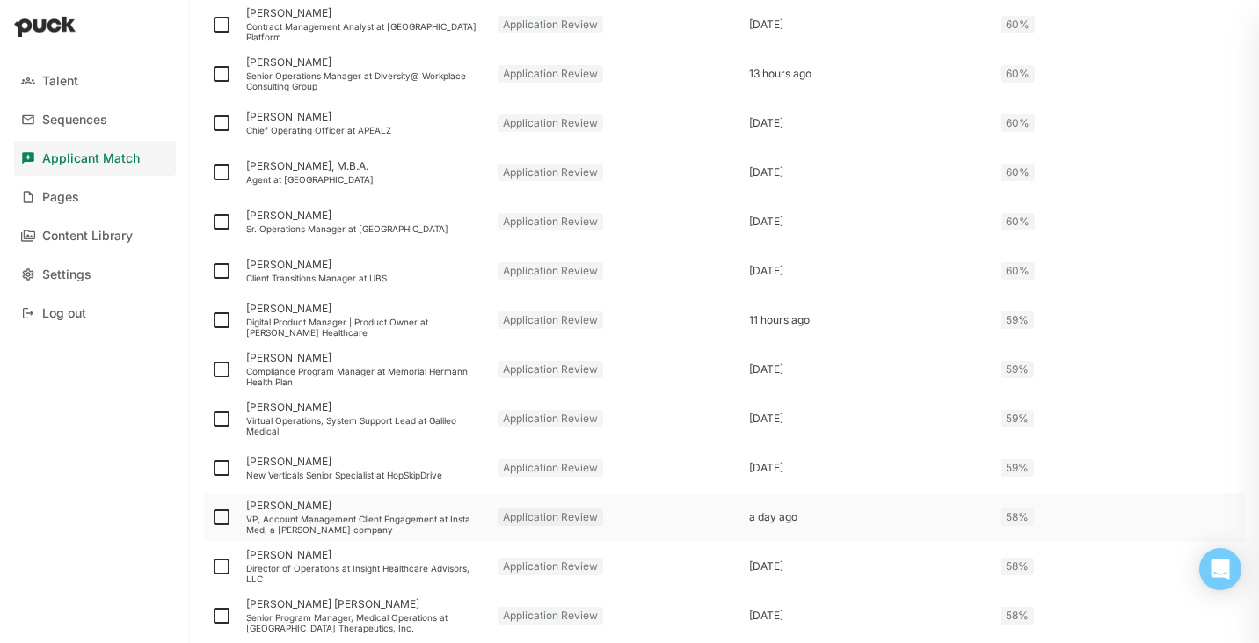
scroll to position [1410, 0]
click at [415, 225] on div "Sr. Operations Manager at [GEOGRAPHIC_DATA]" at bounding box center [364, 227] width 237 height 11
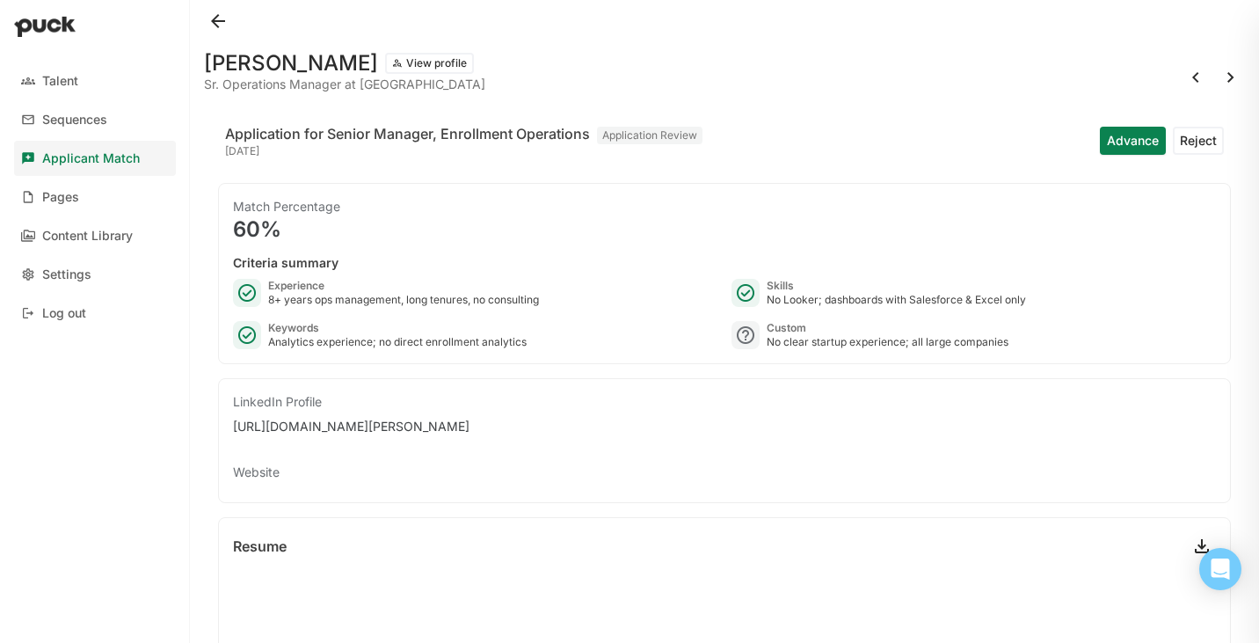
click at [217, 26] on button at bounding box center [218, 21] width 28 height 28
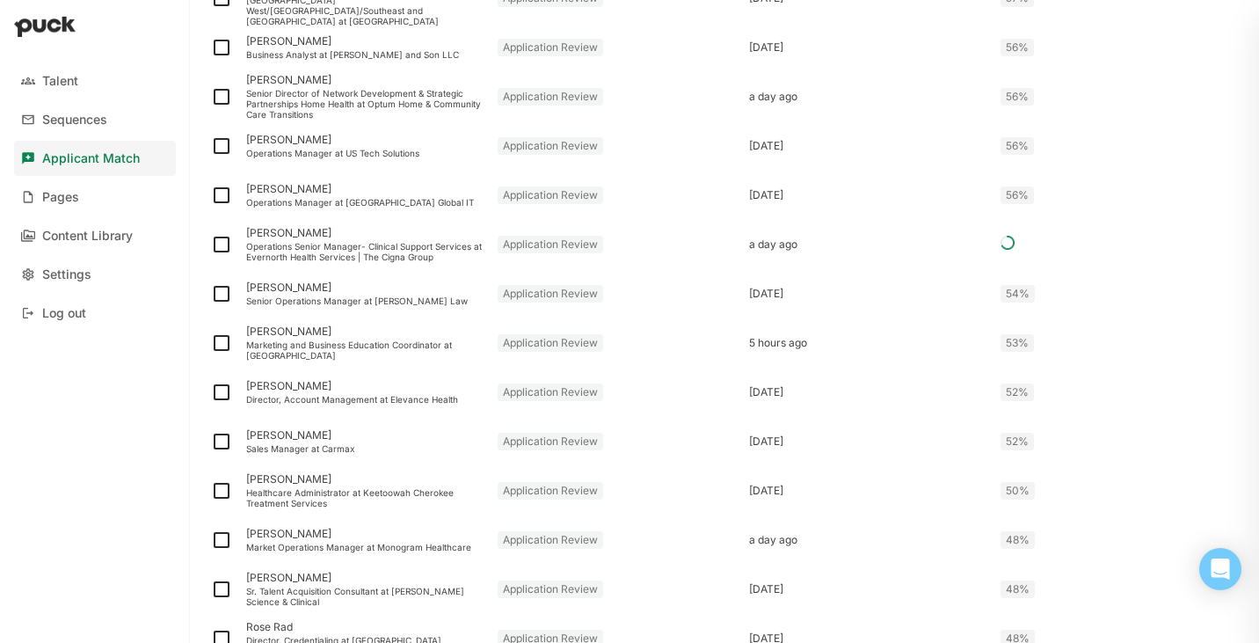
scroll to position [2259, 0]
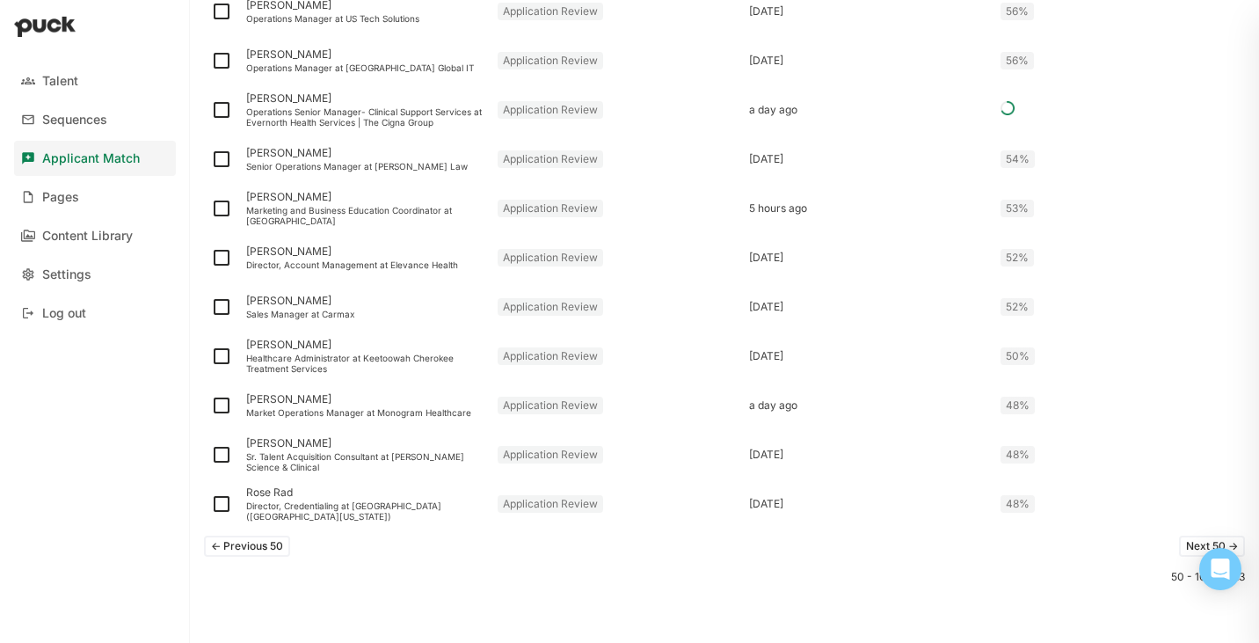
click at [1193, 540] on button "Next 50 ->" at bounding box center [1212, 546] width 66 height 21
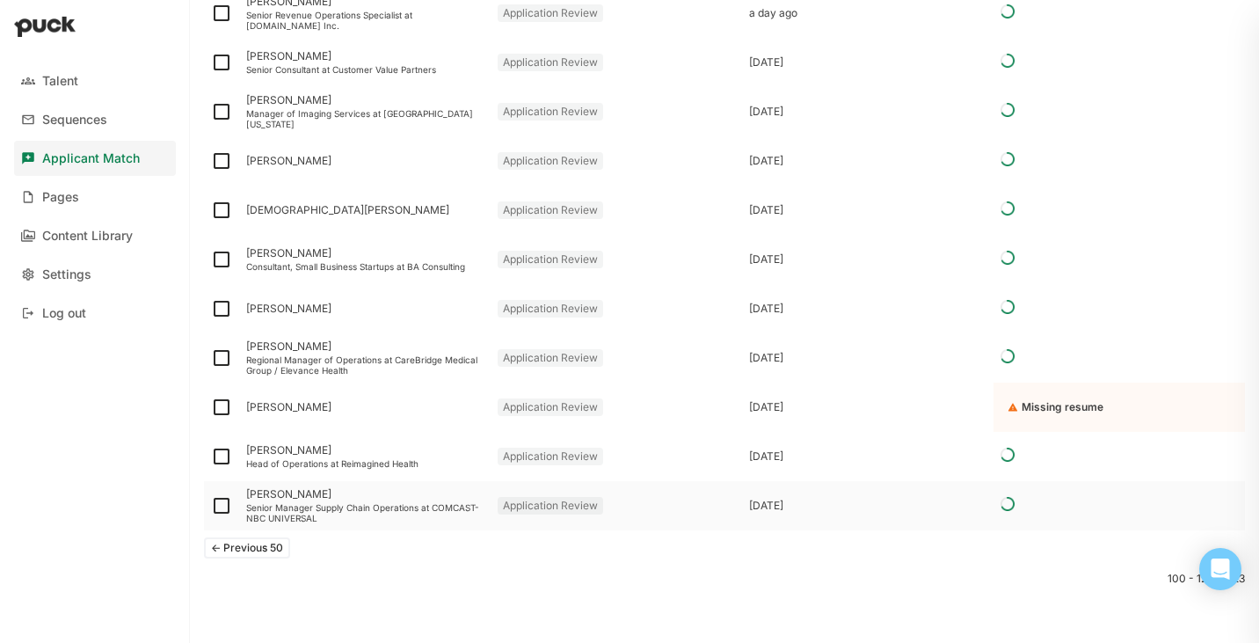
scroll to position [929, 0]
click at [246, 545] on button "<- Previous 50" at bounding box center [247, 546] width 86 height 21
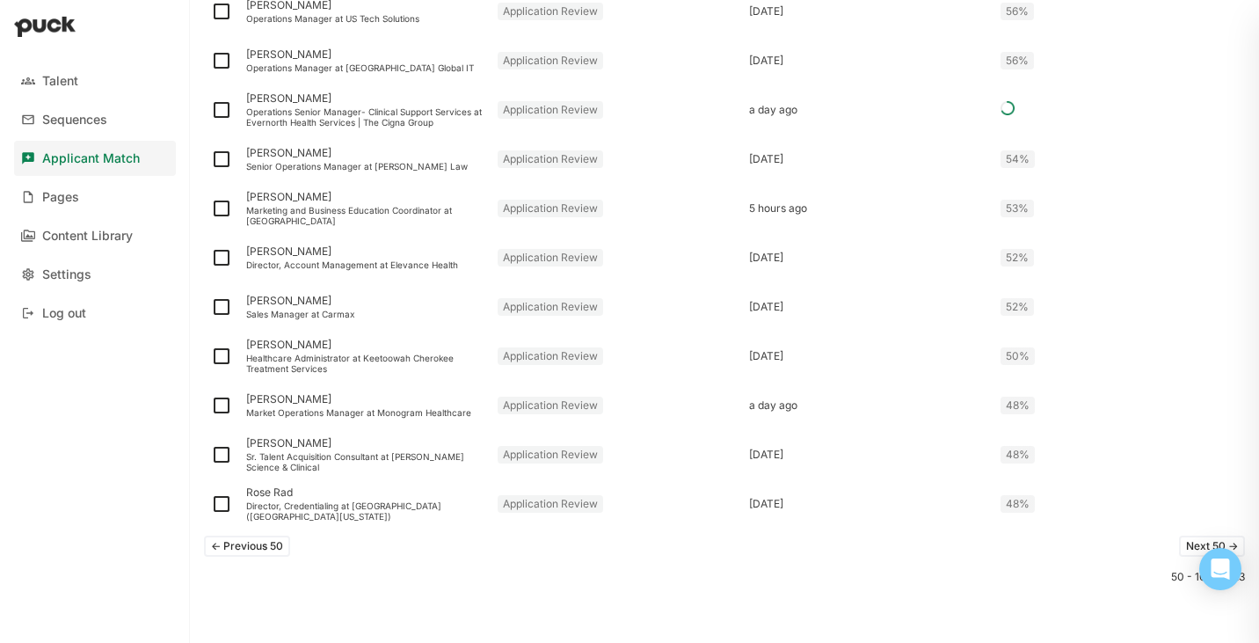
click at [252, 544] on button "<- Previous 50" at bounding box center [247, 546] width 86 height 21
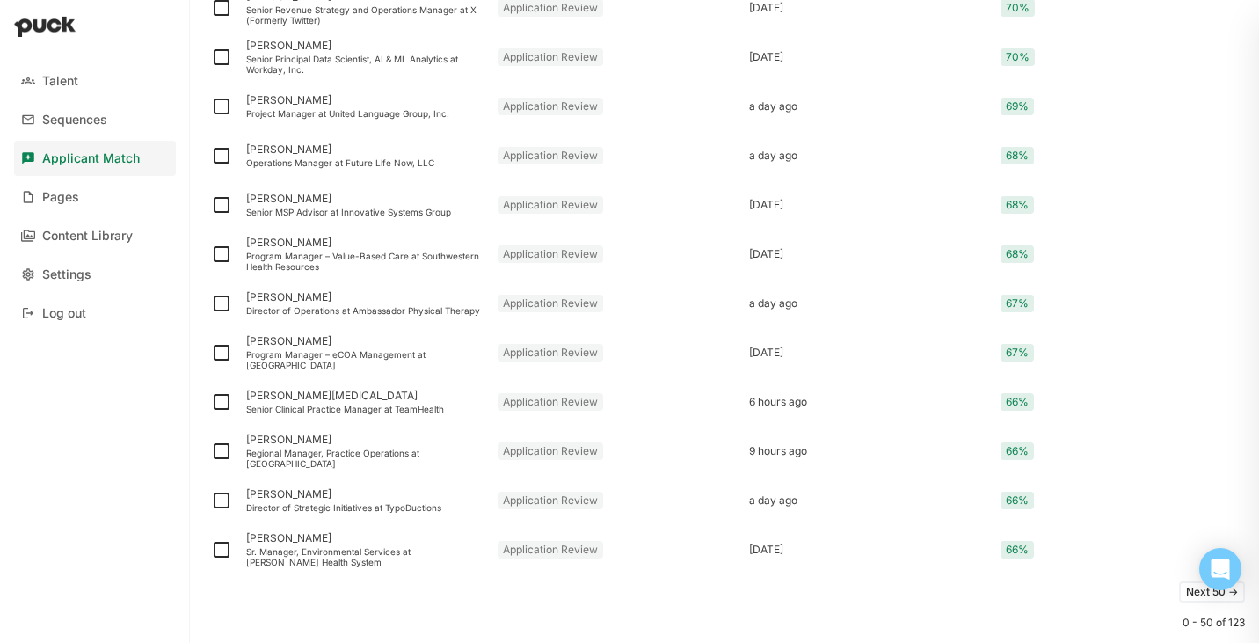
scroll to position [2259, 0]
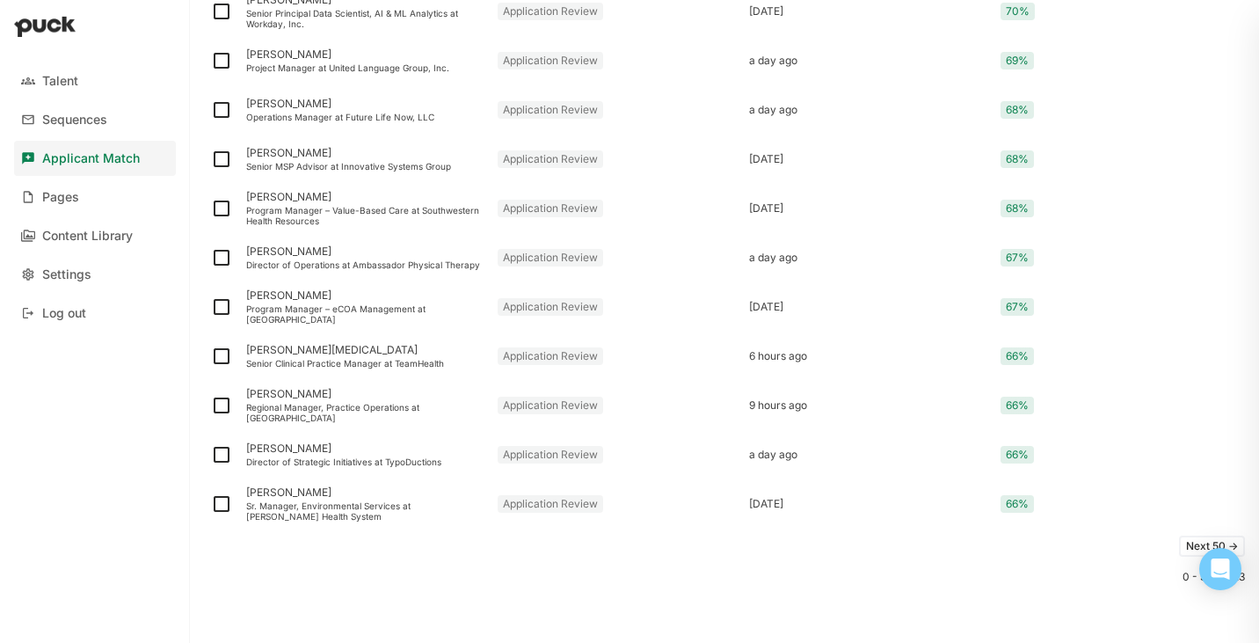
click at [1192, 542] on button "Next 50 ->" at bounding box center [1212, 546] width 66 height 21
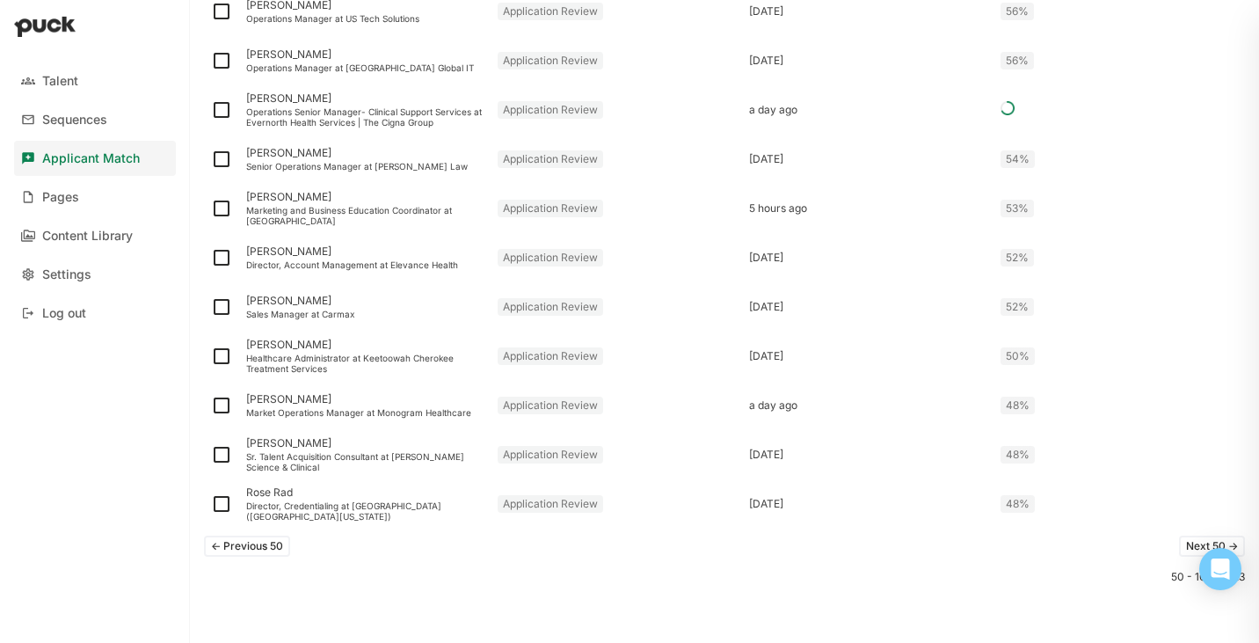
click at [1188, 546] on button "Next 50 ->" at bounding box center [1212, 546] width 66 height 21
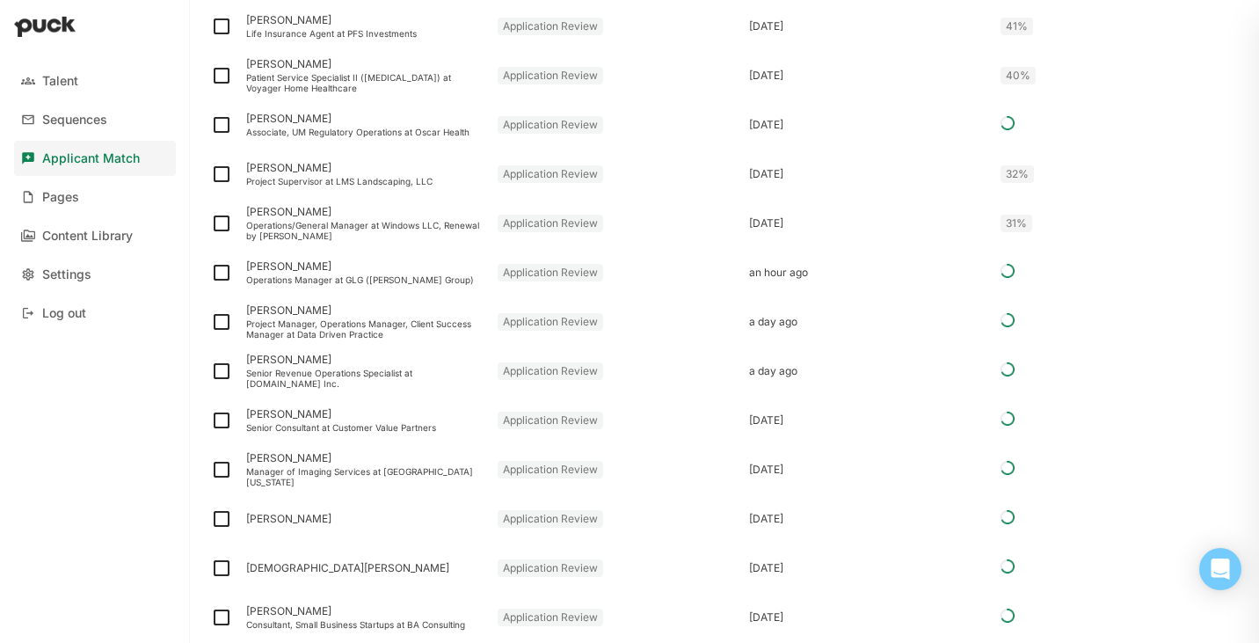
scroll to position [929, 0]
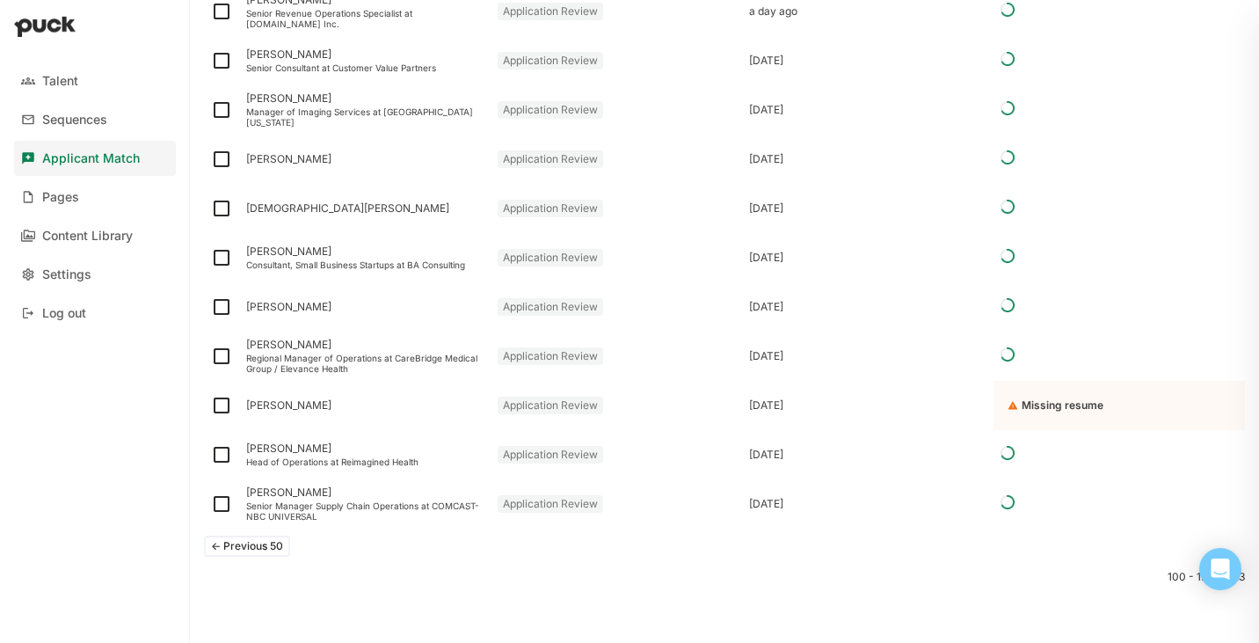
click at [257, 544] on button "<- Previous 50" at bounding box center [247, 546] width 86 height 21
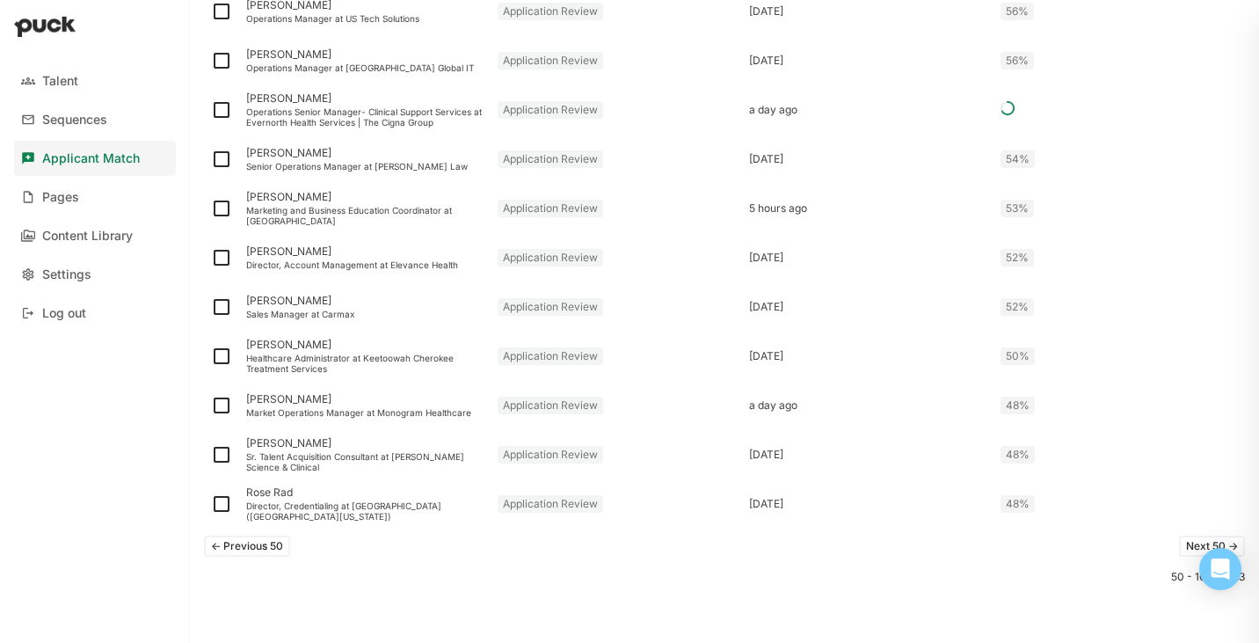
click at [252, 547] on button "<- Previous 50" at bounding box center [247, 546] width 86 height 21
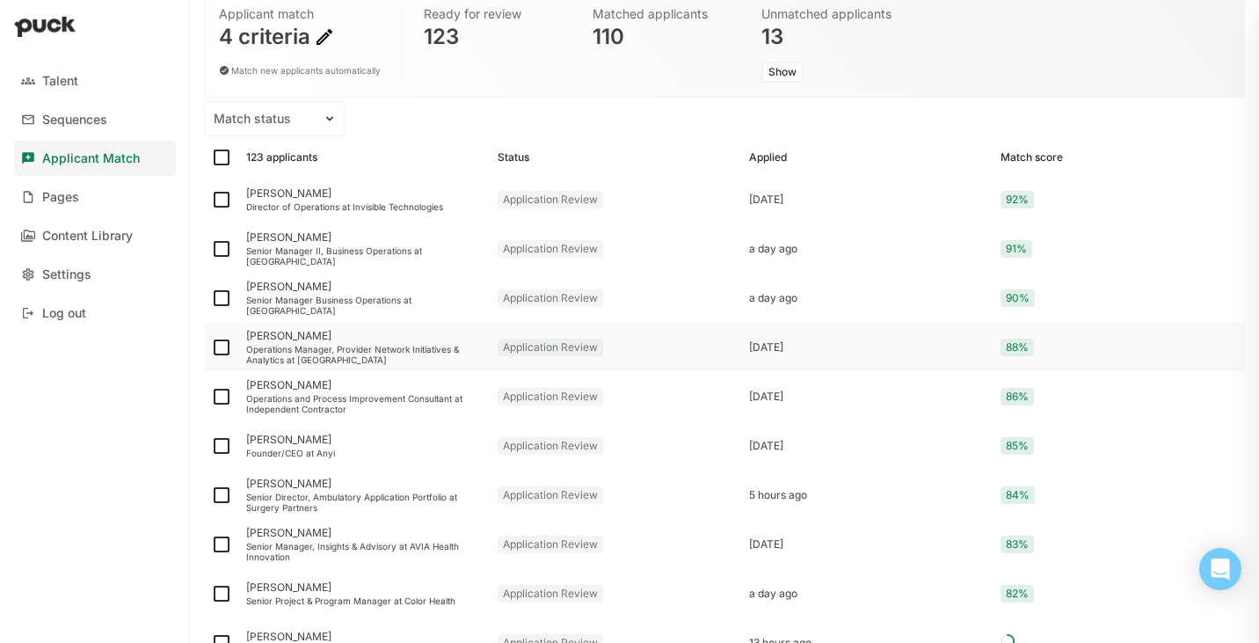
scroll to position [152, 0]
click at [317, 545] on div "Senior Manager, Insights & Advisory at AVIA Health Innovation" at bounding box center [364, 549] width 237 height 21
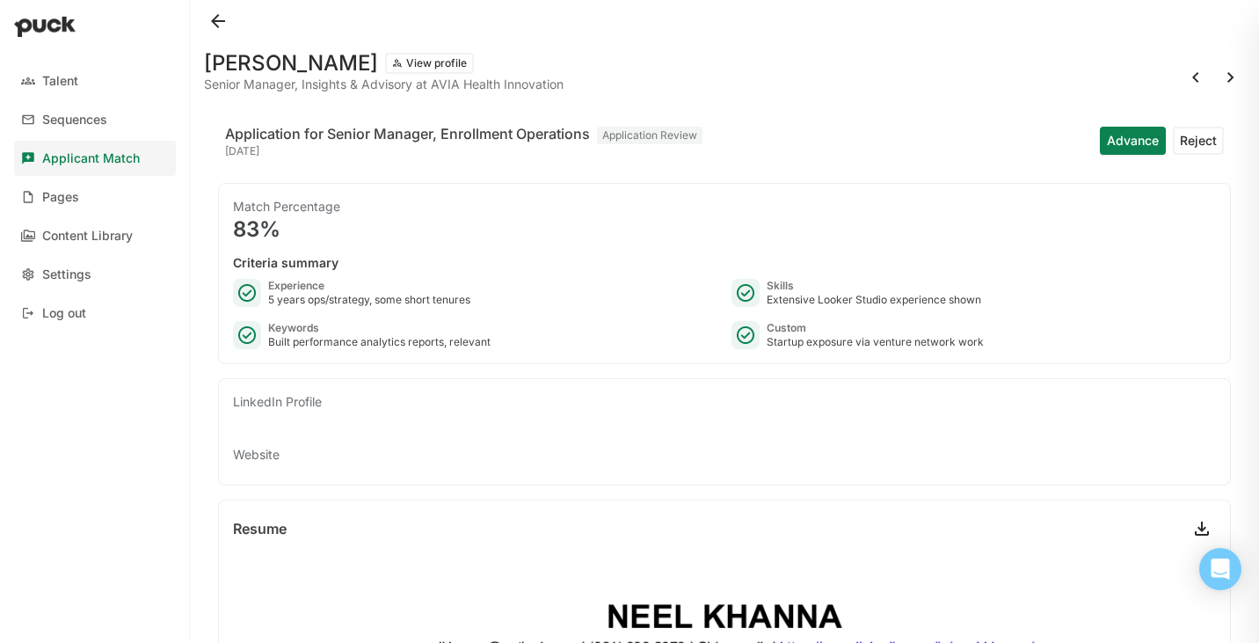
click at [219, 24] on button at bounding box center [218, 21] width 28 height 28
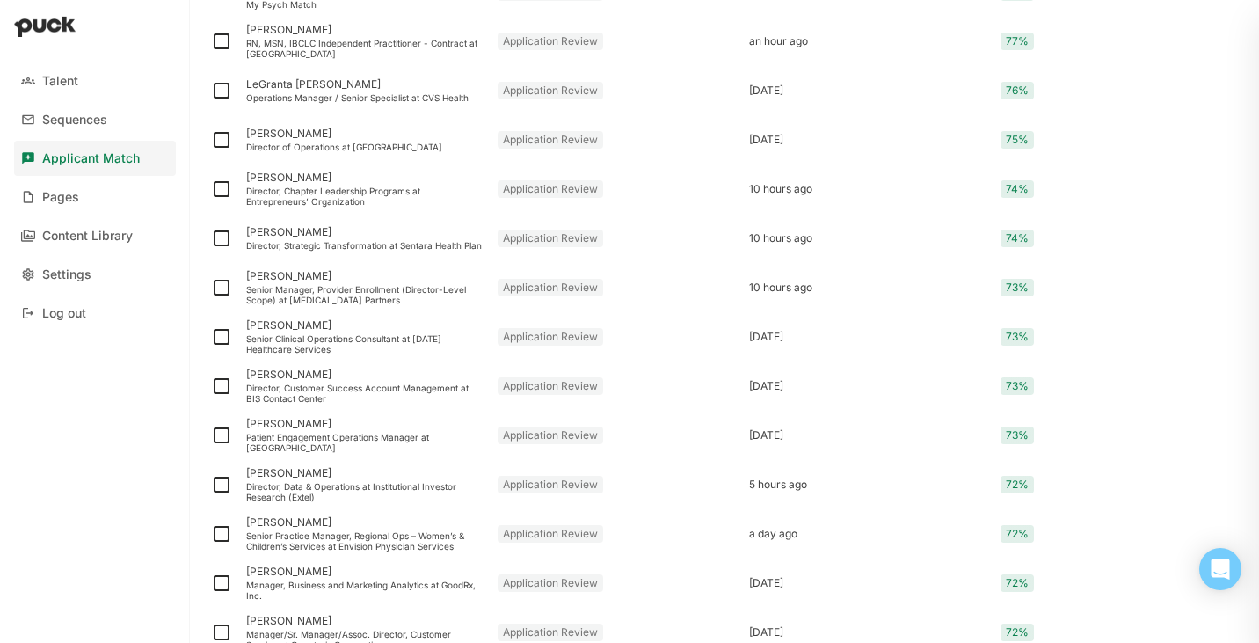
scroll to position [1345, 0]
click at [347, 386] on div "Director, Customer Success Account Management at BIS Contact Center" at bounding box center [364, 390] width 237 height 21
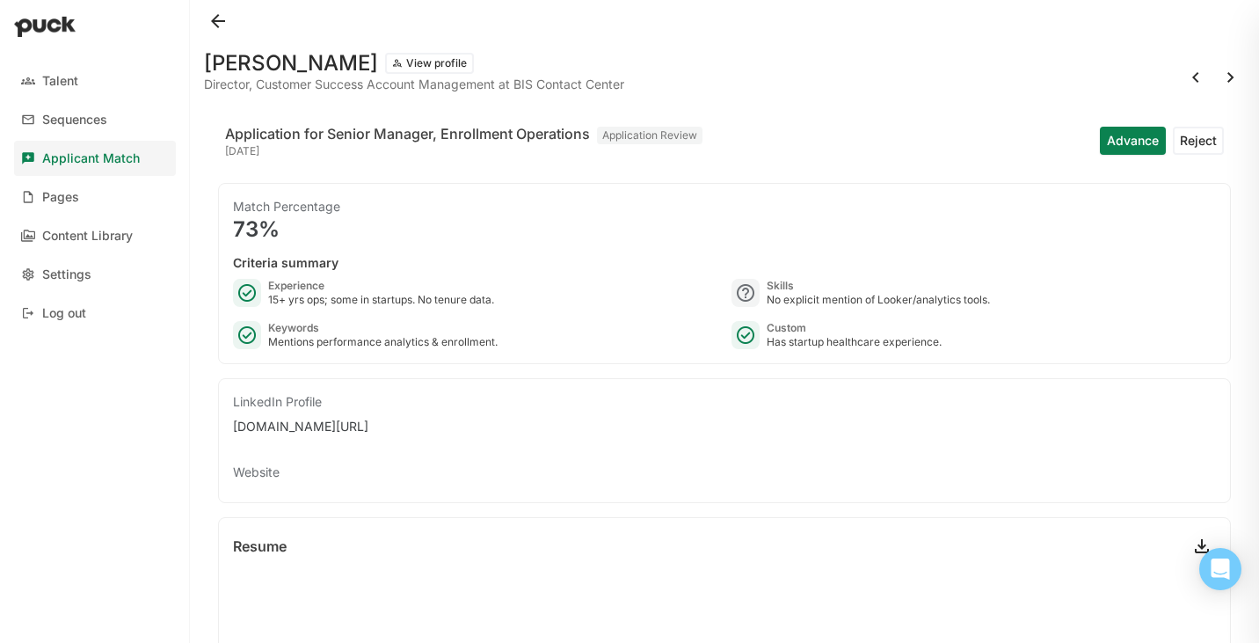
click at [224, 19] on button at bounding box center [218, 21] width 28 height 28
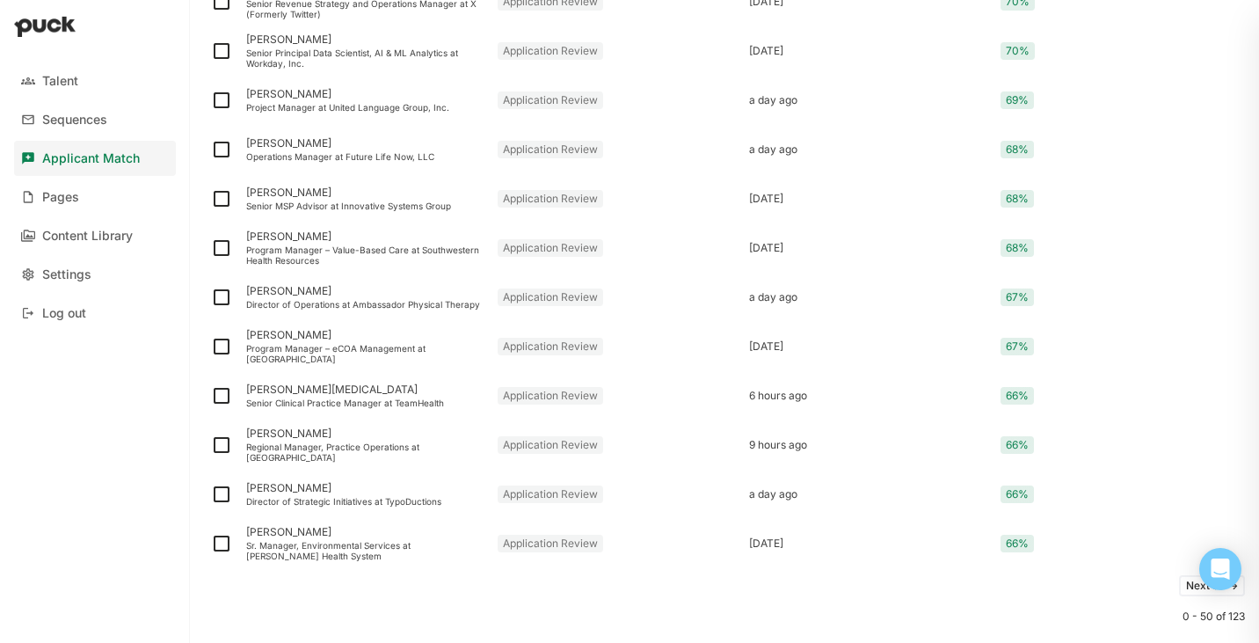
scroll to position [2220, 0]
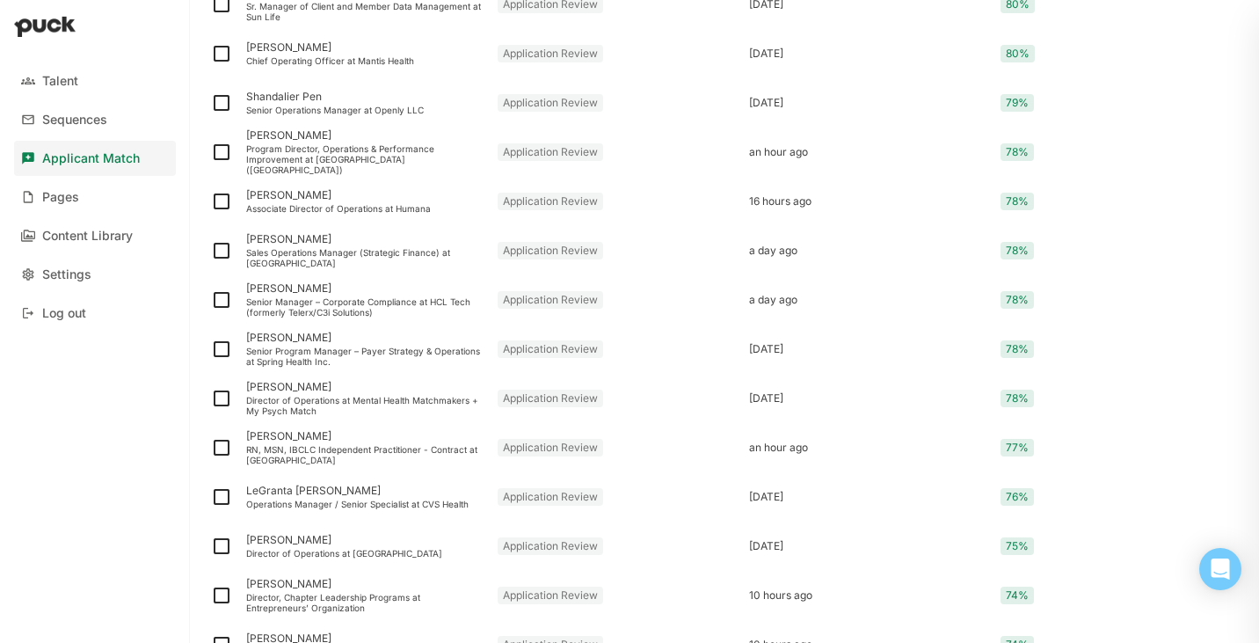
scroll to position [937, 0]
click at [383, 397] on div "Director of Operations at Mental Health Matchmakers + My Psych Match" at bounding box center [364, 404] width 237 height 21
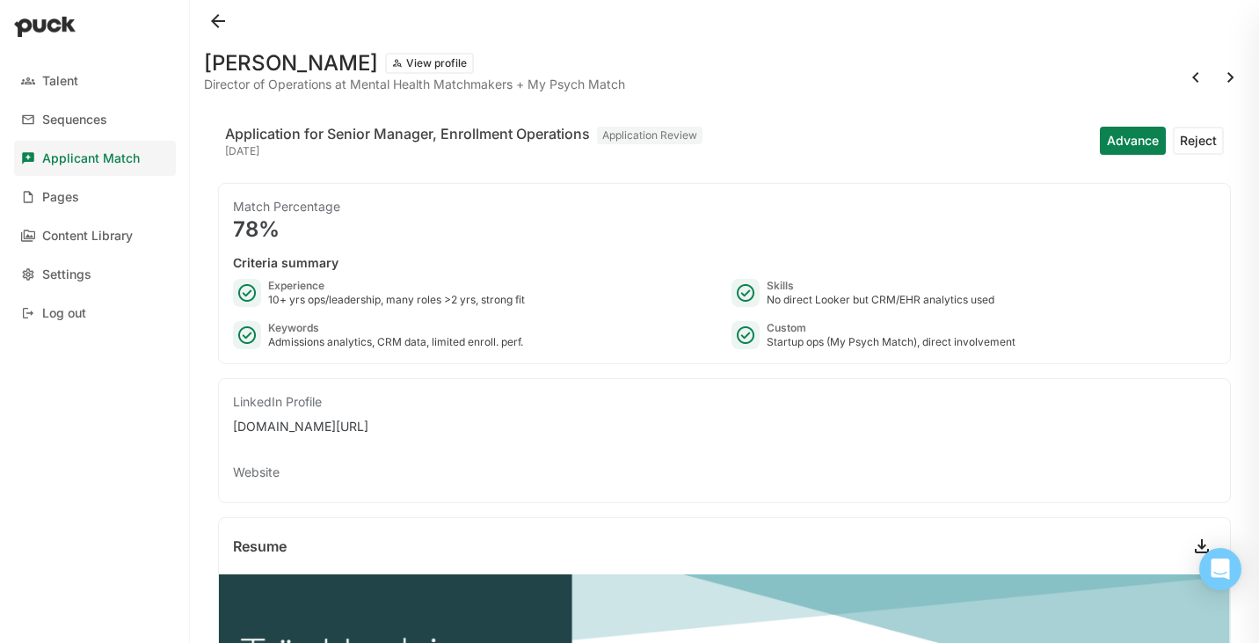
click at [216, 15] on button at bounding box center [218, 21] width 28 height 28
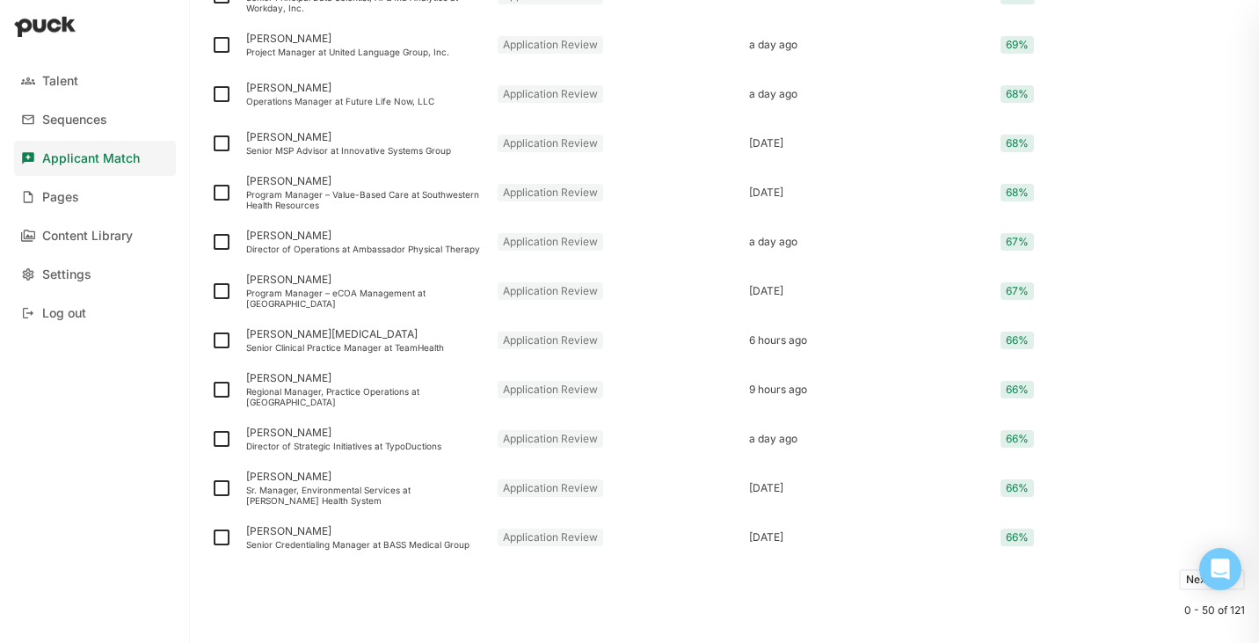
scroll to position [2259, 0]
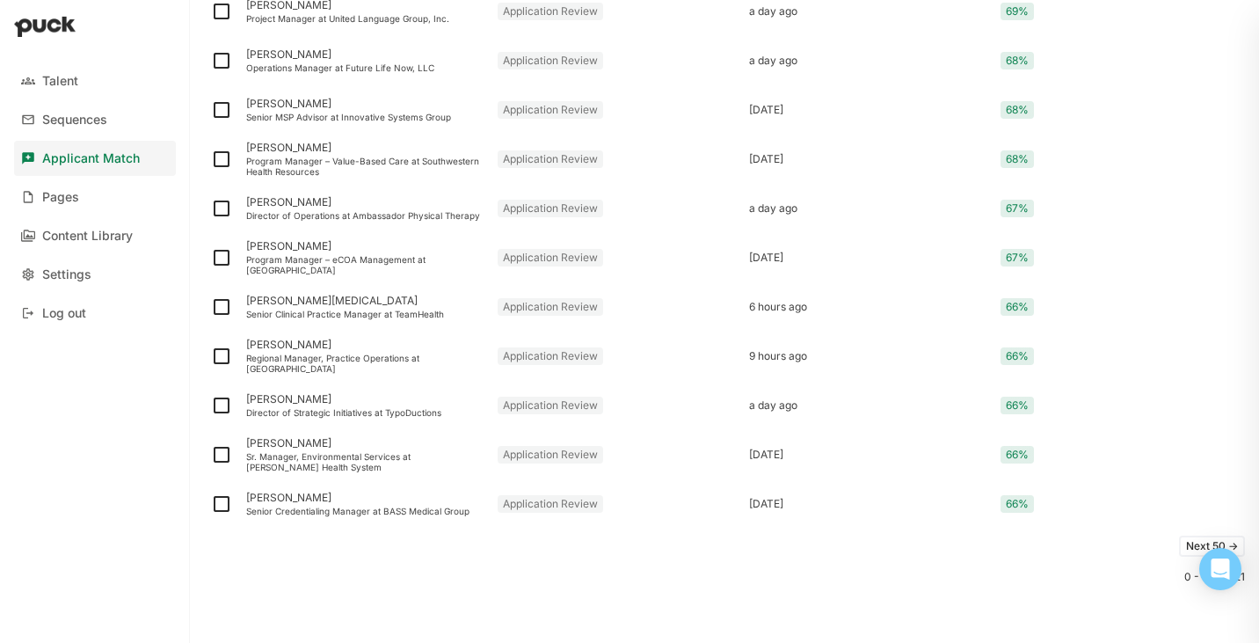
click at [1192, 543] on button "Next 50 ->" at bounding box center [1212, 546] width 66 height 21
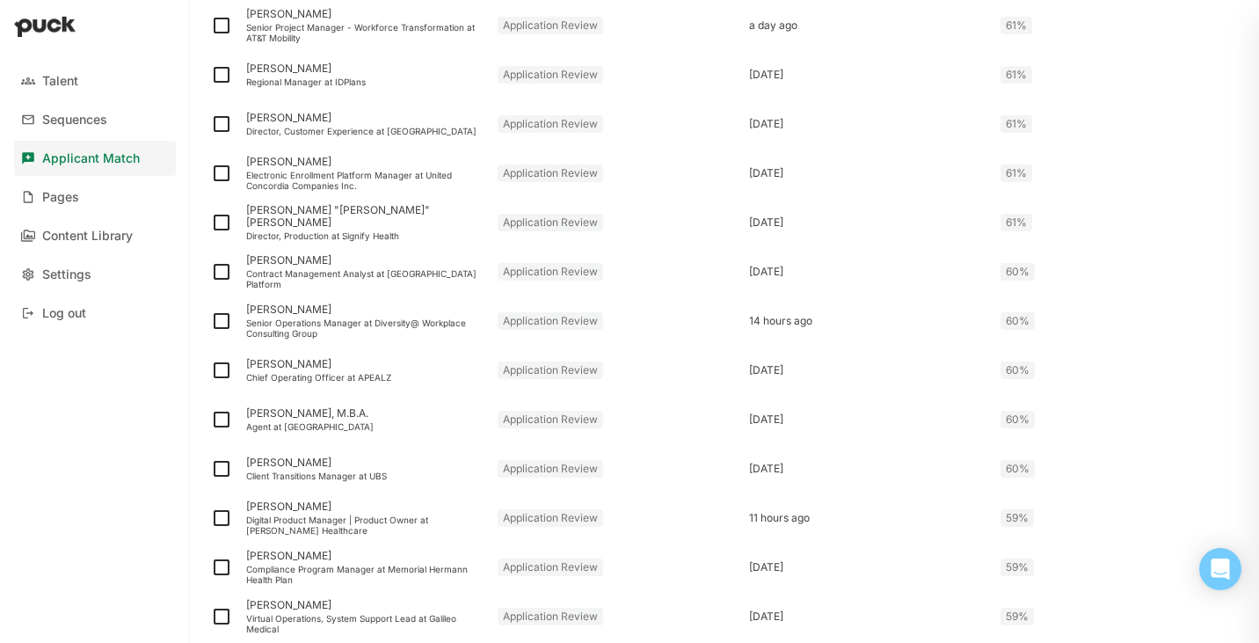
scroll to position [1097, 0]
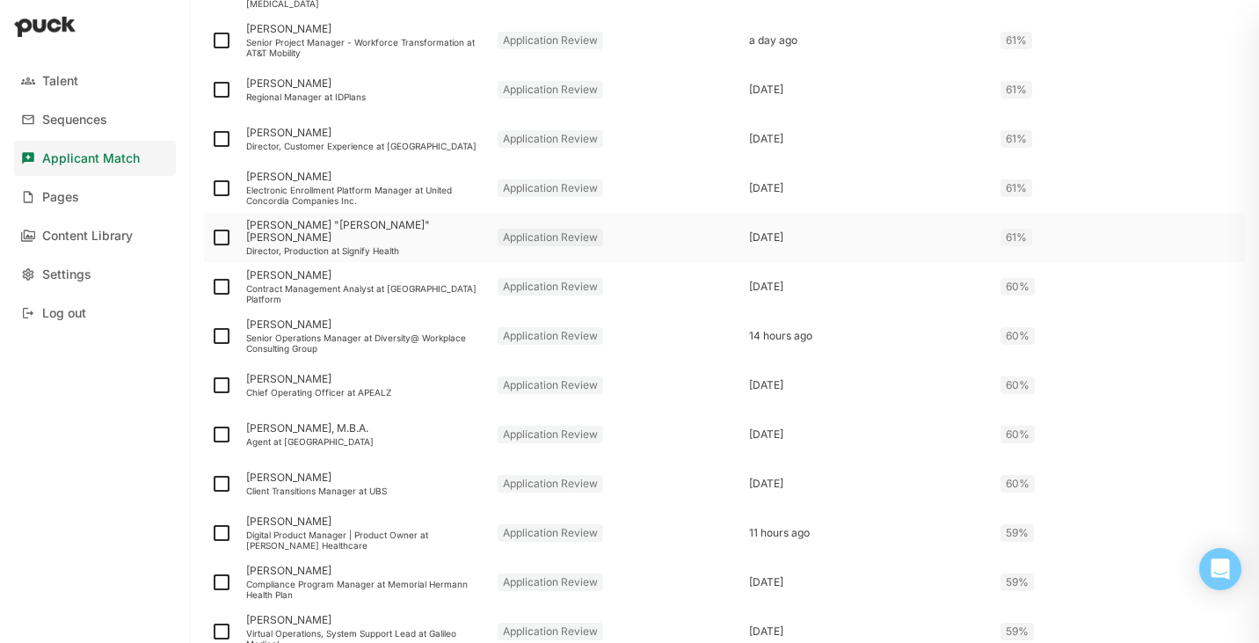
click at [389, 245] on div "Director, Production at Signify Health" at bounding box center [364, 250] width 237 height 11
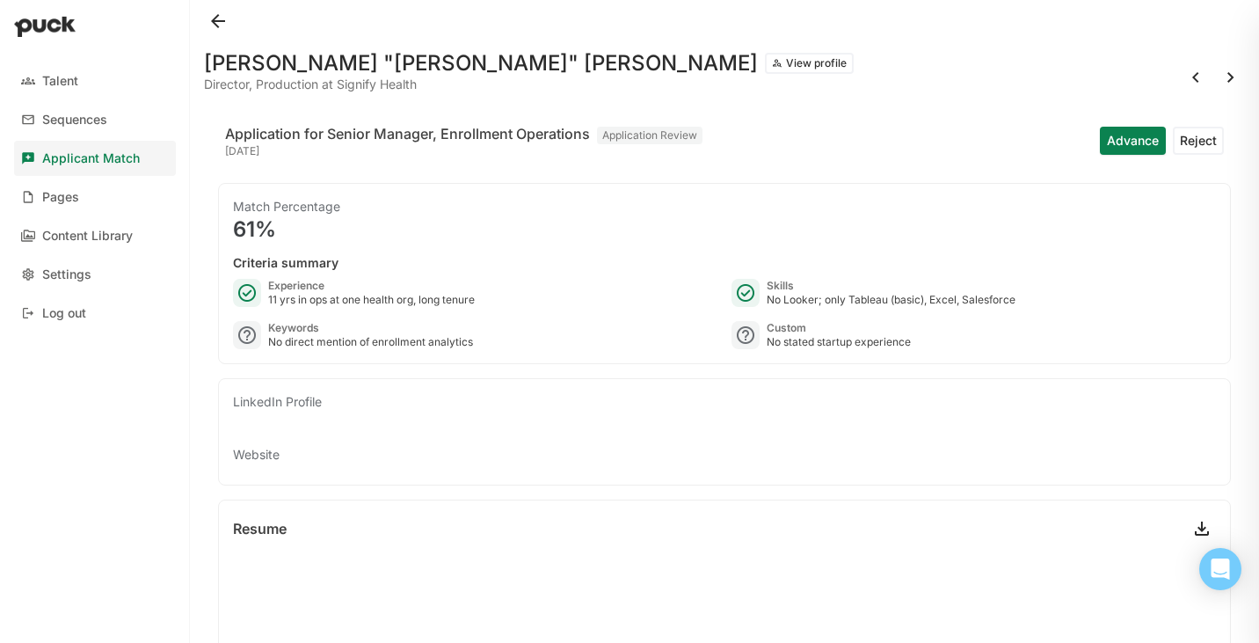
click at [219, 19] on button at bounding box center [218, 21] width 28 height 28
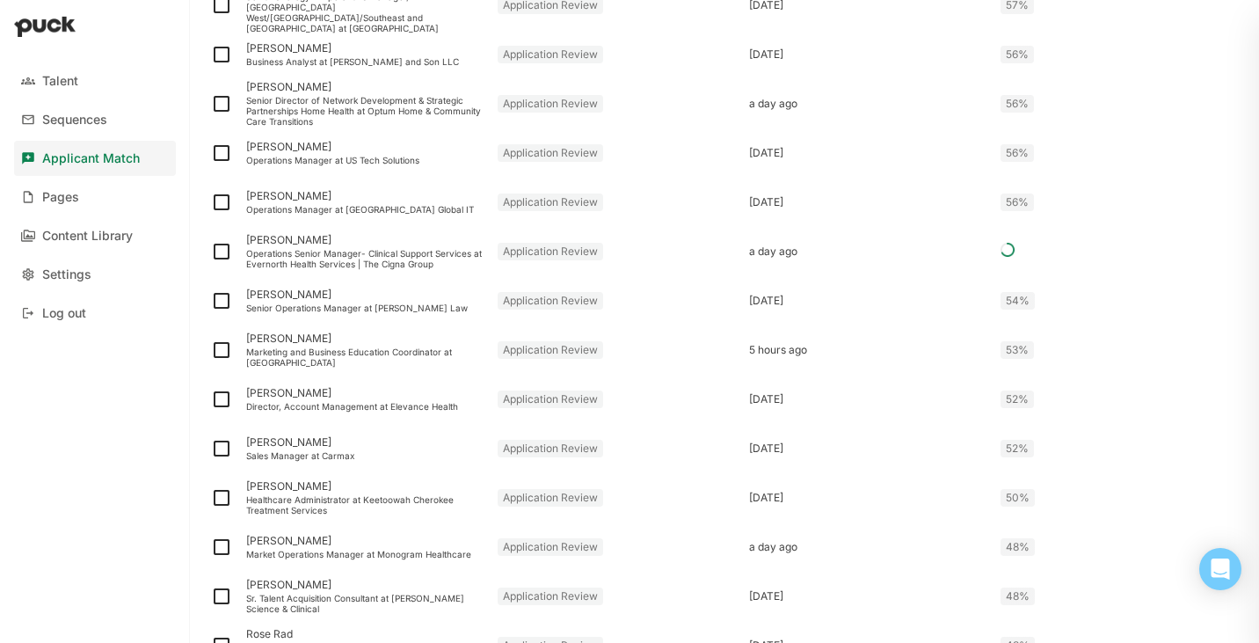
scroll to position [2259, 0]
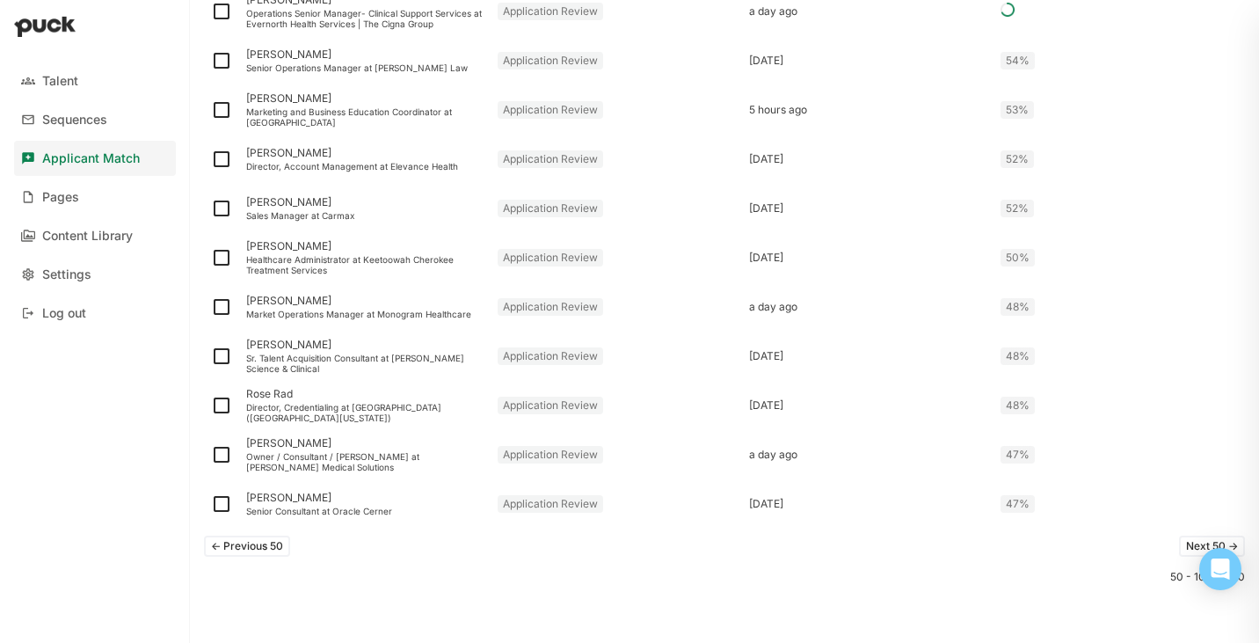
click at [269, 547] on button "<- Previous 50" at bounding box center [247, 546] width 86 height 21
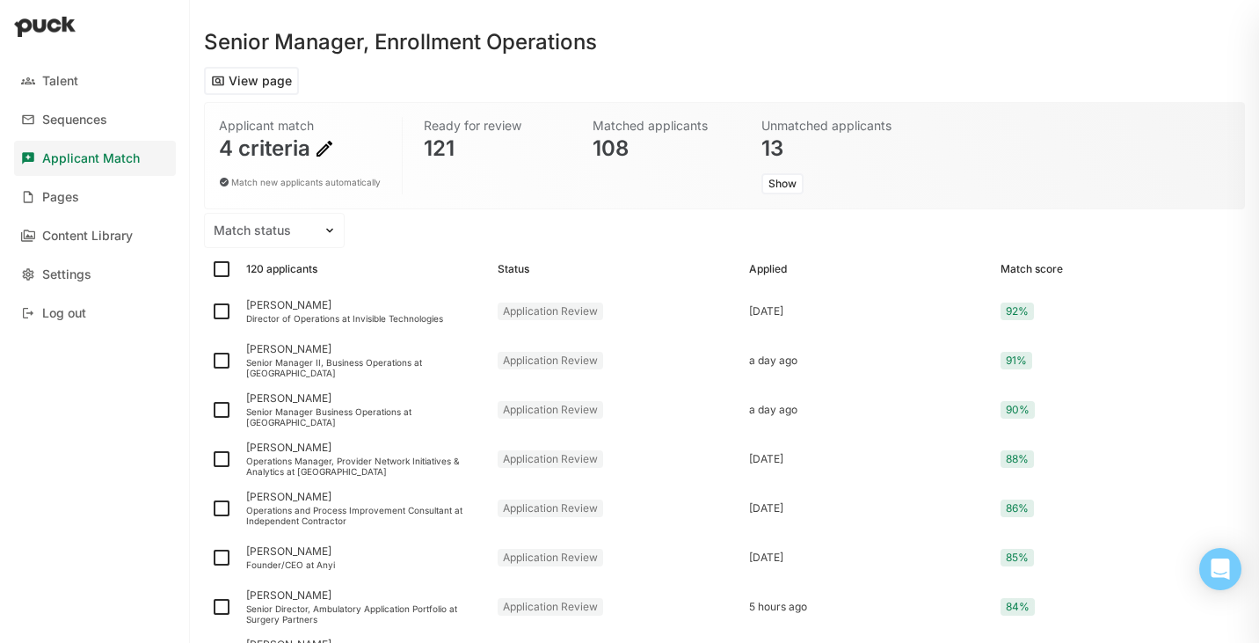
scroll to position [36, 0]
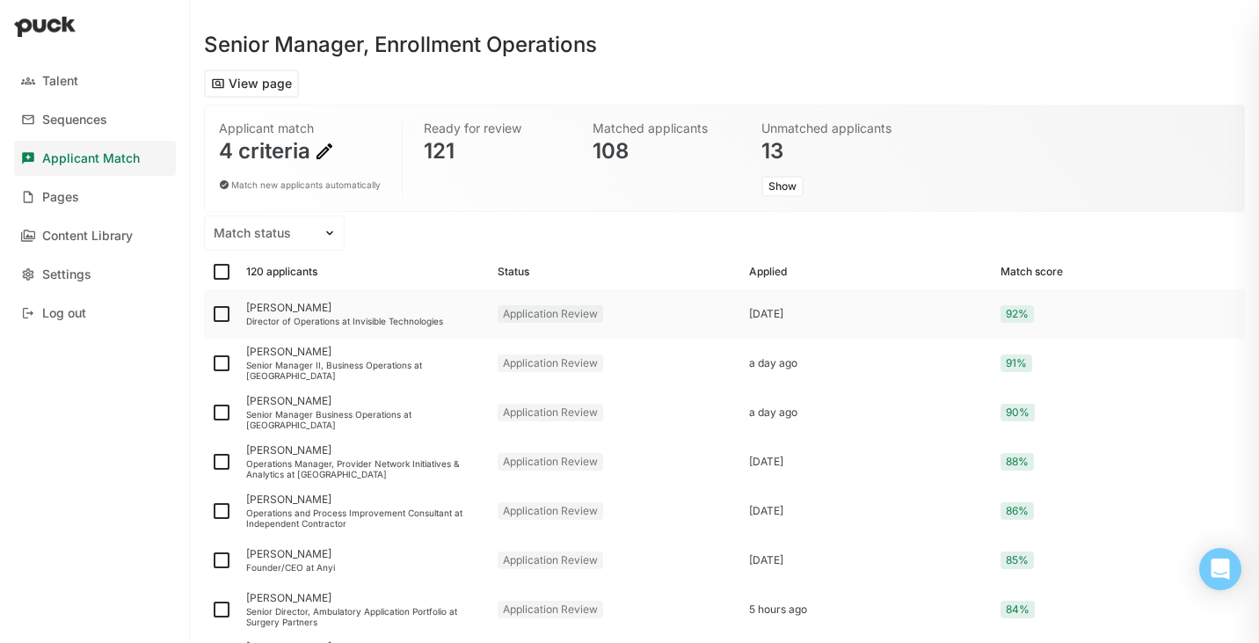
click at [357, 319] on div "Director of Operations at Invisible Technologies" at bounding box center [364, 321] width 237 height 11
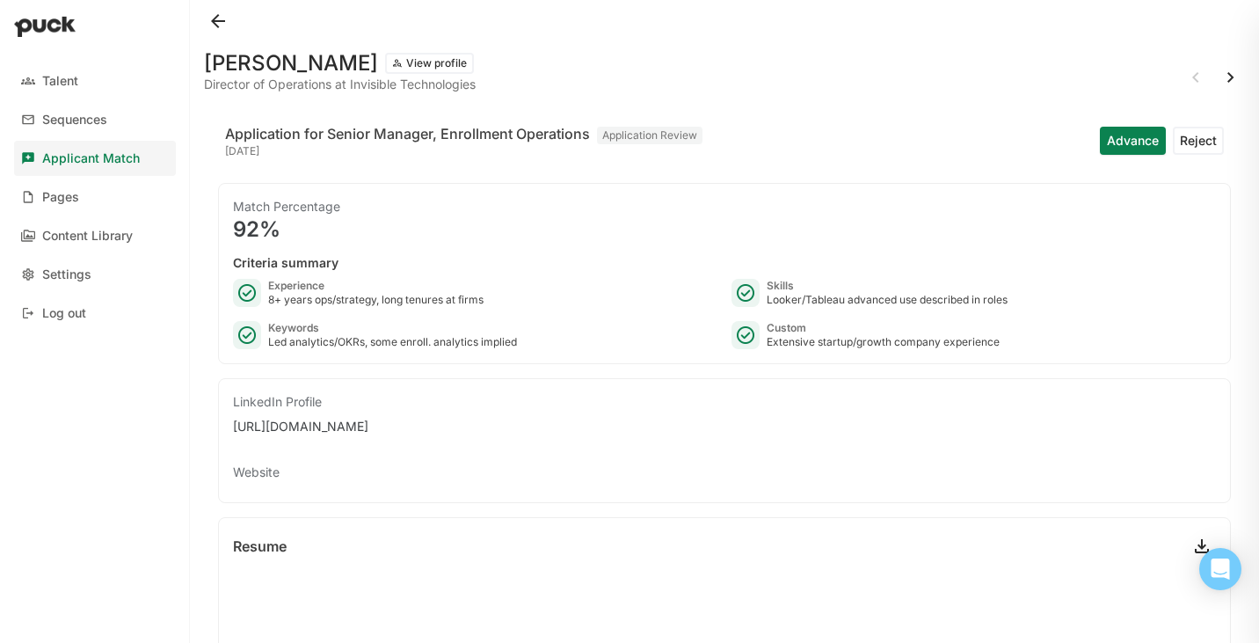
click at [228, 22] on button at bounding box center [218, 21] width 28 height 28
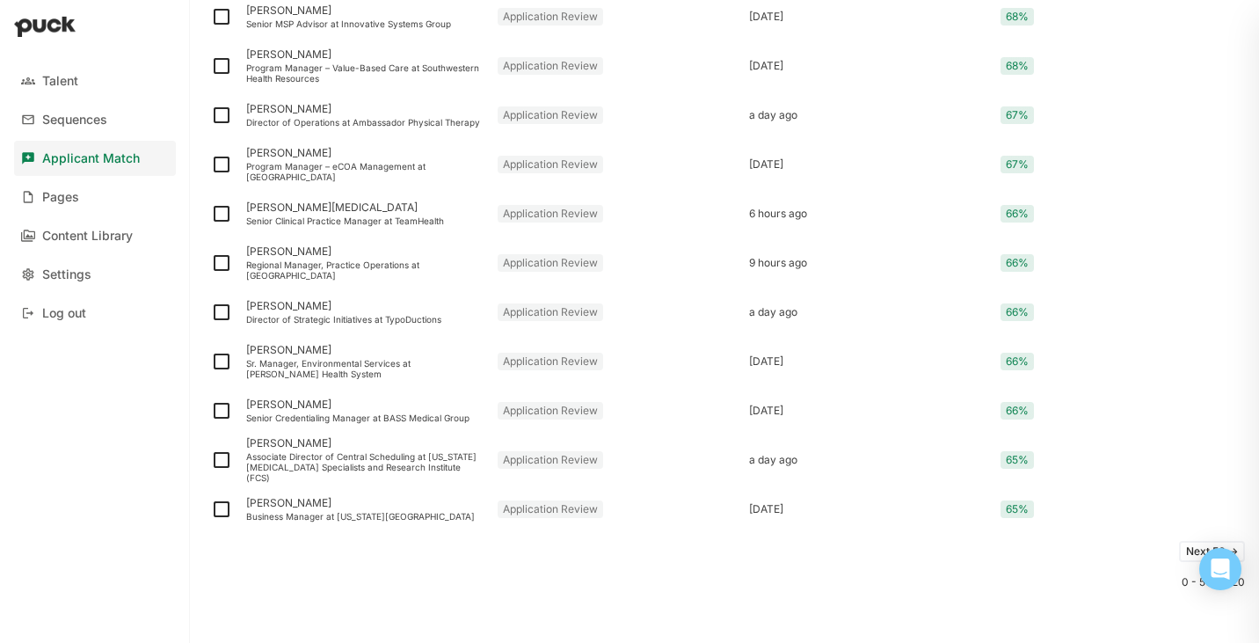
scroll to position [2259, 0]
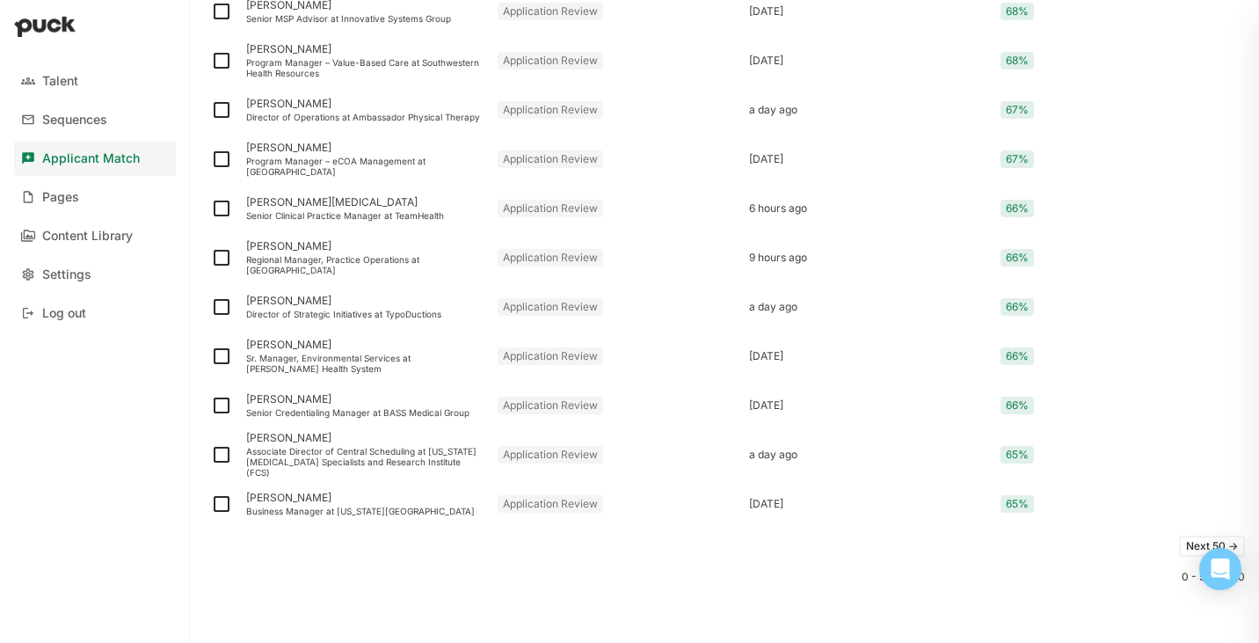
click at [1186, 544] on button "Next 50 ->" at bounding box center [1212, 546] width 66 height 21
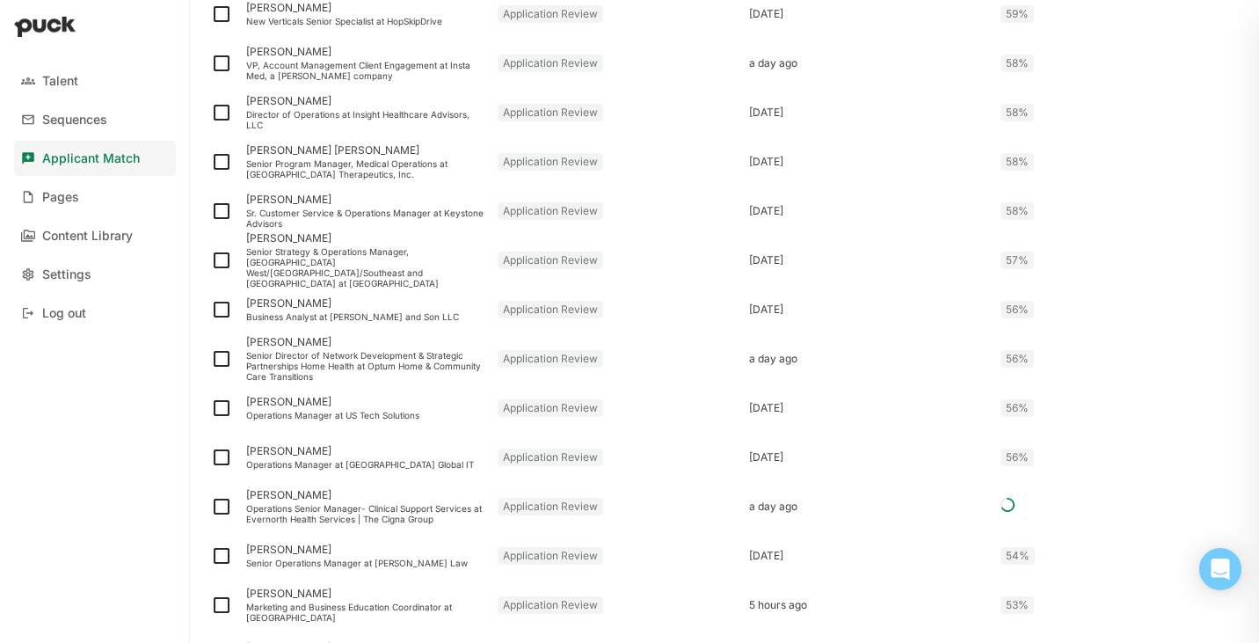
scroll to position [1666, 0]
click at [413, 456] on div "Kenneth Allen Operations Manager at Sutherland Global IT" at bounding box center [364, 456] width 251 height 49
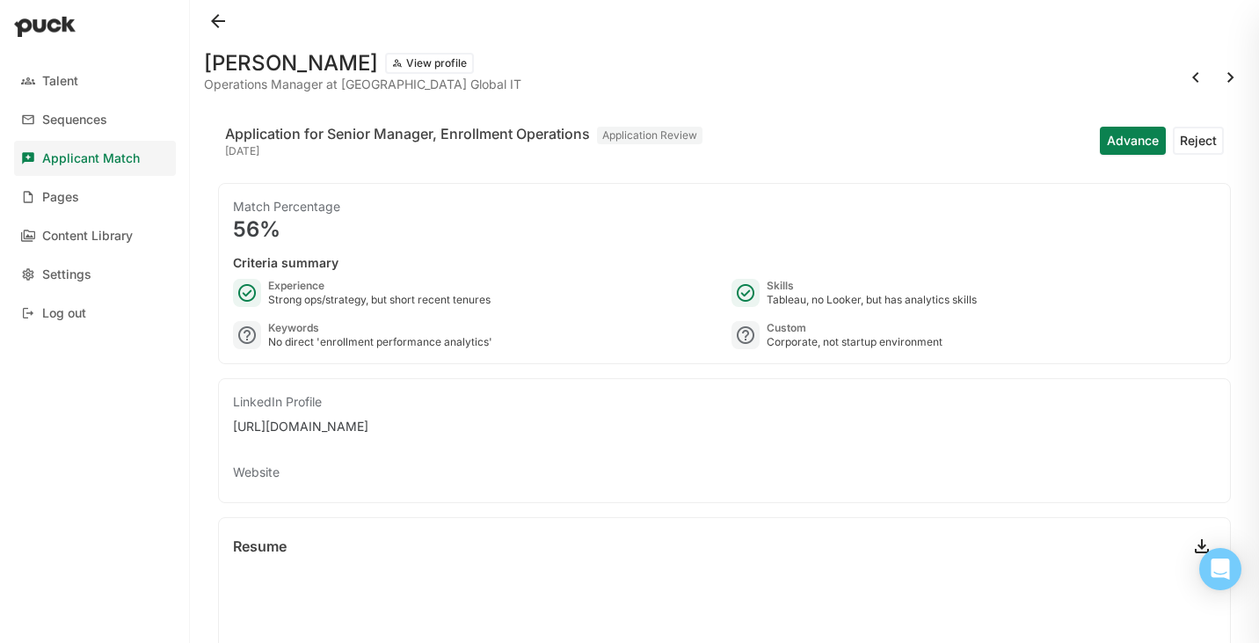
click at [222, 17] on button at bounding box center [218, 21] width 28 height 28
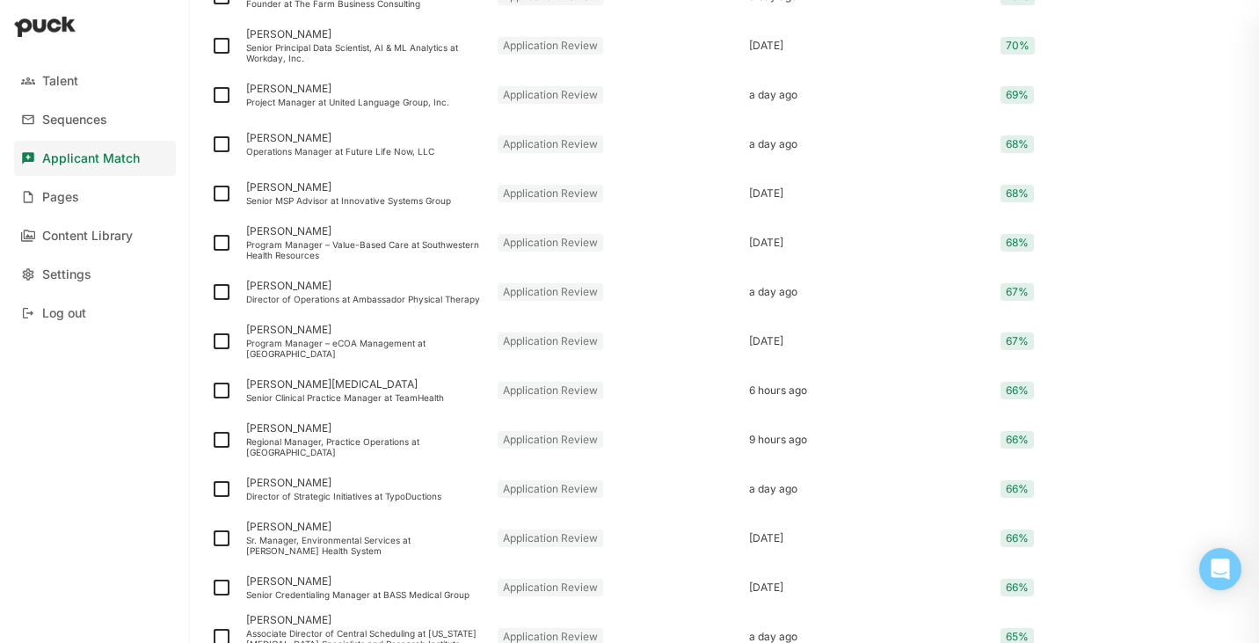
scroll to position [2259, 0]
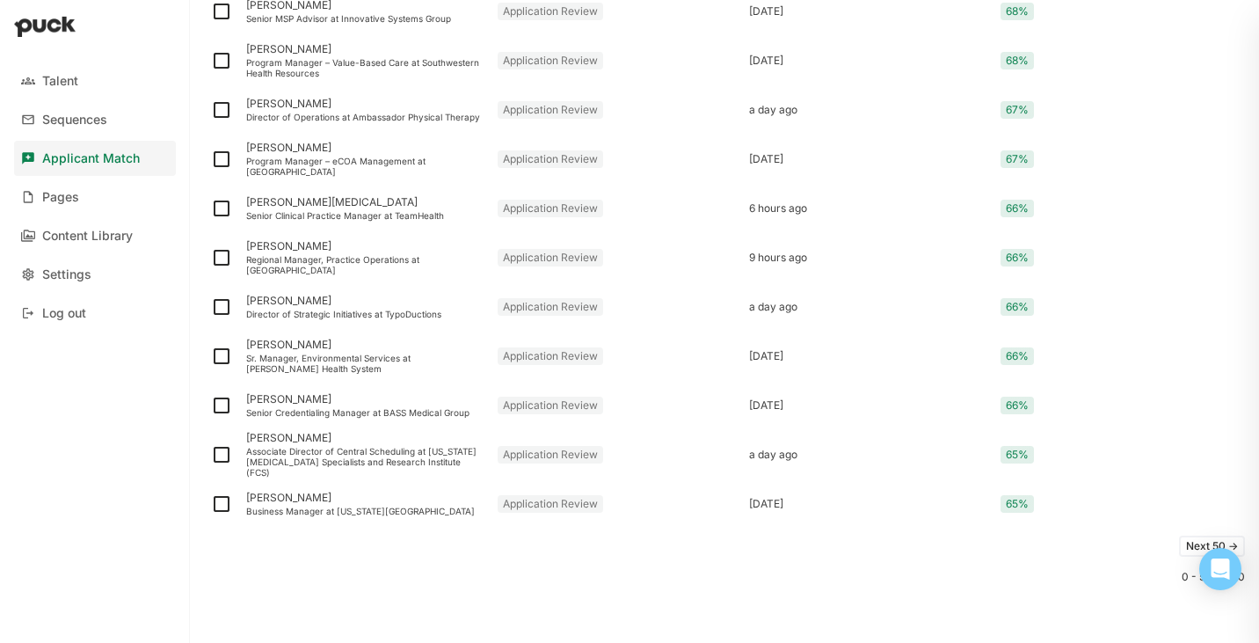
click at [1191, 543] on button "Next 50 ->" at bounding box center [1212, 546] width 66 height 21
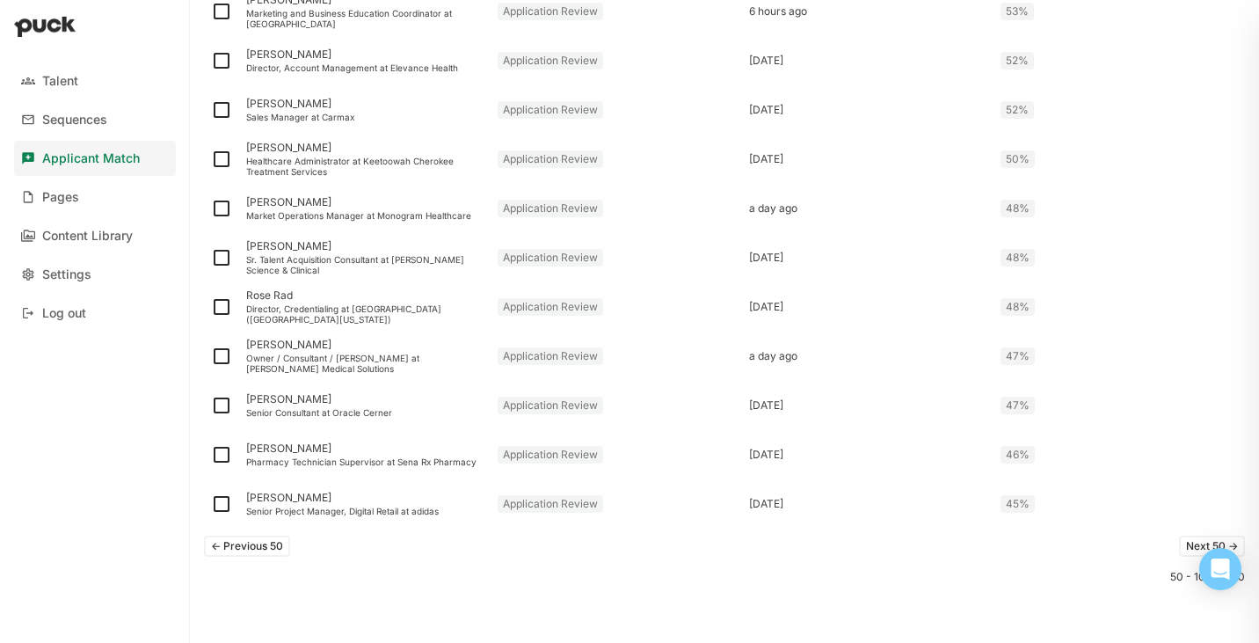
click at [1188, 543] on button "Next 50 ->" at bounding box center [1212, 546] width 66 height 21
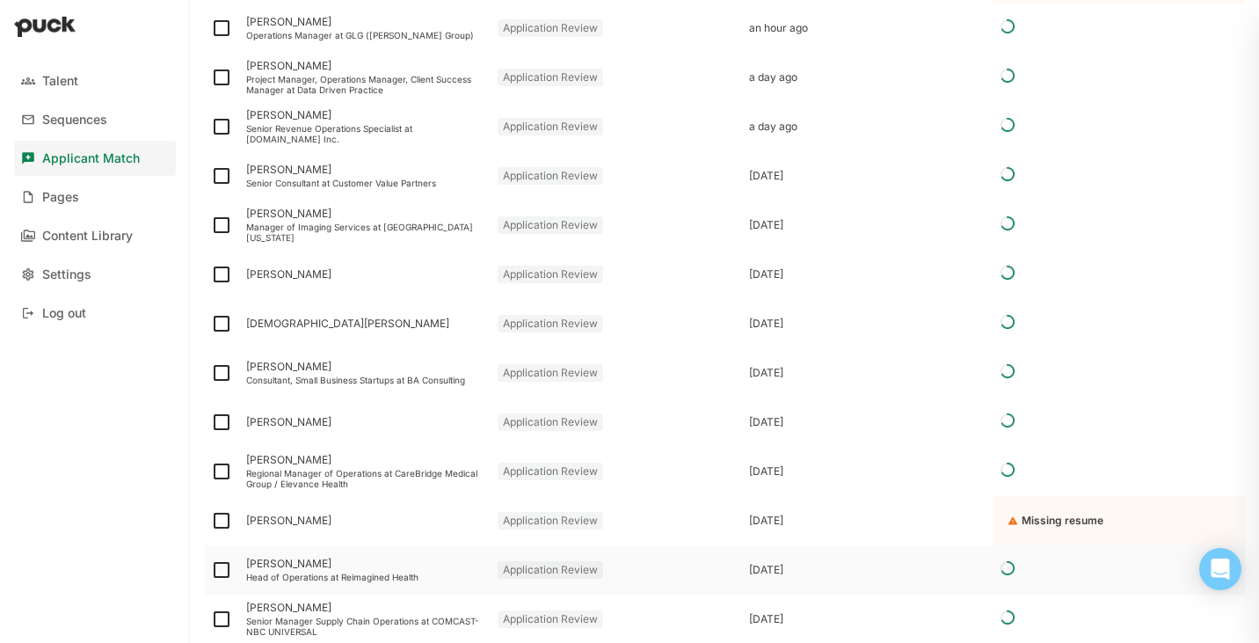
scroll to position [782, 0]
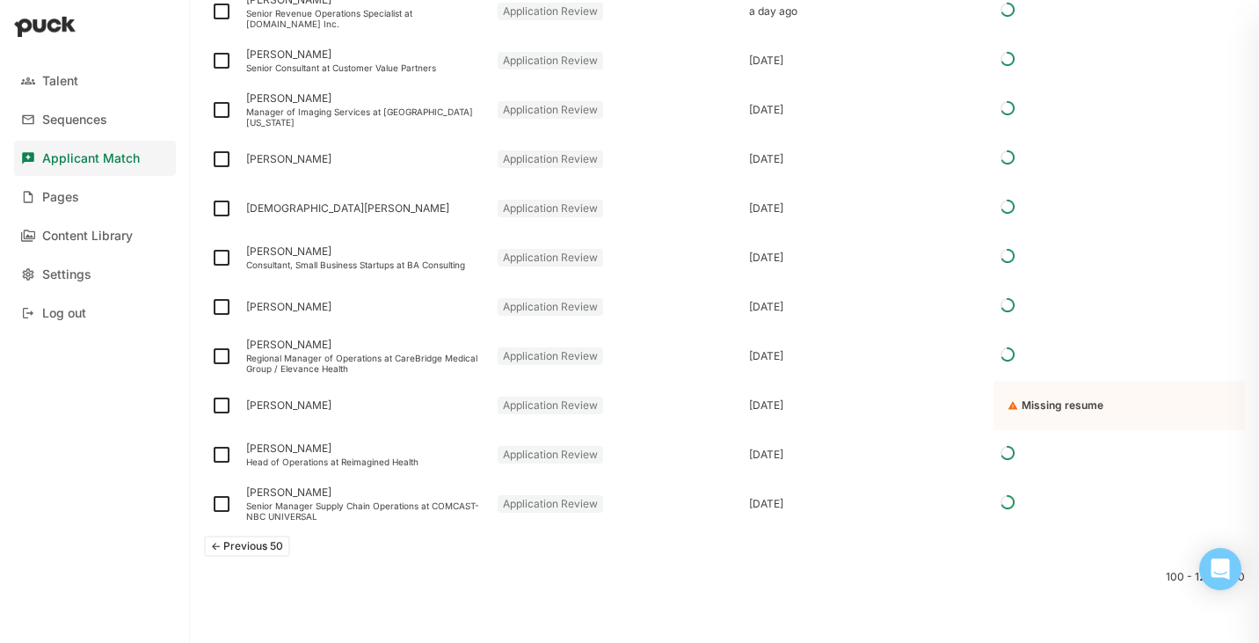
click at [269, 547] on button "<- Previous 50" at bounding box center [247, 546] width 86 height 21
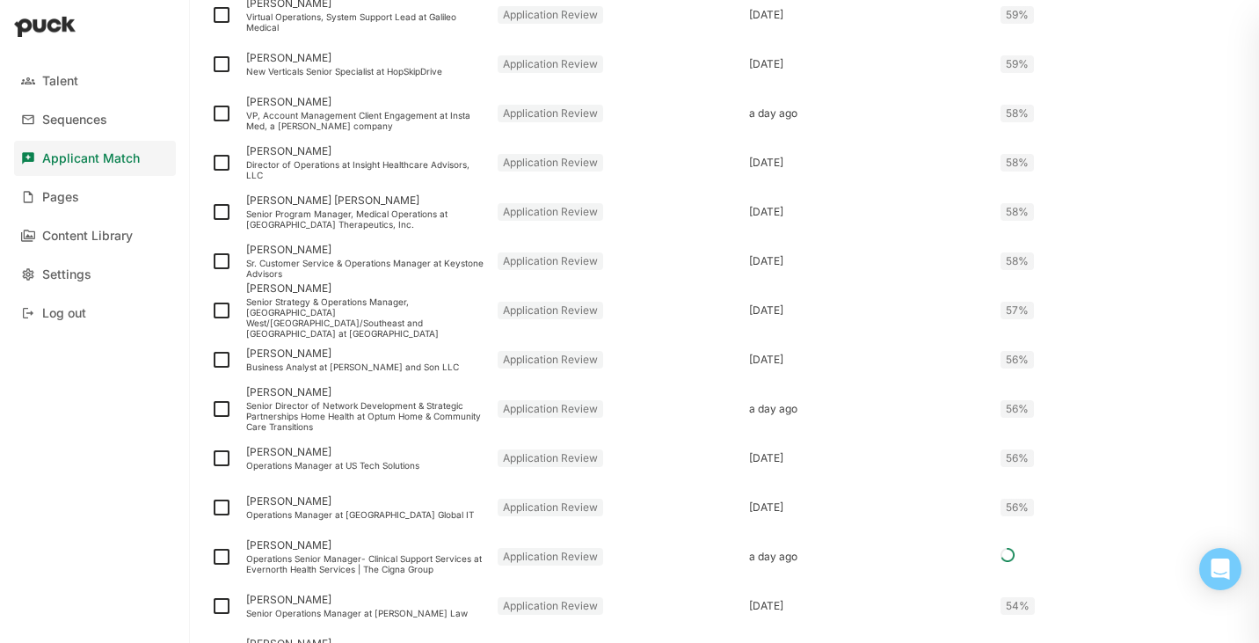
scroll to position [1614, 0]
click at [333, 215] on div "Senior Program Manager, Medical Operations at [GEOGRAPHIC_DATA] Therapeutics, I…" at bounding box center [364, 219] width 237 height 21
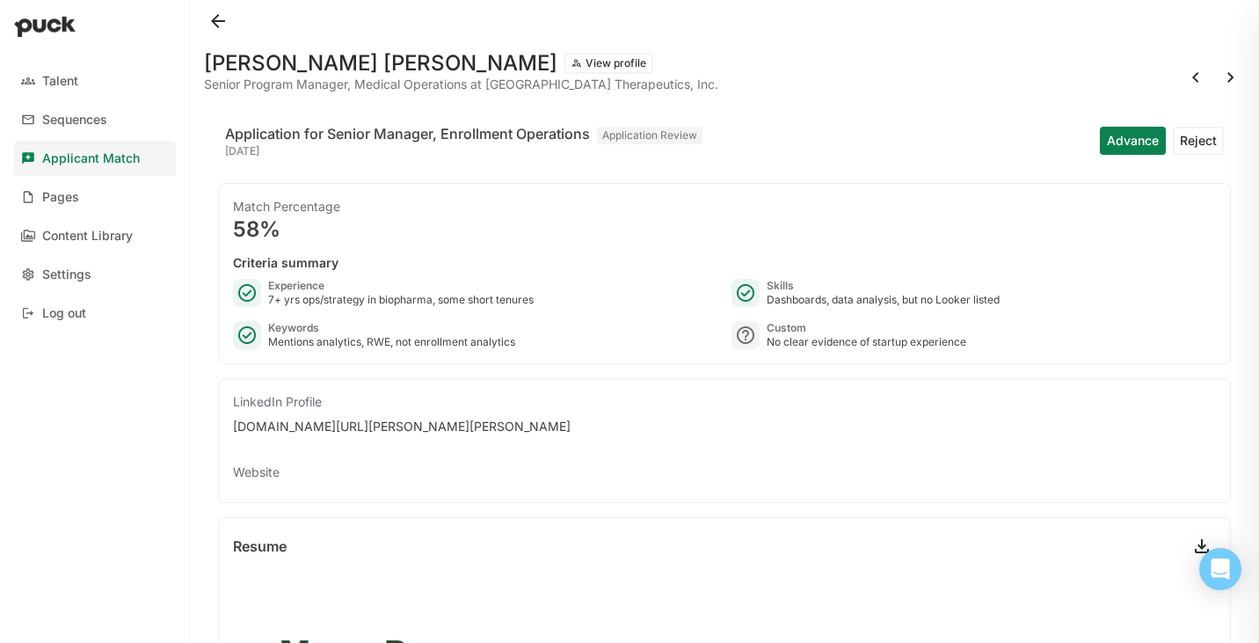
click at [219, 16] on button at bounding box center [218, 21] width 28 height 28
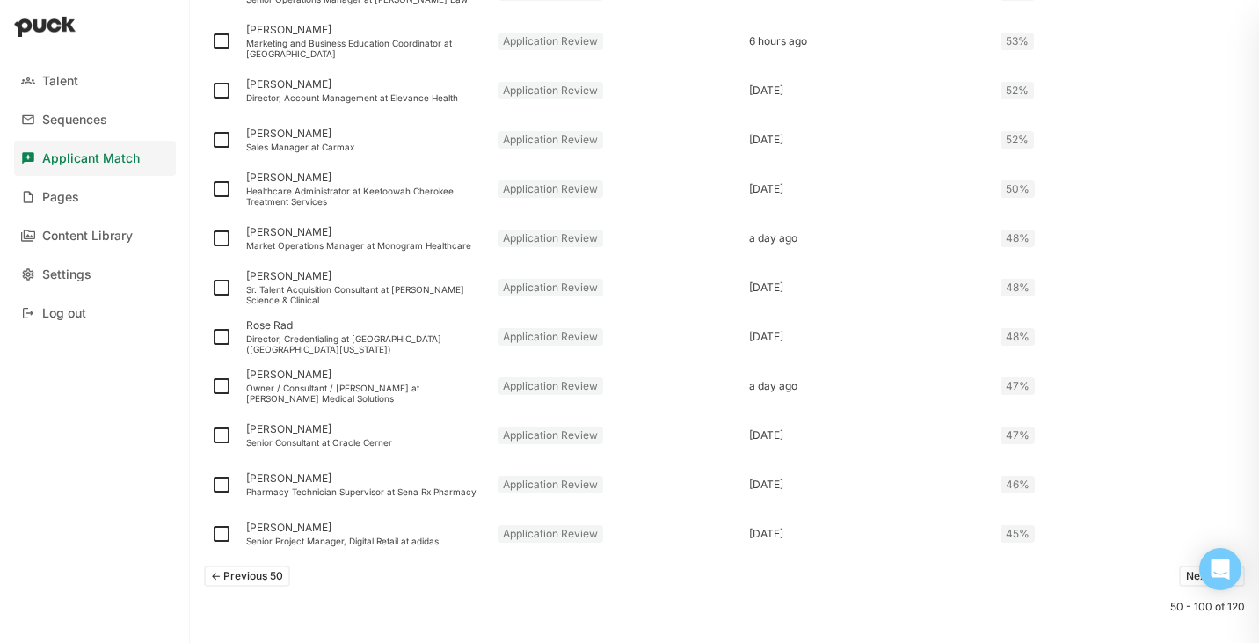
scroll to position [2259, 0]
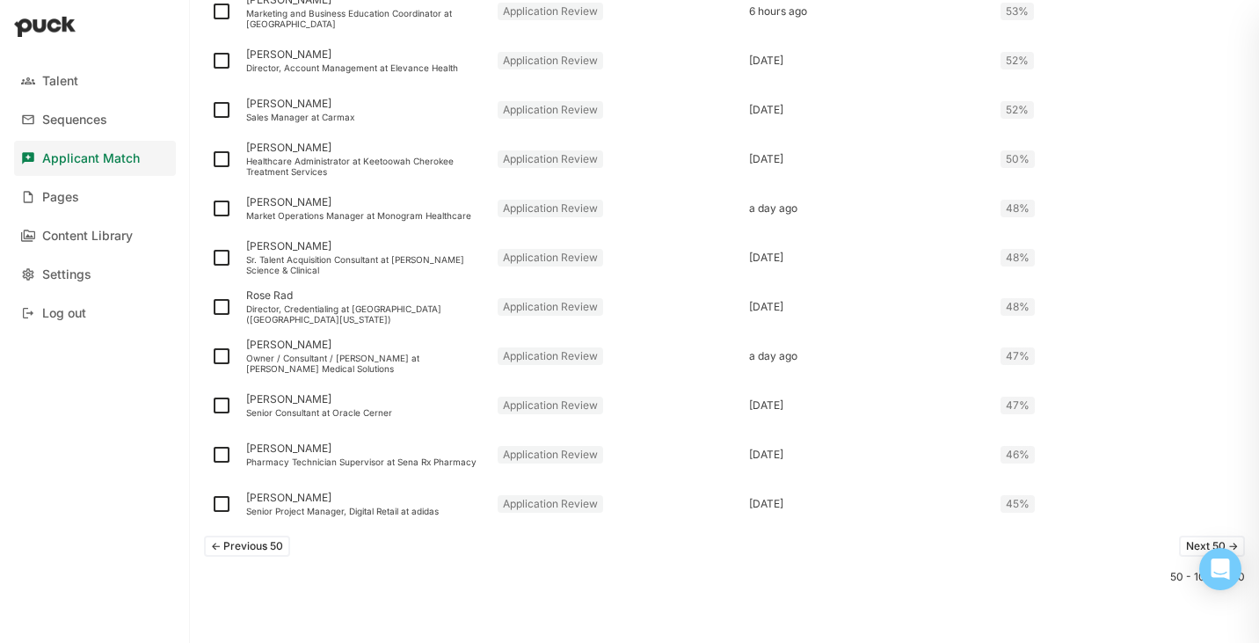
click at [1187, 542] on button "Next 50 ->" at bounding box center [1212, 546] width 66 height 21
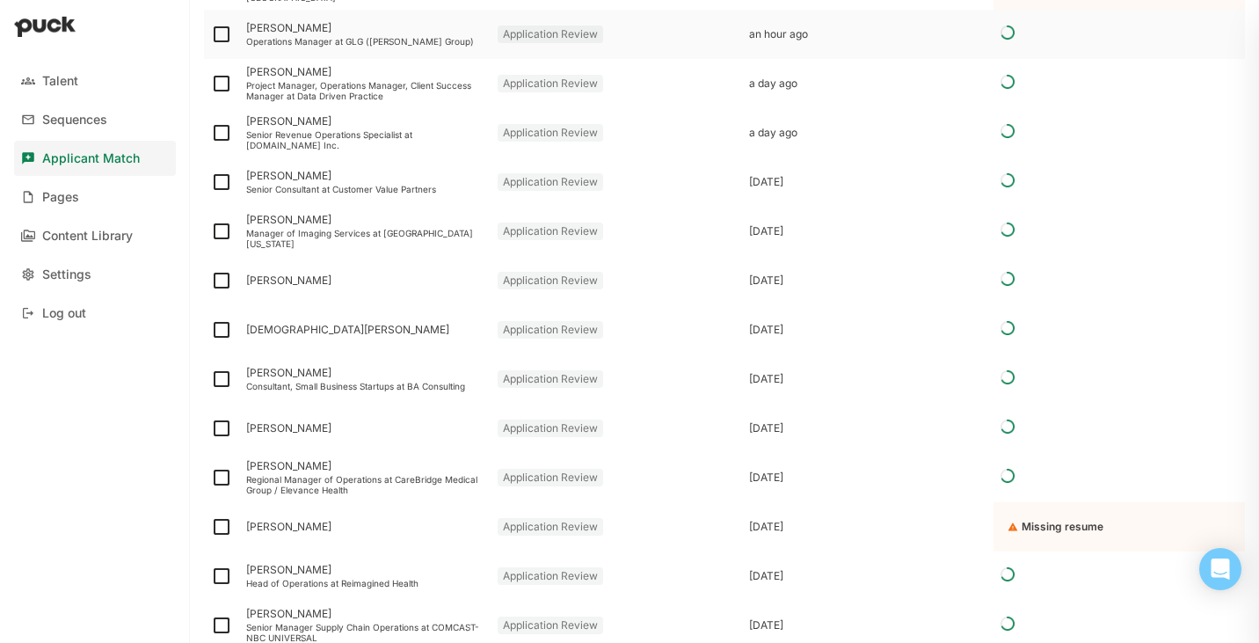
scroll to position [782, 0]
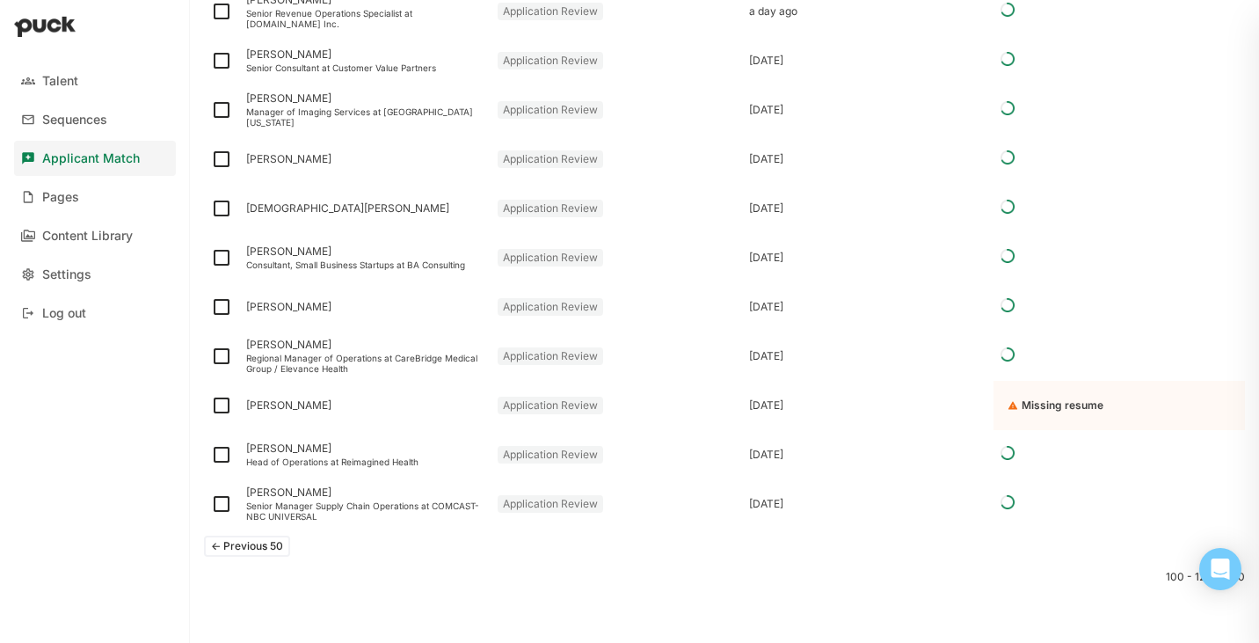
click at [273, 550] on button "<- Previous 50" at bounding box center [247, 546] width 86 height 21
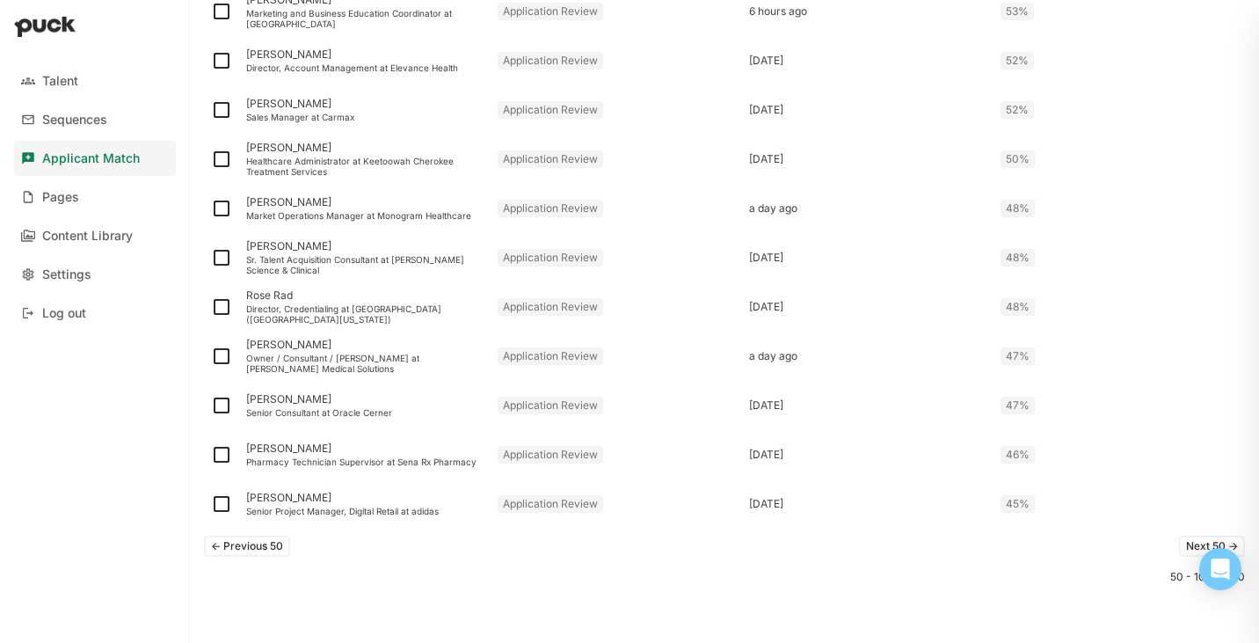
click at [269, 548] on button "<- Previous 50" at bounding box center [247, 546] width 86 height 21
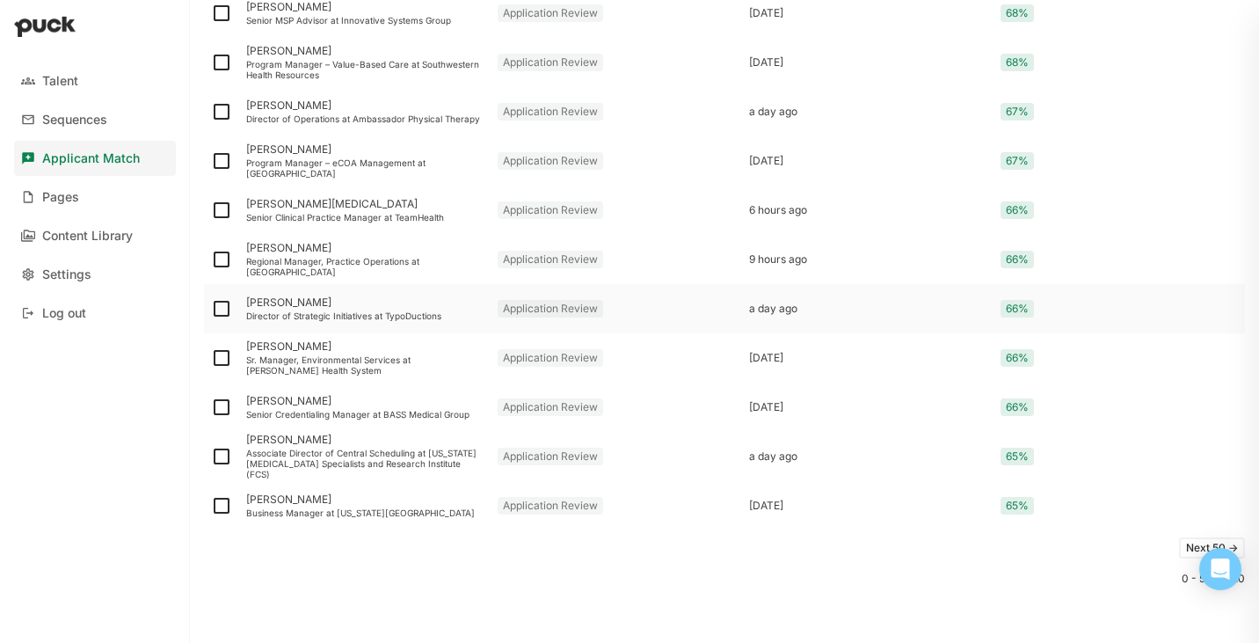
scroll to position [2259, 0]
click at [1191, 545] on button "Next 50 ->" at bounding box center [1212, 546] width 66 height 21
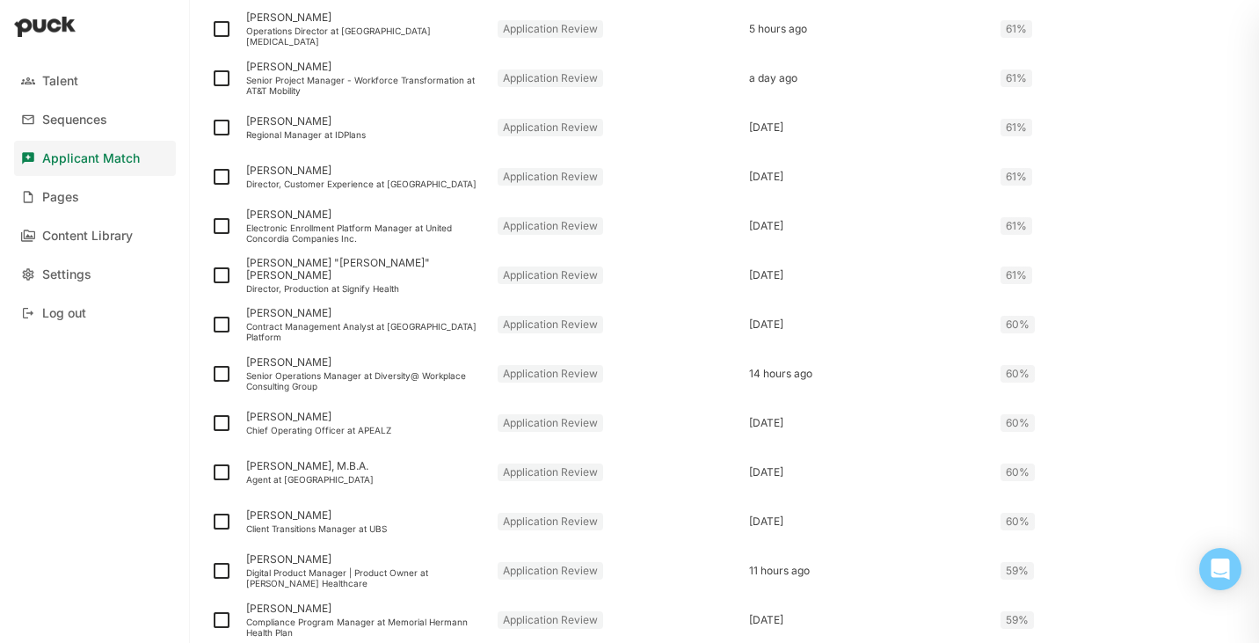
scroll to position [963, 0]
click at [367, 177] on div "Director, Customer Experience at Labcorp" at bounding box center [364, 182] width 237 height 11
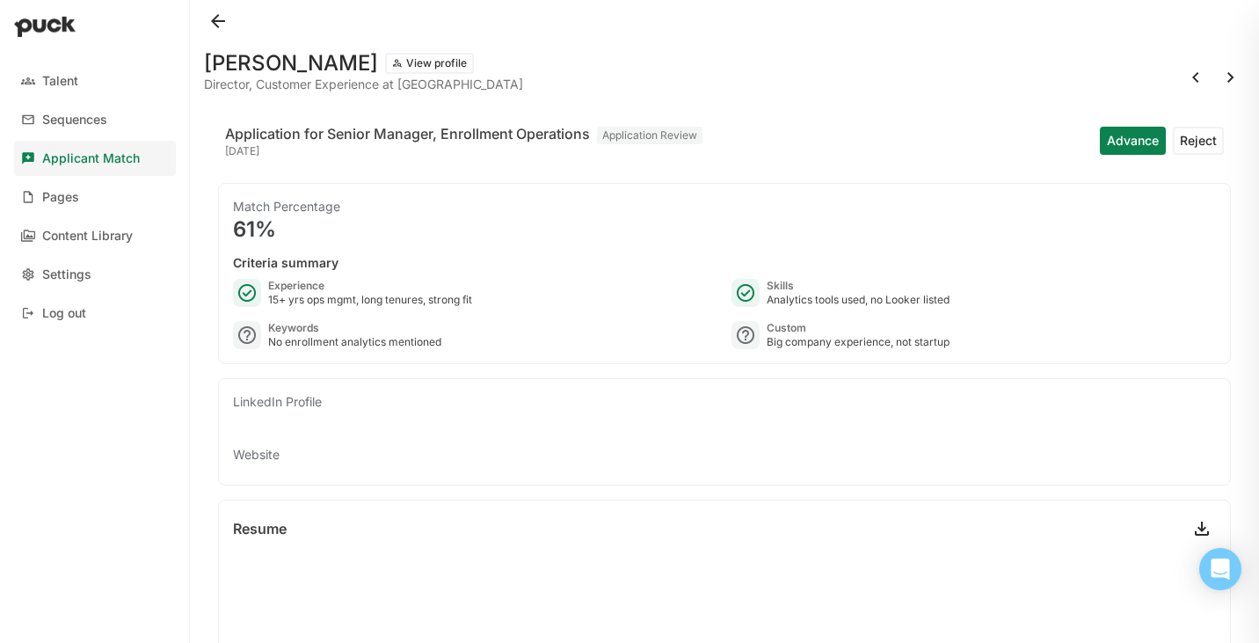
click at [217, 24] on button at bounding box center [218, 21] width 28 height 28
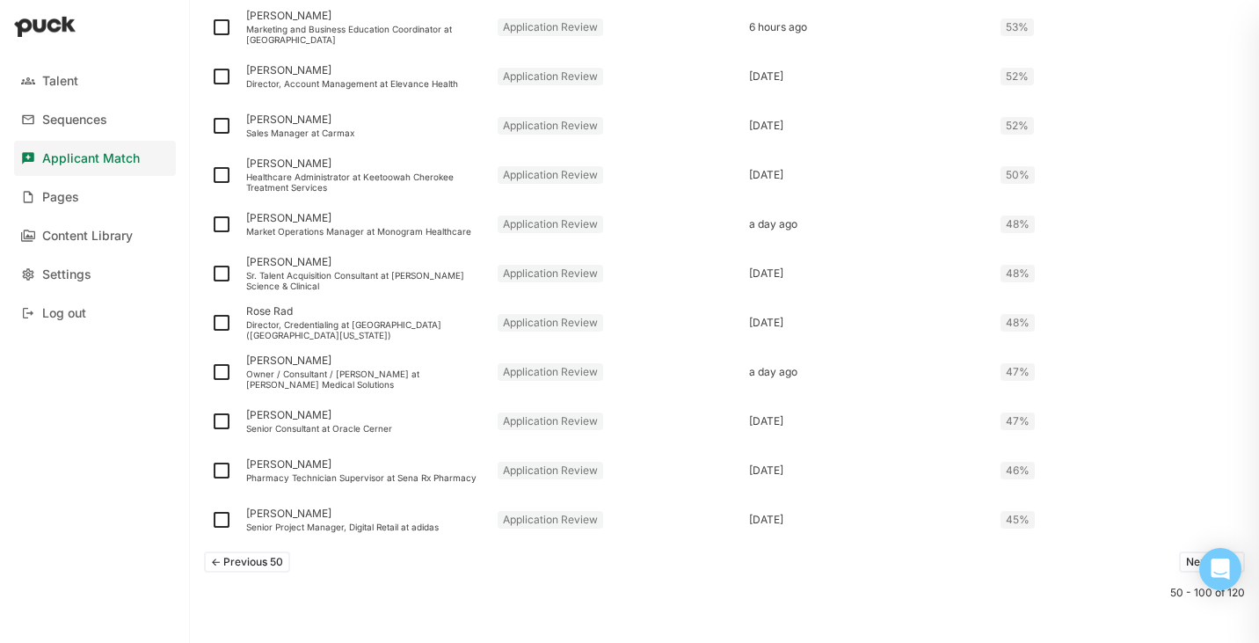
scroll to position [2259, 0]
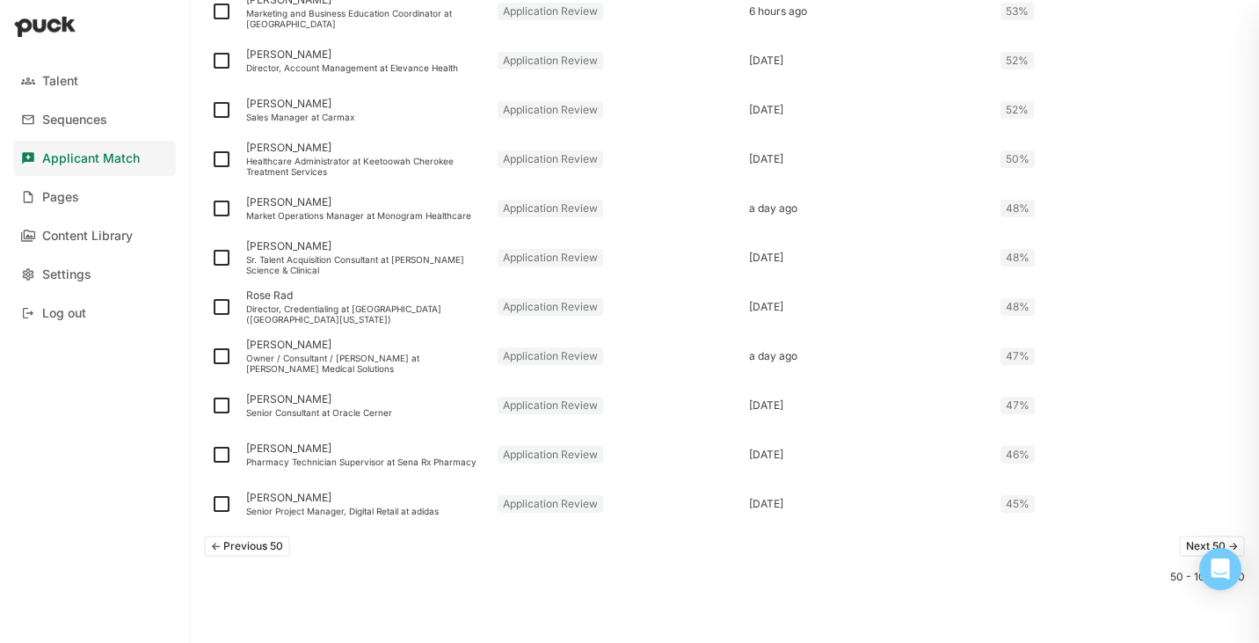
click at [1185, 545] on button "Next 50 ->" at bounding box center [1212, 546] width 66 height 21
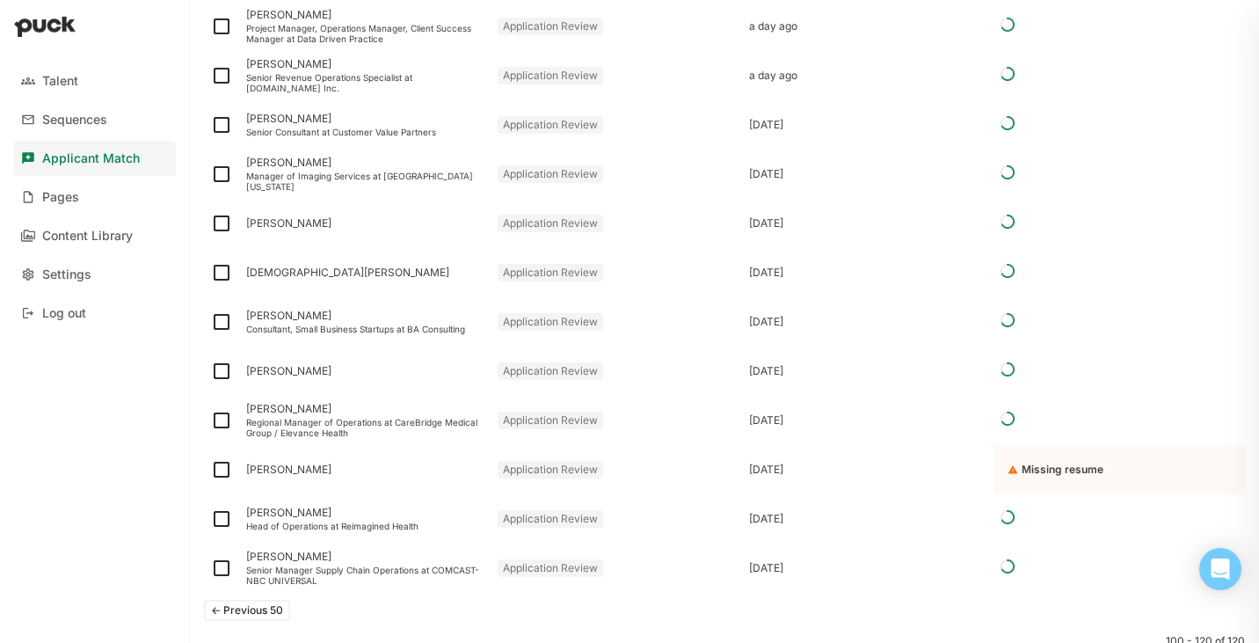
scroll to position [782, 0]
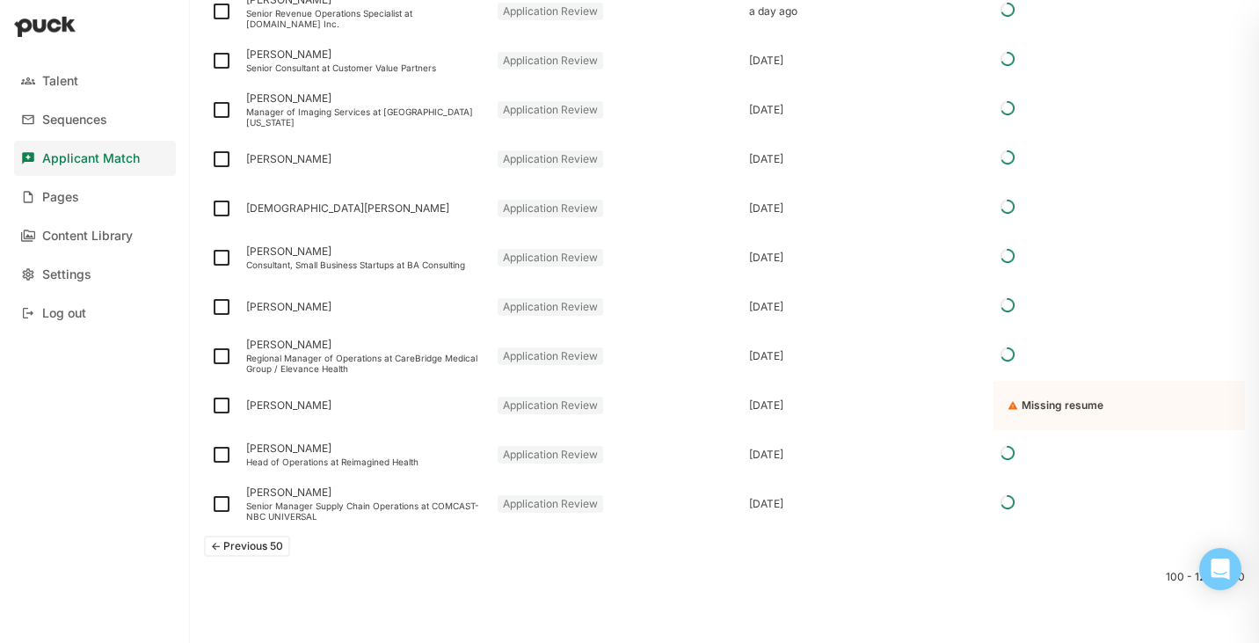
click at [270, 548] on button "<- Previous 50" at bounding box center [247, 546] width 86 height 21
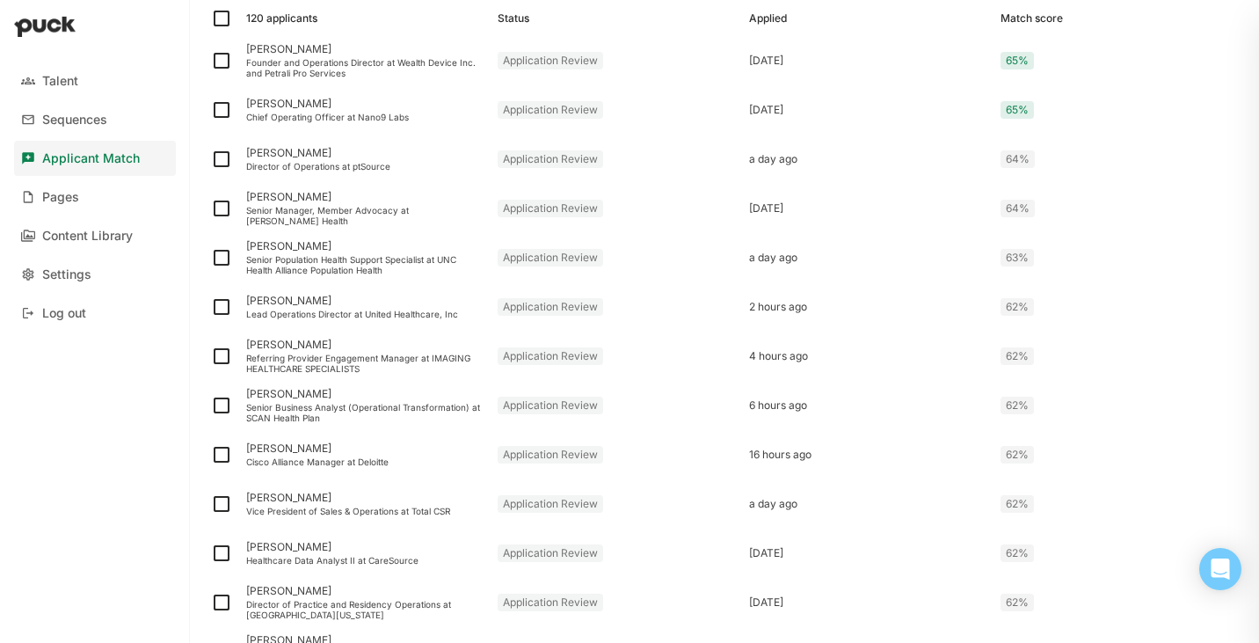
scroll to position [2259, 0]
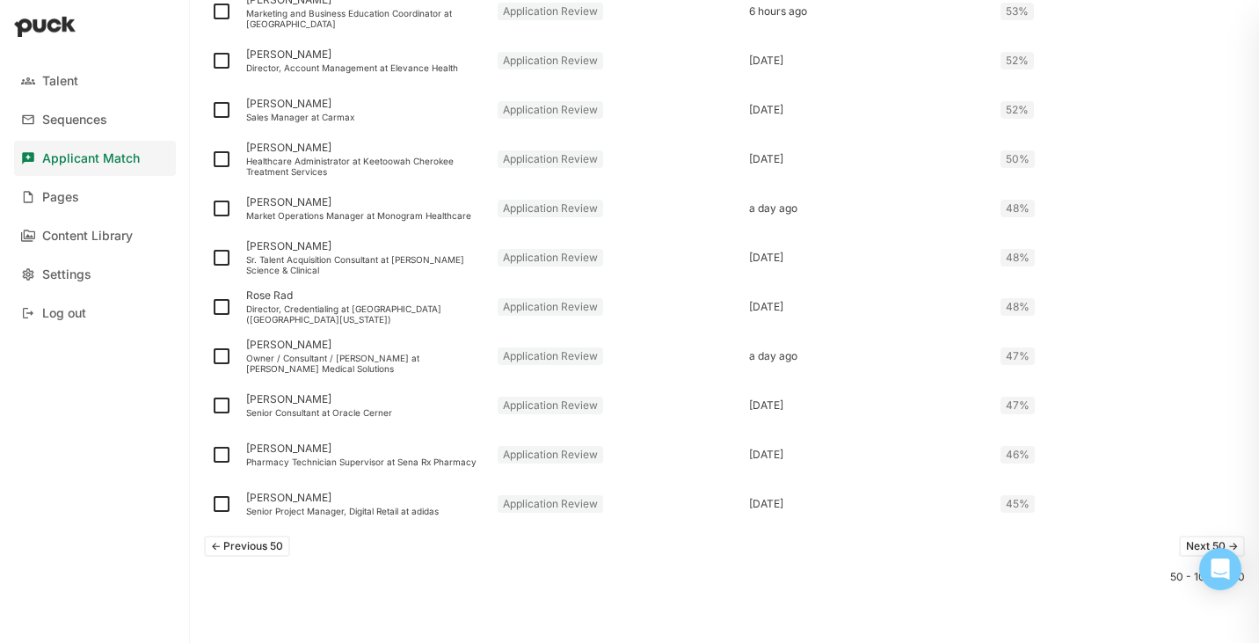
click at [269, 546] on button "<- Previous 50" at bounding box center [247, 546] width 86 height 21
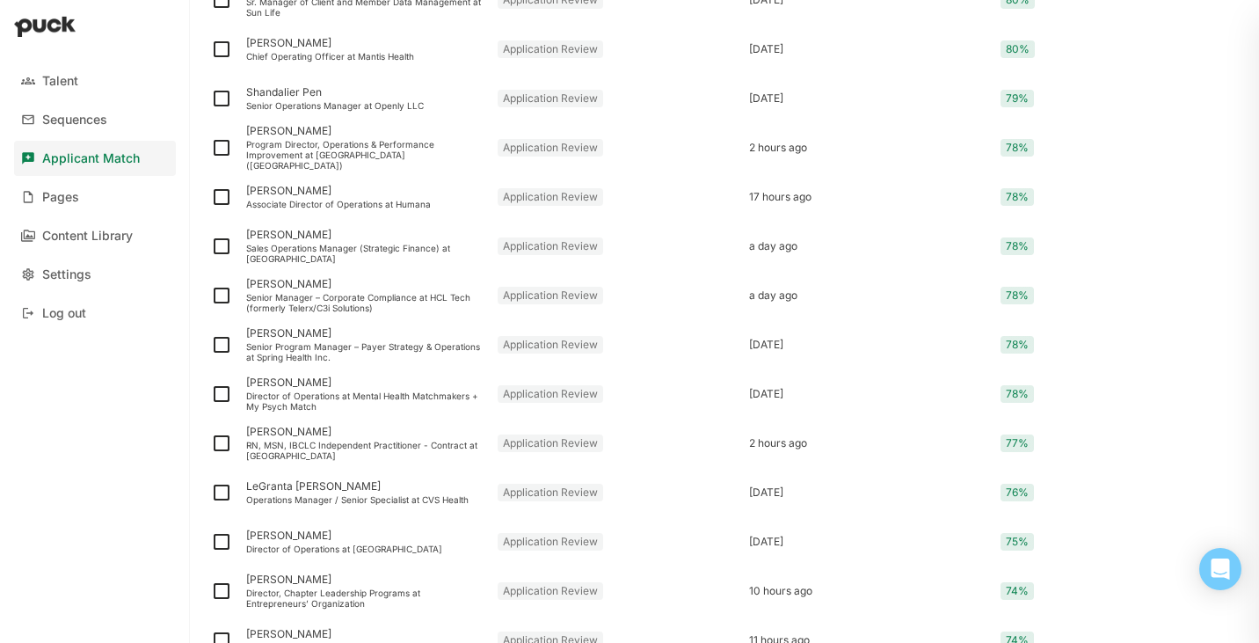
scroll to position [943, 0]
click at [362, 511] on div "LeGranta Walker Operations Manager / Senior Specialist at CVS Health" at bounding box center [364, 490] width 251 height 49
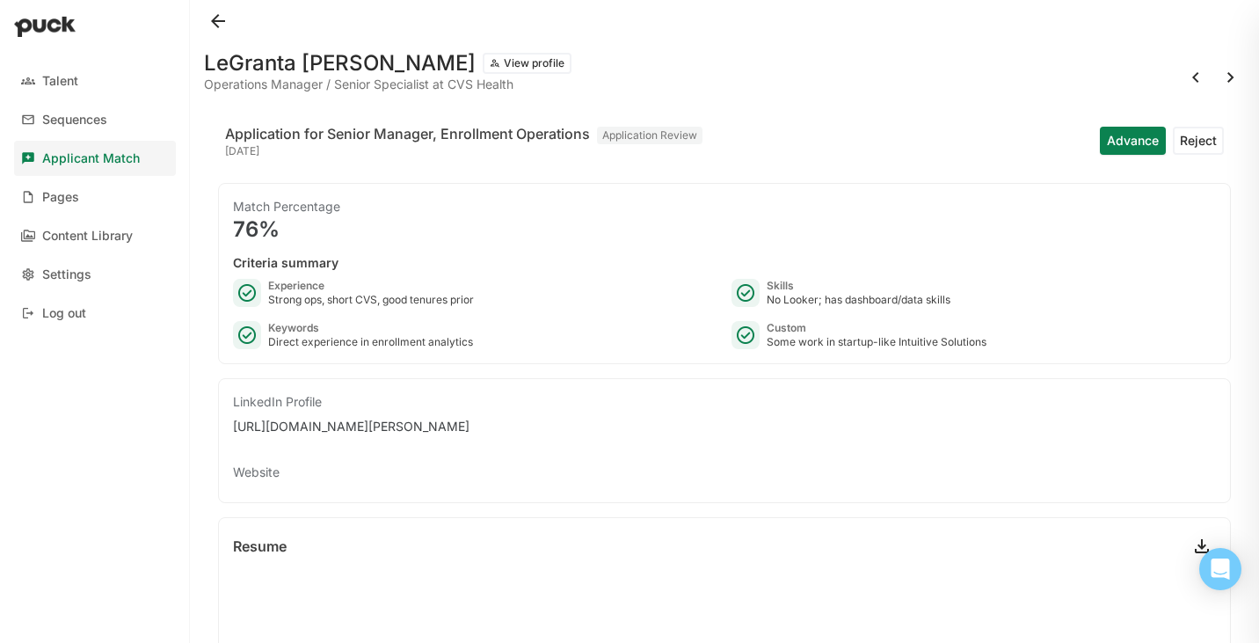
click at [218, 30] on button at bounding box center [218, 21] width 28 height 28
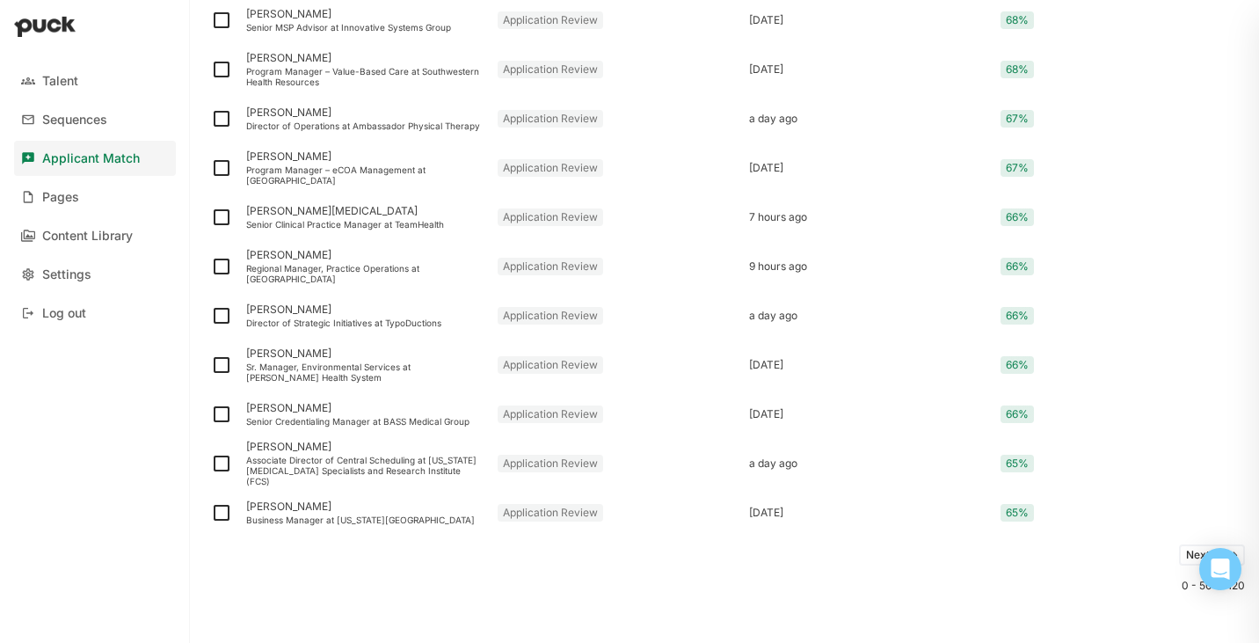
scroll to position [2259, 0]
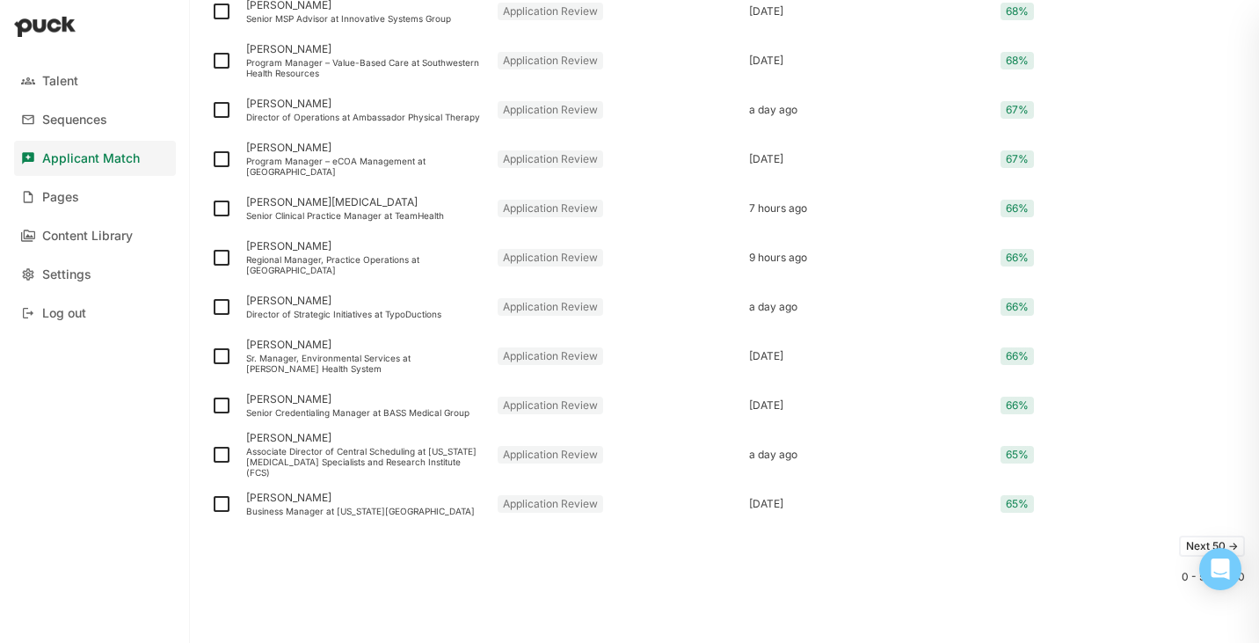
click at [1188, 541] on button "Next 50 ->" at bounding box center [1212, 546] width 66 height 21
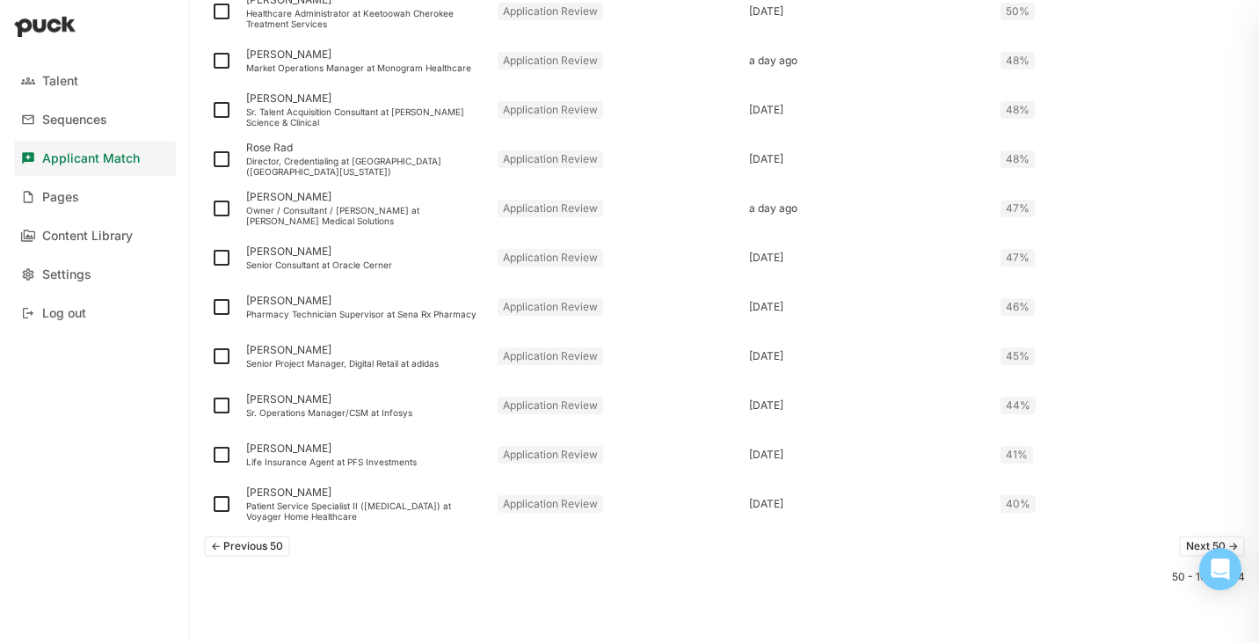
click at [1185, 543] on button "Next 50 ->" at bounding box center [1212, 546] width 66 height 21
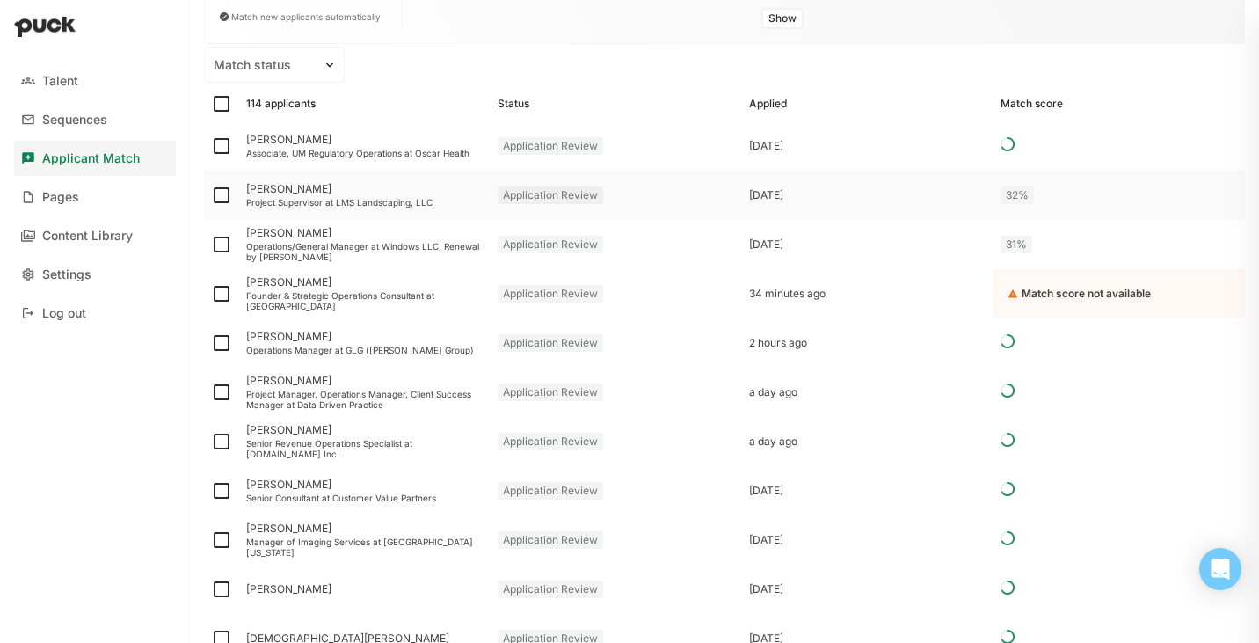
scroll to position [585, 0]
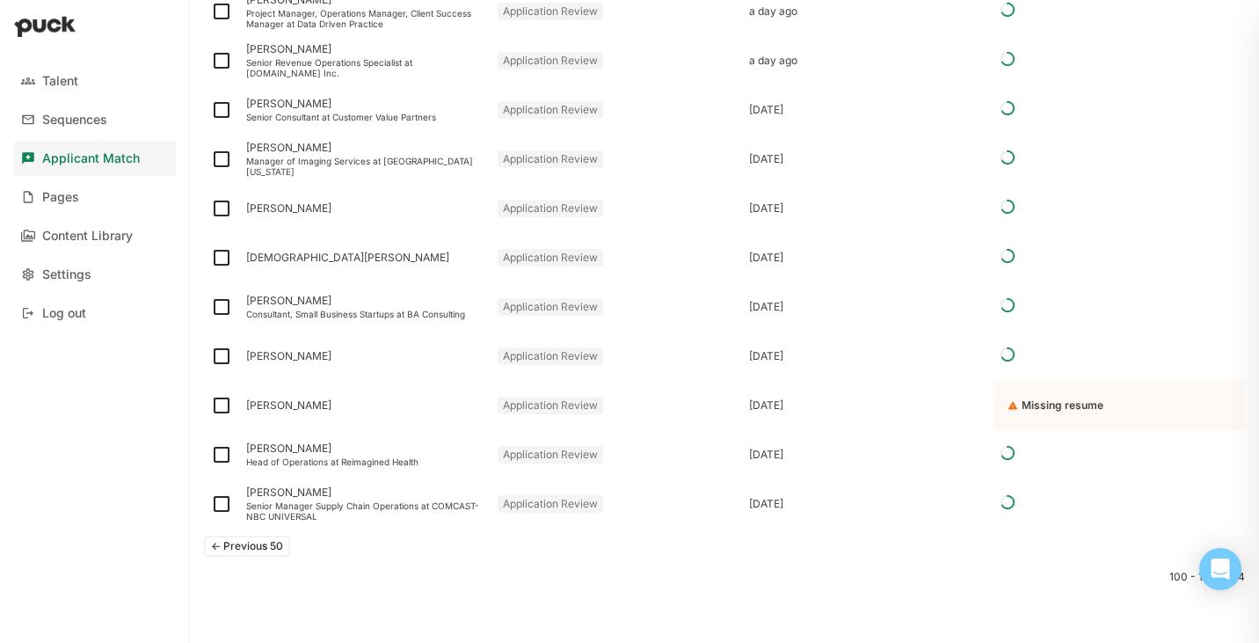
click at [263, 542] on button "<- Previous 50" at bounding box center [247, 546] width 86 height 21
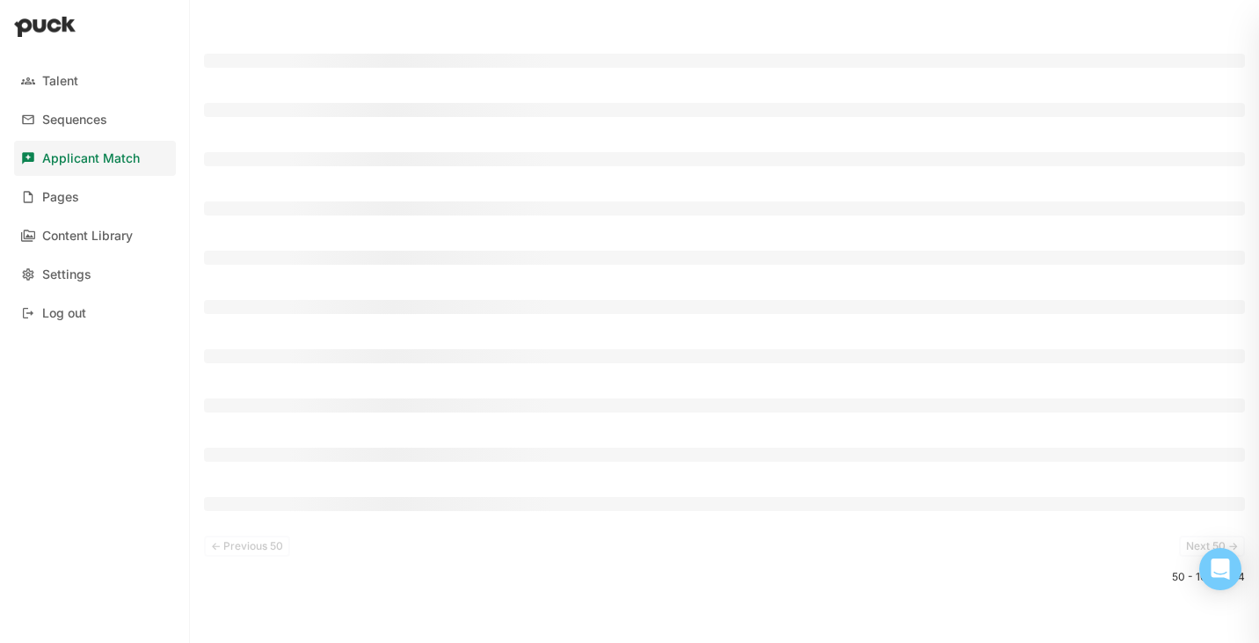
scroll to position [289, 0]
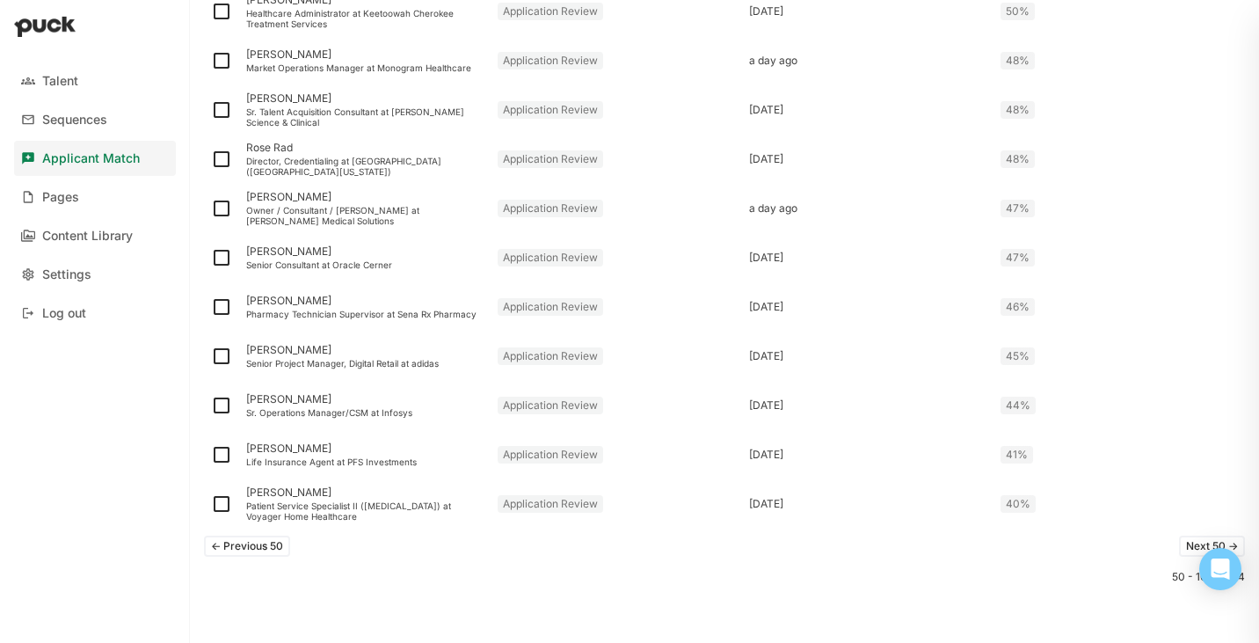
click at [262, 550] on button "<- Previous 50" at bounding box center [247, 546] width 86 height 21
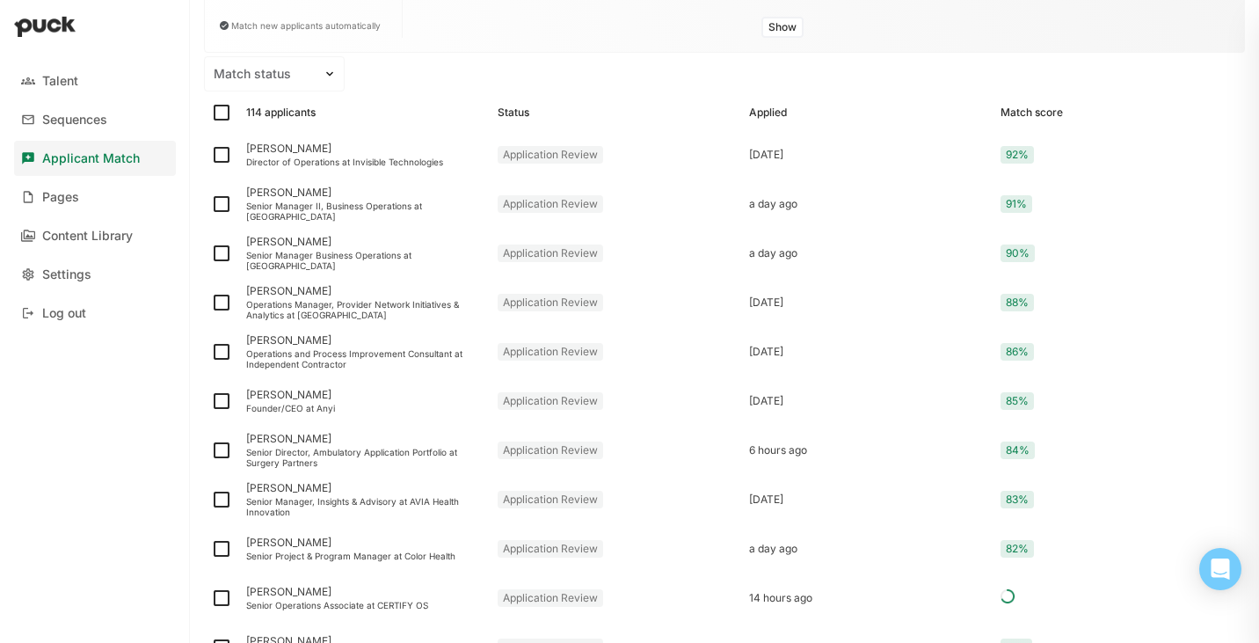
scroll to position [184, 0]
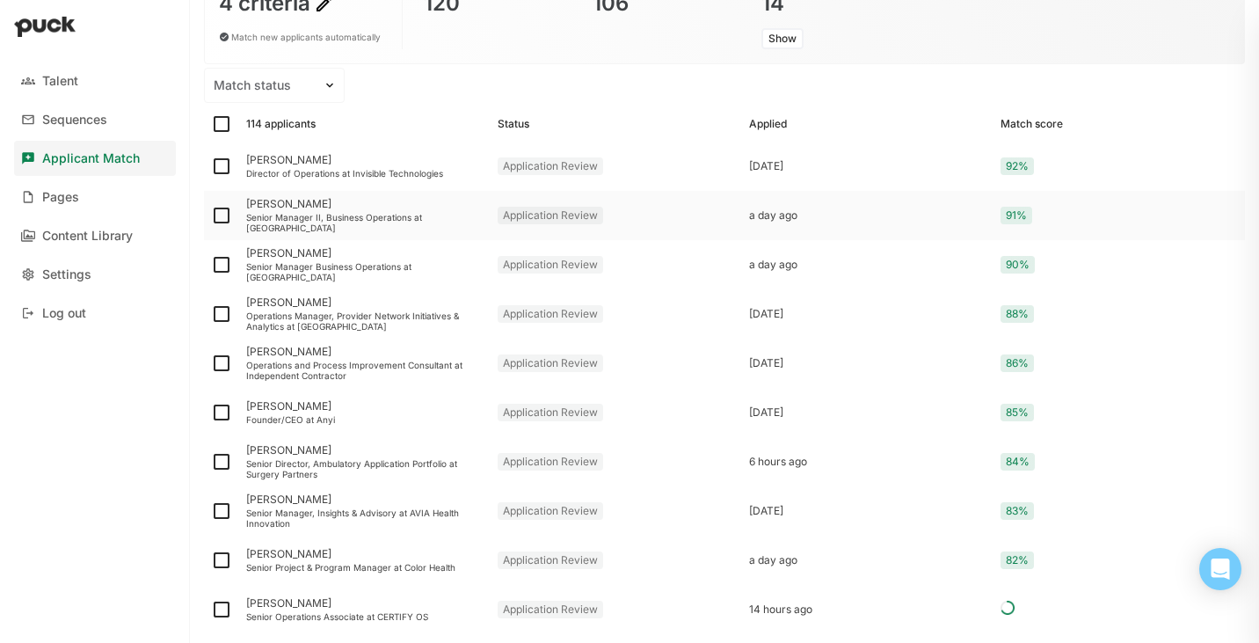
click at [379, 230] on div "[PERSON_NAME] Senior Manager II, Business Operations at [GEOGRAPHIC_DATA]" at bounding box center [364, 215] width 251 height 49
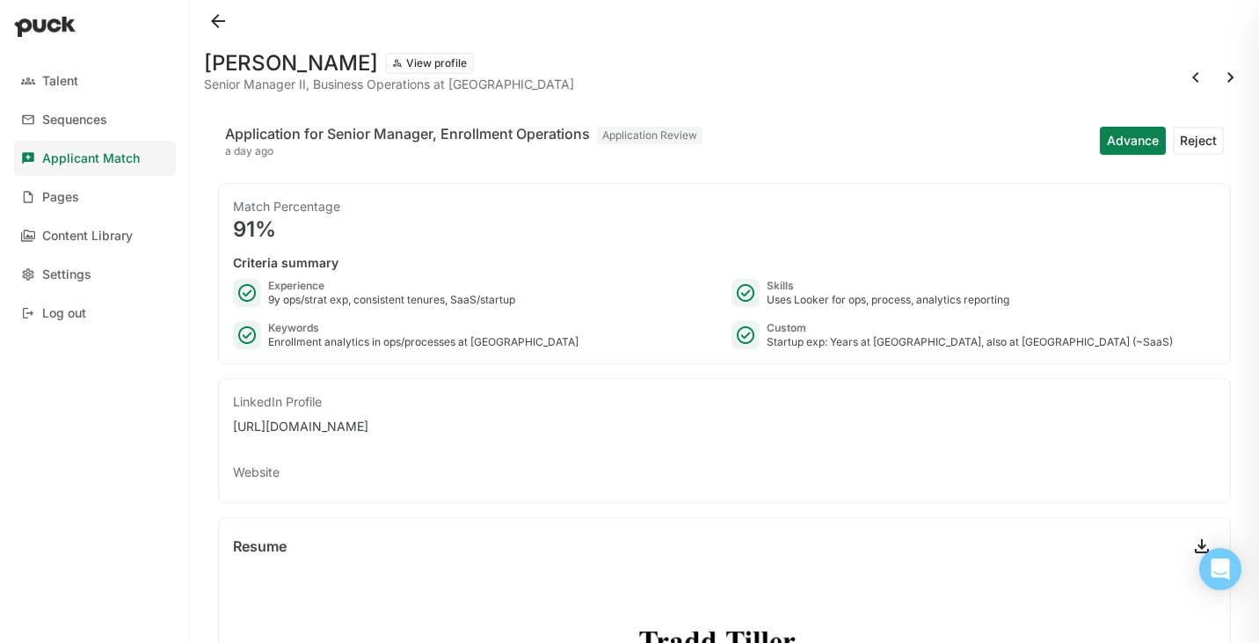
click at [222, 19] on button at bounding box center [218, 21] width 28 height 28
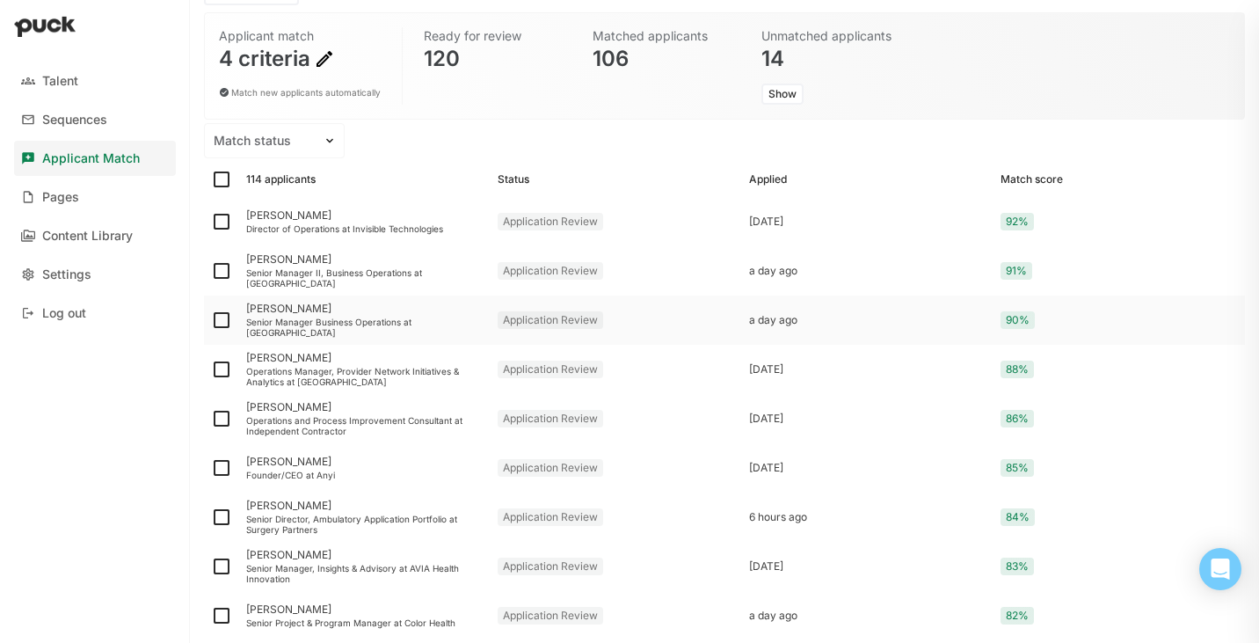
click at [376, 315] on div "[PERSON_NAME]" at bounding box center [364, 308] width 237 height 12
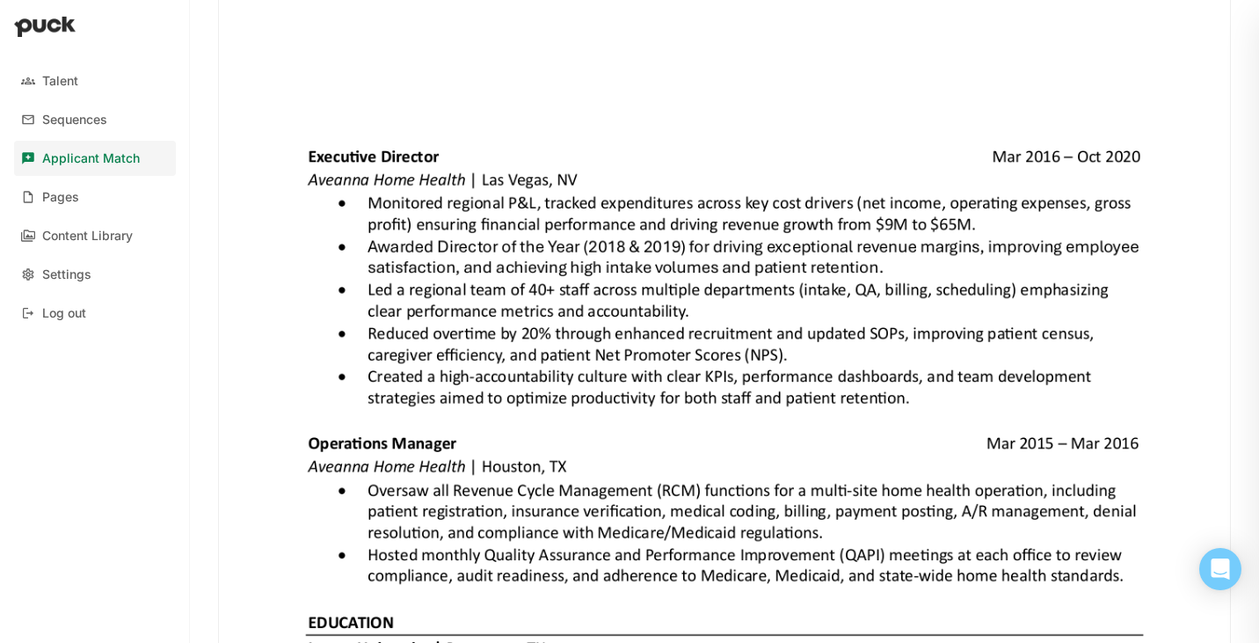
scroll to position [1772, 0]
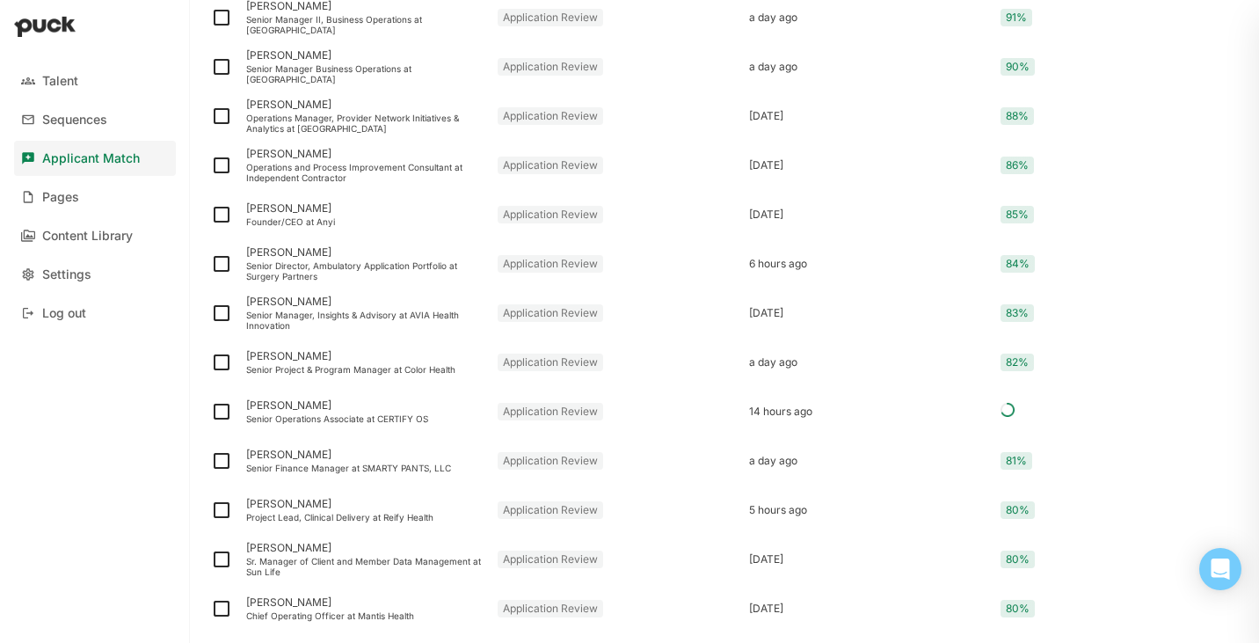
scroll to position [383, 0]
click at [423, 361] on div "[PERSON_NAME] Senior Project & Program Manager at Color Health" at bounding box center [364, 360] width 251 height 49
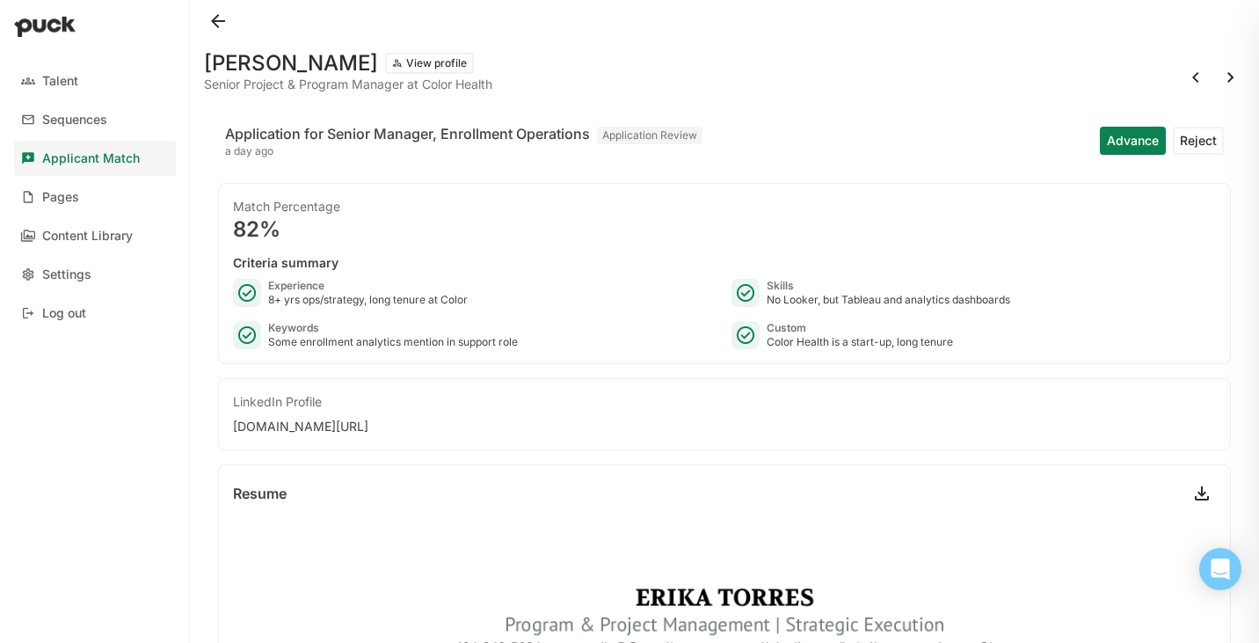
click at [219, 24] on button at bounding box center [218, 21] width 28 height 28
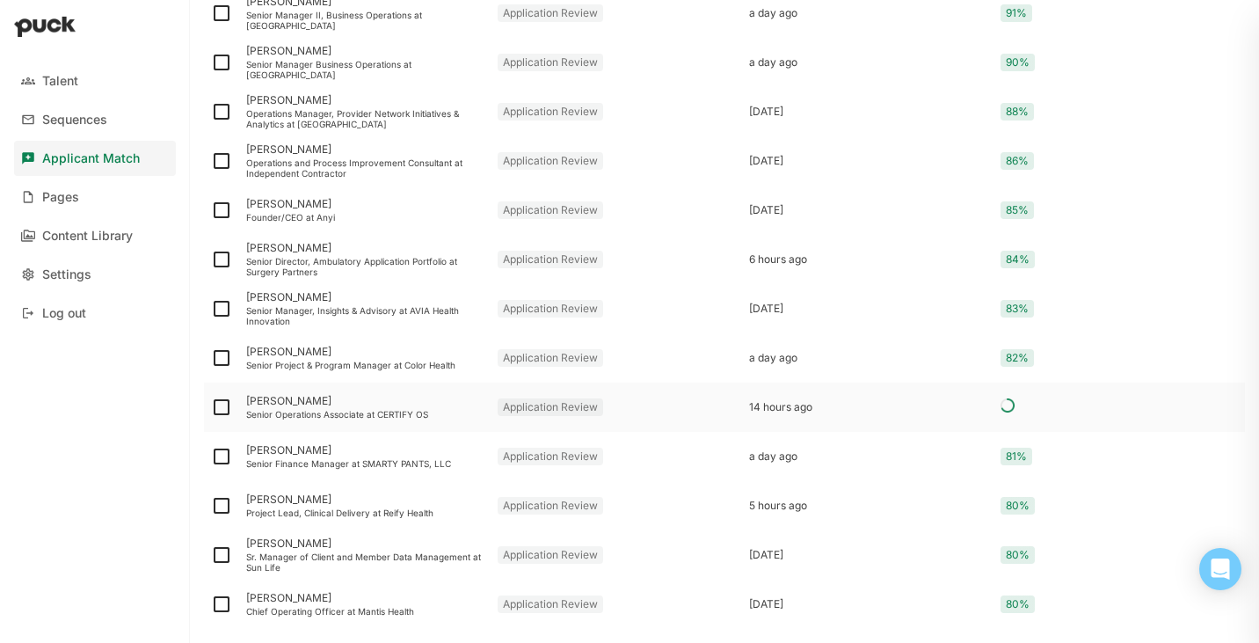
scroll to position [404, 0]
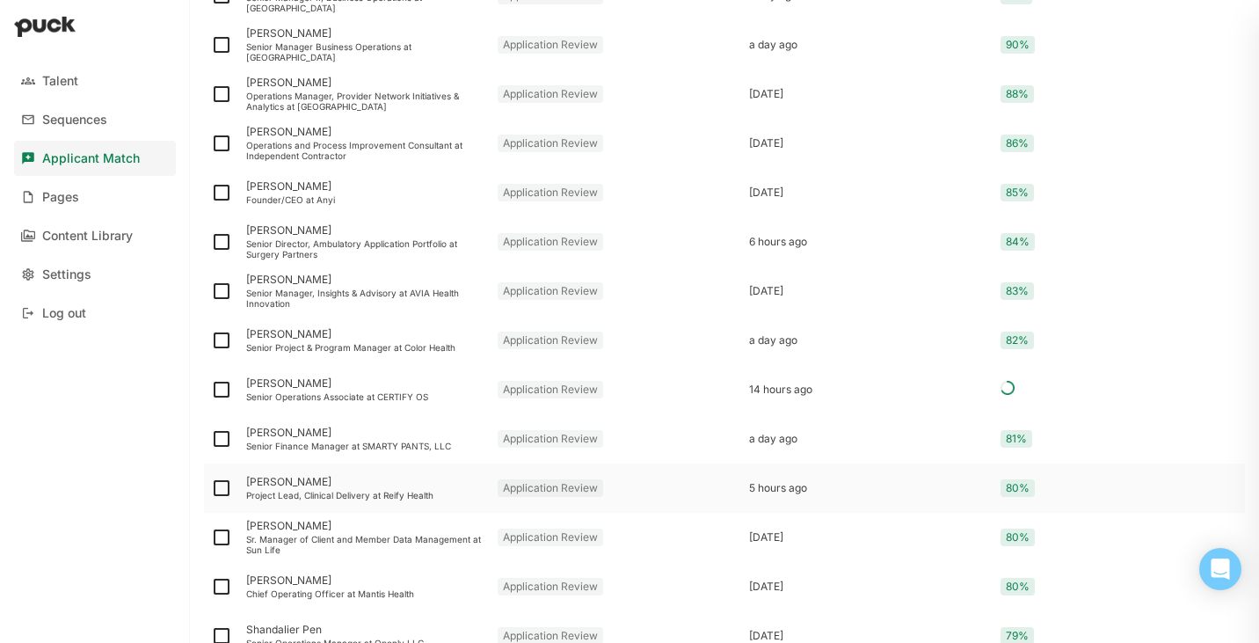
click at [406, 489] on div "[PERSON_NAME] Project Lead, Clinical Delivery at Reify Health" at bounding box center [364, 487] width 251 height 49
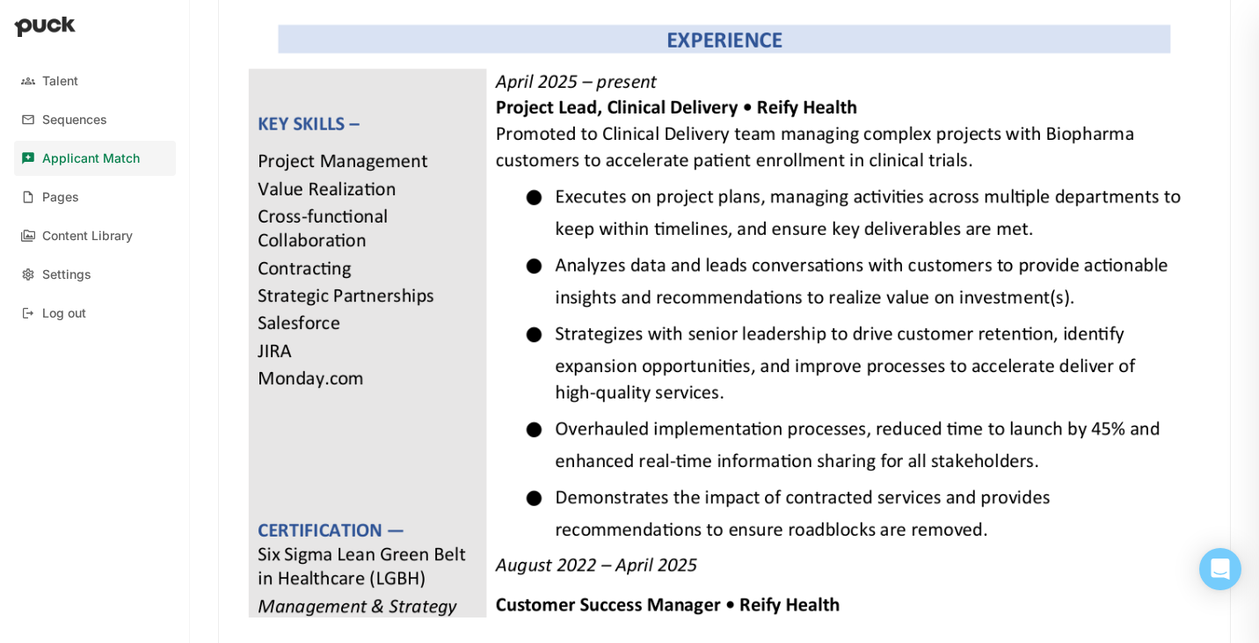
scroll to position [1194, 0]
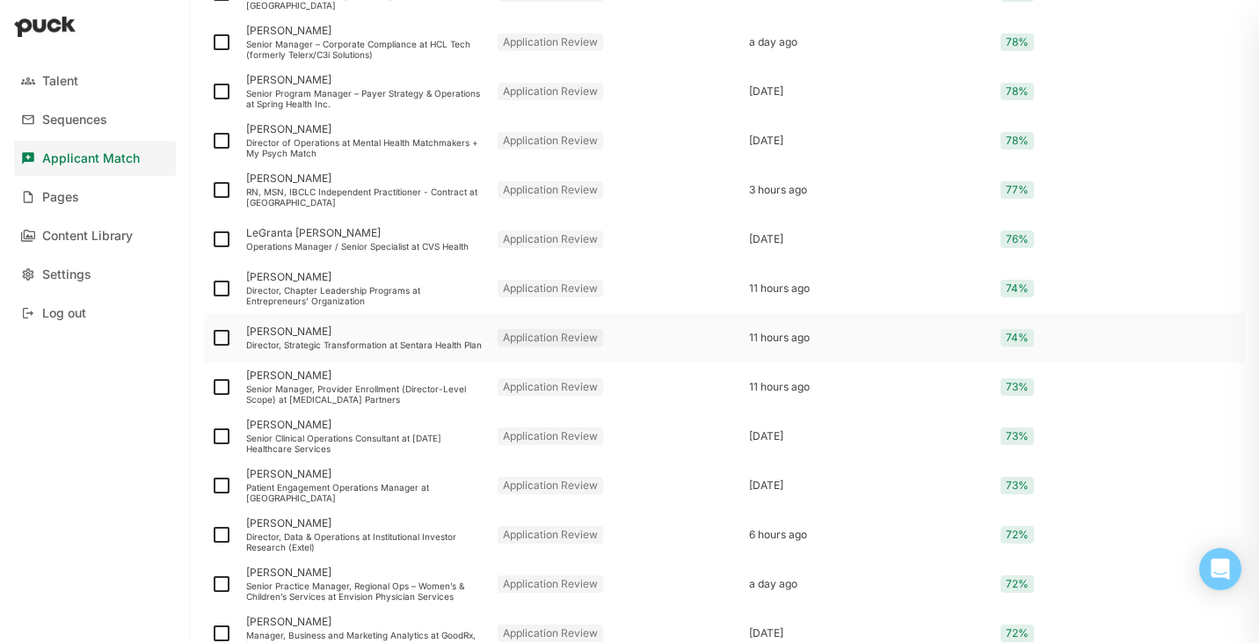
click at [397, 347] on div "Director, Strategic Transformation at Sentara Health Plan" at bounding box center [364, 344] width 237 height 11
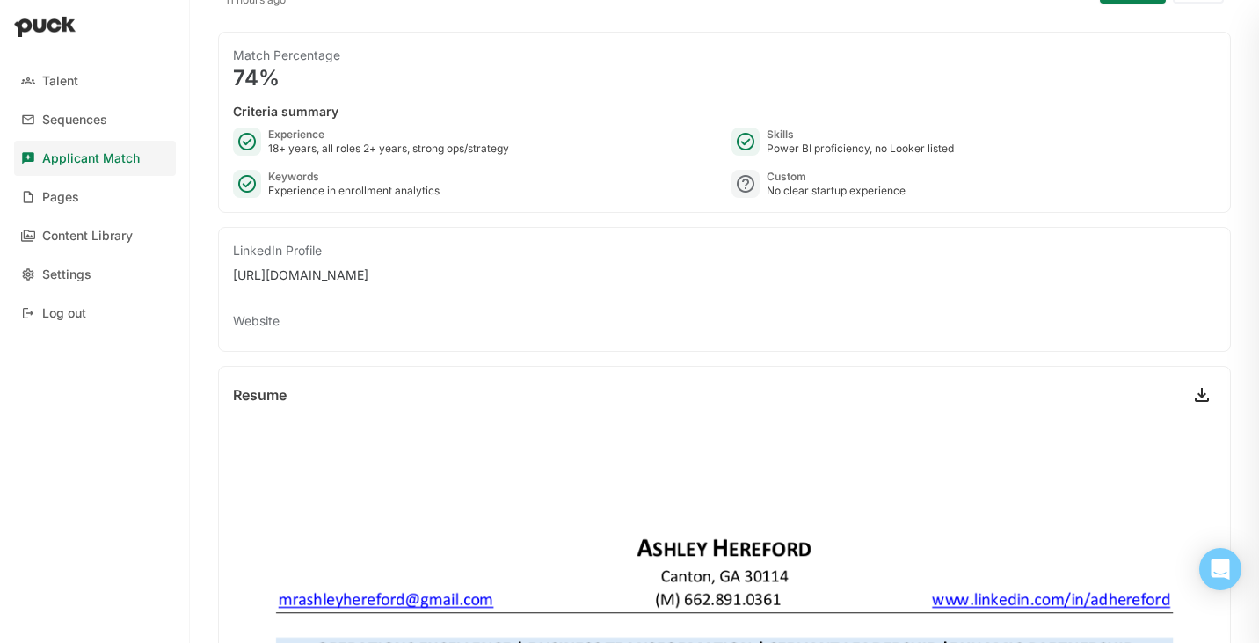
scroll to position [109, 0]
